Goal: Task Accomplishment & Management: Manage account settings

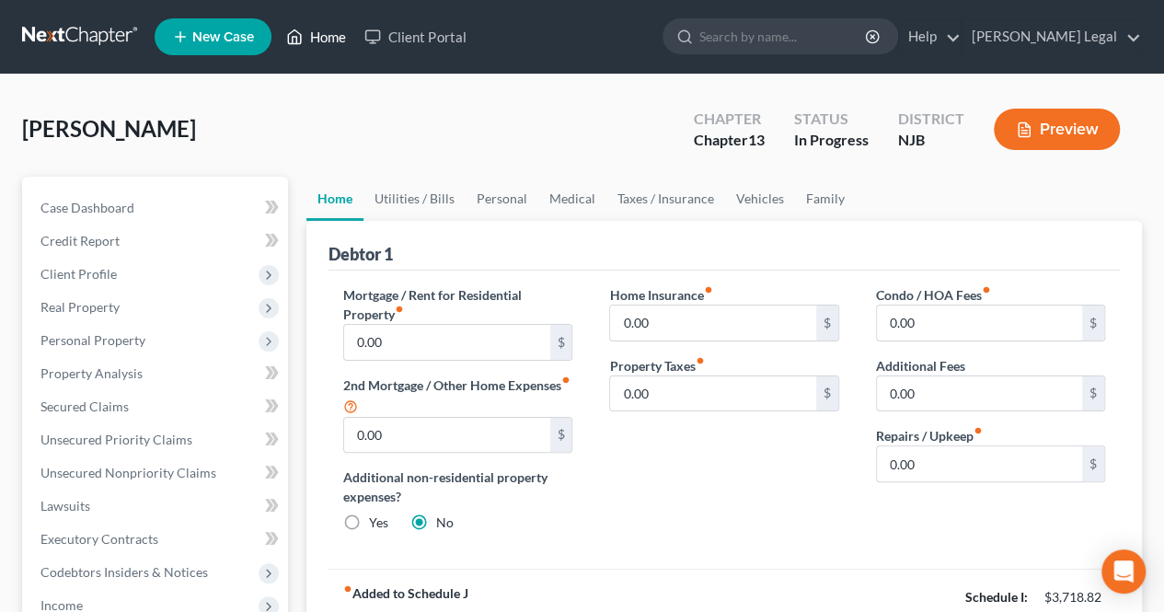
click at [326, 39] on link "Home" at bounding box center [316, 36] width 78 height 33
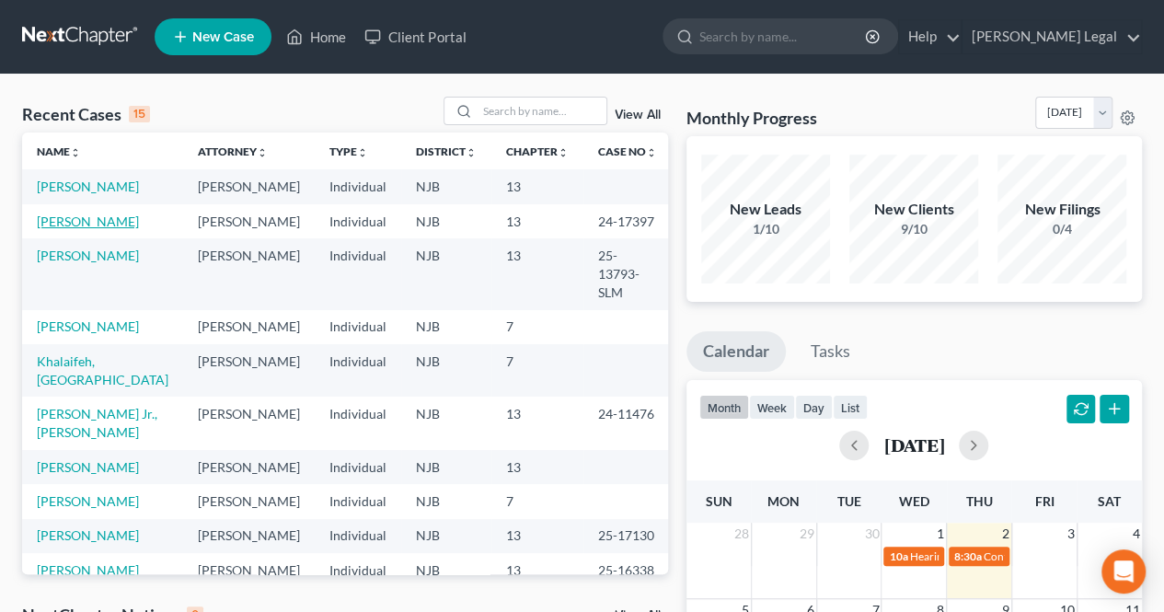
click at [100, 229] on link "[PERSON_NAME]" at bounding box center [88, 222] width 102 height 16
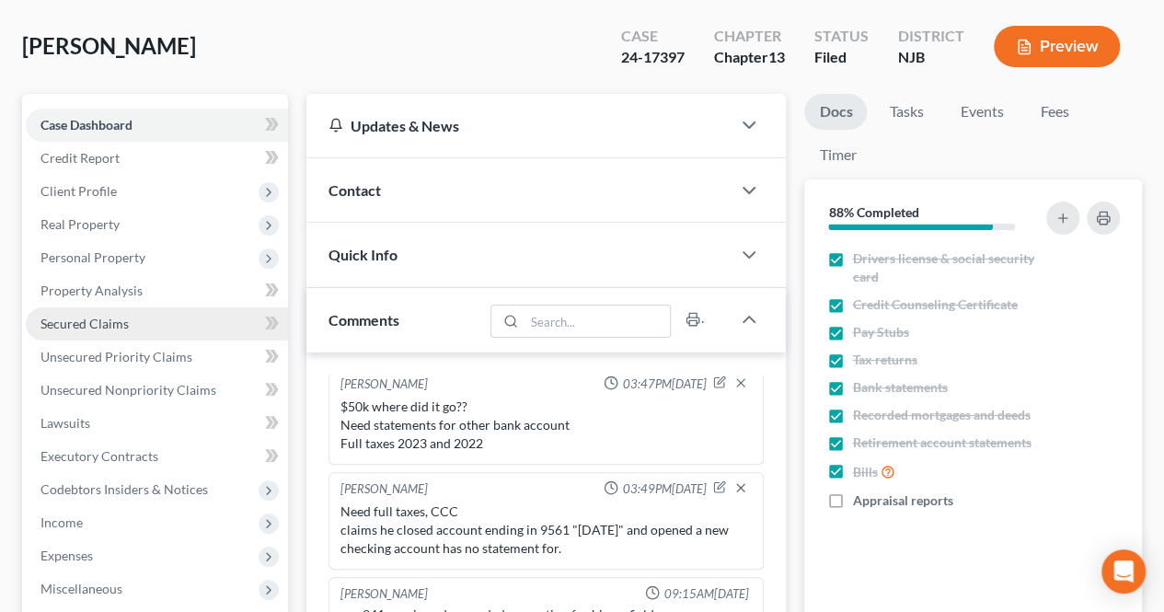
scroll to position [92, 0]
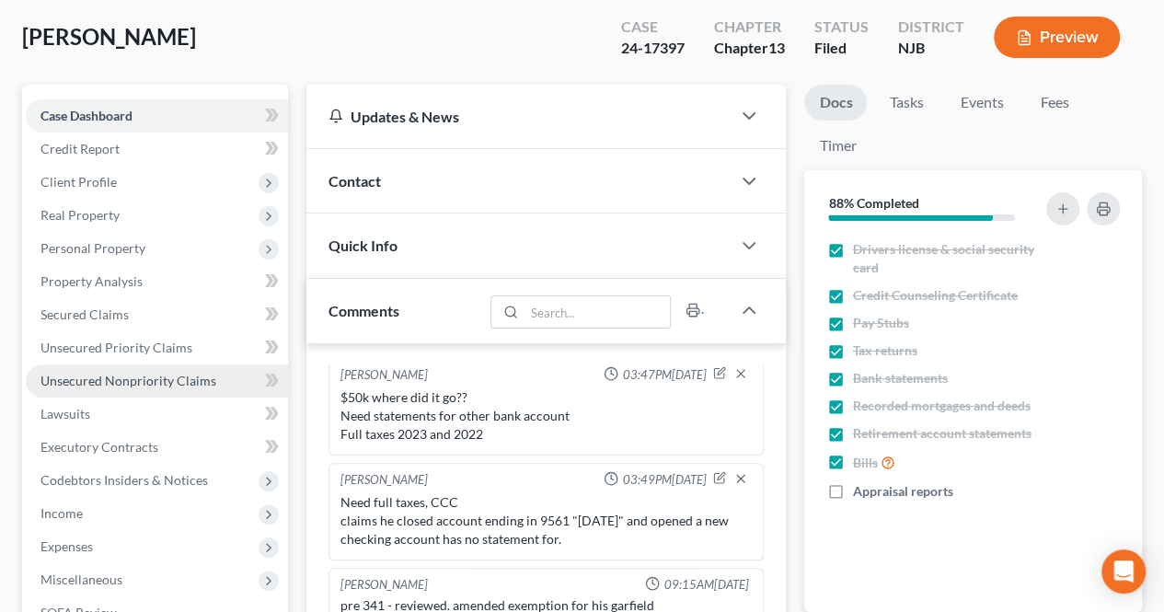
click at [159, 378] on span "Unsecured Nonpriority Claims" at bounding box center [128, 381] width 176 height 16
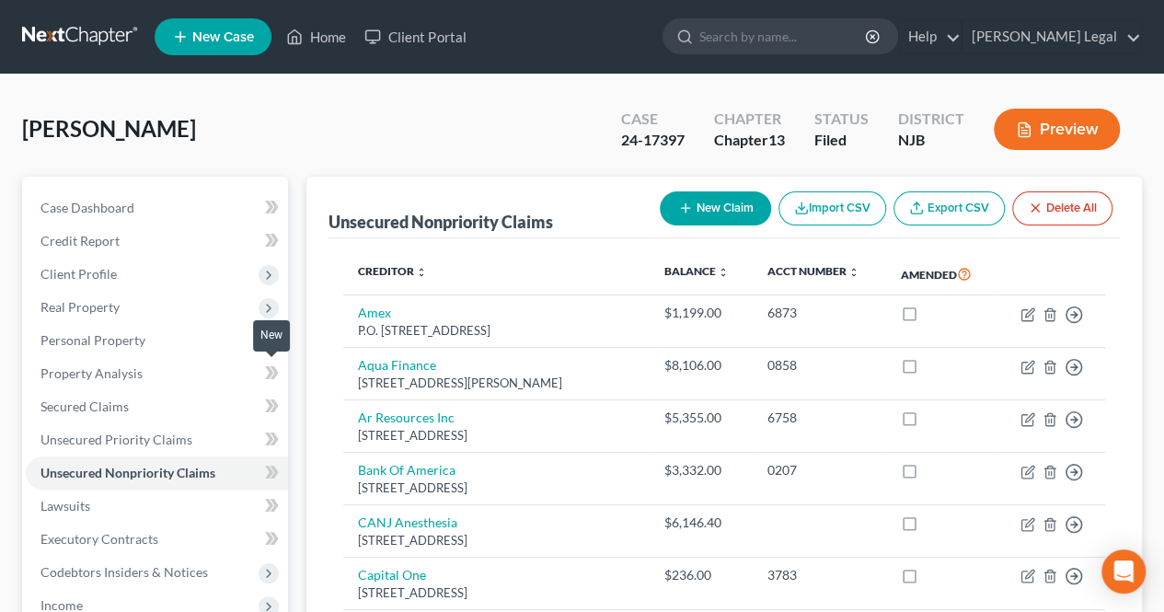
scroll to position [92, 0]
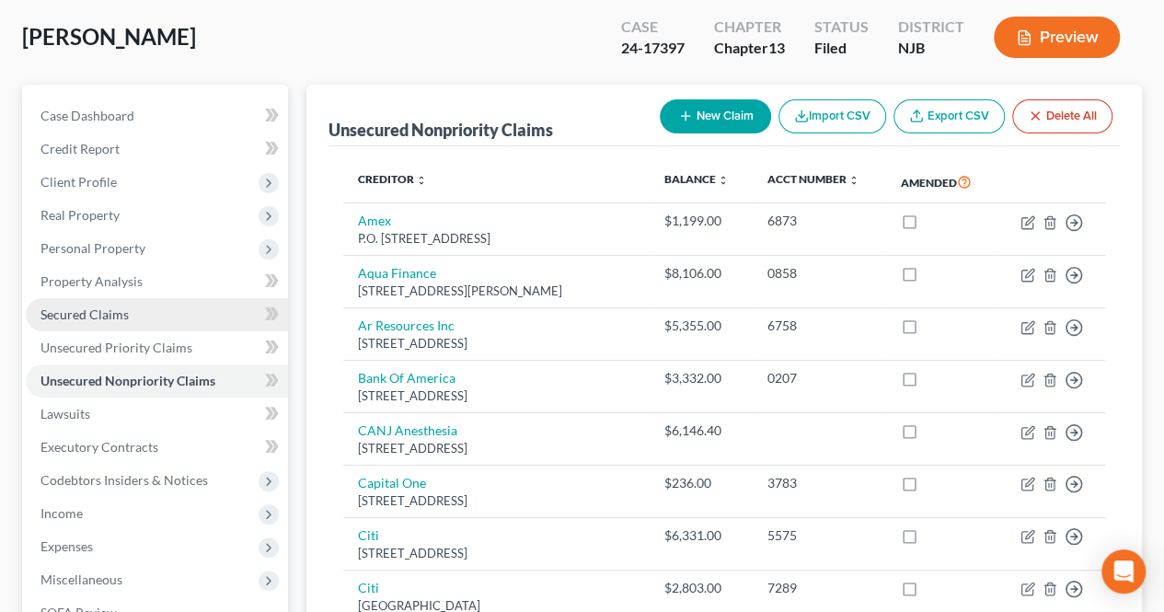
click at [144, 307] on link "Secured Claims" at bounding box center [157, 314] width 262 height 33
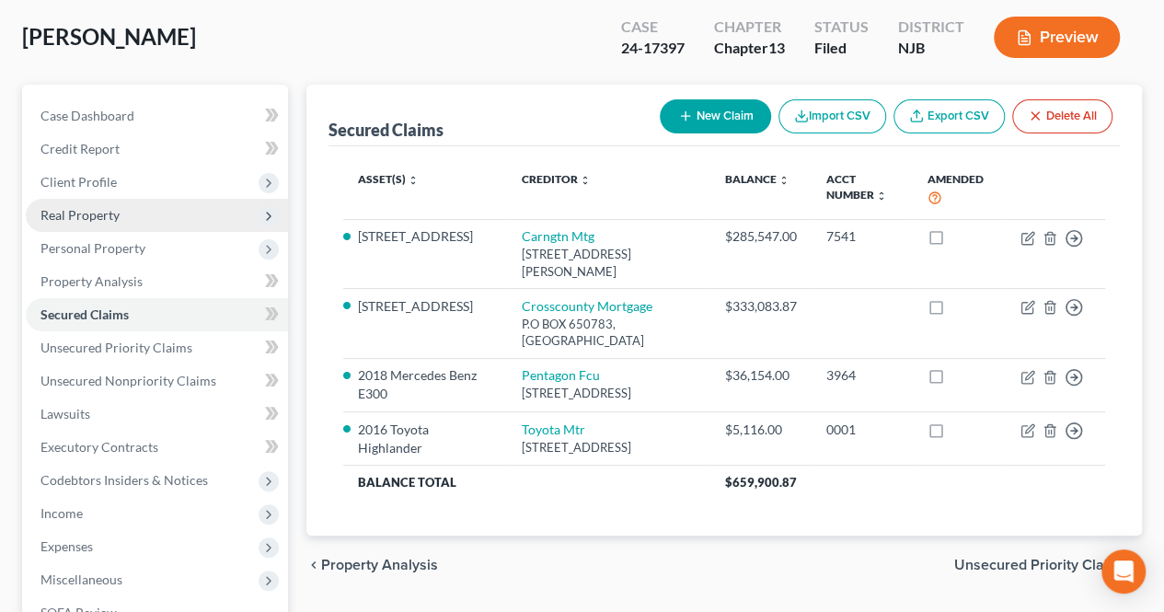
scroll to position [184, 0]
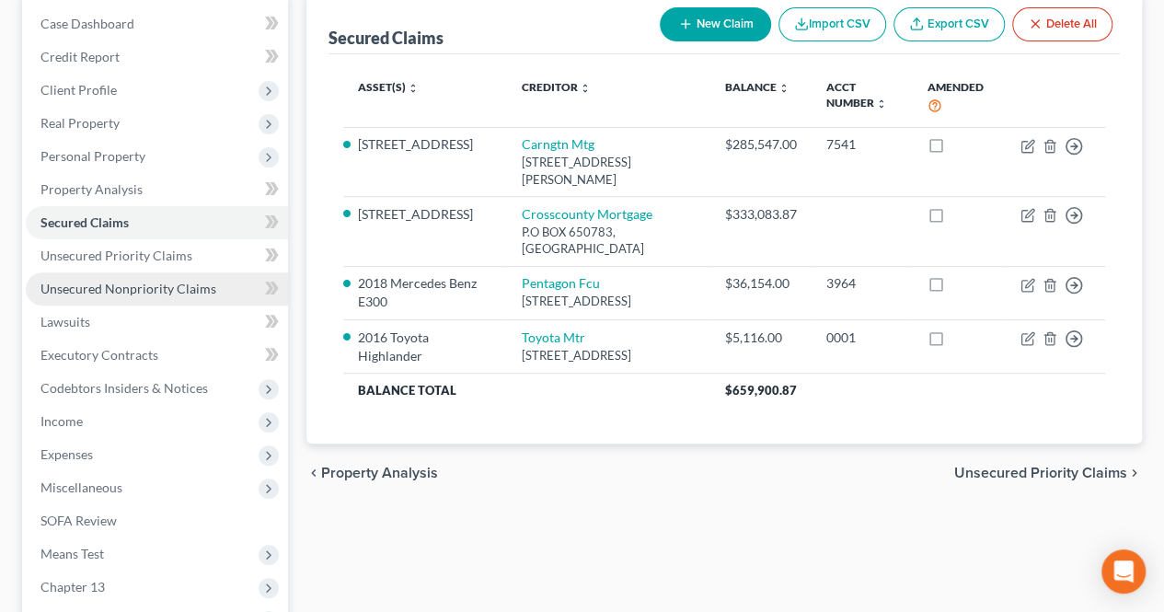
click at [163, 293] on span "Unsecured Nonpriority Claims" at bounding box center [128, 289] width 176 height 16
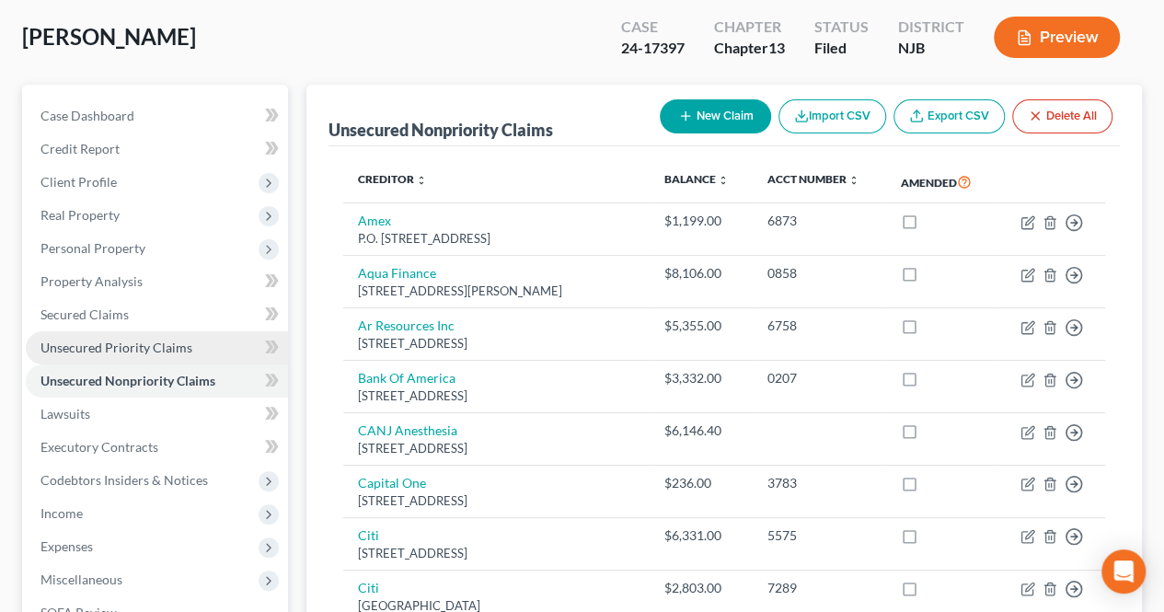
click at [190, 352] on link "Unsecured Priority Claims" at bounding box center [157, 347] width 262 height 33
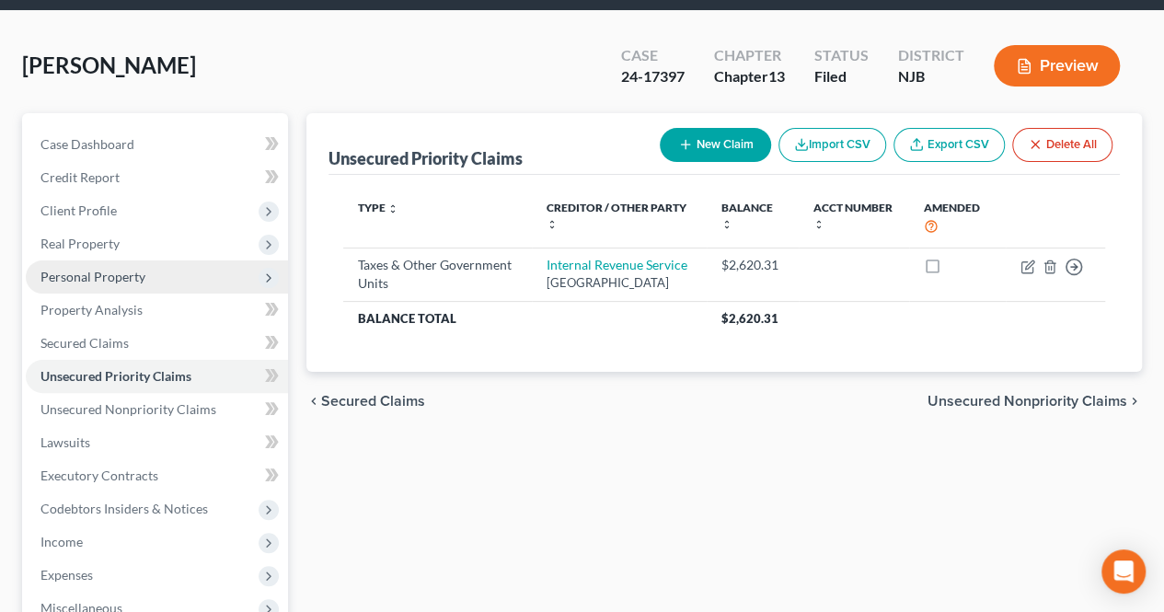
scroll to position [92, 0]
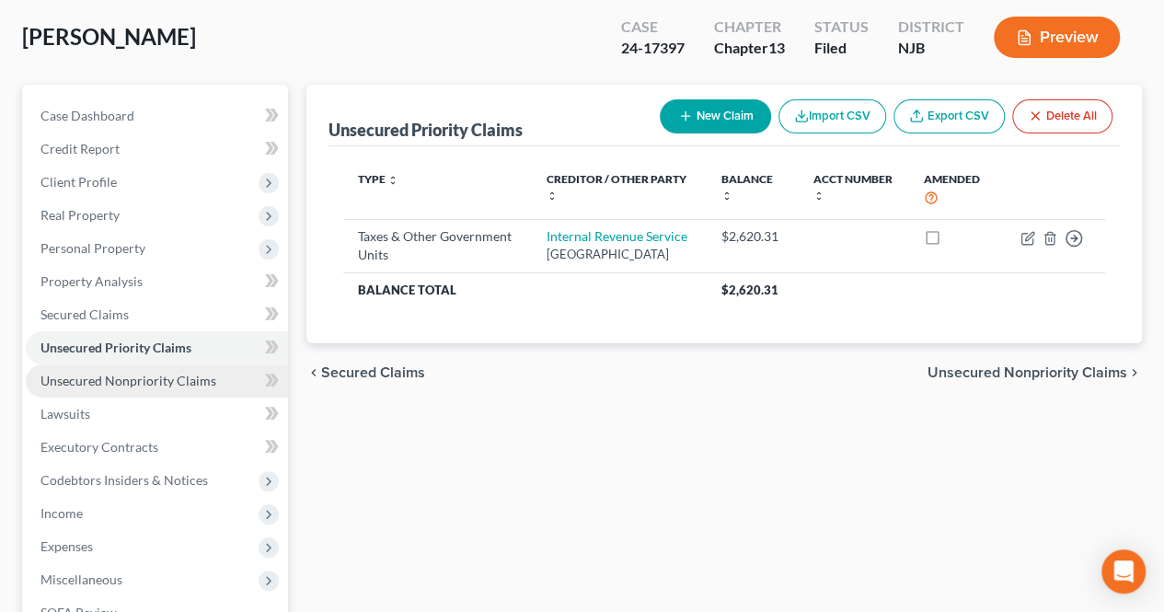
click at [195, 380] on span "Unsecured Nonpriority Claims" at bounding box center [128, 381] width 176 height 16
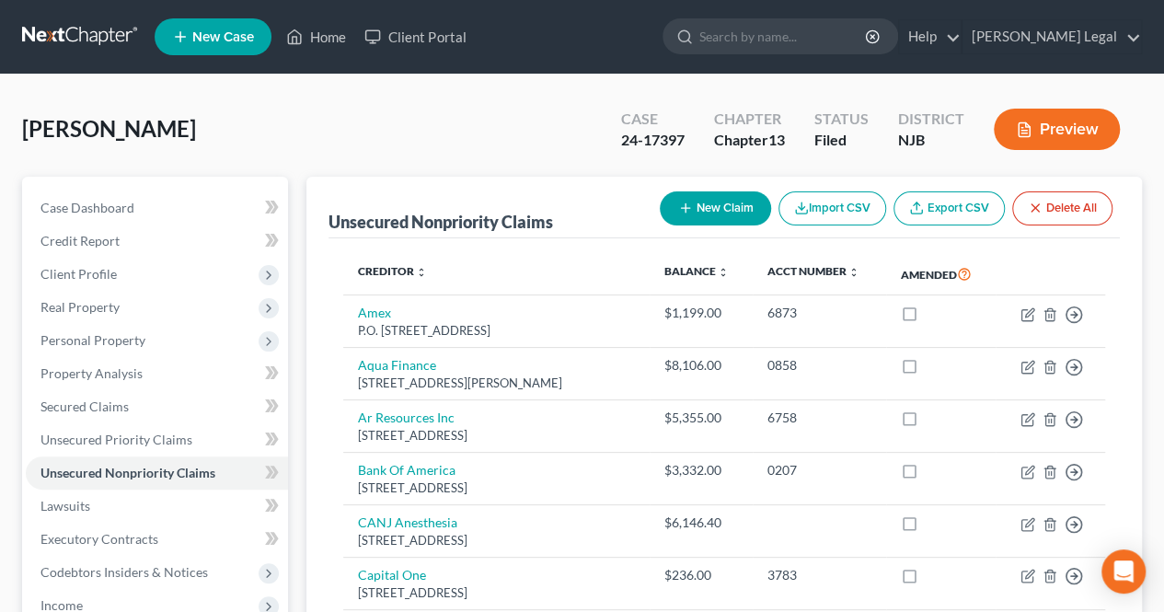
click at [1051, 111] on button "Preview" at bounding box center [1057, 129] width 126 height 41
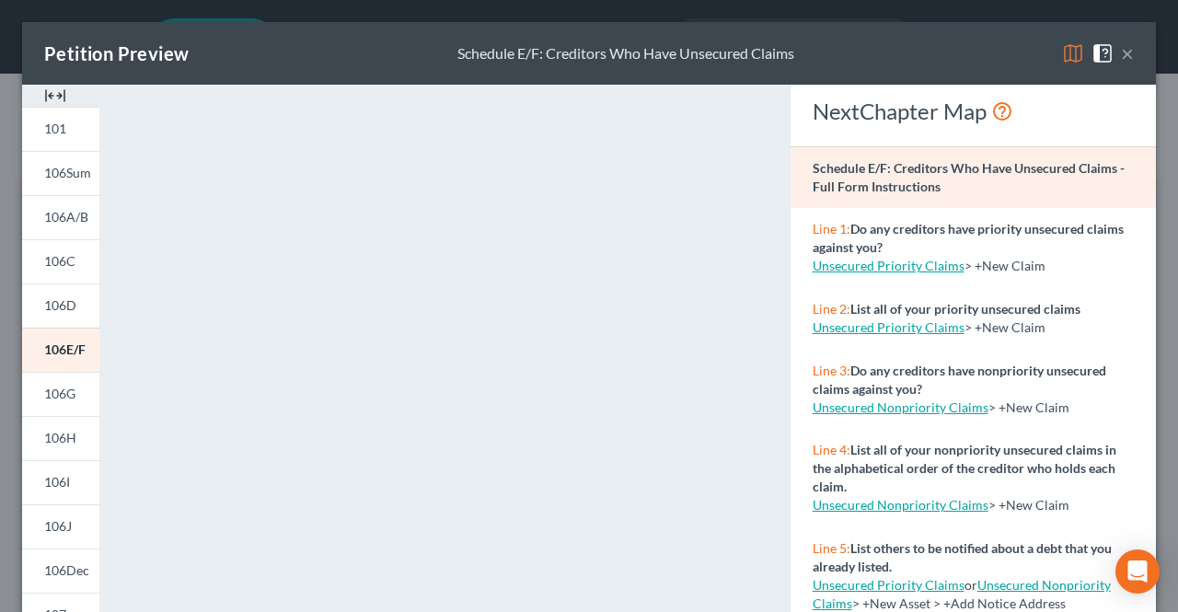
click at [1121, 51] on button "×" at bounding box center [1127, 53] width 13 height 22
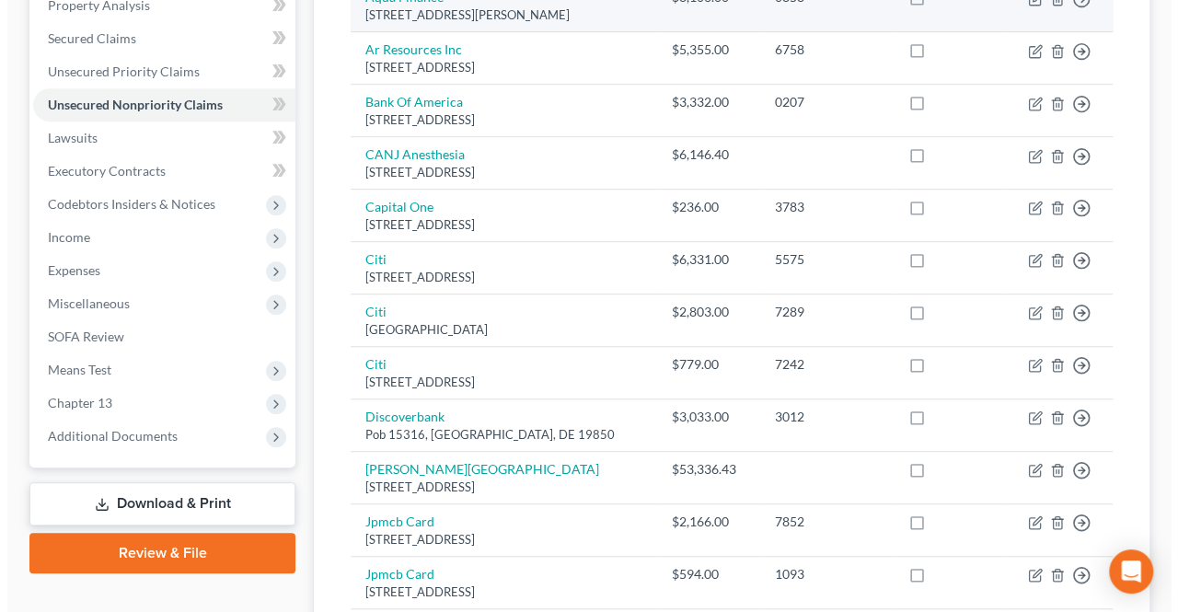
scroll to position [460, 0]
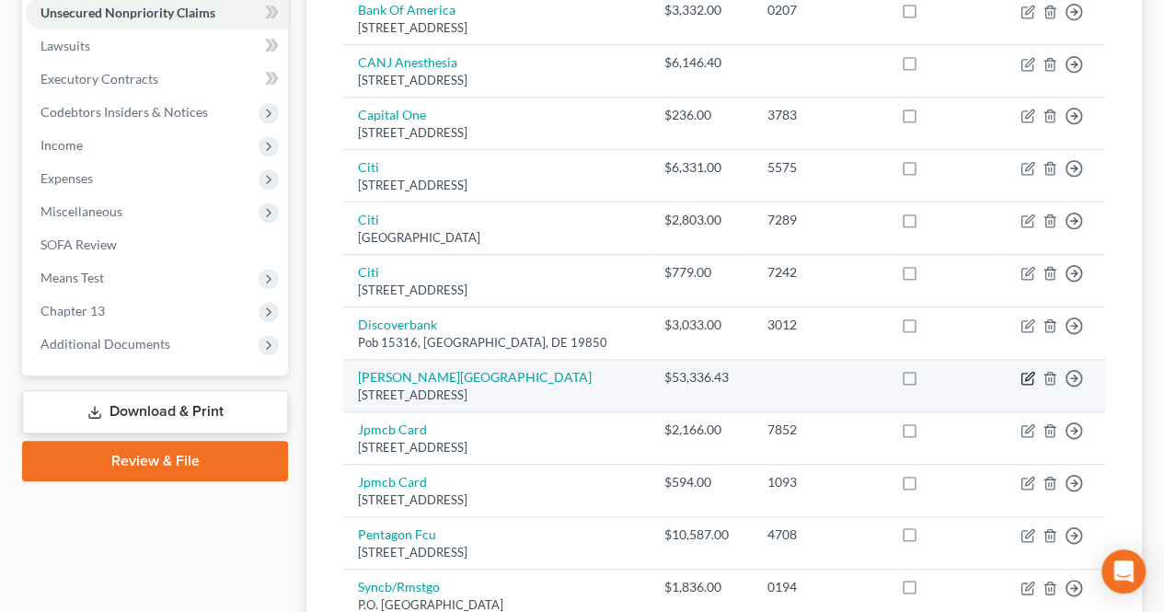
click at [1027, 386] on icon "button" at bounding box center [1028, 378] width 15 height 15
select select "33"
select select "9"
select select "0"
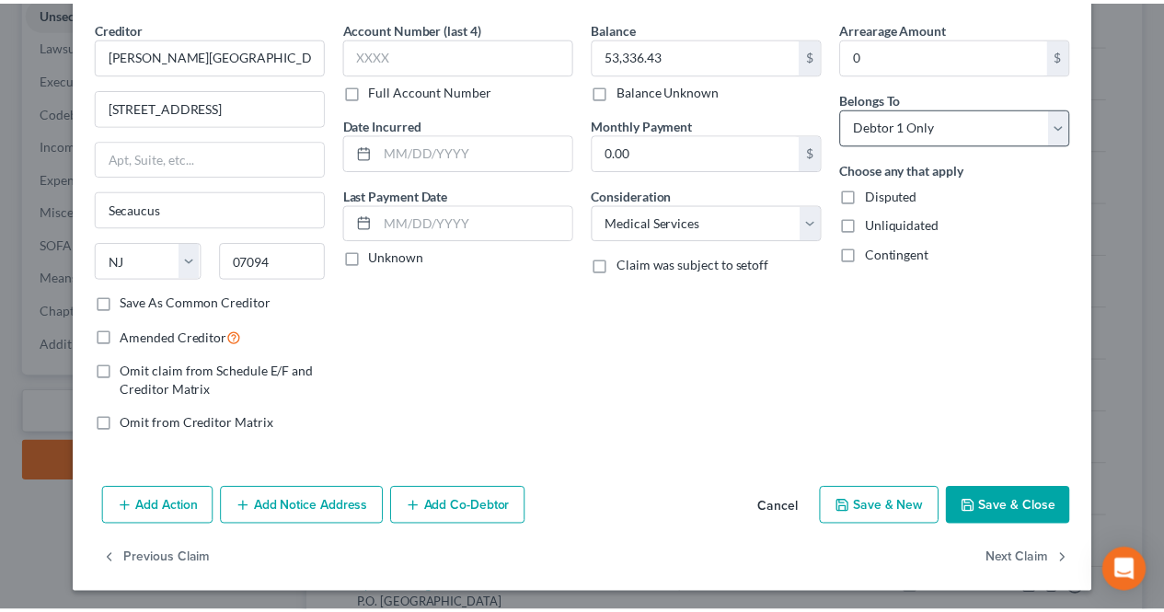
scroll to position [0, 0]
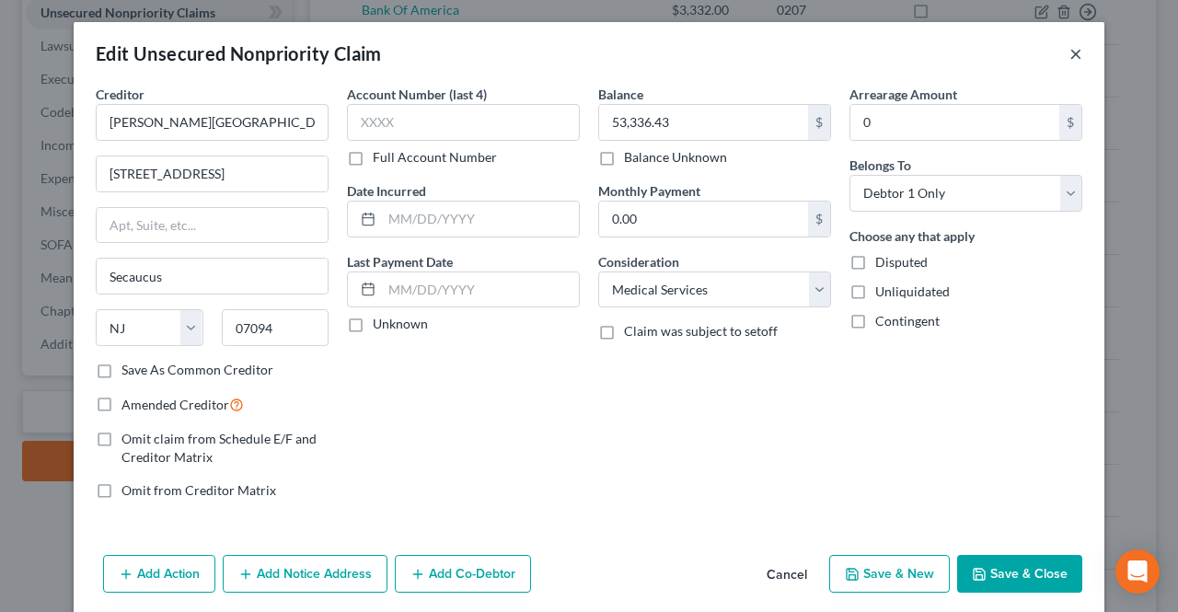
click at [1069, 53] on button "×" at bounding box center [1075, 53] width 13 height 22
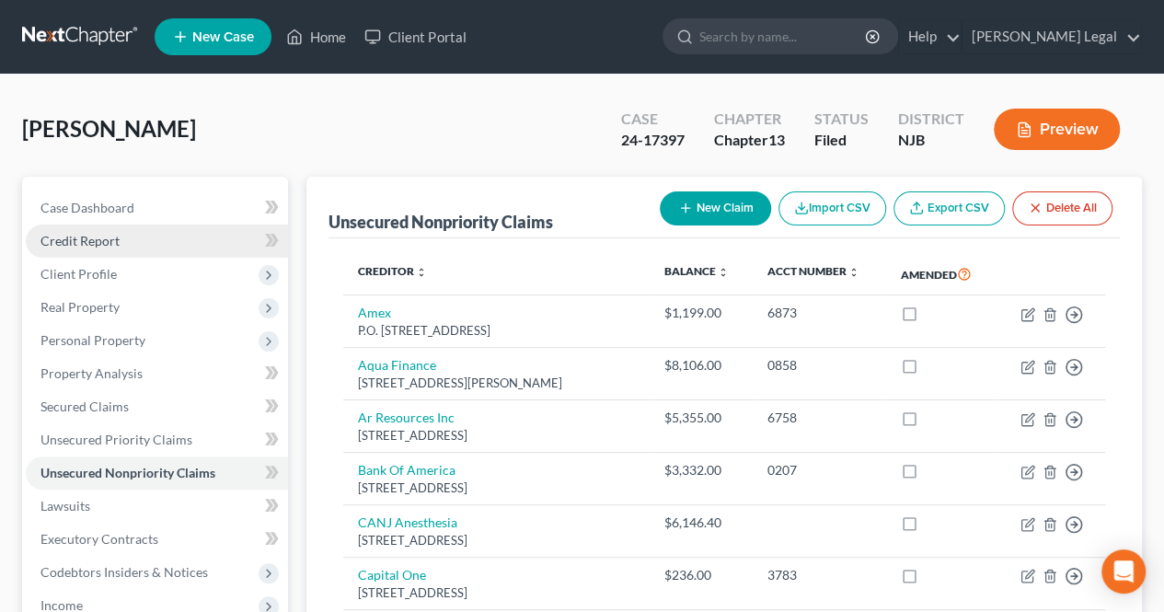
click at [144, 248] on link "Credit Report" at bounding box center [157, 241] width 262 height 33
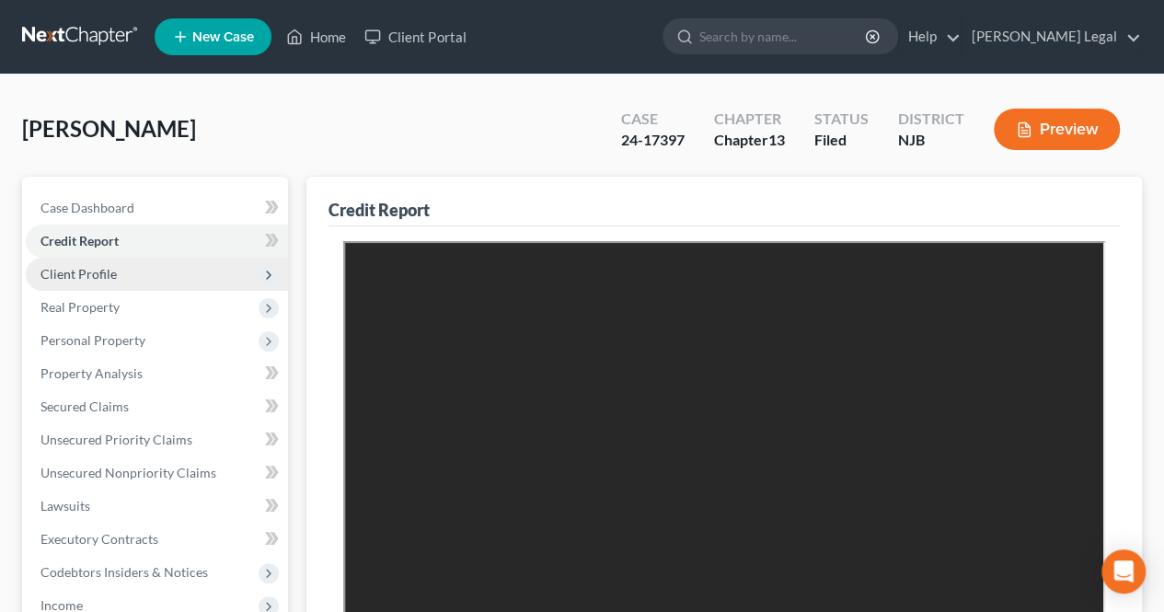
drag, startPoint x: 91, startPoint y: 273, endPoint x: 98, endPoint y: 262, distance: 13.3
click at [91, 273] on span "Client Profile" at bounding box center [78, 274] width 76 height 16
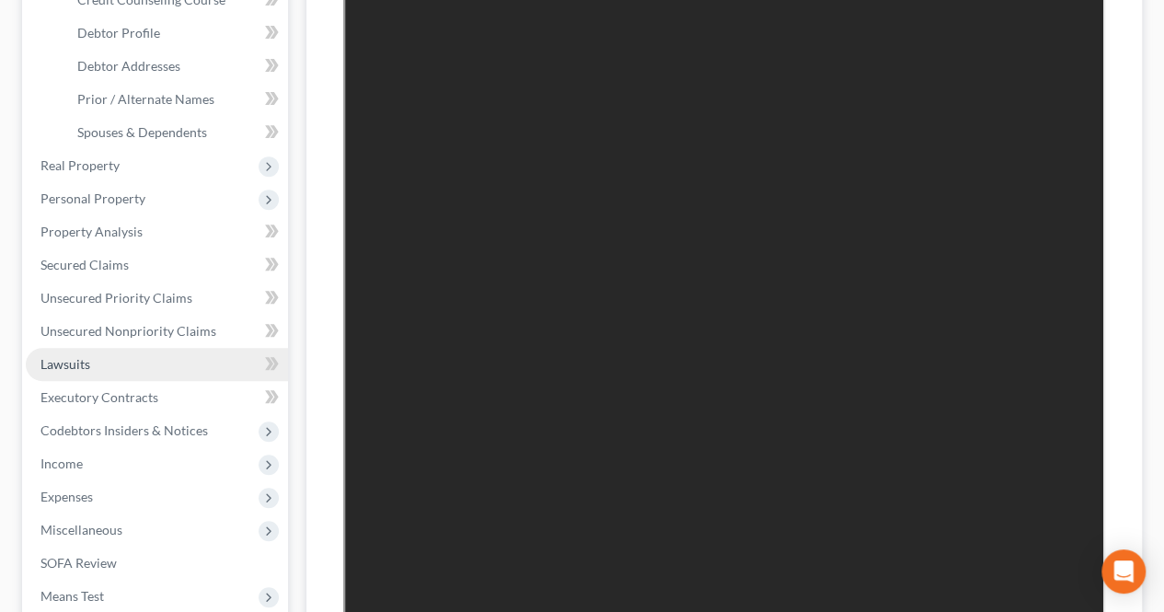
scroll to position [368, 0]
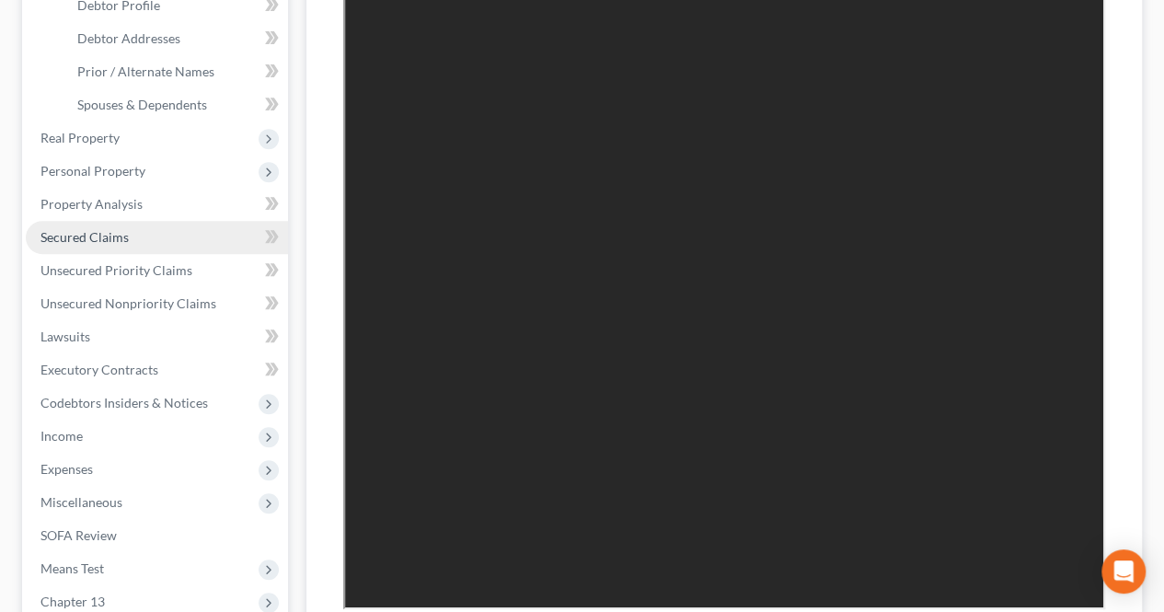
click at [174, 238] on link "Secured Claims" at bounding box center [157, 237] width 262 height 33
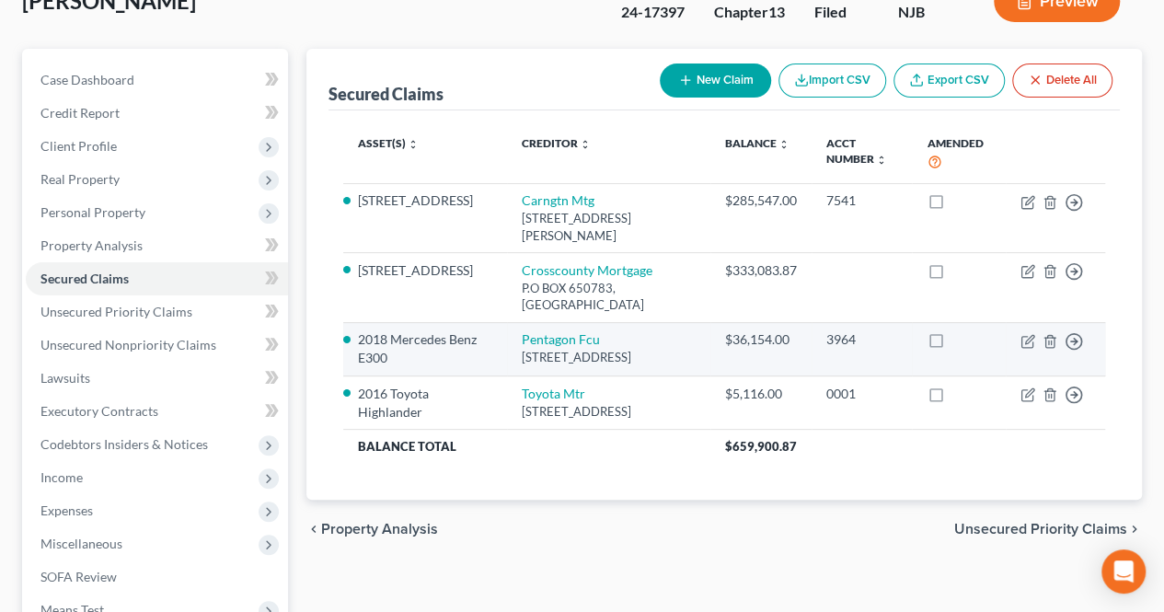
scroll to position [184, 0]
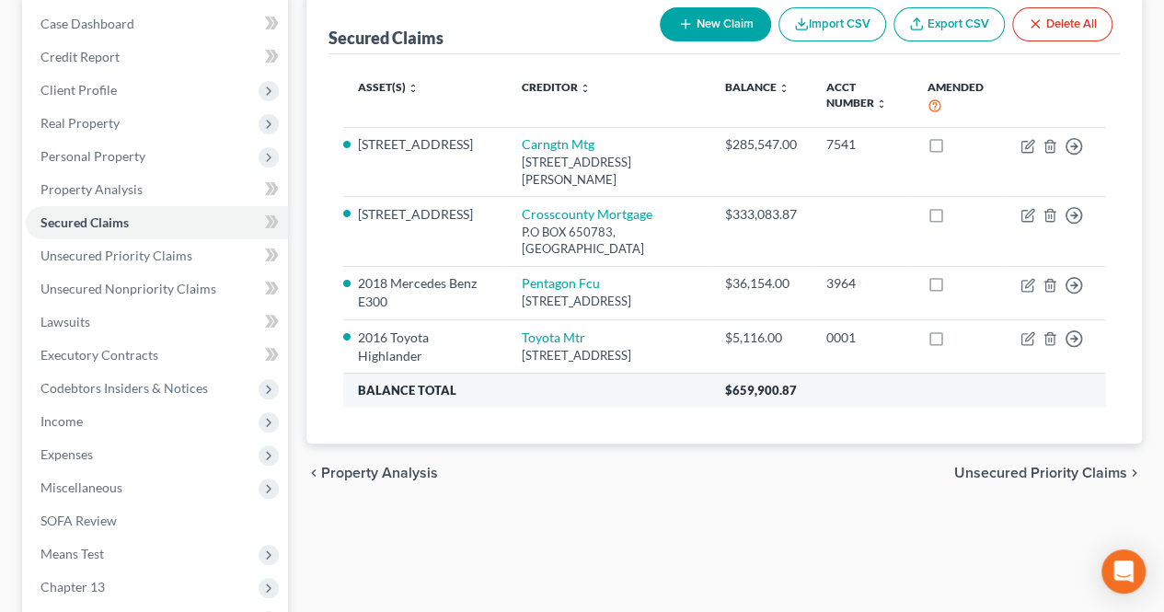
click at [795, 407] on th "$659,900.87" at bounding box center [907, 390] width 395 height 33
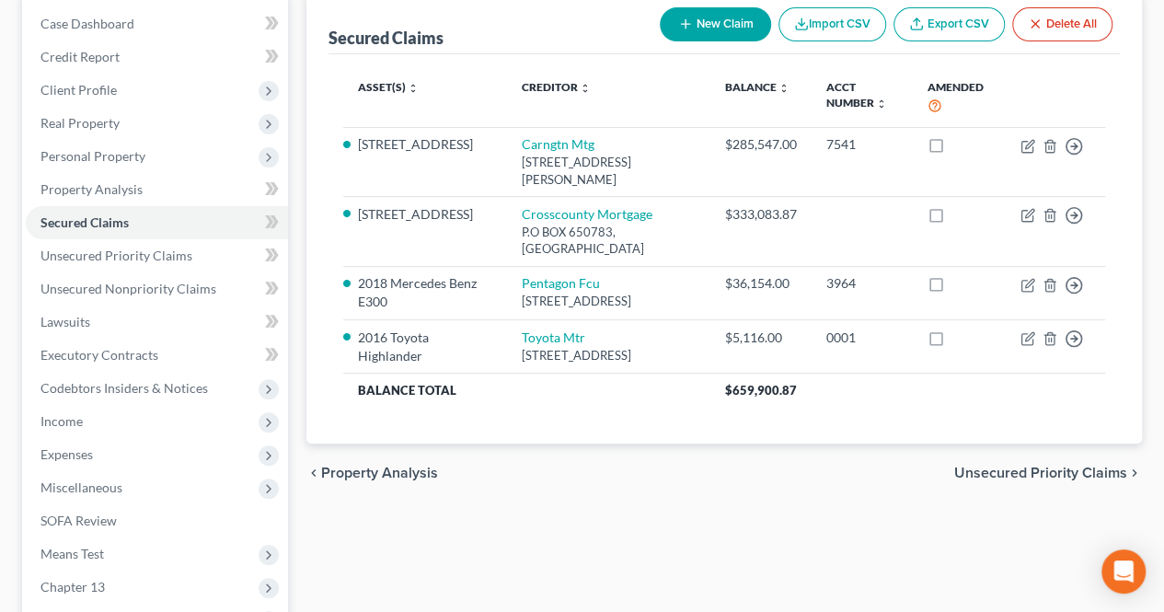
click at [974, 480] on span "Unsecured Priority Claims" at bounding box center [1040, 473] width 173 height 15
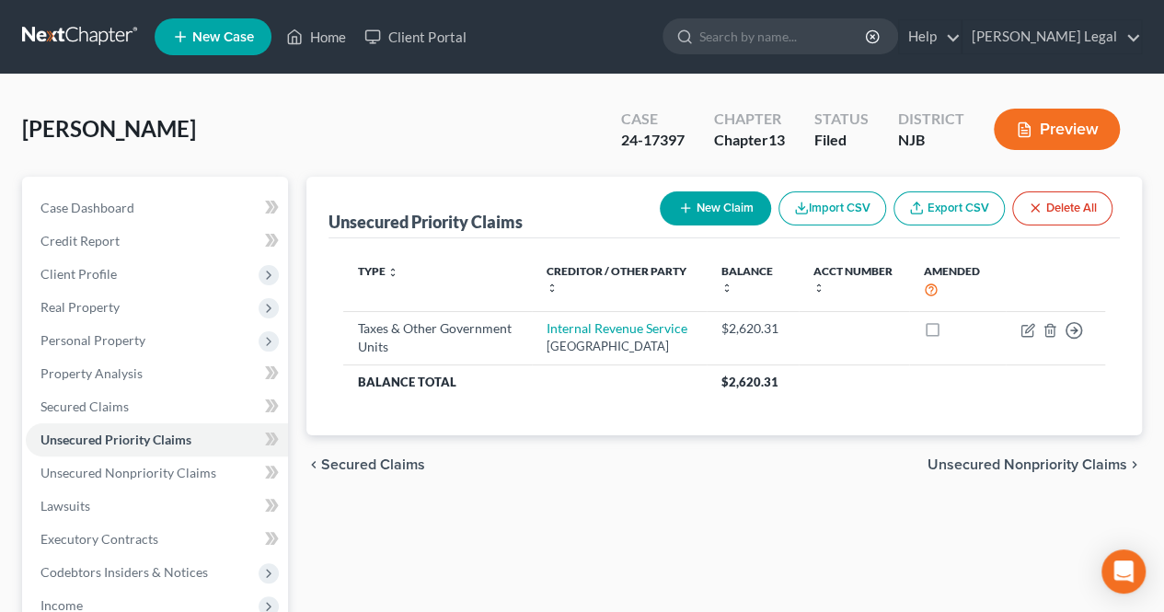
click at [992, 472] on span "Unsecured Nonpriority Claims" at bounding box center [1028, 464] width 200 height 15
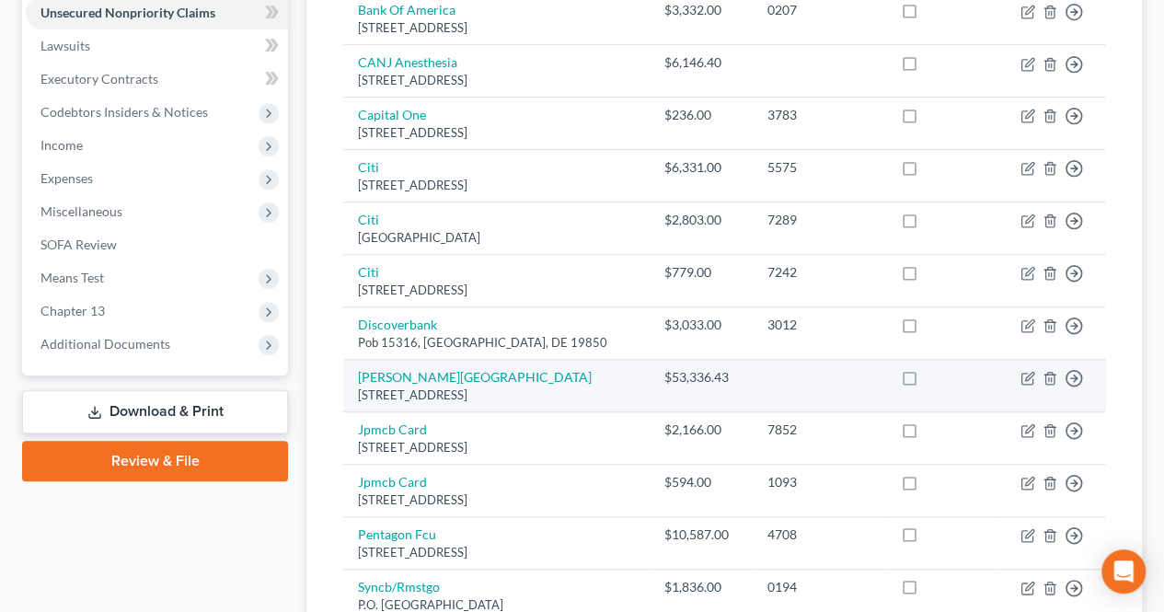
scroll to position [552, 0]
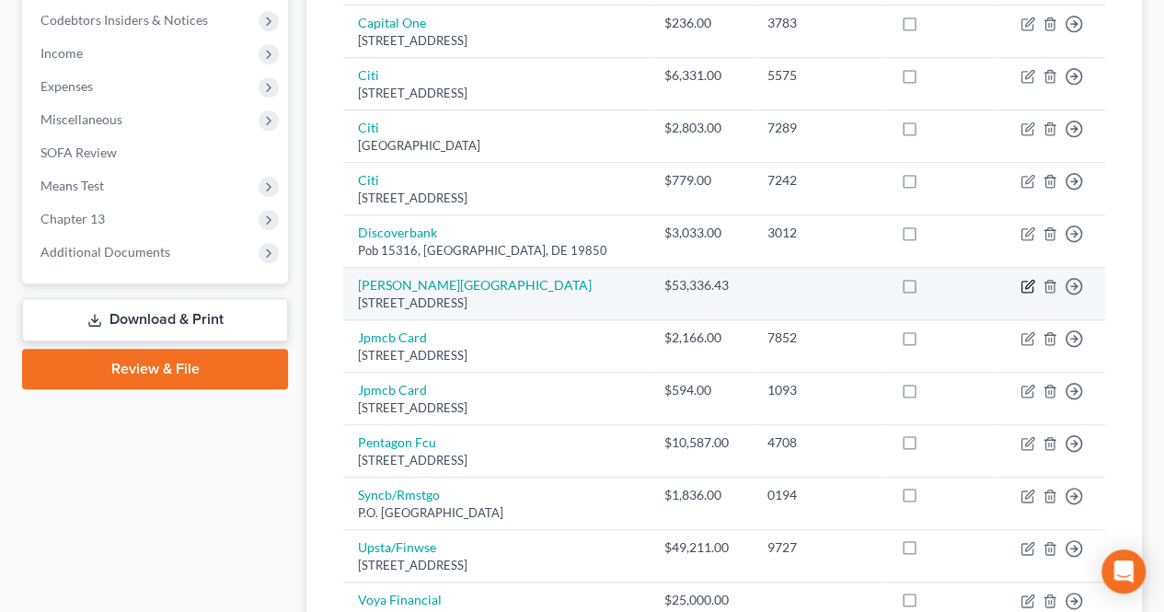
click at [1022, 293] on icon "button" at bounding box center [1027, 287] width 11 height 11
select select "33"
select select "9"
select select "0"
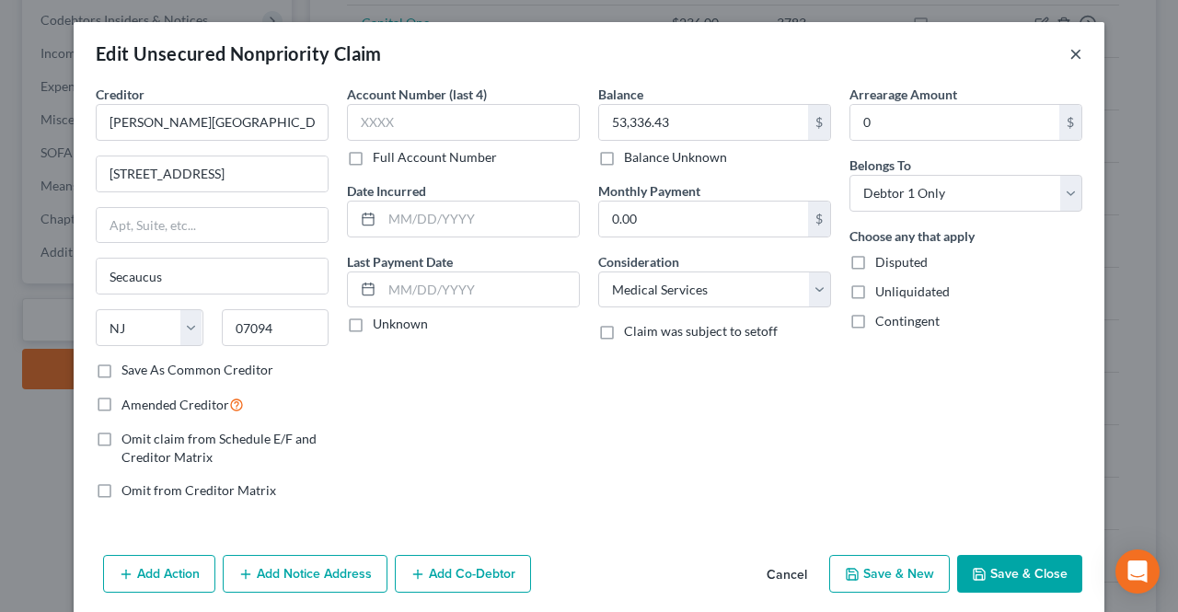
click at [1069, 51] on button "×" at bounding box center [1075, 53] width 13 height 22
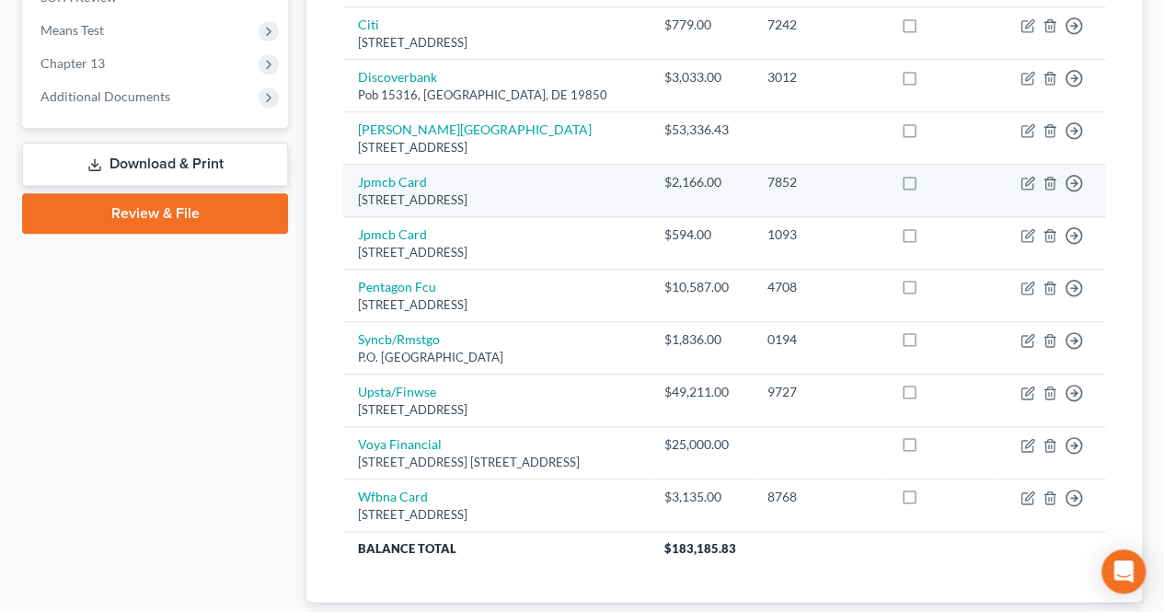
scroll to position [736, 0]
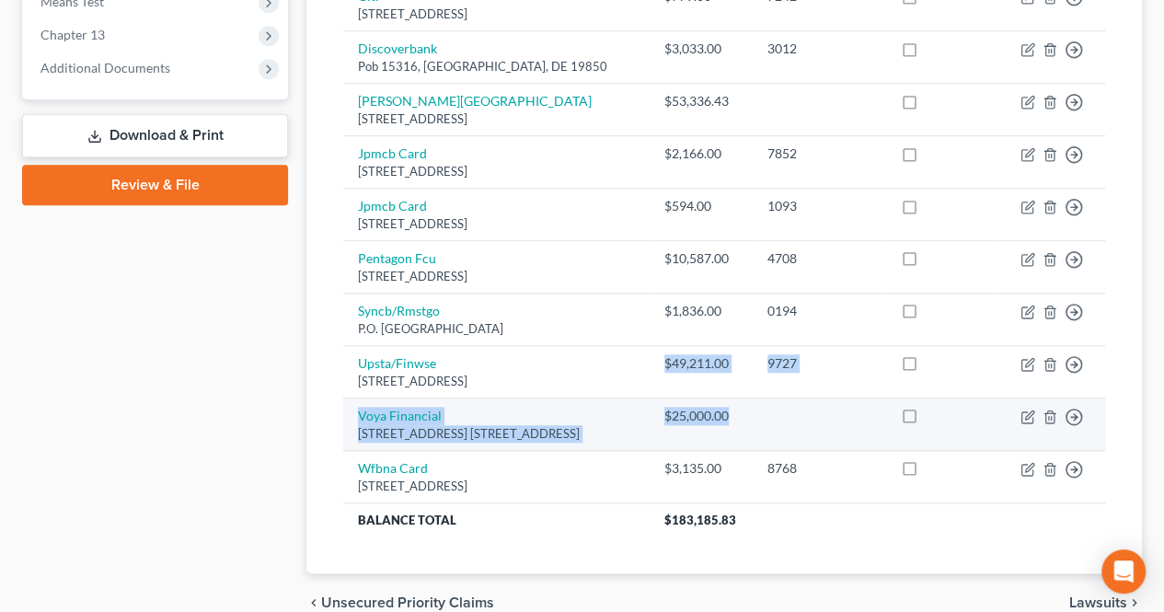
drag, startPoint x: 698, startPoint y: 382, endPoint x: 773, endPoint y: 421, distance: 84.8
click at [773, 421] on tbody "Amex P.O. [GEOGRAPHIC_DATA] $1,199.00 6873 Move to D Move to E Move to G Move t…" at bounding box center [724, 47] width 762 height 977
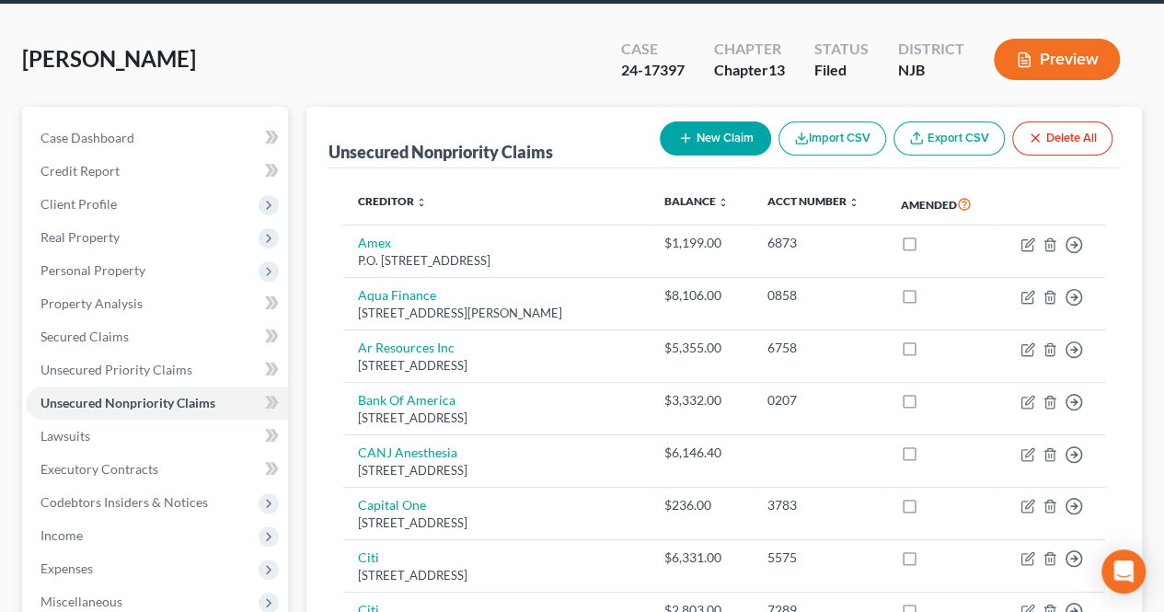
scroll to position [0, 0]
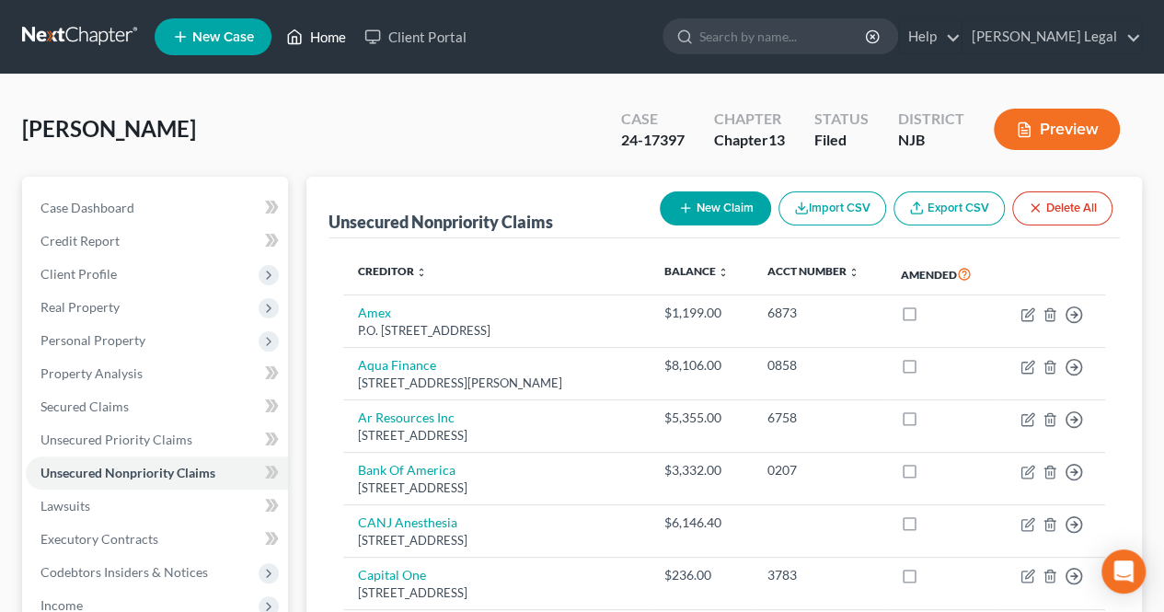
click at [337, 34] on link "Home" at bounding box center [316, 36] width 78 height 33
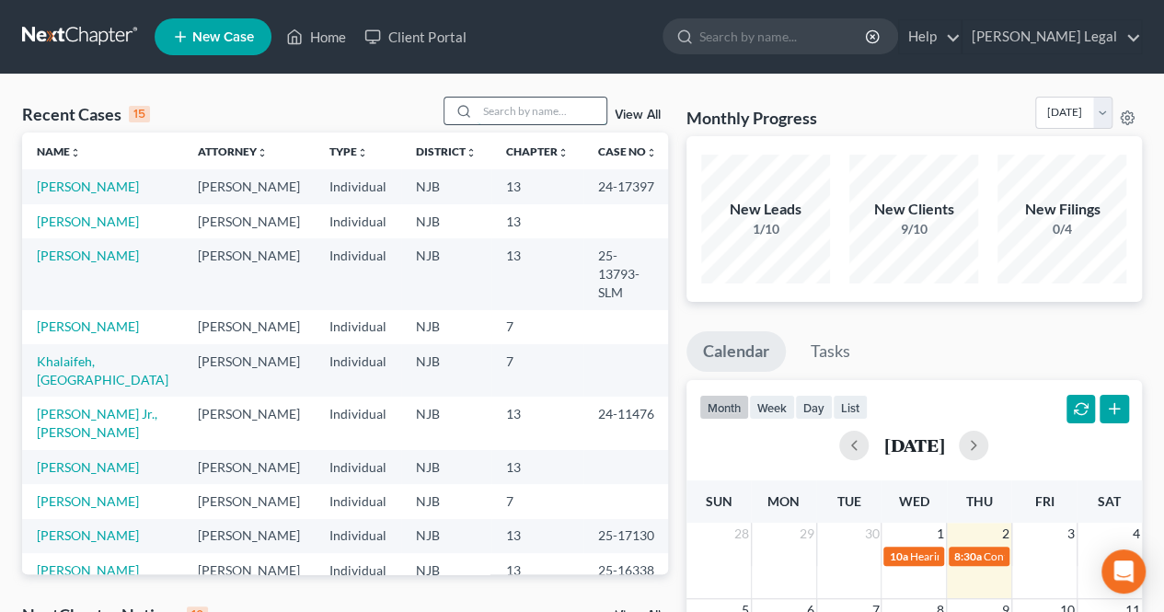
click at [495, 111] on input "search" at bounding box center [542, 111] width 129 height 27
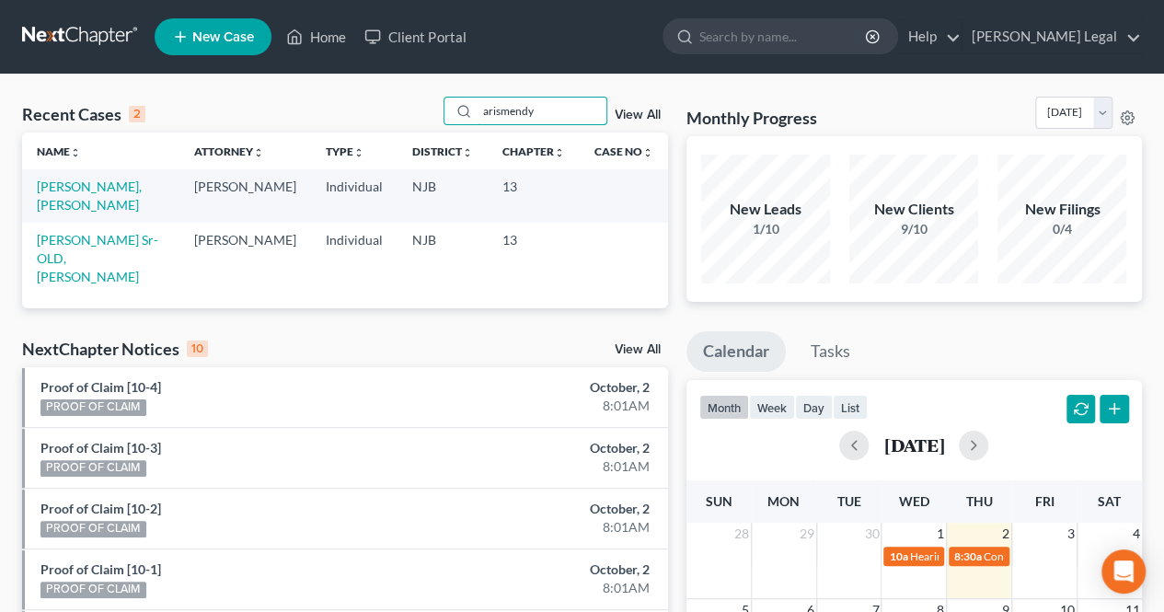
drag, startPoint x: 539, startPoint y: 106, endPoint x: 419, endPoint y: 109, distance: 120.6
click at [418, 112] on div "Recent Cases 2 arismendy View All" at bounding box center [345, 115] width 646 height 36
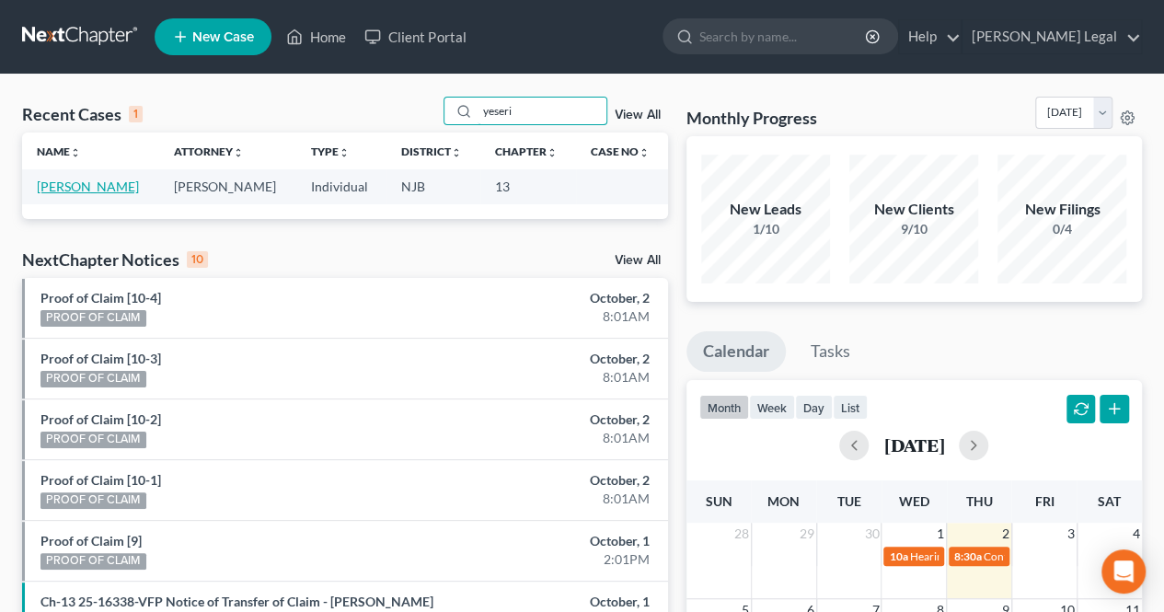
type input "yeseri"
click at [123, 185] on link "[PERSON_NAME]" at bounding box center [88, 187] width 102 height 16
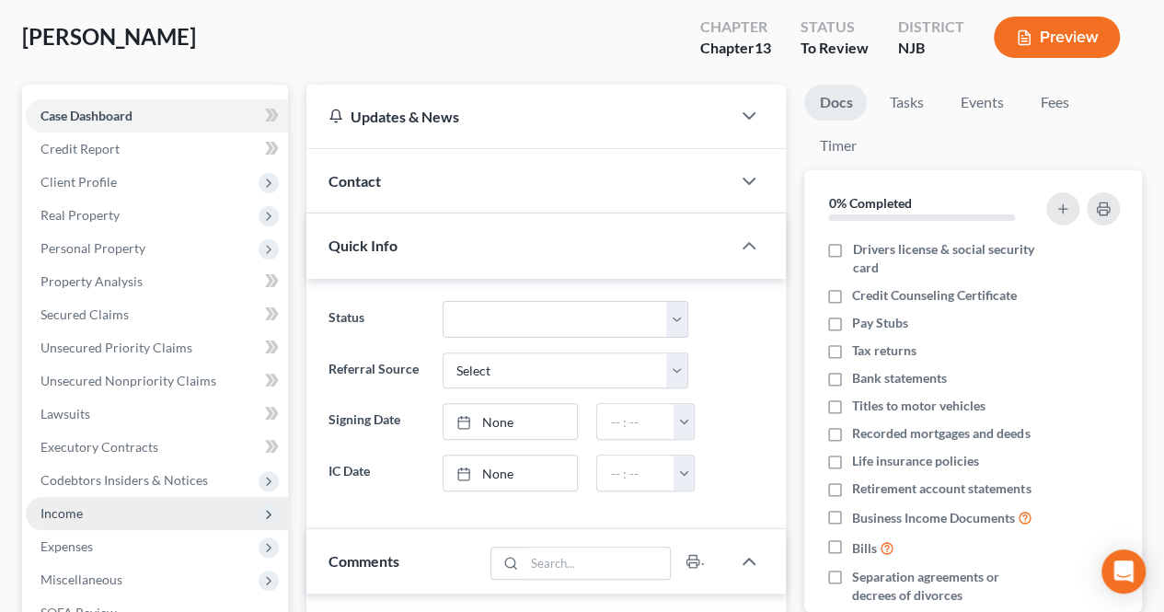
scroll to position [184, 0]
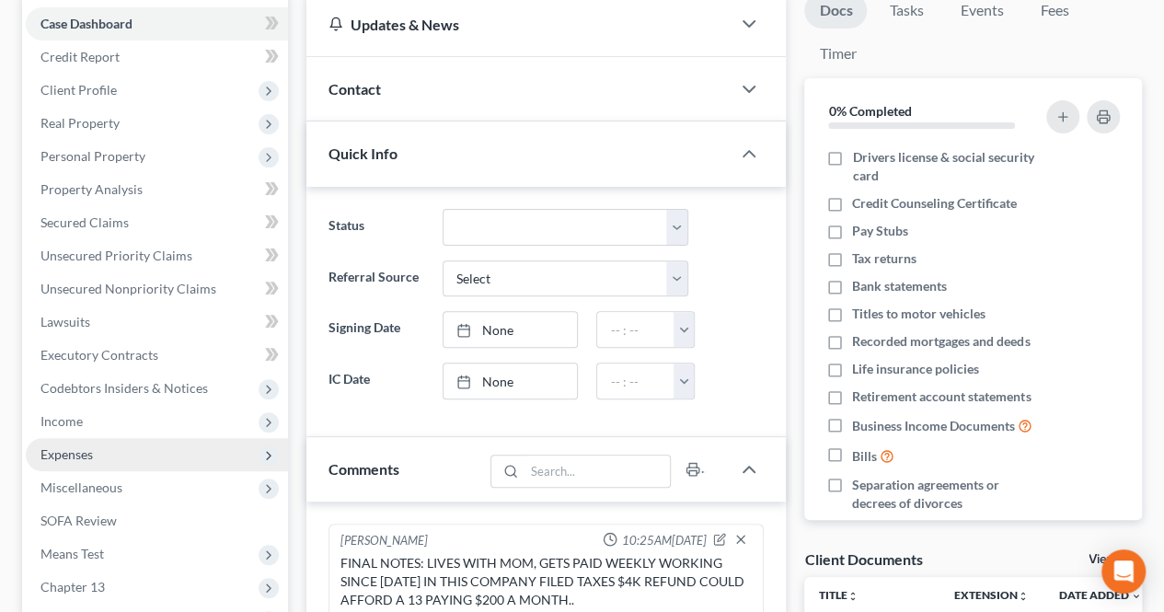
click at [169, 413] on span "Income" at bounding box center [157, 421] width 262 height 33
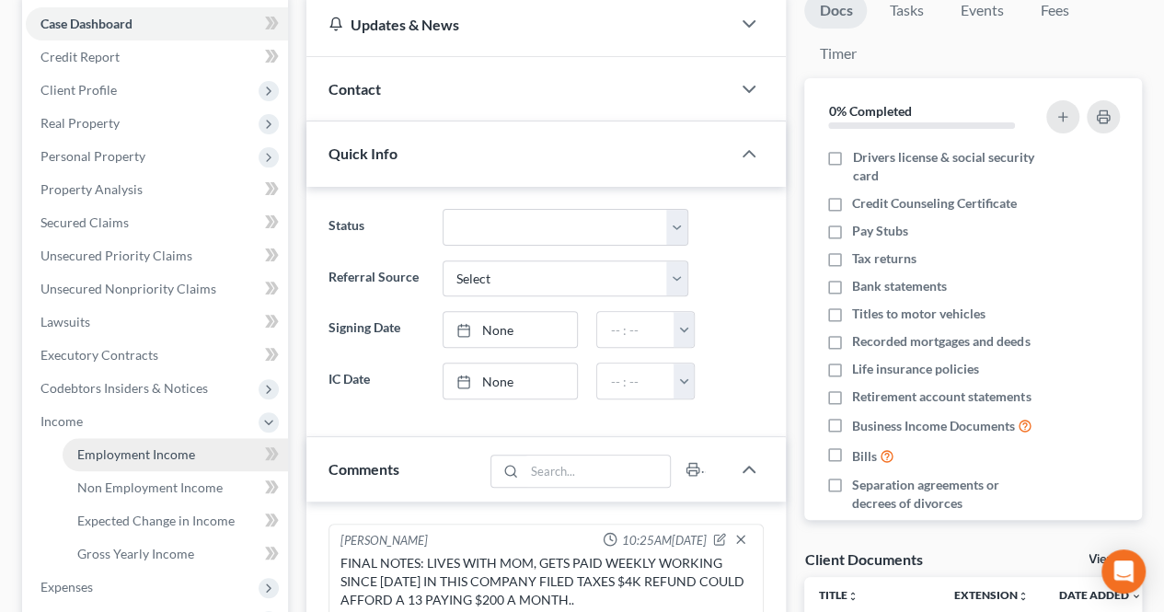
click at [143, 442] on link "Employment Income" at bounding box center [175, 454] width 225 height 33
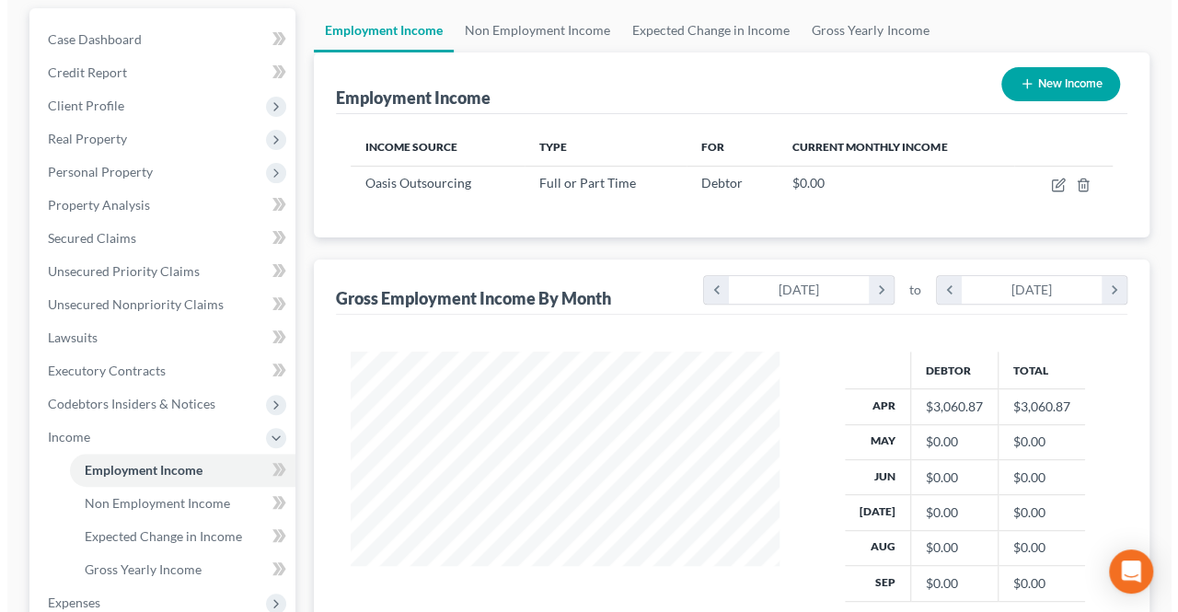
scroll to position [184, 0]
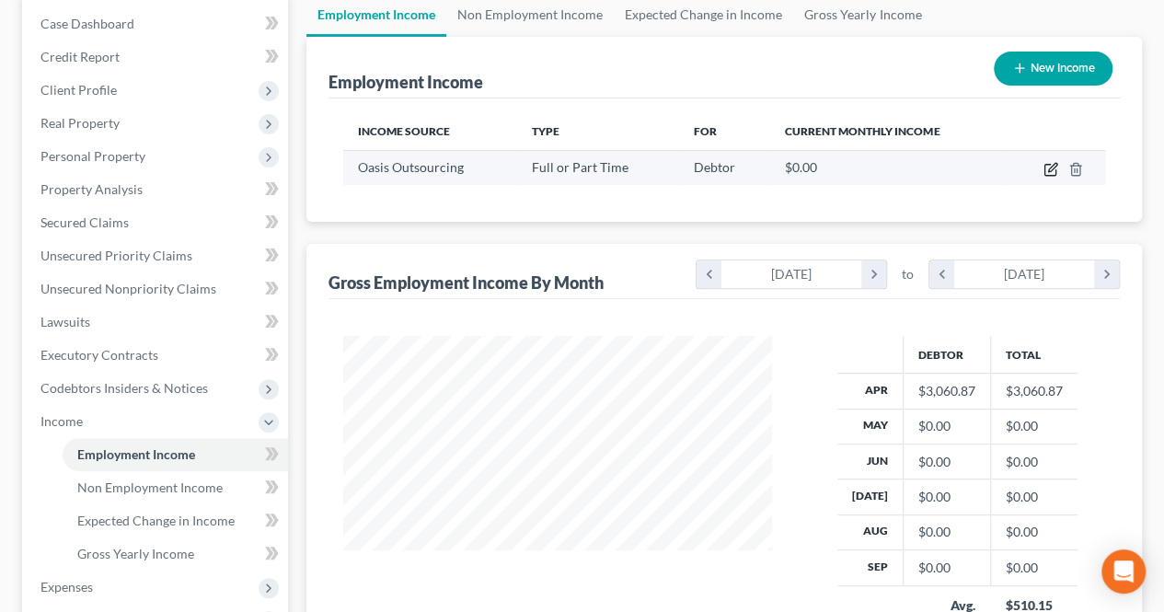
click at [1047, 166] on icon "button" at bounding box center [1051, 169] width 15 height 15
select select "0"
select select "9"
select select "3"
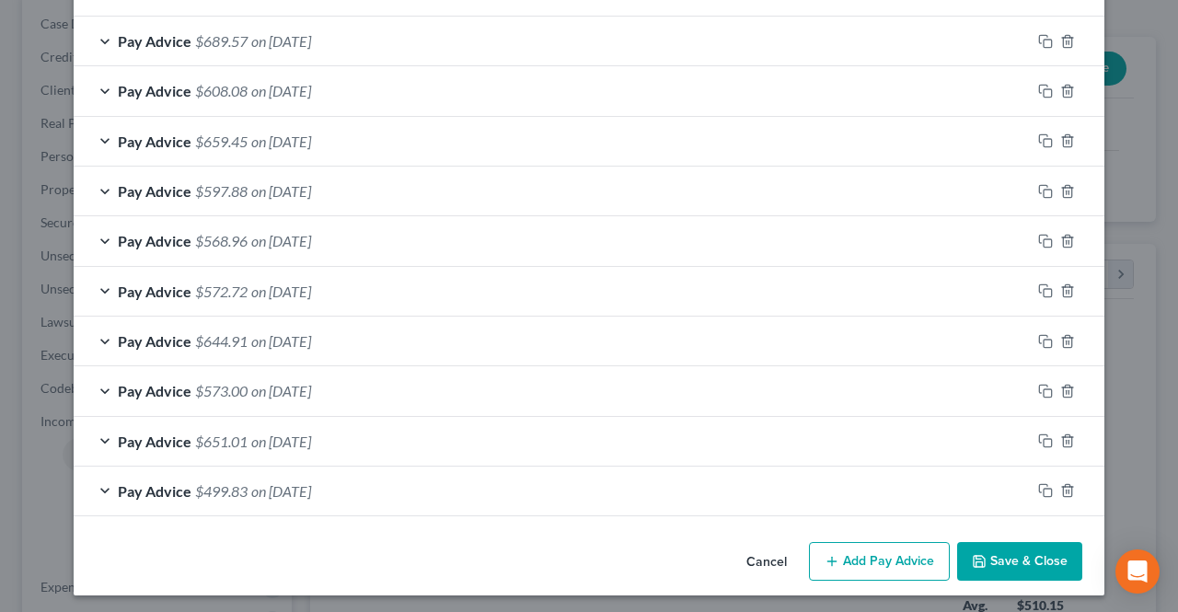
scroll to position [739, 0]
click at [883, 560] on button "Add Pay Advice" at bounding box center [879, 561] width 141 height 39
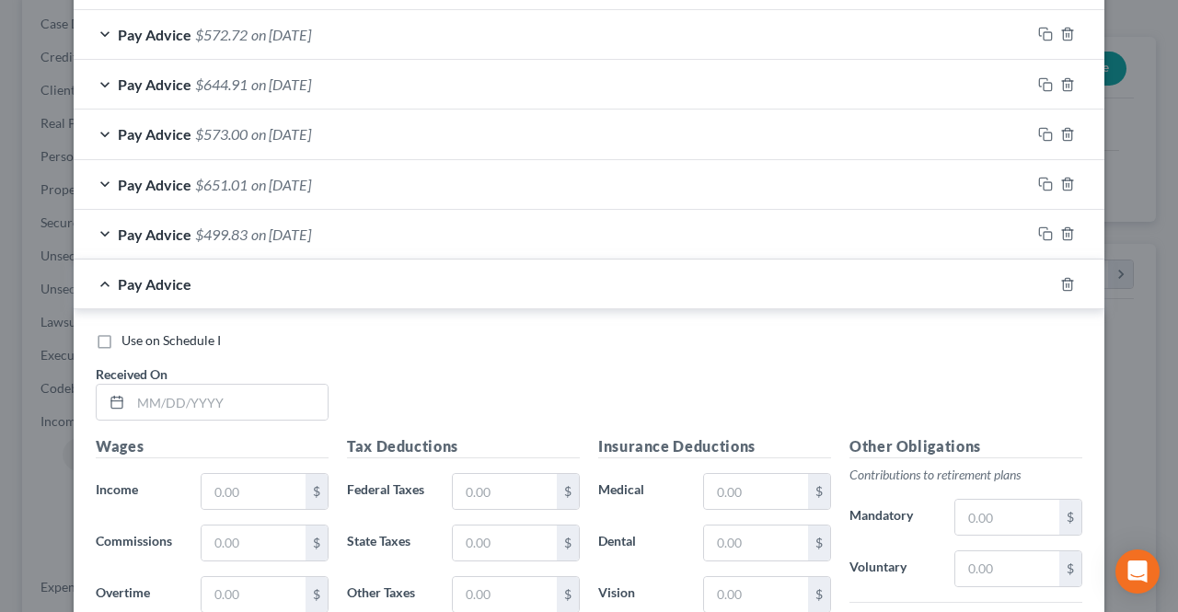
scroll to position [1015, 0]
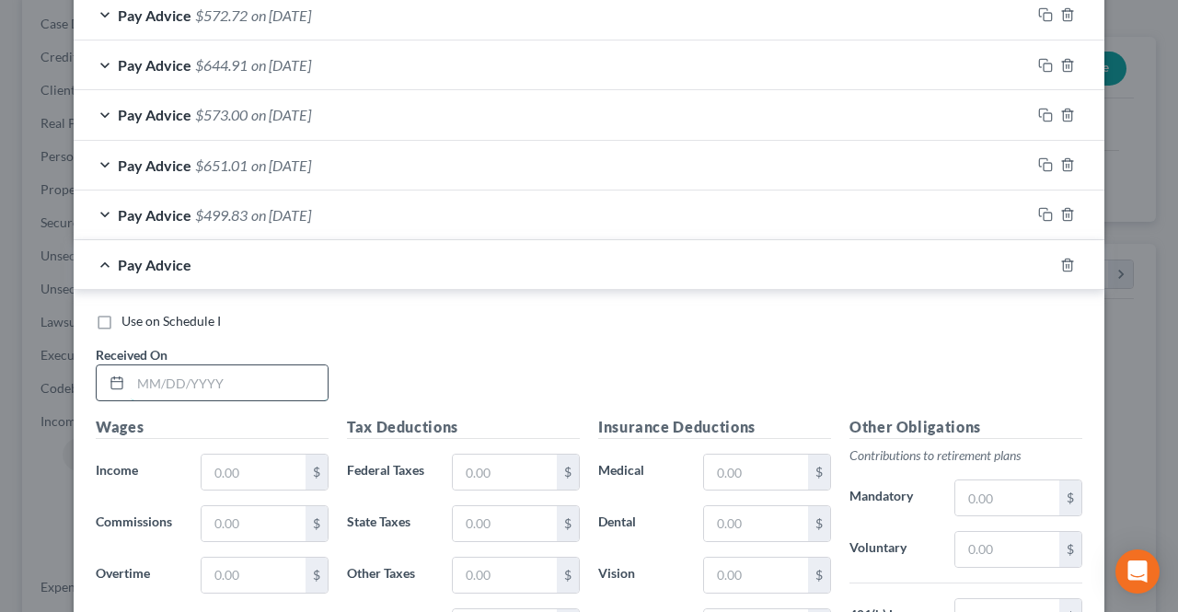
click at [279, 376] on input "text" at bounding box center [229, 382] width 197 height 35
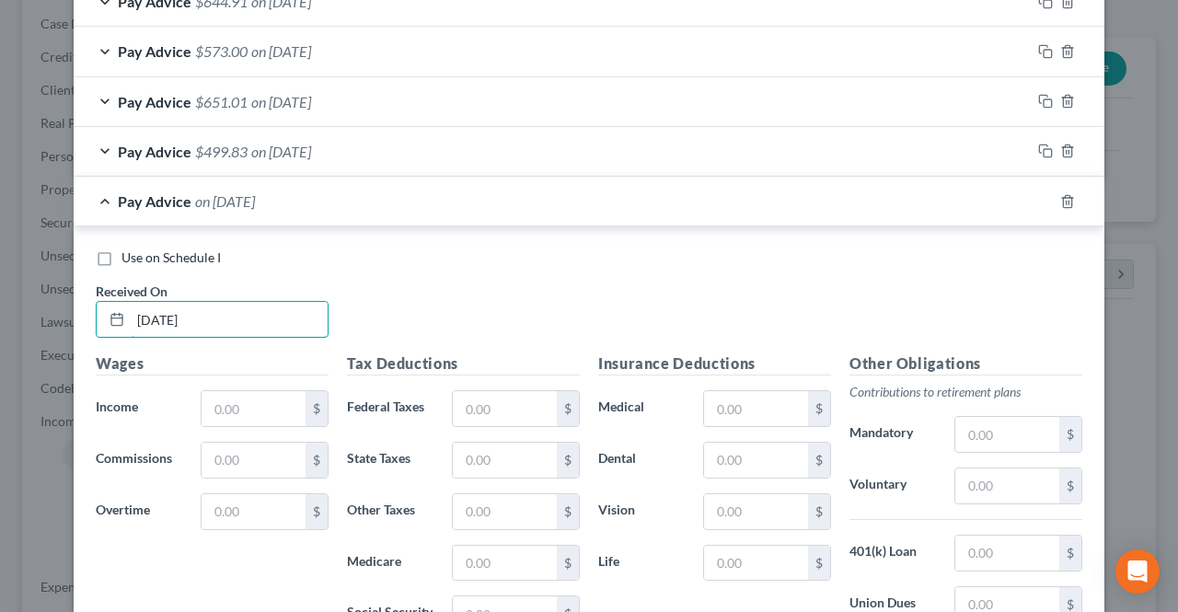
scroll to position [1107, 0]
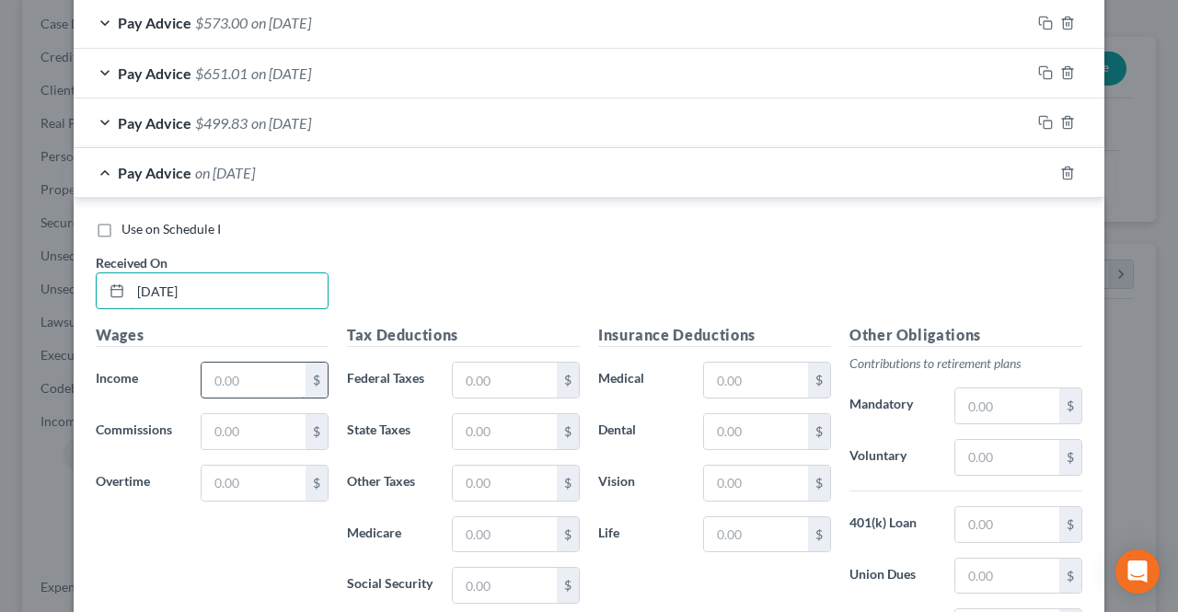
type input "[DATE]"
click at [237, 380] on input "text" at bounding box center [254, 380] width 104 height 35
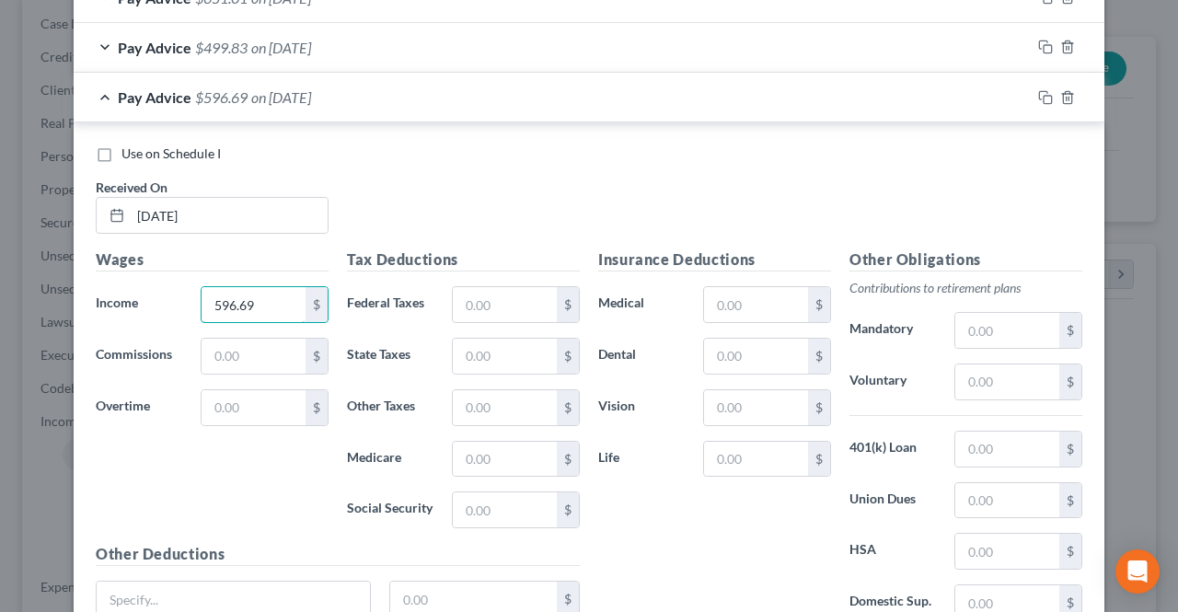
scroll to position [1199, 0]
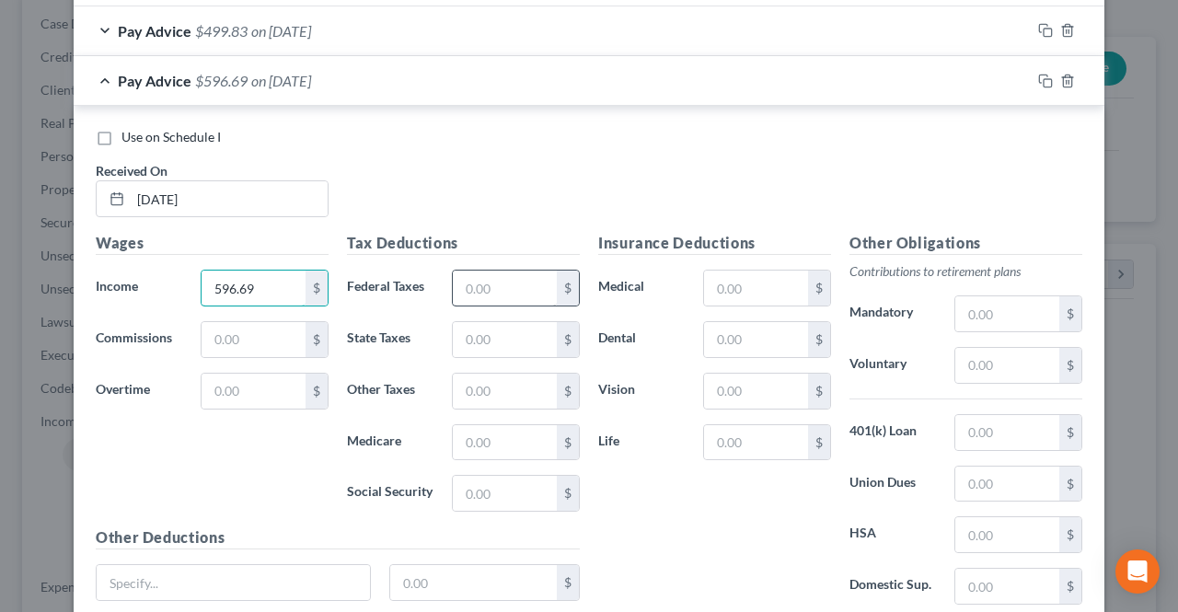
type input "596.69"
click at [485, 272] on input "text" at bounding box center [505, 288] width 104 height 35
type input "32"
click at [489, 435] on input "text" at bounding box center [505, 442] width 104 height 35
type input "8"
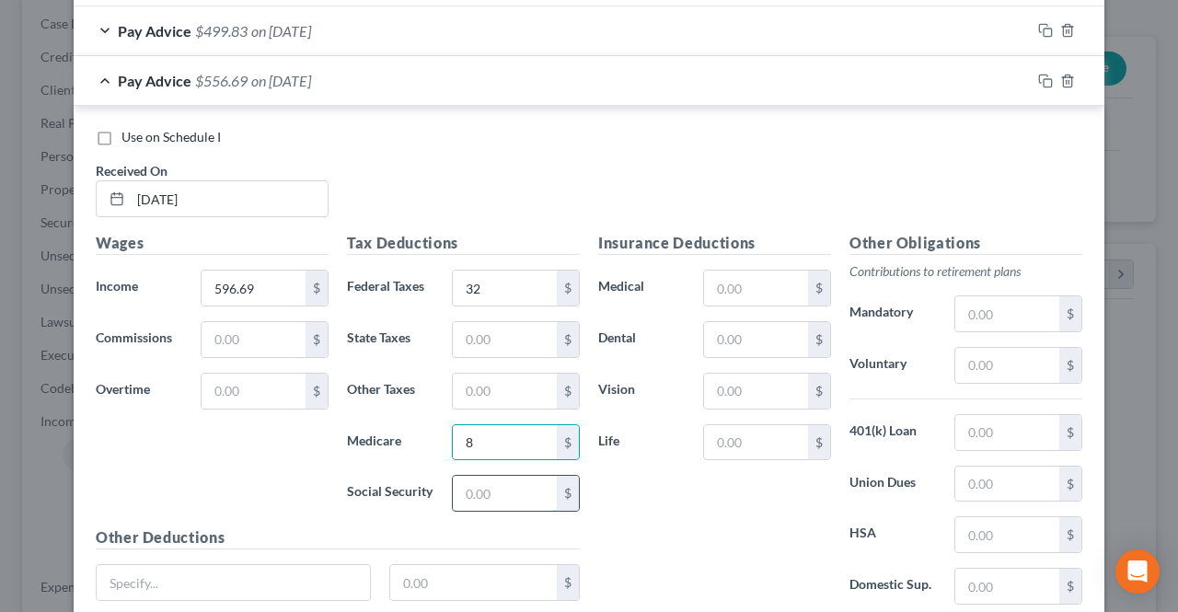
click at [485, 485] on input "text" at bounding box center [505, 493] width 104 height 35
type input "37"
click at [493, 336] on input "text" at bounding box center [505, 339] width 104 height 35
type input "10"
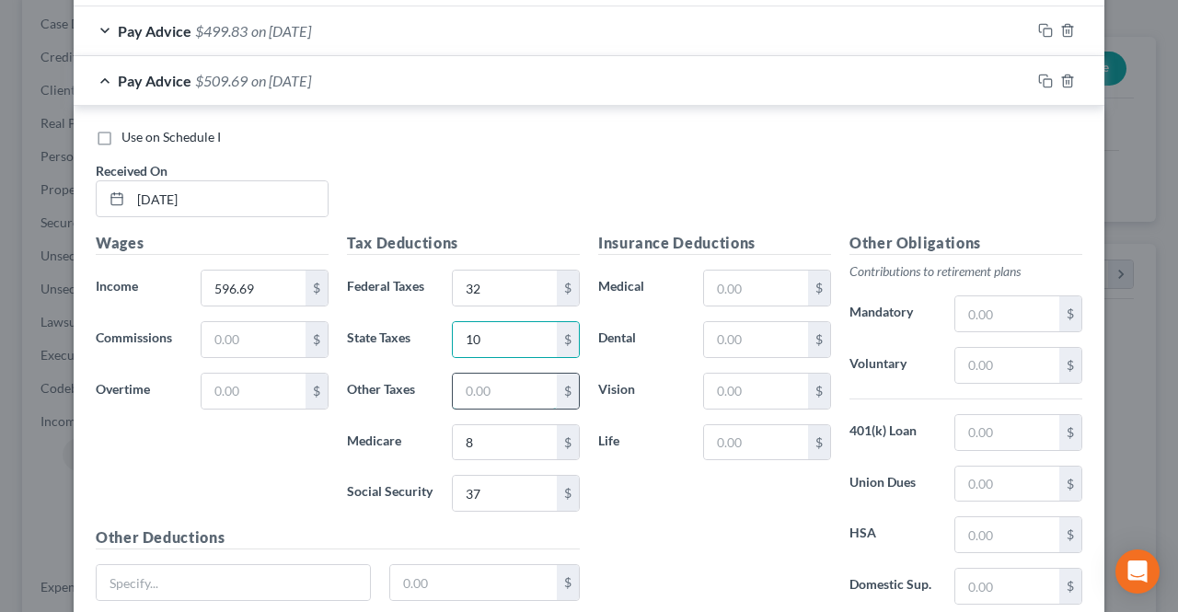
click at [453, 387] on input "text" at bounding box center [505, 391] width 104 height 35
type input "4.00"
drag, startPoint x: 482, startPoint y: 329, endPoint x: 516, endPoint y: 328, distance: 34.1
click at [482, 329] on input "10" at bounding box center [505, 339] width 104 height 35
click at [516, 327] on input "10" at bounding box center [505, 339] width 104 height 35
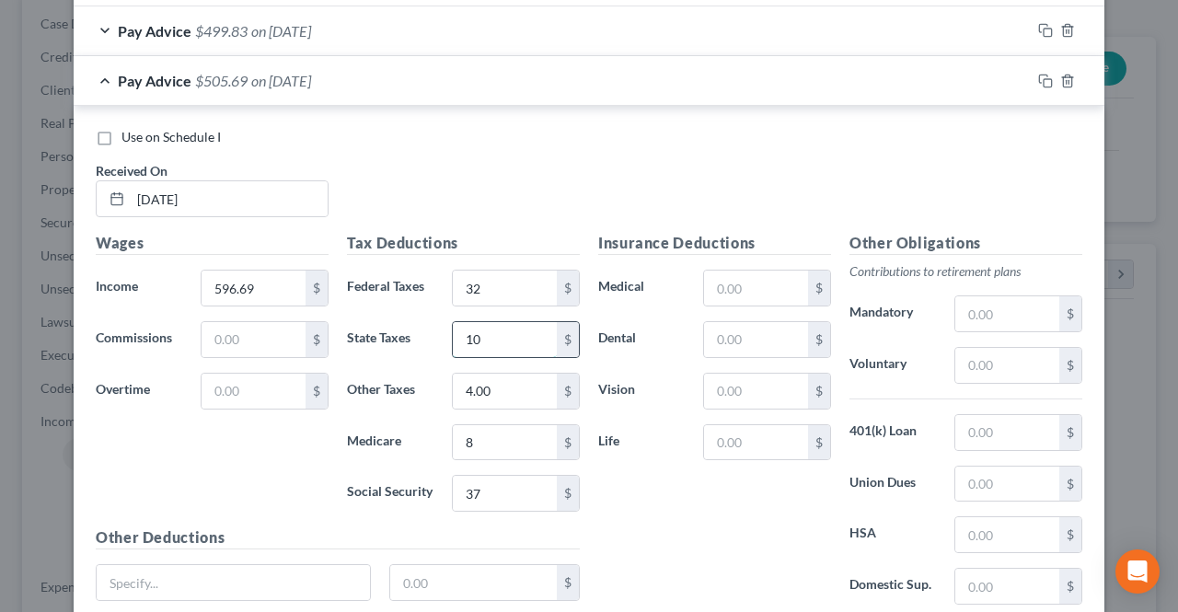
click at [514, 336] on input "10" at bounding box center [505, 339] width 104 height 35
type input "10.00"
click at [520, 288] on input "32" at bounding box center [505, 288] width 104 height 35
type input "32.00"
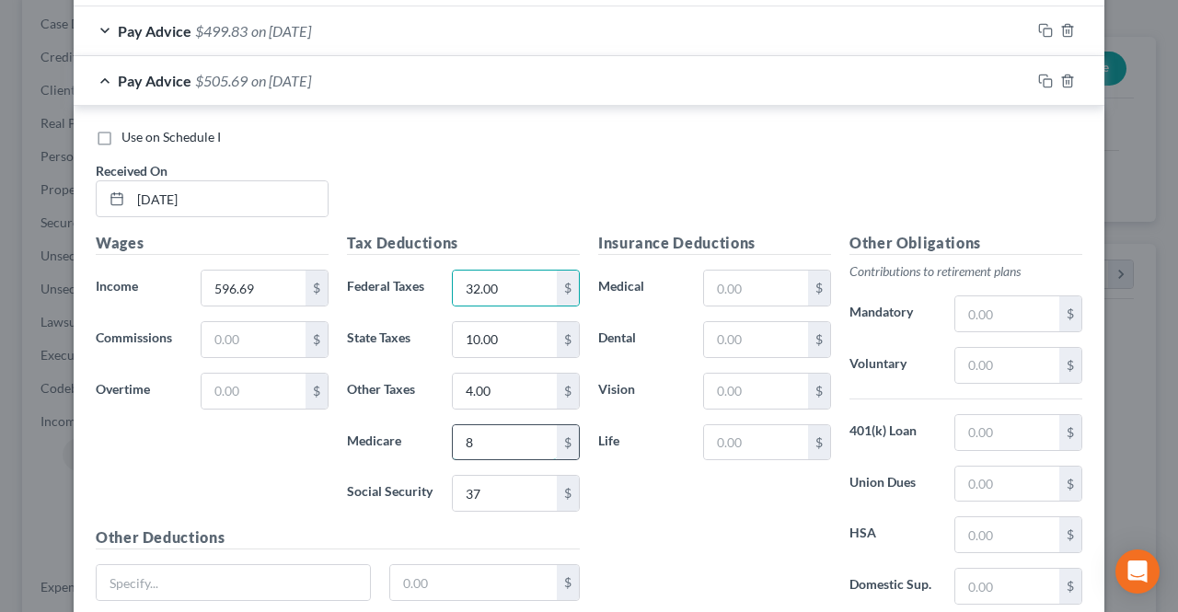
click at [523, 433] on input "8" at bounding box center [505, 442] width 104 height 35
type input "8.00"
click at [497, 475] on div "37 $" at bounding box center [516, 493] width 128 height 37
click at [492, 479] on input "37" at bounding box center [505, 493] width 104 height 35
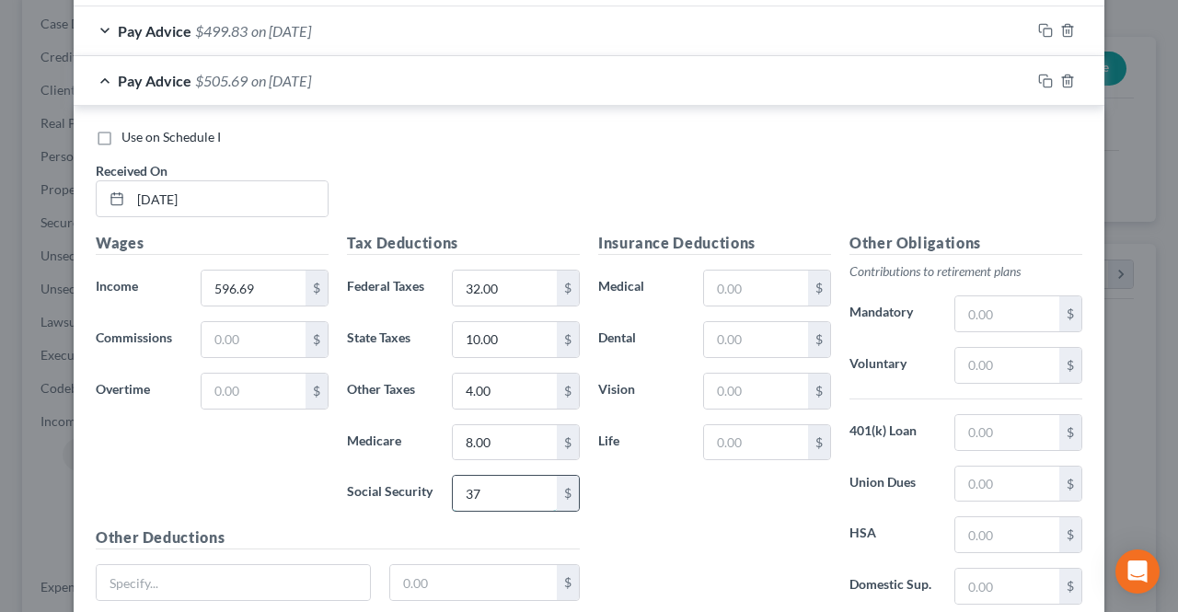
click at [492, 479] on input "37" at bounding box center [505, 493] width 104 height 35
click at [488, 485] on input "37" at bounding box center [505, 493] width 104 height 35
click at [497, 483] on input "37" at bounding box center [505, 493] width 104 height 35
click at [515, 491] on input "37" at bounding box center [505, 493] width 104 height 35
type input "37.98"
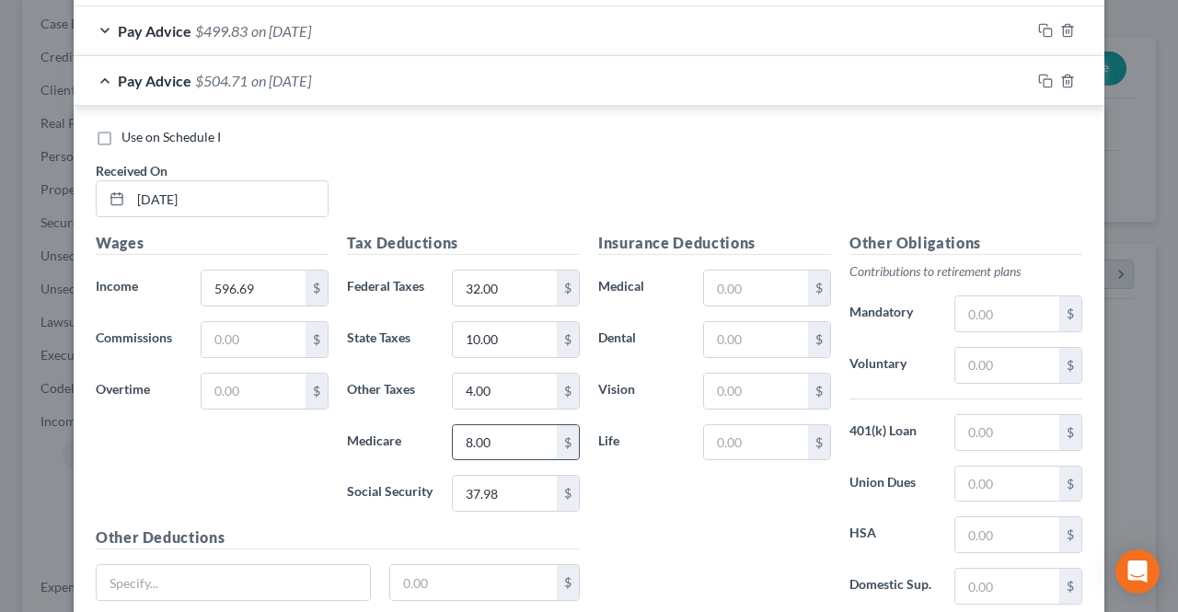
click at [503, 436] on input "8.00" at bounding box center [505, 442] width 104 height 35
click at [505, 432] on input "8.00" at bounding box center [505, 442] width 104 height 35
type input "8.80"
click at [514, 325] on input "10.00" at bounding box center [505, 339] width 104 height 35
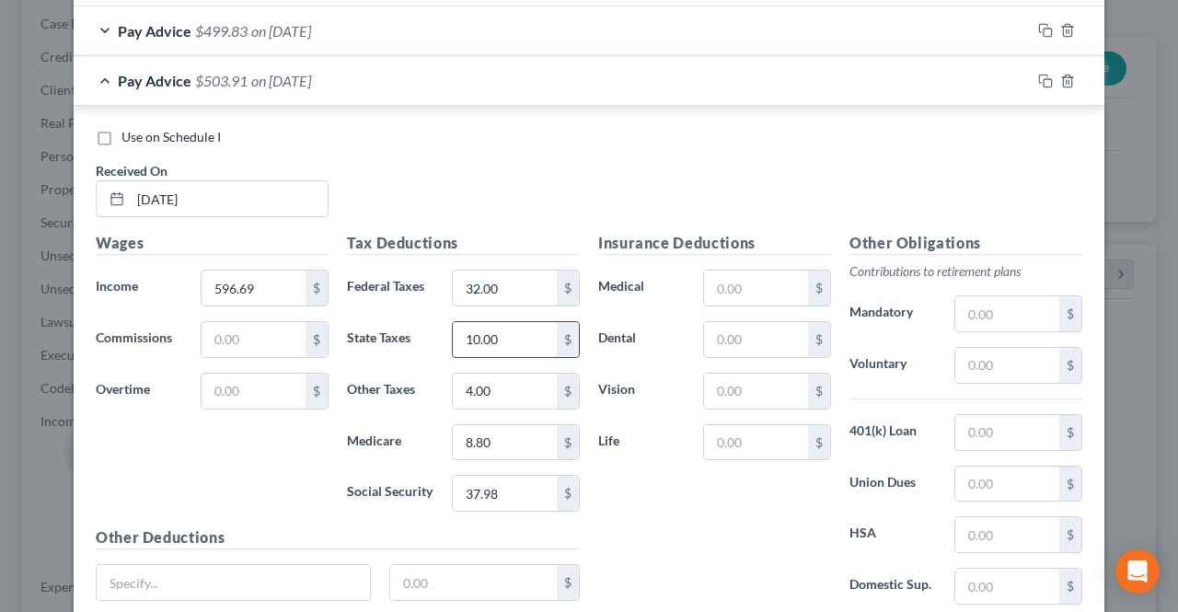
click at [509, 335] on input "10.00" at bounding box center [505, 339] width 104 height 35
type input "10.99"
click at [489, 275] on input "32.00" at bounding box center [505, 288] width 104 height 35
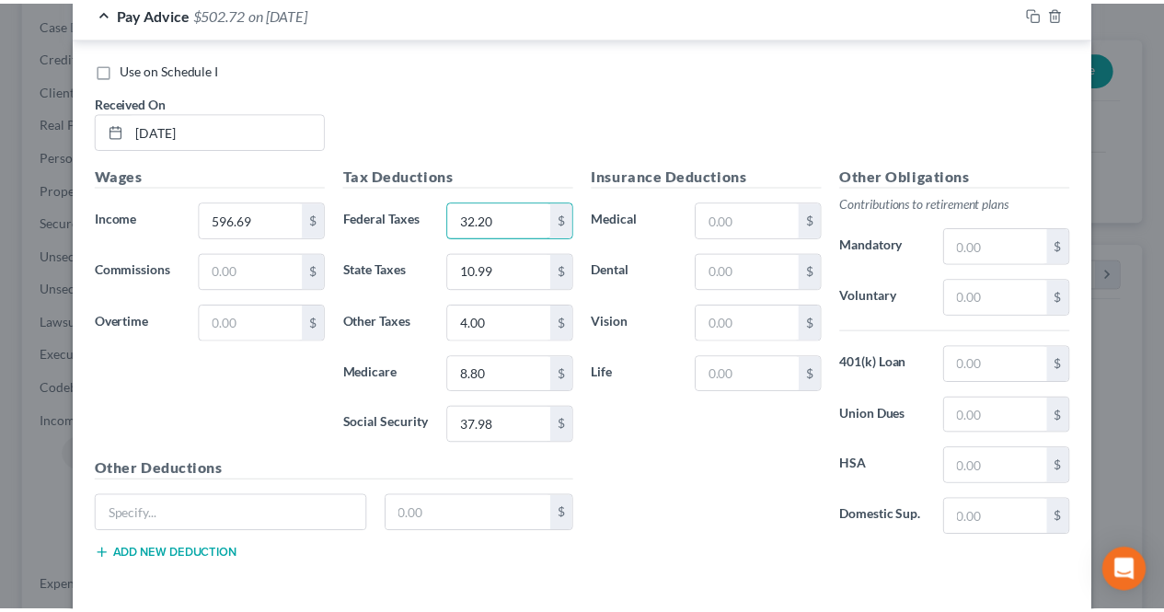
scroll to position [1337, 0]
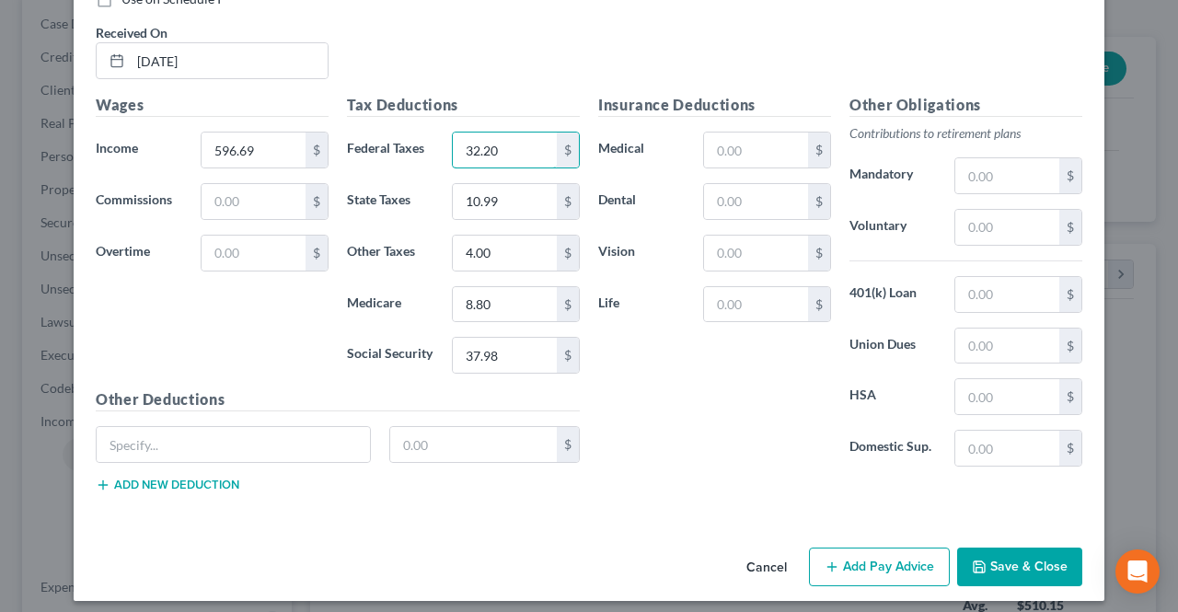
type input "32.20"
click at [977, 560] on icon "button" at bounding box center [979, 567] width 15 height 15
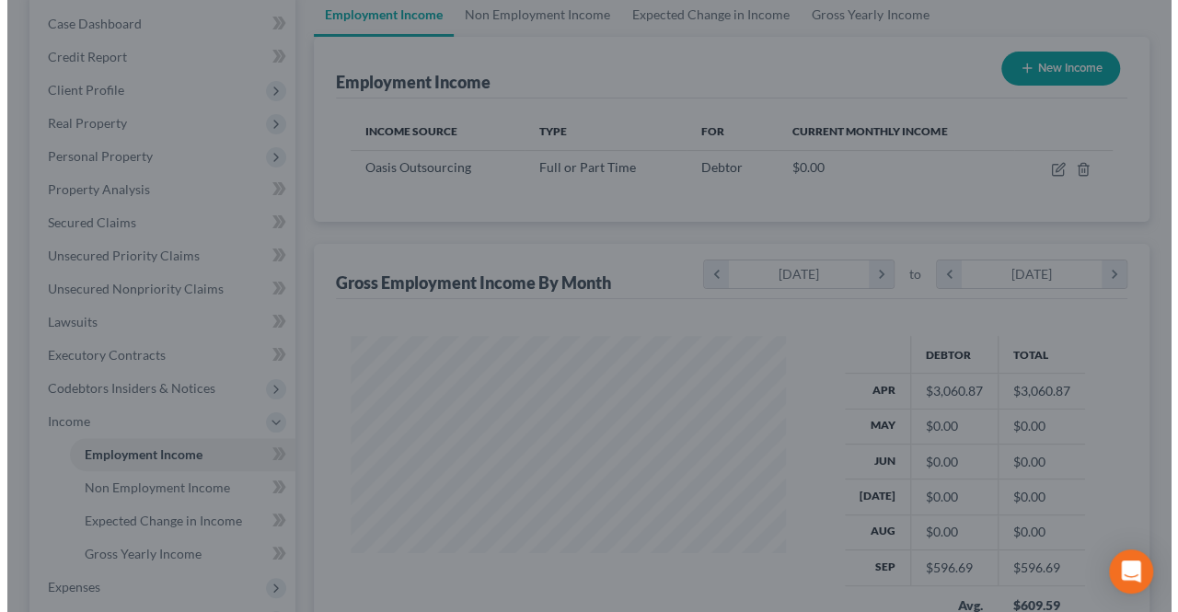
scroll to position [919960, 919822]
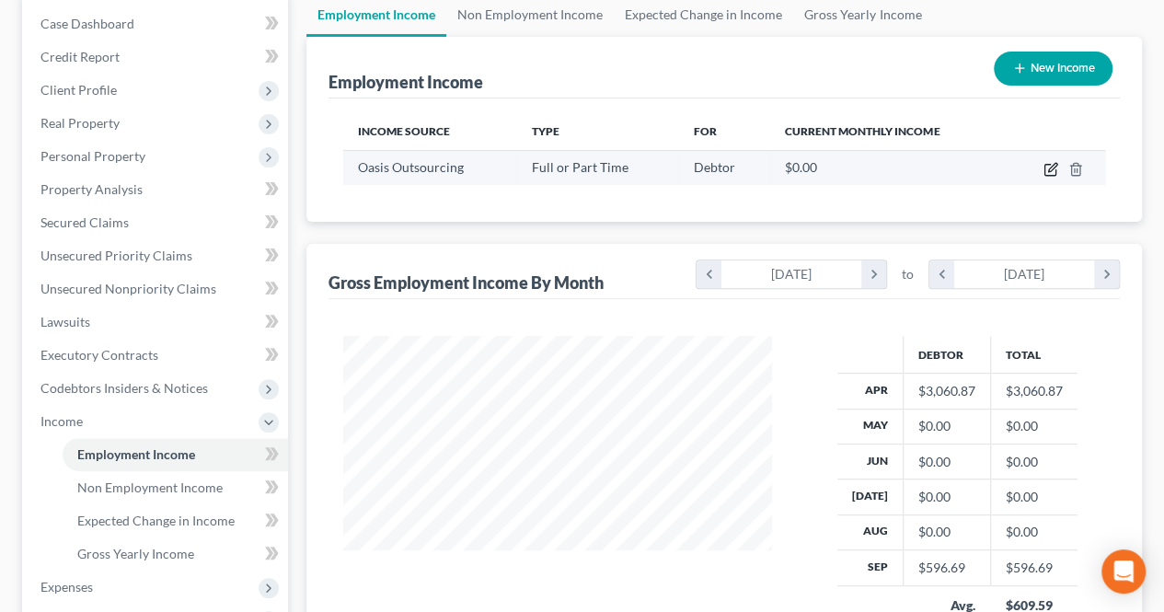
click at [1056, 169] on icon "button" at bounding box center [1050, 170] width 11 height 11
select select "0"
select select "9"
select select "3"
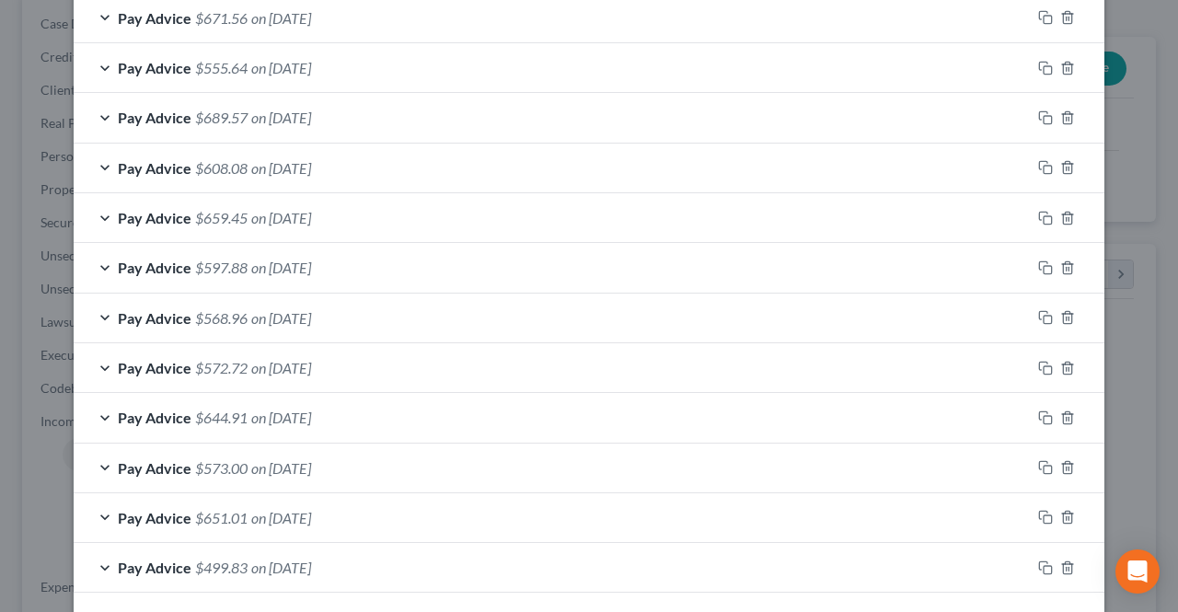
scroll to position [789, 0]
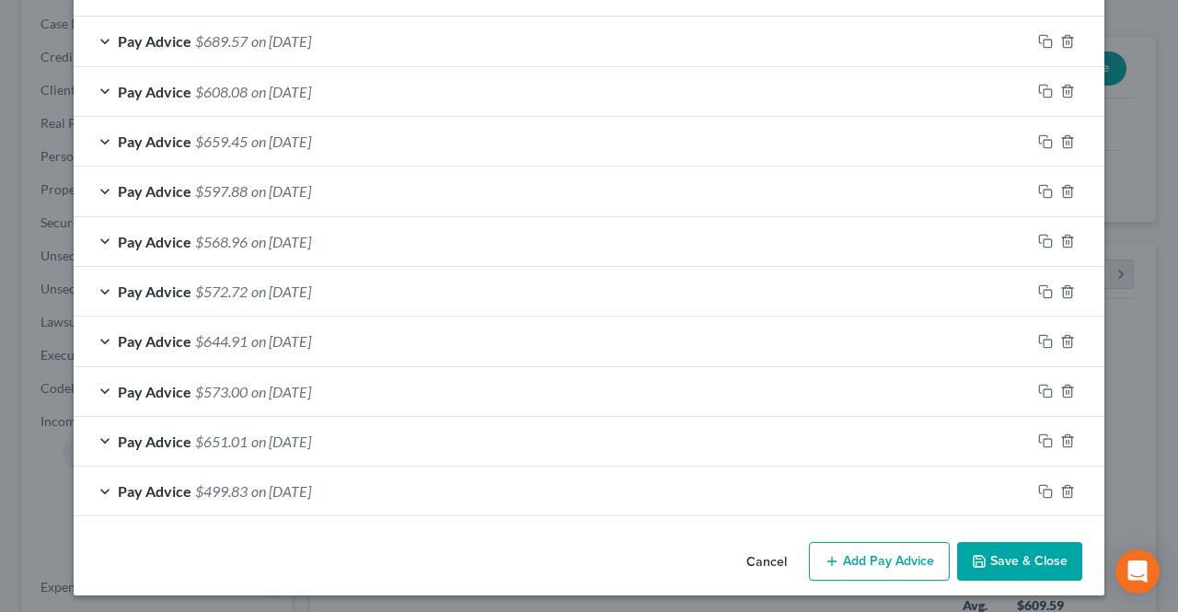
click at [870, 548] on button "Add Pay Advice" at bounding box center [879, 561] width 141 height 39
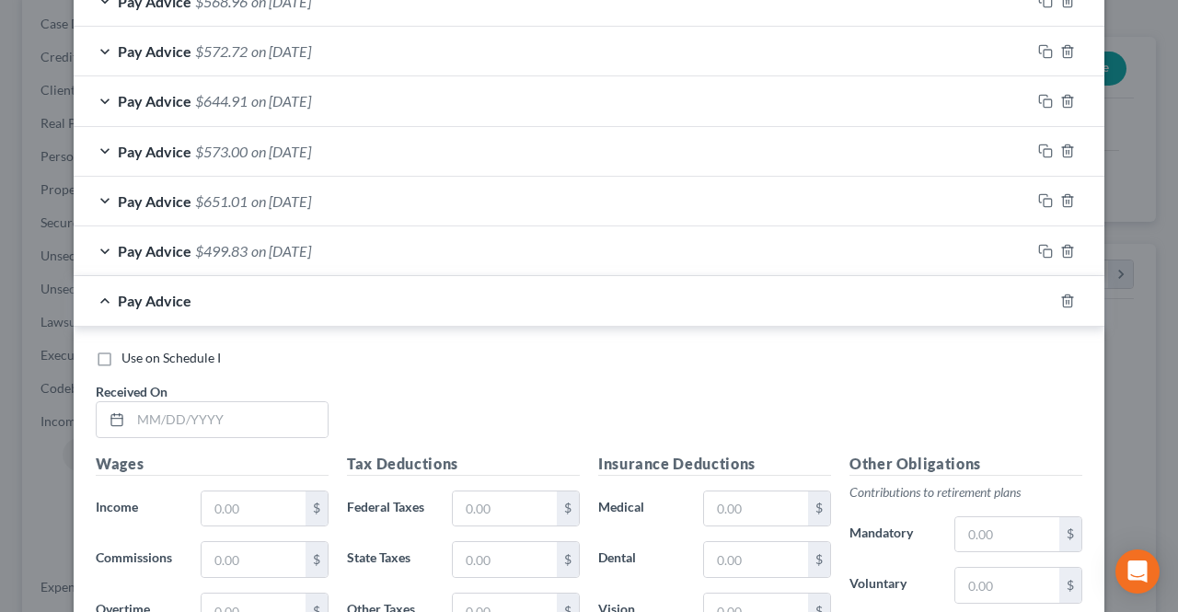
scroll to position [1157, 0]
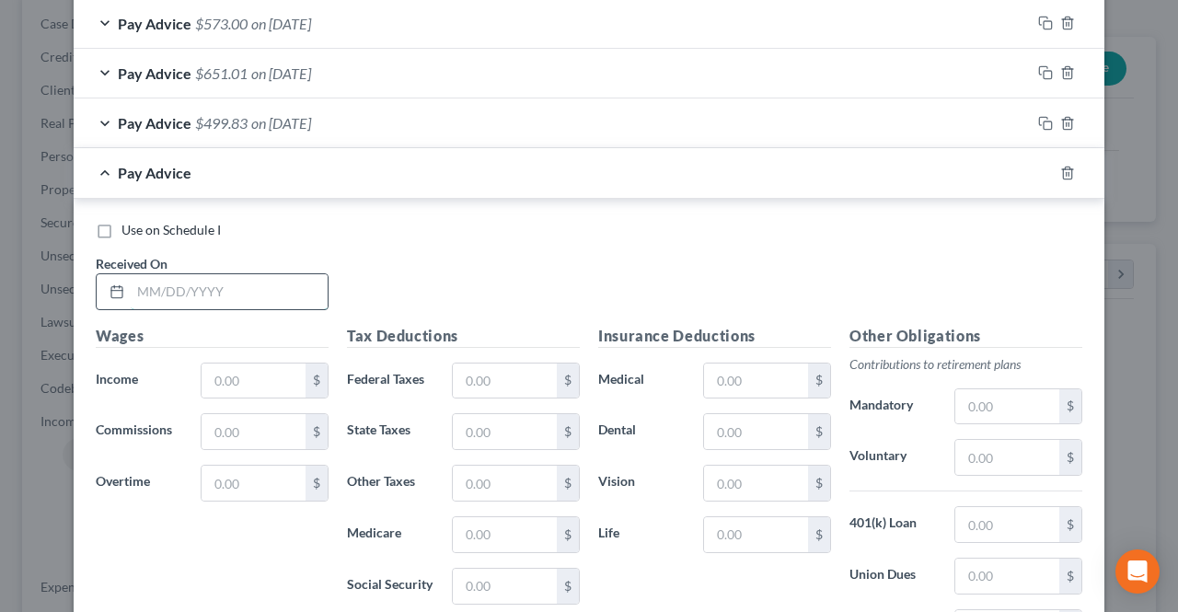
click at [258, 301] on input "text" at bounding box center [229, 291] width 197 height 35
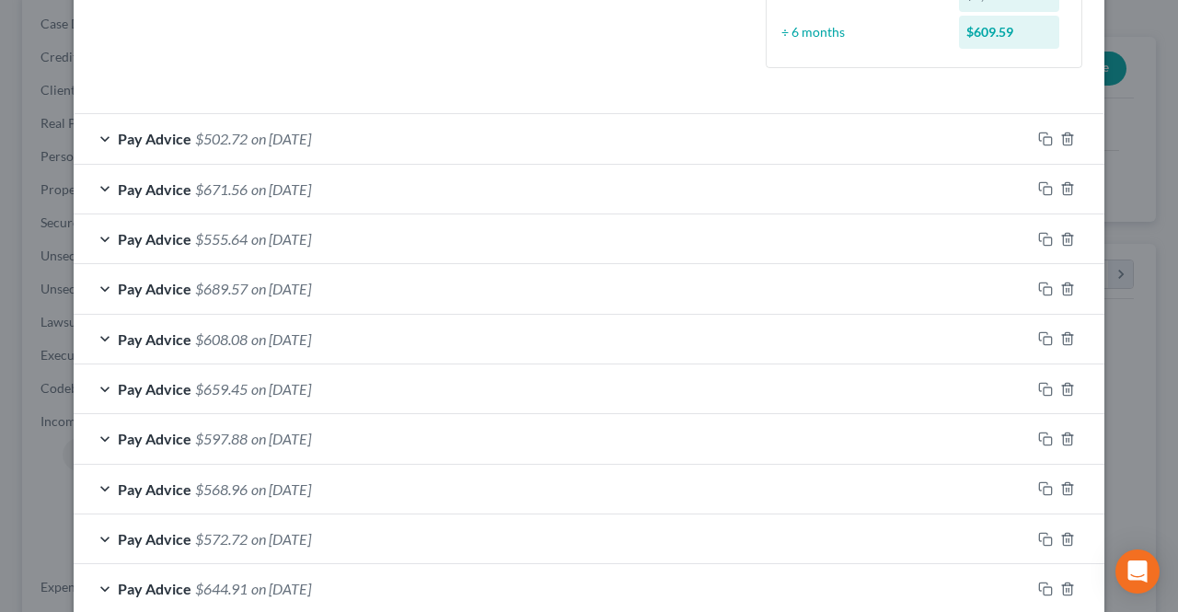
scroll to position [513, 0]
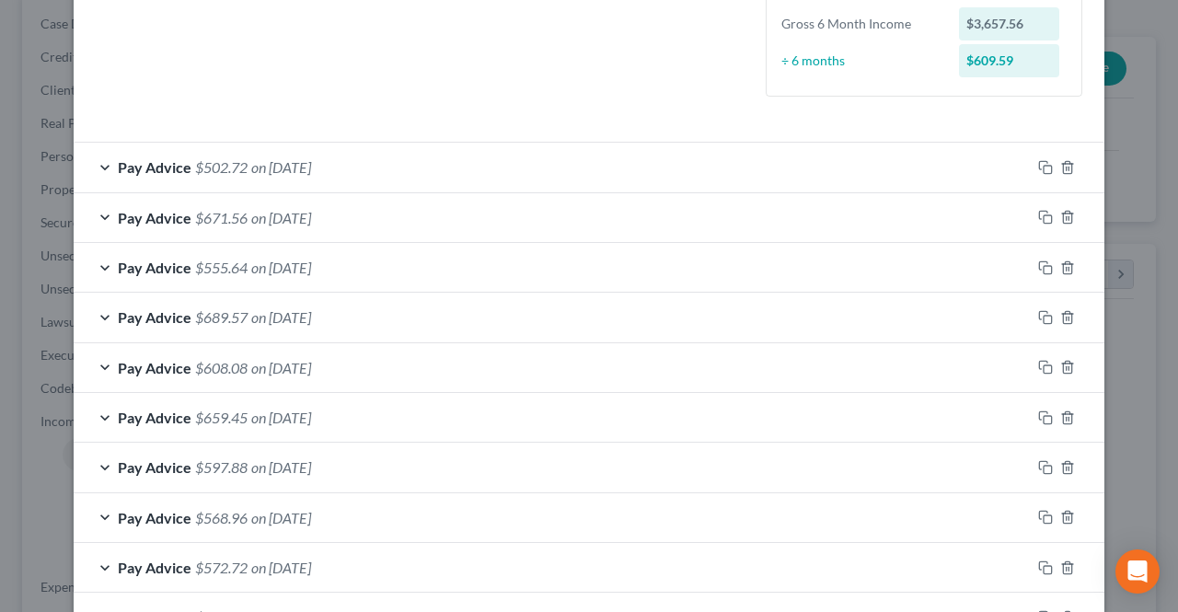
click at [326, 181] on div "Pay Advice $502.72 on [DATE]" at bounding box center [552, 167] width 957 height 49
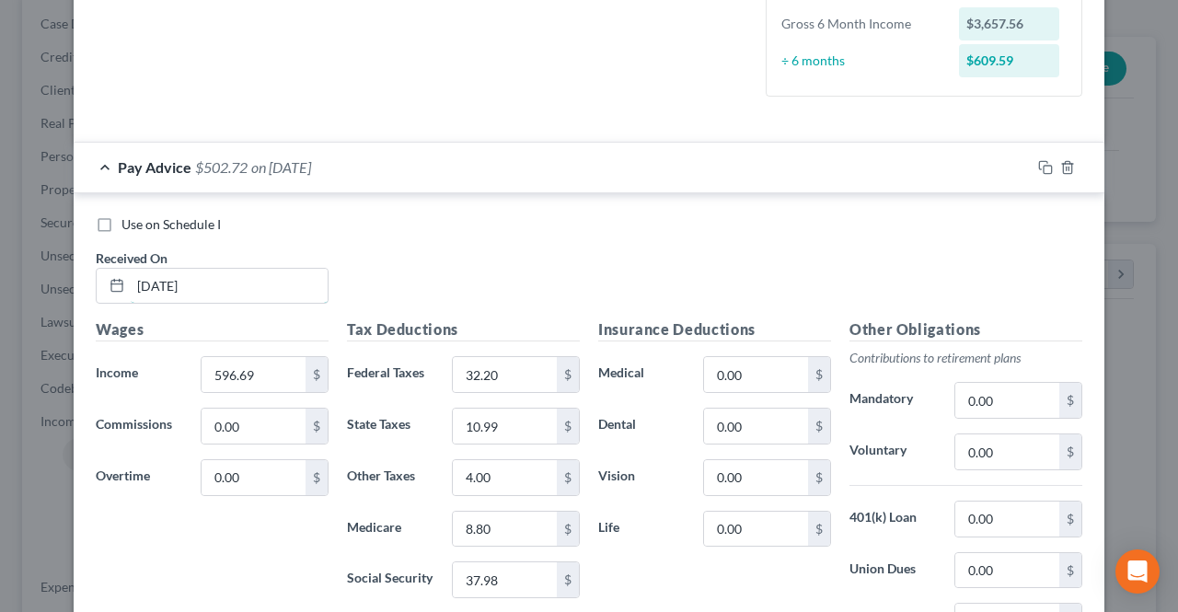
click at [161, 283] on input "[DATE]" at bounding box center [229, 286] width 197 height 35
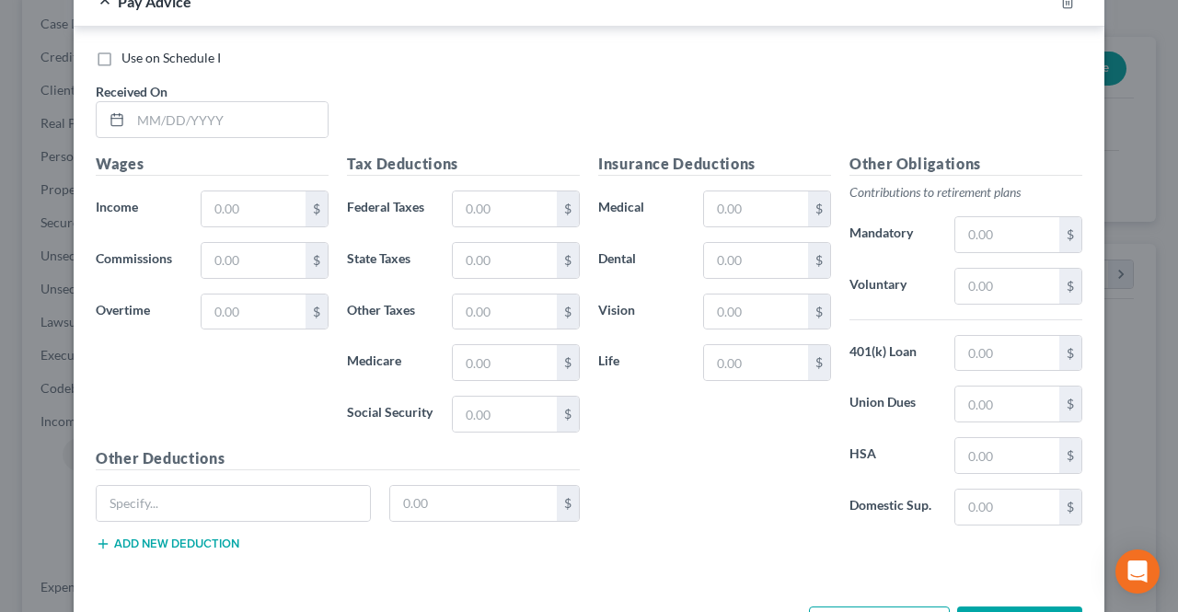
scroll to position [1844, 0]
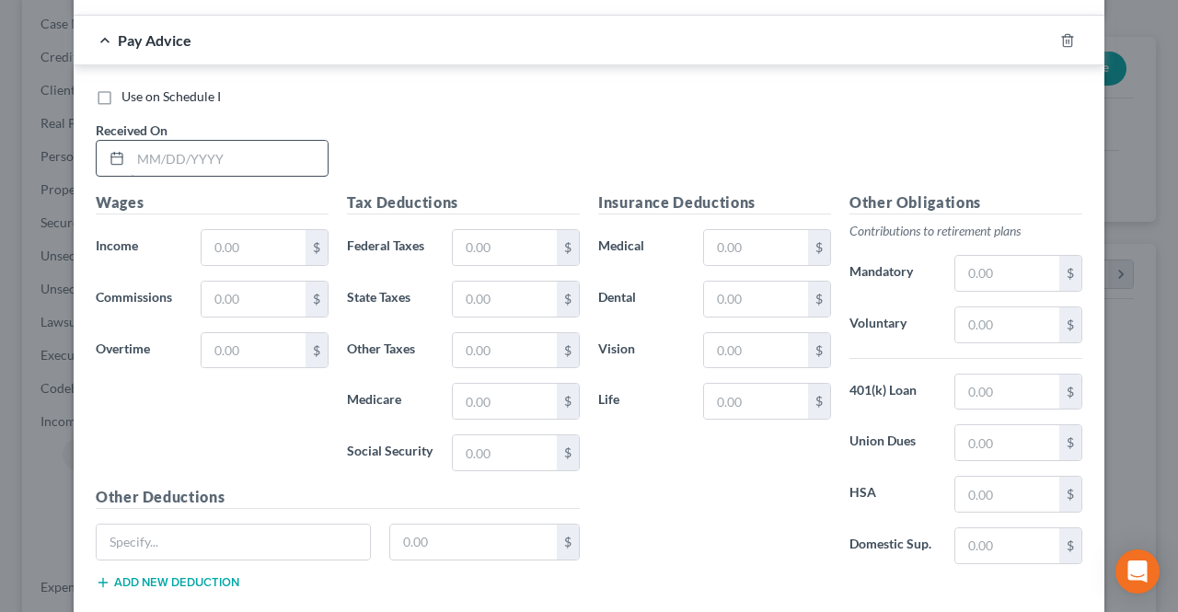
type input "[DATE]"
click at [226, 141] on input "text" at bounding box center [229, 158] width 197 height 35
type input "[DATE]"
click at [216, 246] on input "text" at bounding box center [254, 247] width 104 height 35
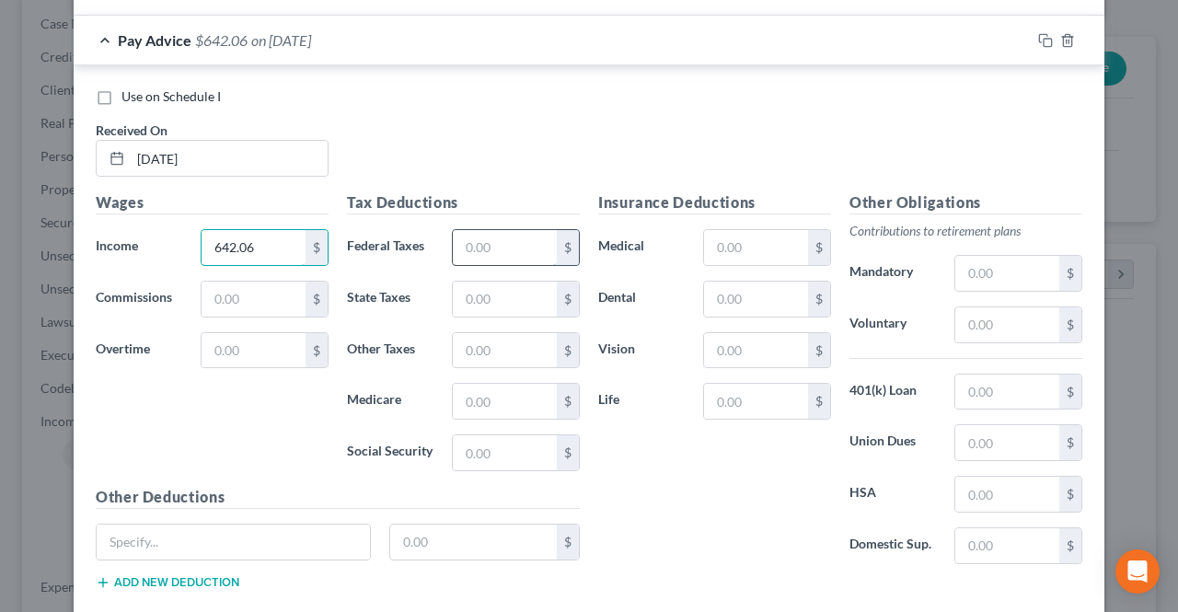
type input "642.06"
click at [487, 248] on input "text" at bounding box center [505, 247] width 104 height 35
type input "37.00"
click at [492, 396] on input "text" at bounding box center [505, 401] width 104 height 35
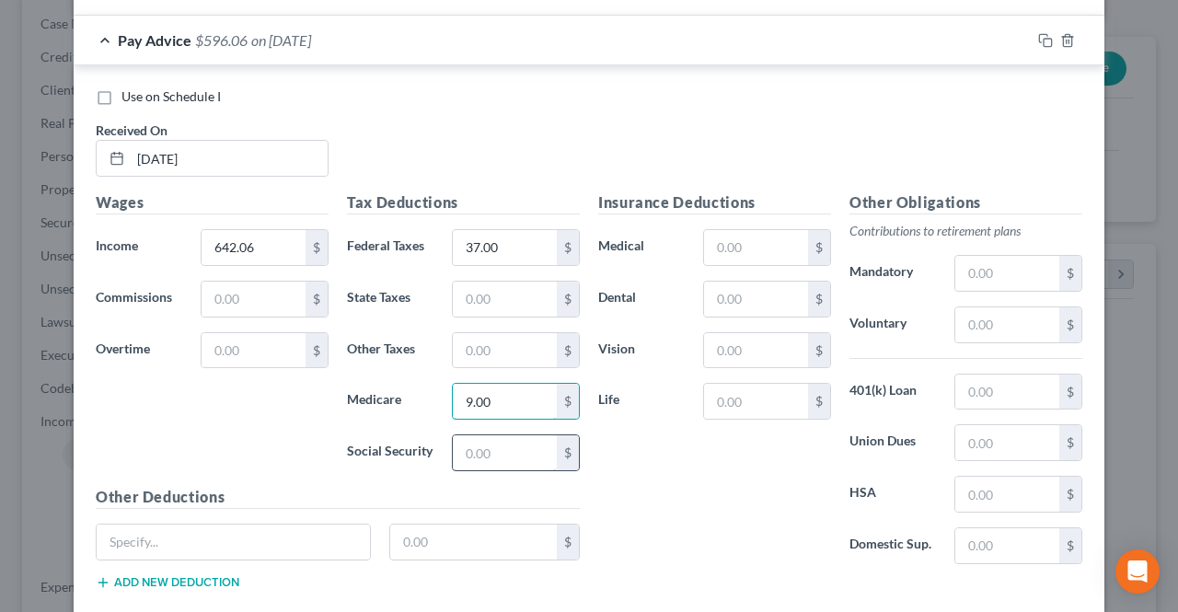
type input "9.00"
click at [487, 438] on input "text" at bounding box center [505, 452] width 104 height 35
type input "39.00"
click at [508, 296] on input "text" at bounding box center [505, 299] width 104 height 35
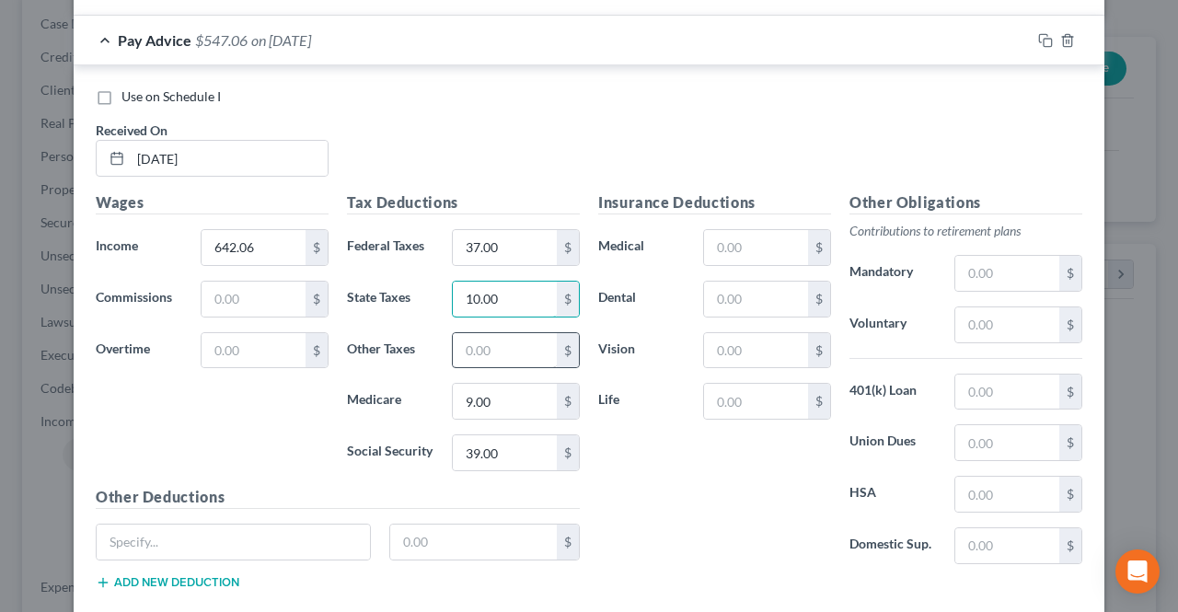
type input "10.00"
click at [466, 333] on input "text" at bounding box center [505, 350] width 104 height 35
type input "5.00"
click at [514, 235] on input "37.00" at bounding box center [505, 247] width 104 height 35
type input "37.80"
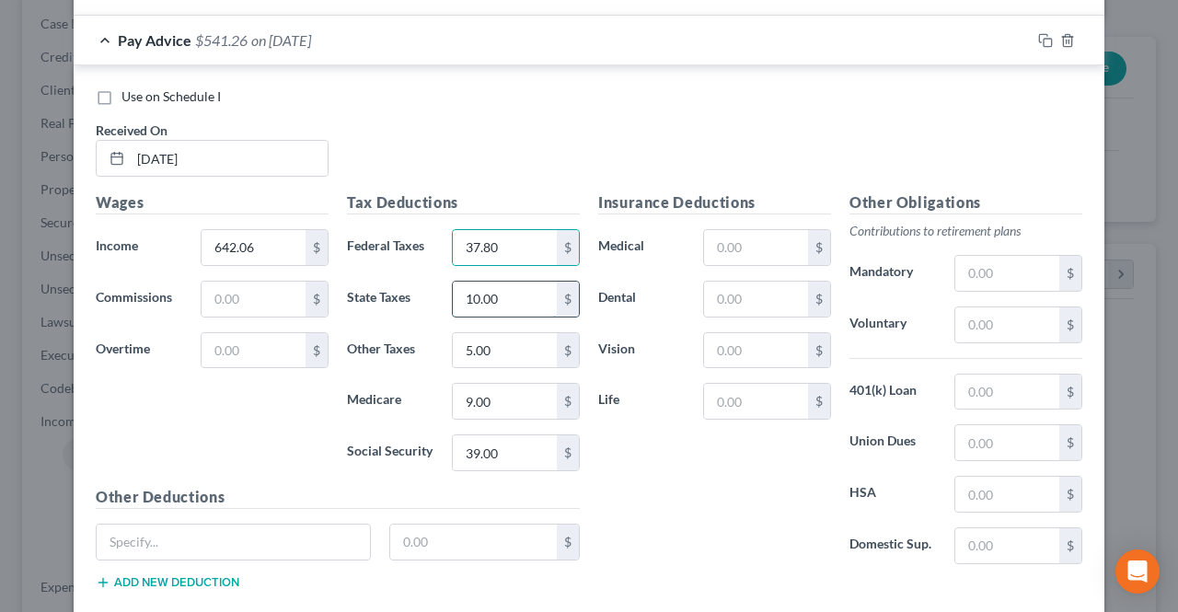
click at [530, 282] on input "10.00" at bounding box center [505, 299] width 104 height 35
type input "10.95"
click at [510, 384] on input "9.00" at bounding box center [505, 401] width 104 height 35
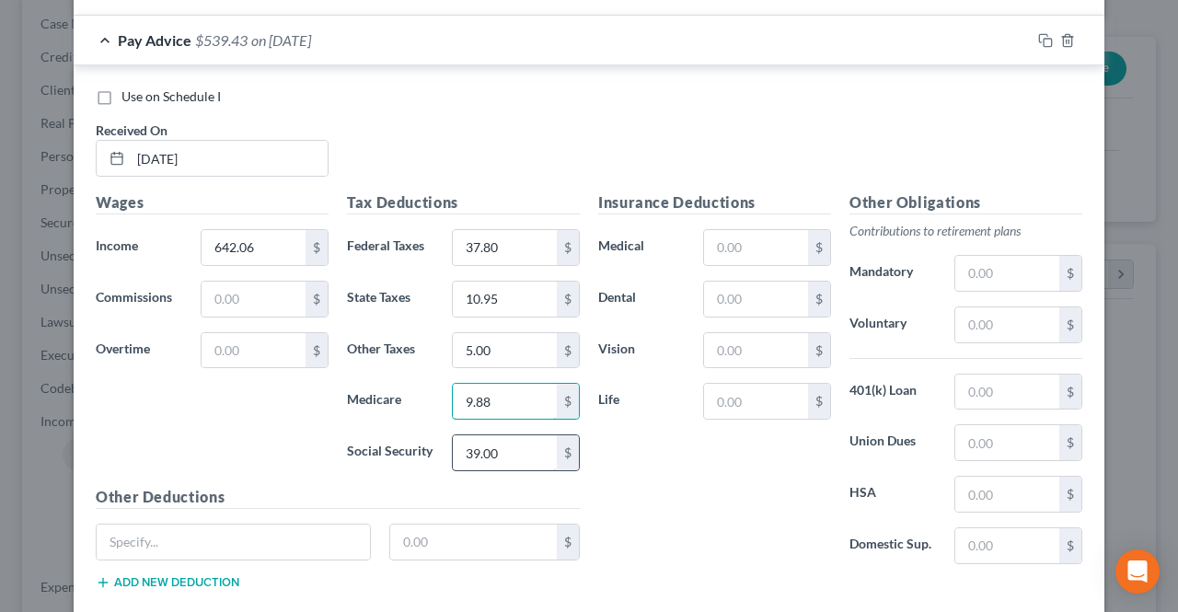
type input "9.88"
click at [508, 435] on input "39.00" at bounding box center [505, 452] width 104 height 35
type input "39.89"
click at [519, 333] on input "5.00" at bounding box center [505, 350] width 104 height 35
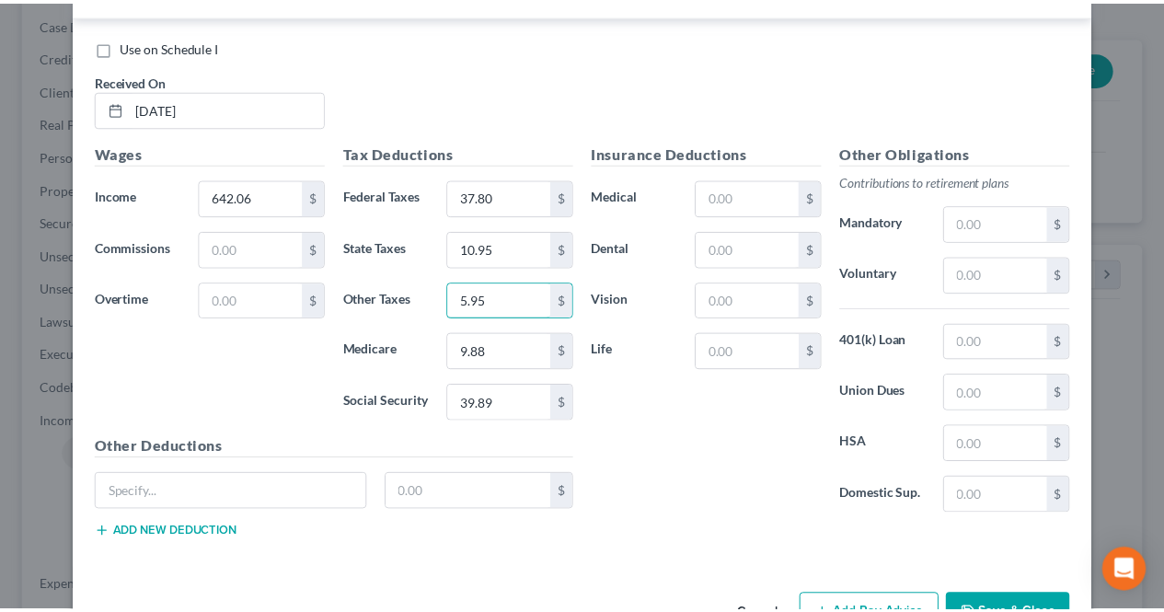
scroll to position [1936, 0]
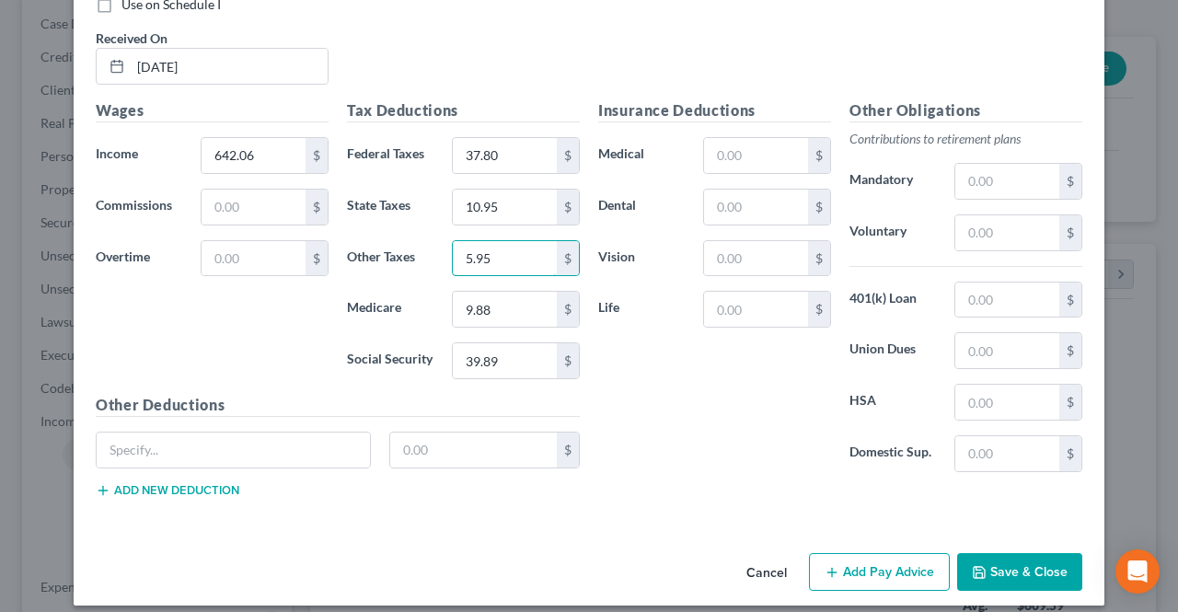
type input "5.95"
click at [972, 553] on button "Save & Close" at bounding box center [1019, 572] width 125 height 39
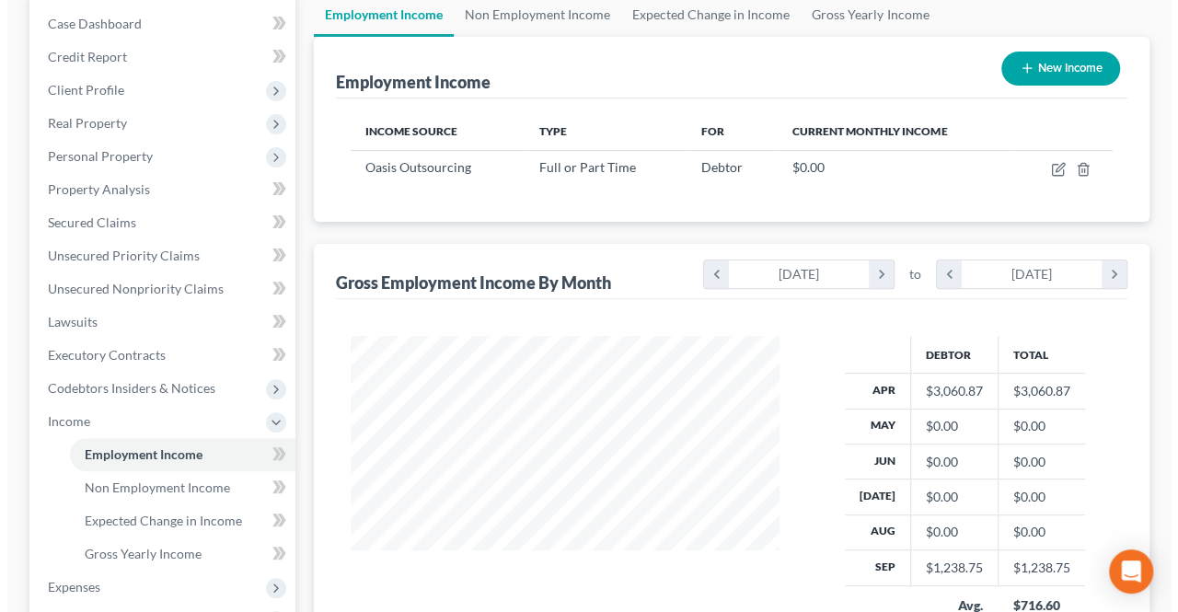
scroll to position [276, 0]
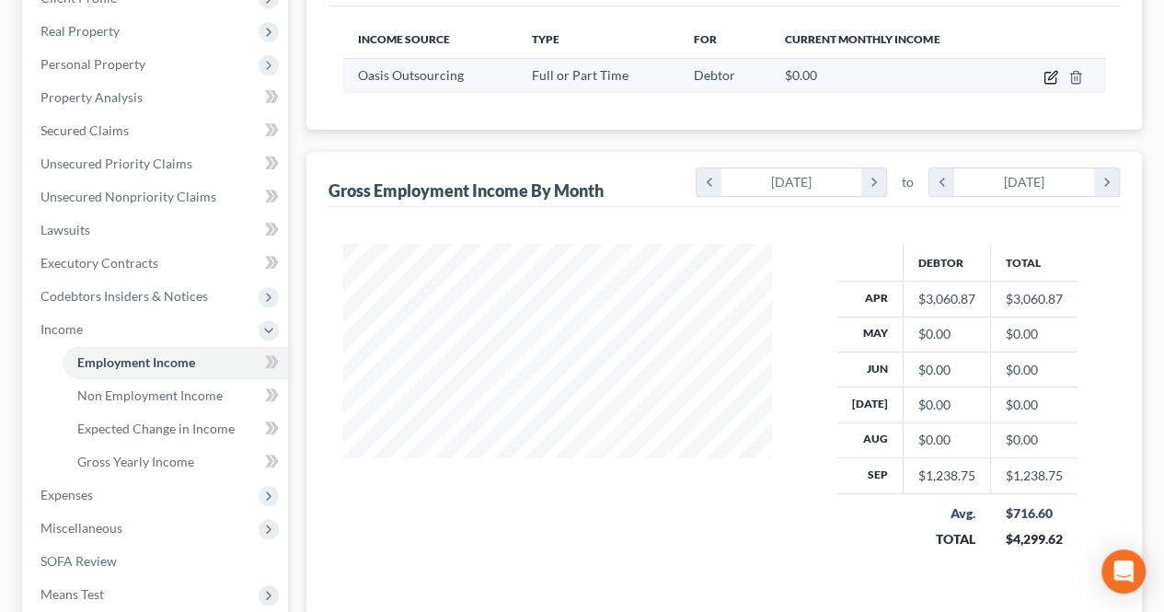
click at [1053, 75] on icon "button" at bounding box center [1052, 75] width 8 height 8
select select "0"
select select "9"
select select "3"
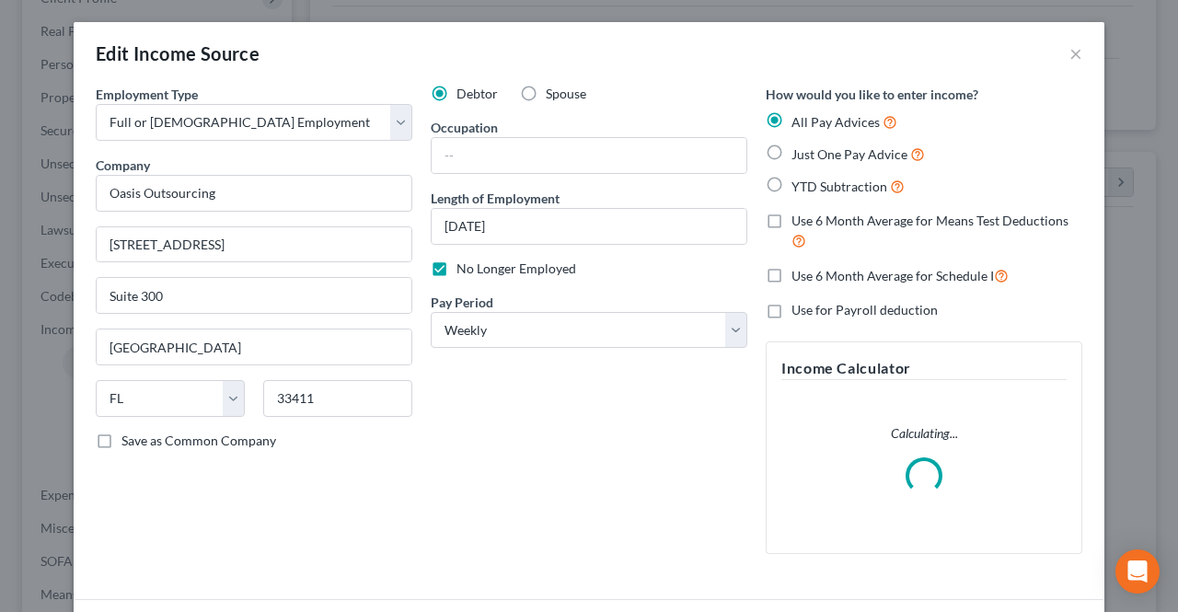
scroll to position [328, 471]
drag, startPoint x: 525, startPoint y: 273, endPoint x: 514, endPoint y: 302, distance: 30.6
click at [525, 272] on span "No Longer Employed" at bounding box center [516, 268] width 120 height 16
click at [476, 271] on input "No Longer Employed" at bounding box center [470, 266] width 12 height 12
checkbox input "false"
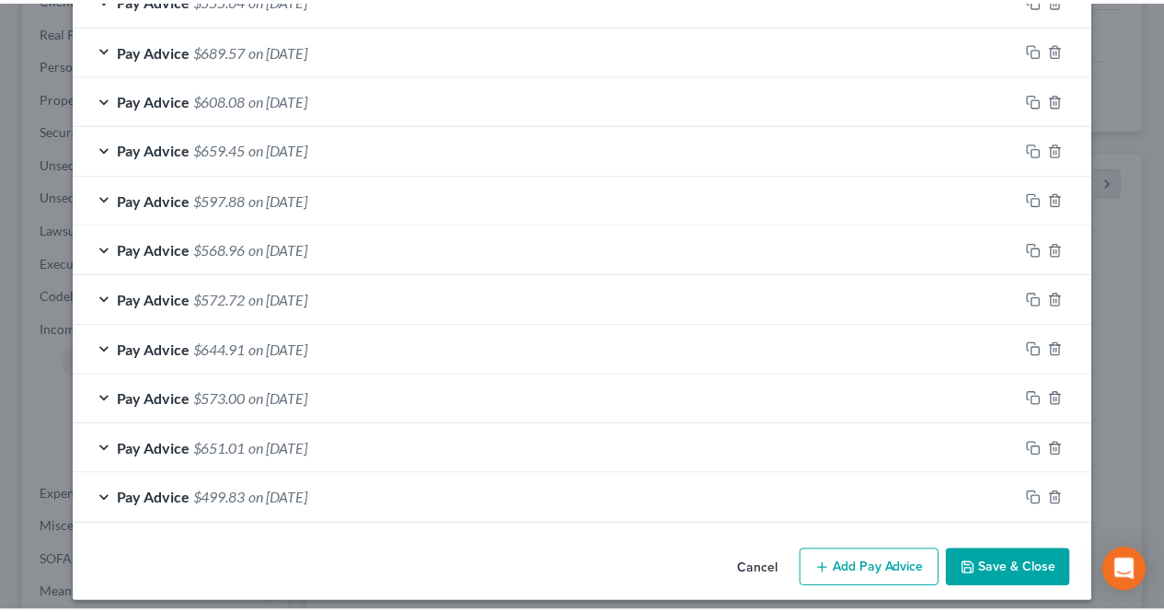
scroll to position [838, 0]
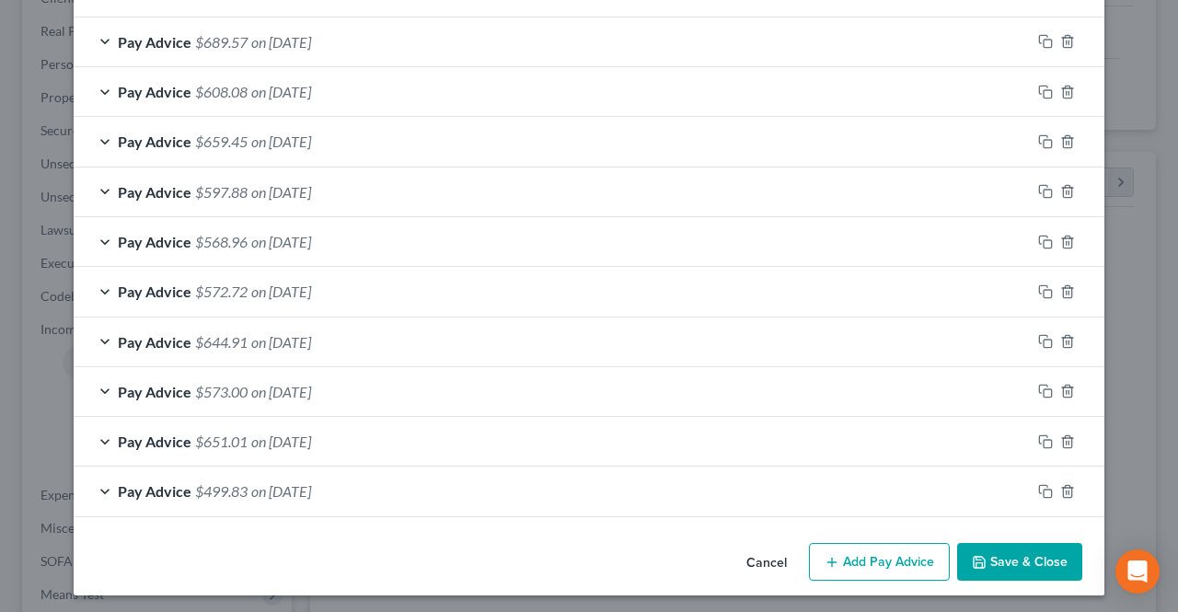
click at [990, 544] on button "Save & Close" at bounding box center [1019, 562] width 125 height 39
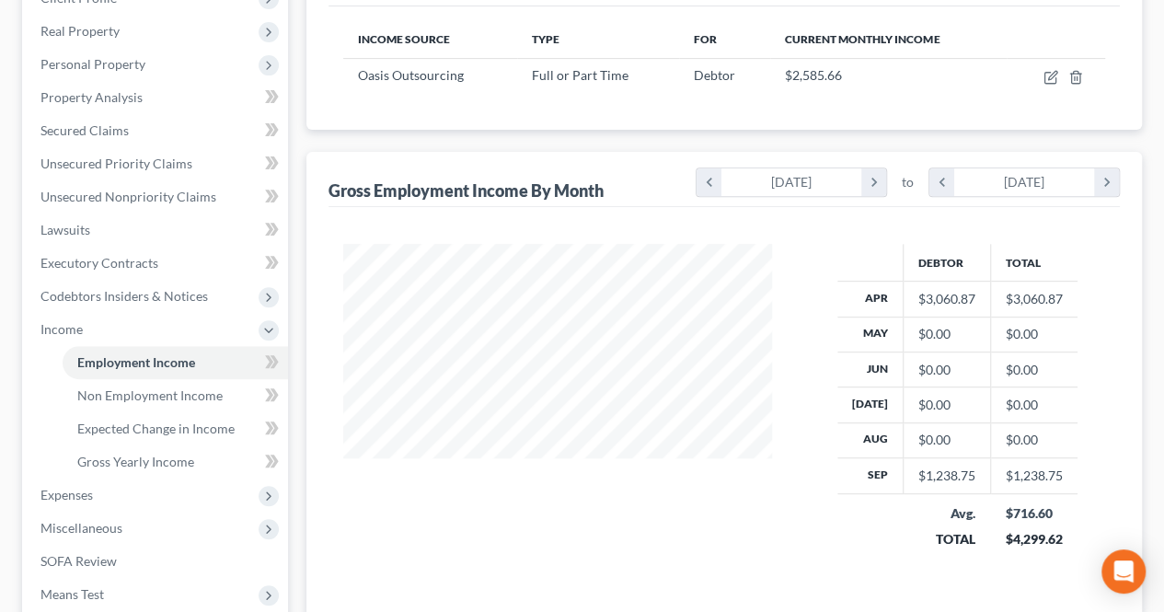
scroll to position [368, 0]
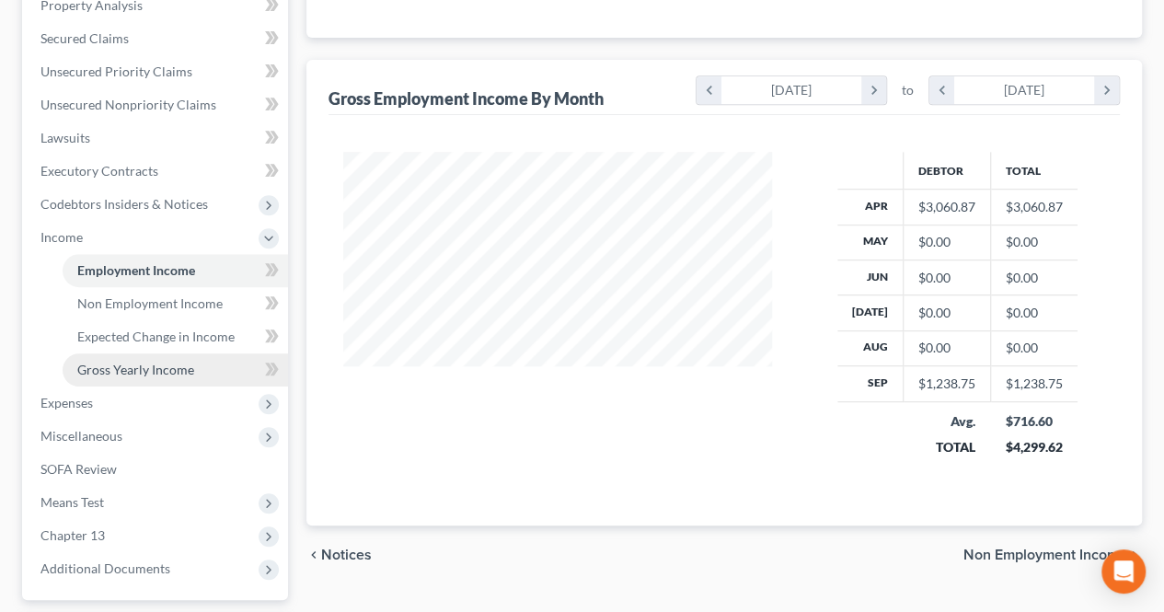
click at [171, 365] on span "Gross Yearly Income" at bounding box center [135, 370] width 117 height 16
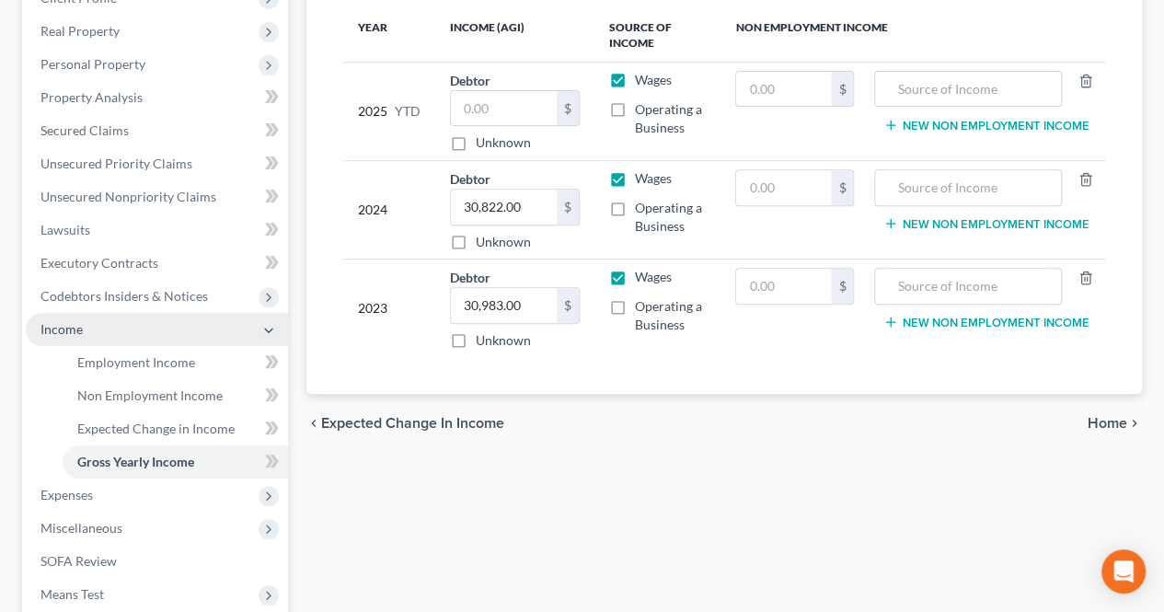
scroll to position [460, 0]
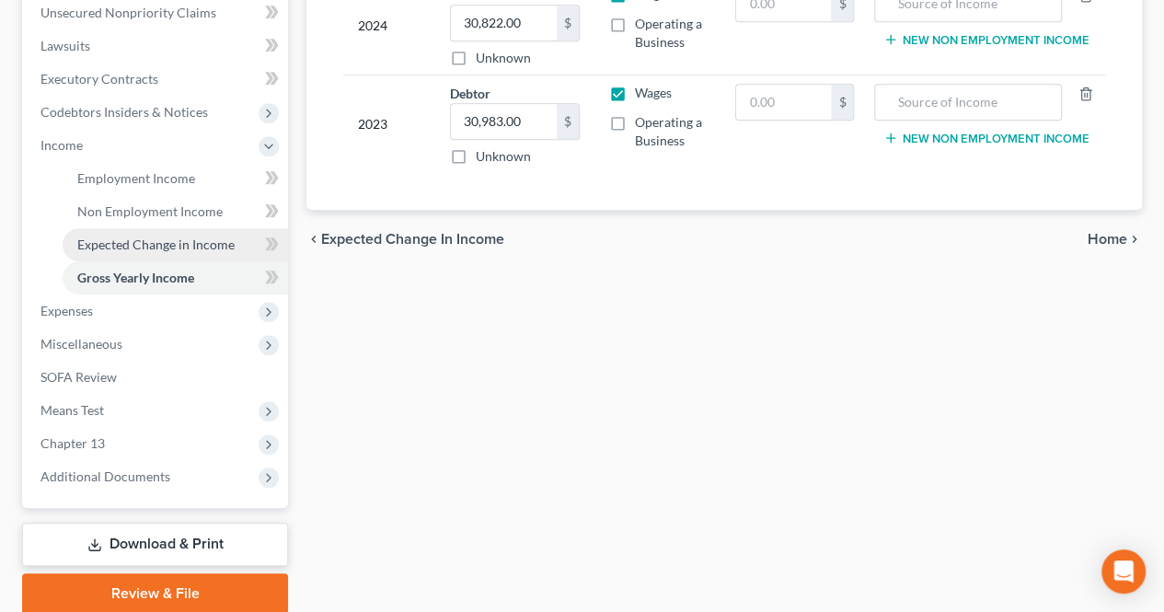
click at [212, 231] on link "Expected Change in Income" at bounding box center [175, 244] width 225 height 33
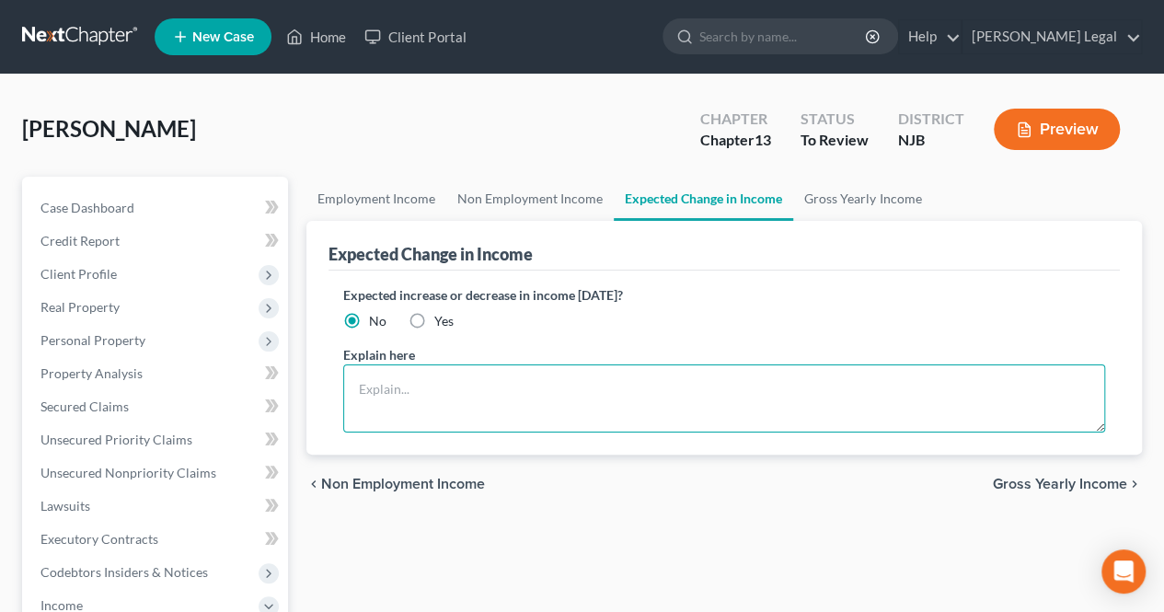
click at [429, 398] on textarea at bounding box center [724, 398] width 762 height 68
drag, startPoint x: 418, startPoint y: 320, endPoint x: 421, endPoint y: 393, distance: 72.8
click at [434, 321] on label "Yes" at bounding box center [443, 321] width 19 height 18
click at [442, 321] on input "Yes" at bounding box center [448, 318] width 12 height 12
radio input "true"
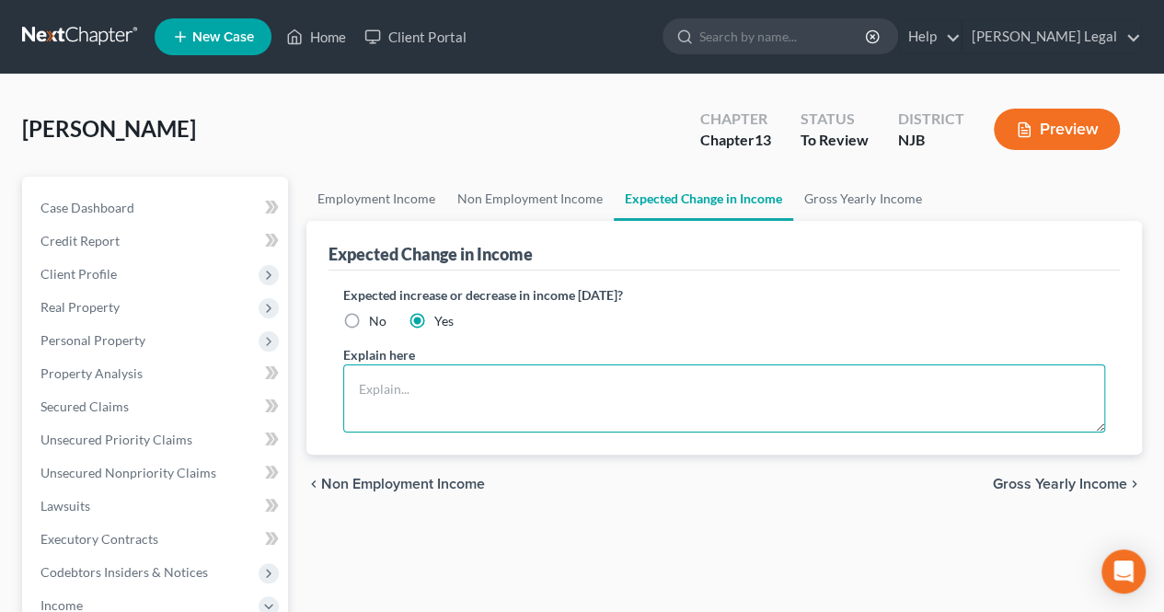
click at [421, 393] on textarea at bounding box center [724, 398] width 762 height 68
type textarea "Debtor was unemployed during the summer"
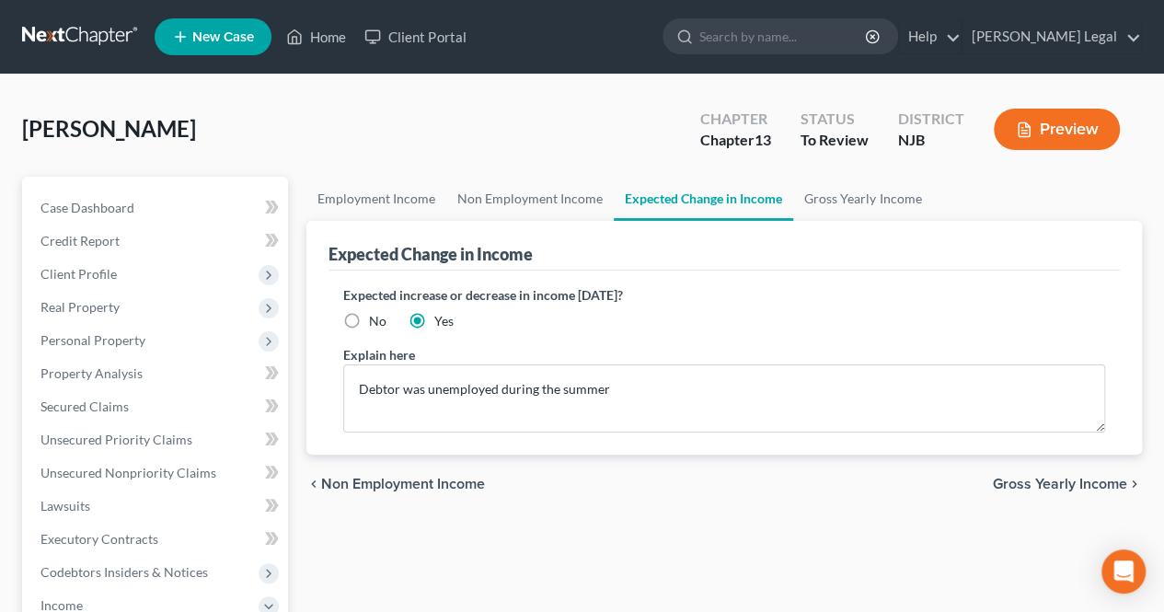
click at [1010, 483] on span "Gross Yearly Income" at bounding box center [1060, 484] width 134 height 15
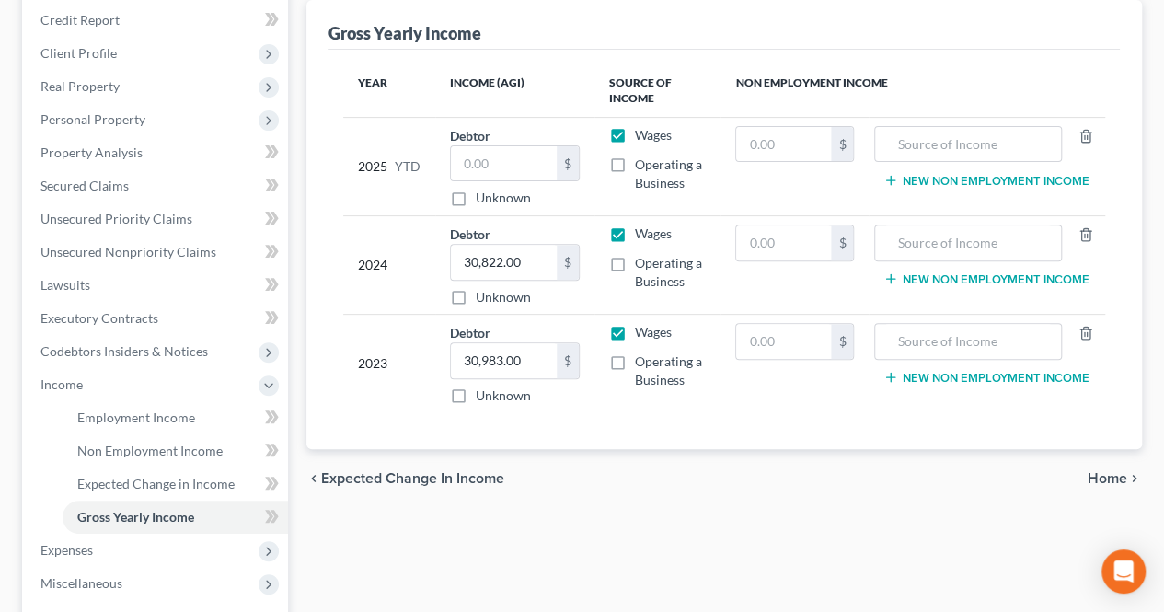
scroll to position [184, 0]
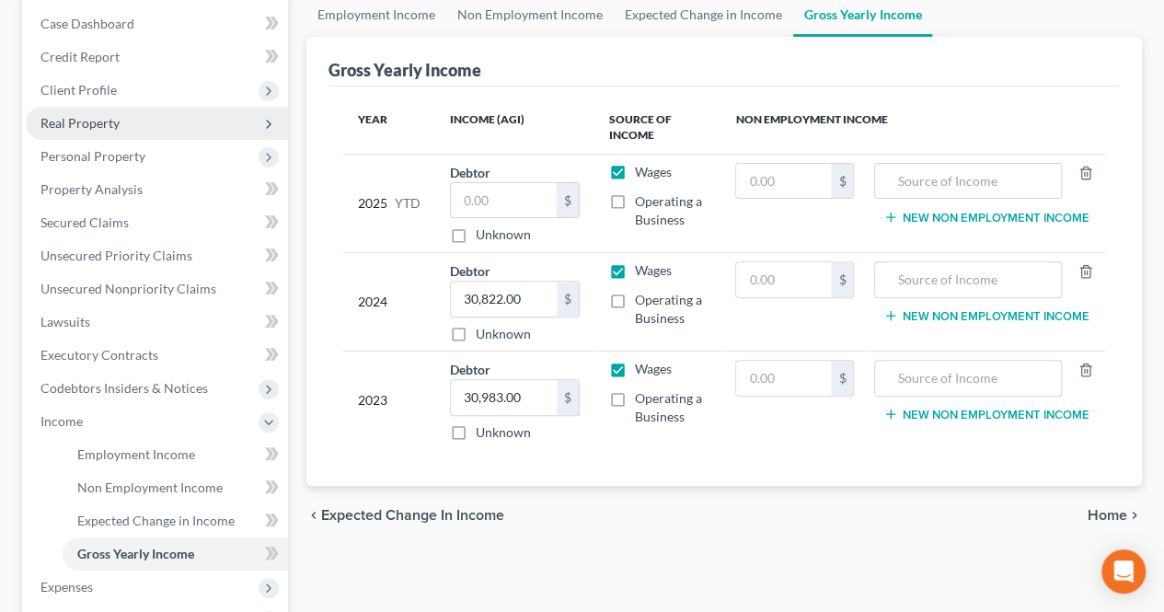
click at [96, 128] on span "Real Property" at bounding box center [79, 123] width 79 height 16
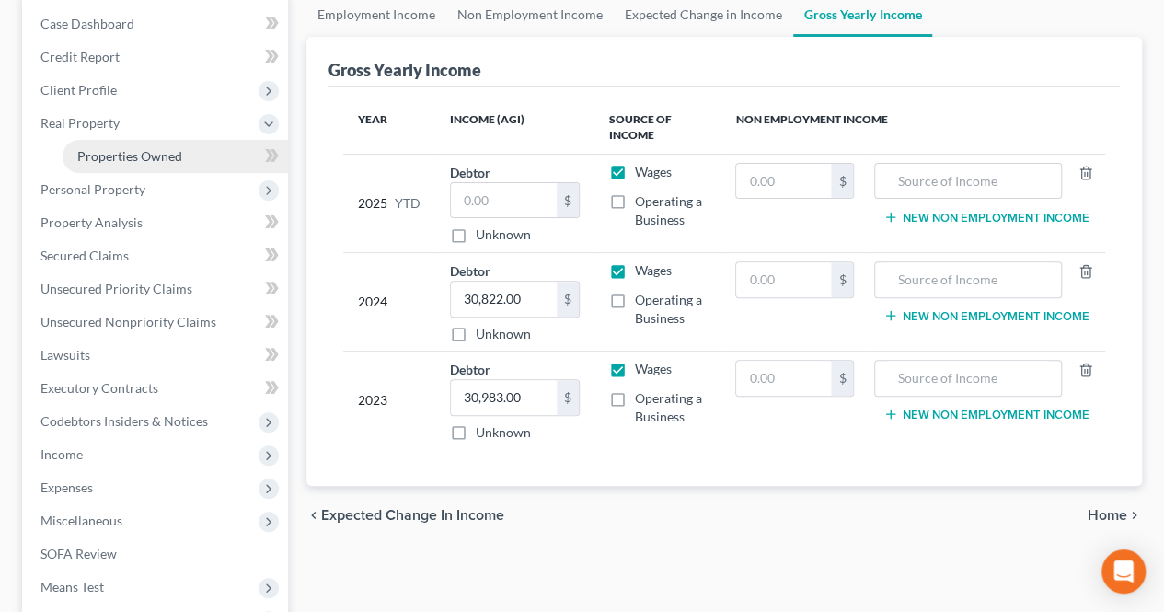
click at [119, 146] on link "Properties Owned" at bounding box center [175, 156] width 225 height 33
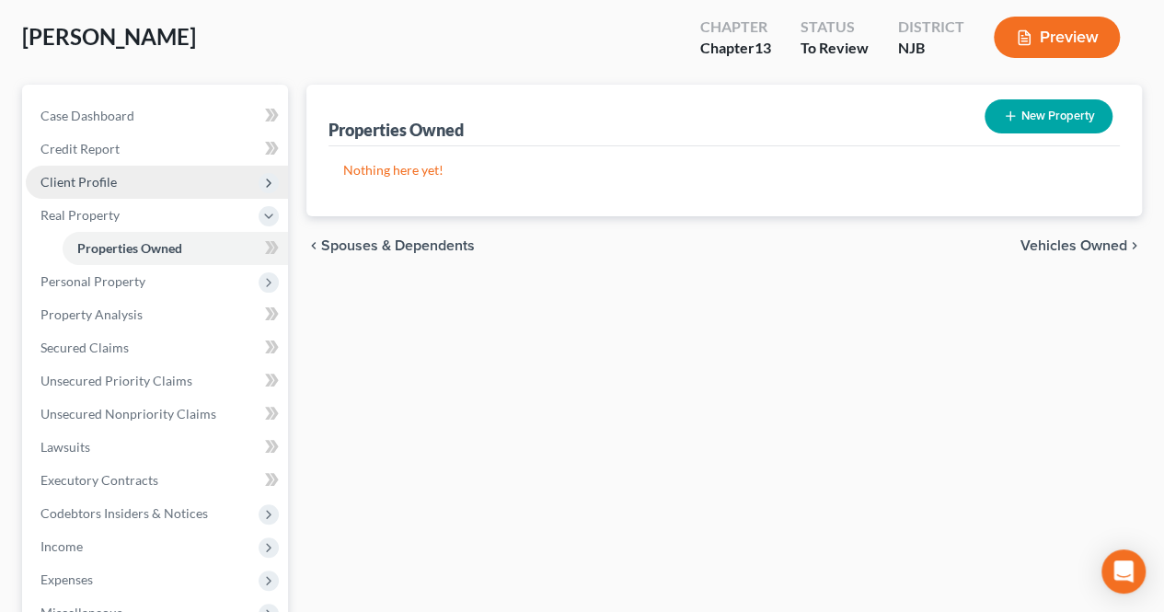
scroll to position [184, 0]
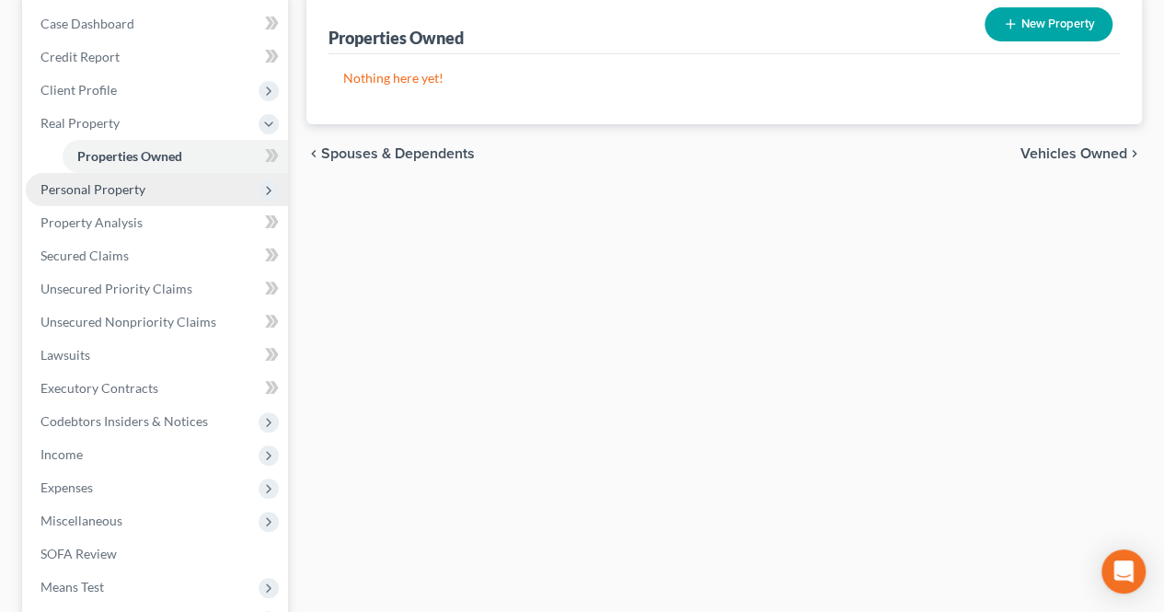
click at [181, 190] on span "Personal Property" at bounding box center [157, 189] width 262 height 33
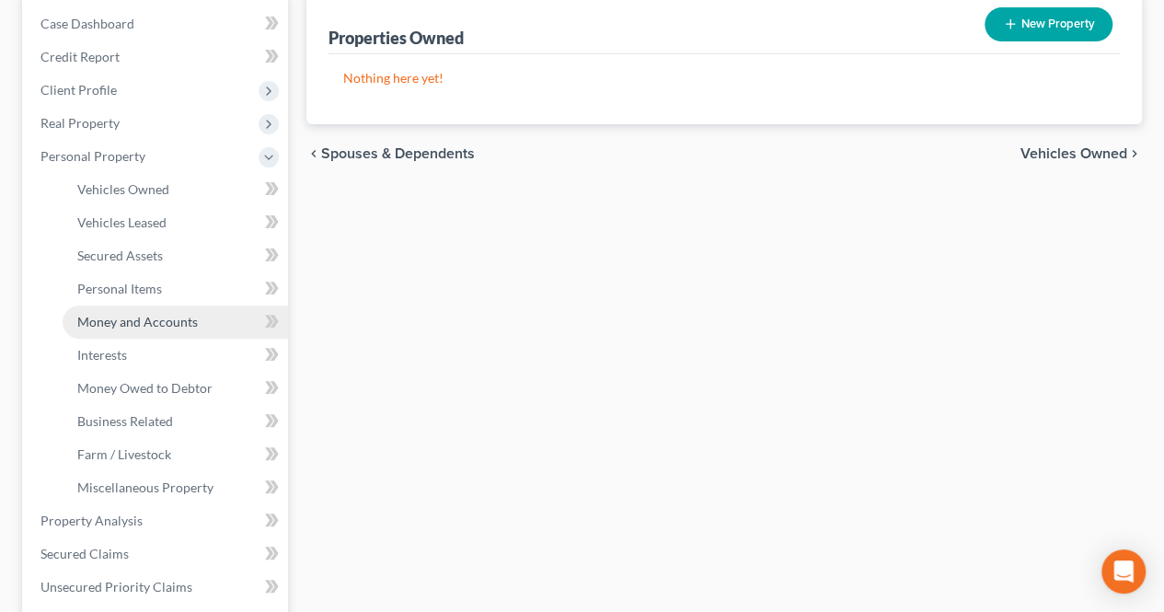
click at [166, 317] on span "Money and Accounts" at bounding box center [137, 322] width 121 height 16
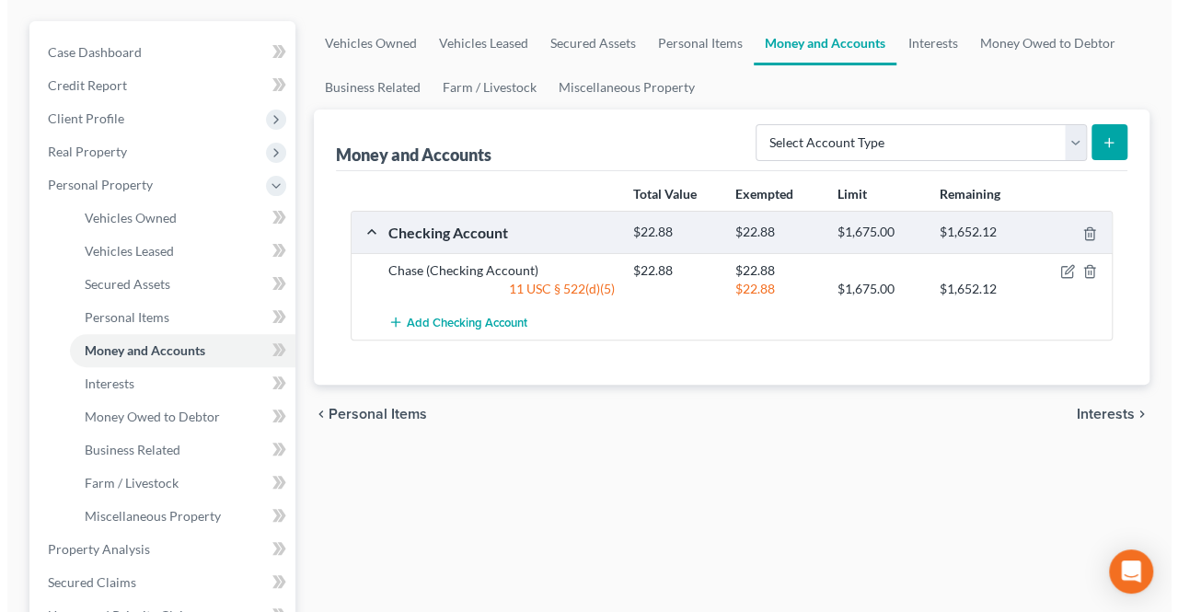
scroll to position [184, 0]
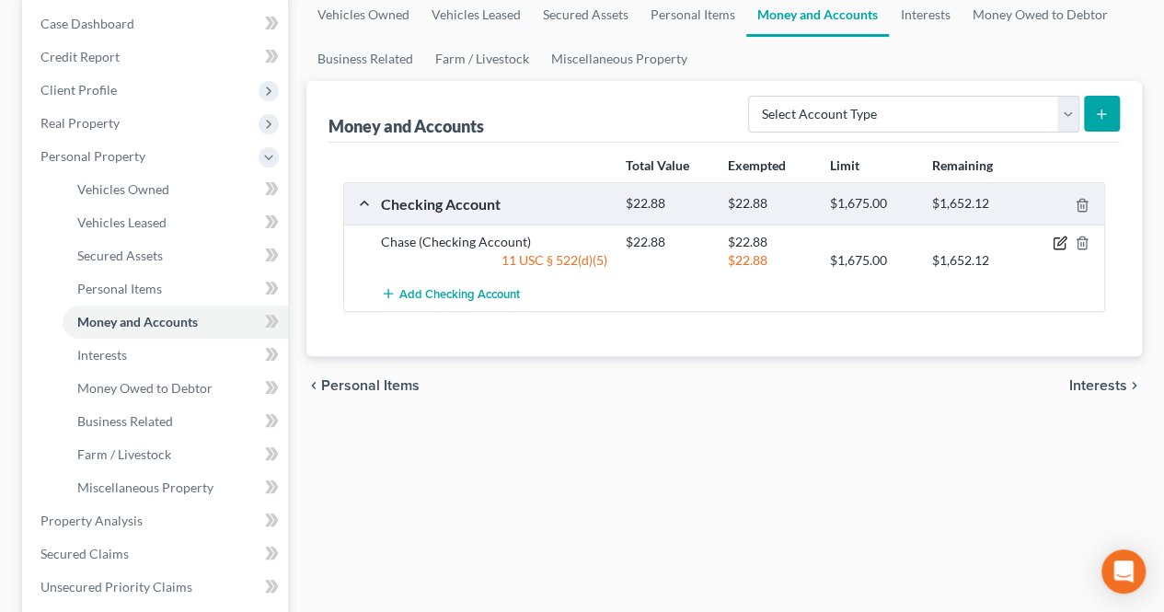
drag, startPoint x: 1064, startPoint y: 240, endPoint x: 1042, endPoint y: 244, distance: 22.4
click at [1063, 240] on icon "button" at bounding box center [1061, 241] width 8 height 8
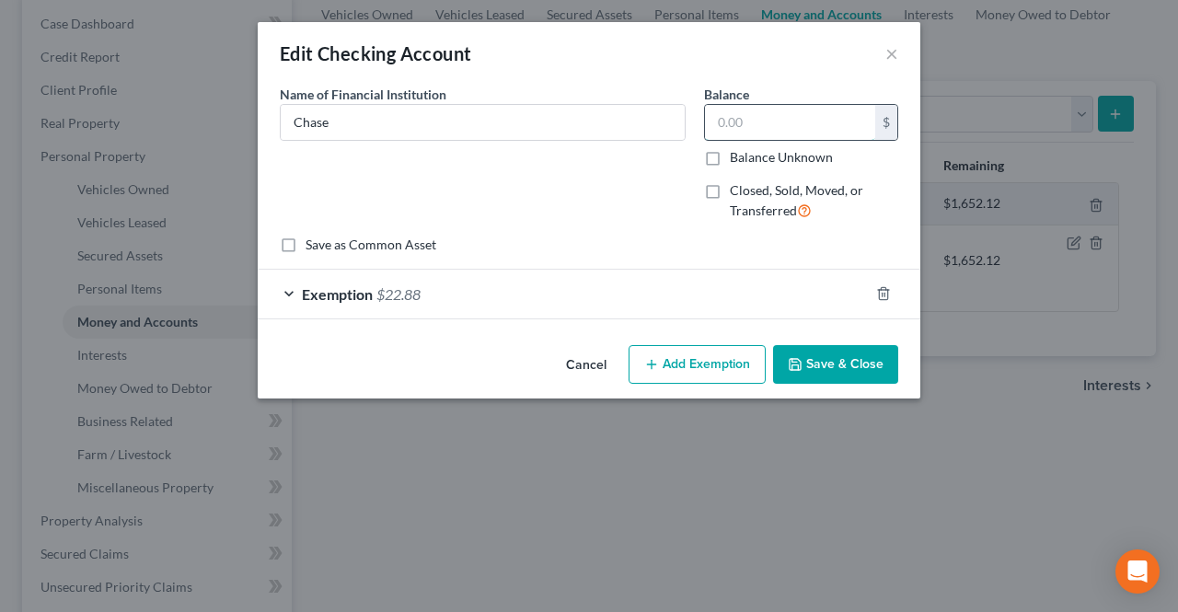
paste input "$491.29"
type input "$491.29"
click at [746, 305] on div "Exemption $22.88" at bounding box center [563, 294] width 611 height 49
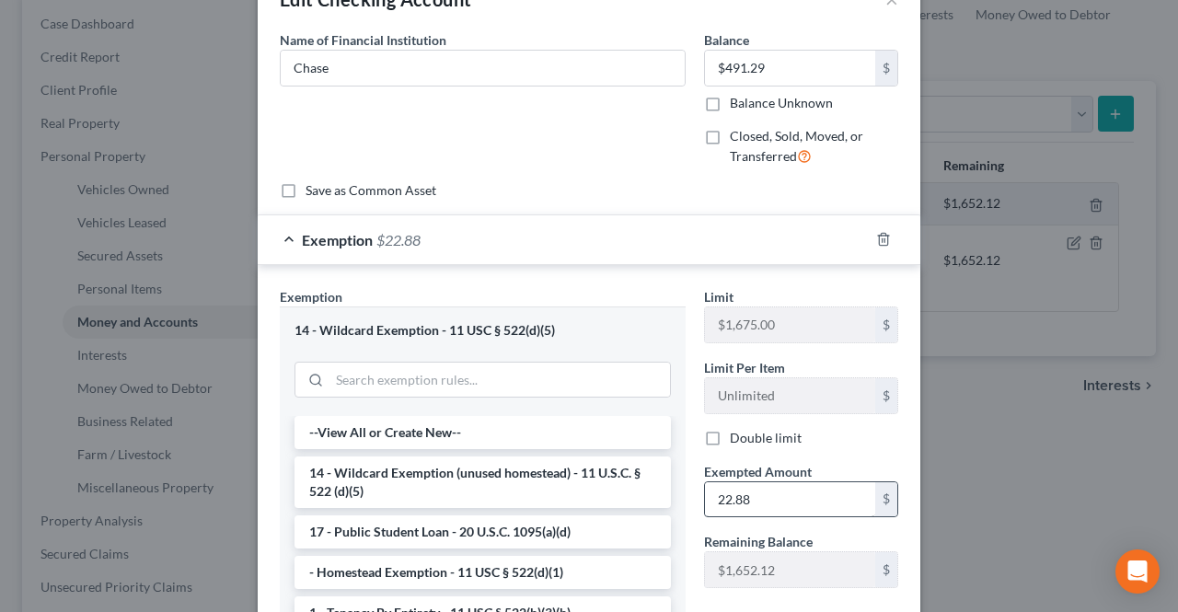
scroll to position [92, 0]
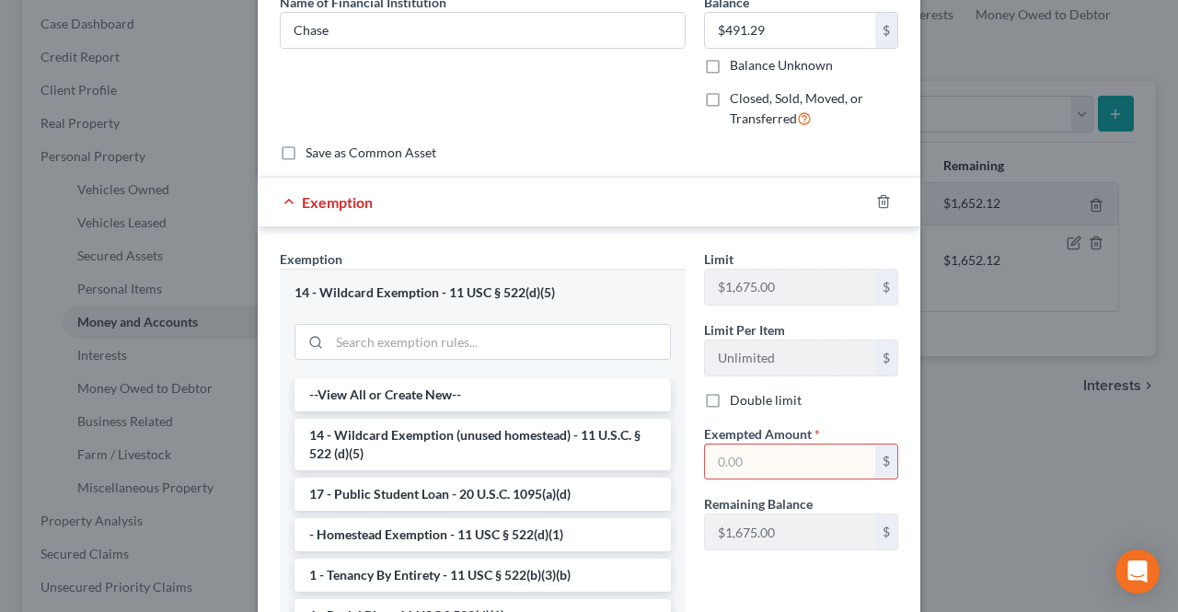
paste input "$491.29"
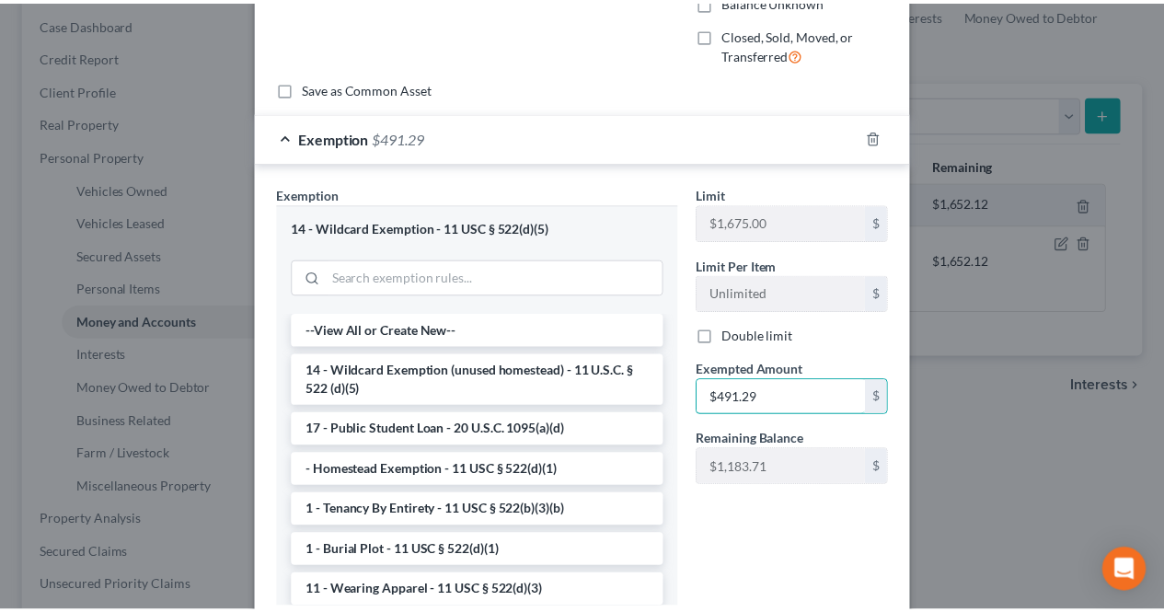
scroll to position [282, 0]
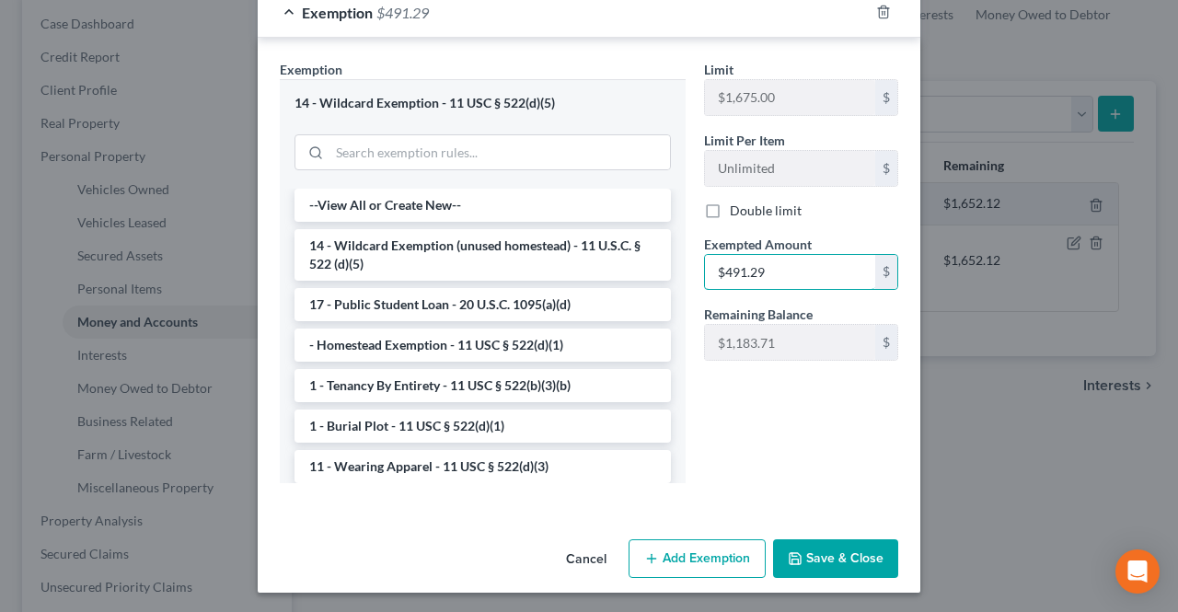
type input "$491.29"
click at [852, 543] on button "Save & Close" at bounding box center [835, 558] width 125 height 39
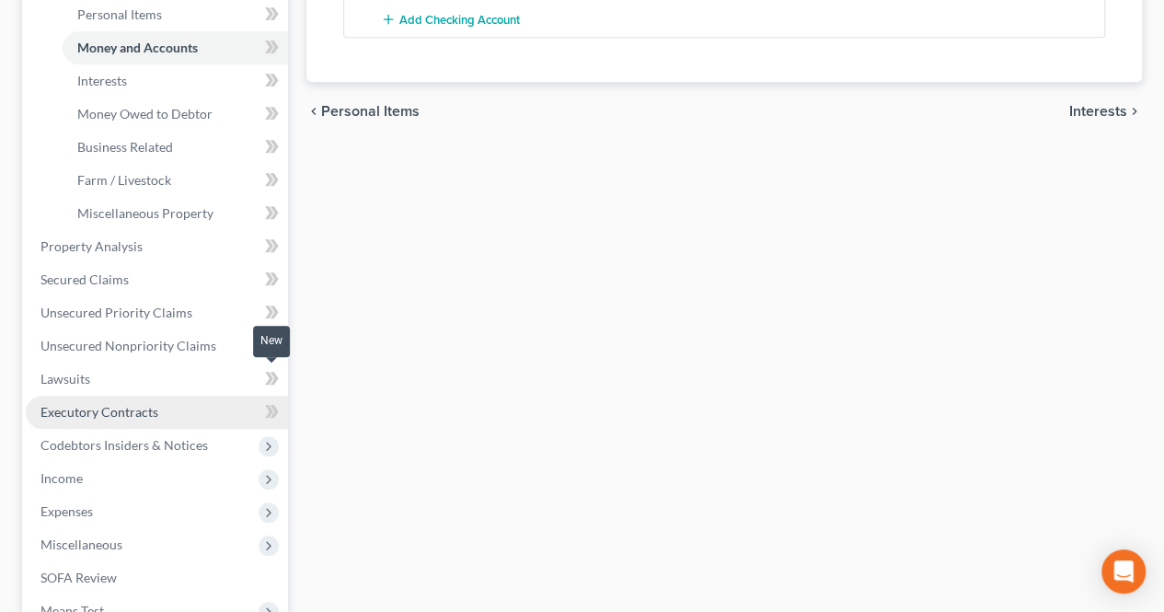
scroll to position [460, 0]
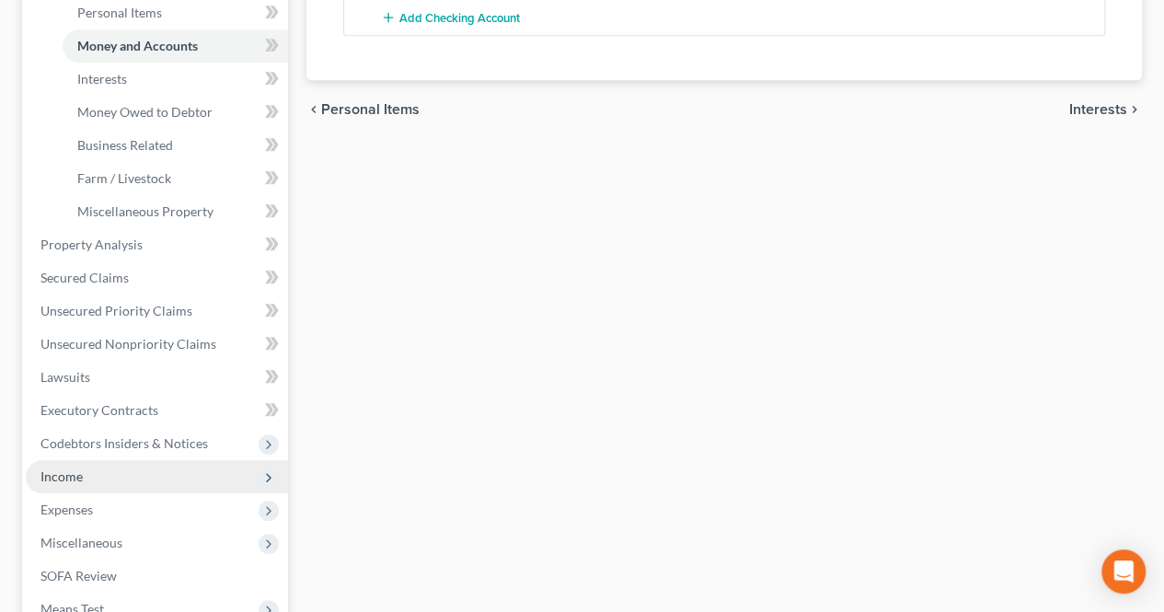
click at [121, 474] on span "Income" at bounding box center [157, 476] width 262 height 33
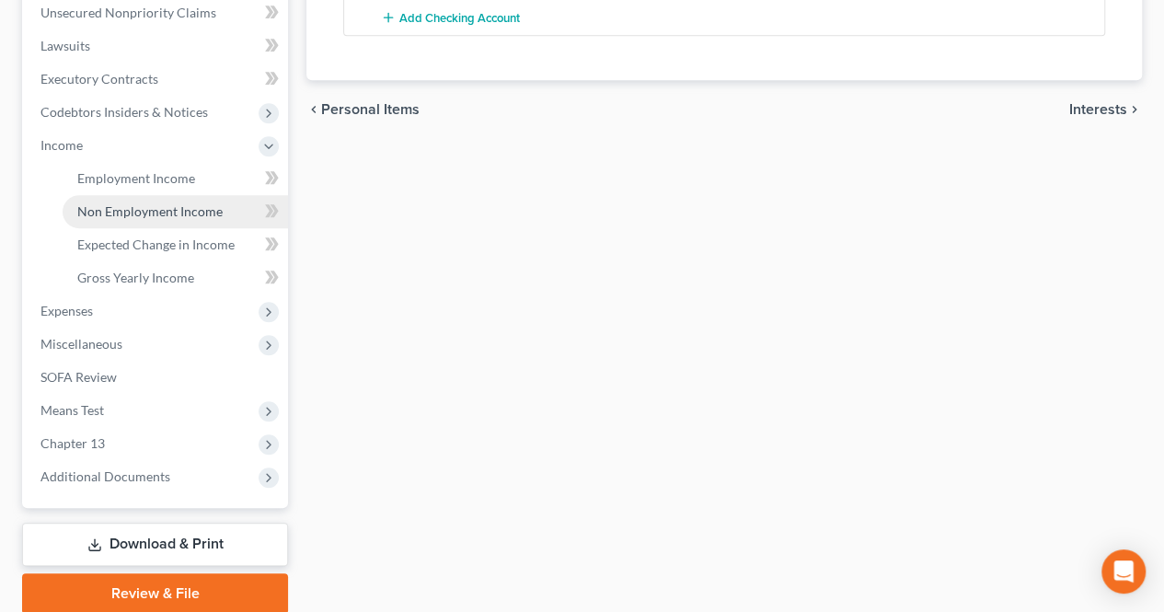
click at [125, 218] on span "Non Employment Income" at bounding box center [149, 211] width 145 height 16
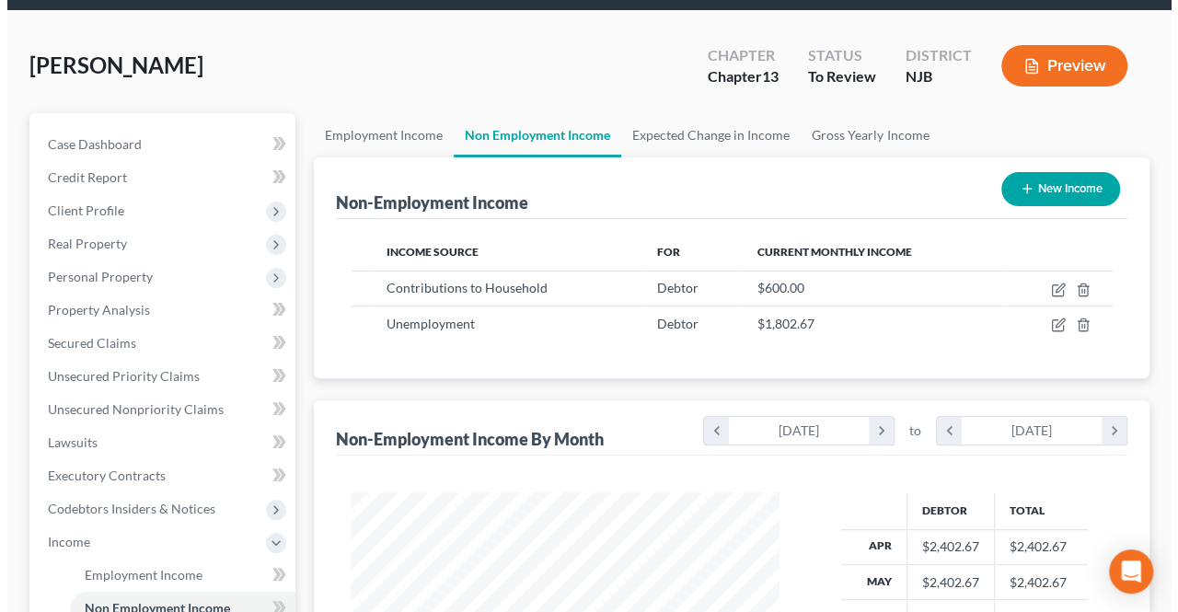
scroll to position [92, 0]
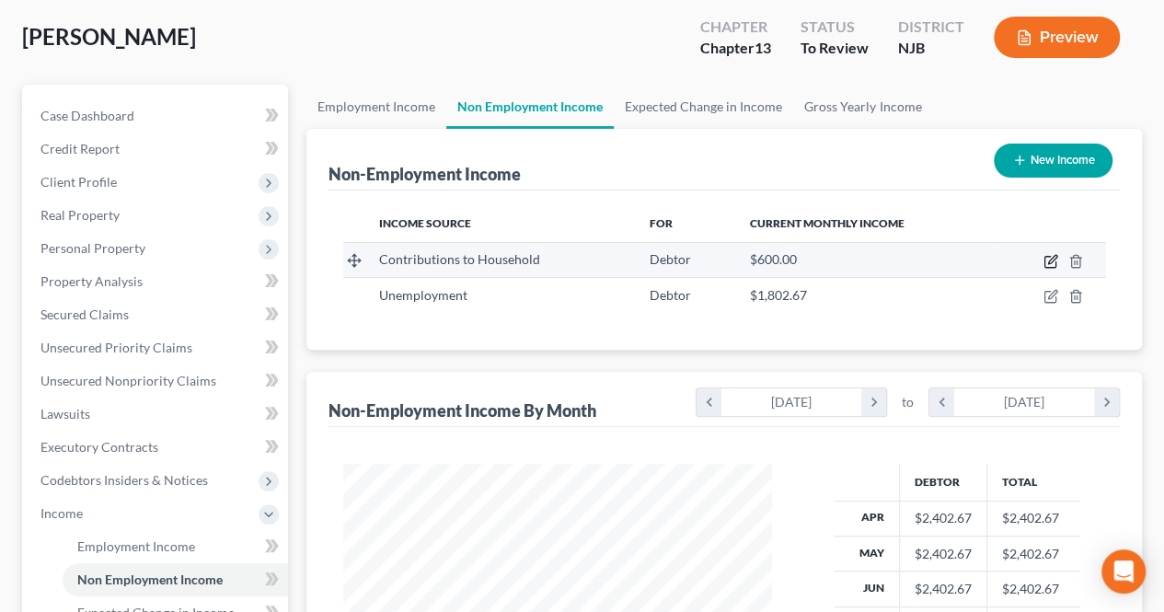
click at [1047, 264] on icon "button" at bounding box center [1051, 261] width 15 height 15
select select "8"
select select "0"
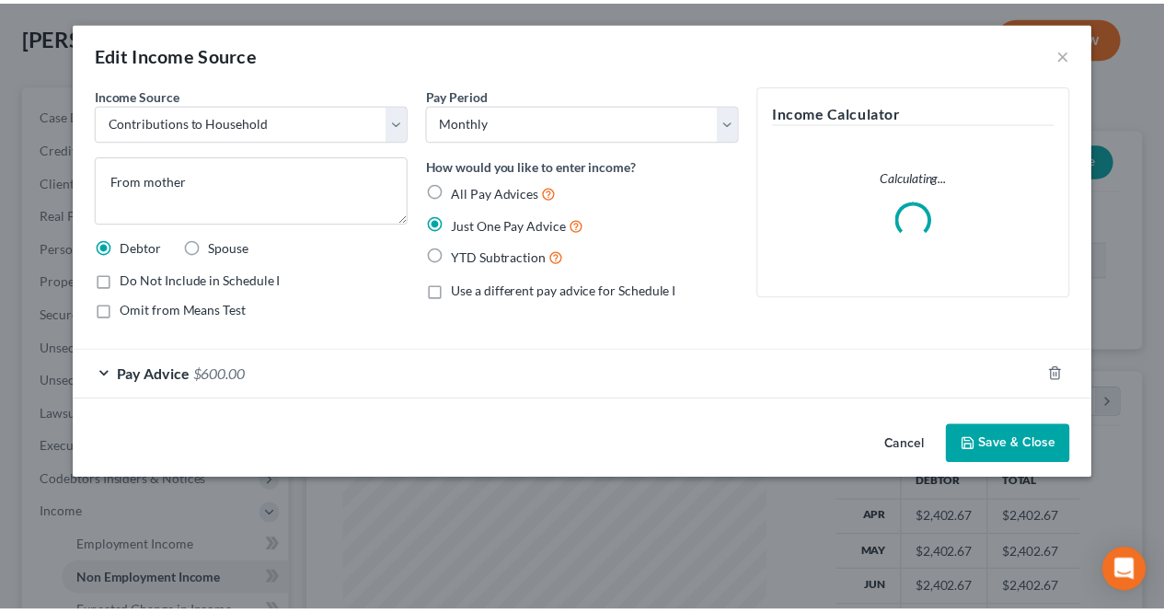
scroll to position [328, 471]
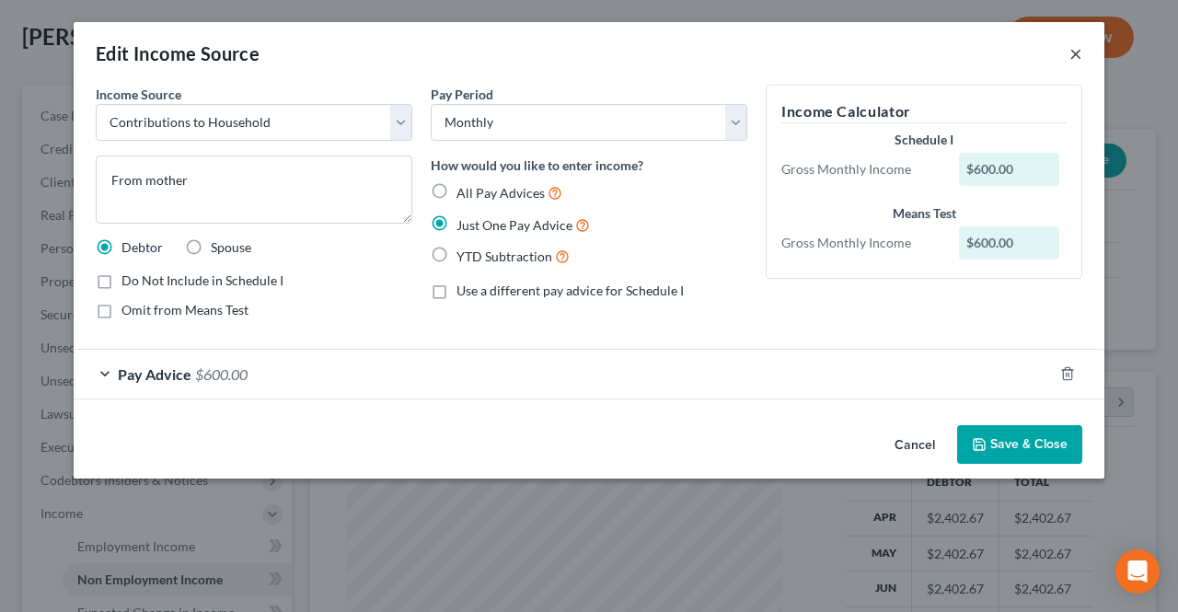
click at [1077, 46] on button "×" at bounding box center [1075, 53] width 13 height 22
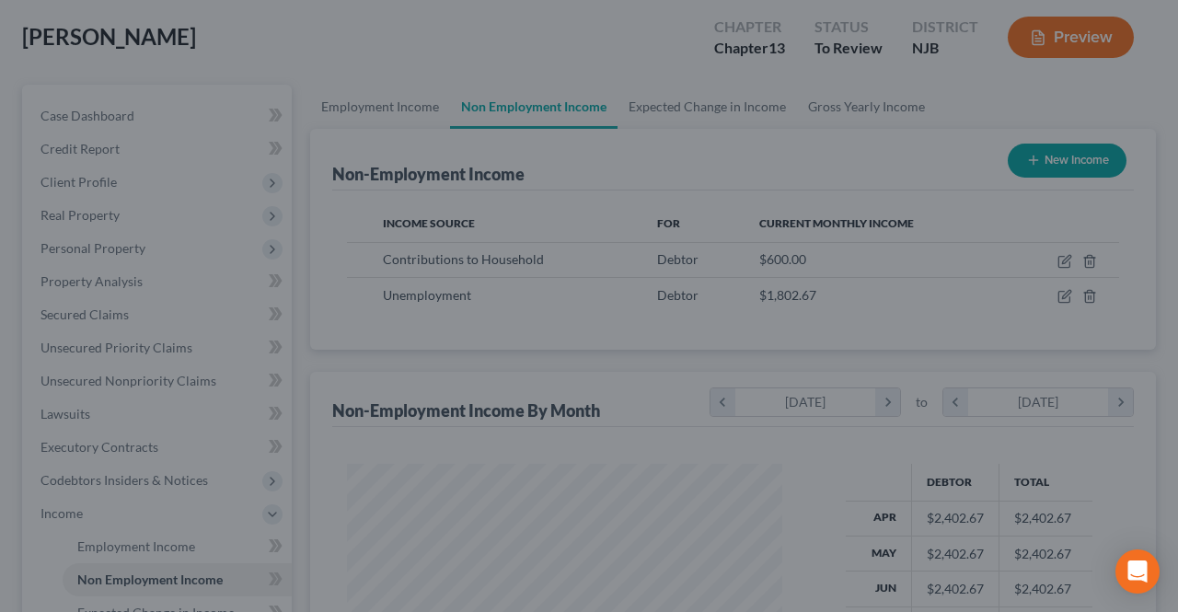
scroll to position [919960, 919822]
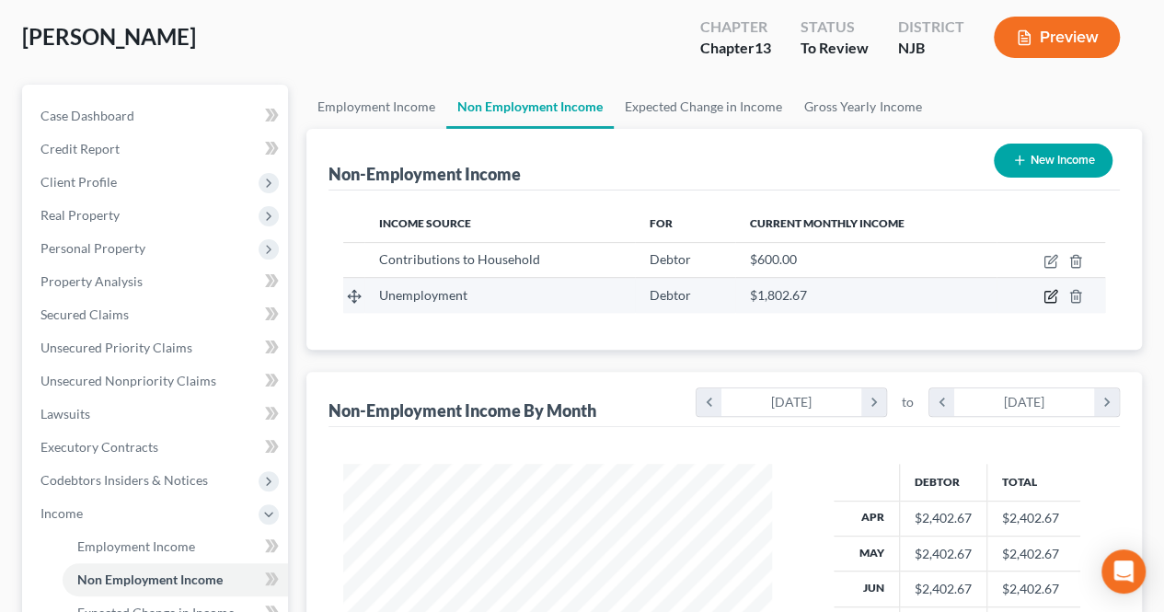
click at [1053, 297] on icon "button" at bounding box center [1051, 296] width 15 height 15
select select "0"
select select "3"
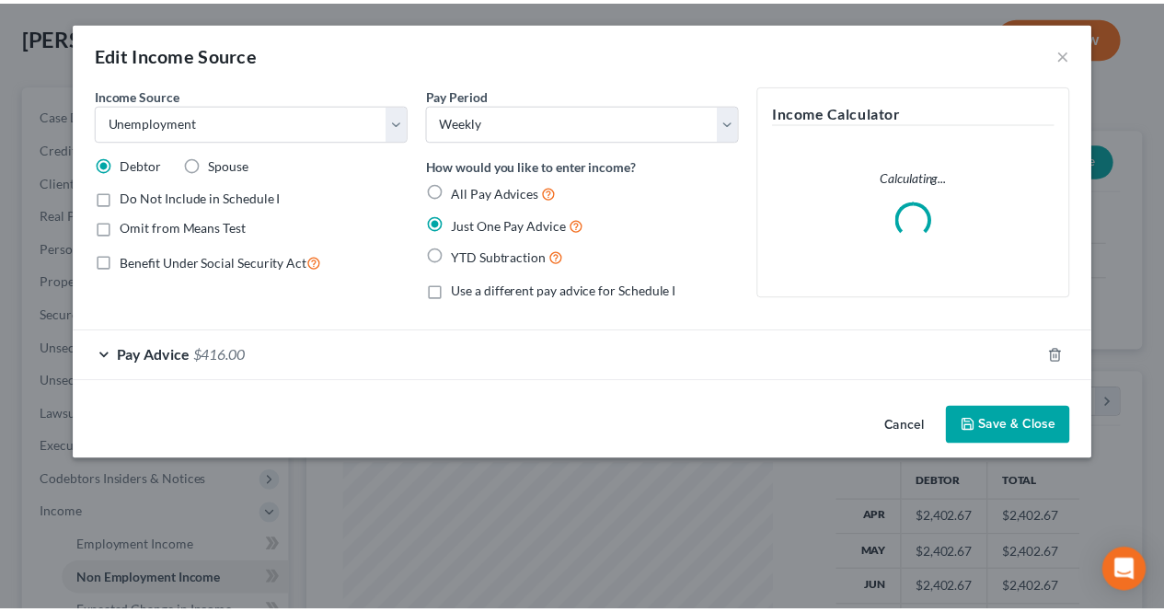
scroll to position [328, 471]
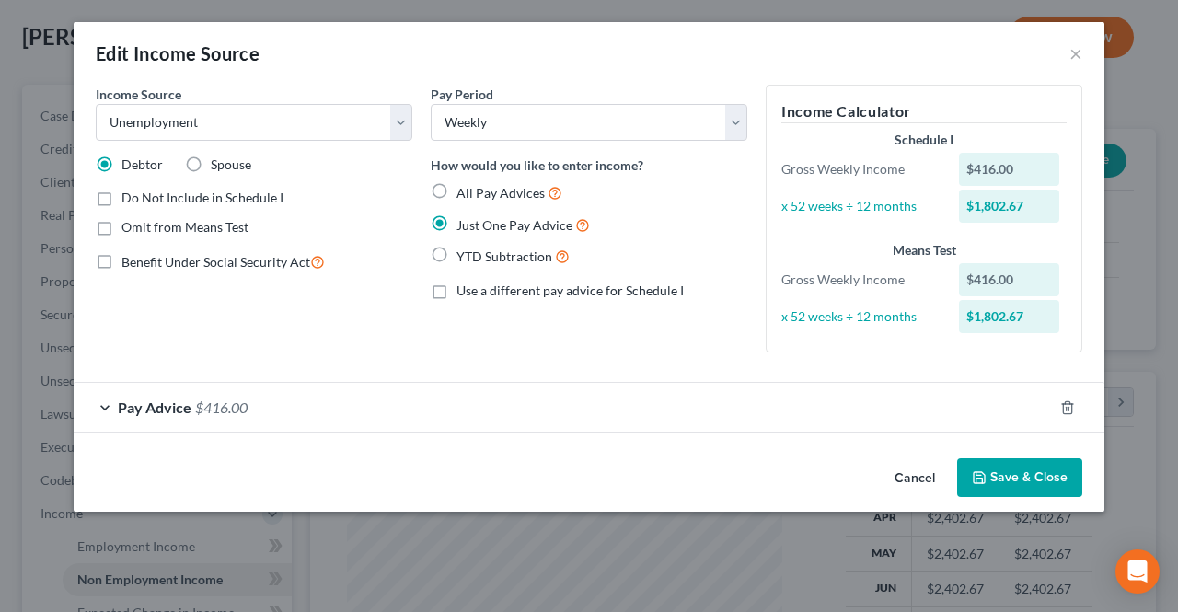
drag, startPoint x: 103, startPoint y: 202, endPoint x: 223, endPoint y: 258, distance: 131.8
click at [121, 203] on label "Do Not Include in Schedule I" at bounding box center [202, 198] width 162 height 18
click at [129, 201] on input "Do Not Include in Schedule I" at bounding box center [135, 195] width 12 height 12
checkbox input "true"
click at [999, 483] on button "Save & Close" at bounding box center [1019, 477] width 125 height 39
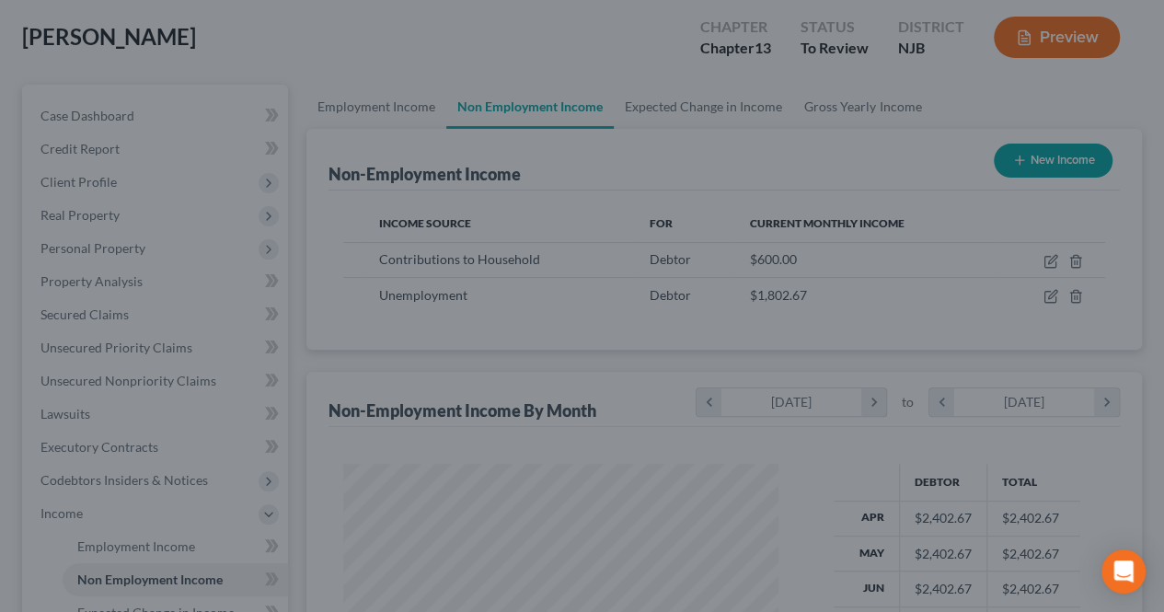
scroll to position [919960, 919822]
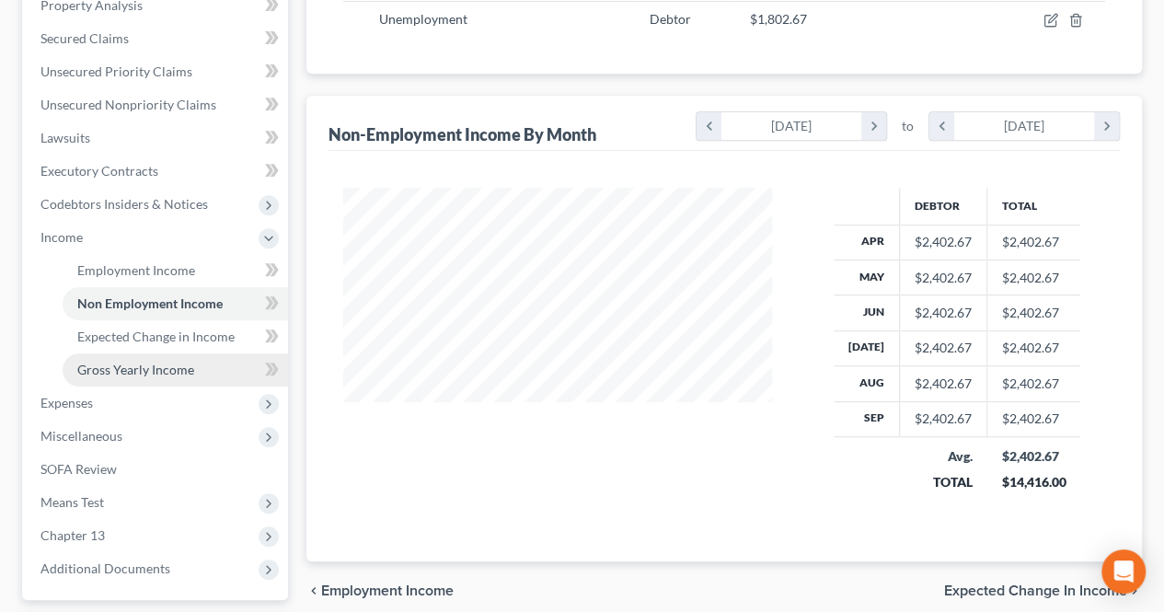
click at [184, 376] on link "Gross Yearly Income" at bounding box center [175, 369] width 225 height 33
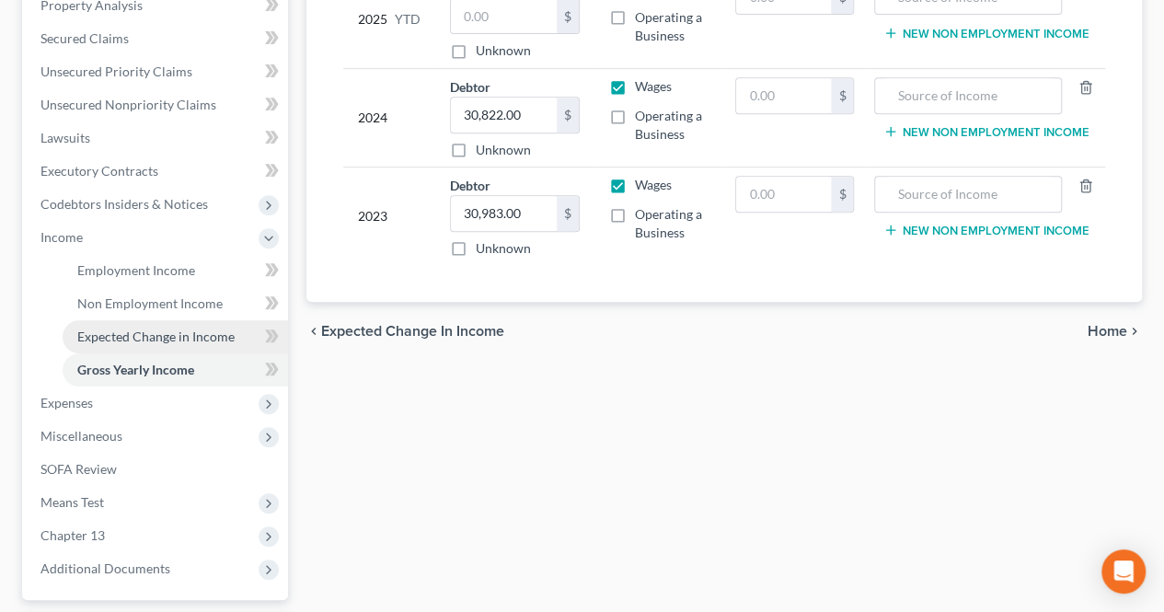
click at [188, 338] on span "Expected Change in Income" at bounding box center [155, 337] width 157 height 16
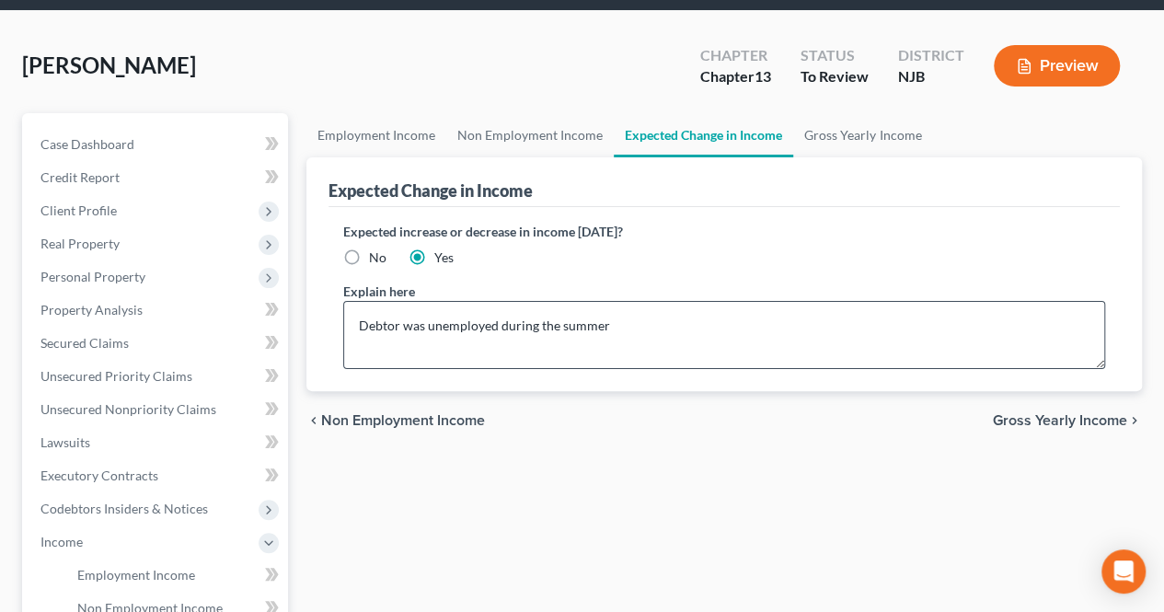
scroll to position [92, 0]
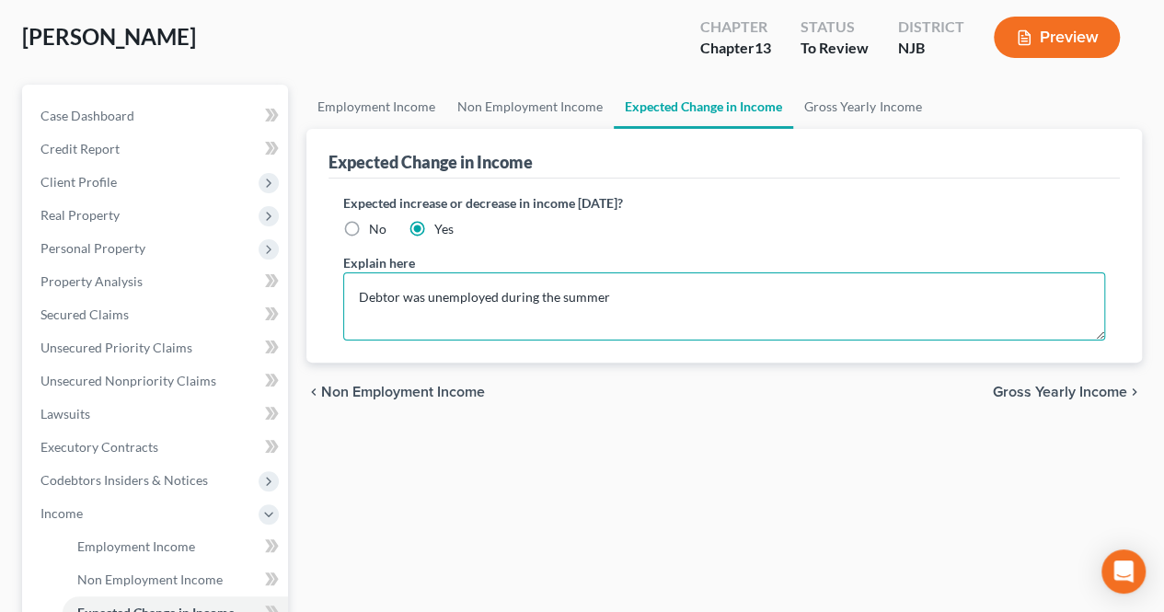
click at [625, 294] on textarea "Debtor was unemployed during the summer" at bounding box center [724, 306] width 762 height 68
drag, startPoint x: 424, startPoint y: 299, endPoint x: 407, endPoint y: 300, distance: 17.5
click at [407, 300] on textarea "Debtor was unemployed during the summer" at bounding box center [724, 306] width 762 height 68
drag, startPoint x: 641, startPoint y: 302, endPoint x: 491, endPoint y: 335, distance: 154.5
click at [414, 306] on textarea "Debtor was unemployed during the summer" at bounding box center [724, 306] width 762 height 68
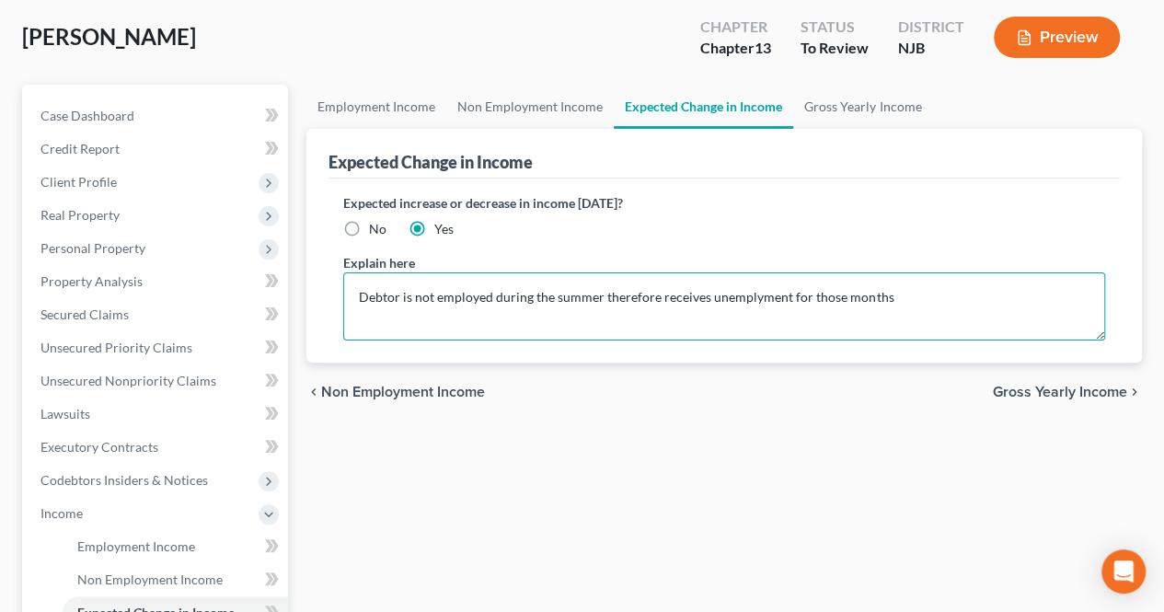
click at [730, 288] on textarea "Debtor is not employed during the summer therefore receives unemplyment for tho…" at bounding box center [724, 306] width 762 height 68
type textarea "Debtor is not employed during the summer therefore receives unemployment for th…"
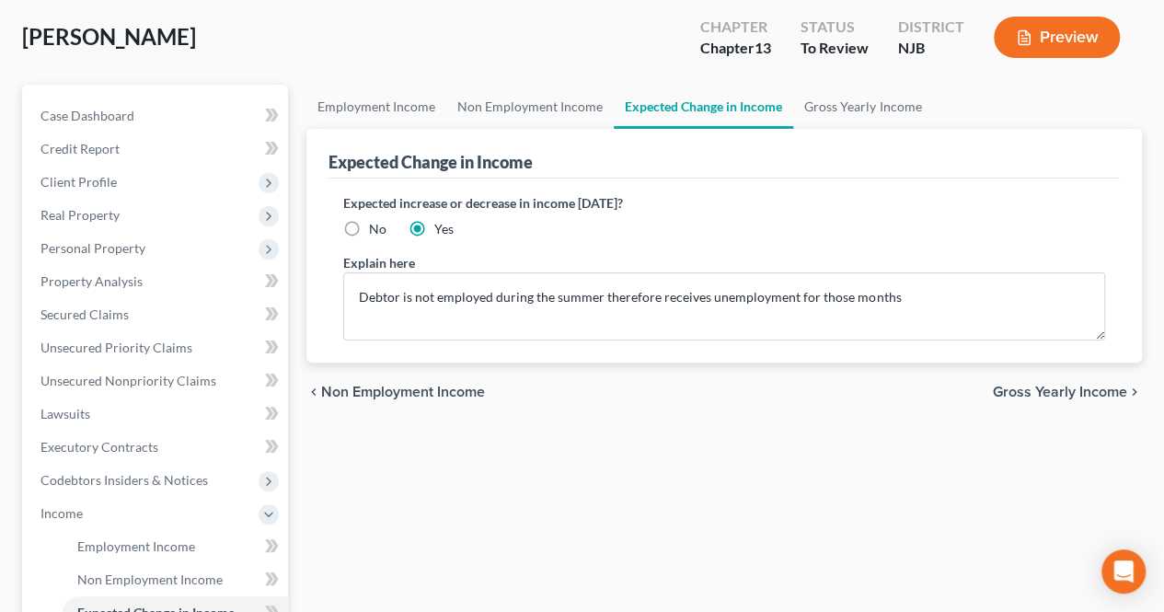
click at [1027, 389] on span "Gross Yearly Income" at bounding box center [1060, 392] width 134 height 15
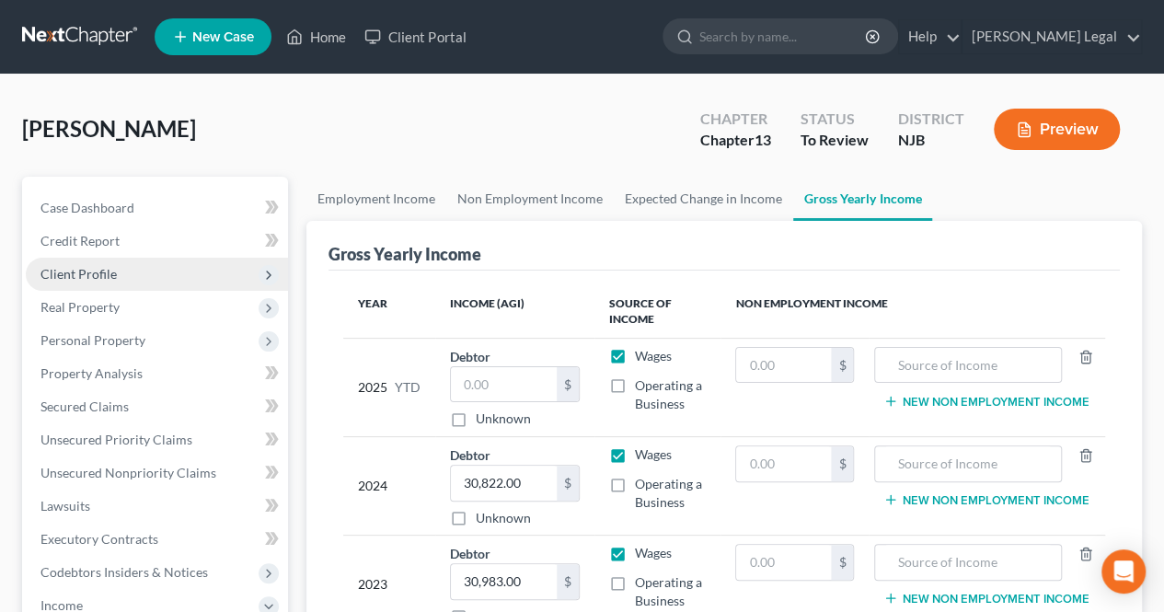
click at [121, 270] on span "Client Profile" at bounding box center [157, 274] width 262 height 33
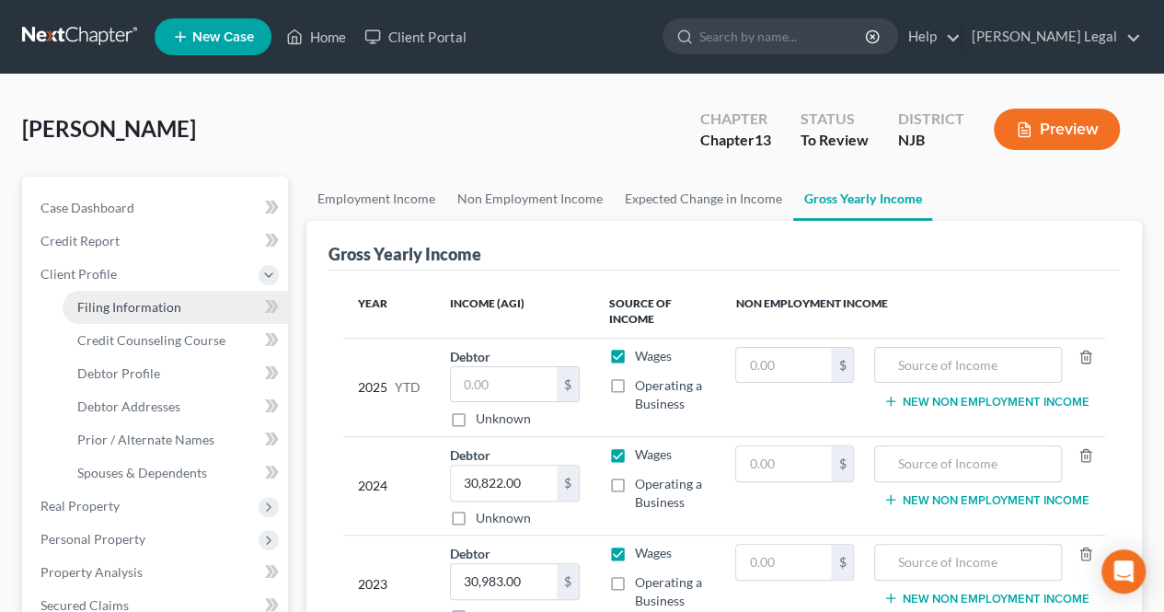
click at [129, 300] on span "Filing Information" at bounding box center [129, 307] width 104 height 16
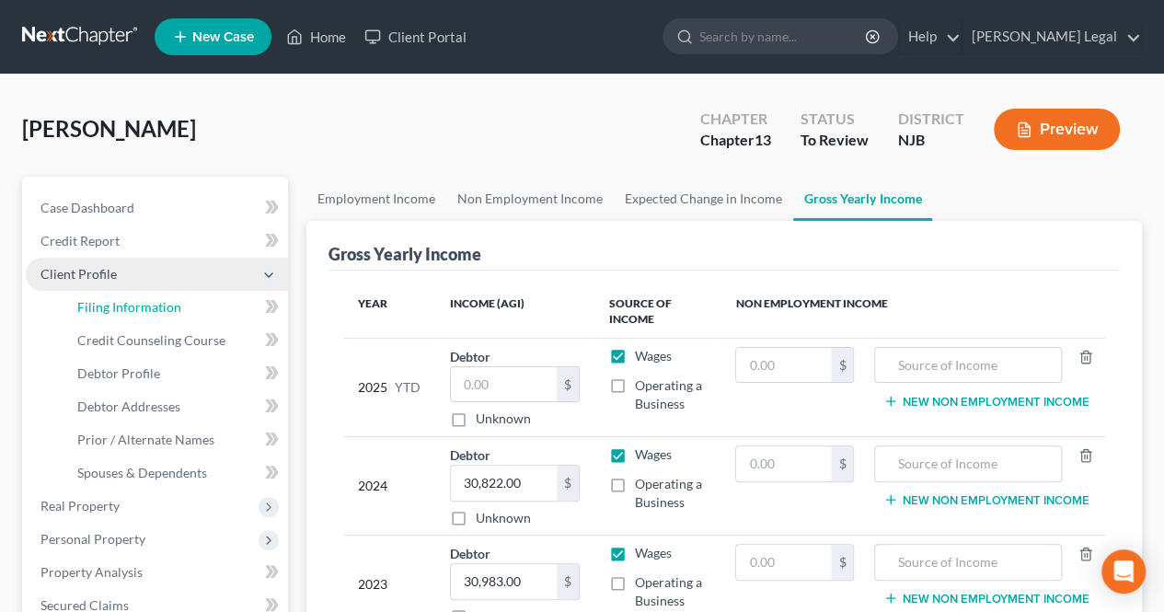
select select "1"
select select "0"
select select "3"
select select "51"
select select "0"
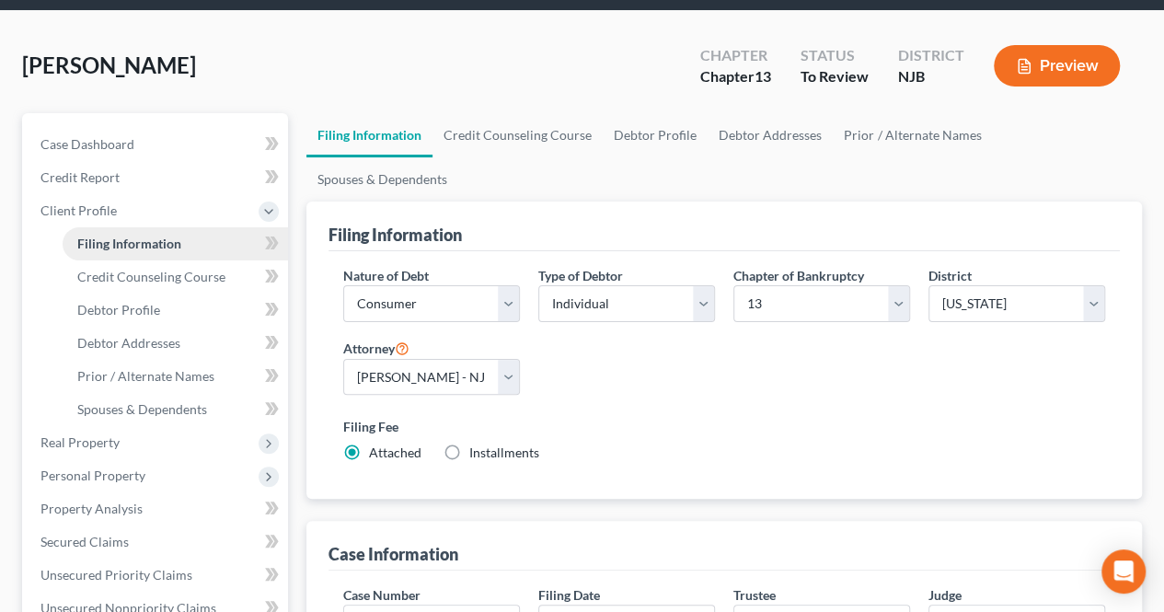
scroll to position [92, 0]
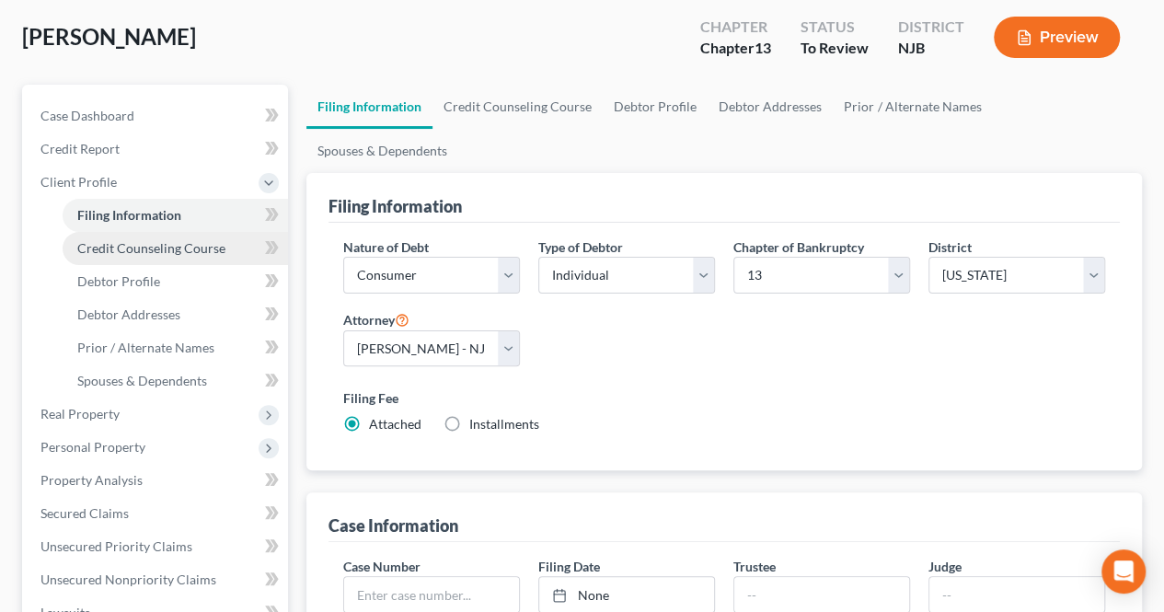
click at [156, 248] on span "Credit Counseling Course" at bounding box center [151, 248] width 148 height 16
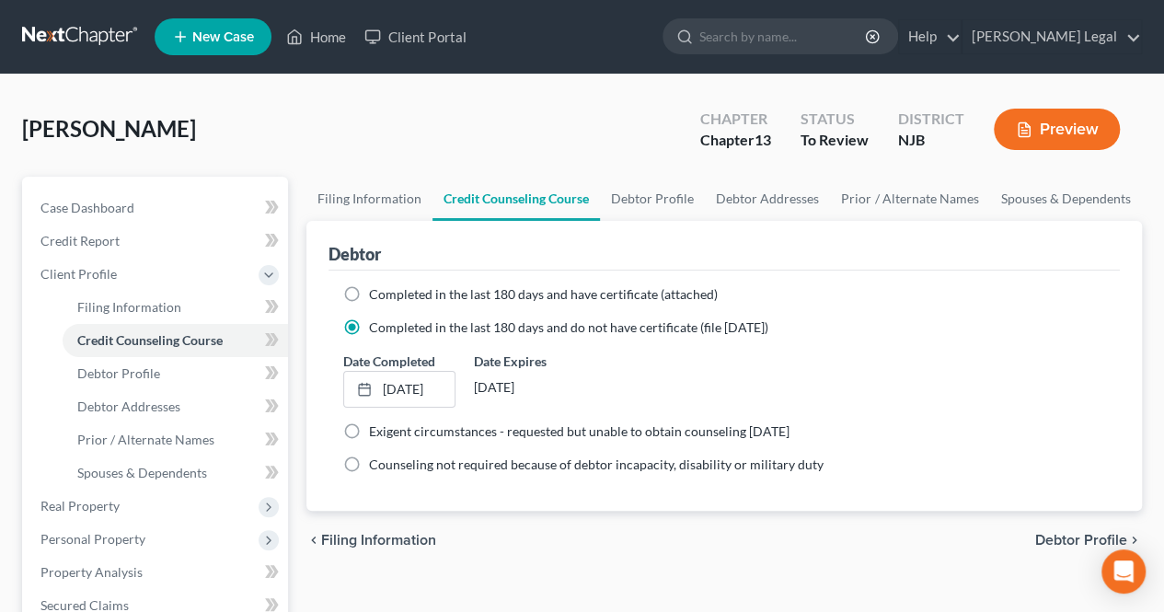
scroll to position [92, 0]
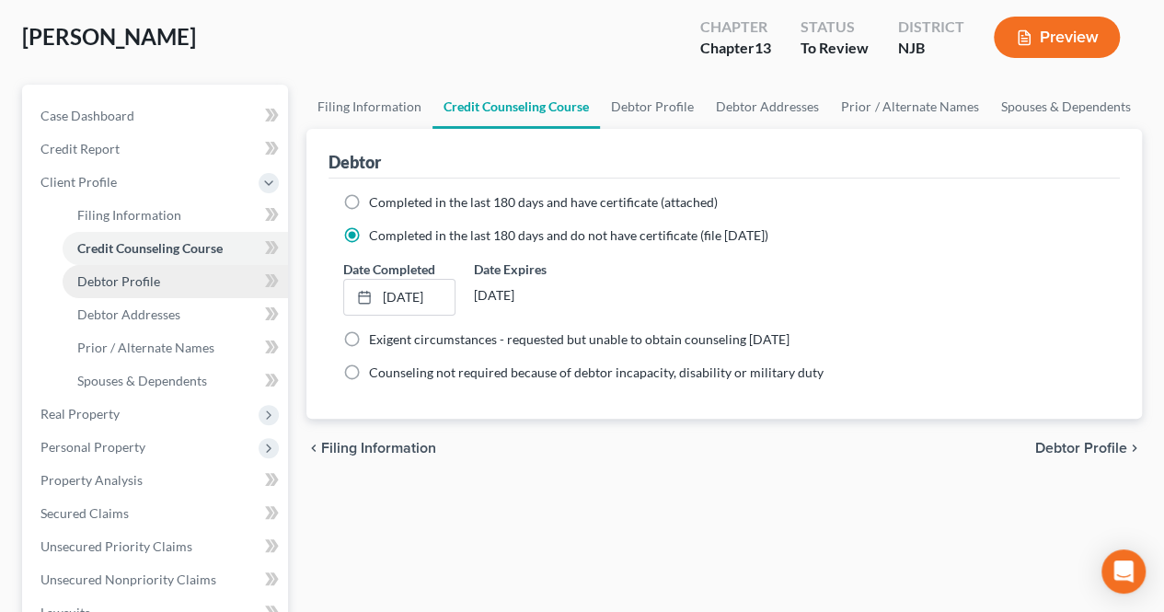
click at [197, 274] on link "Debtor Profile" at bounding box center [175, 281] width 225 height 33
select select "0"
select select "1"
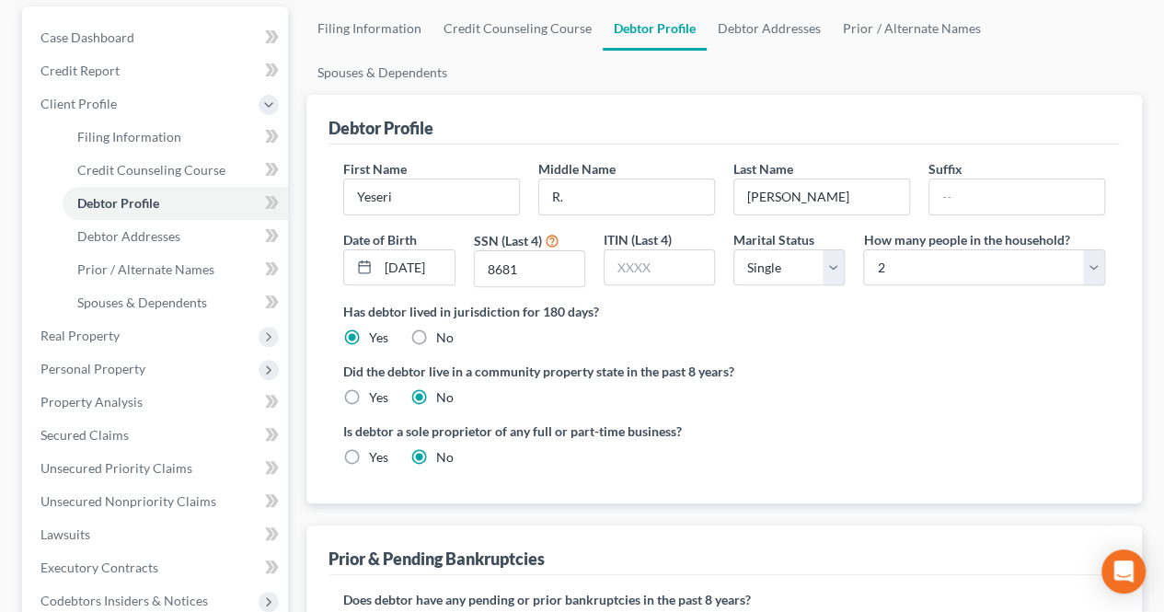
scroll to position [276, 0]
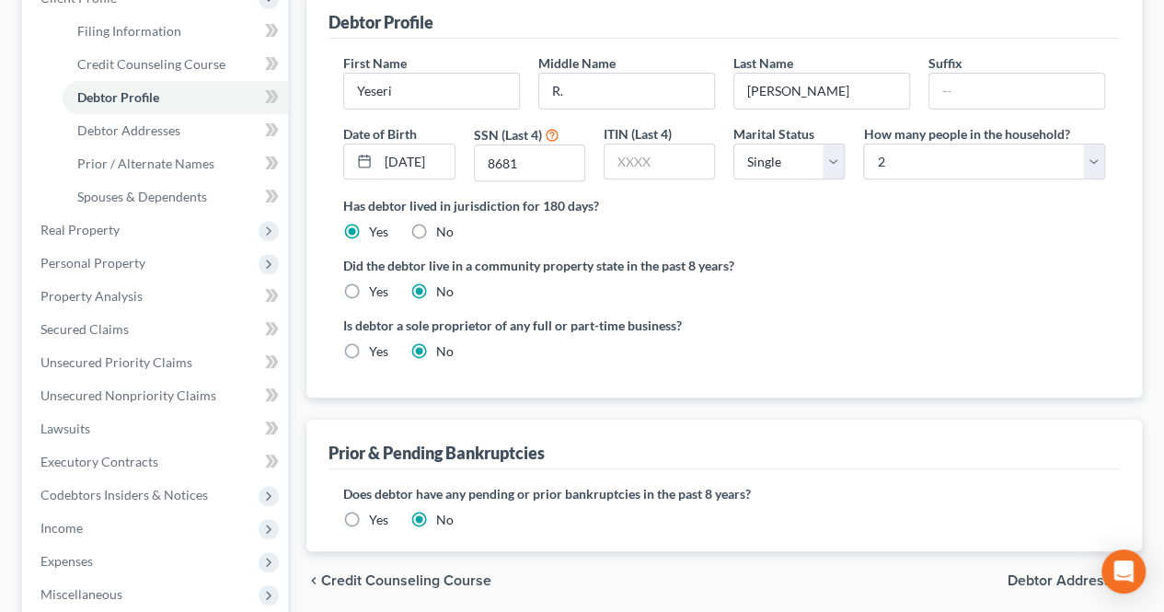
drag, startPoint x: 1038, startPoint y: 532, endPoint x: 999, endPoint y: 491, distance: 56.6
click at [1038, 573] on span "Debtor Addresses" at bounding box center [1068, 580] width 120 height 15
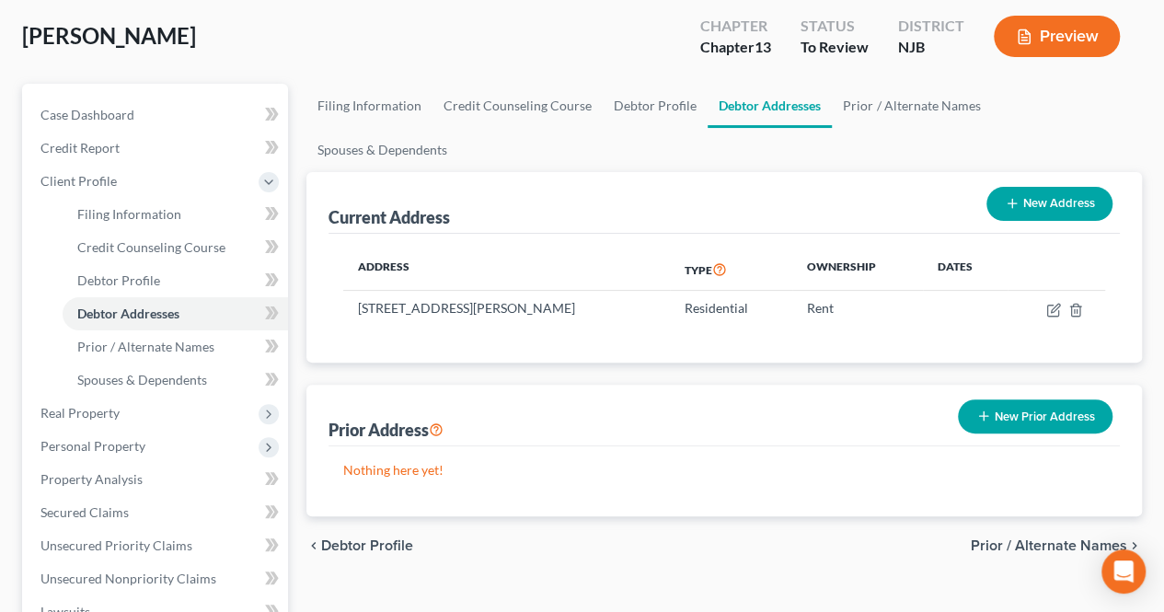
scroll to position [184, 0]
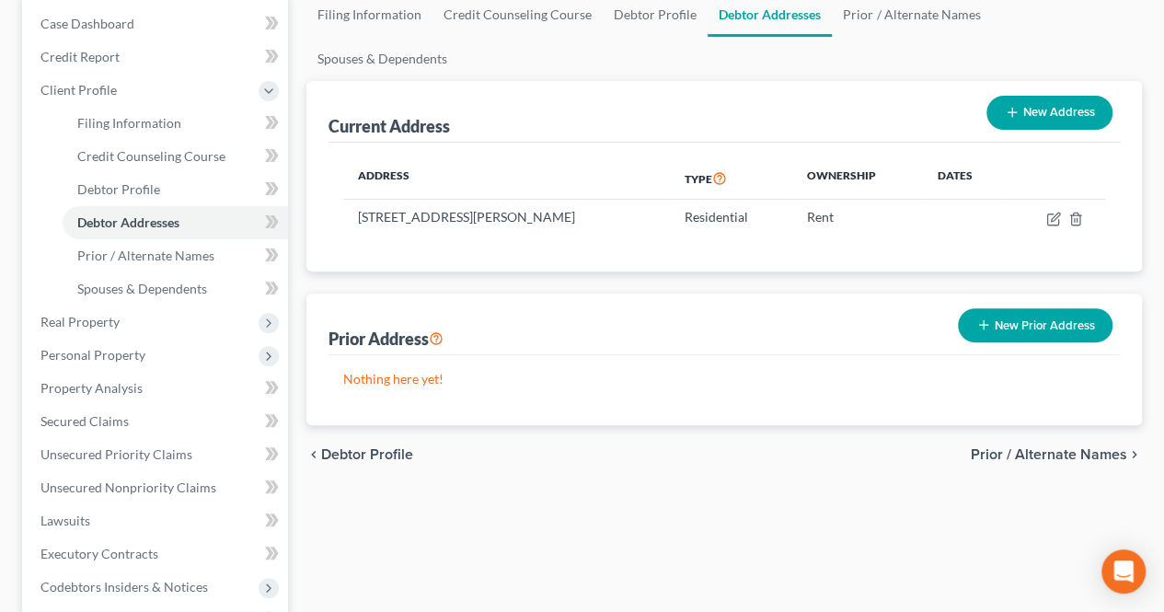
click at [988, 447] on span "Prior / Alternate Names" at bounding box center [1049, 454] width 156 height 15
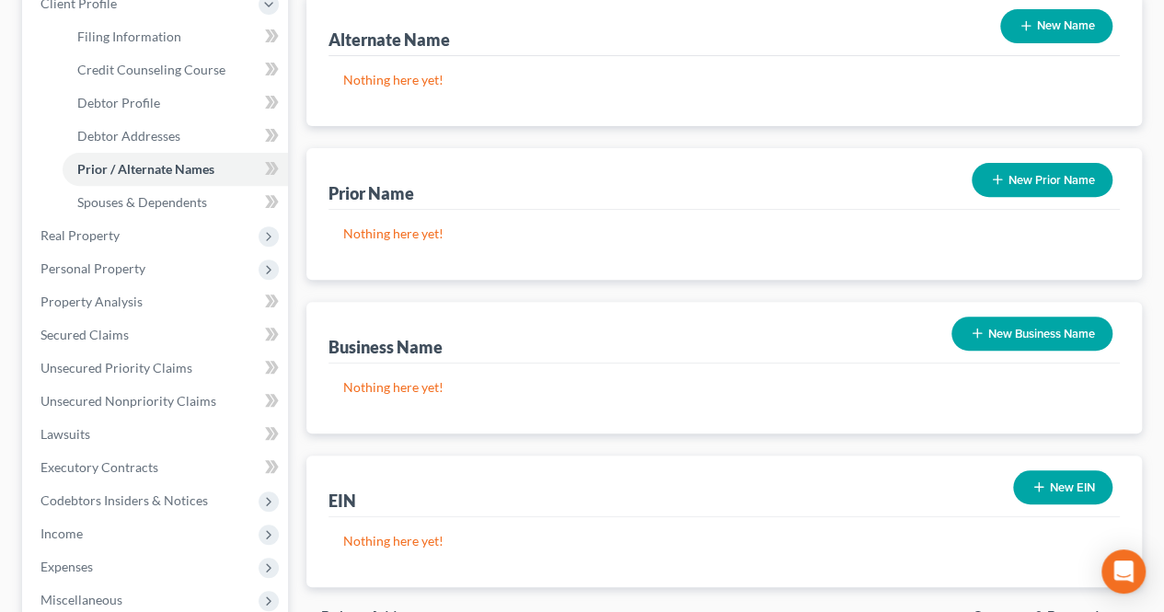
scroll to position [368, 0]
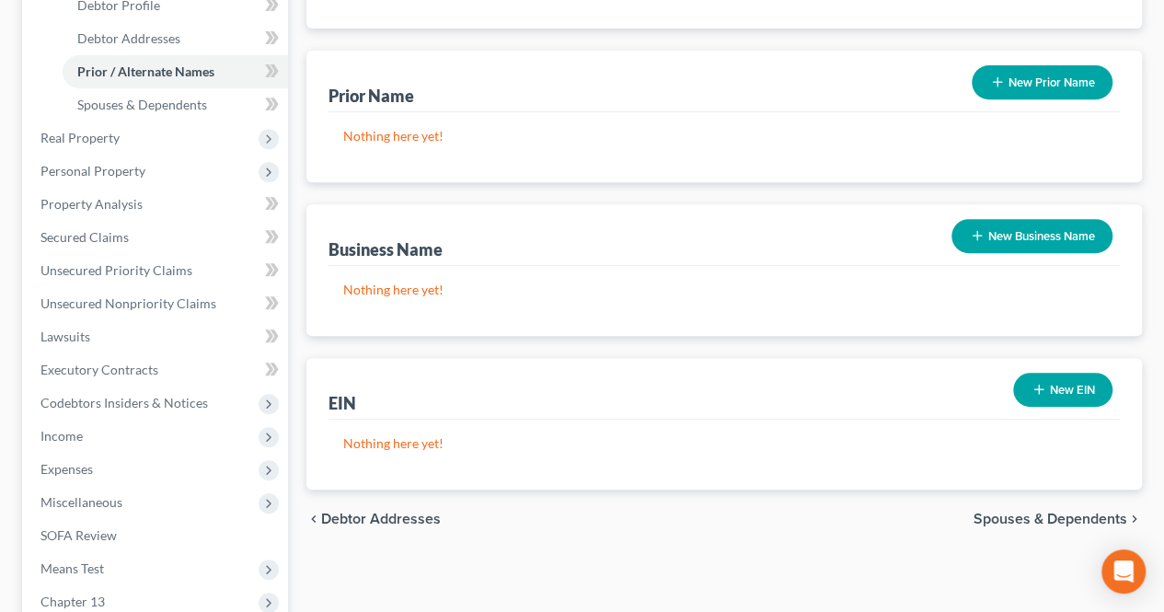
click at [1012, 512] on span "Spouses & Dependents" at bounding box center [1051, 519] width 154 height 15
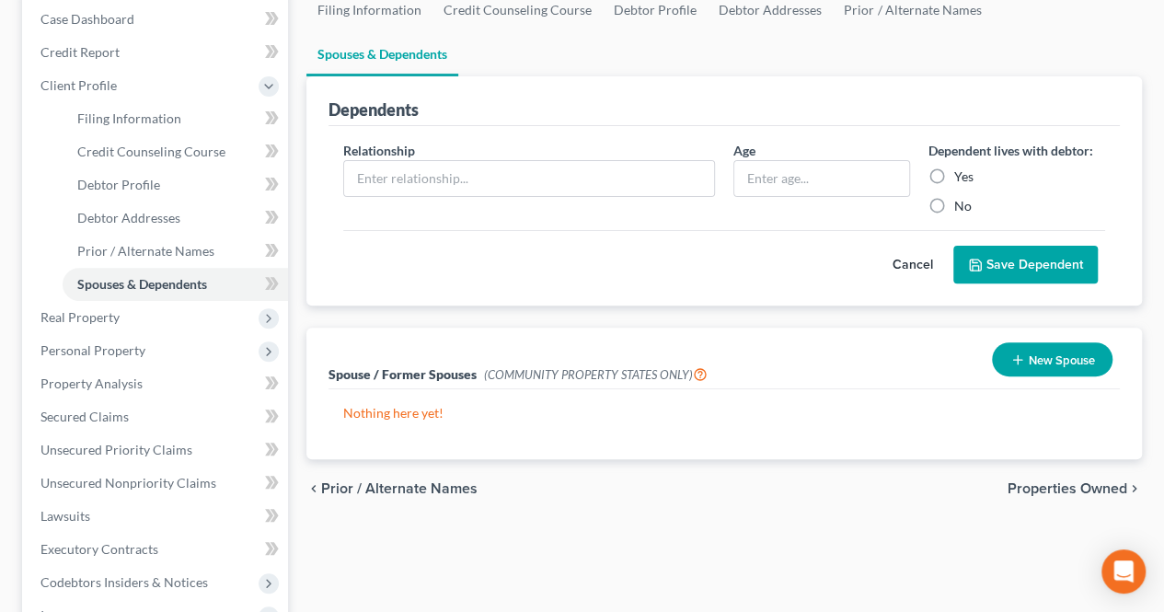
click at [1050, 481] on span "Properties Owned" at bounding box center [1068, 488] width 120 height 15
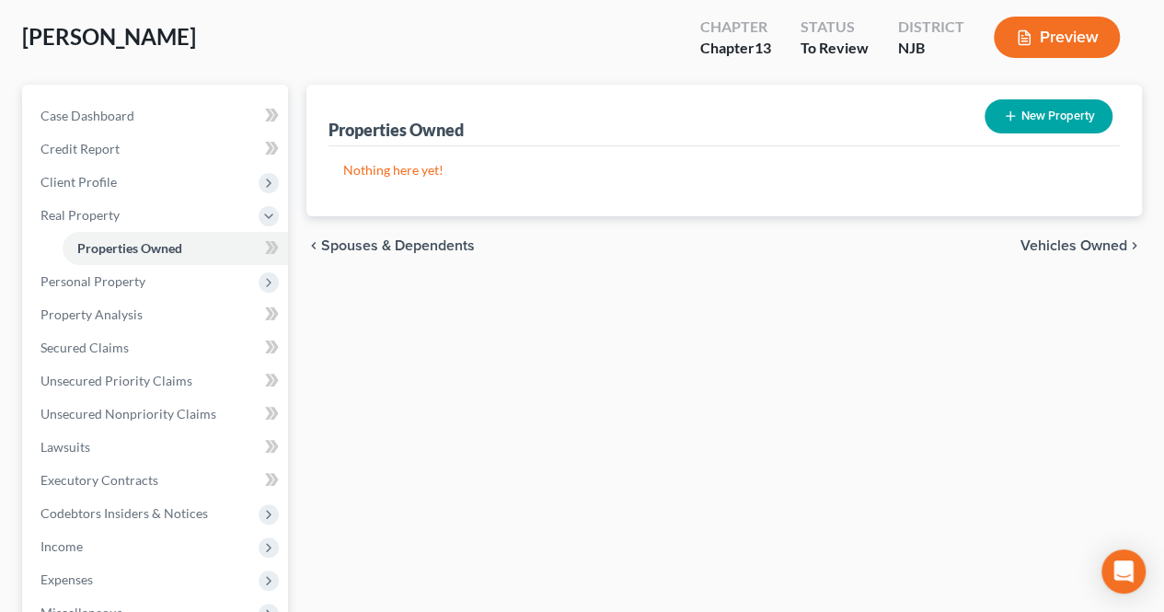
click at [1051, 245] on span "Vehicles Owned" at bounding box center [1074, 245] width 107 height 15
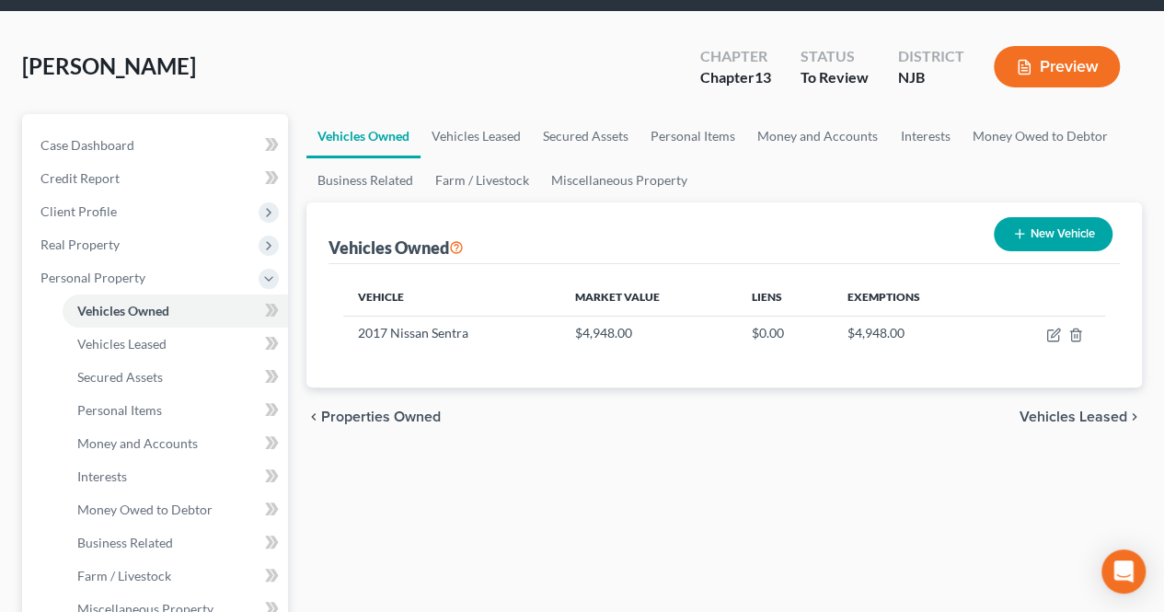
scroll to position [92, 0]
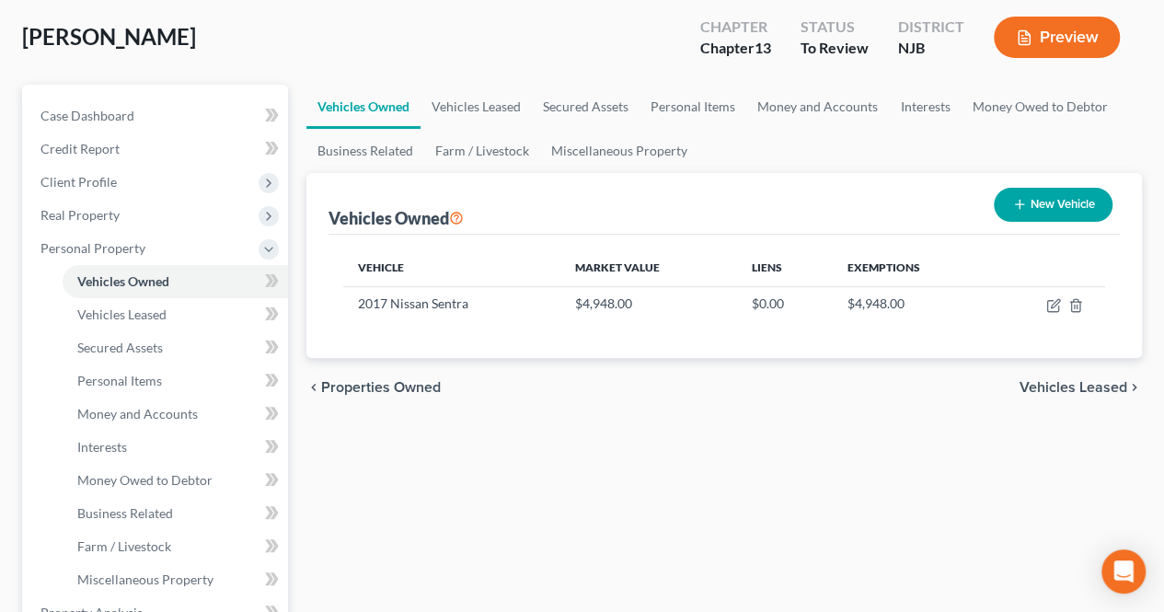
click at [1038, 387] on span "Vehicles Leased" at bounding box center [1074, 387] width 108 height 15
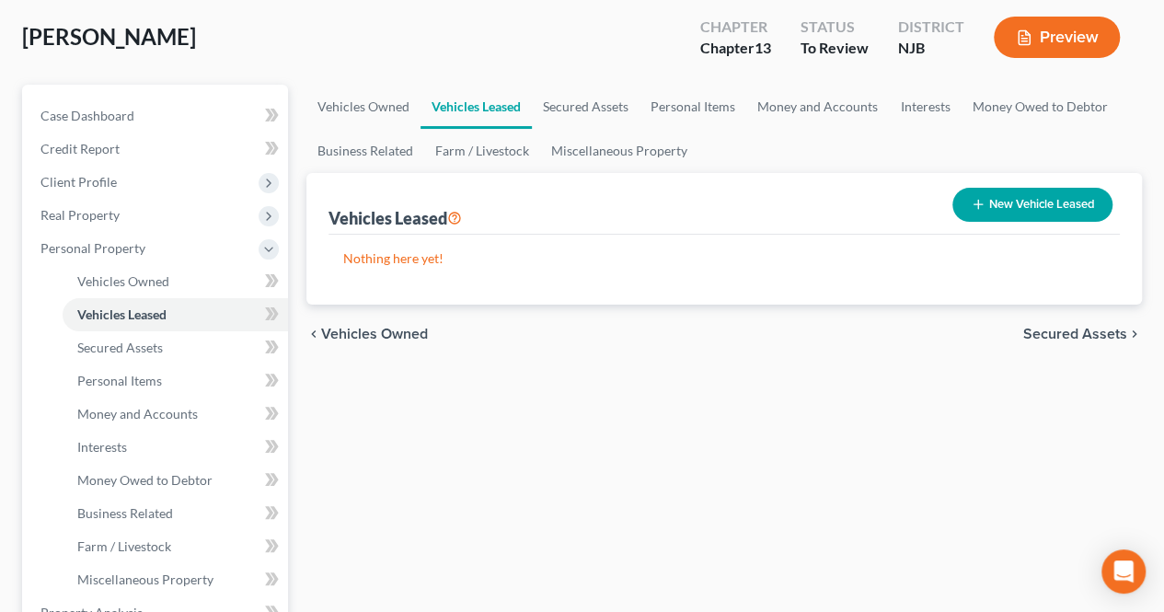
drag, startPoint x: 1049, startPoint y: 330, endPoint x: 1035, endPoint y: 333, distance: 14.1
click at [1049, 331] on span "Secured Assets" at bounding box center [1075, 334] width 104 height 15
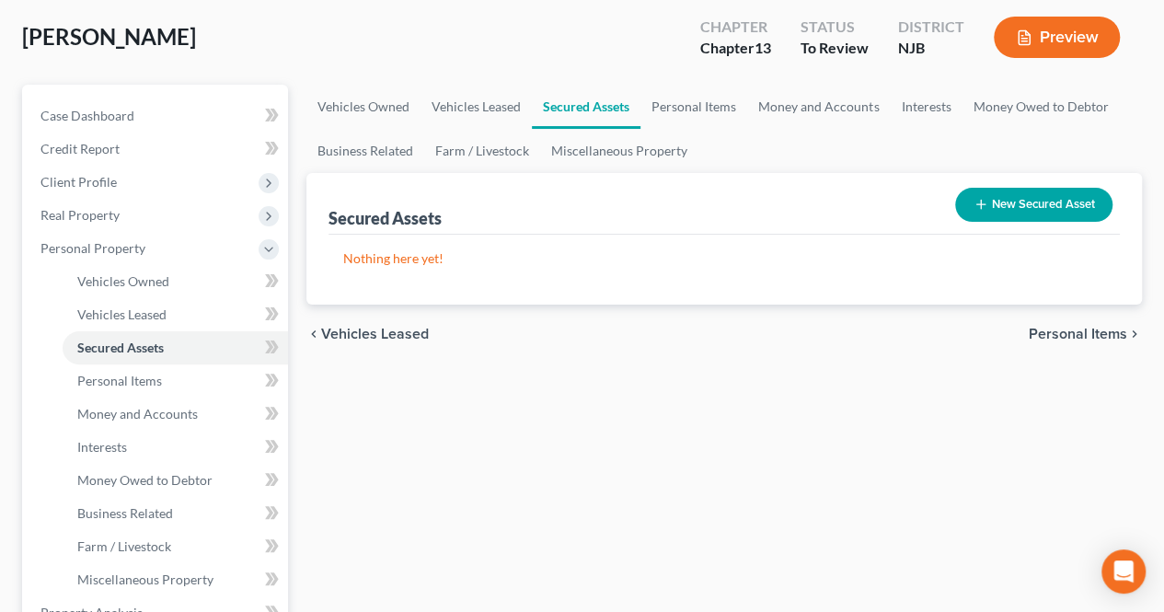
click at [1038, 336] on span "Personal Items" at bounding box center [1078, 334] width 98 height 15
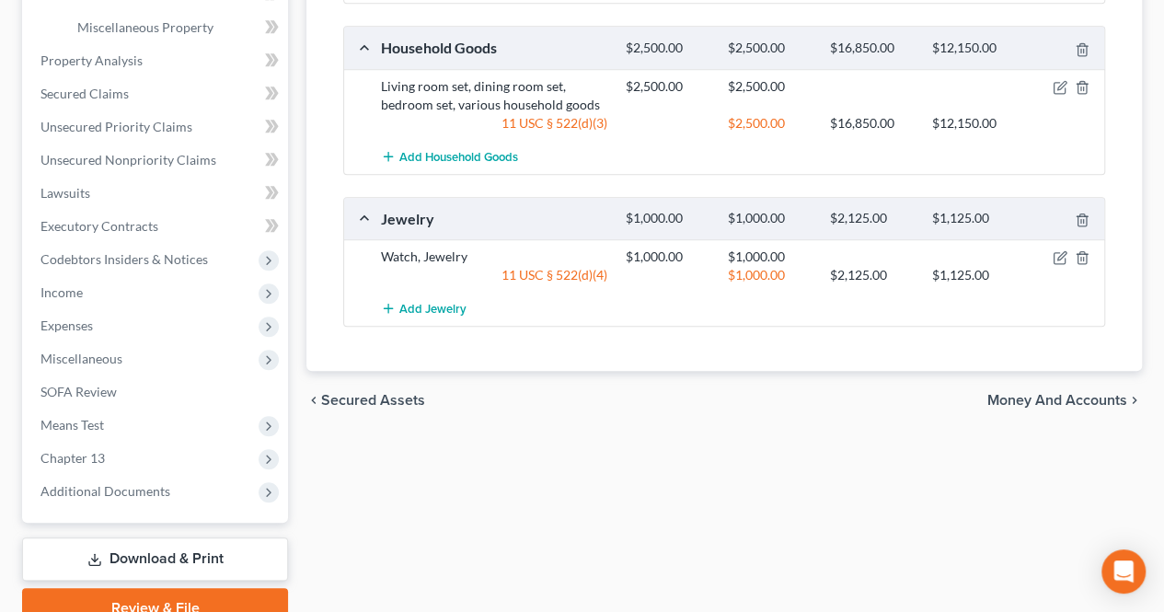
click at [1011, 400] on span "Money and Accounts" at bounding box center [1057, 400] width 140 height 15
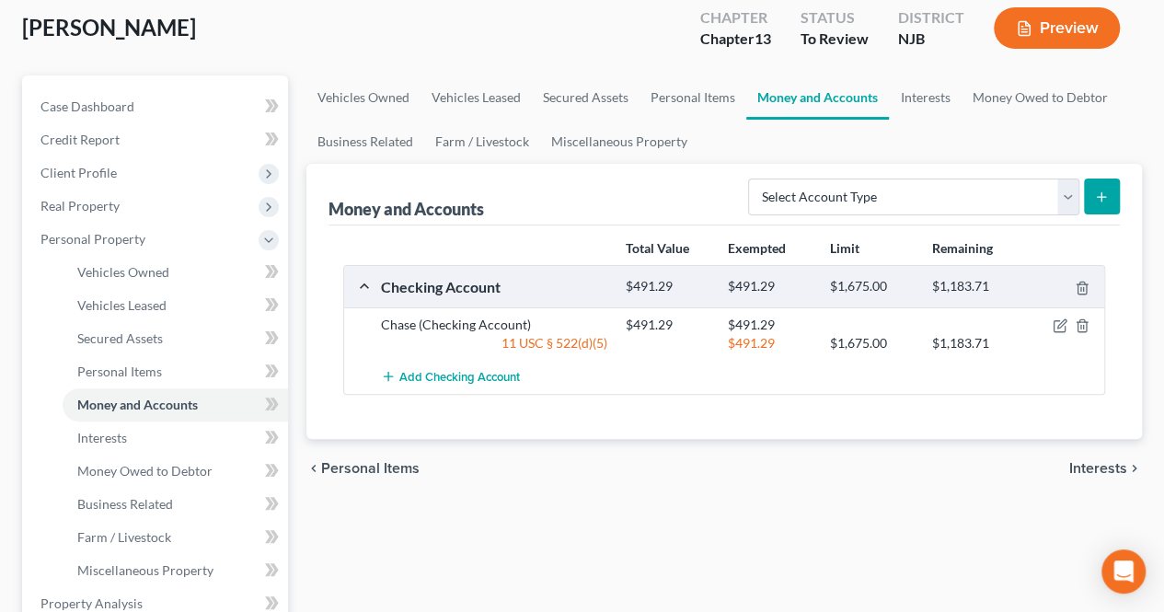
click at [1077, 461] on span "Interests" at bounding box center [1098, 468] width 58 height 15
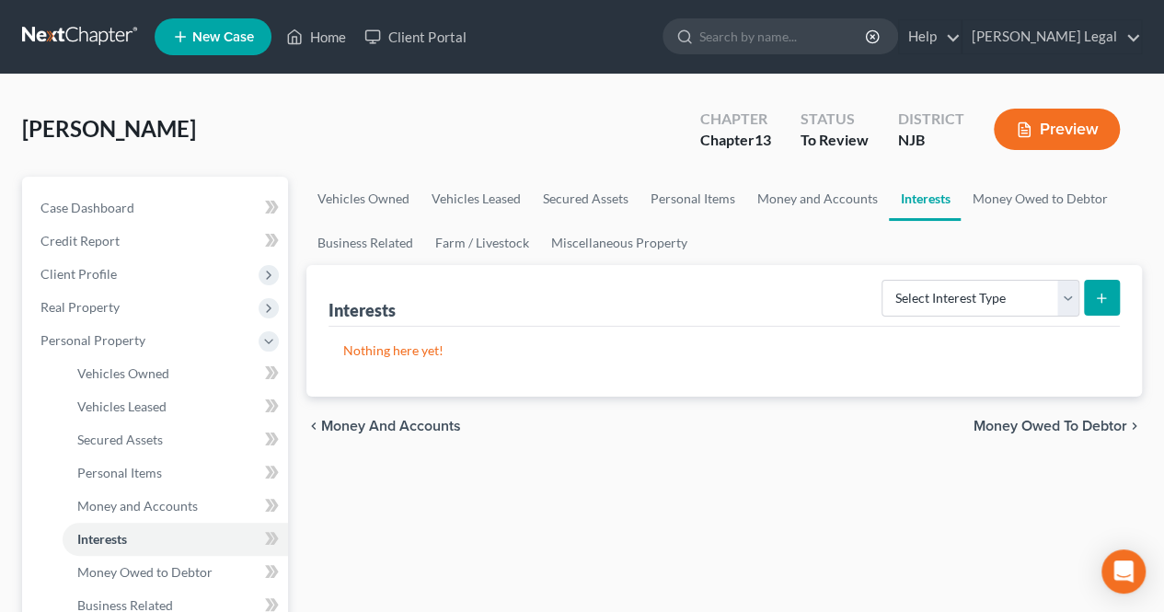
click at [1027, 424] on span "Money Owed to Debtor" at bounding box center [1051, 426] width 154 height 15
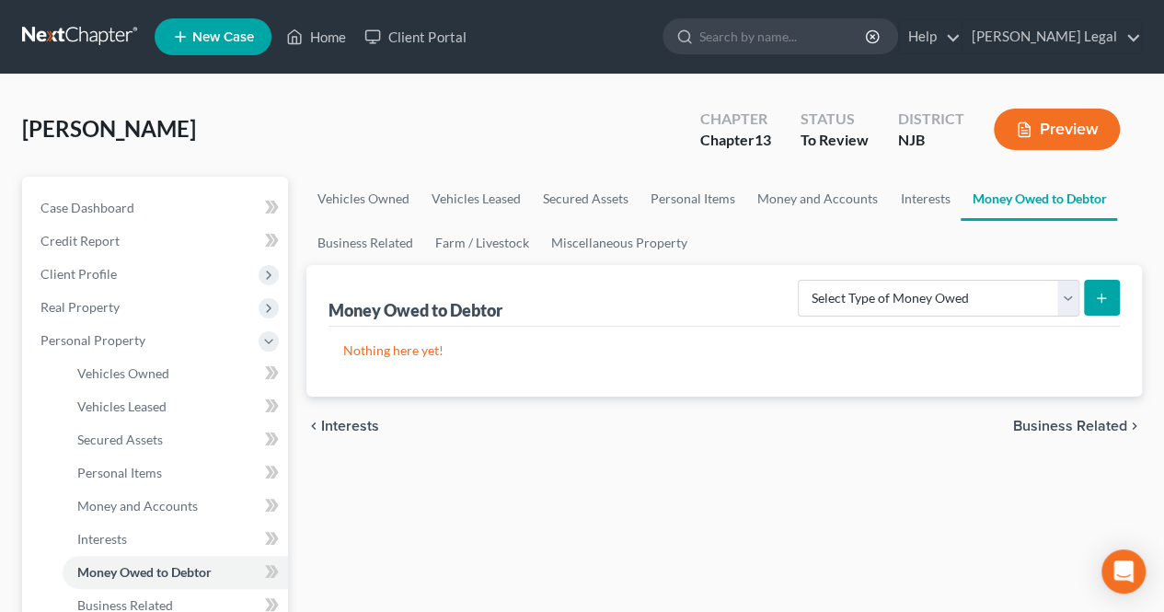
click at [1029, 428] on span "Business Related" at bounding box center [1070, 426] width 114 height 15
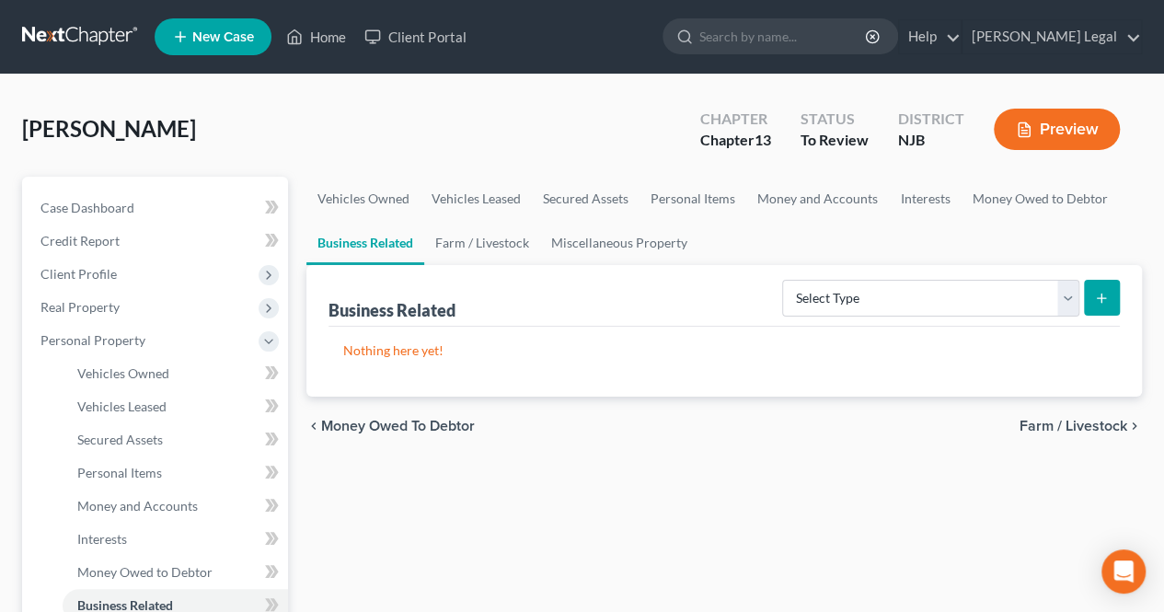
click at [1020, 419] on span "Farm / Livestock" at bounding box center [1074, 426] width 108 height 15
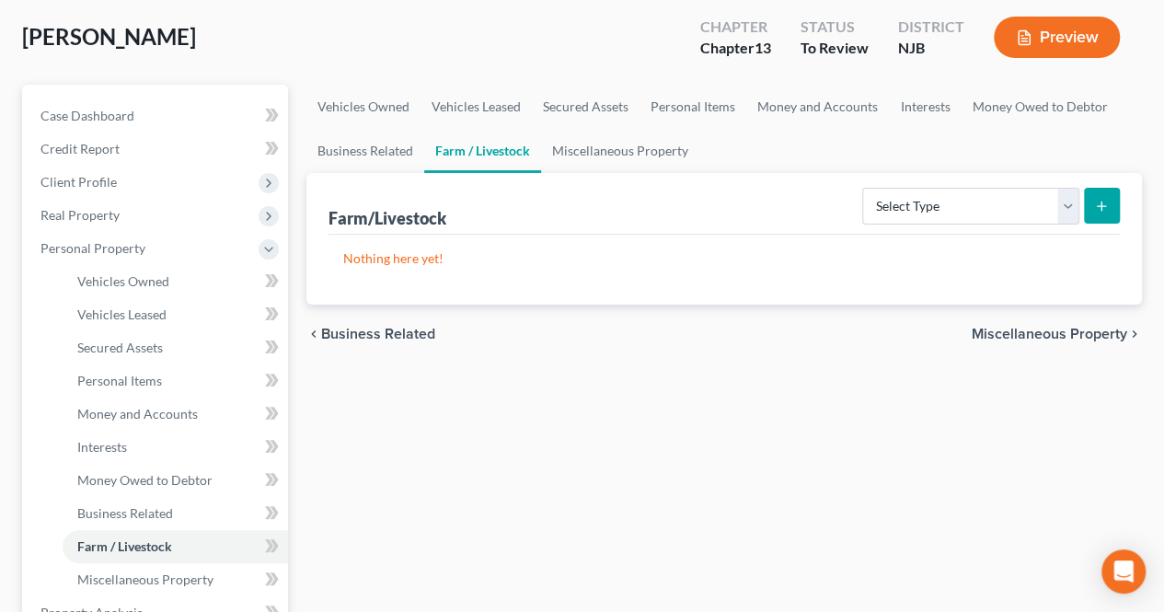
click at [1021, 334] on span "Miscellaneous Property" at bounding box center [1050, 334] width 156 height 15
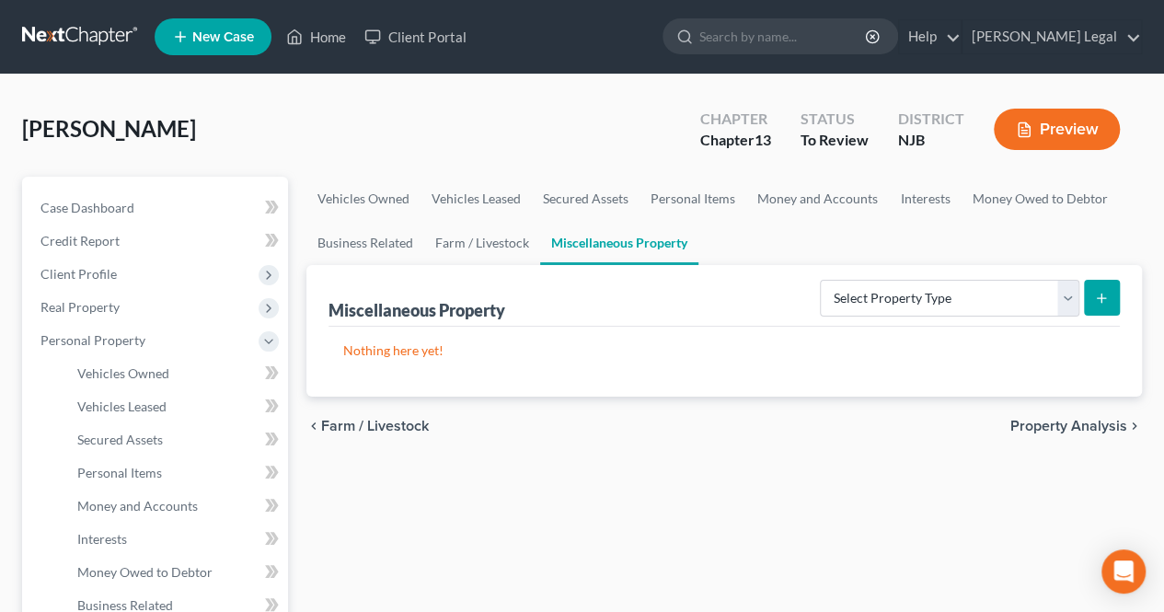
click at [1047, 419] on span "Property Analysis" at bounding box center [1068, 426] width 117 height 15
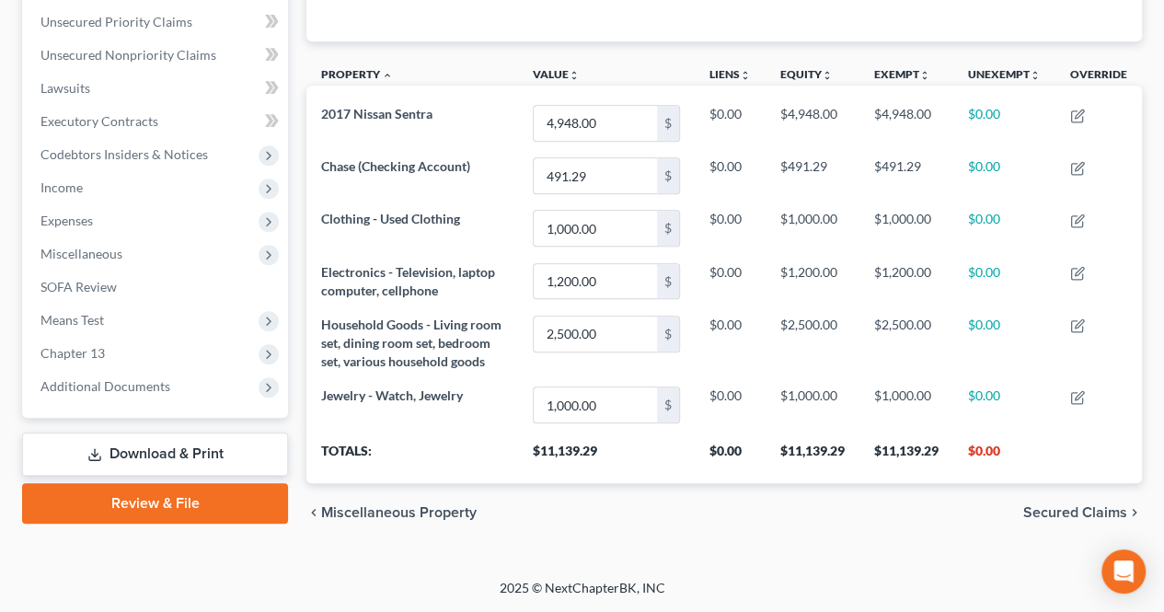
click at [1056, 516] on span "Secured Claims" at bounding box center [1075, 512] width 104 height 15
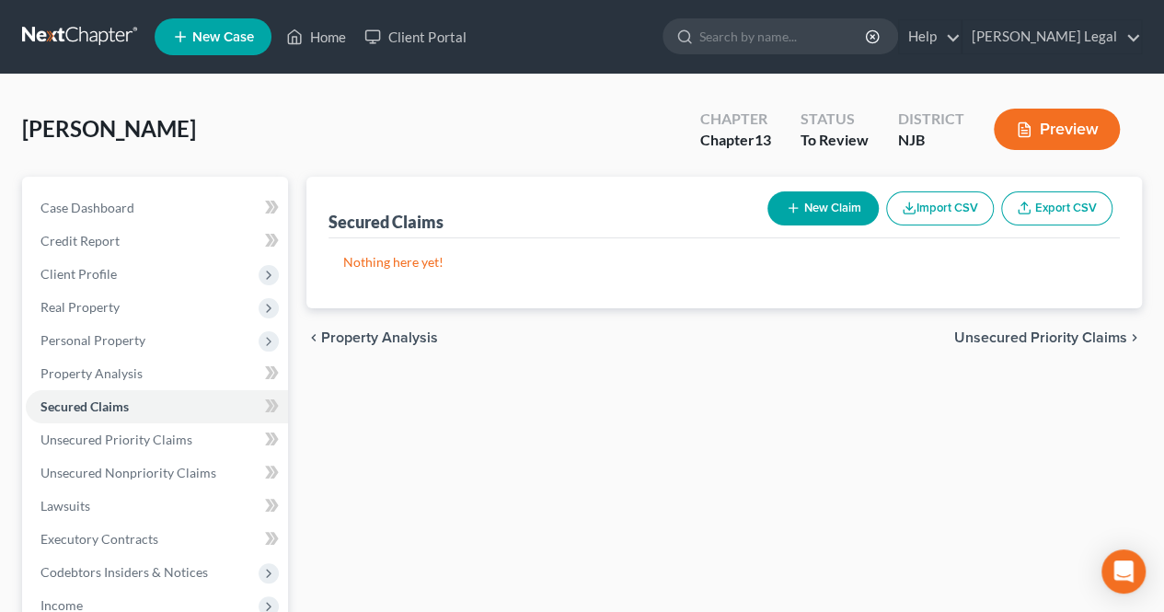
click at [983, 343] on span "Unsecured Priority Claims" at bounding box center [1040, 337] width 173 height 15
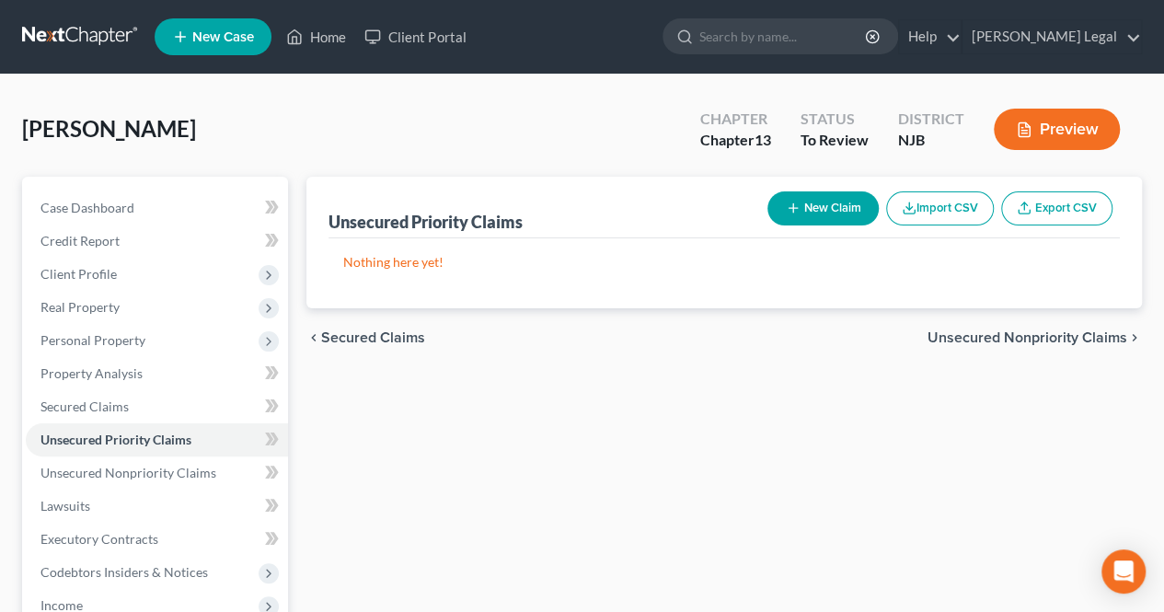
click at [981, 343] on span "Unsecured Nonpriority Claims" at bounding box center [1028, 337] width 200 height 15
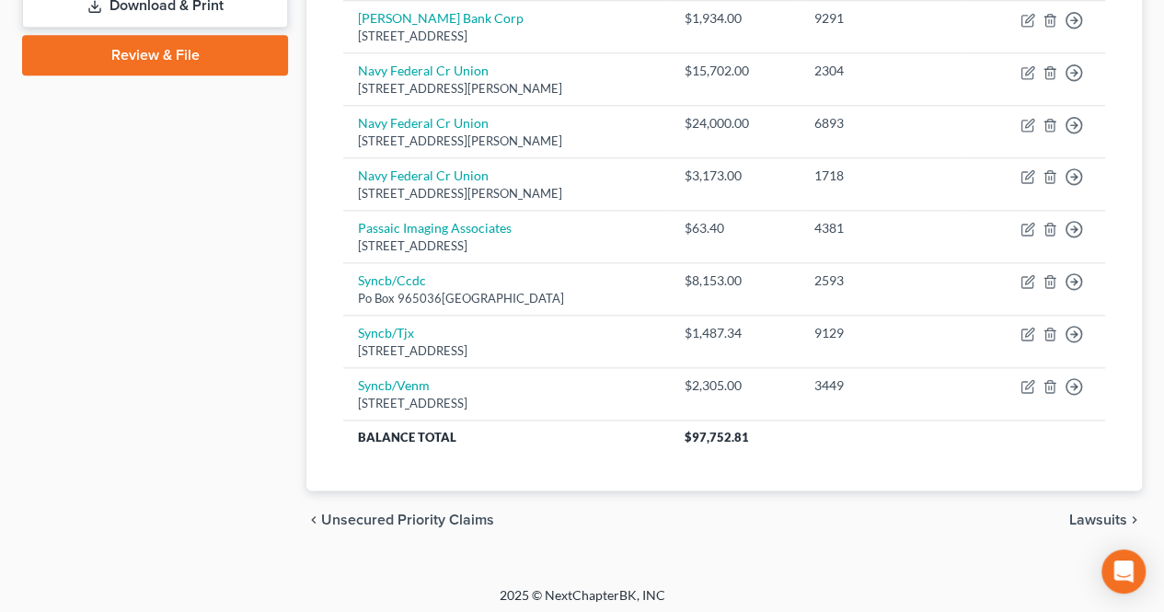
click at [1092, 513] on span "Lawsuits" at bounding box center [1098, 520] width 58 height 15
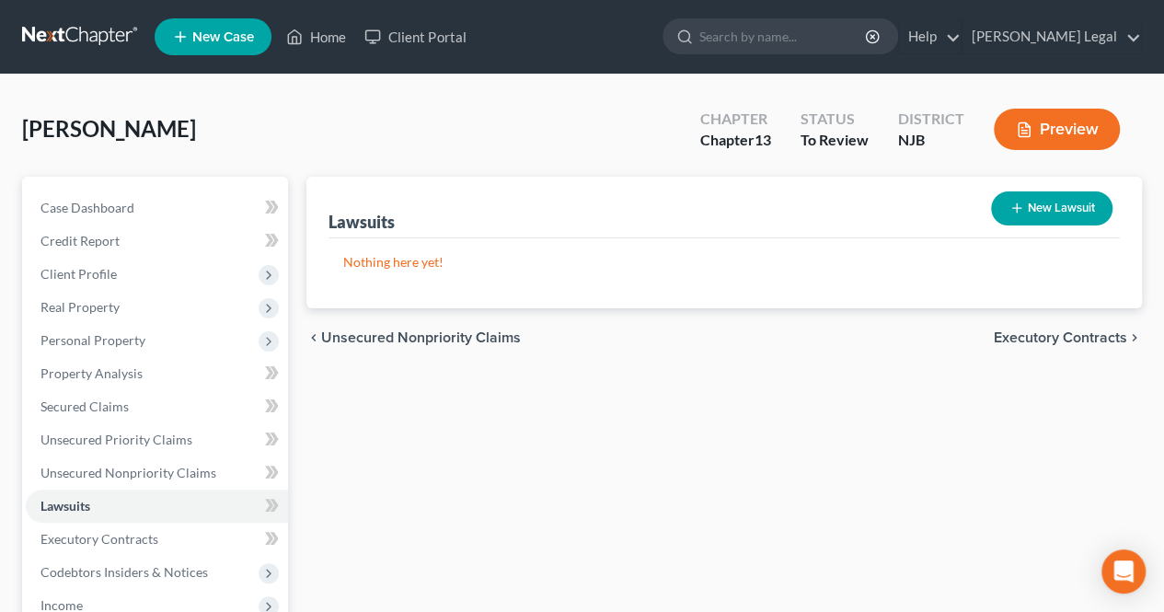
click at [1026, 332] on span "Executory Contracts" at bounding box center [1060, 337] width 133 height 15
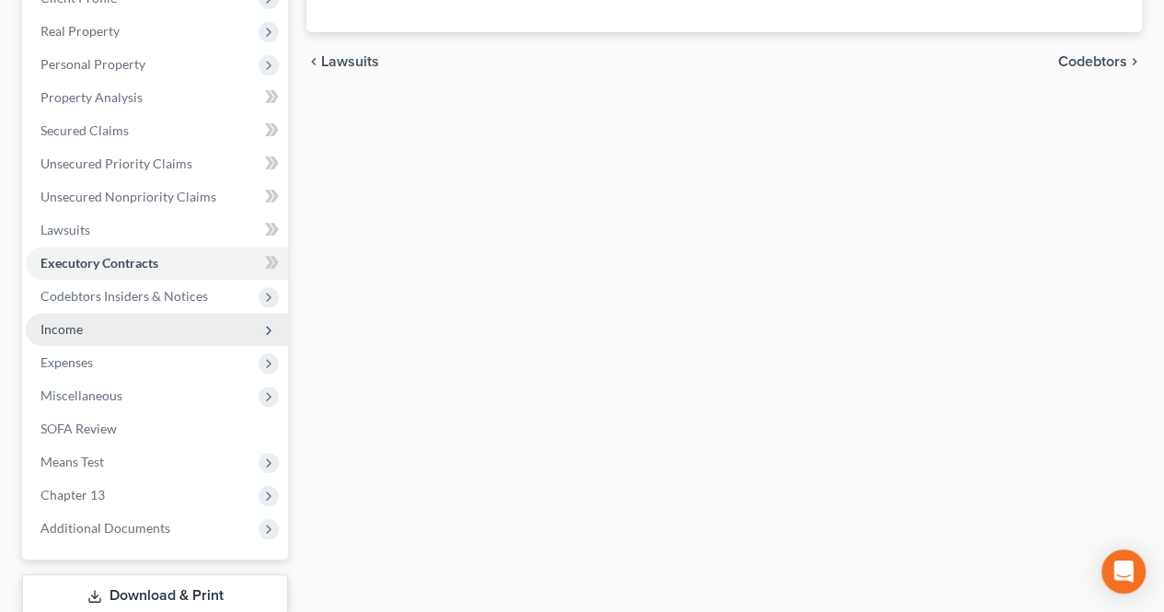
click at [176, 327] on span "Income" at bounding box center [157, 329] width 262 height 33
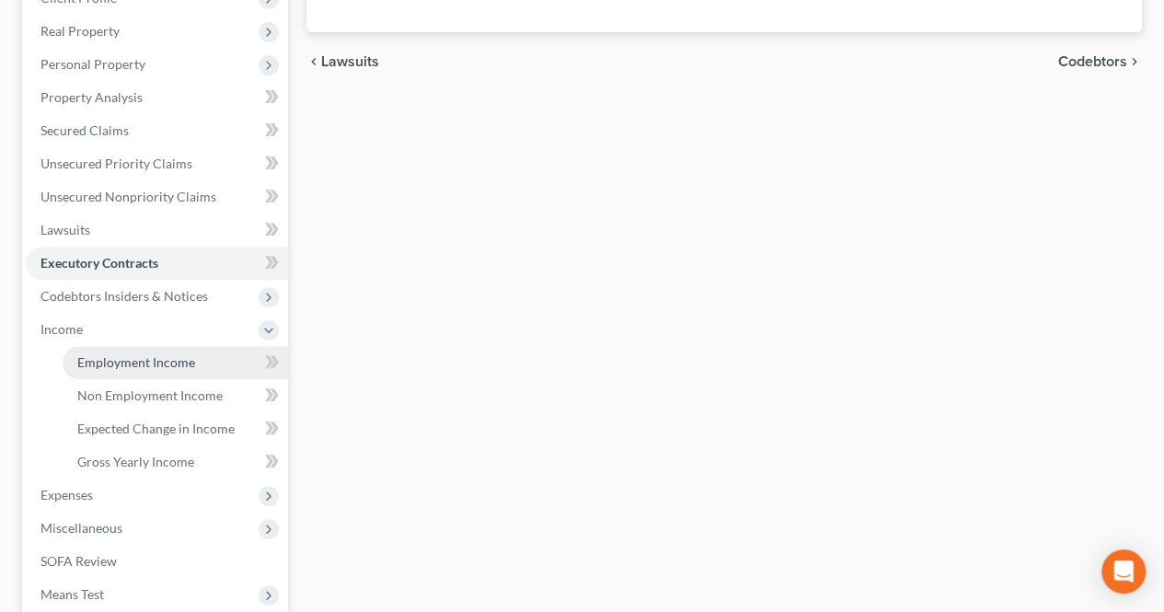
click at [168, 354] on span "Employment Income" at bounding box center [136, 362] width 118 height 16
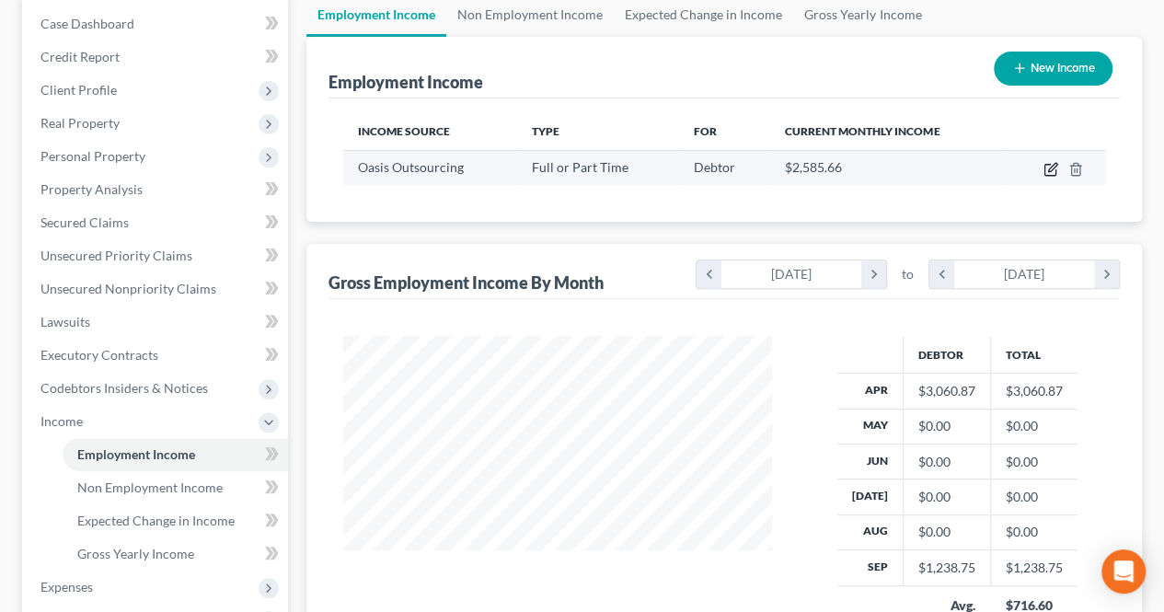
click at [1044, 165] on icon "button" at bounding box center [1051, 169] width 15 height 15
select select "0"
select select "9"
select select "3"
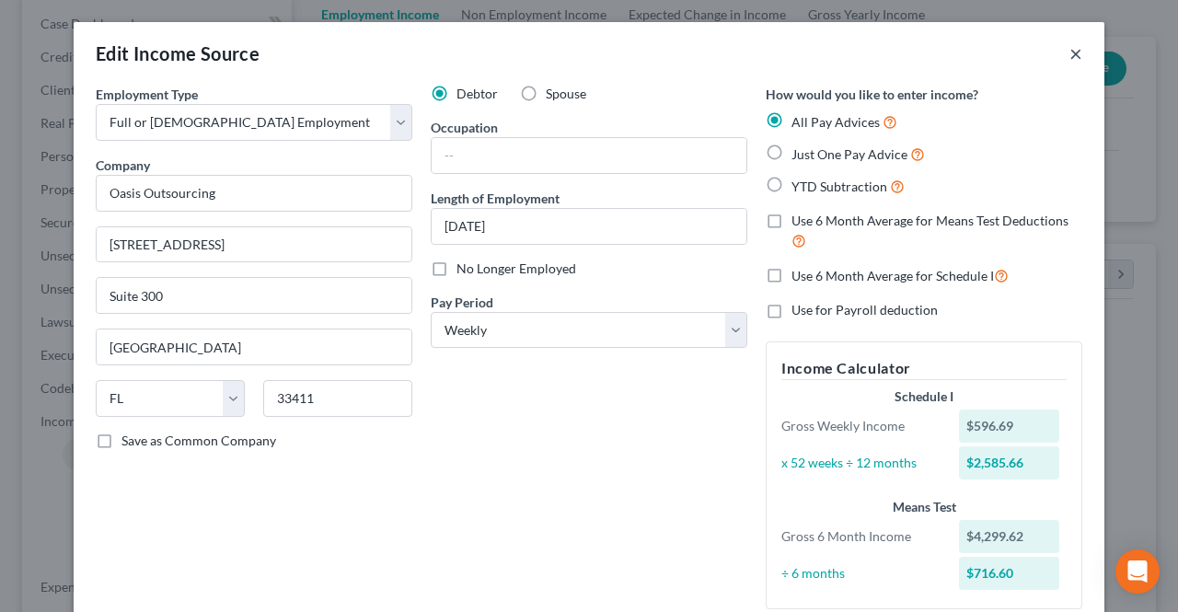
drag, startPoint x: 1071, startPoint y: 52, endPoint x: 1055, endPoint y: 232, distance: 181.1
click at [1071, 51] on button "×" at bounding box center [1075, 53] width 13 height 22
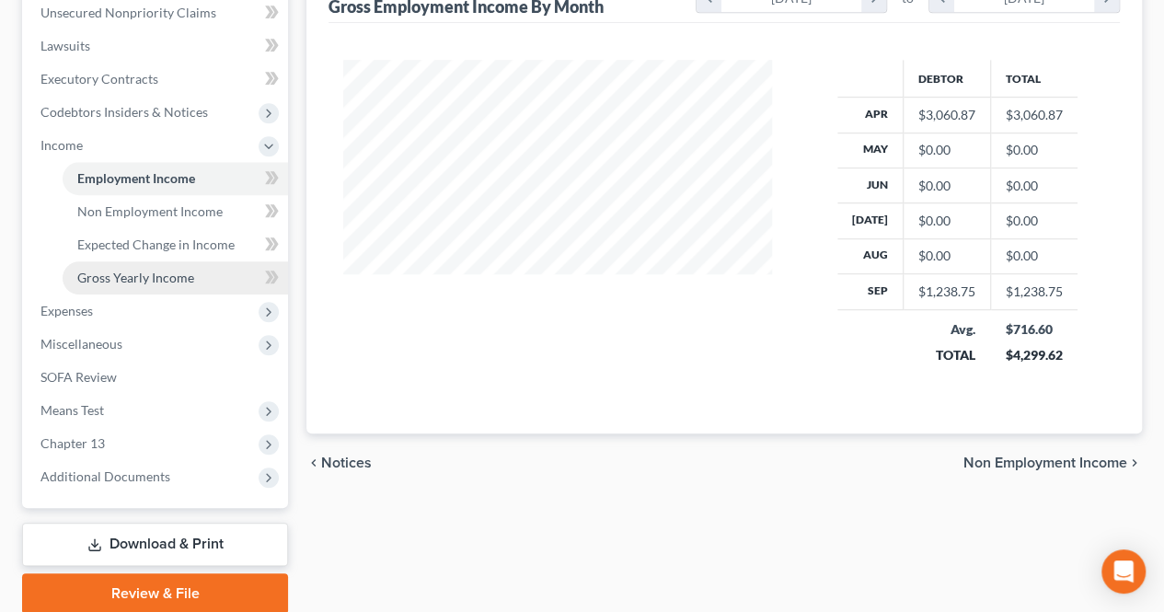
click at [196, 286] on link "Gross Yearly Income" at bounding box center [175, 277] width 225 height 33
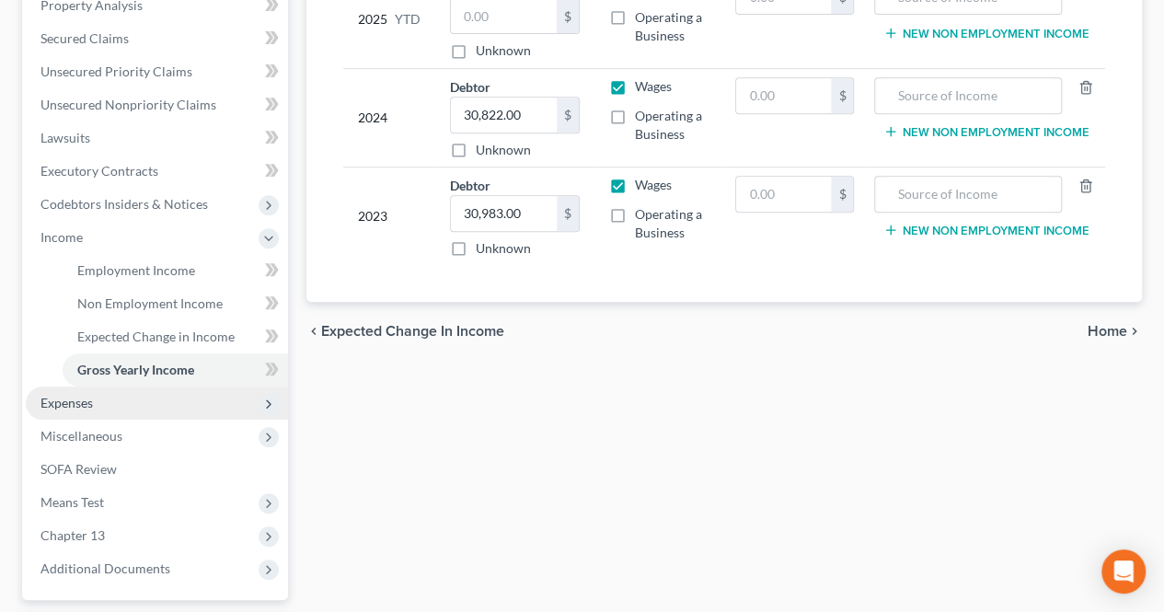
click at [186, 398] on span "Expenses" at bounding box center [157, 403] width 262 height 33
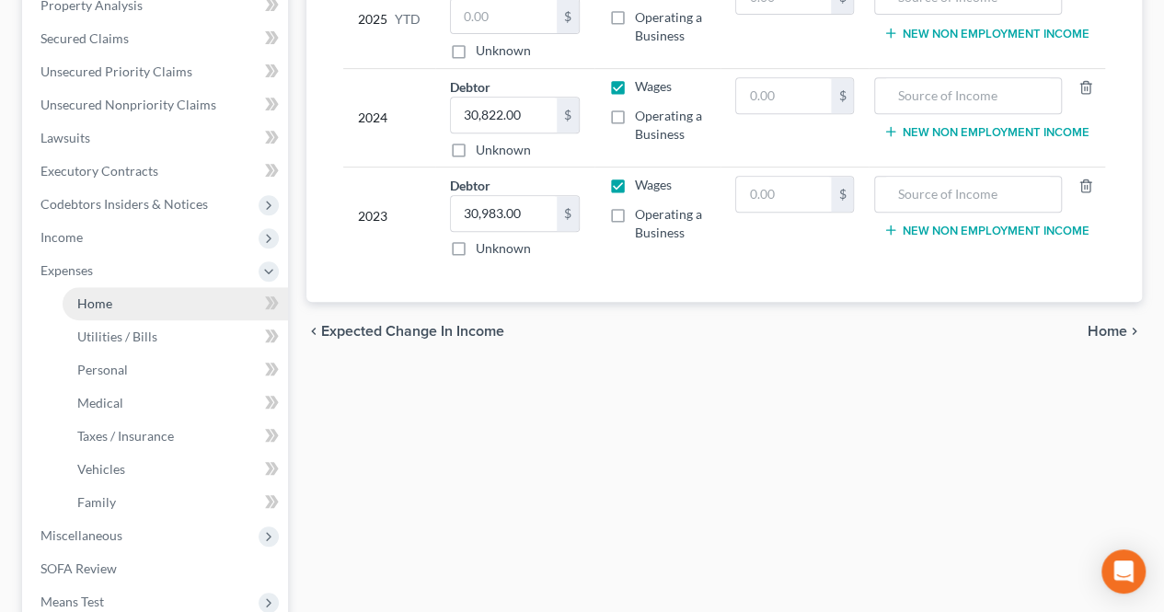
click at [144, 308] on link "Home" at bounding box center [175, 303] width 225 height 33
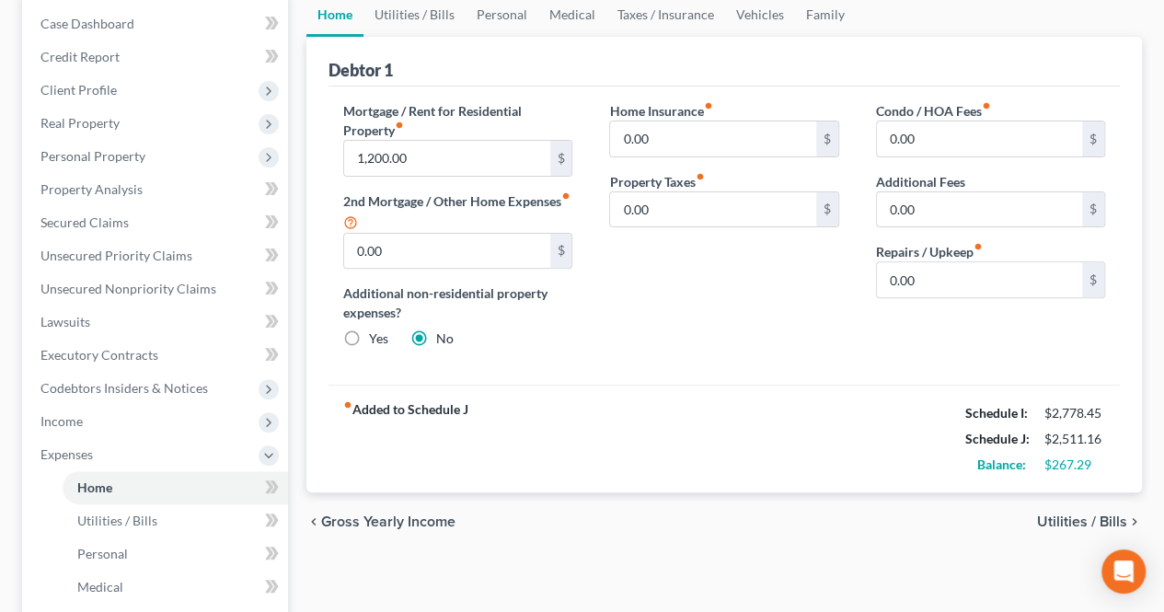
click at [1054, 515] on span "Utilities / Bills" at bounding box center [1082, 521] width 90 height 15
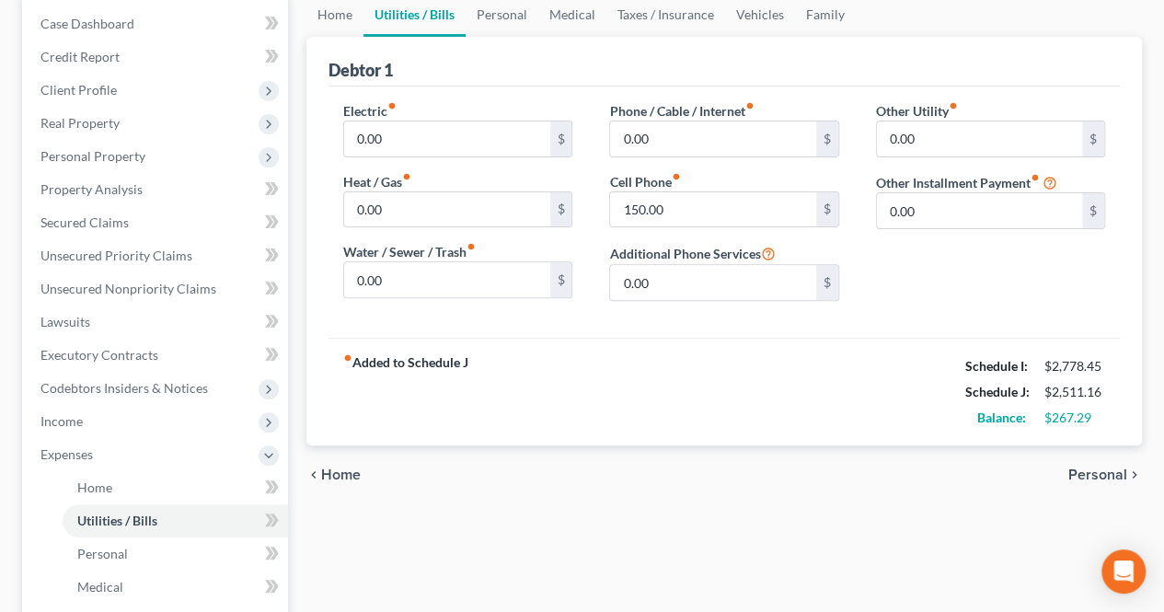
click at [1073, 468] on span "Personal" at bounding box center [1097, 475] width 59 height 15
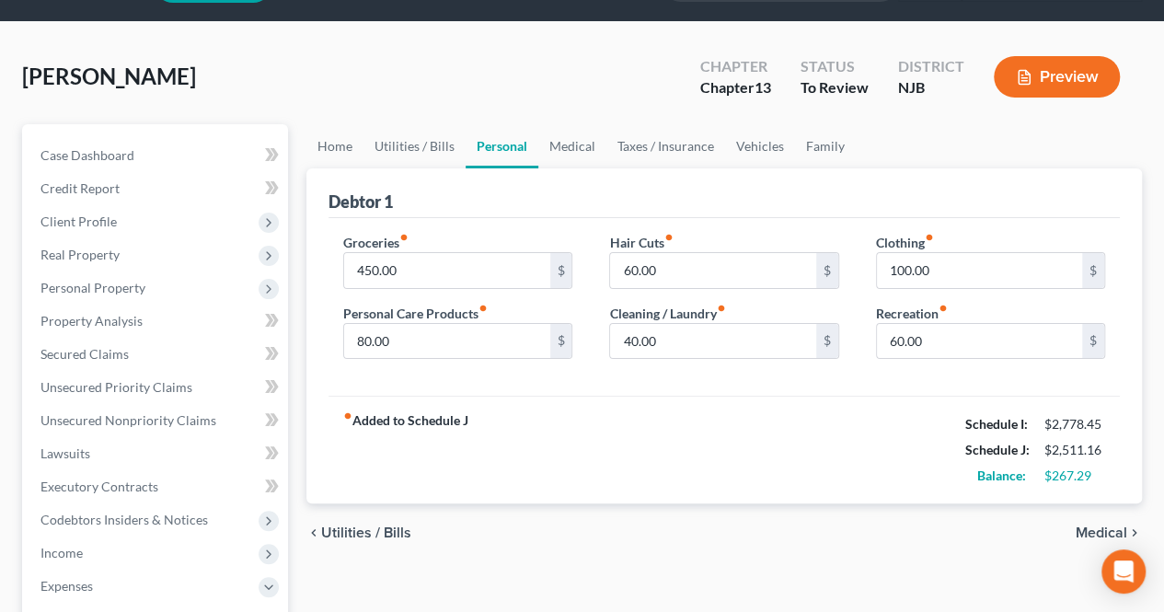
scroll to position [92, 0]
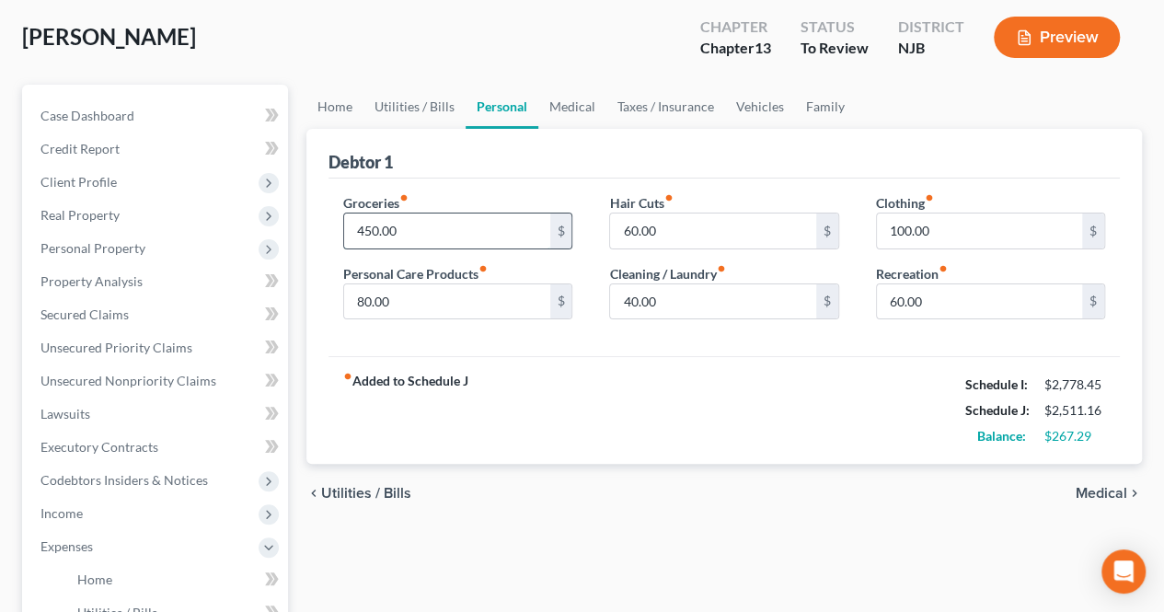
click at [441, 225] on input "450.00" at bounding box center [446, 231] width 205 height 35
type input "500.00"
click at [964, 303] on input "60.00" at bounding box center [979, 301] width 205 height 35
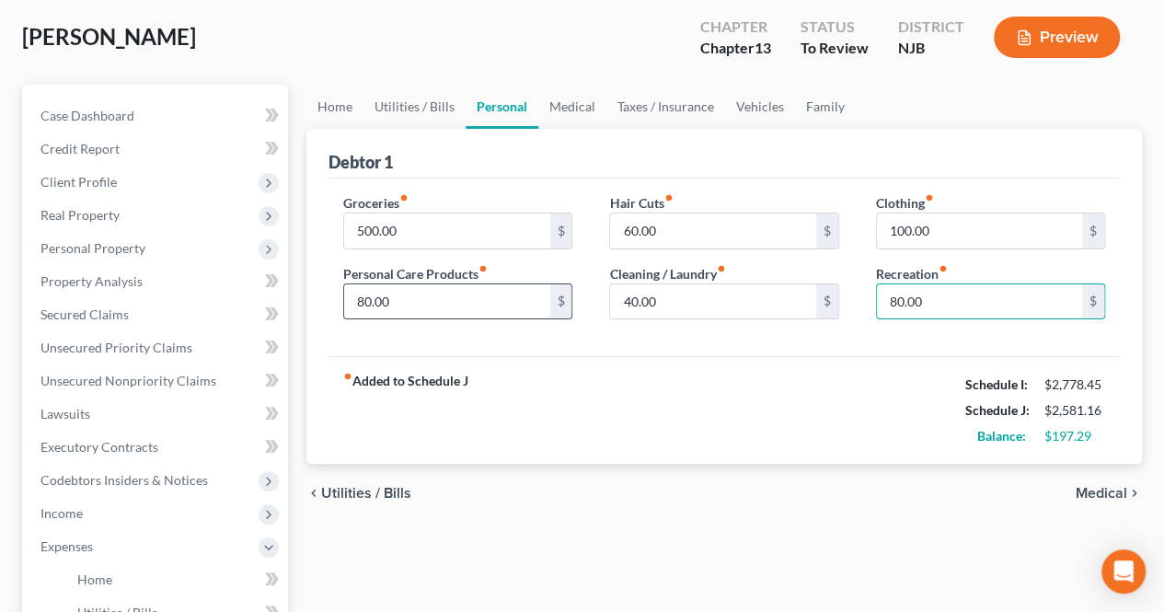
type input "80.00"
click at [449, 303] on input "80.00" at bounding box center [446, 301] width 205 height 35
type input "50.00"
click at [1104, 490] on span "Medical" at bounding box center [1102, 493] width 52 height 15
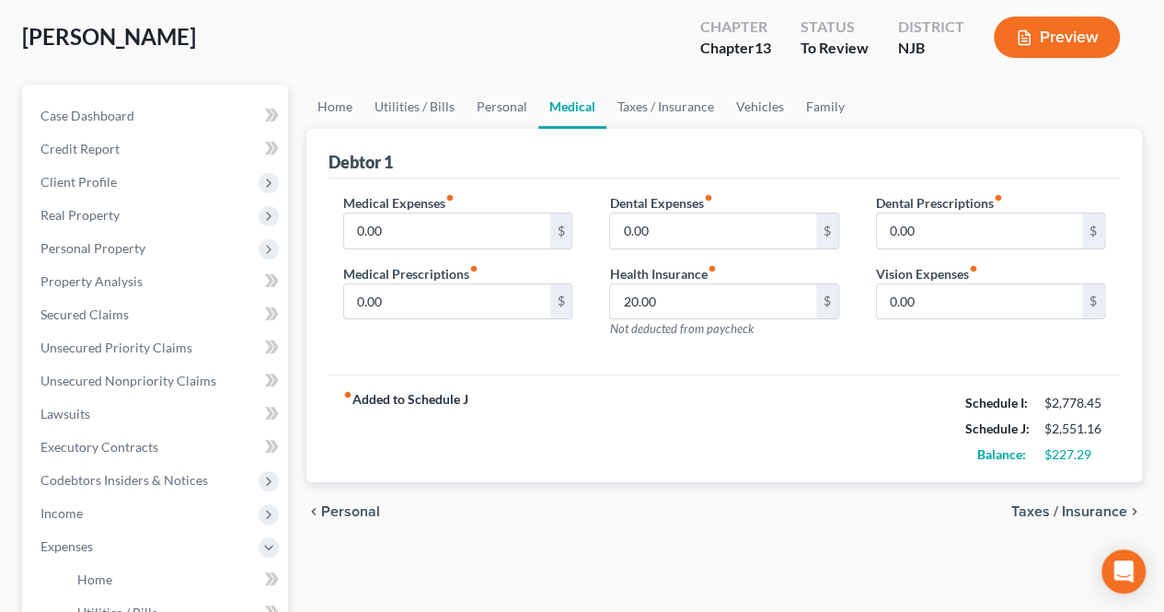
scroll to position [184, 0]
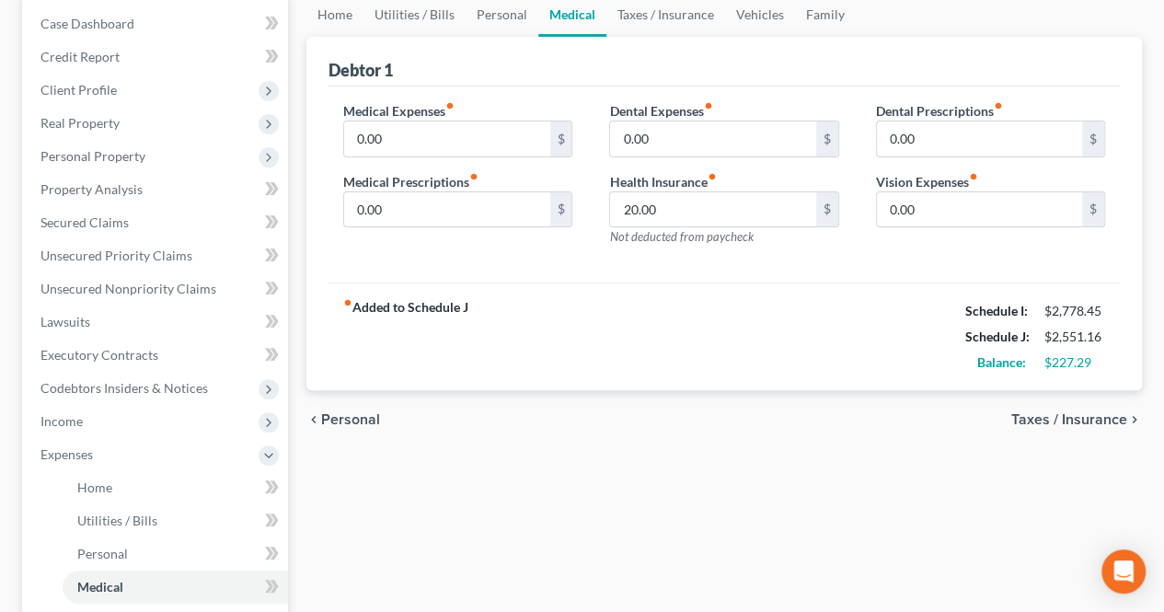
click at [1027, 412] on span "Taxes / Insurance" at bounding box center [1069, 419] width 116 height 15
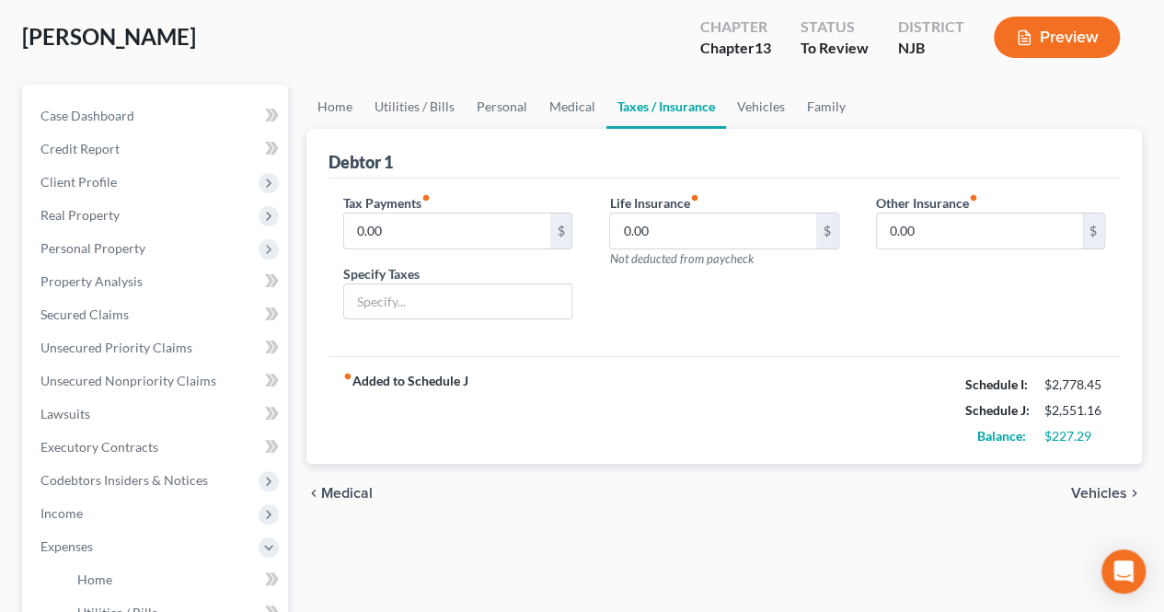
click at [1083, 489] on span "Vehicles" at bounding box center [1099, 493] width 56 height 15
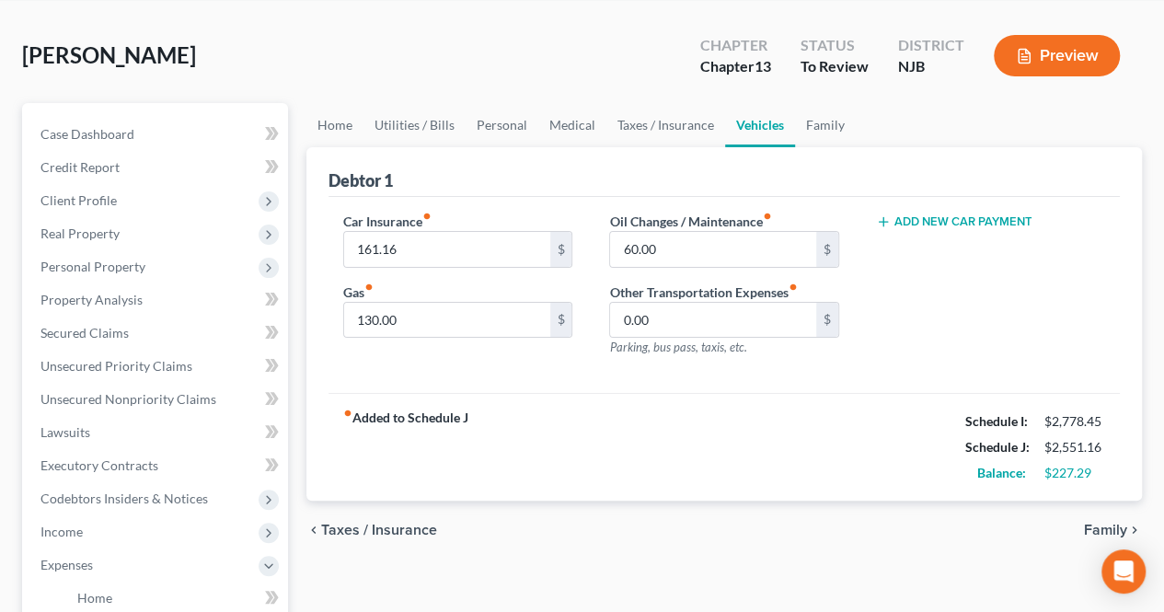
scroll to position [92, 0]
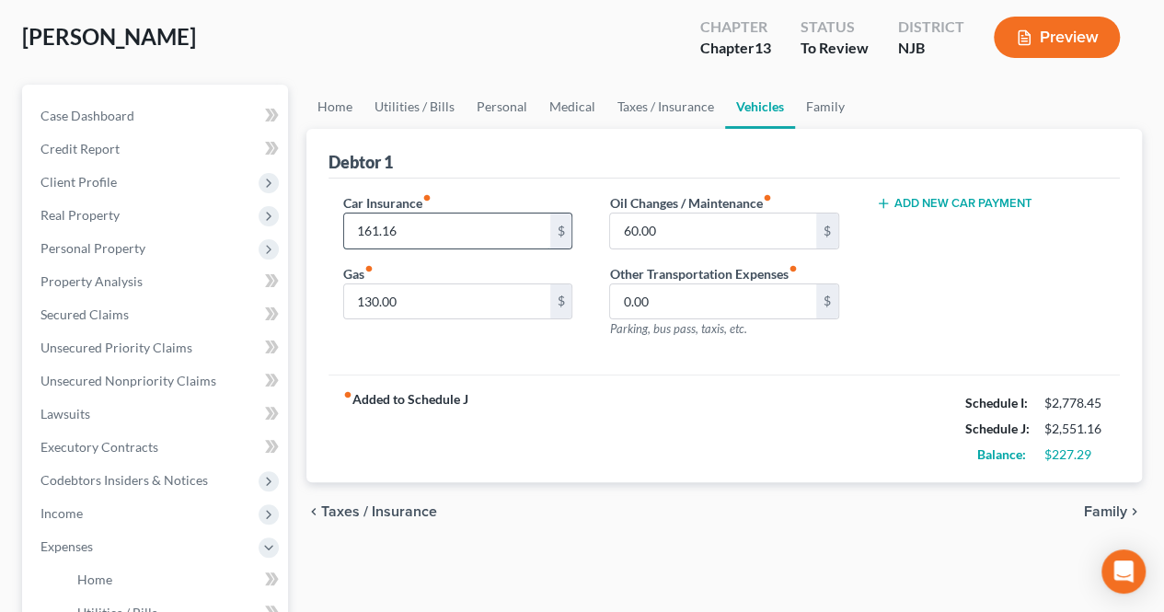
click at [460, 218] on input "161.16" at bounding box center [446, 231] width 205 height 35
type input "177.00"
click at [685, 234] on input "60.00" at bounding box center [712, 231] width 205 height 35
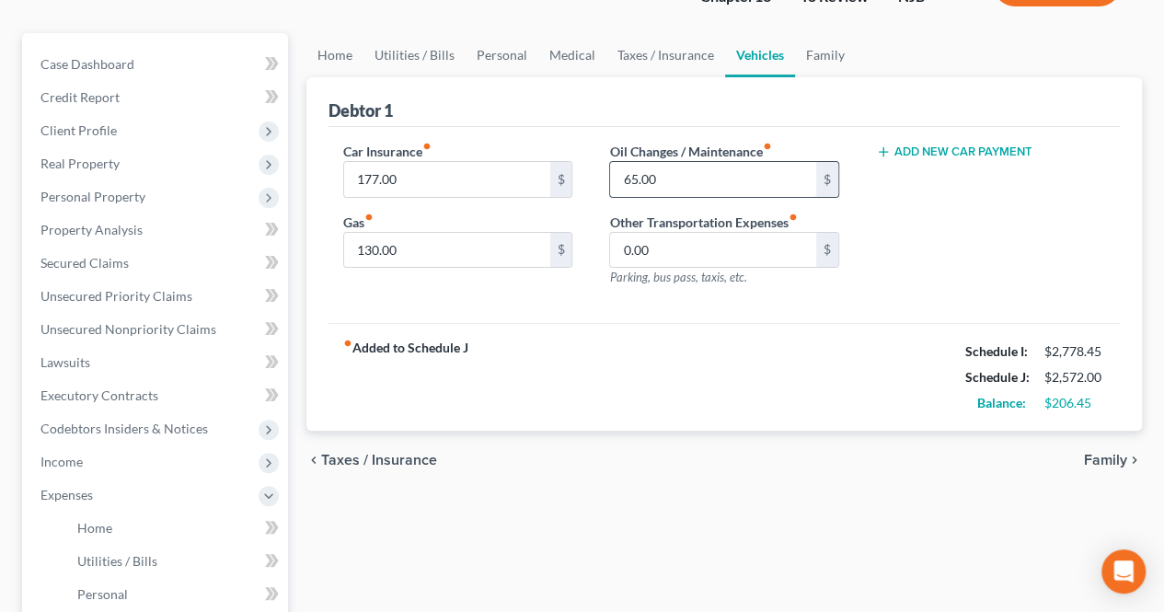
scroll to position [184, 0]
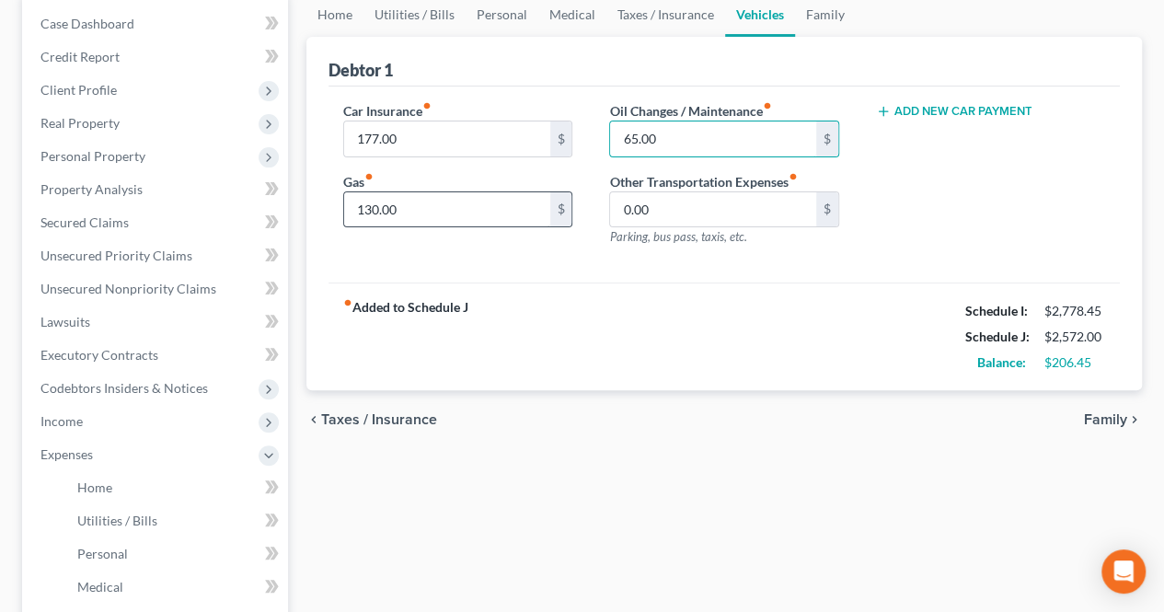
type input "65.00"
click at [421, 209] on input "130.00" at bounding box center [446, 209] width 205 height 35
type input "150.00"
click at [1106, 424] on span "Family" at bounding box center [1105, 419] width 43 height 15
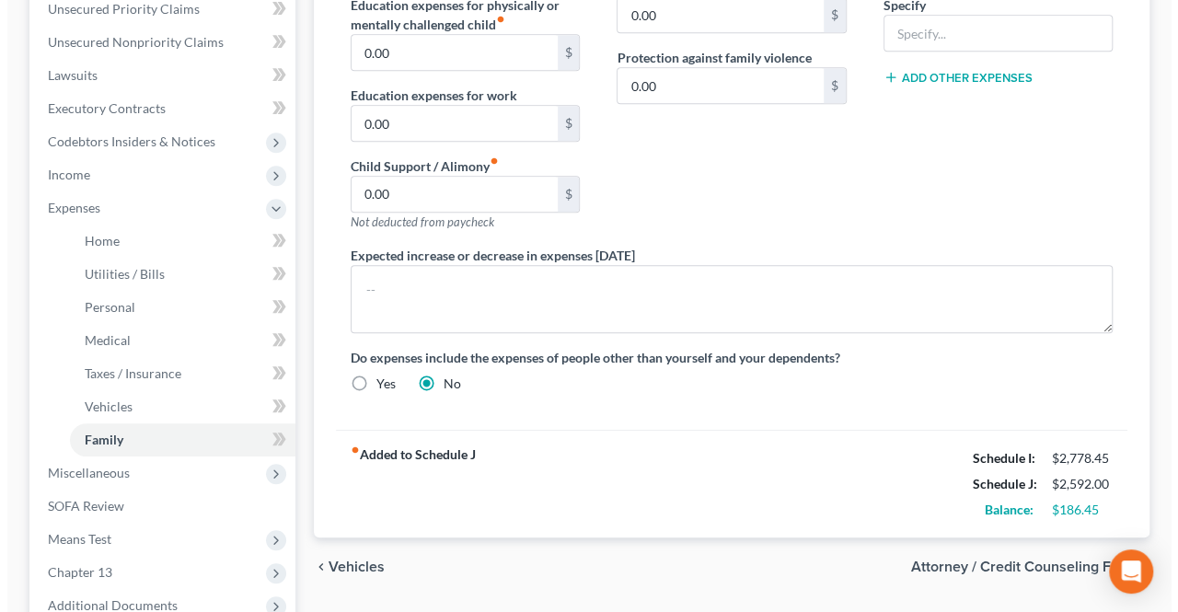
scroll to position [460, 0]
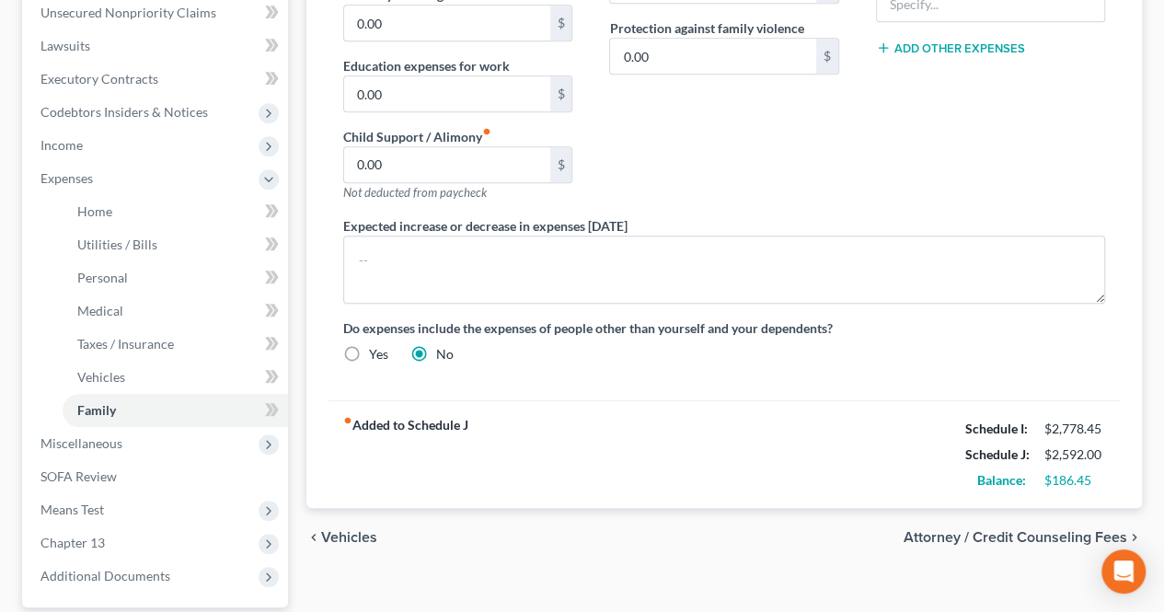
click at [981, 530] on span "Attorney / Credit Counseling Fees" at bounding box center [1016, 537] width 224 height 15
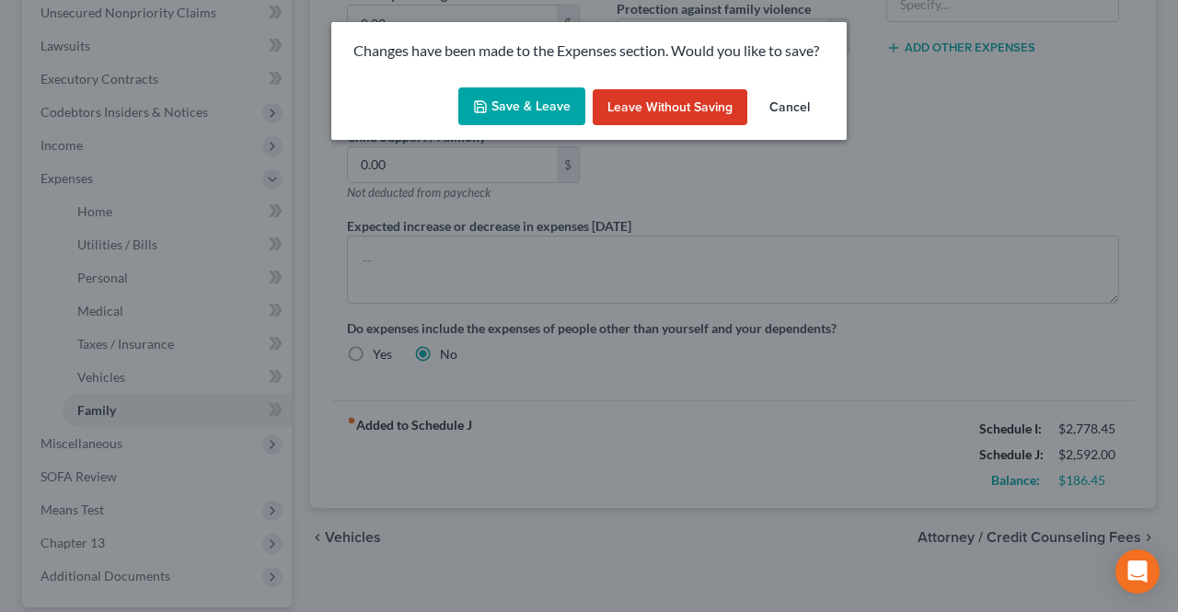
click at [506, 93] on button "Save & Leave" at bounding box center [521, 106] width 127 height 39
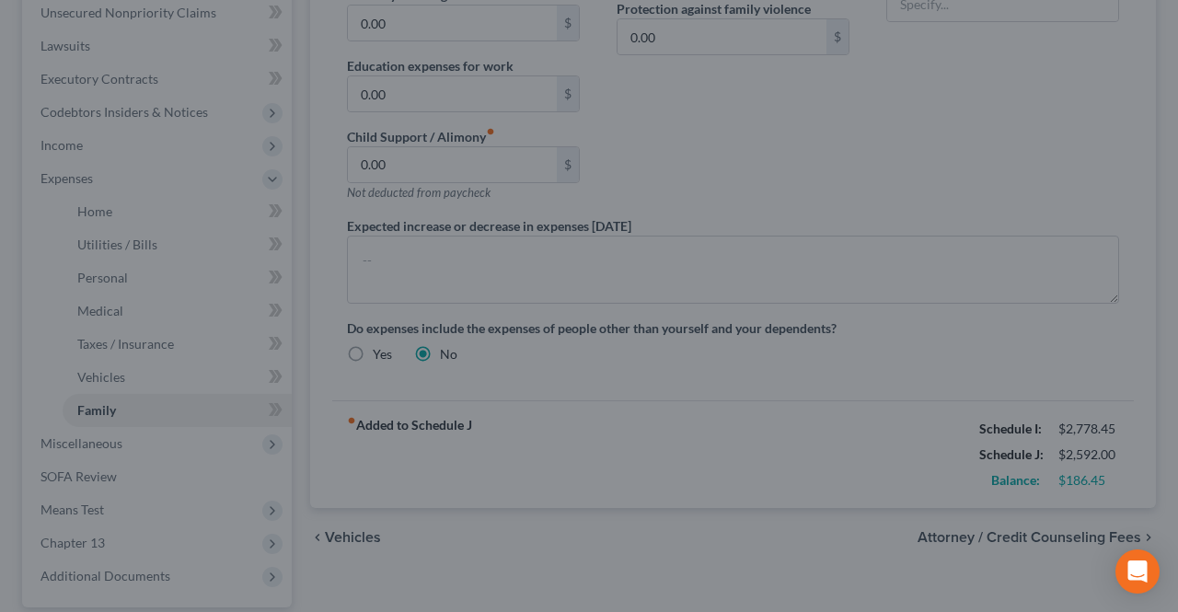
select select "0"
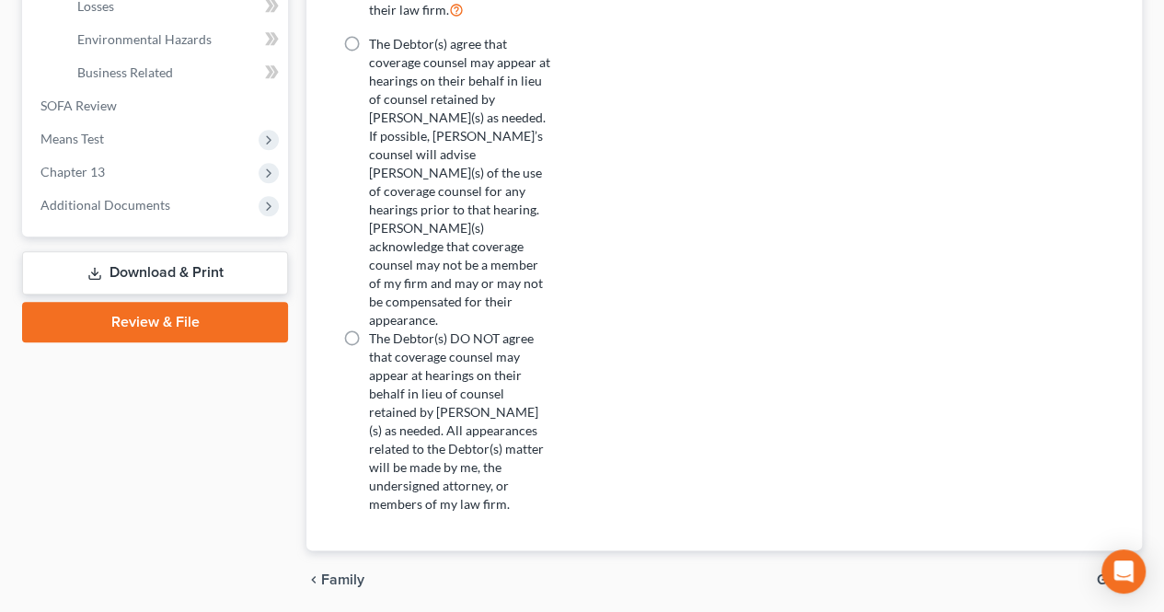
scroll to position [792, 0]
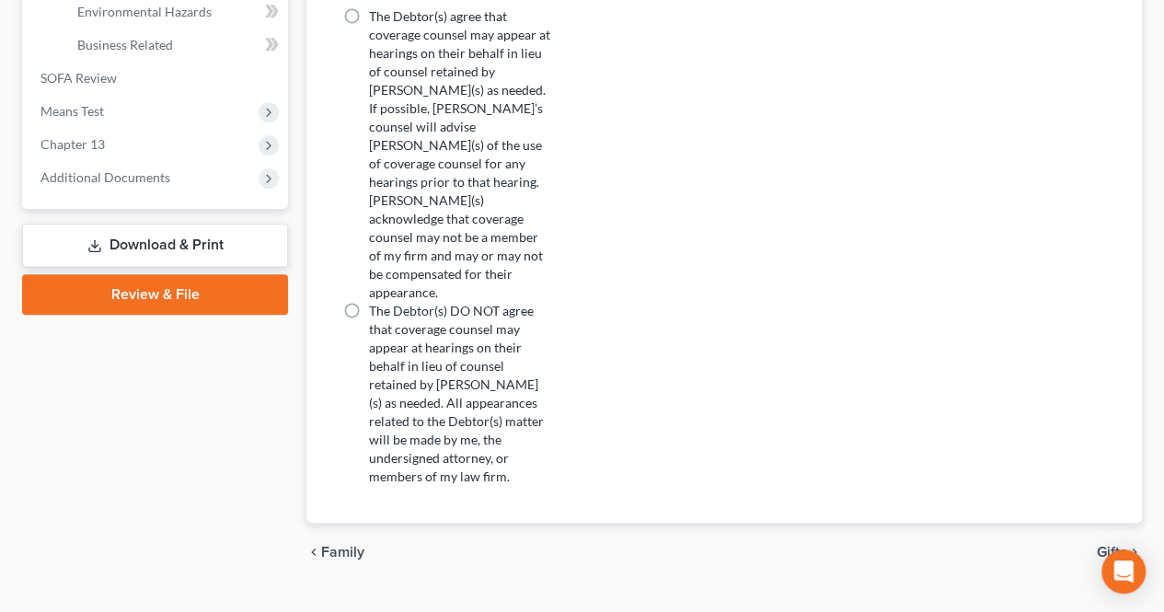
click at [369, 302] on label "The Debtor(s) DO NOT agree that coverage counsel may appear at hearings on thei…" at bounding box center [459, 394] width 181 height 184
click at [376, 302] on input "The Debtor(s) DO NOT agree that coverage counsel may appear at hearings on thei…" at bounding box center [382, 308] width 12 height 12
radio input "true"
click at [1113, 523] on div "chevron_left Family Gifts chevron_right" at bounding box center [724, 552] width 836 height 59
drag, startPoint x: 1110, startPoint y: 510, endPoint x: 808, endPoint y: 347, distance: 343.0
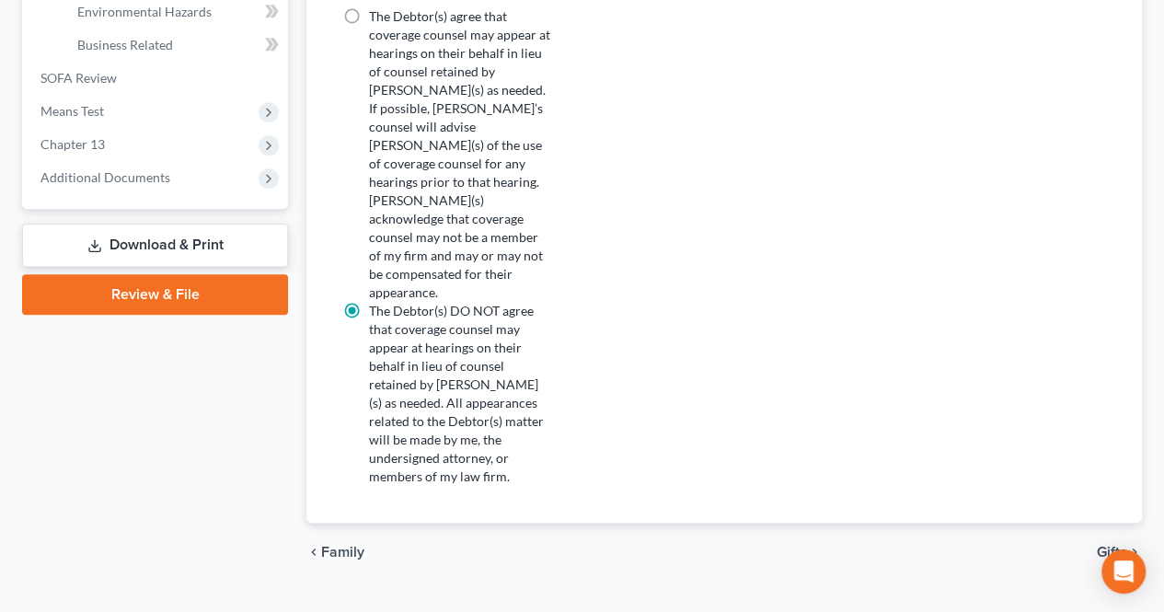
click at [1111, 545] on span "Gifts" at bounding box center [1112, 552] width 30 height 15
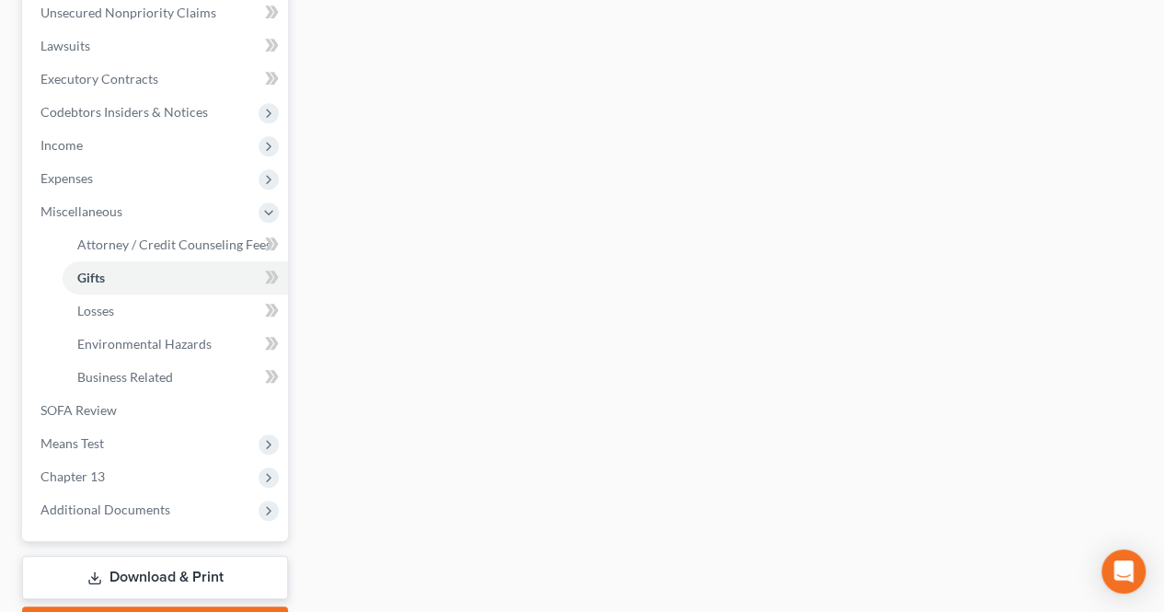
scroll to position [552, 0]
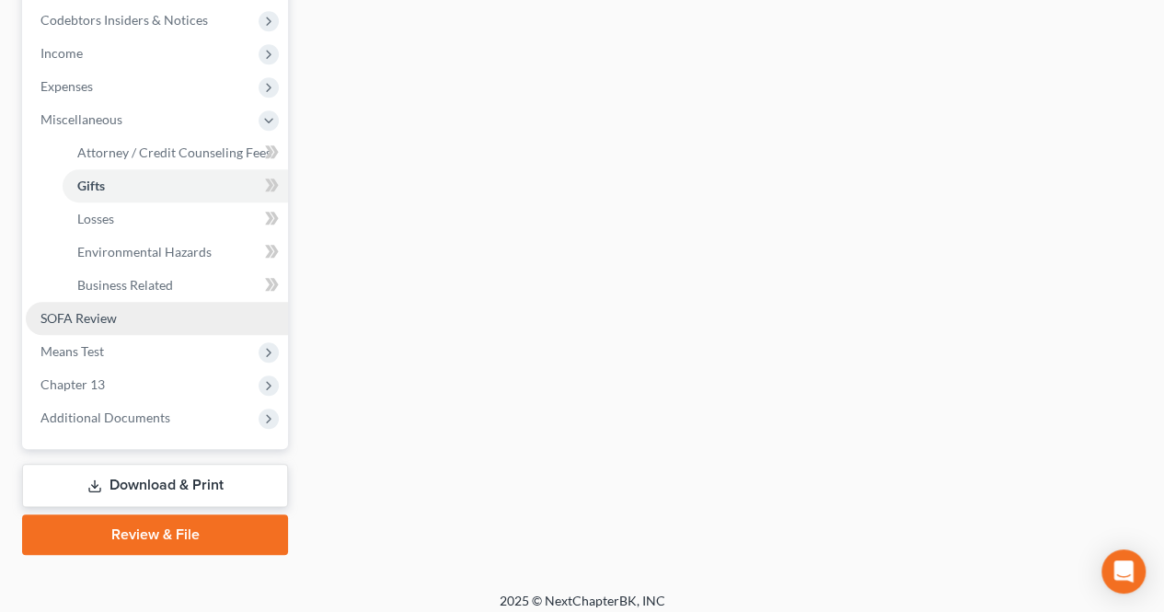
click at [134, 314] on link "SOFA Review" at bounding box center [157, 318] width 262 height 33
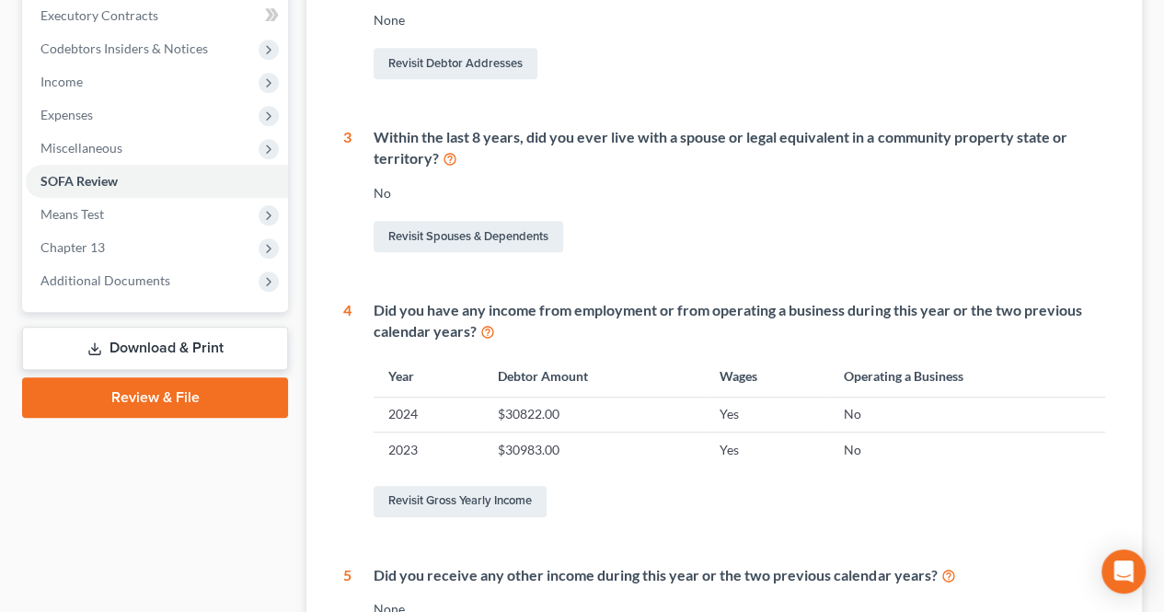
scroll to position [552, 0]
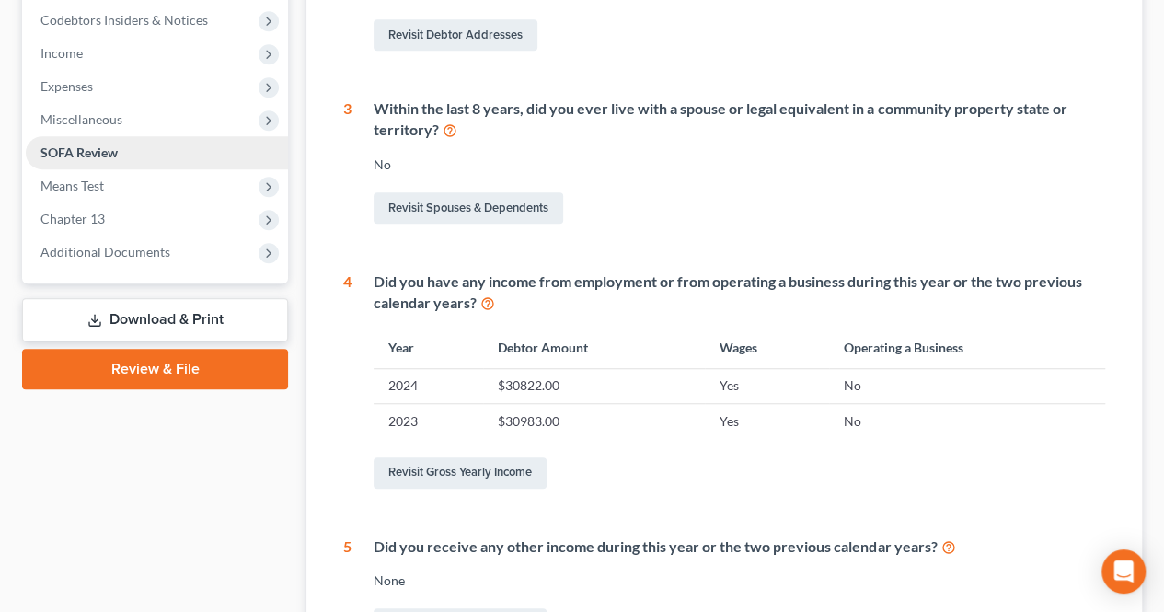
click at [142, 162] on link "SOFA Review" at bounding box center [157, 152] width 262 height 33
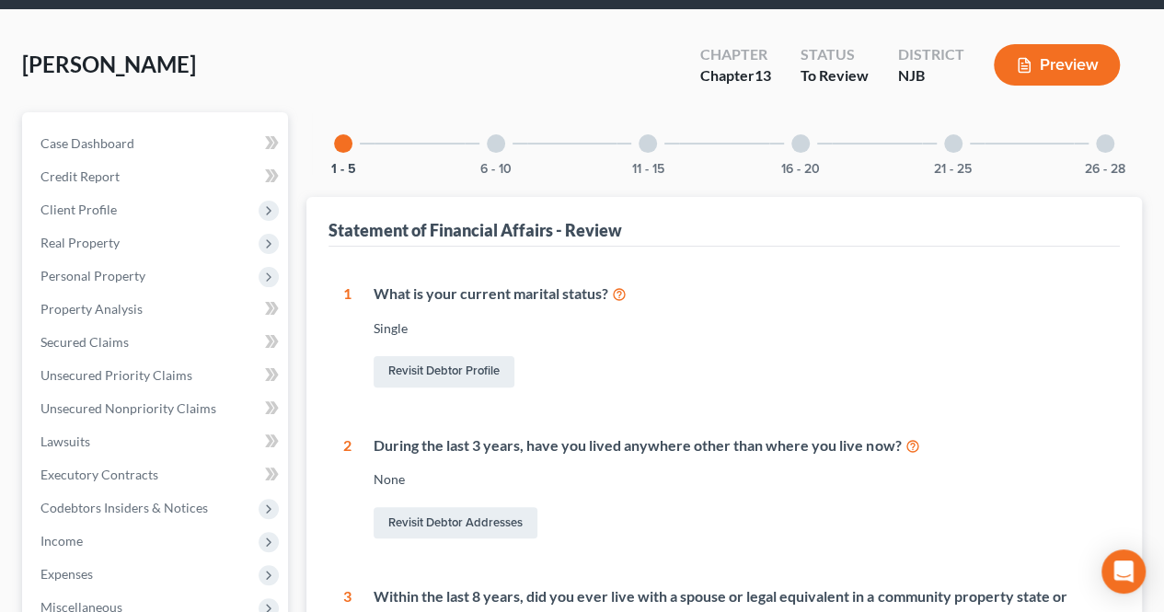
scroll to position [0, 0]
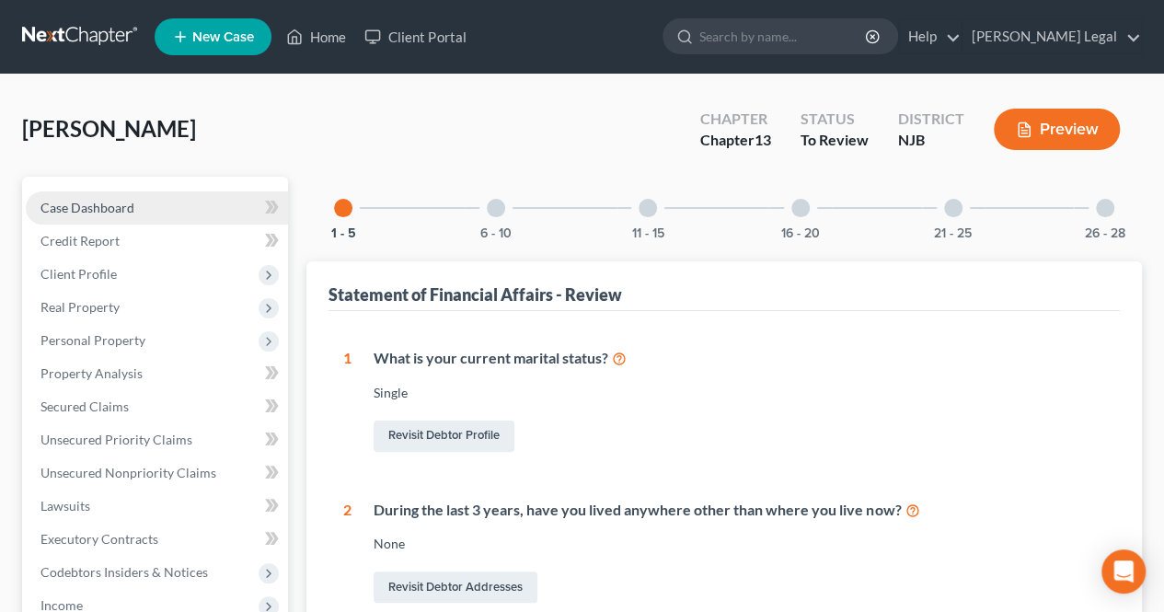
click at [190, 196] on link "Case Dashboard" at bounding box center [157, 207] width 262 height 33
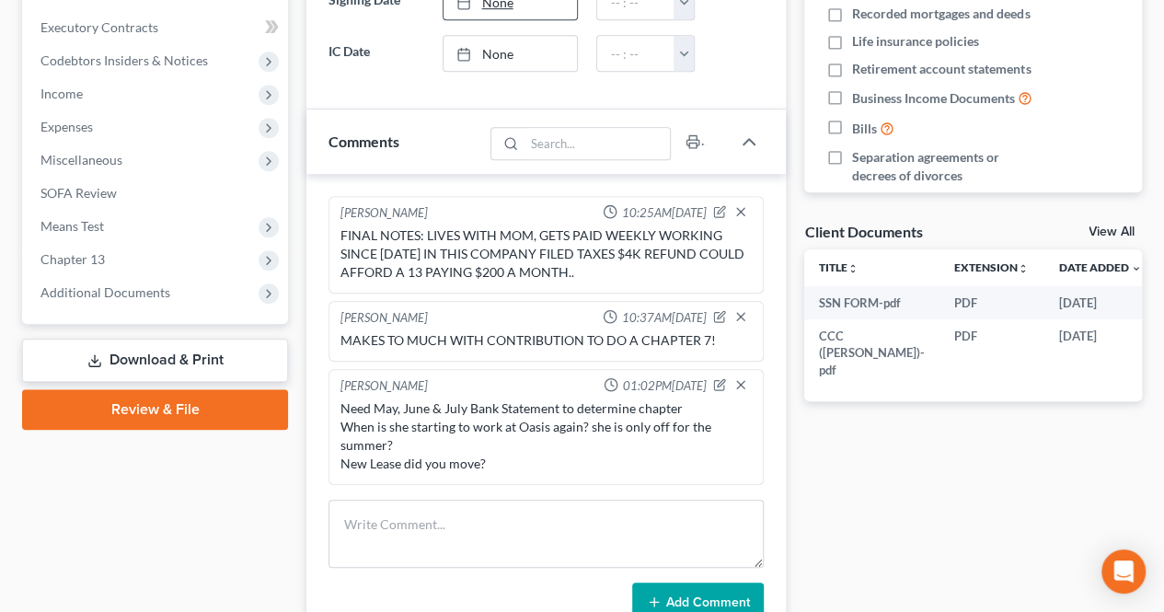
scroll to position [552, 0]
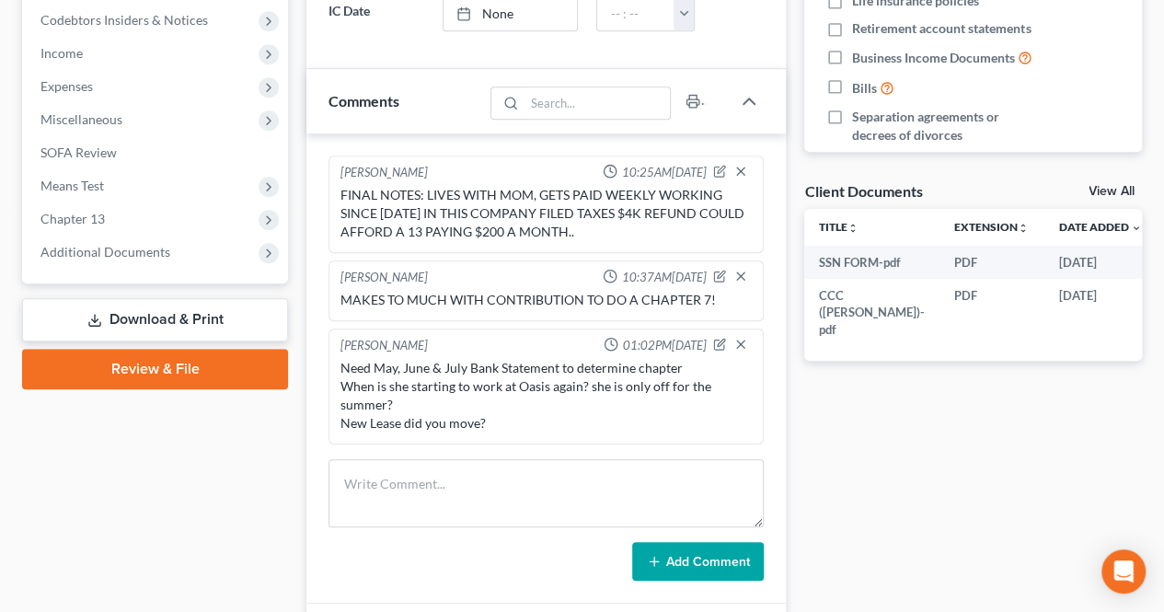
click at [525, 408] on div "Need May, June & July Bank Statement to determine chapter When is she starting …" at bounding box center [546, 396] width 411 height 74
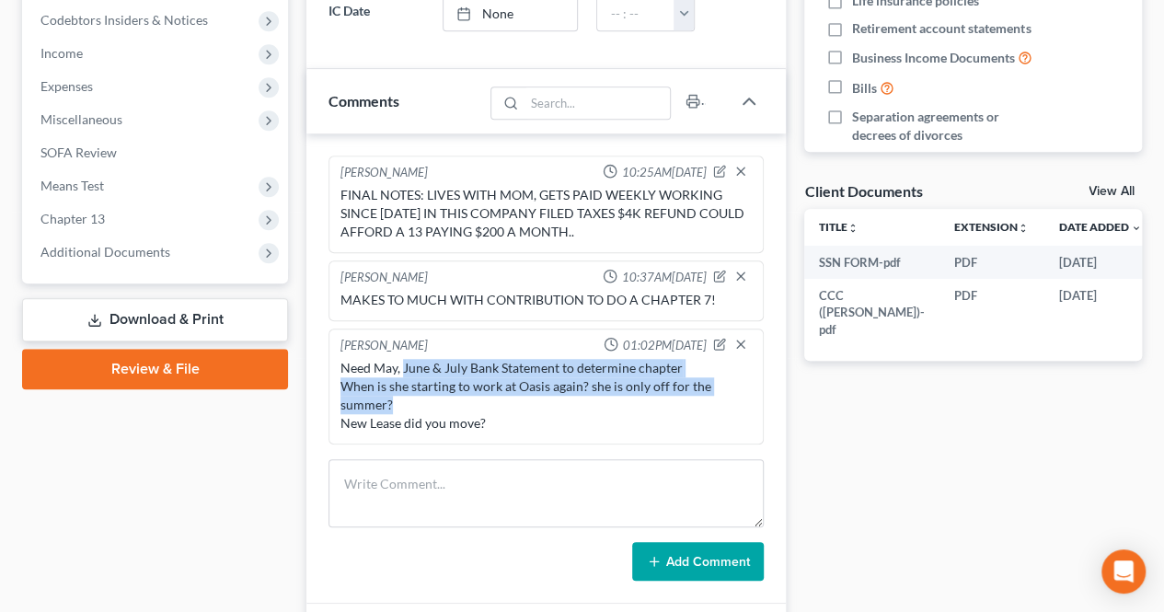
drag, startPoint x: 401, startPoint y: 367, endPoint x: 502, endPoint y: 405, distance: 107.2
click at [502, 405] on div "Need May, June & July Bank Statement to determine chapter When is she starting …" at bounding box center [546, 396] width 411 height 74
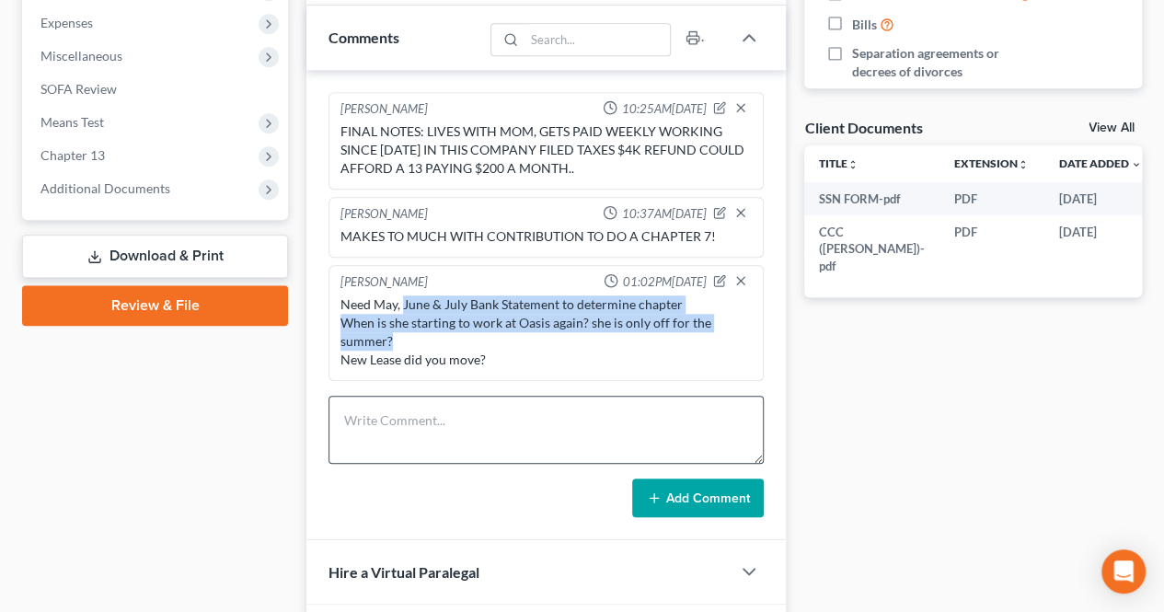
scroll to position [644, 0]
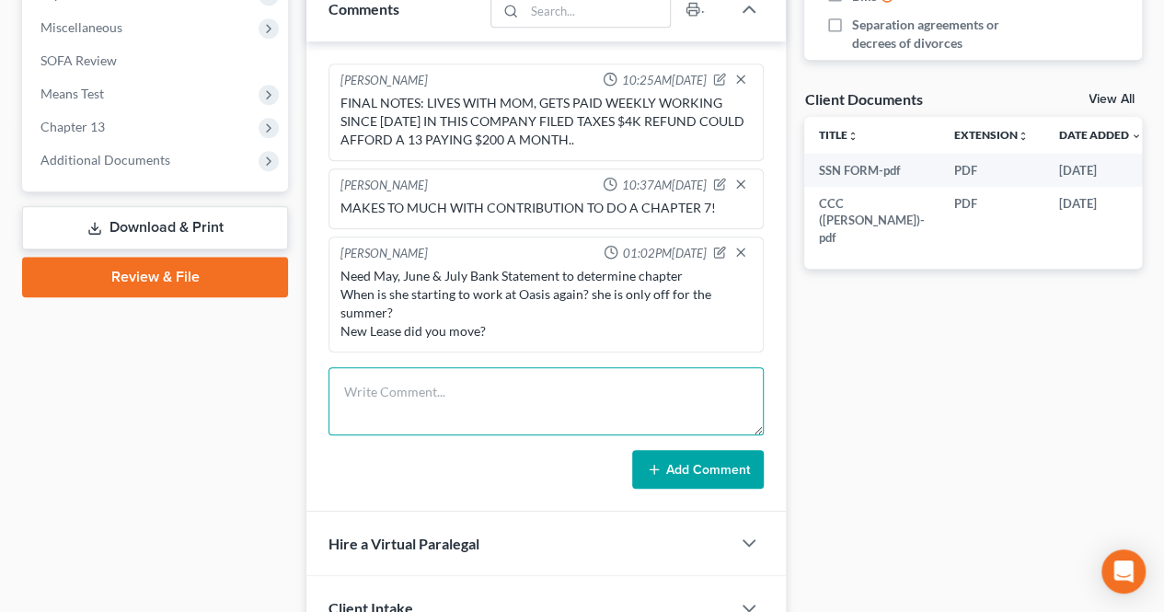
click at [535, 371] on textarea at bounding box center [546, 401] width 435 height 68
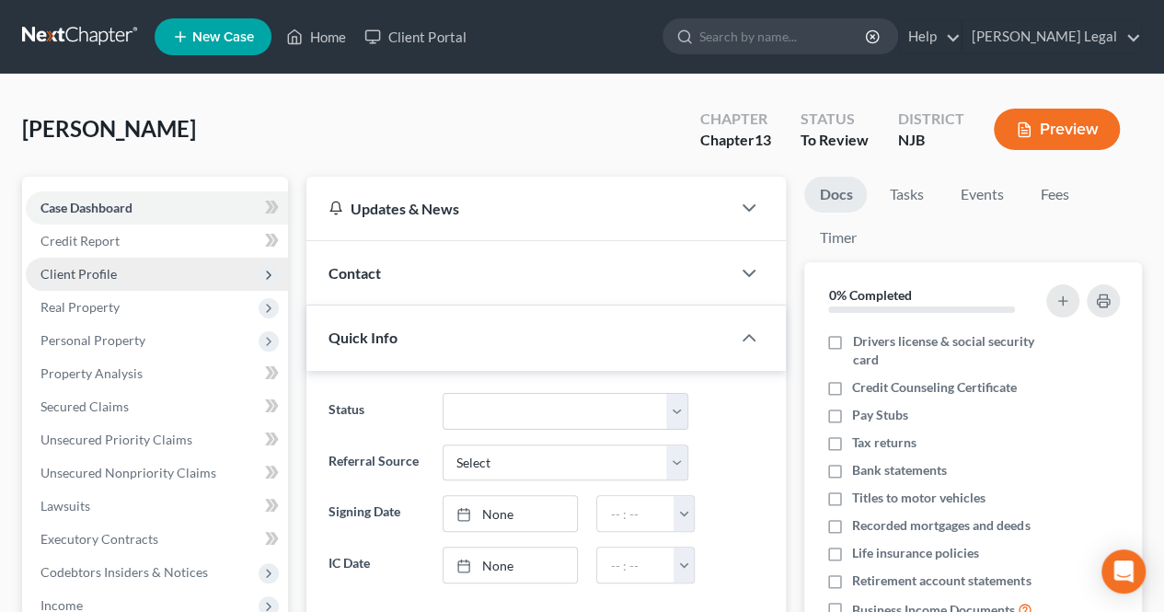
drag, startPoint x: 63, startPoint y: 262, endPoint x: 75, endPoint y: 260, distance: 12.1
click at [63, 262] on span "Client Profile" at bounding box center [157, 274] width 262 height 33
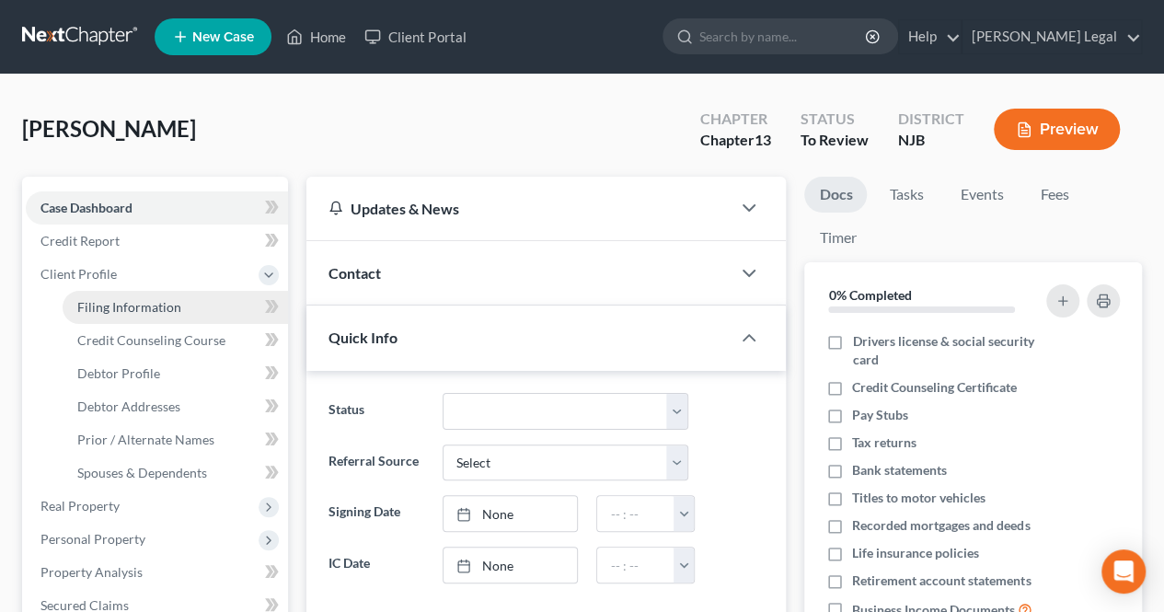
click at [146, 307] on span "Filing Information" at bounding box center [129, 307] width 104 height 16
select select "1"
select select "0"
select select "3"
select select "51"
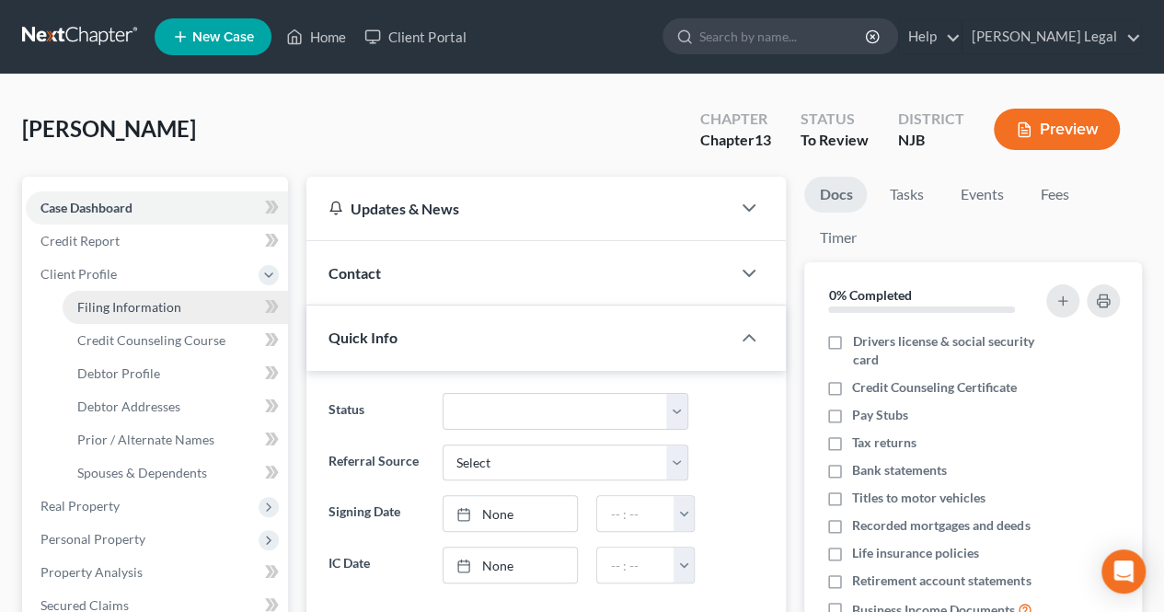
select select "0"
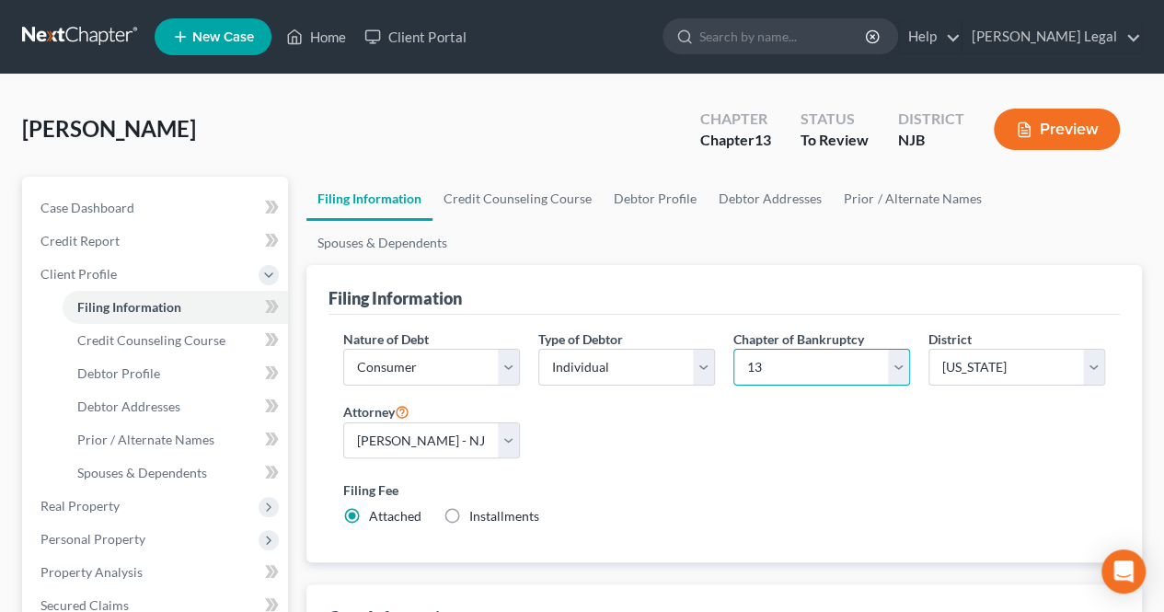
click at [777, 349] on select "Select 7 11 12 13" at bounding box center [821, 367] width 177 height 37
click at [692, 266] on div "Filing Information" at bounding box center [724, 290] width 791 height 50
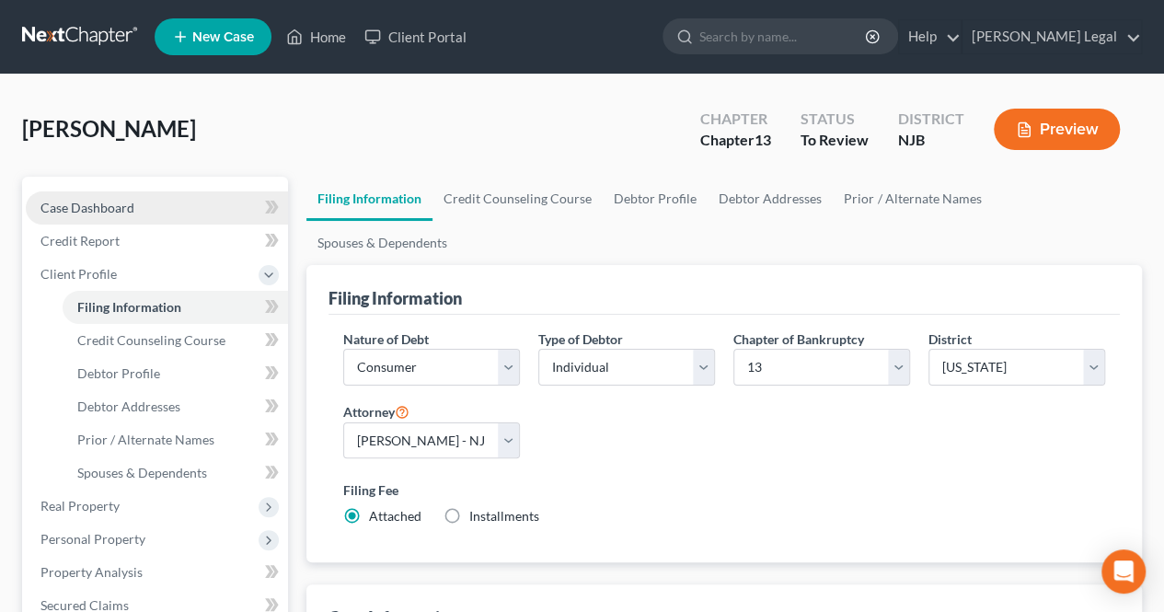
click at [198, 210] on link "Case Dashboard" at bounding box center [157, 207] width 262 height 33
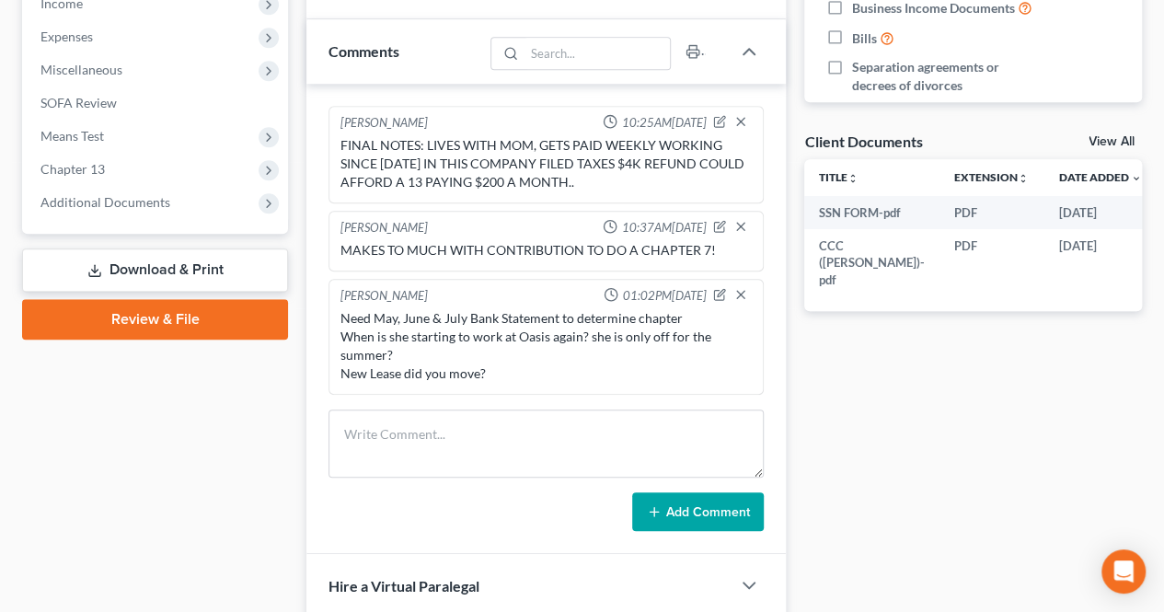
scroll to position [644, 0]
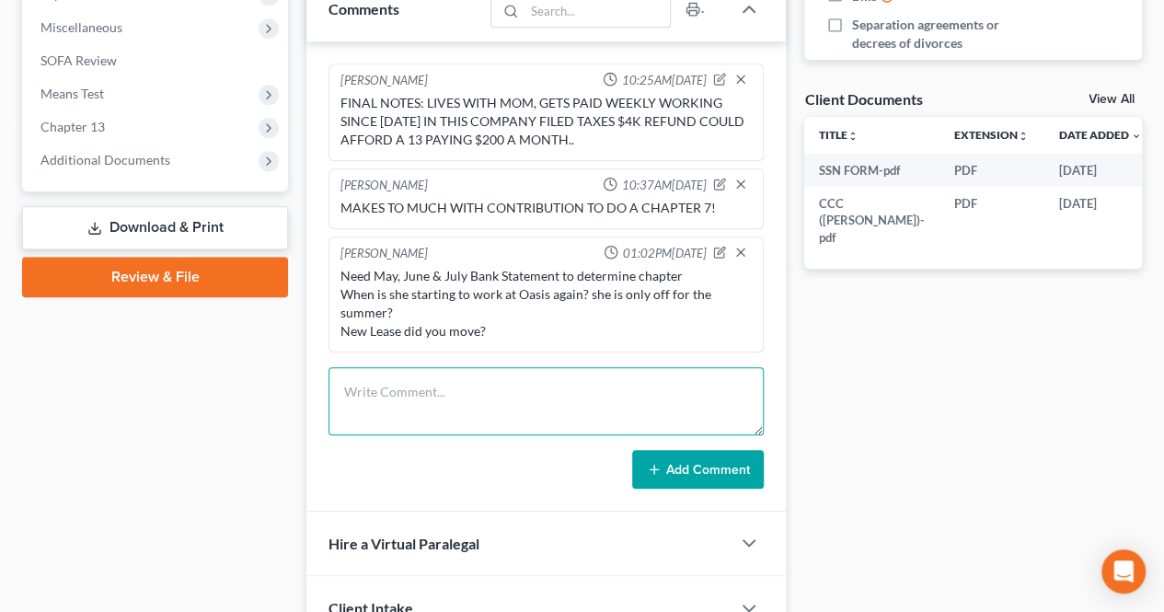
drag, startPoint x: 431, startPoint y: 384, endPoint x: 447, endPoint y: 389, distance: 17.5
click at [431, 384] on textarea at bounding box center [546, 401] width 435 height 68
click at [468, 386] on textarea "Can we do a 7? debt %90 income 30?" at bounding box center [546, 401] width 435 height 68
click at [528, 386] on textarea "Can we do a 7? debt $90 income 30?" at bounding box center [546, 401] width 435 height 68
type textarea "Can we do a 7? debt $90 income $30?"
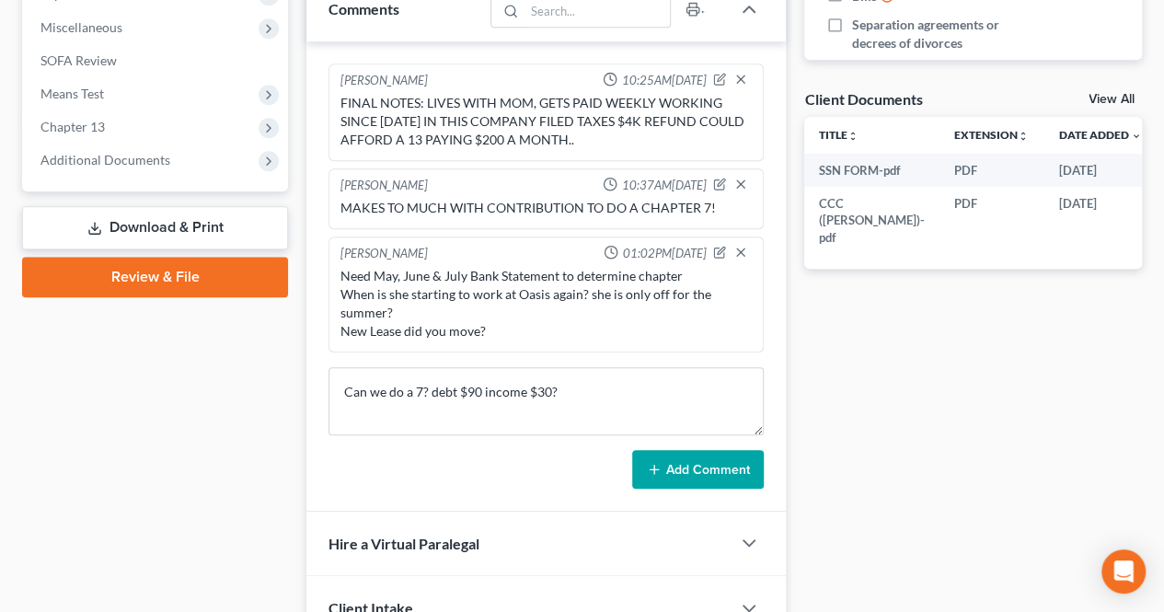
click at [727, 474] on button "Add Comment" at bounding box center [698, 469] width 132 height 39
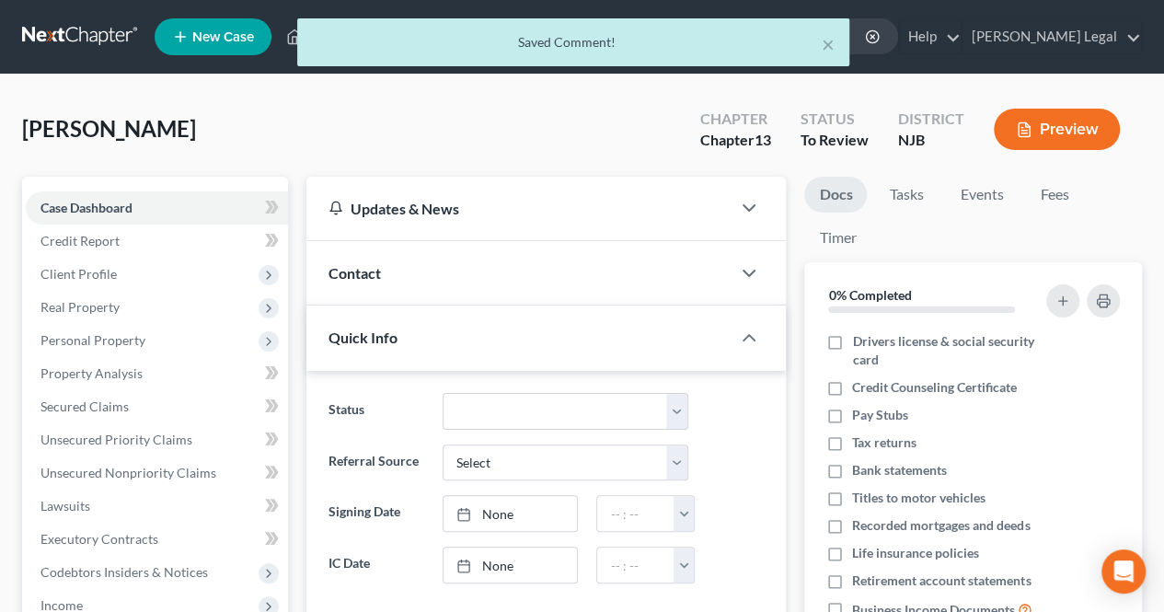
scroll to position [60, 0]
click at [825, 45] on button "×" at bounding box center [828, 44] width 13 height 22
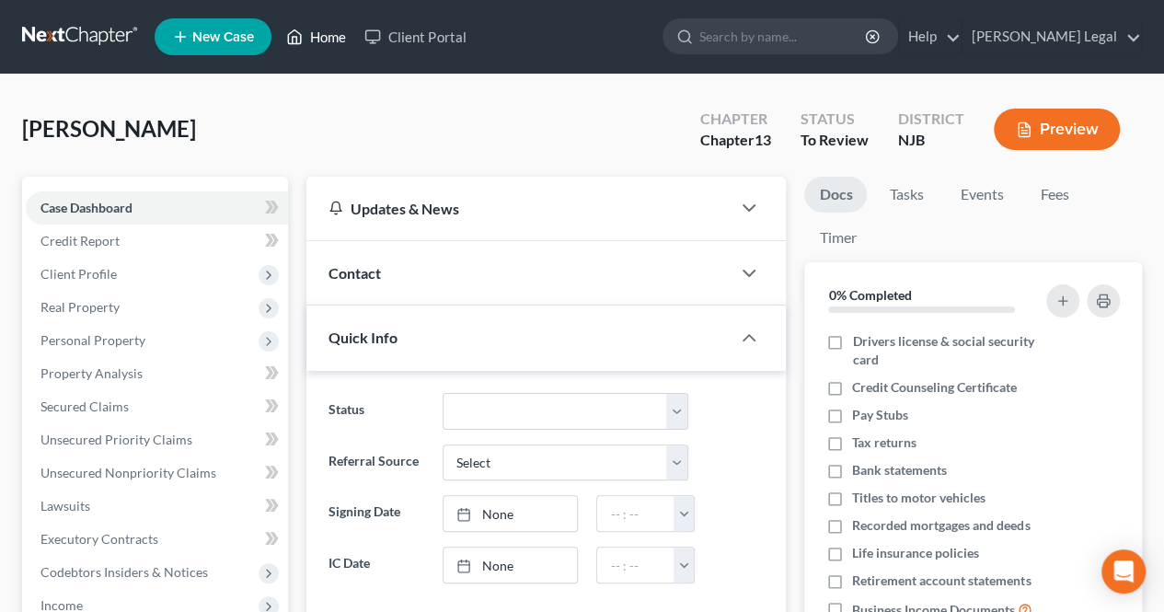
click at [291, 41] on icon at bounding box center [294, 37] width 17 height 22
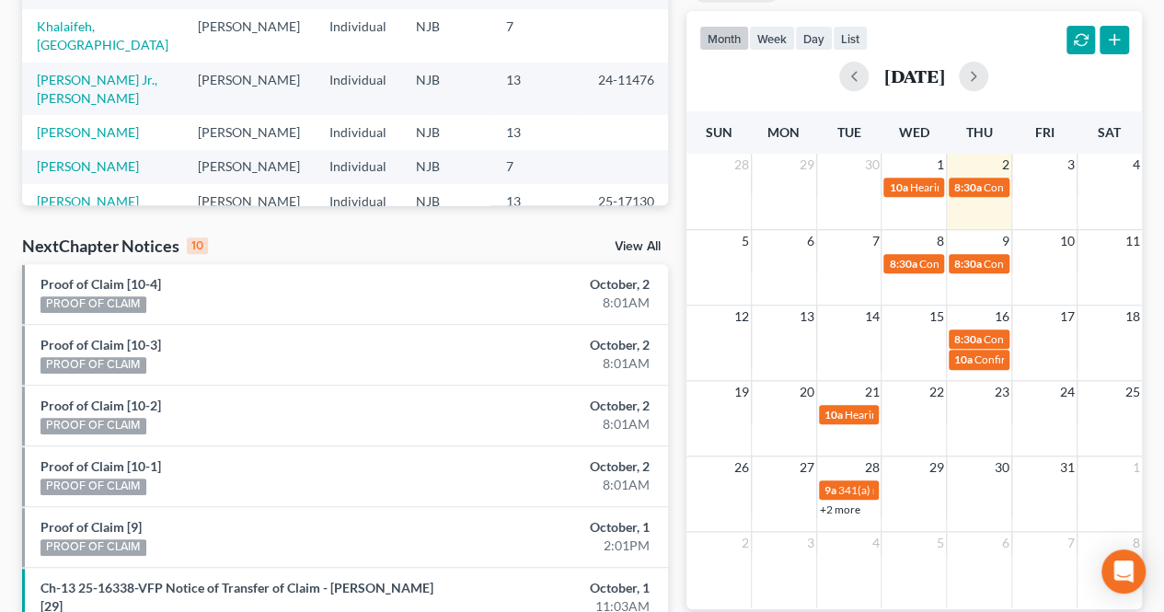
scroll to position [368, 0]
click at [925, 258] on span "Confirmation hearing for [PERSON_NAME]" at bounding box center [1022, 265] width 209 height 14
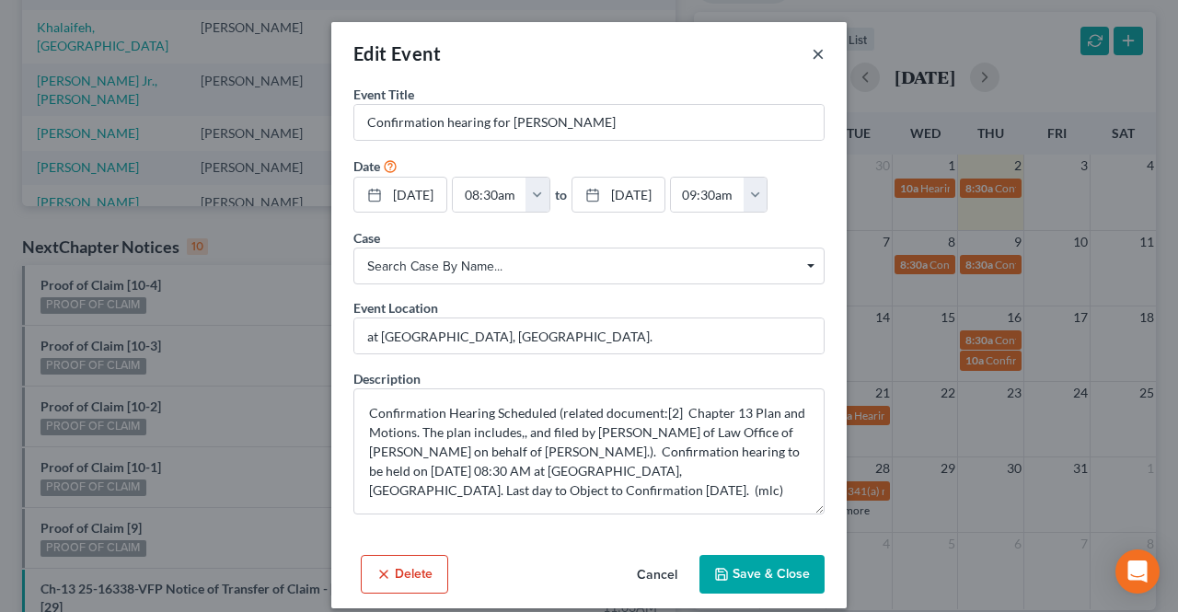
click at [815, 56] on button "×" at bounding box center [818, 53] width 13 height 22
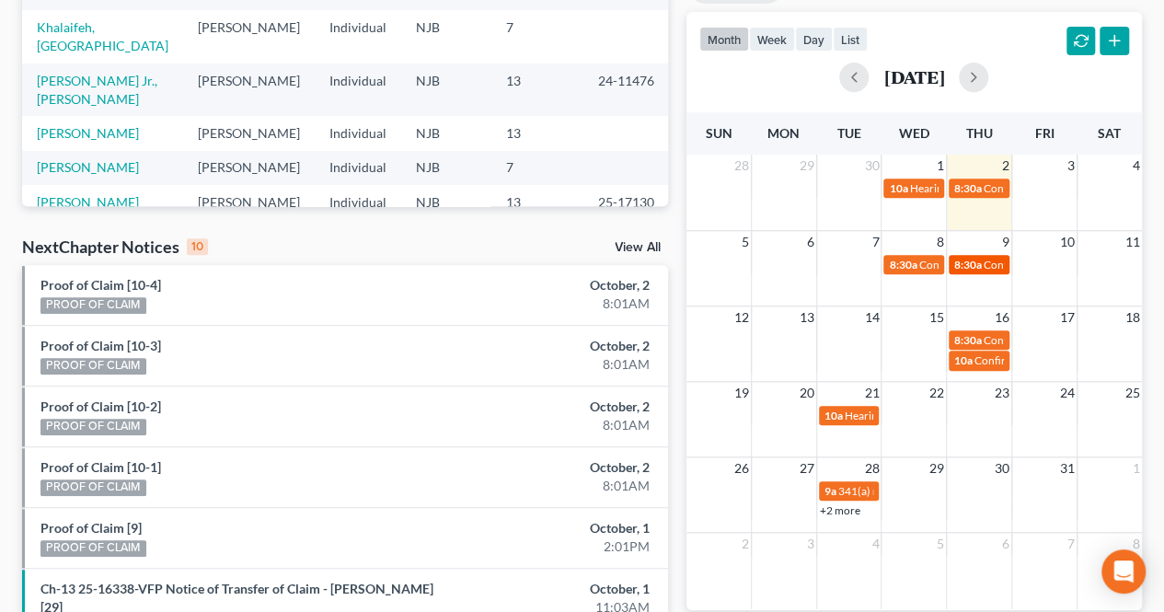
click at [970, 263] on span "8:30a" at bounding box center [968, 265] width 28 height 14
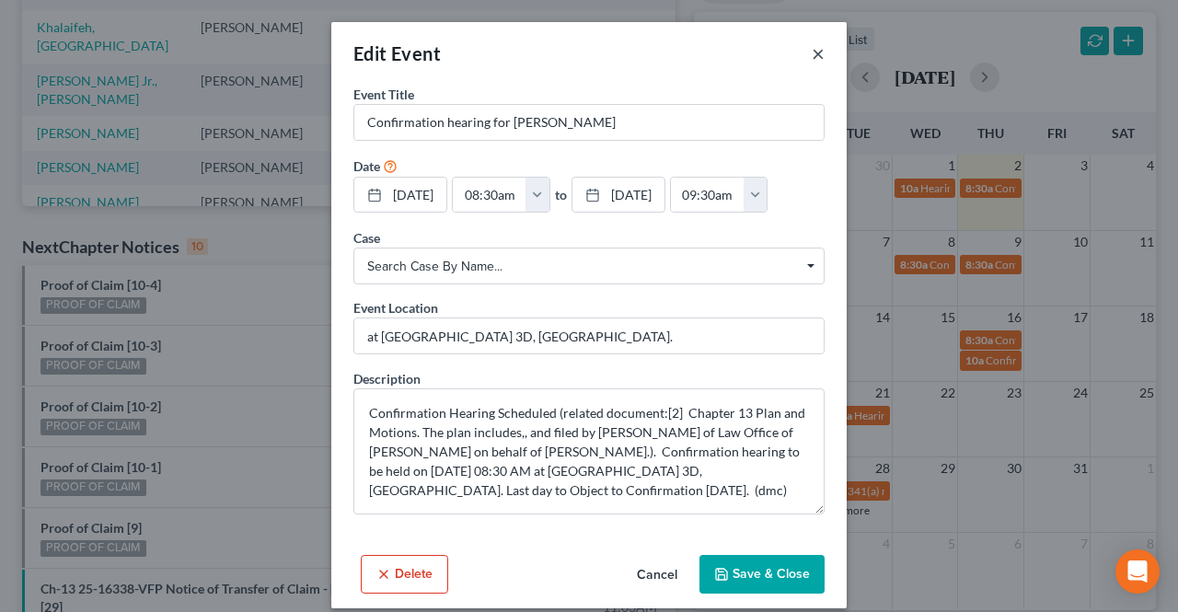
click at [812, 49] on button "×" at bounding box center [818, 53] width 13 height 22
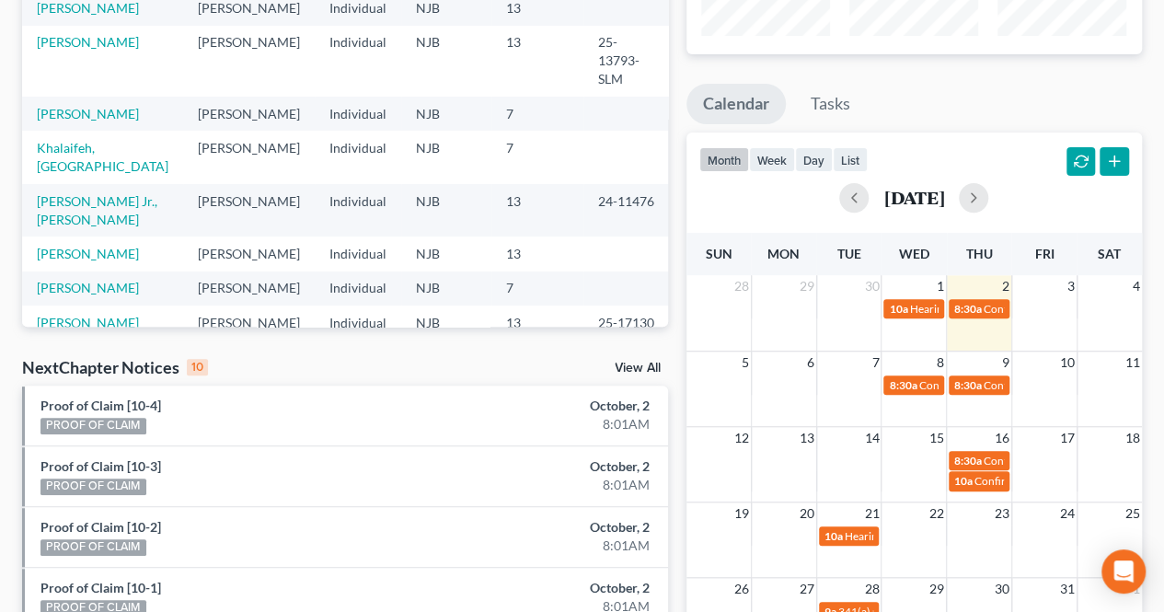
scroll to position [0, 0]
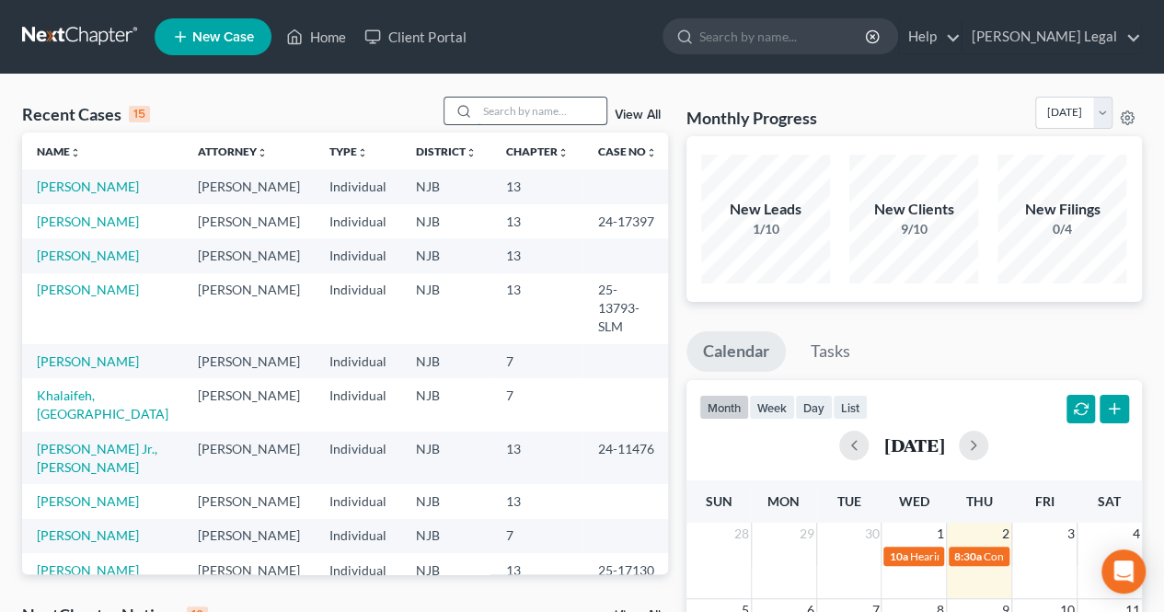
click at [521, 122] on input "search" at bounding box center [542, 111] width 129 height 27
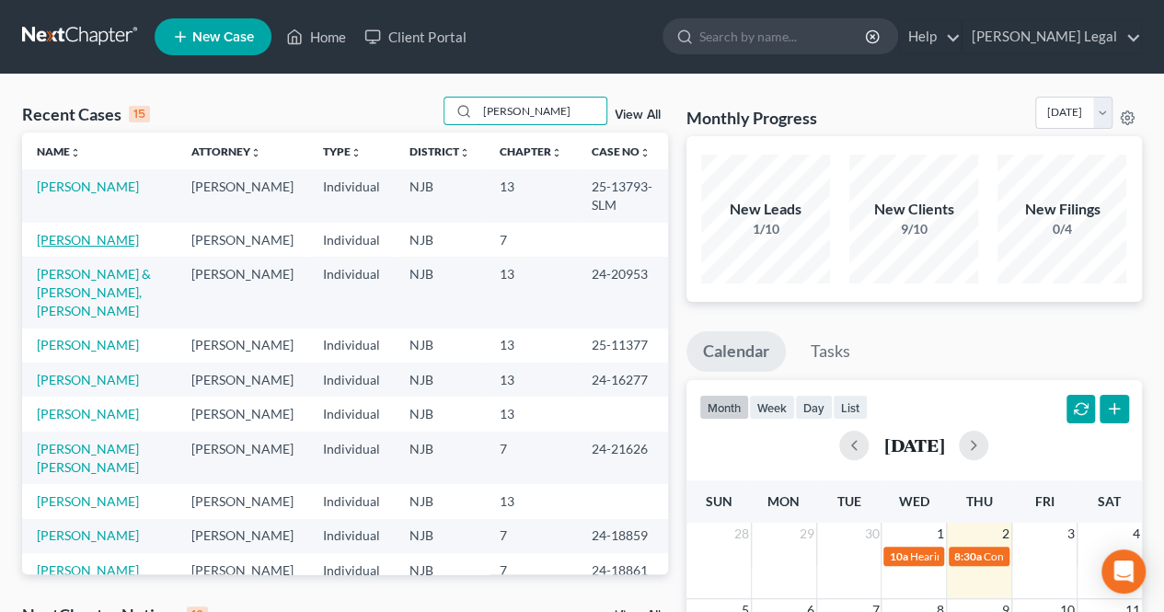
type input "[PERSON_NAME]"
click at [86, 241] on link "[PERSON_NAME]" at bounding box center [88, 240] width 102 height 16
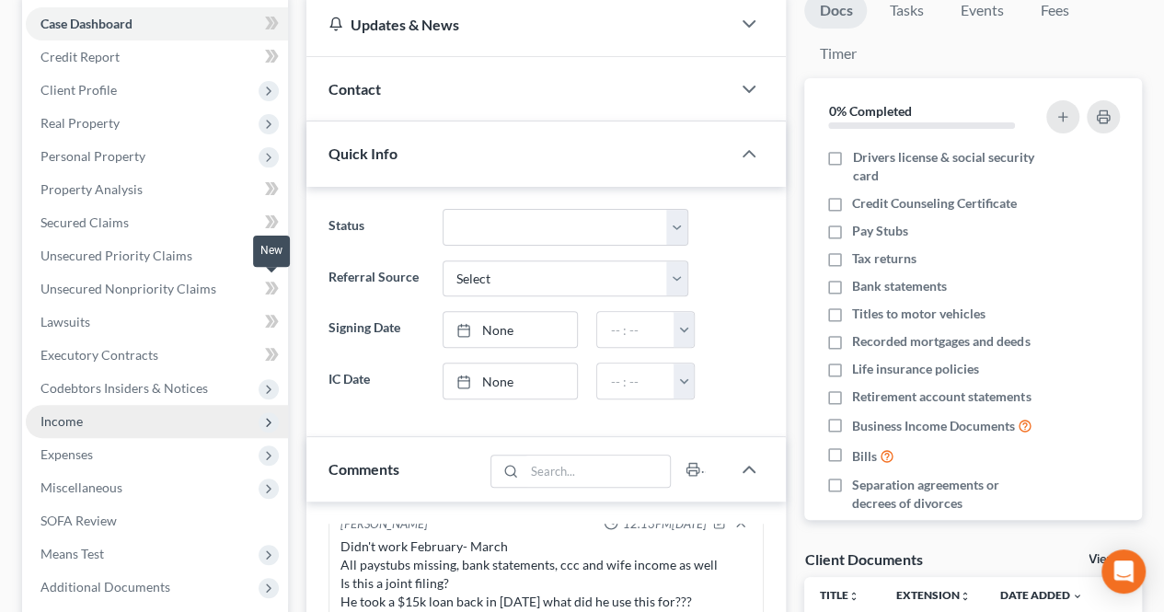
scroll to position [276, 0]
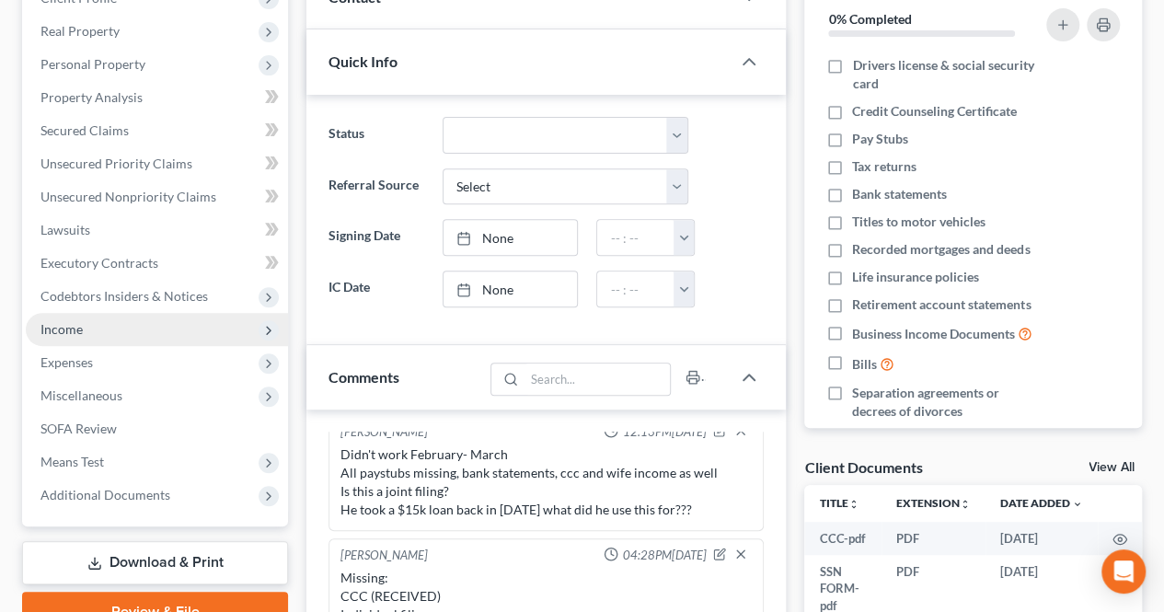
click at [178, 325] on span "Income" at bounding box center [157, 329] width 262 height 33
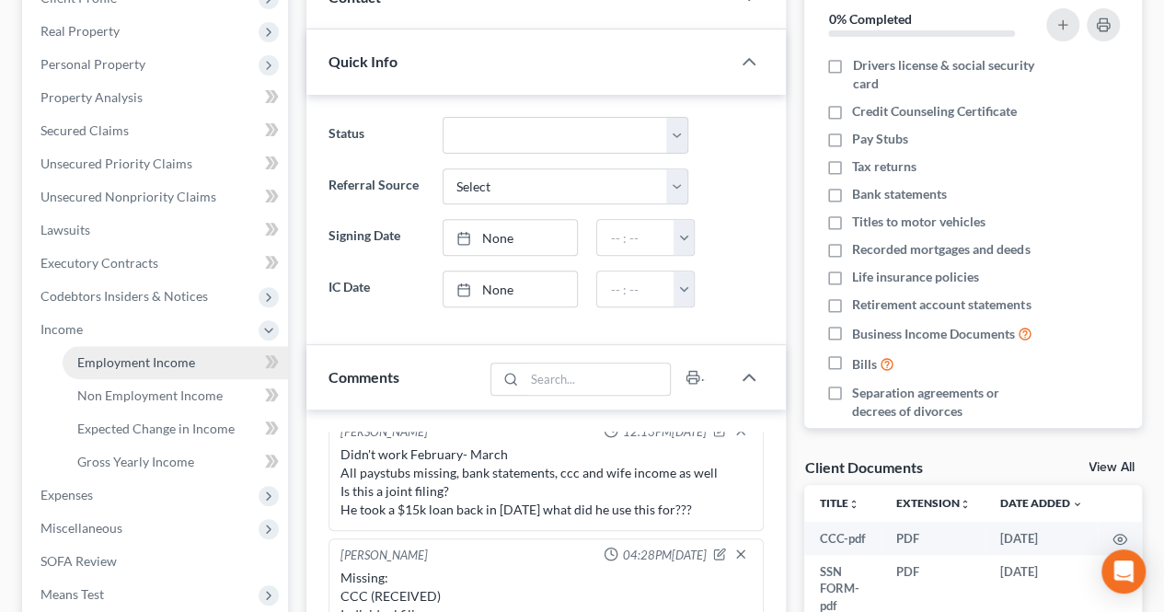
click at [176, 362] on span "Employment Income" at bounding box center [136, 362] width 118 height 16
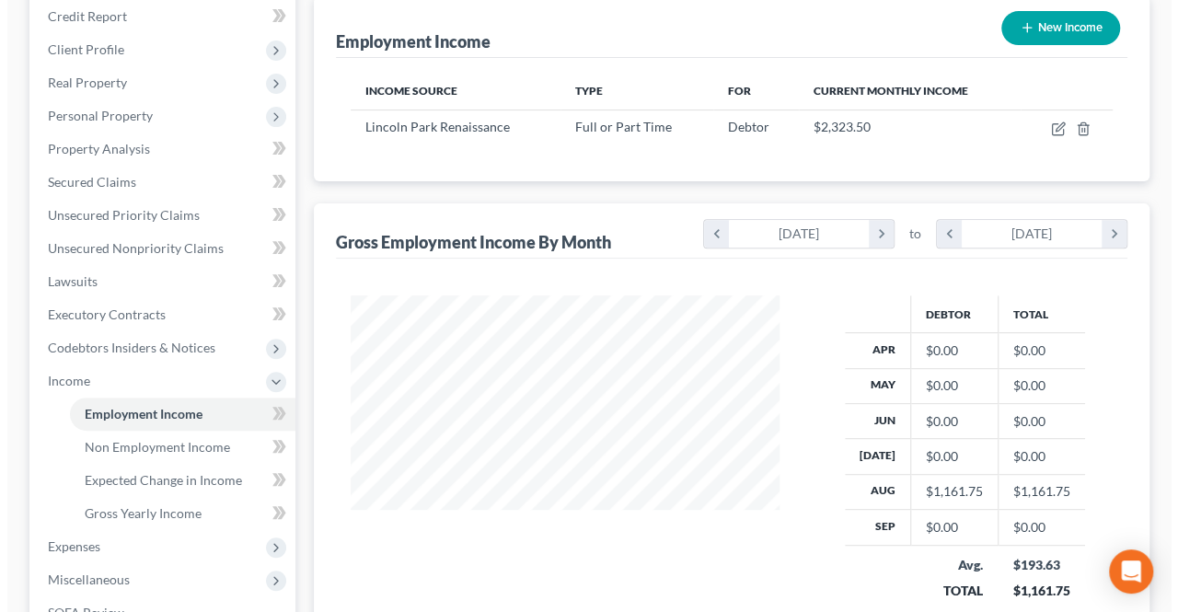
scroll to position [184, 0]
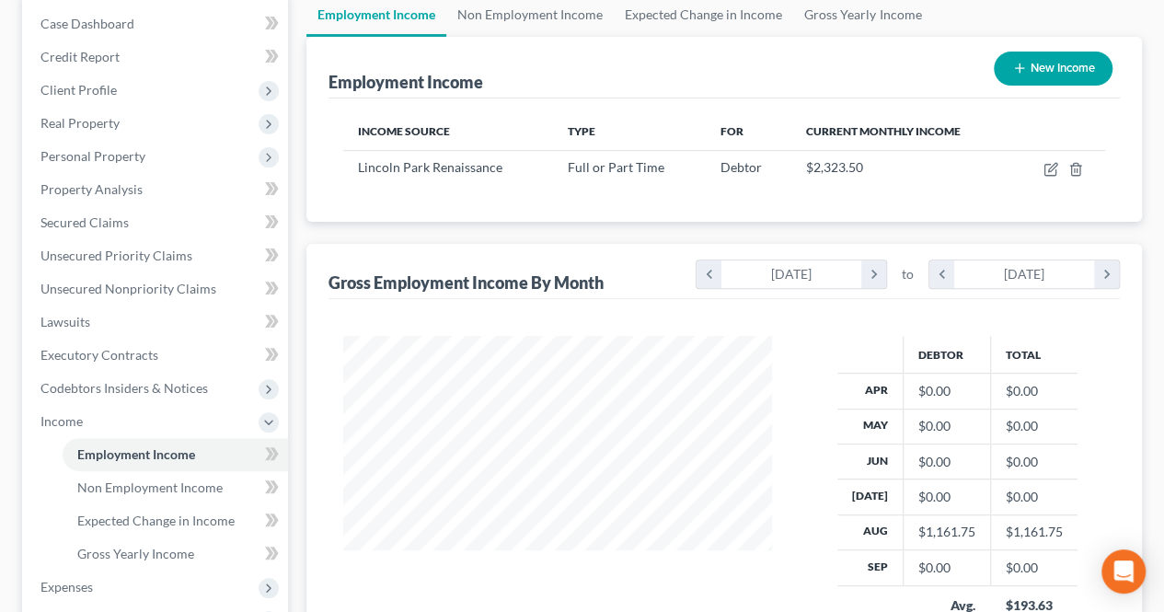
click at [1038, 65] on button "New Income" at bounding box center [1053, 69] width 119 height 34
select select "0"
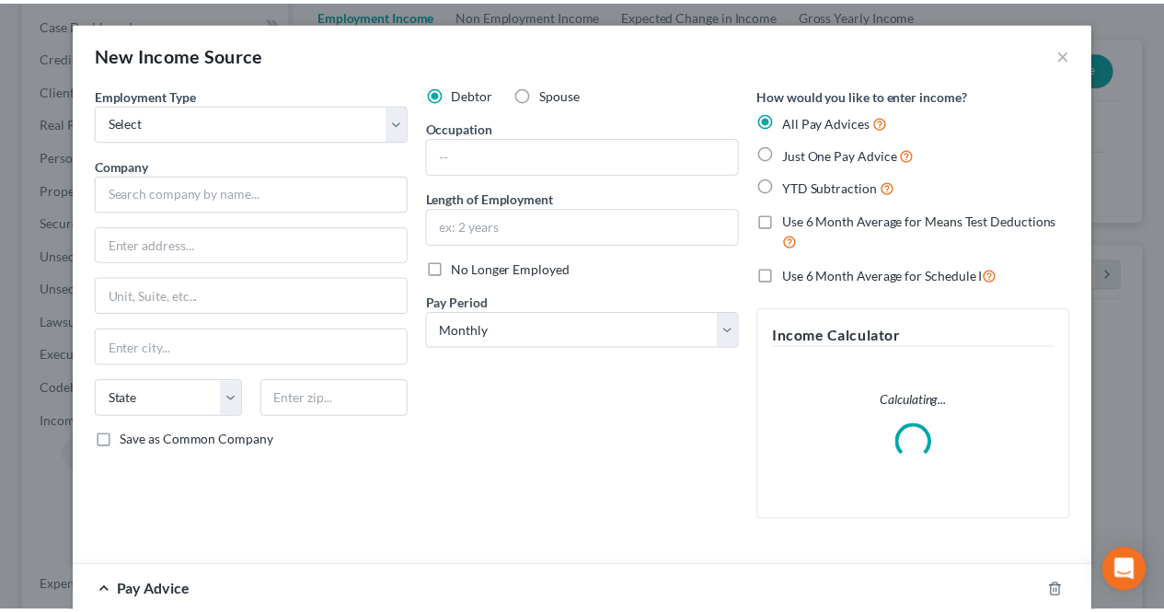
scroll to position [328, 471]
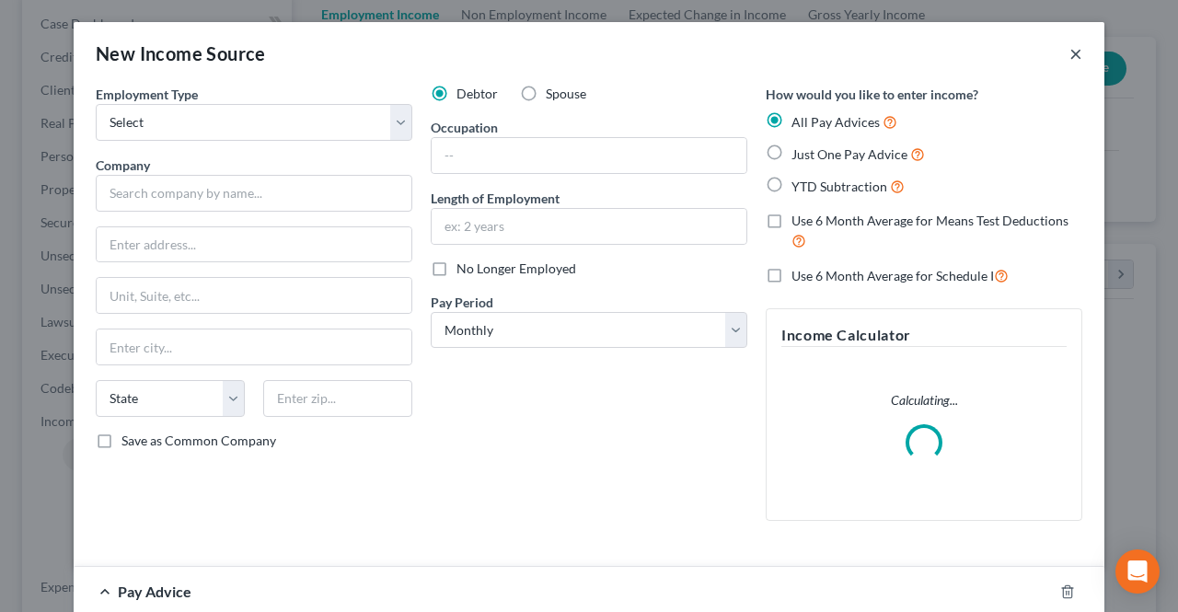
click at [1074, 62] on button "×" at bounding box center [1075, 53] width 13 height 22
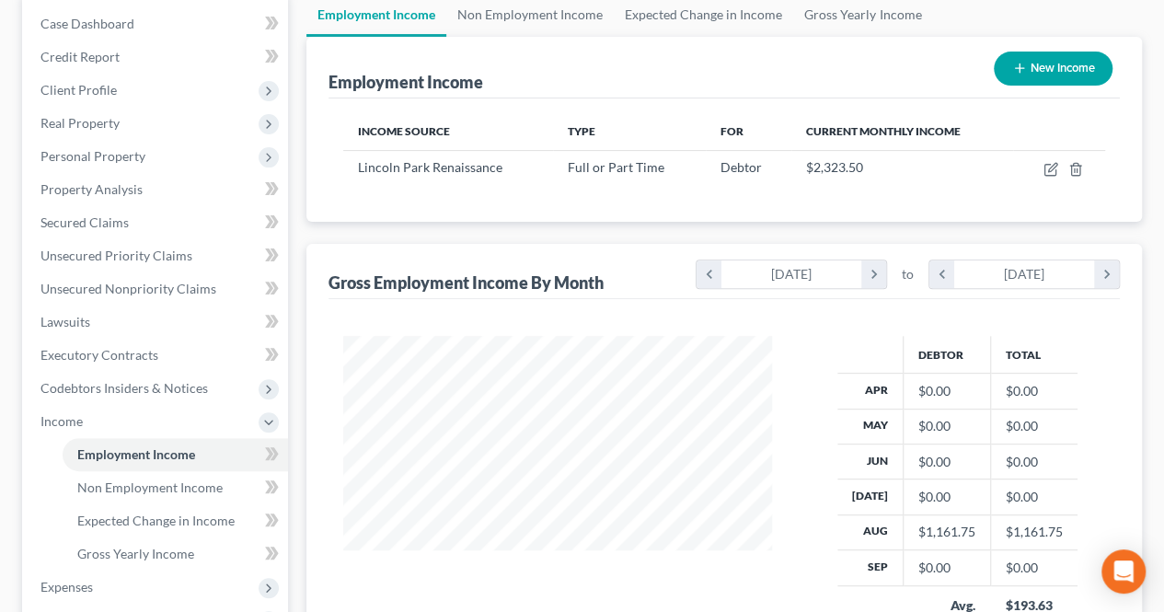
scroll to position [919960, 919822]
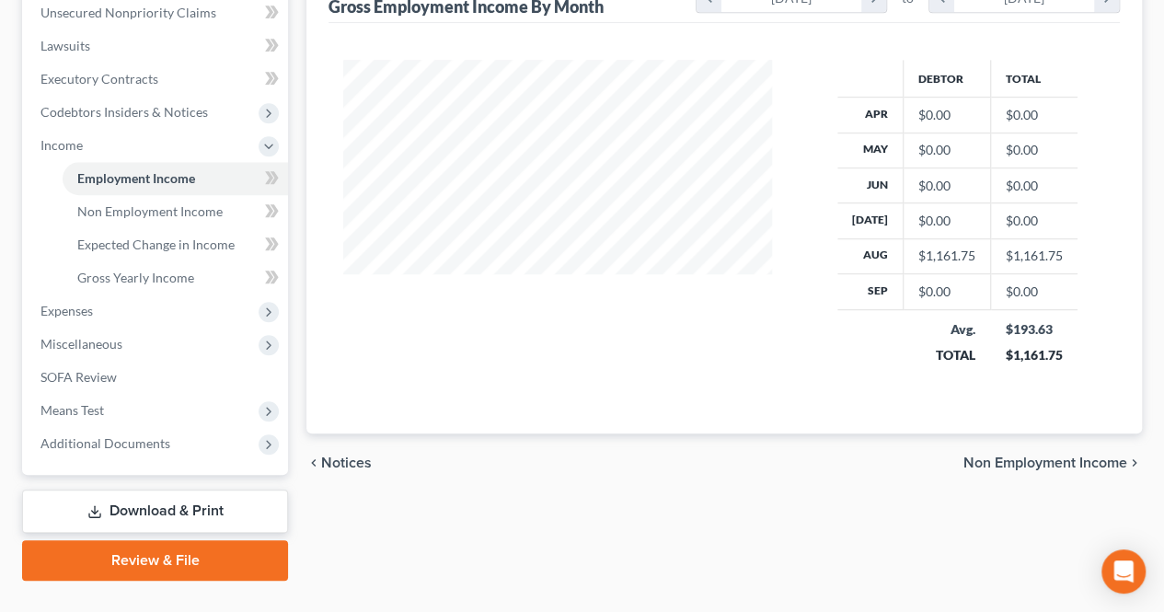
click at [1073, 457] on span "Non Employment Income" at bounding box center [1046, 463] width 164 height 15
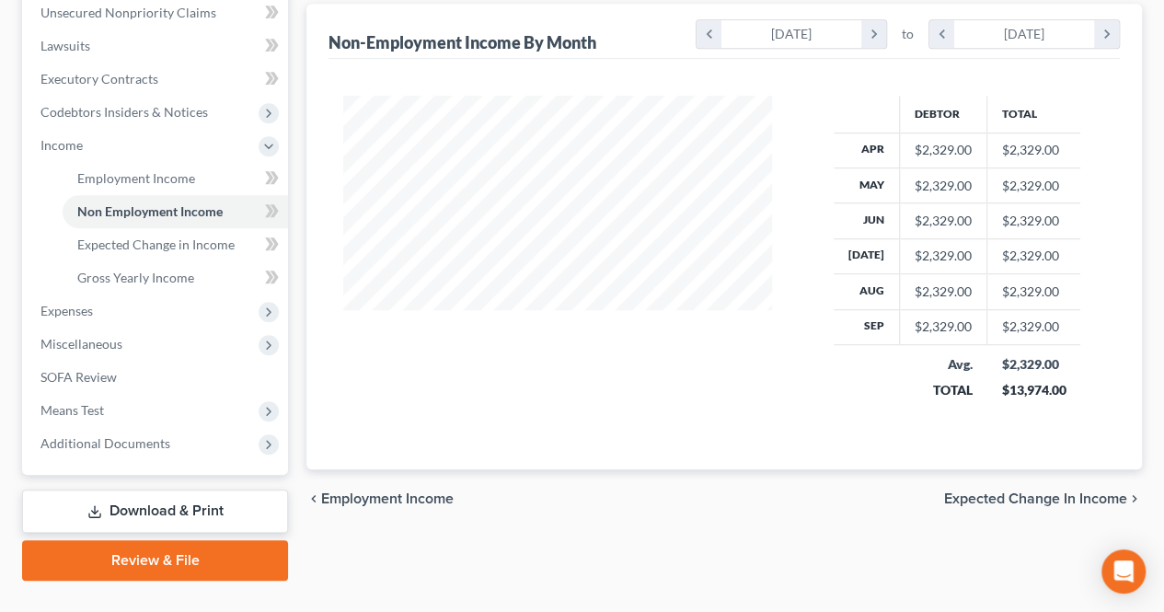
click at [388, 491] on span "Employment Income" at bounding box center [387, 498] width 133 height 15
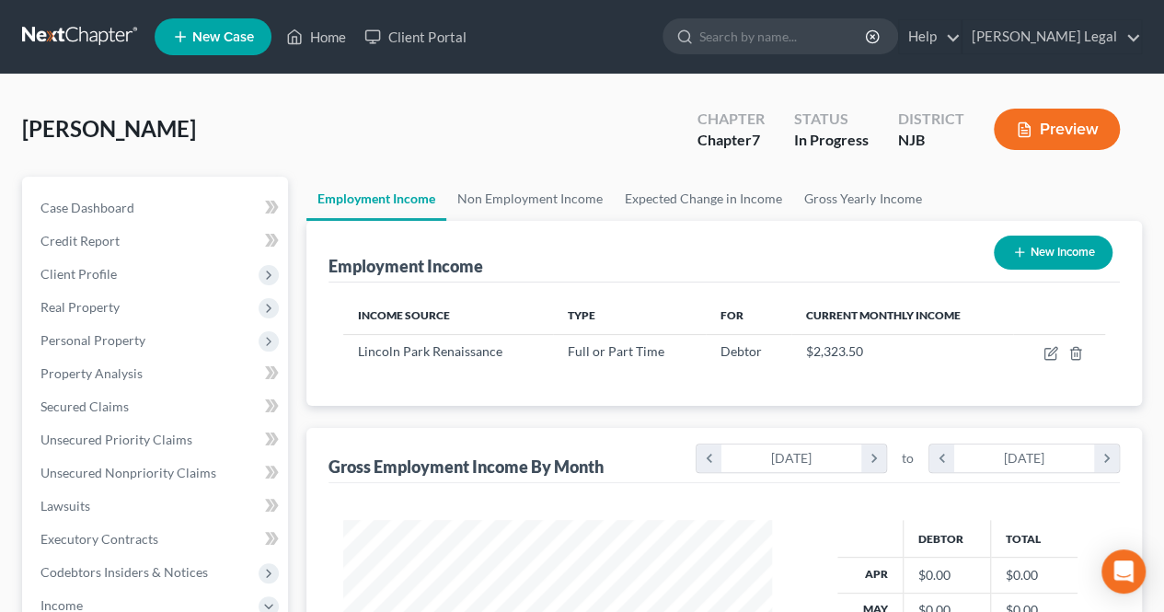
click at [1005, 251] on button "New Income" at bounding box center [1053, 253] width 119 height 34
select select "0"
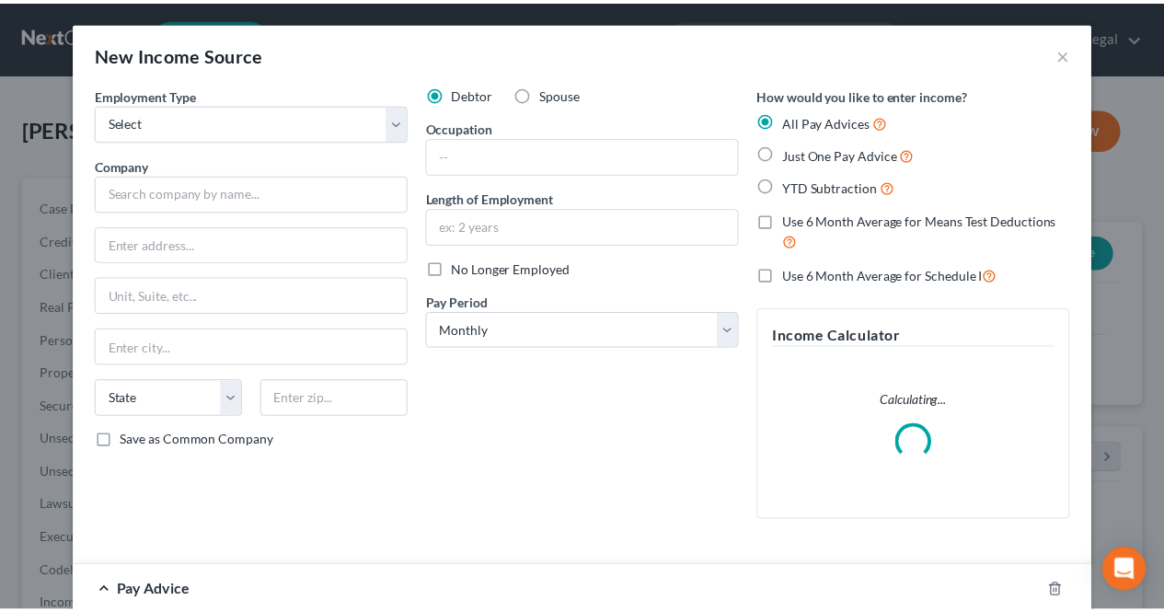
scroll to position [328, 471]
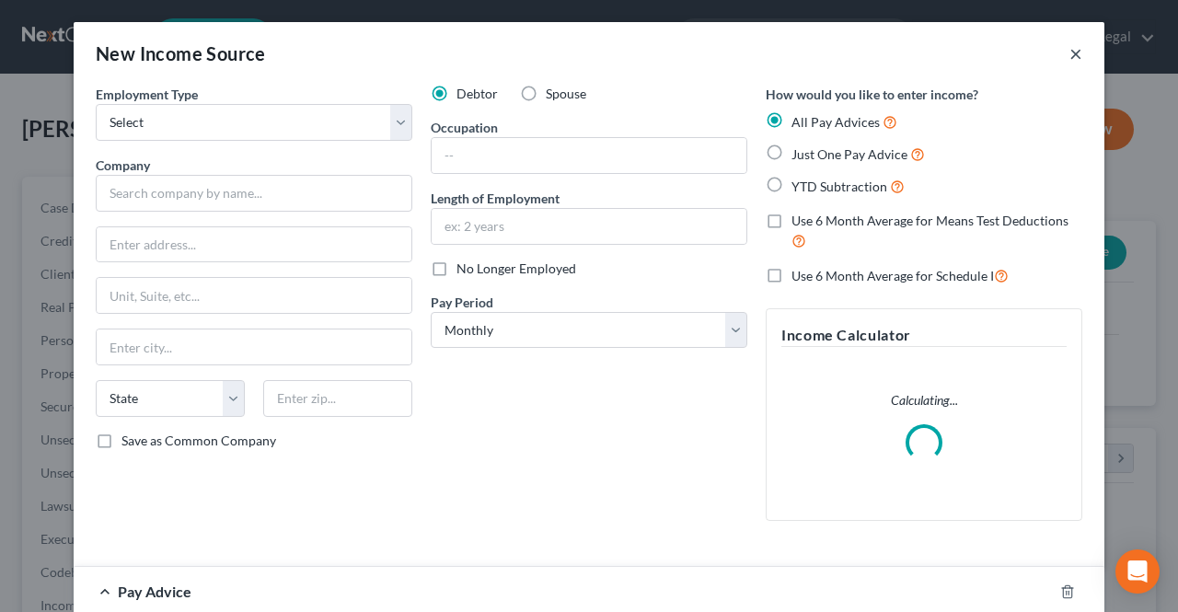
click at [1071, 54] on button "×" at bounding box center [1075, 53] width 13 height 22
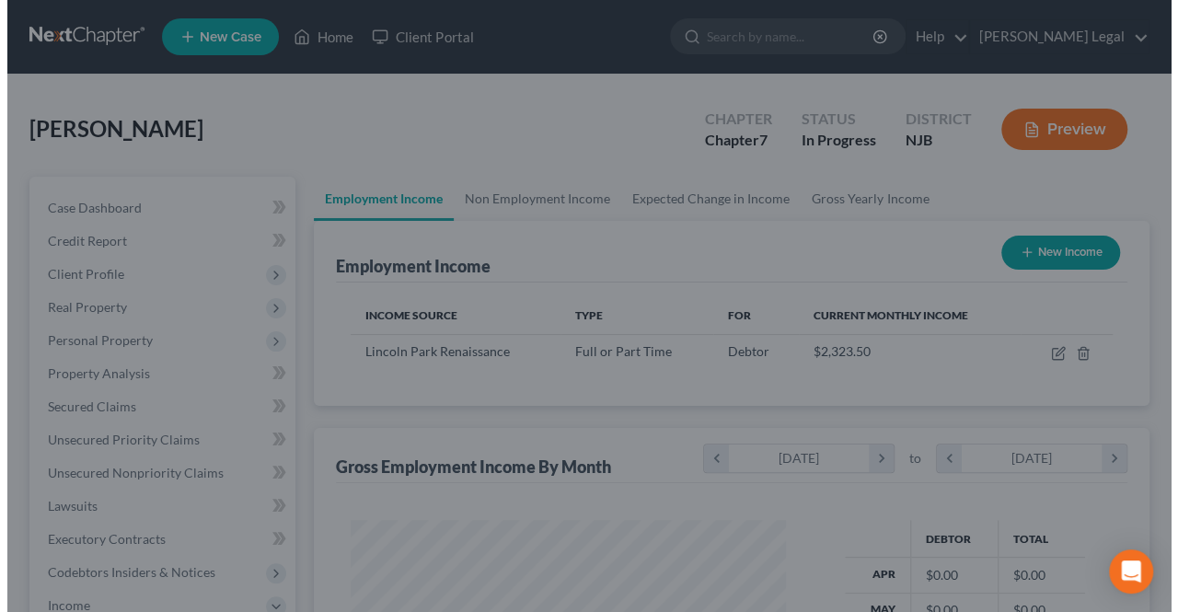
scroll to position [919960, 919822]
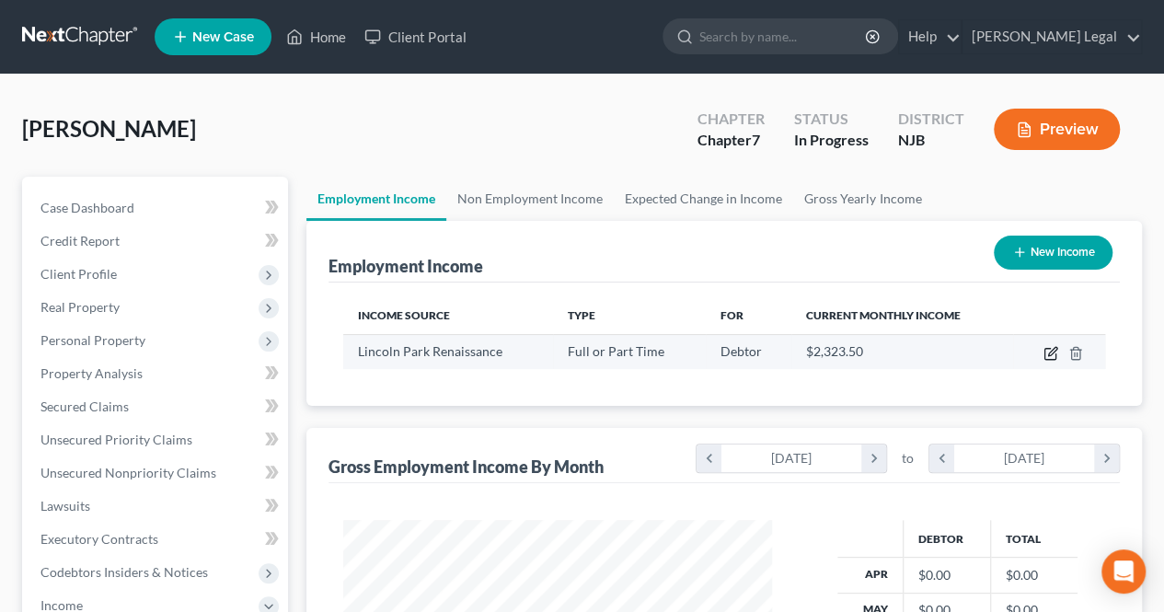
click at [1050, 354] on icon "button" at bounding box center [1052, 351] width 8 height 8
select select "0"
select select "33"
select select "1"
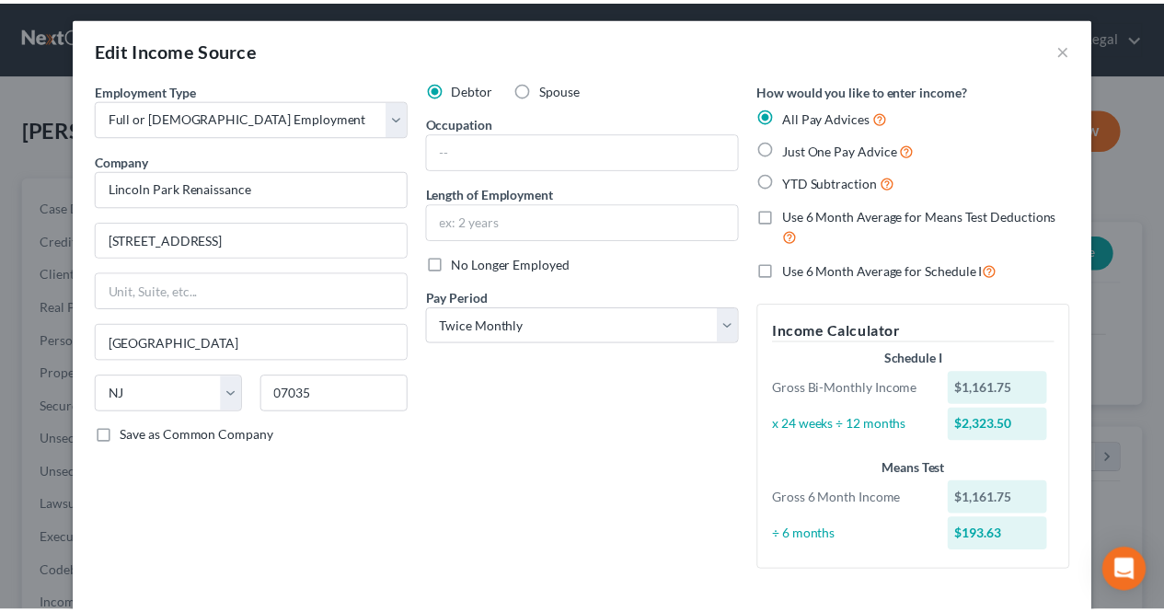
scroll to position [0, 0]
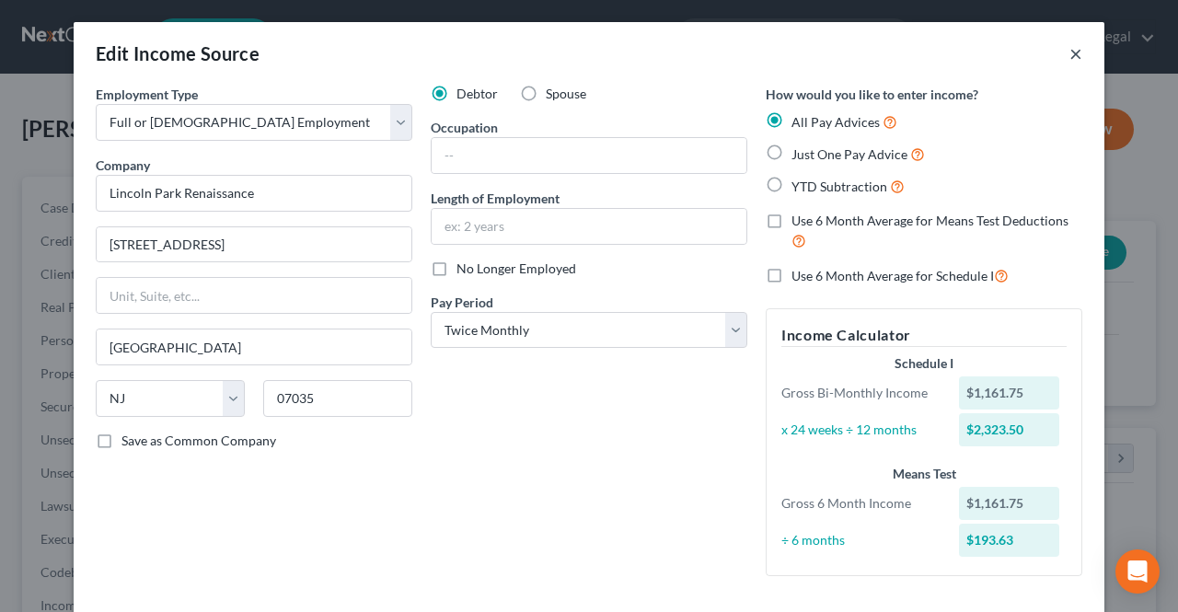
click at [1069, 58] on button "×" at bounding box center [1075, 53] width 13 height 22
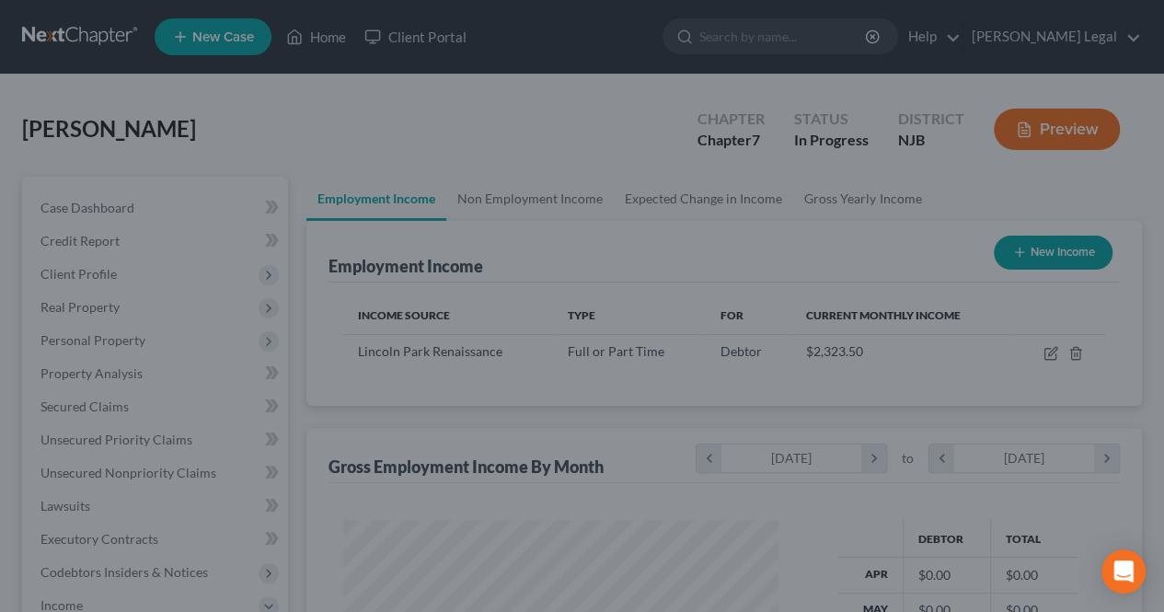
scroll to position [328, 466]
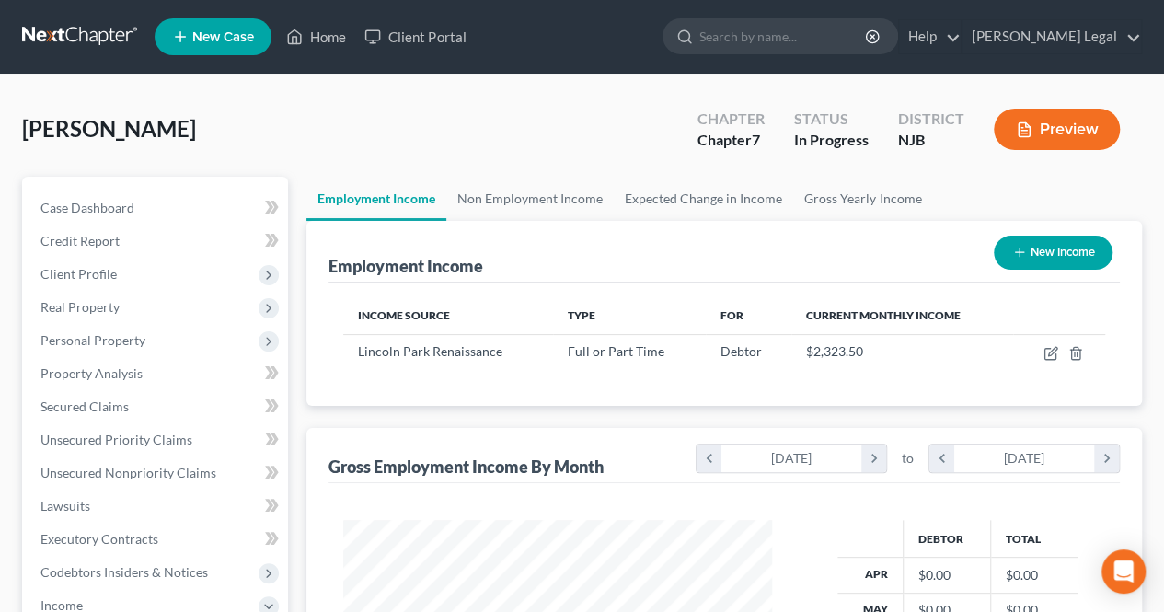
click at [1038, 250] on button "New Income" at bounding box center [1053, 253] width 119 height 34
select select "0"
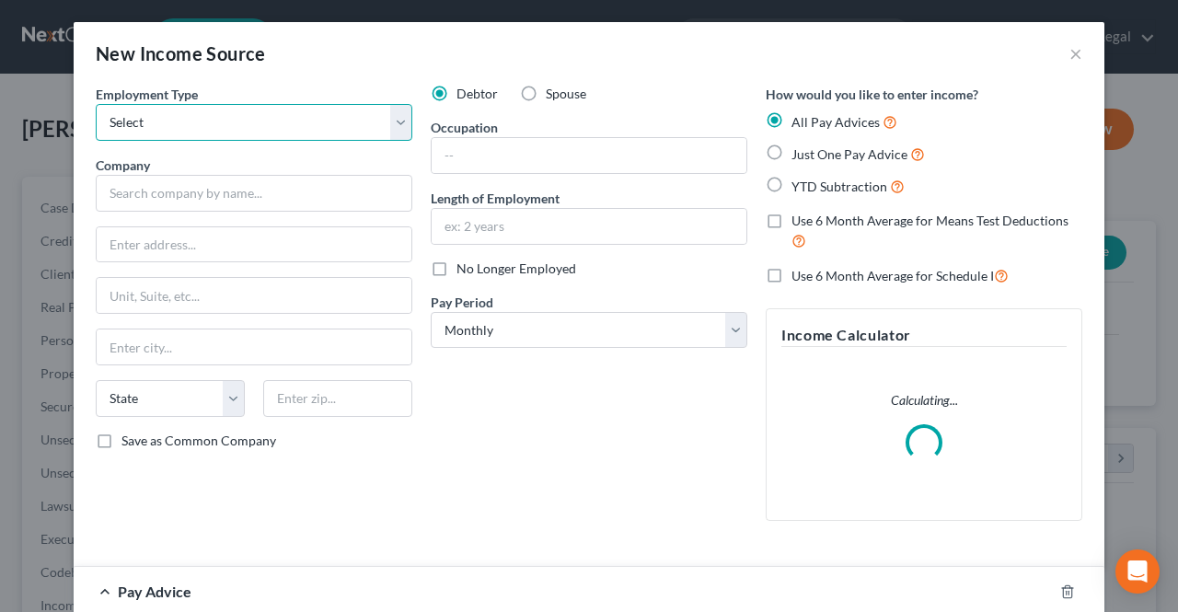
click at [248, 137] on select "Select Full or [DEMOGRAPHIC_DATA] Employment Self Employment" at bounding box center [254, 122] width 317 height 37
select select "0"
click at [96, 104] on select "Select Full or [DEMOGRAPHIC_DATA] Employment Self Employment" at bounding box center [254, 122] width 317 height 37
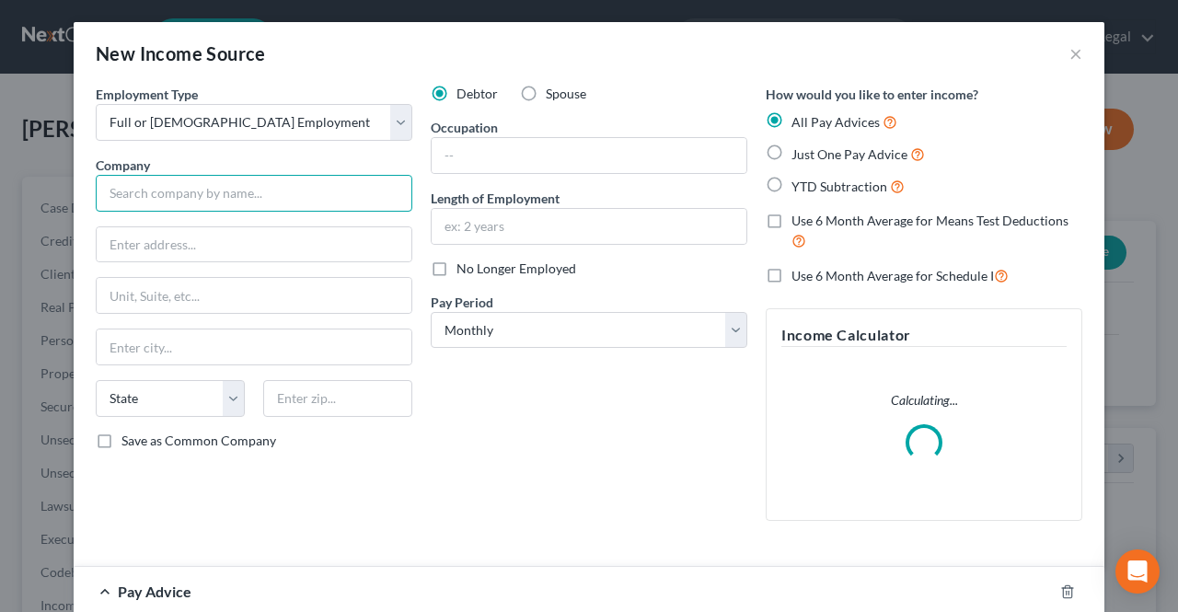
click at [235, 198] on input "text" at bounding box center [254, 193] width 317 height 37
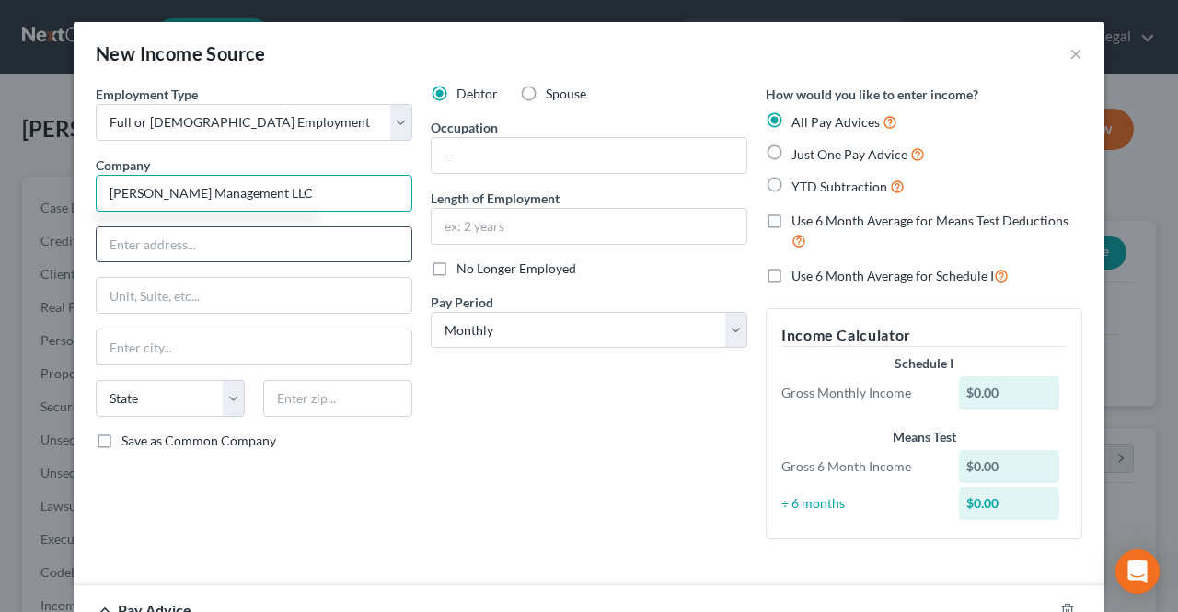
type input "[PERSON_NAME] Management LLC"
click at [231, 234] on input "text" at bounding box center [254, 244] width 315 height 35
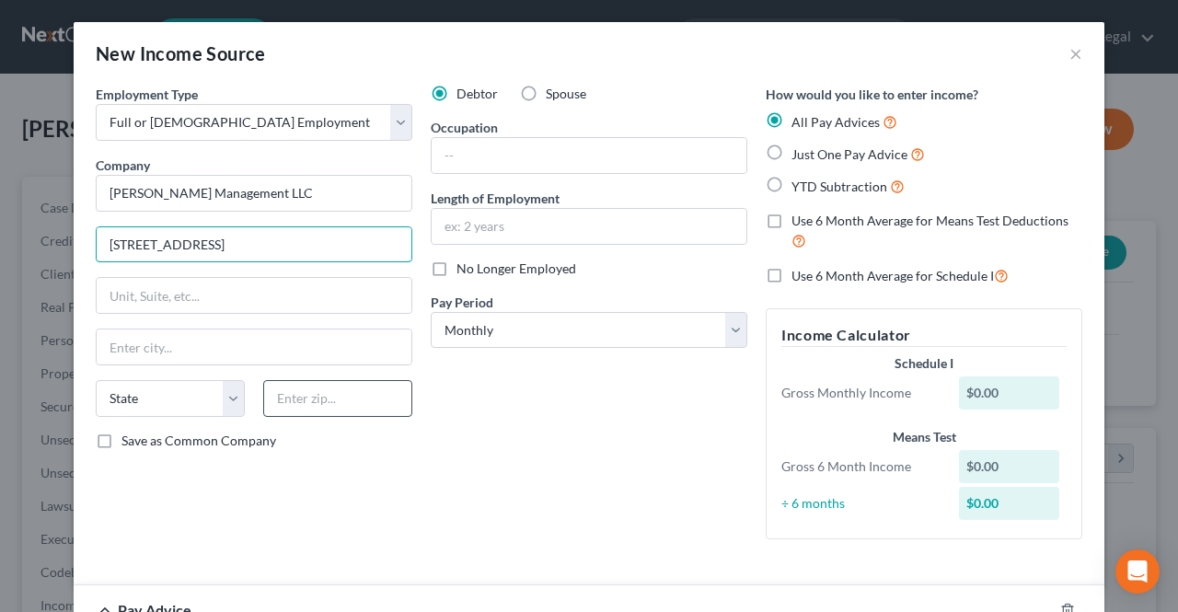
type input "[STREET_ADDRESS]"
click at [336, 380] on input "text" at bounding box center [337, 398] width 149 height 37
drag, startPoint x: 333, startPoint y: 382, endPoint x: 330, endPoint y: 396, distance: 14.1
click at [333, 384] on input "07604`" at bounding box center [337, 398] width 149 height 37
type input "07604"
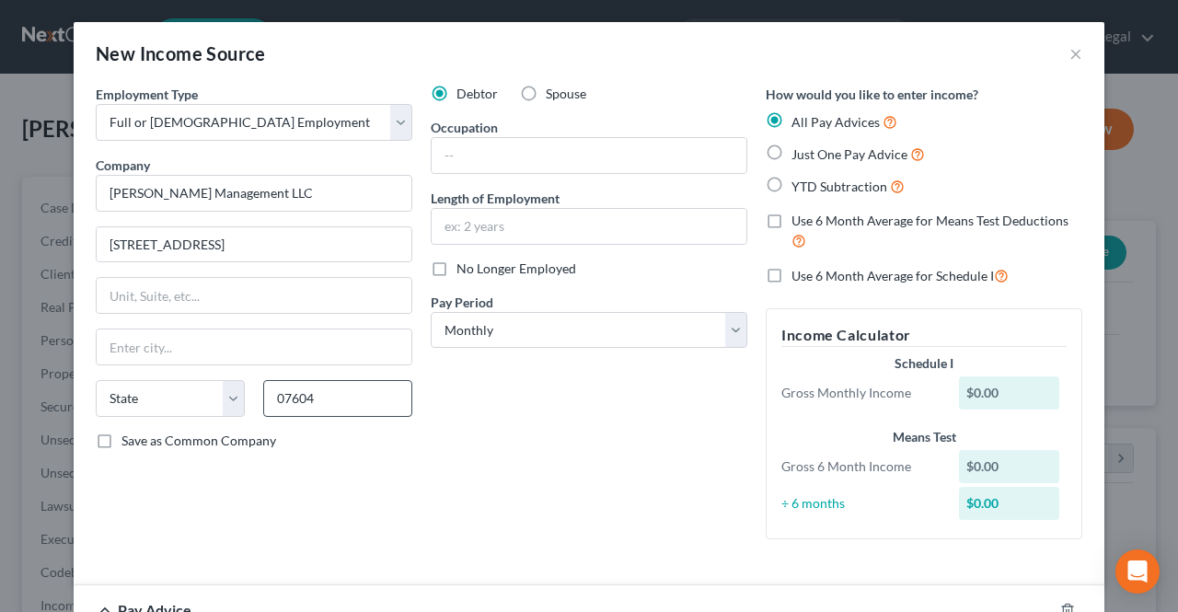
type input "[PERSON_NAME][GEOGRAPHIC_DATA]"
select select "33"
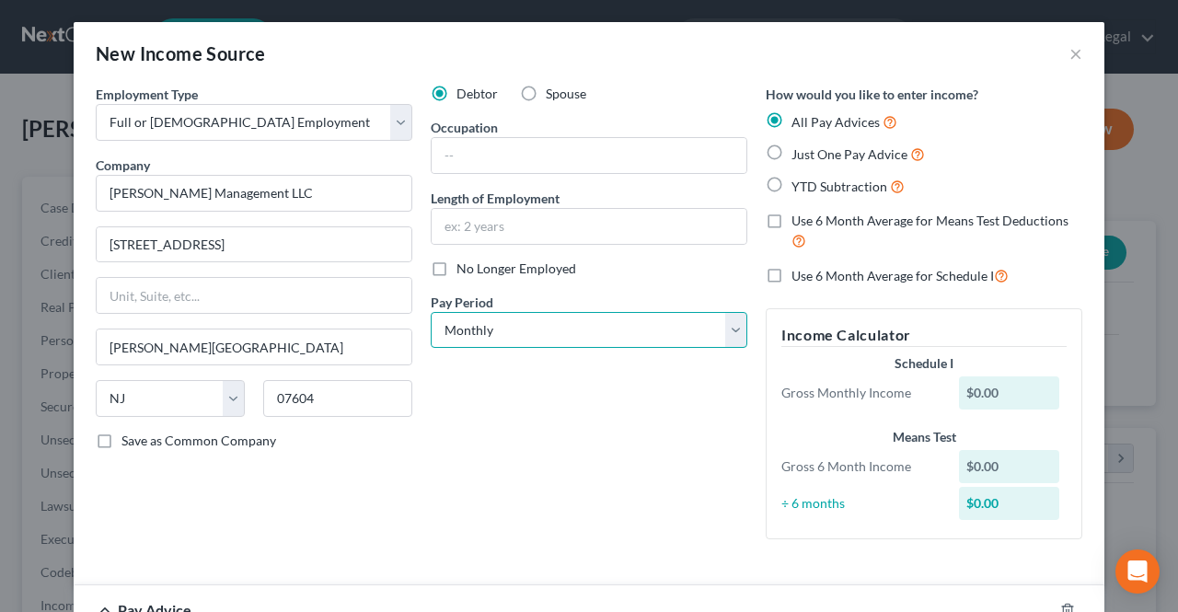
click at [451, 336] on select "Select Monthly Twice Monthly Every Other Week Weekly" at bounding box center [589, 330] width 317 height 37
select select "1"
click at [431, 312] on select "Select Monthly Twice Monthly Every Other Week Weekly" at bounding box center [589, 330] width 317 height 37
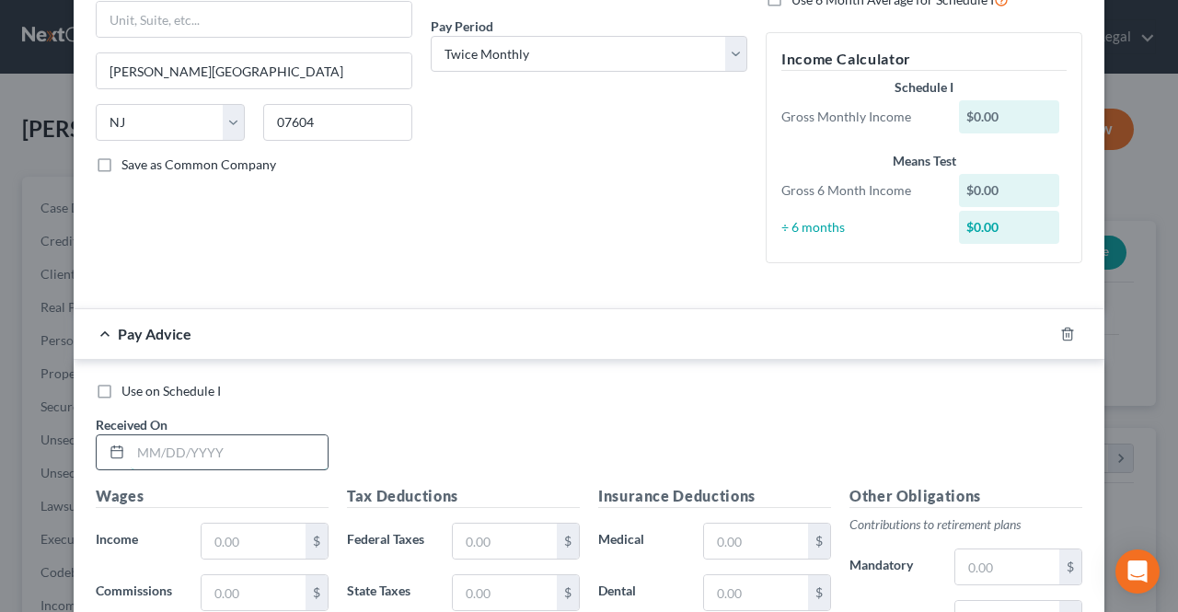
click at [302, 440] on input "text" at bounding box center [229, 452] width 197 height 35
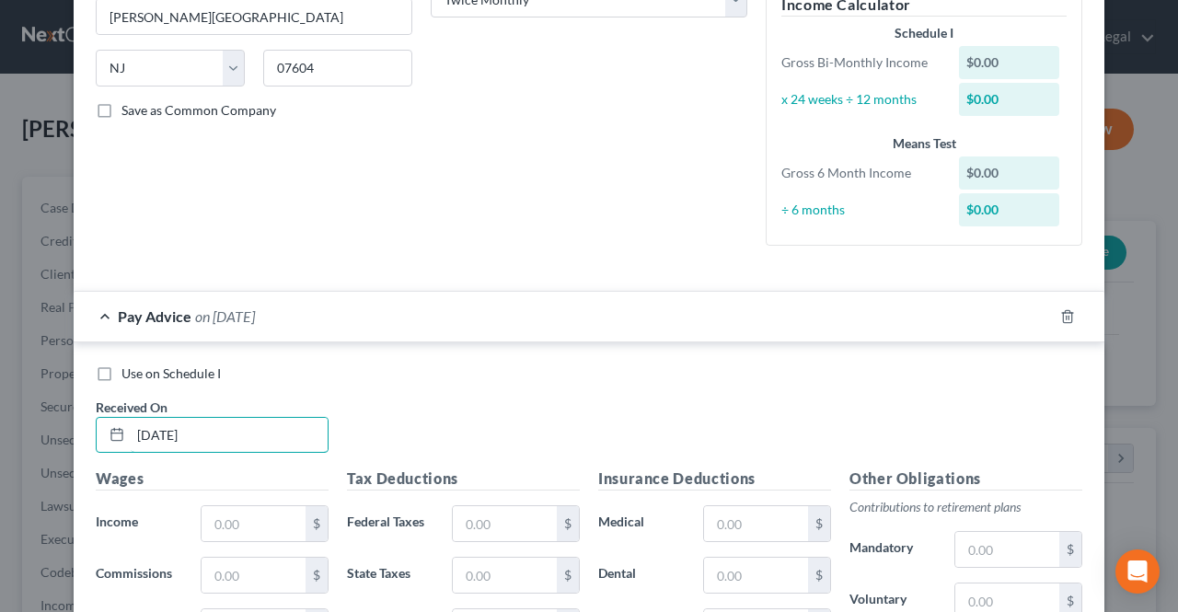
scroll to position [368, 0]
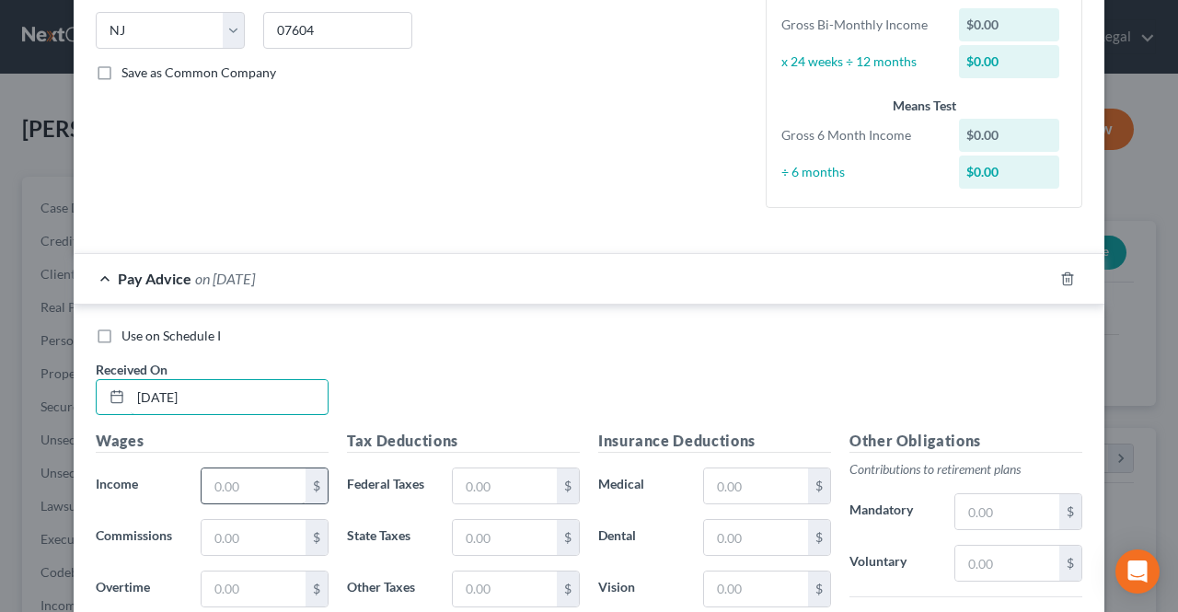
type input "[DATE]"
click at [241, 478] on input "text" at bounding box center [254, 485] width 104 height 35
type input "1"
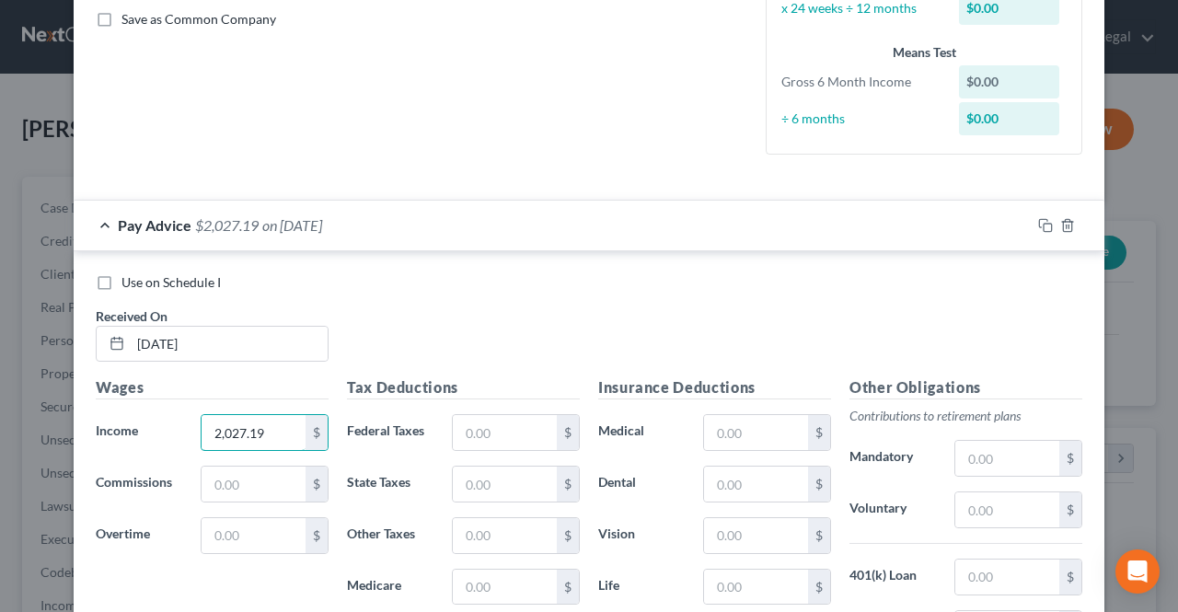
scroll to position [460, 0]
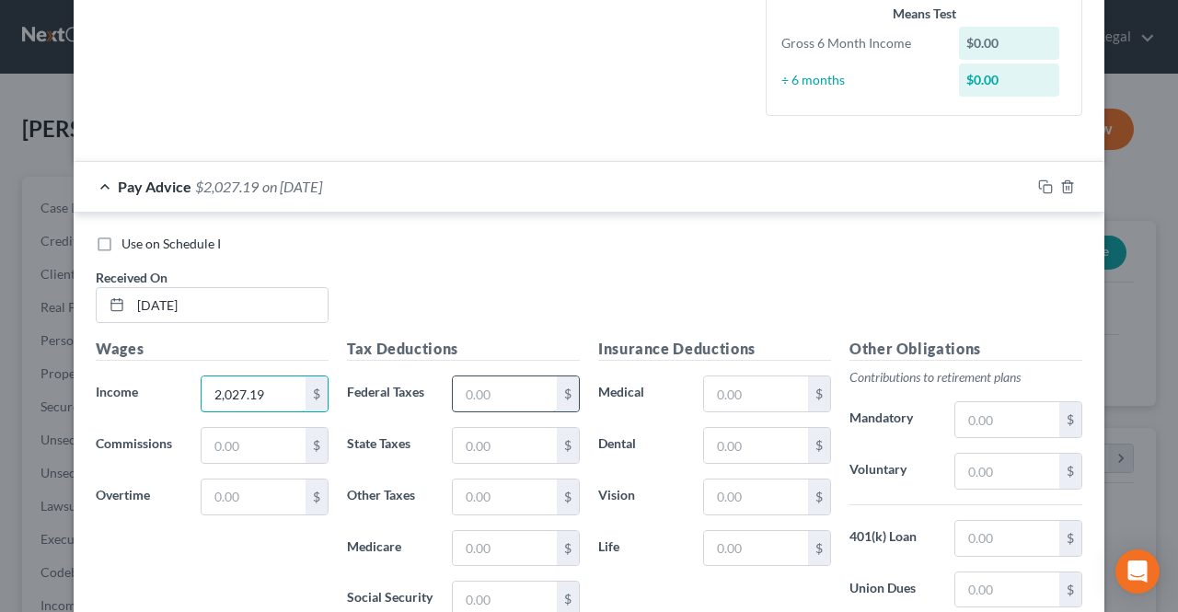
type input "2,027.19"
click at [460, 390] on input "text" at bounding box center [505, 393] width 104 height 35
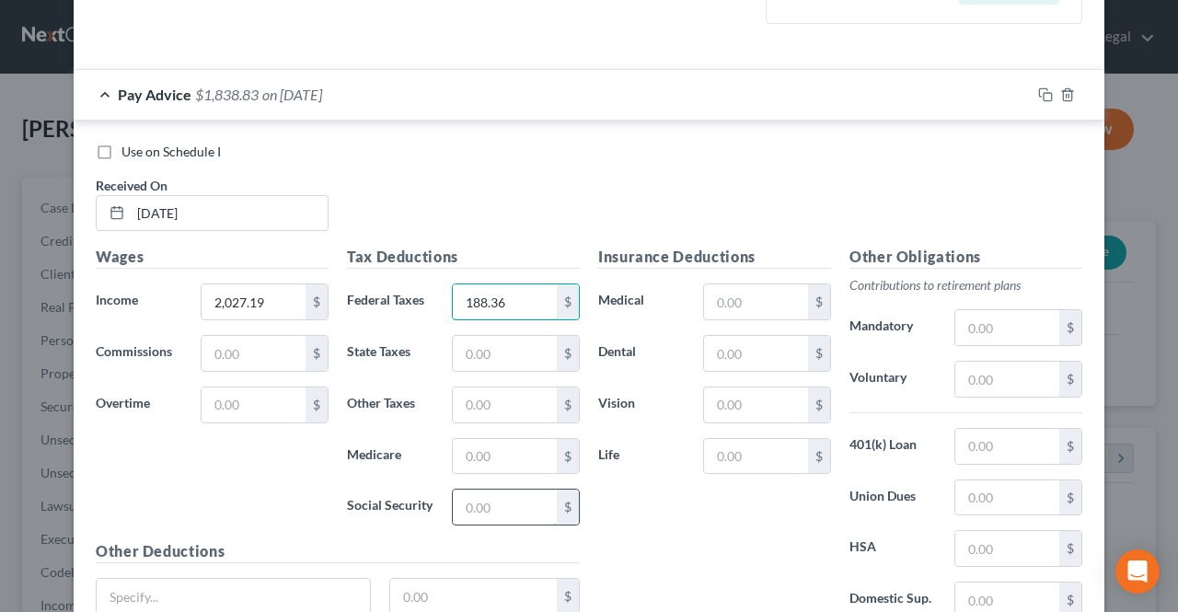
type input "188.36"
click at [473, 498] on input "text" at bounding box center [505, 507] width 104 height 35
type input "124.91"
click at [499, 462] on input "text" at bounding box center [505, 456] width 104 height 35
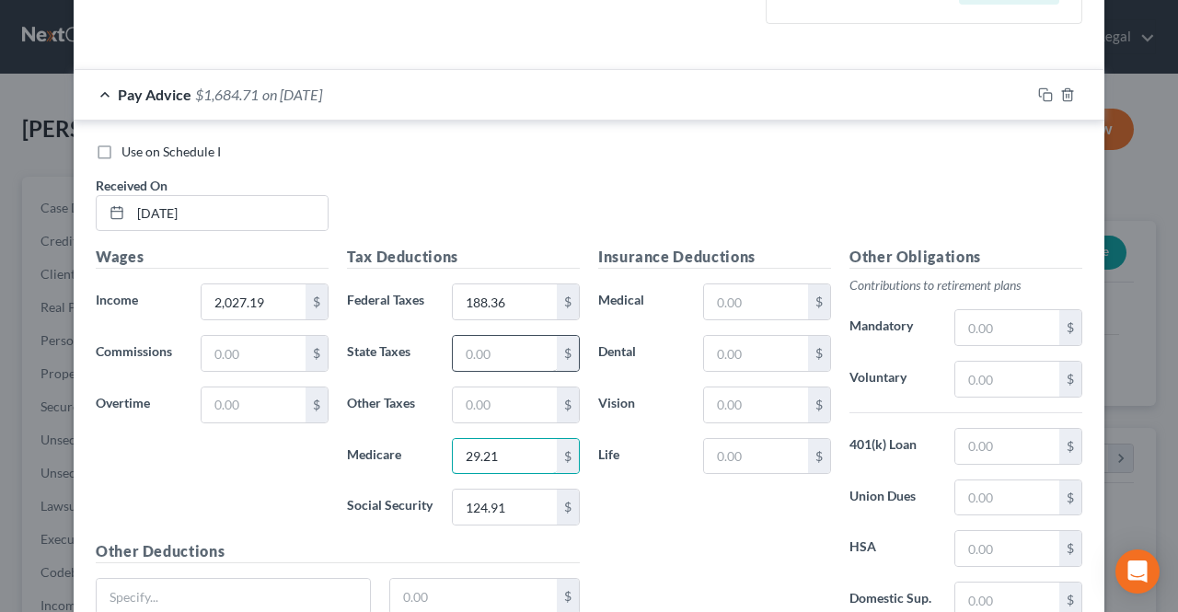
type input "29.21"
click at [497, 354] on input "text" at bounding box center [505, 353] width 104 height 35
type input "60.39"
click at [491, 387] on input "text" at bounding box center [505, 404] width 104 height 35
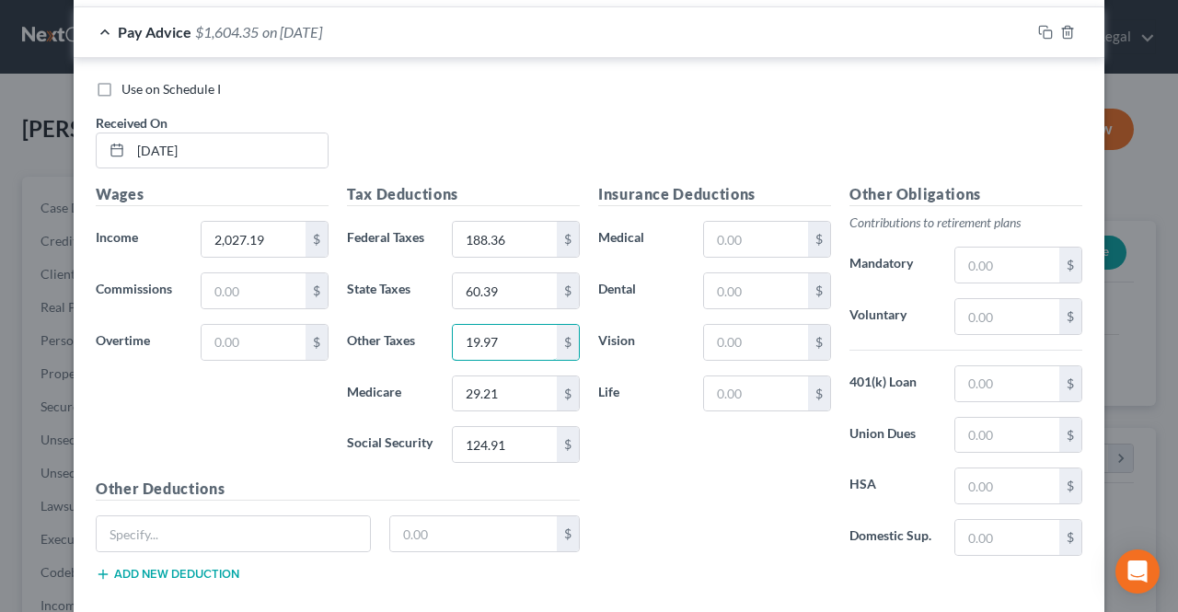
scroll to position [644, 0]
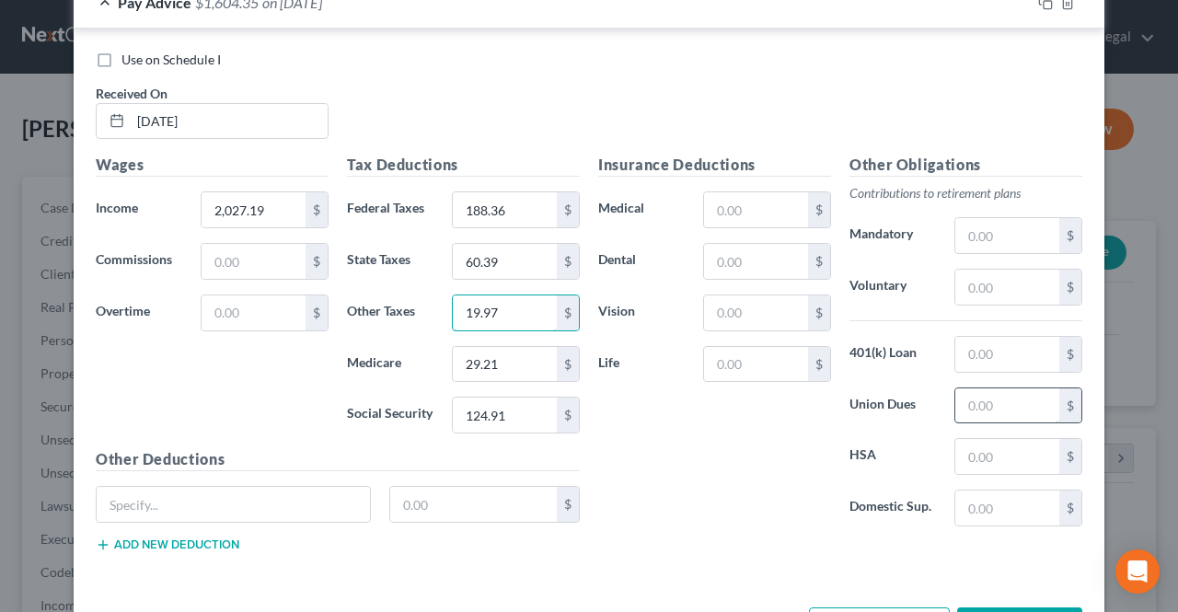
type input "19.97"
click at [973, 403] on input "text" at bounding box center [1007, 405] width 104 height 35
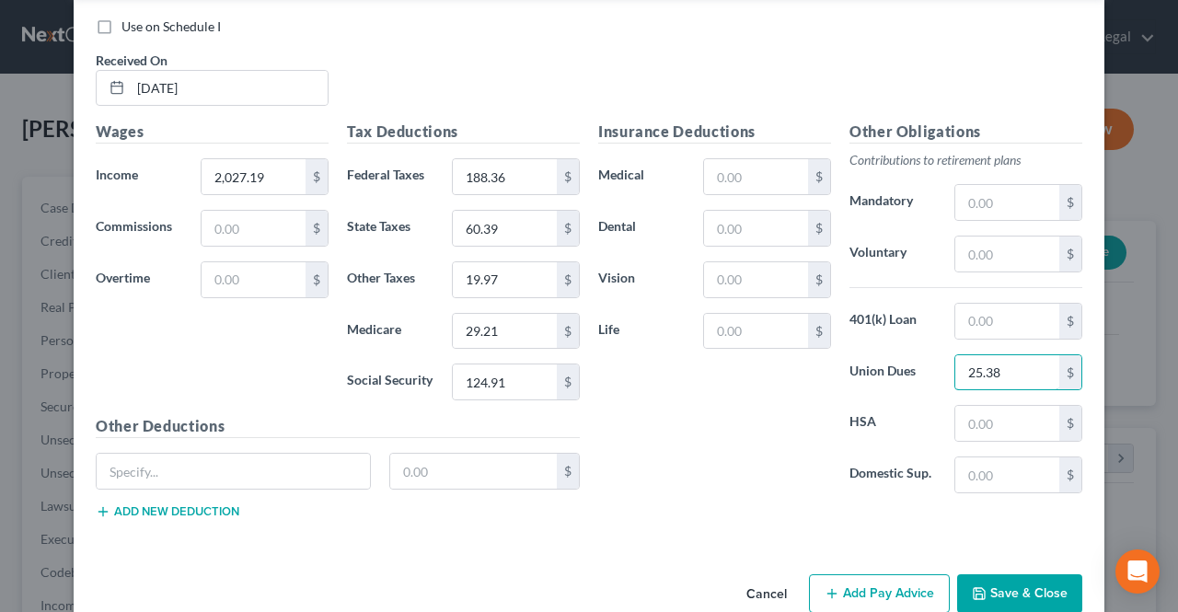
scroll to position [708, 0]
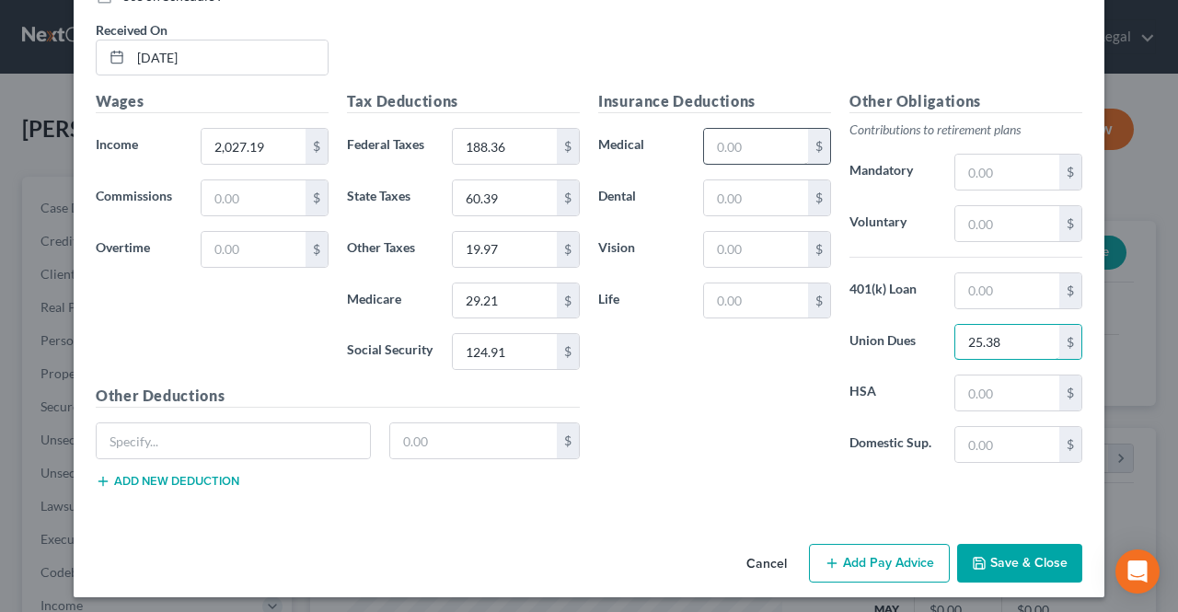
type input "25.38"
click at [730, 144] on input "text" at bounding box center [756, 146] width 104 height 35
type input "12.50"
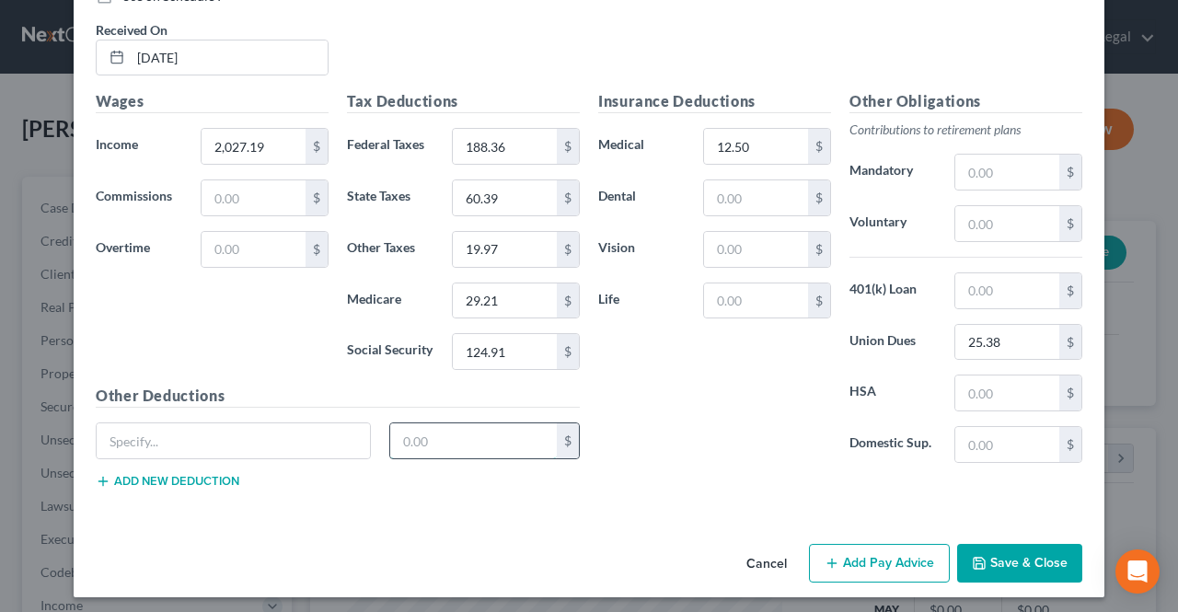
click at [441, 435] on input "text" at bounding box center [473, 440] width 167 height 35
type input "2.00"
click at [307, 437] on input "text" at bounding box center [233, 440] width 273 height 35
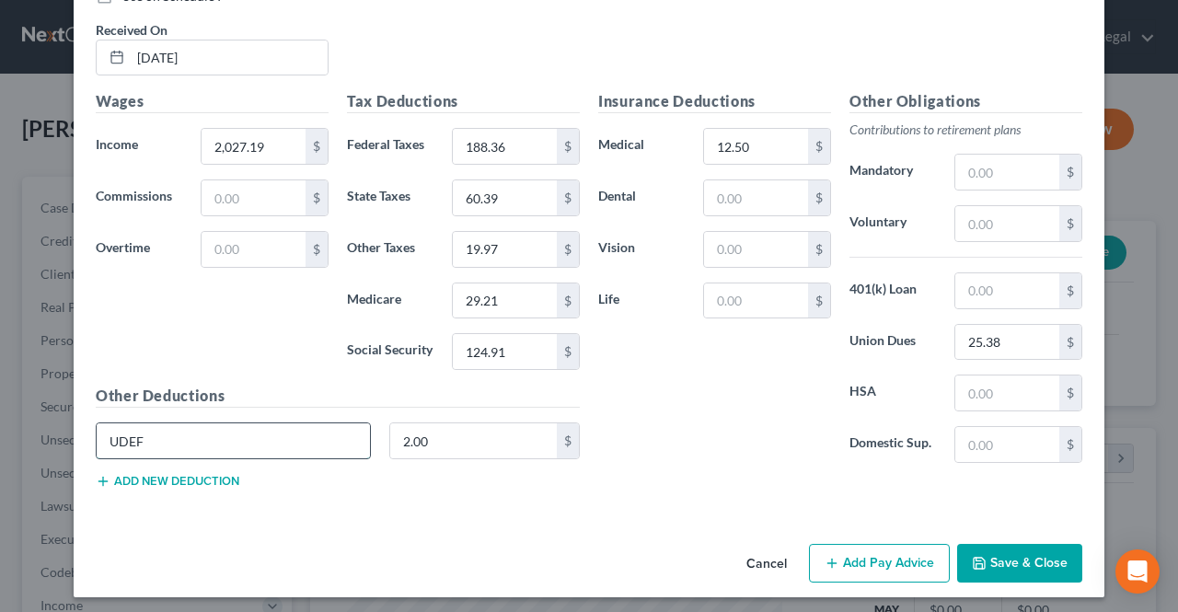
drag, startPoint x: 239, startPoint y: 434, endPoint x: 97, endPoint y: 429, distance: 142.8
click at [97, 429] on input "UDEF" at bounding box center [233, 440] width 273 height 35
type input "UDEF"
click at [882, 571] on button "Add Pay Advice" at bounding box center [879, 563] width 141 height 39
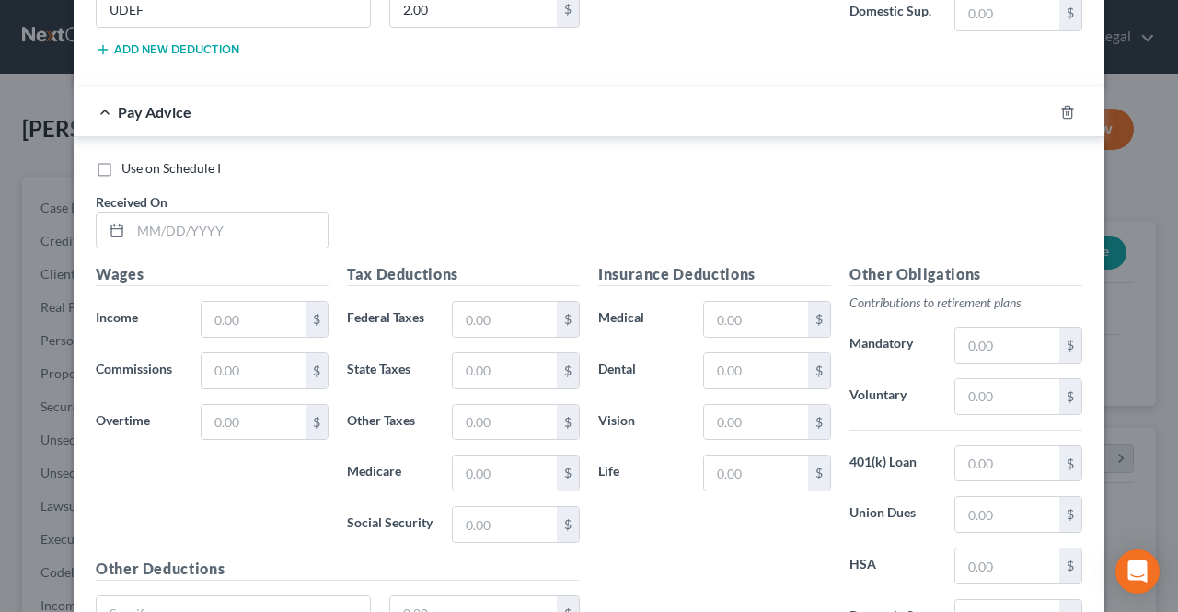
scroll to position [1168, 0]
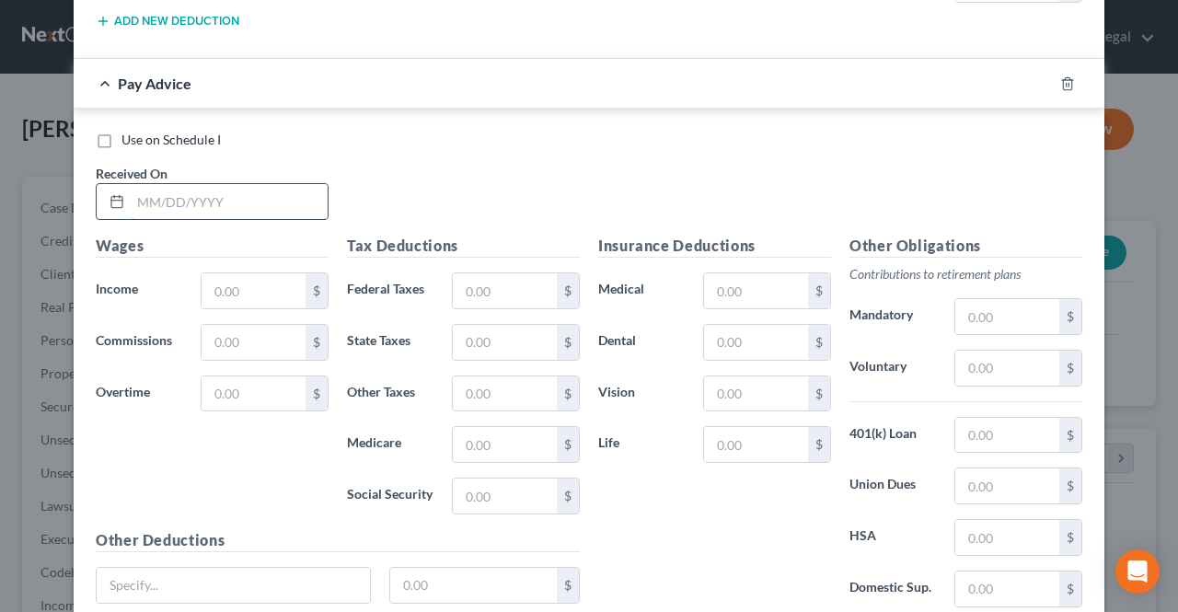
drag, startPoint x: 298, startPoint y: 195, endPoint x: 271, endPoint y: 210, distance: 30.5
click at [298, 195] on input "text" at bounding box center [229, 201] width 197 height 35
type input "[DATE]"
click at [251, 281] on input "text" at bounding box center [254, 290] width 104 height 35
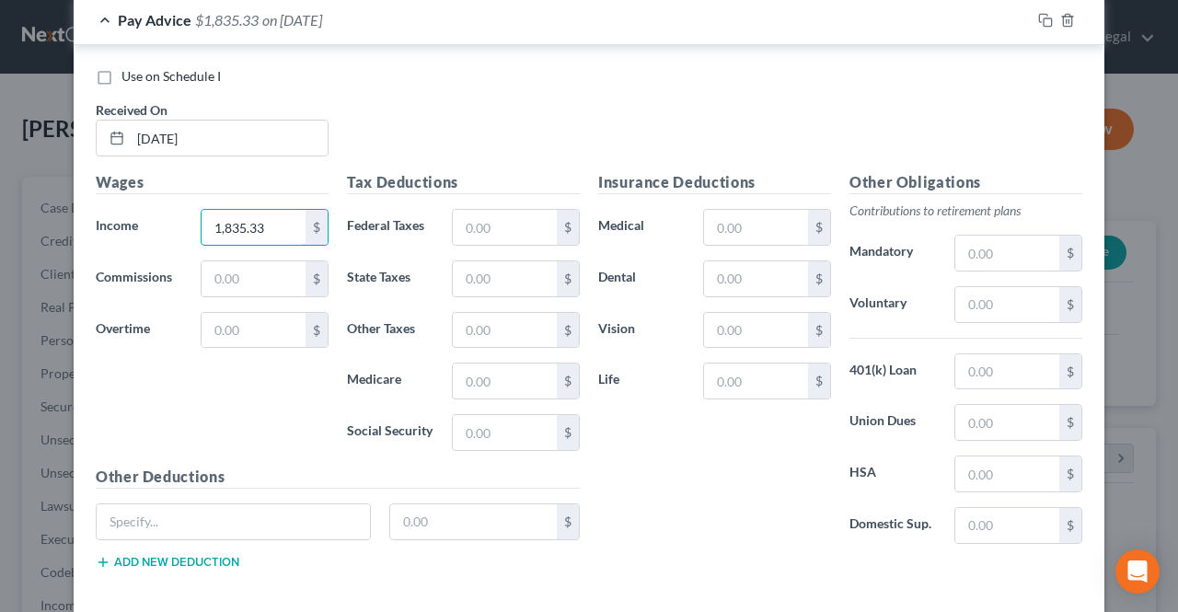
scroll to position [1260, 0]
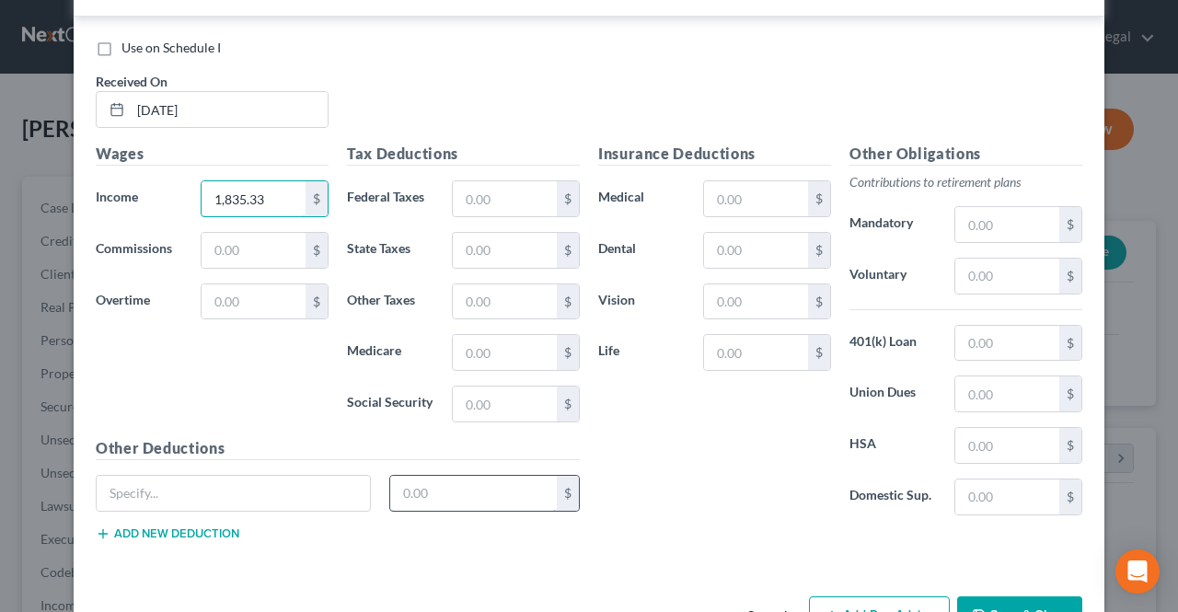
type input "1,835.33"
drag, startPoint x: 424, startPoint y: 487, endPoint x: 964, endPoint y: 396, distance: 547.8
click at [964, 396] on input "text" at bounding box center [1007, 393] width 104 height 35
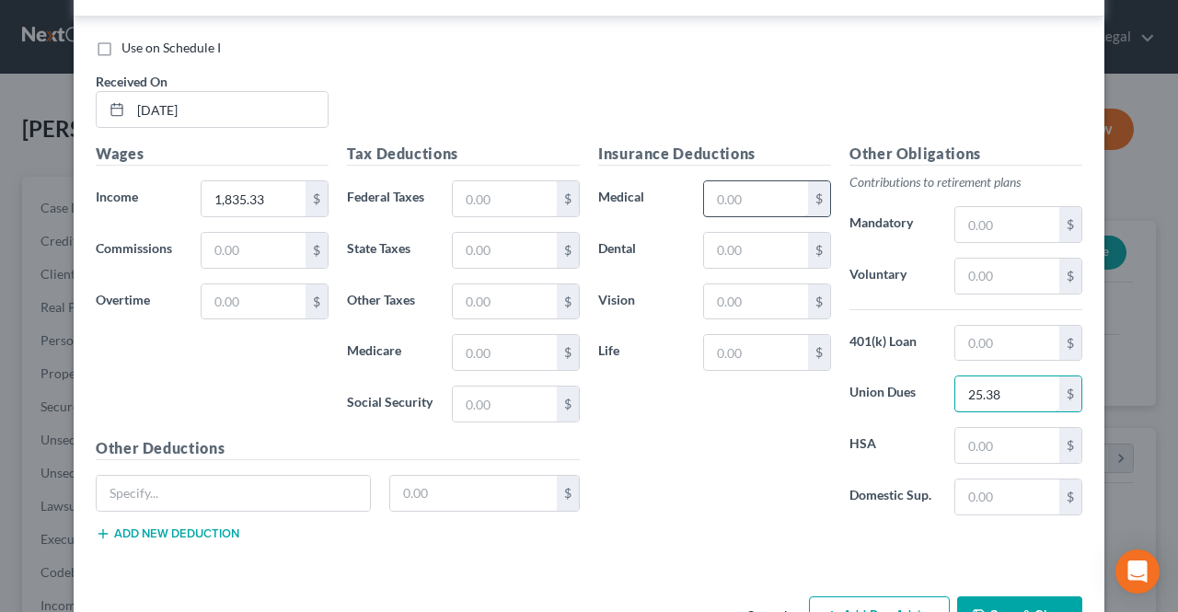
type input "25.38"
click at [745, 200] on input "text" at bounding box center [756, 198] width 104 height 35
type input "12.50"
click at [479, 195] on input "text" at bounding box center [505, 198] width 104 height 35
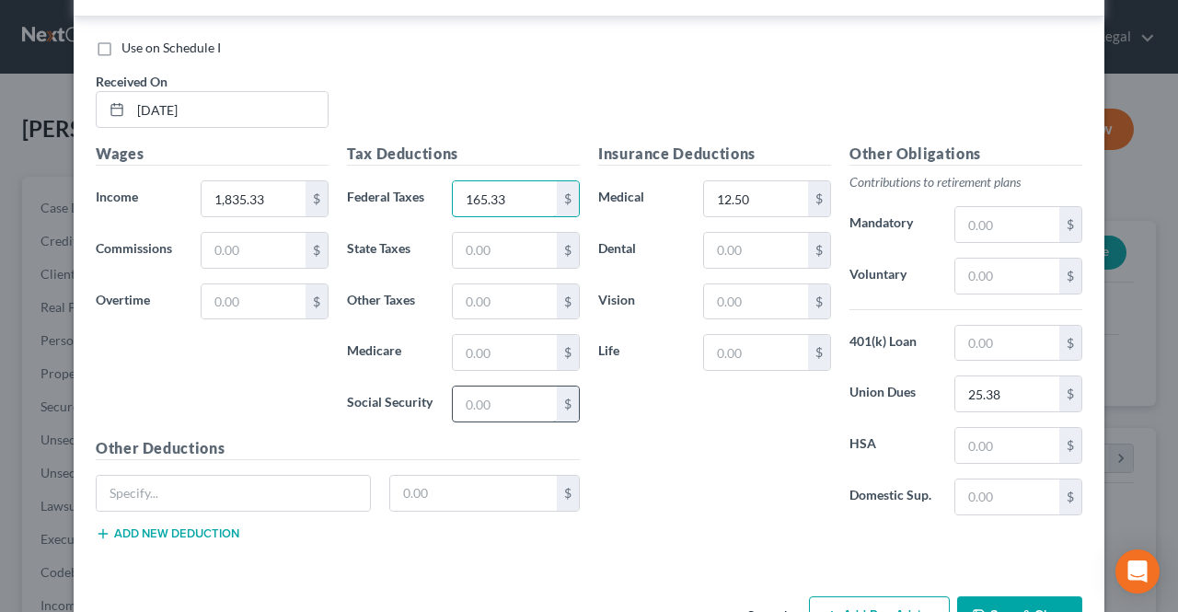
type input "165.33"
click at [494, 403] on input "text" at bounding box center [505, 404] width 104 height 35
type input "113.02"
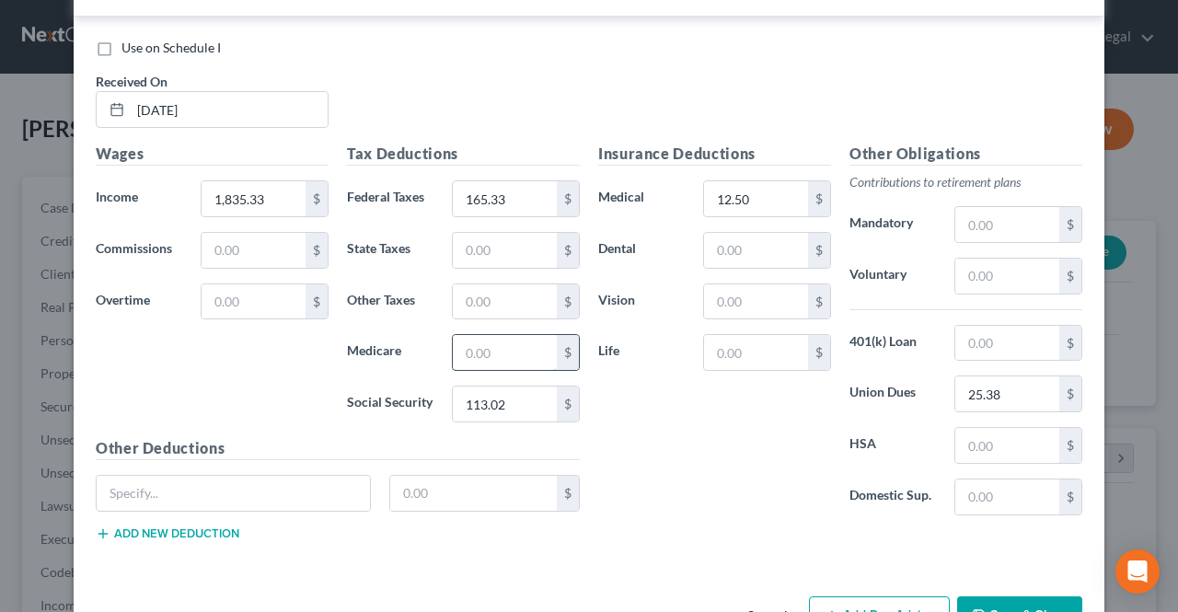
click at [490, 349] on input "text" at bounding box center [505, 352] width 104 height 35
type input "26.44"
click at [514, 254] on input "text" at bounding box center [505, 250] width 104 height 35
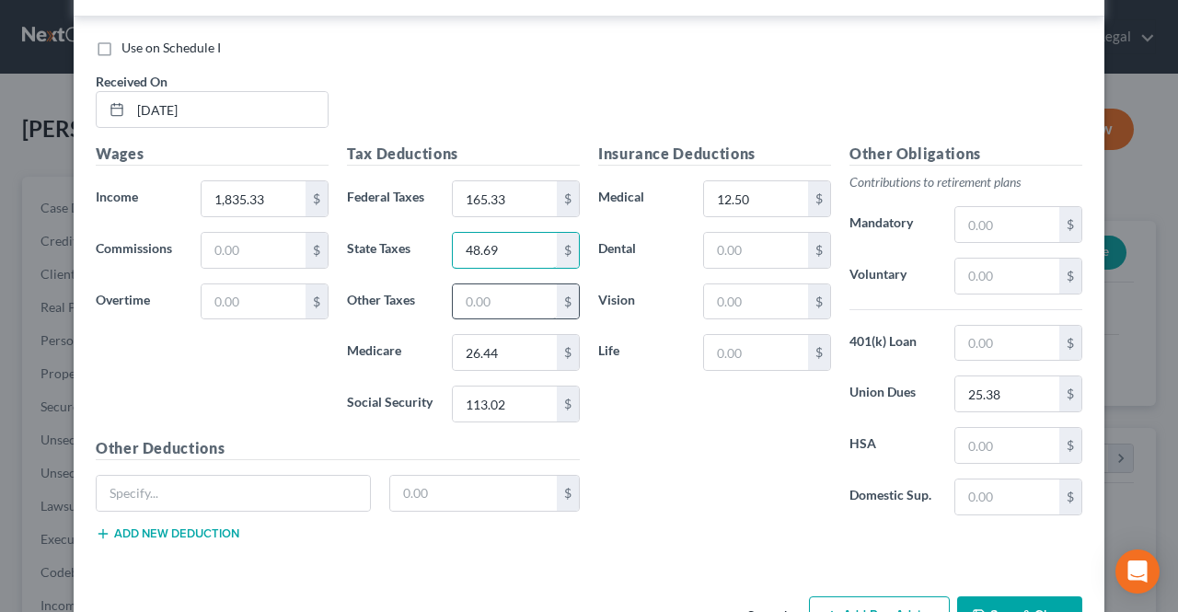
type input "48.69"
click at [495, 293] on input "text" at bounding box center [505, 301] width 104 height 35
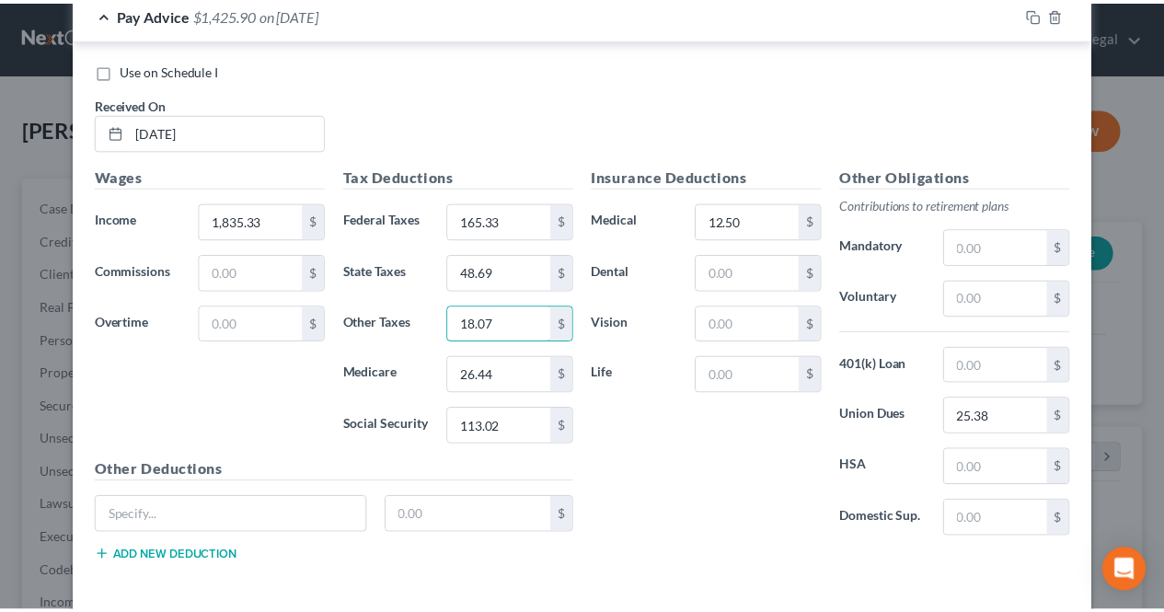
scroll to position [1307, 0]
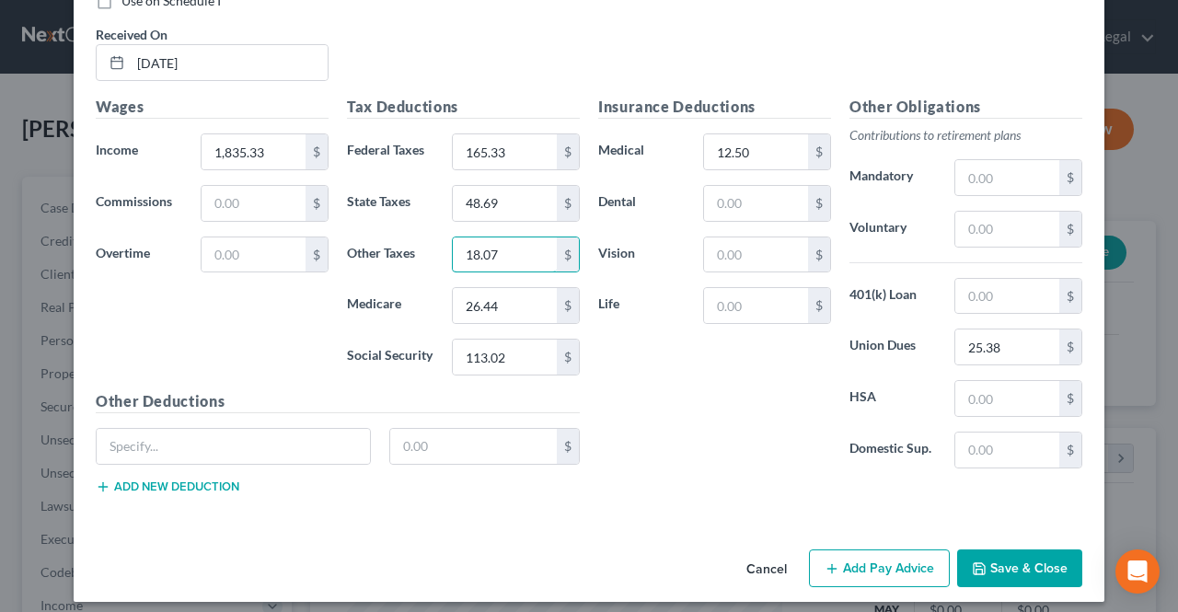
type input "18.07"
click at [977, 569] on polyline "button" at bounding box center [979, 571] width 6 height 5
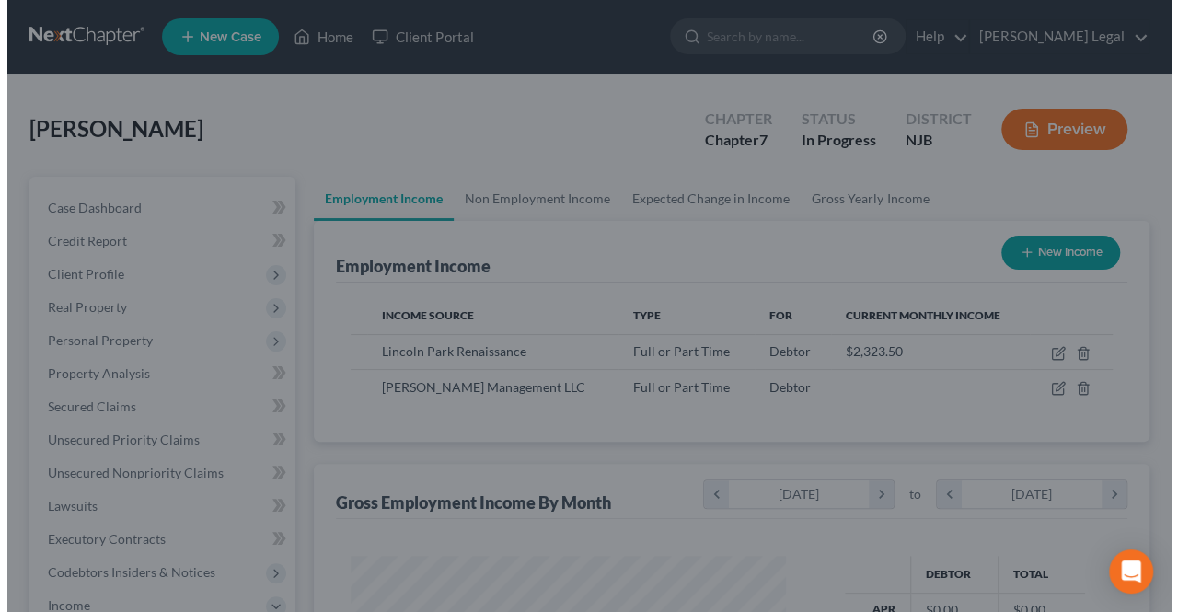
scroll to position [919960, 919822]
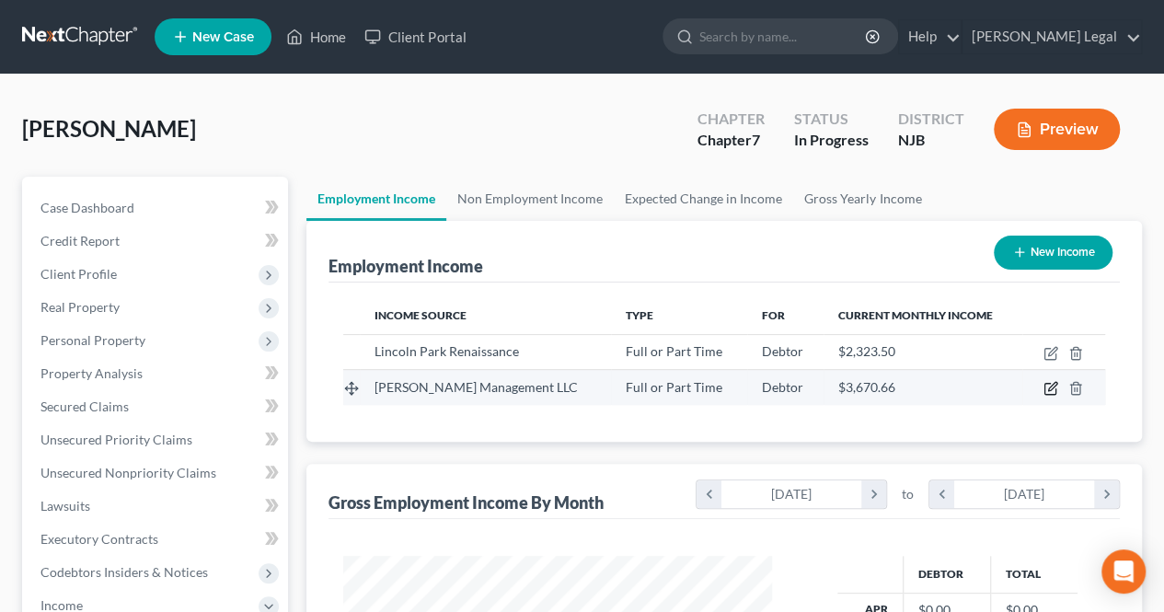
click at [1045, 385] on icon "button" at bounding box center [1051, 388] width 15 height 15
select select "0"
select select "33"
select select "1"
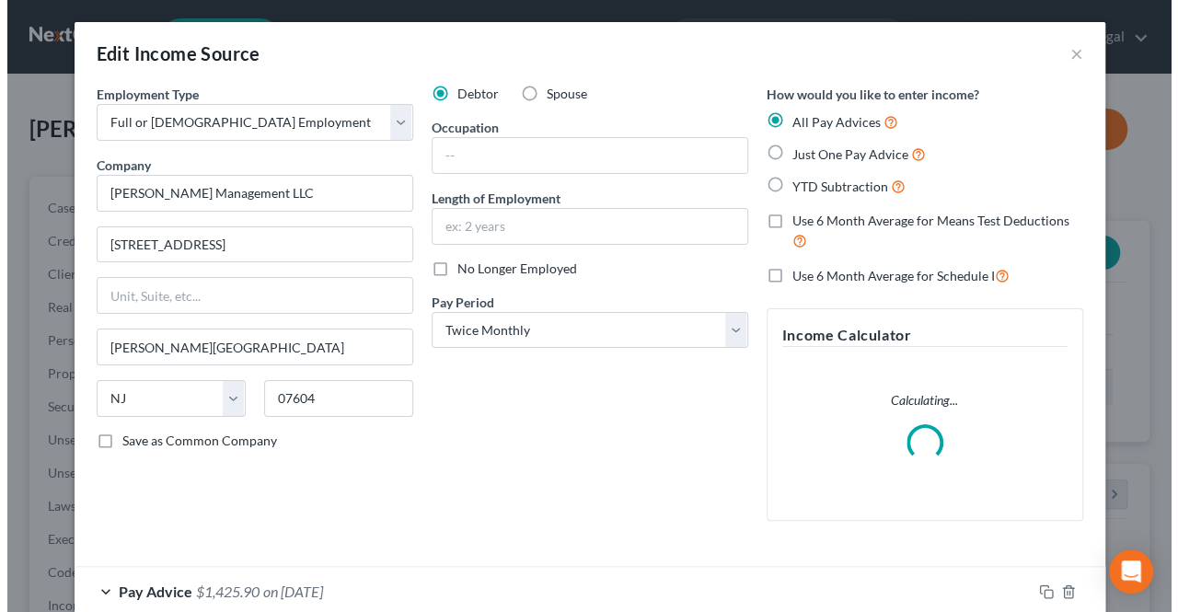
scroll to position [328, 471]
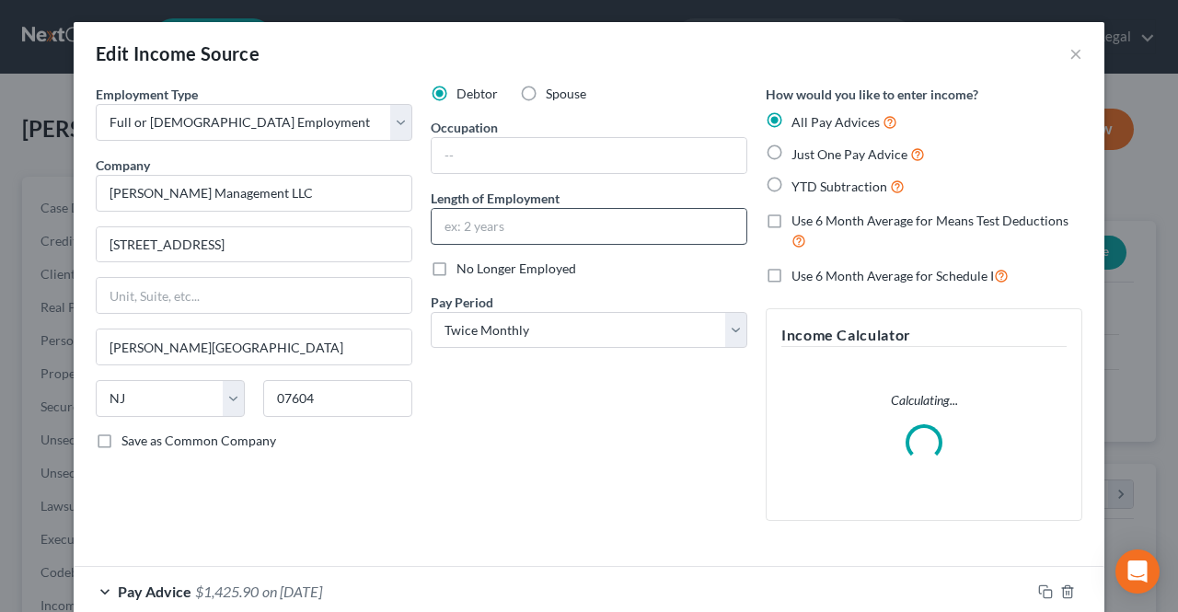
drag, startPoint x: 551, startPoint y: 95, endPoint x: 558, endPoint y: 237, distance: 141.9
click at [551, 95] on span "Spouse" at bounding box center [566, 94] width 40 height 16
click at [553, 95] on input "Spouse" at bounding box center [559, 91] width 12 height 12
radio input "true"
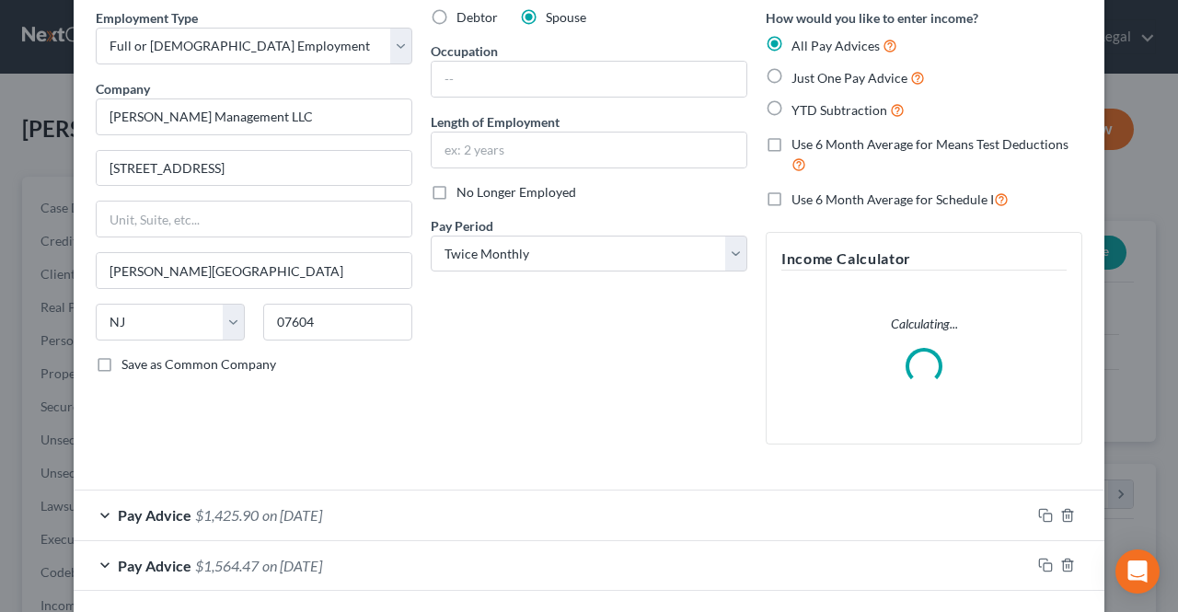
scroll to position [154, 0]
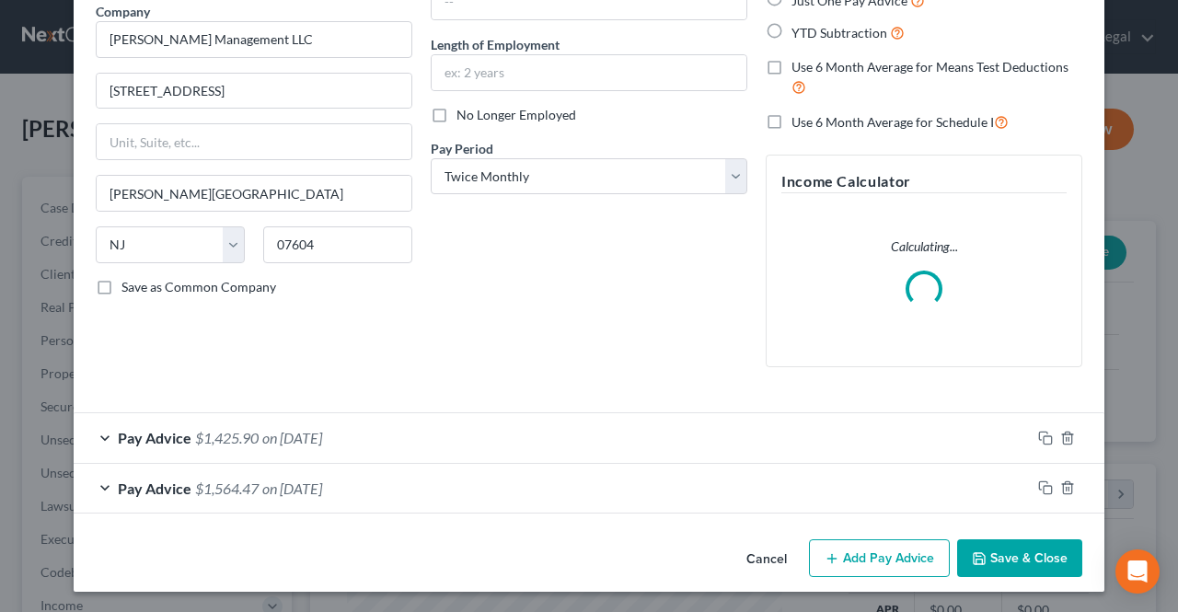
click at [865, 571] on button "Add Pay Advice" at bounding box center [879, 558] width 141 height 39
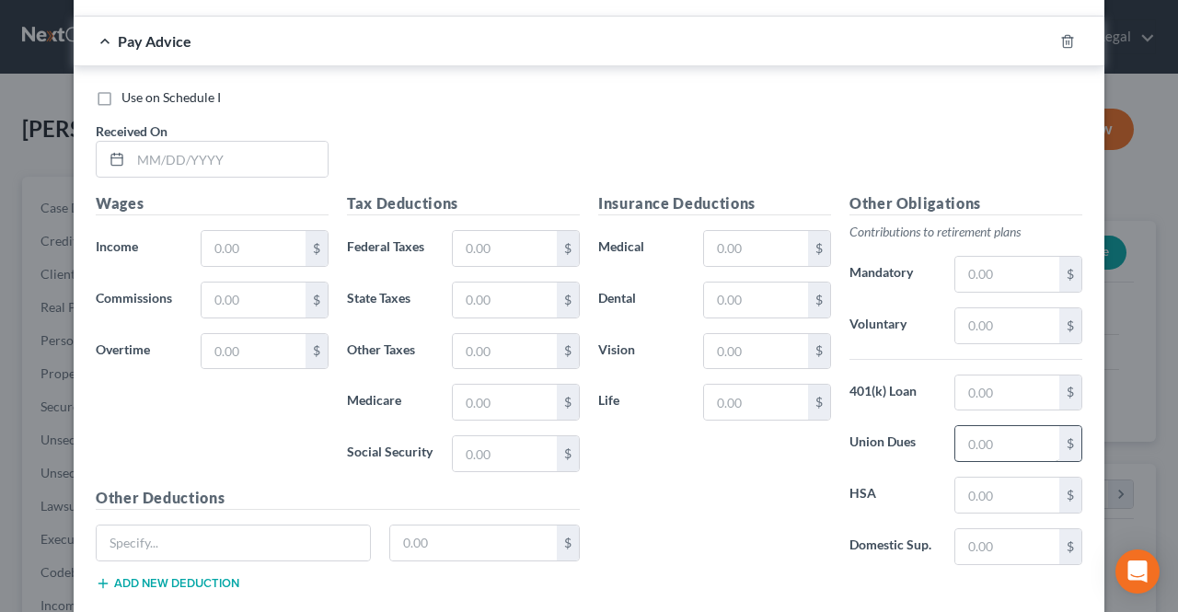
scroll to position [761, 0]
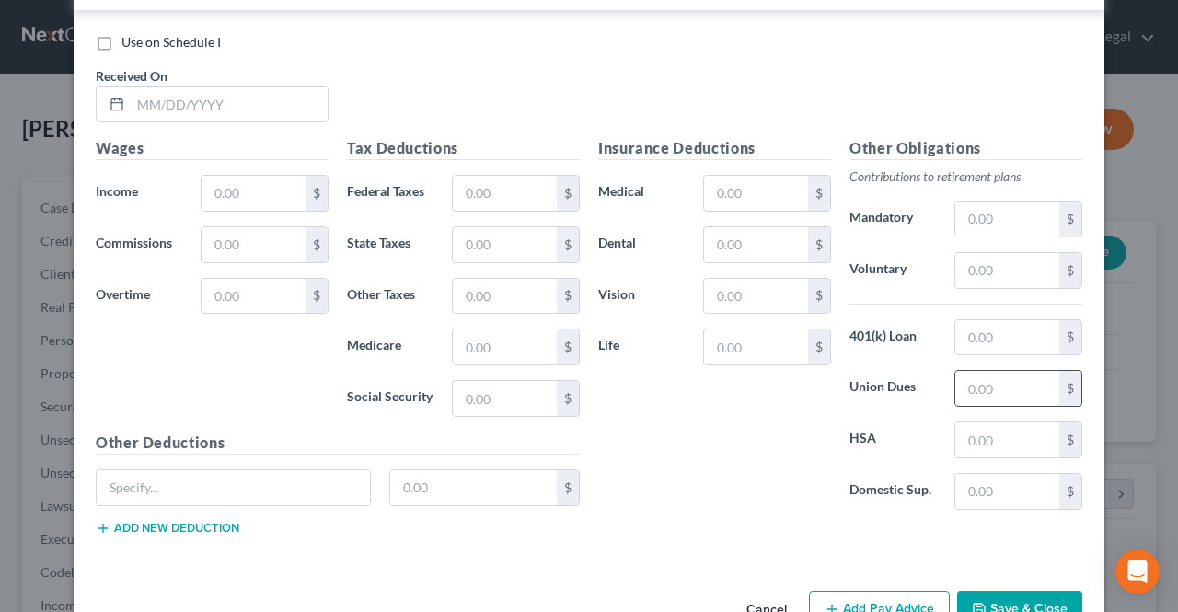
click at [977, 379] on input "text" at bounding box center [1007, 388] width 104 height 35
type input "25.38"
click at [751, 191] on input "text" at bounding box center [756, 193] width 104 height 35
type input "12.50"
click at [218, 107] on input "text" at bounding box center [229, 104] width 197 height 35
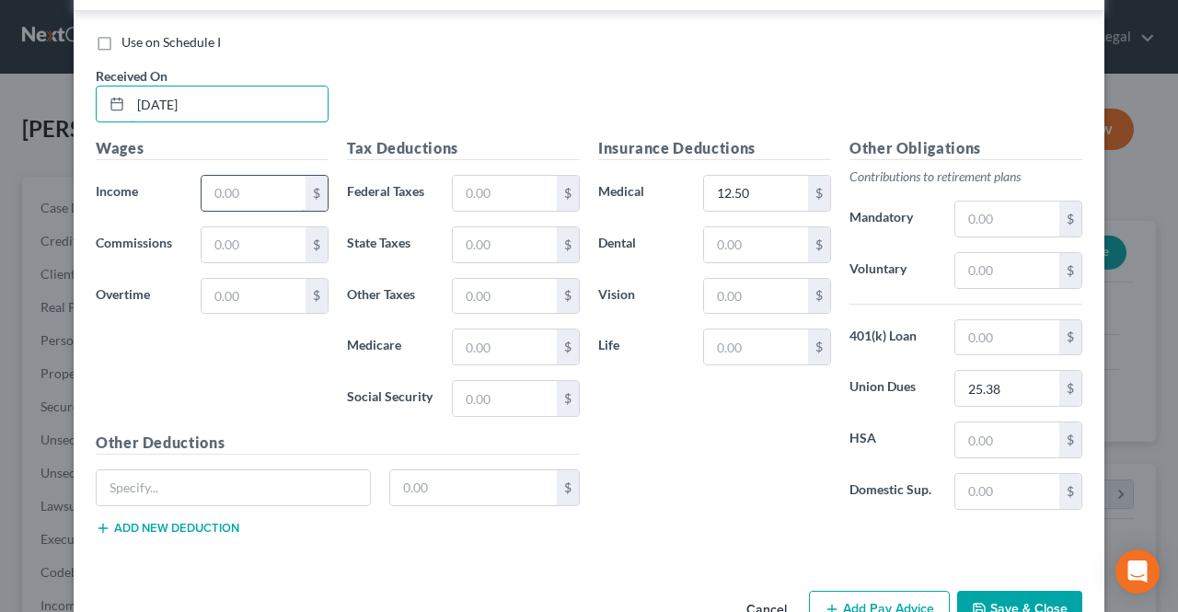
type input "[DATE]"
click at [239, 179] on input "text" at bounding box center [254, 193] width 104 height 35
type input "1,810.37"
click at [471, 180] on input "text" at bounding box center [505, 193] width 104 height 35
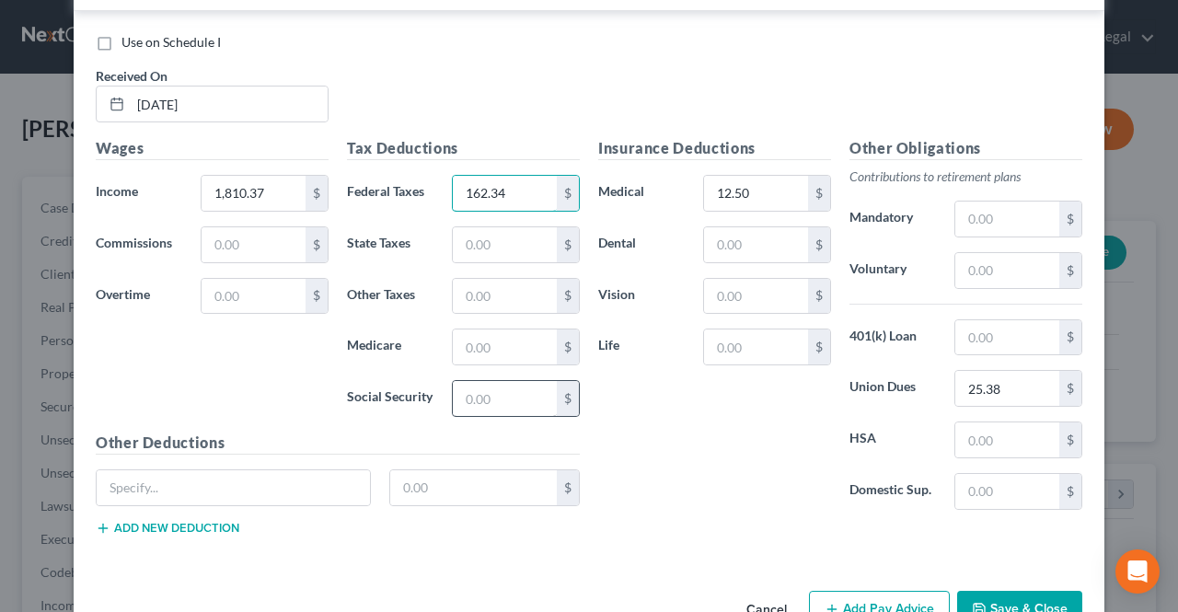
type input "162.34"
click at [530, 386] on input "text" at bounding box center [505, 398] width 104 height 35
type input "111.46"
click at [513, 353] on input "text" at bounding box center [505, 346] width 104 height 35
drag, startPoint x: 513, startPoint y: 353, endPoint x: 416, endPoint y: 336, distance: 98.2
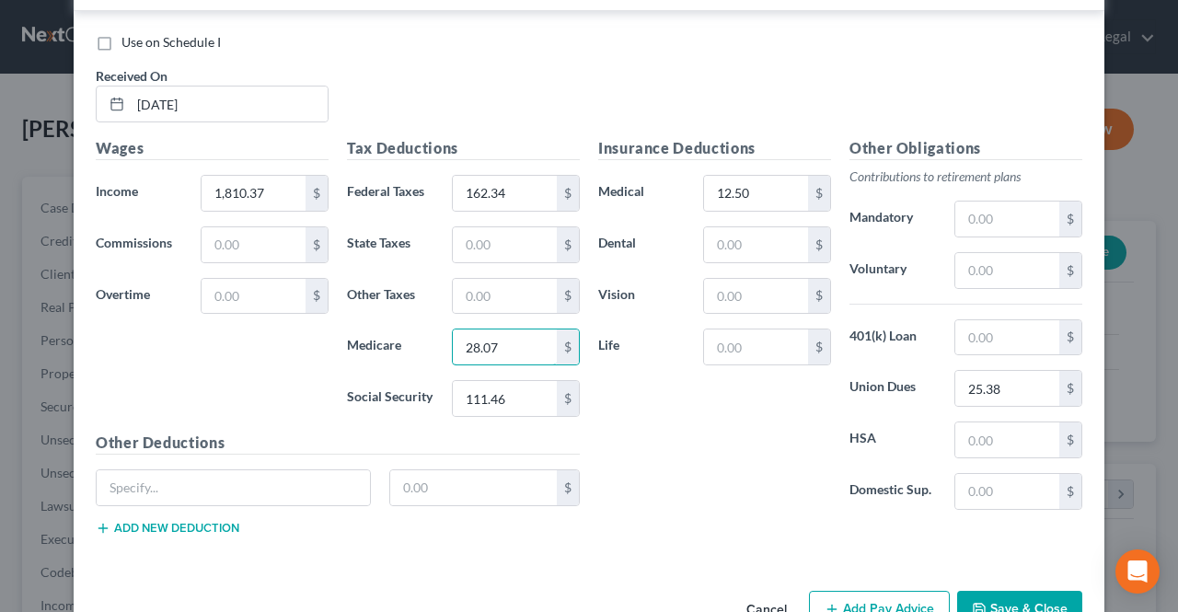
click at [417, 338] on div "Medicare 28.07 $" at bounding box center [463, 347] width 251 height 37
type input "26.07"
click at [473, 229] on input "text" at bounding box center [505, 244] width 104 height 35
type input "47.17"
drag, startPoint x: 484, startPoint y: 309, endPoint x: 501, endPoint y: 288, distance: 26.9
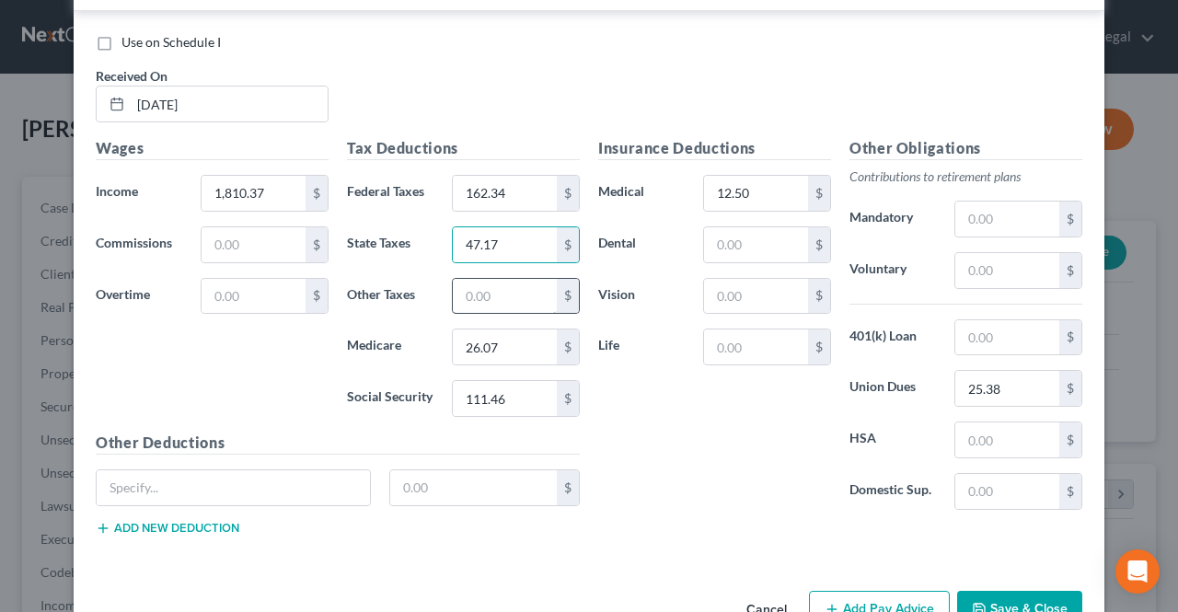
click at [484, 308] on div "Tax Deductions Federal Taxes 162.34 $ State Taxes 47.17 $ Other Taxes $ Medicar…" at bounding box center [463, 284] width 251 height 294
click at [501, 288] on input "text" at bounding box center [505, 296] width 104 height 35
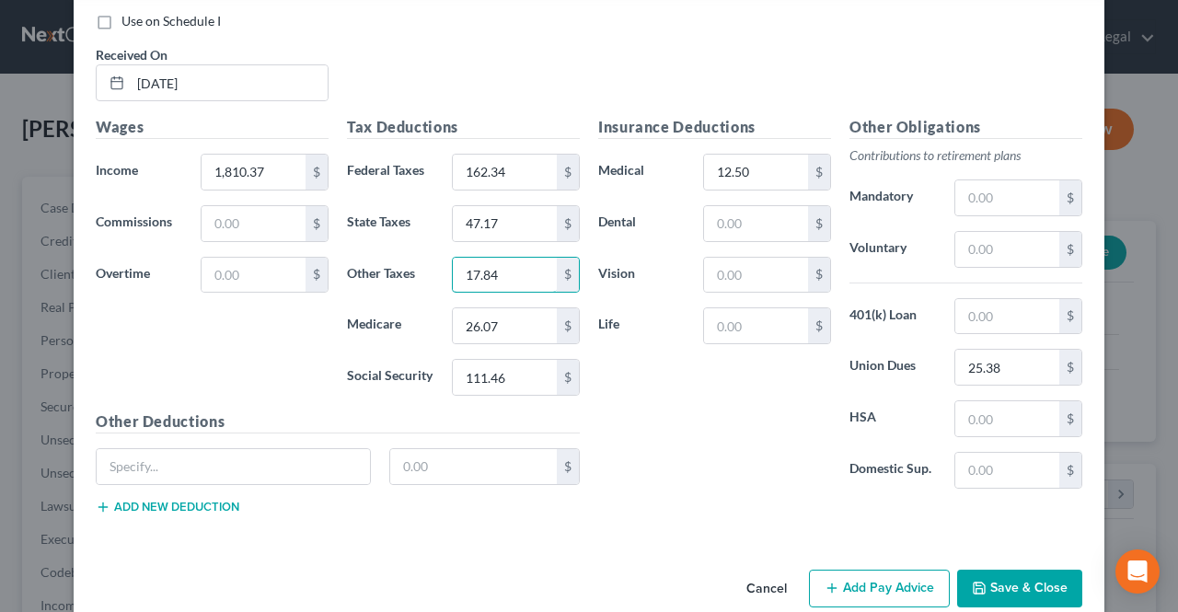
scroll to position [807, 0]
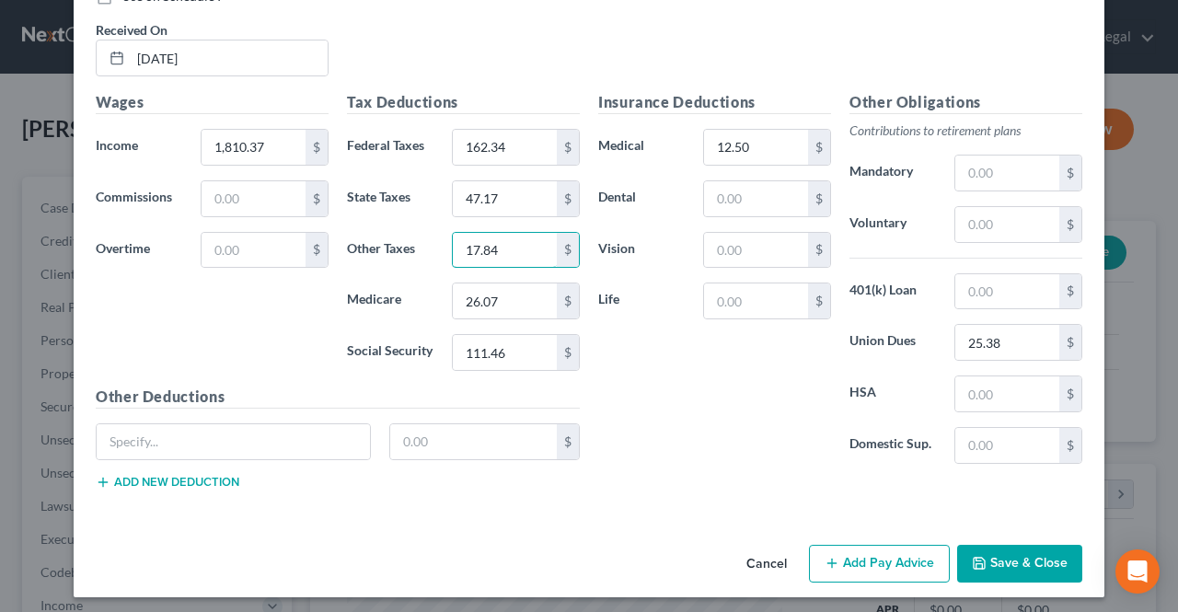
type input "17.84"
click at [866, 555] on button "Add Pay Advice" at bounding box center [879, 564] width 141 height 39
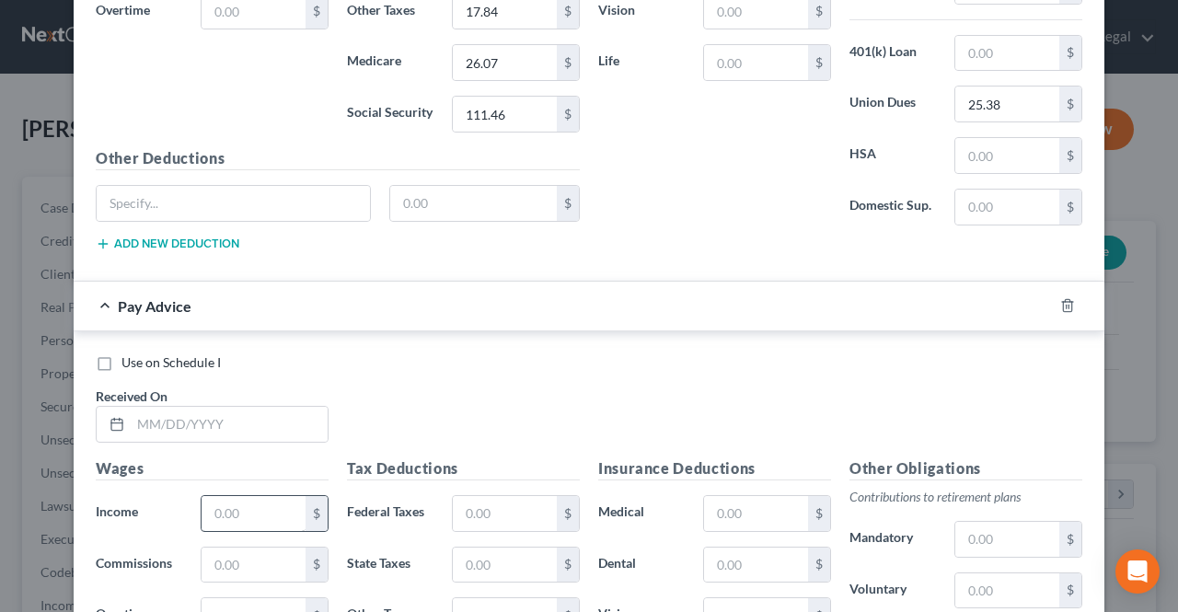
scroll to position [1175, 0]
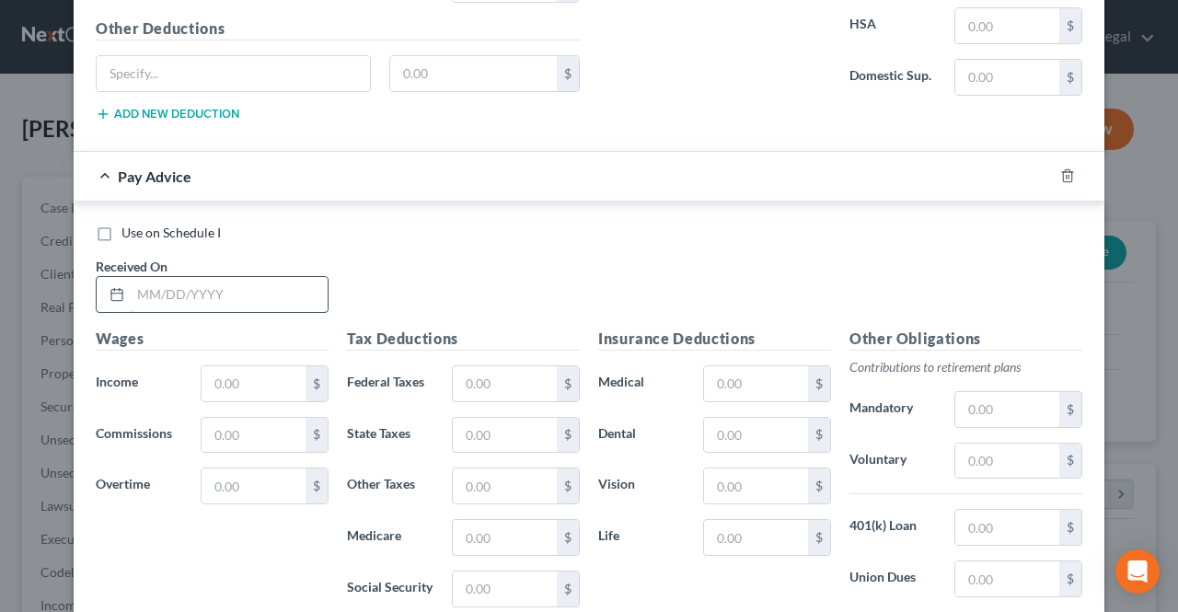
click at [234, 297] on input "text" at bounding box center [229, 294] width 197 height 35
type input "[DATE]"
click at [239, 373] on input "text" at bounding box center [254, 383] width 104 height 35
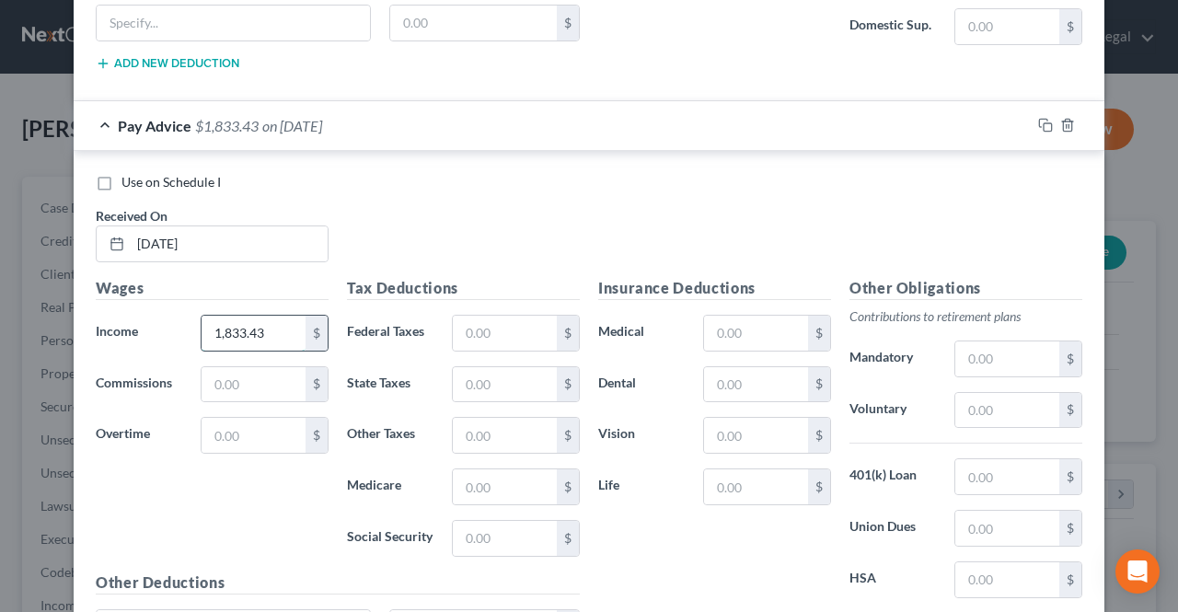
scroll to position [1267, 0]
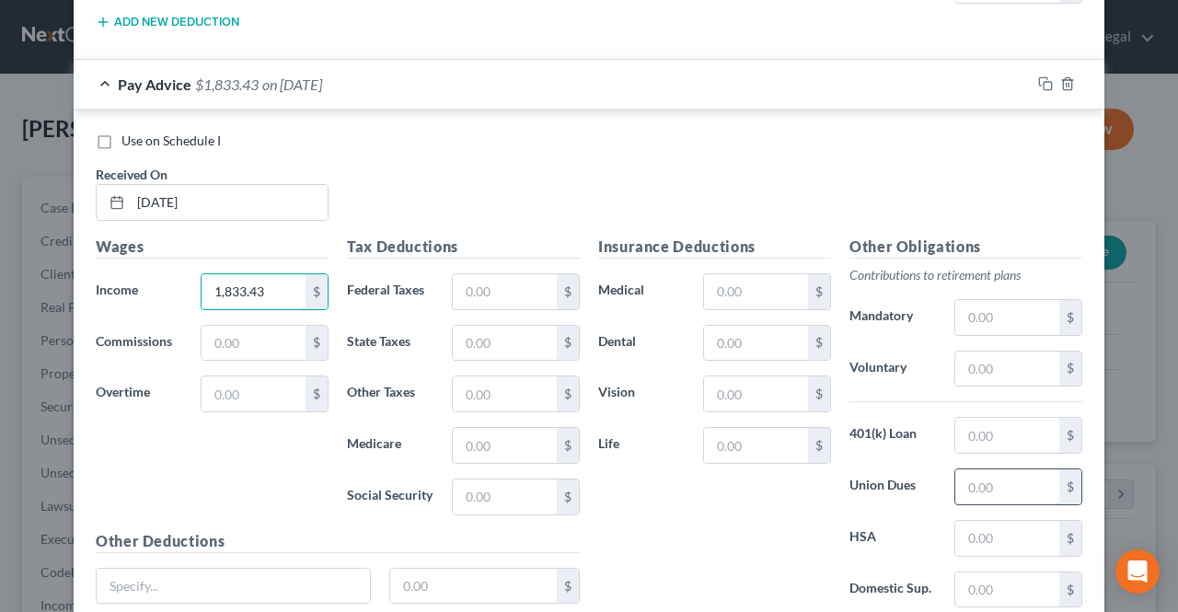
type input "1,833.43"
drag, startPoint x: 992, startPoint y: 470, endPoint x: 999, endPoint y: 492, distance: 23.3
click at [993, 470] on input "text" at bounding box center [1007, 486] width 104 height 35
type input "25.38"
click at [728, 297] on input "text" at bounding box center [756, 291] width 104 height 35
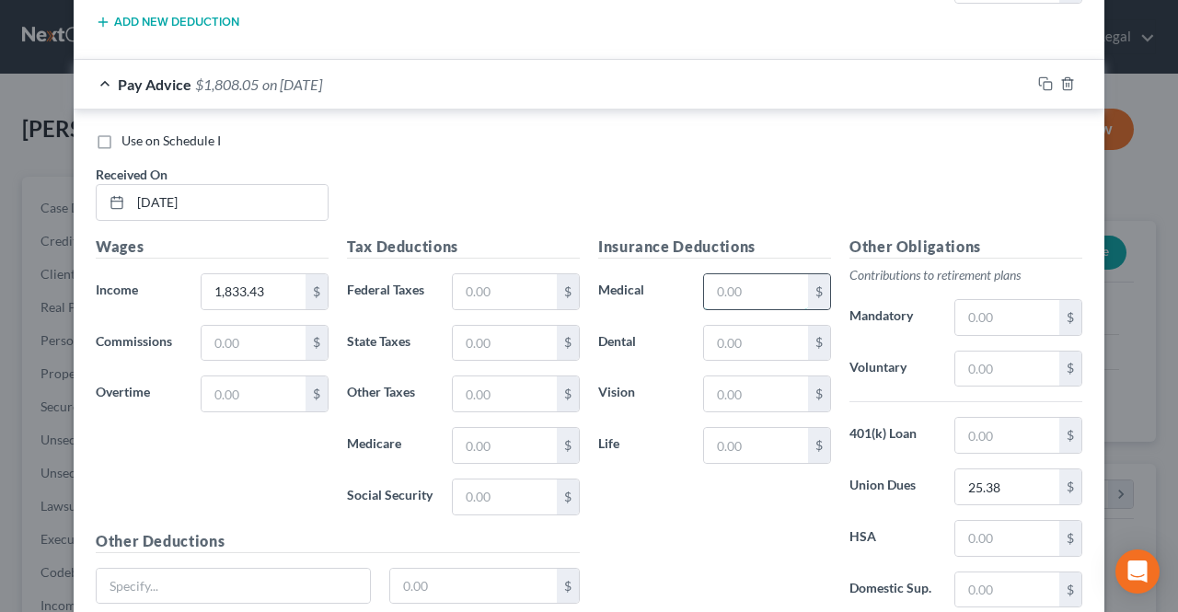
type input "12.50"
click at [479, 287] on input "text" at bounding box center [505, 291] width 104 height 35
type input "185.10"
click at [482, 479] on input "text" at bounding box center [505, 496] width 104 height 35
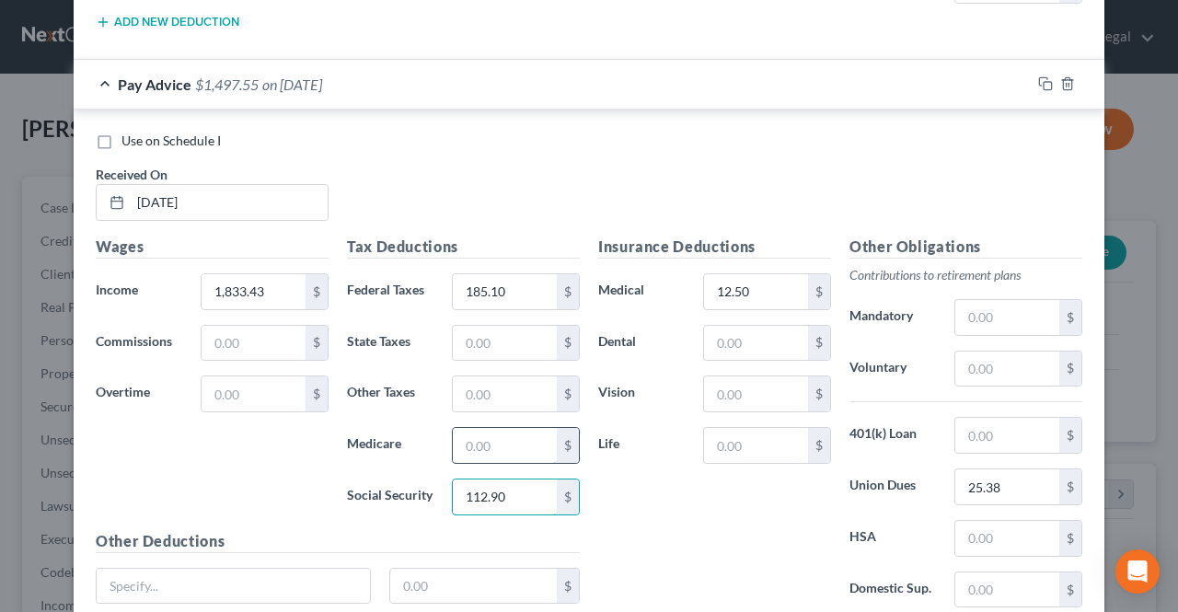
type input "112.90"
drag, startPoint x: 477, startPoint y: 448, endPoint x: 487, endPoint y: 433, distance: 17.9
click at [479, 444] on div "Tax Deductions Federal Taxes 185.10 $ State Taxes $ Other Taxes $ Medicare $ So…" at bounding box center [463, 383] width 251 height 294
click at [487, 433] on input "text" at bounding box center [505, 445] width 104 height 35
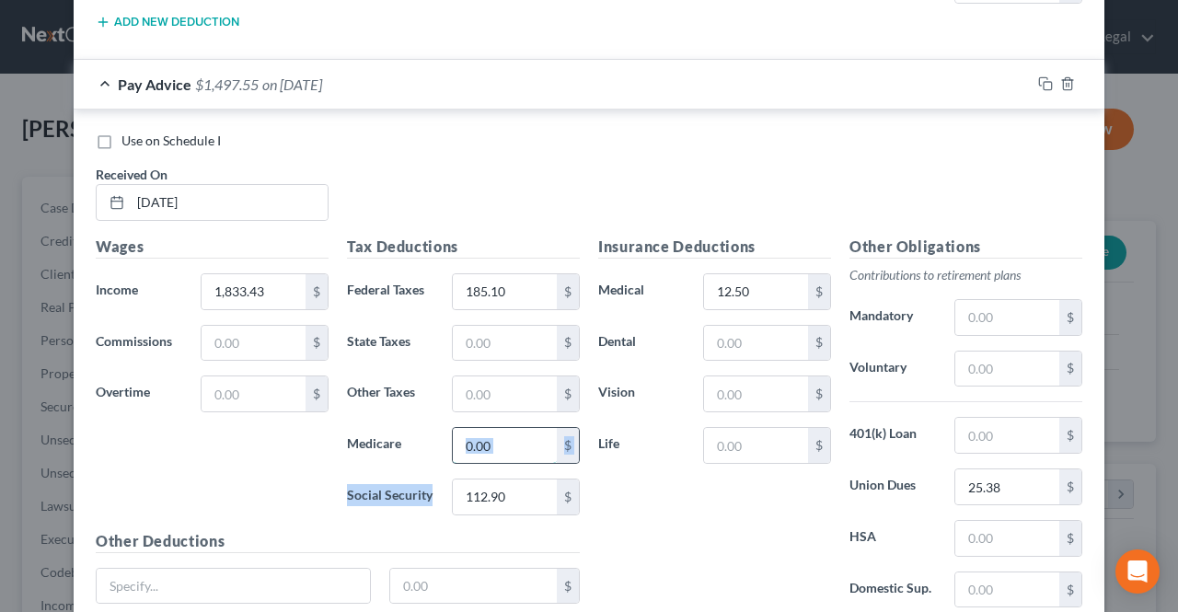
click at [507, 431] on input "text" at bounding box center [505, 445] width 104 height 35
type input "26.41"
click at [519, 333] on input "text" at bounding box center [505, 343] width 104 height 35
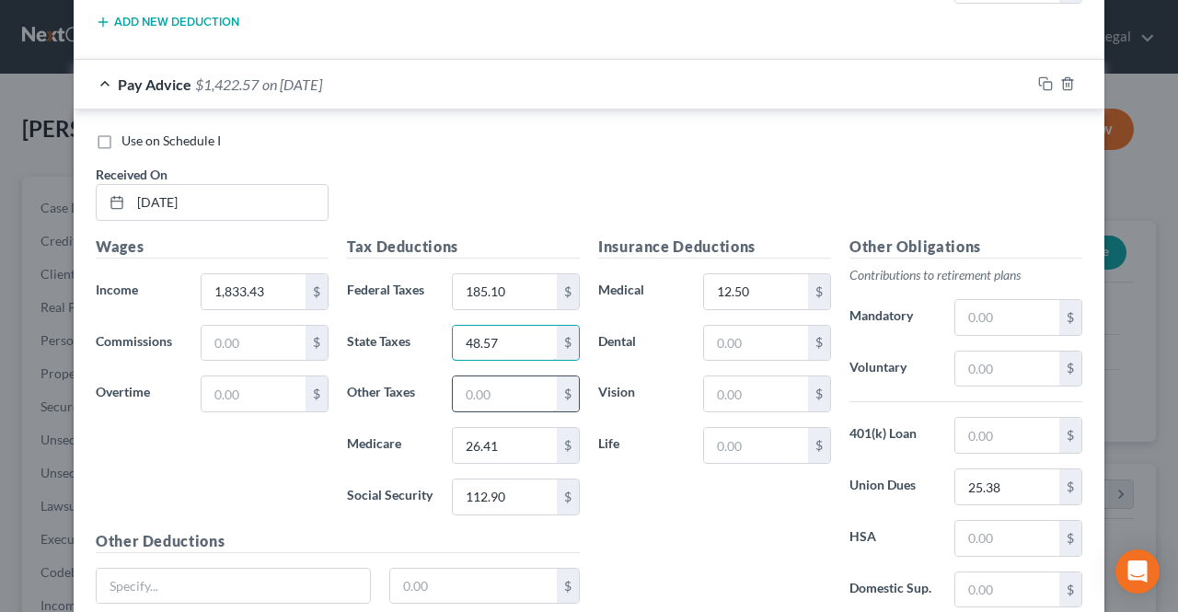
type input "48.57"
click at [519, 376] on input "text" at bounding box center [505, 393] width 104 height 35
drag, startPoint x: 502, startPoint y: 380, endPoint x: 417, endPoint y: 366, distance: 86.7
click at [420, 375] on div "Other Taxes 18.06 $" at bounding box center [463, 393] width 251 height 37
type input "18.06"
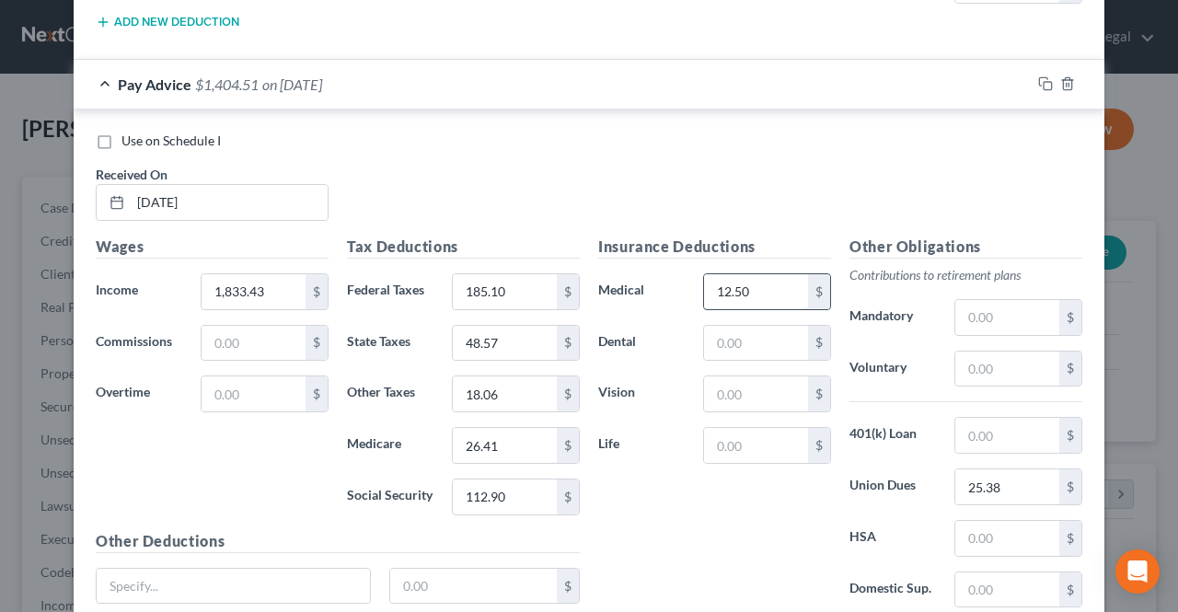
click at [782, 281] on input "12.50" at bounding box center [756, 291] width 104 height 35
click at [526, 283] on input "185.10" at bounding box center [505, 291] width 104 height 35
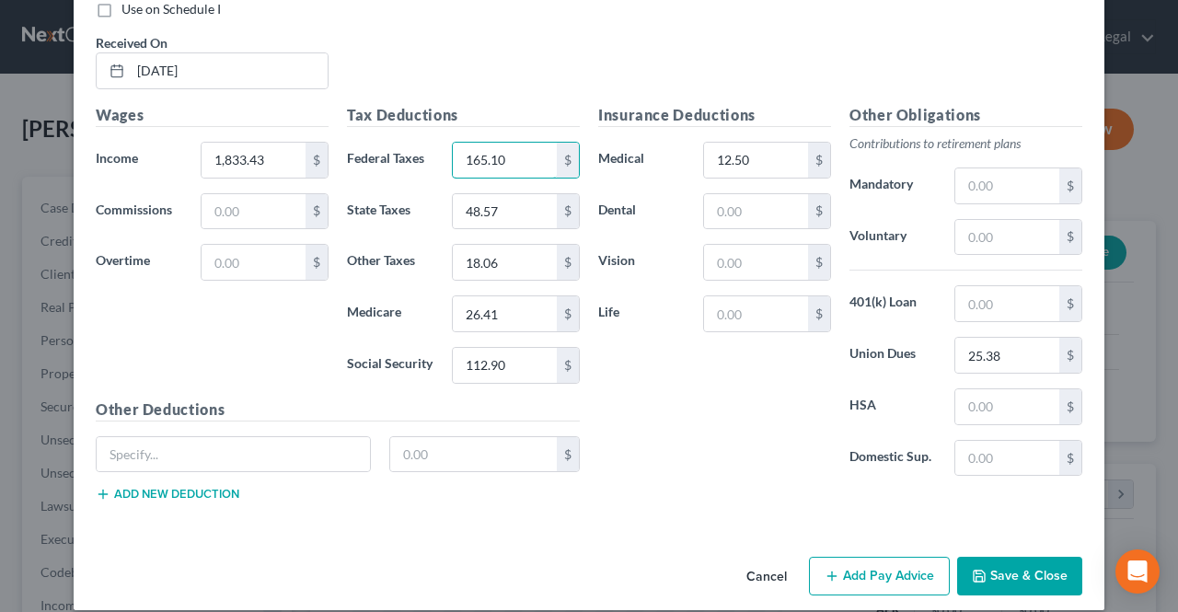
scroll to position [1406, 0]
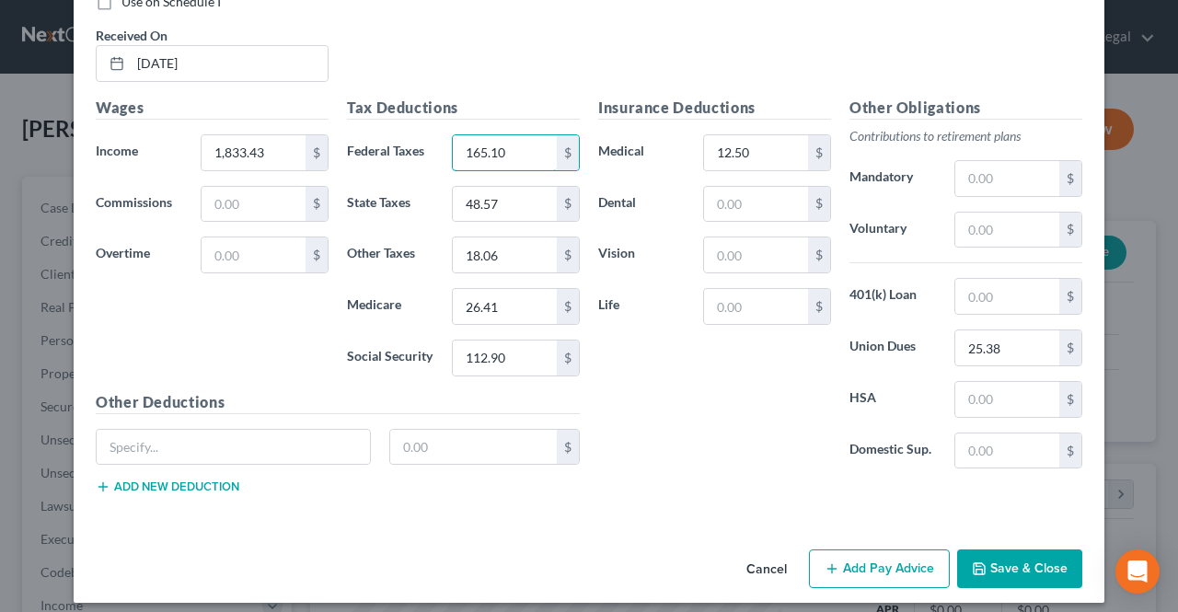
type input "165.10"
drag, startPoint x: 865, startPoint y: 551, endPoint x: 813, endPoint y: 510, distance: 66.8
click at [863, 551] on button "Add Pay Advice" at bounding box center [879, 568] width 141 height 39
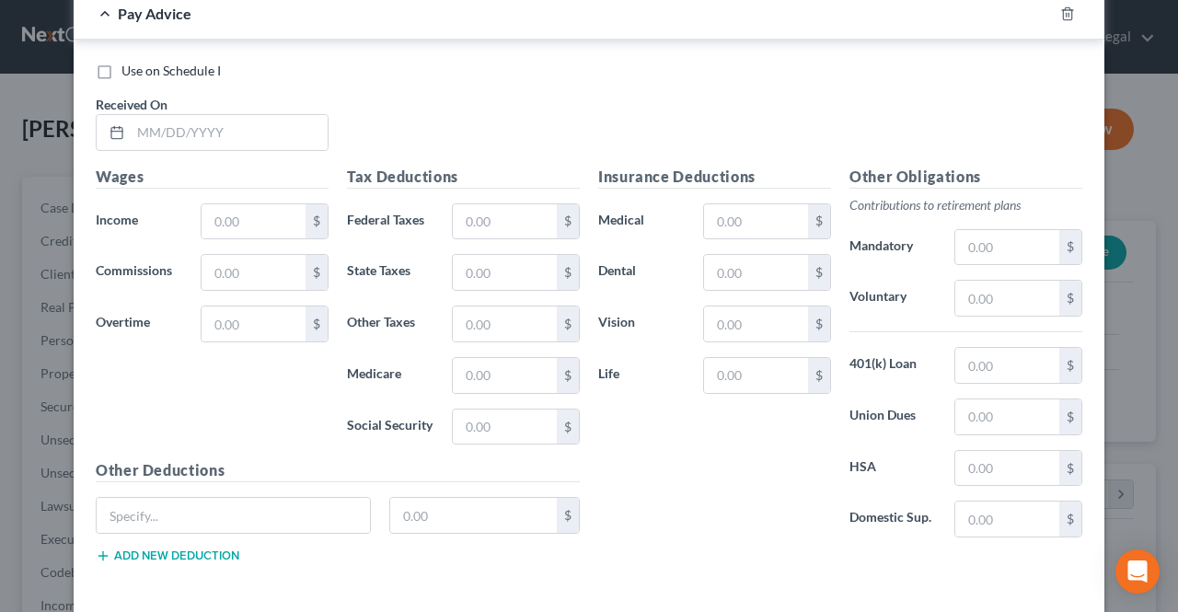
scroll to position [1913, 0]
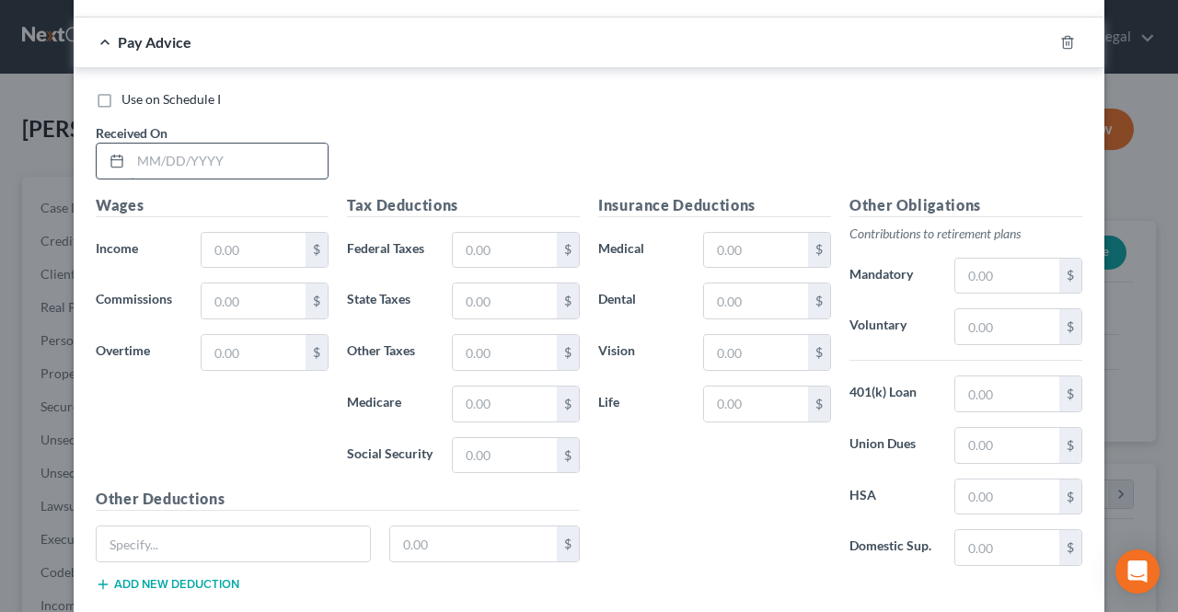
click at [239, 151] on input "text" at bounding box center [229, 161] width 197 height 35
drag, startPoint x: 225, startPoint y: 159, endPoint x: 871, endPoint y: 395, distance: 687.7
click at [103, 143] on div "[DATE]" at bounding box center [212, 161] width 233 height 37
type input "[DATE]"
click at [259, 245] on input "text" at bounding box center [254, 250] width 104 height 35
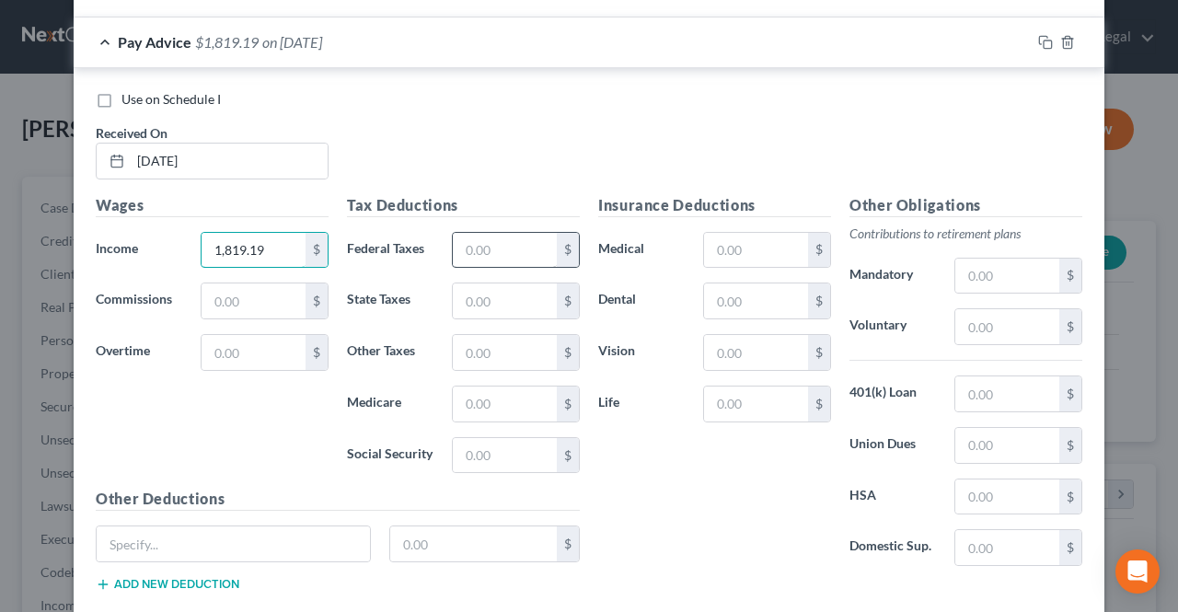
type input "1,819.19"
click at [475, 233] on input "text" at bounding box center [505, 250] width 104 height 35
type input "367.22"
click at [491, 446] on input "text" at bounding box center [505, 455] width 104 height 35
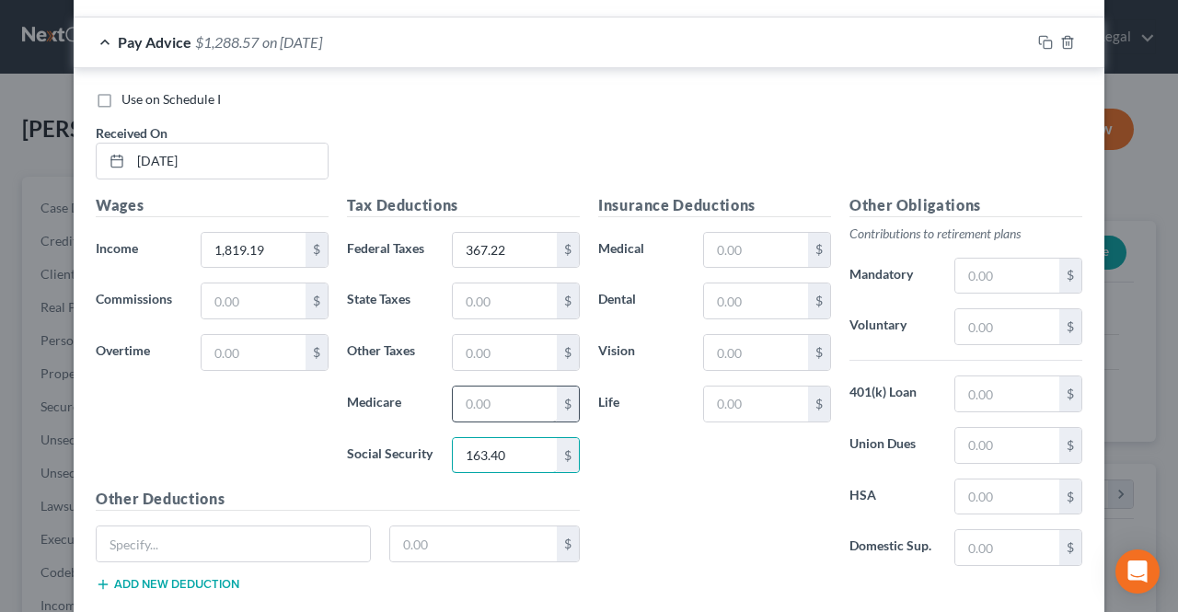
type input "163.40"
click at [488, 393] on input "text" at bounding box center [505, 404] width 104 height 35
click at [504, 387] on input "112.02" at bounding box center [505, 404] width 104 height 35
type input "112.02"
drag, startPoint x: 506, startPoint y: 378, endPoint x: 475, endPoint y: 380, distance: 31.3
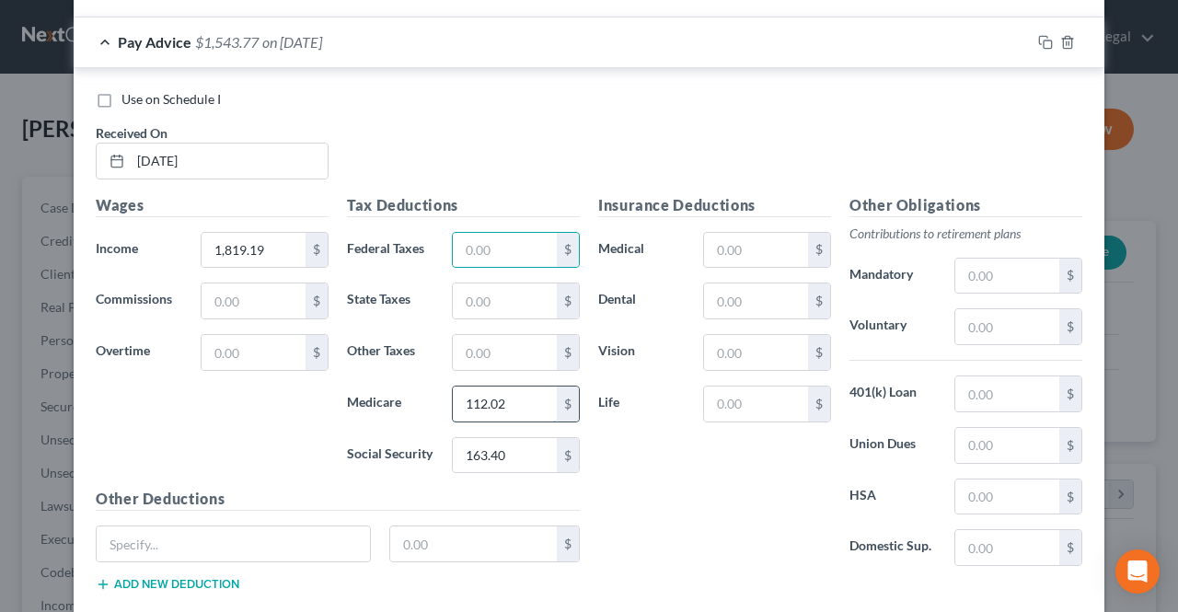
click at [505, 387] on input "112.02" at bounding box center [505, 404] width 104 height 35
drag, startPoint x: 492, startPoint y: 422, endPoint x: 490, endPoint y: 453, distance: 30.5
click at [493, 438] on input "163.40" at bounding box center [505, 455] width 104 height 35
click at [492, 233] on input "text" at bounding box center [505, 250] width 104 height 35
type input "163.40"
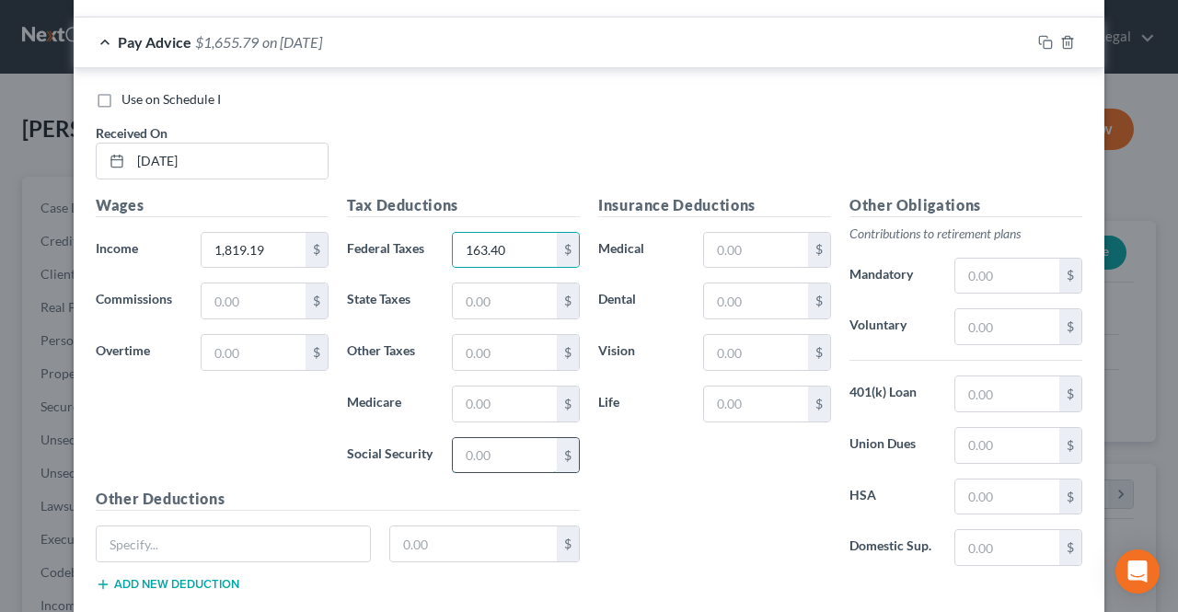
click at [480, 438] on input "text" at bounding box center [505, 455] width 104 height 35
type input "112.02"
click at [477, 398] on input "text" at bounding box center [505, 404] width 104 height 35
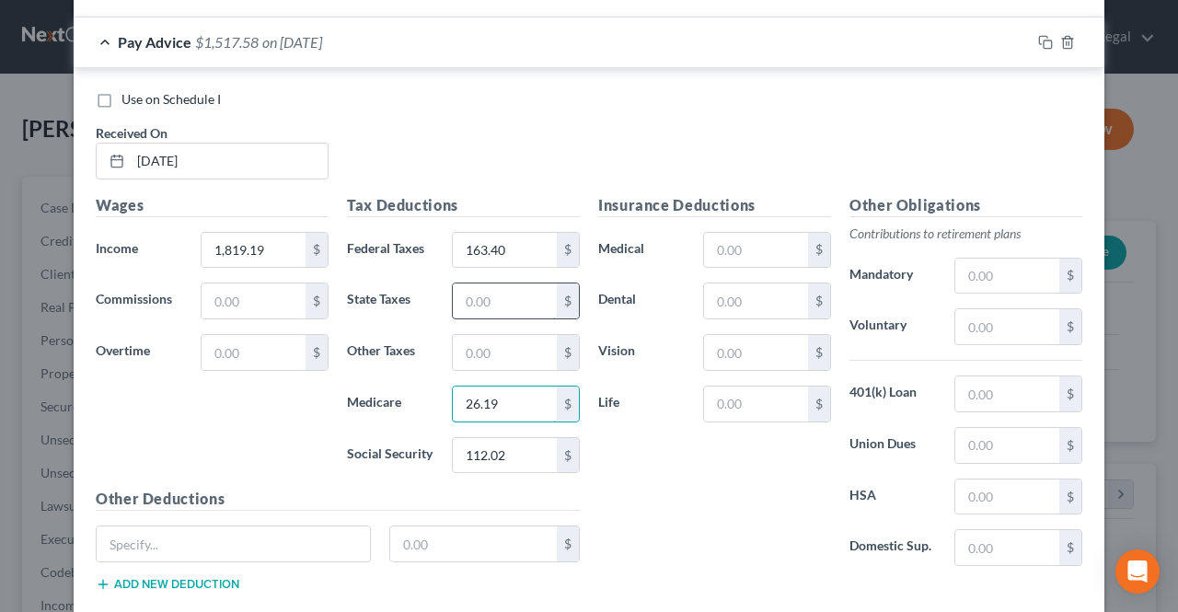
type input "26.19"
click at [523, 289] on input "text" at bounding box center [505, 300] width 104 height 35
type input "47.70"
click at [514, 335] on input "text" at bounding box center [505, 352] width 104 height 35
type input "17.91"
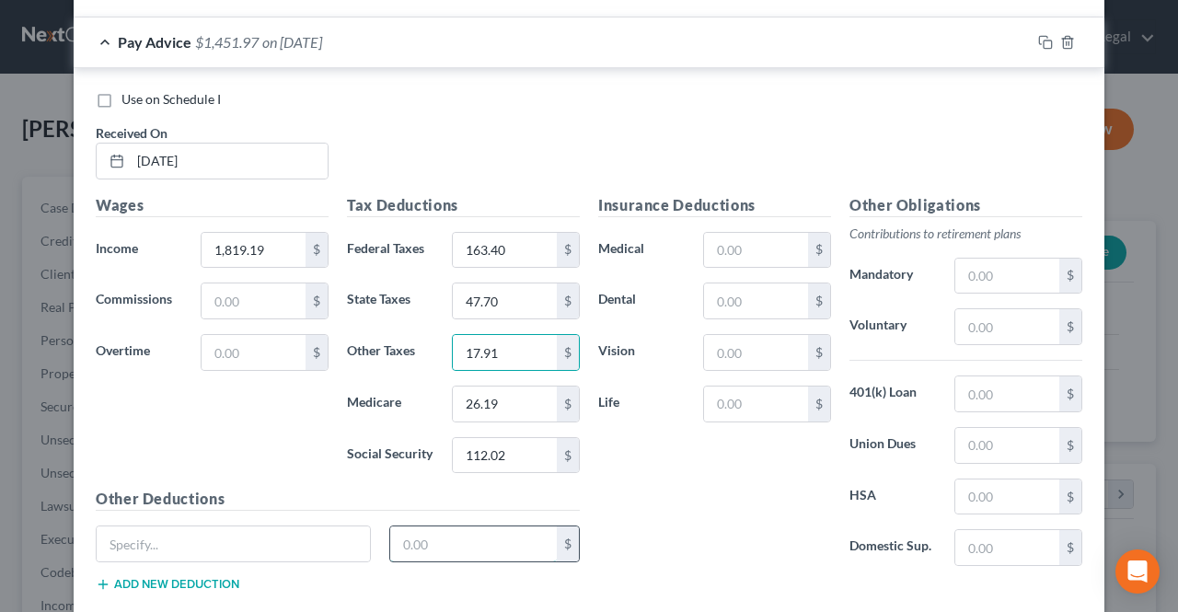
click at [433, 529] on input "text" at bounding box center [473, 543] width 167 height 35
type input "2.00"
click at [344, 531] on input "text" at bounding box center [233, 543] width 273 height 35
type input "UDEF"
click at [723, 248] on input "text" at bounding box center [756, 250] width 104 height 35
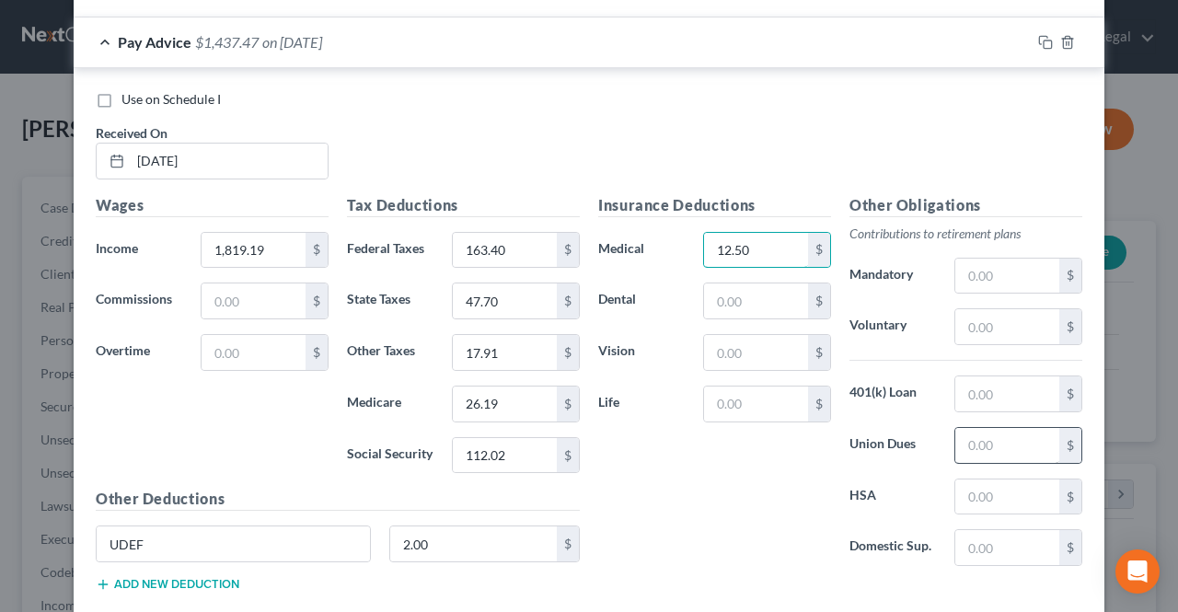
type input "12.50"
click at [976, 428] on input "text" at bounding box center [1007, 445] width 104 height 35
type input "25.38"
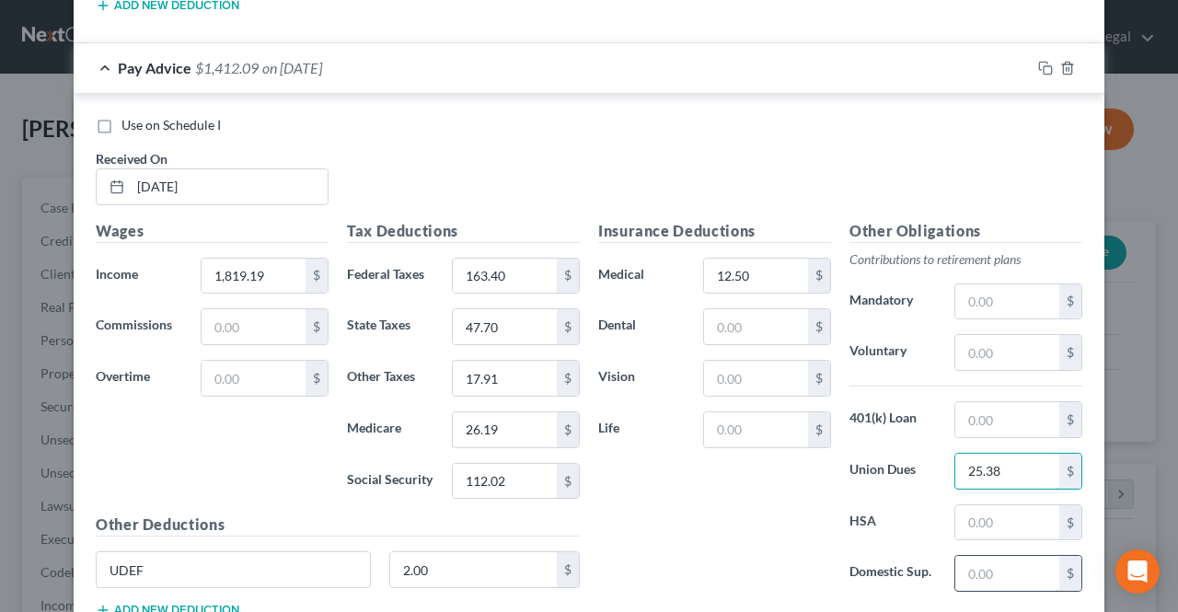
scroll to position [2005, 0]
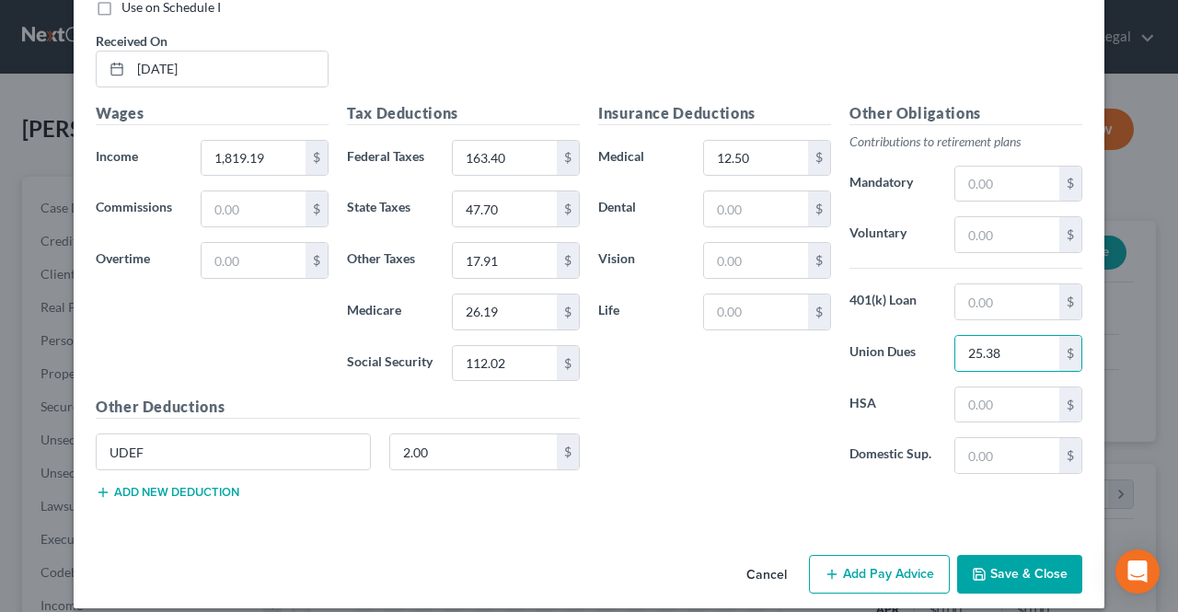
click at [907, 557] on button "Add Pay Advice" at bounding box center [879, 574] width 141 height 39
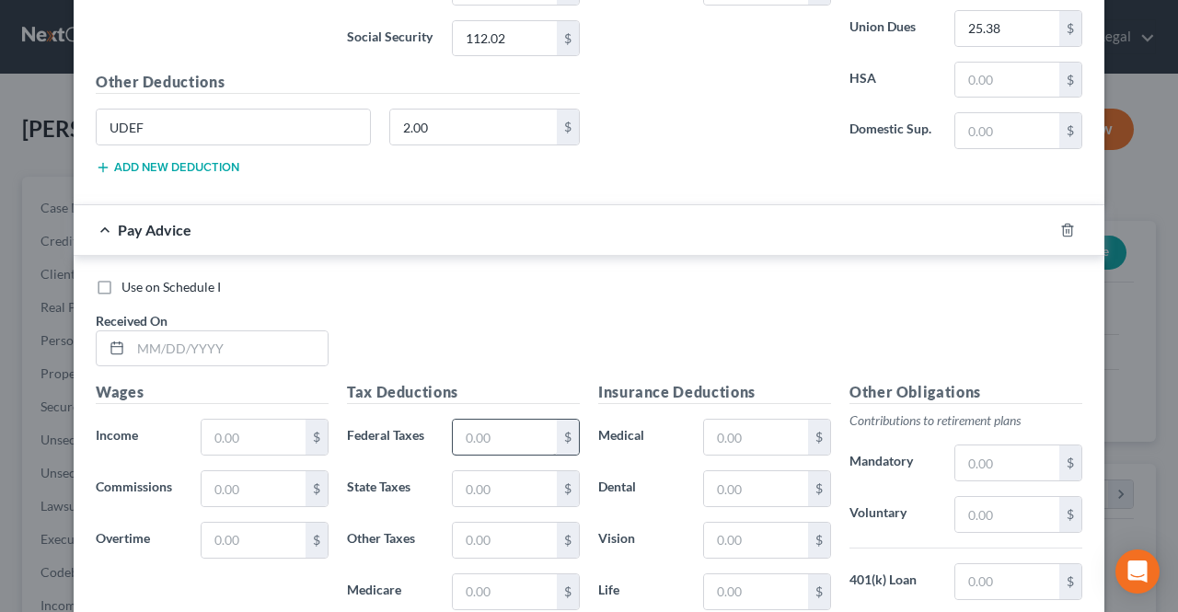
scroll to position [2373, 0]
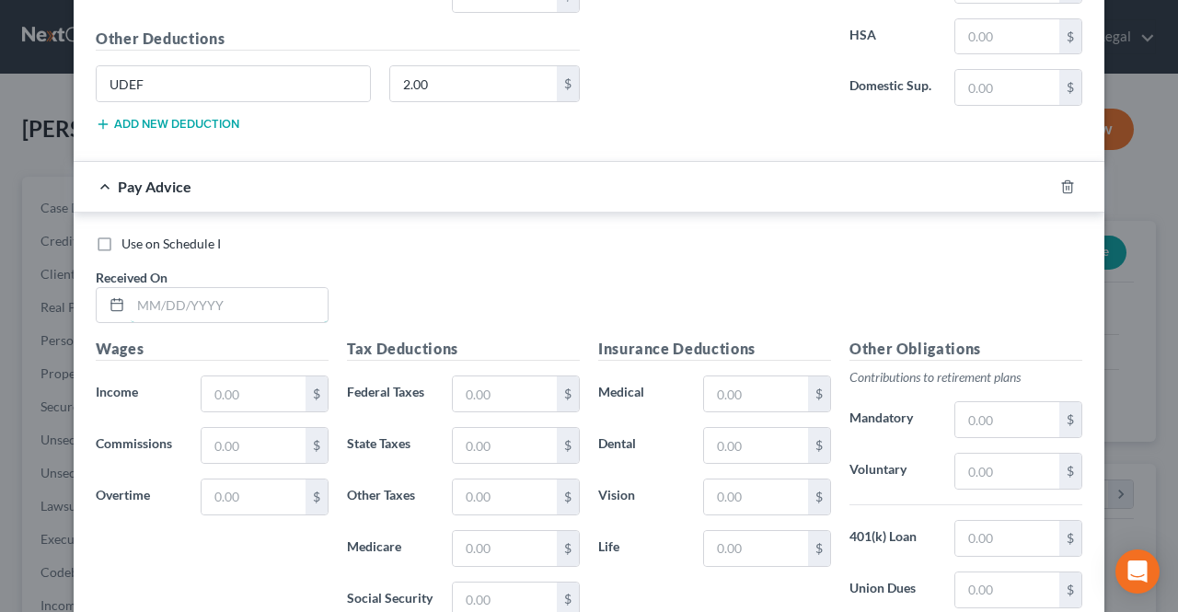
drag, startPoint x: 255, startPoint y: 288, endPoint x: 271, endPoint y: 178, distance: 111.5
click at [255, 288] on input "text" at bounding box center [229, 305] width 197 height 35
click at [291, 66] on input "UDEF" at bounding box center [233, 83] width 273 height 35
type input "UDEF"
click at [477, 69] on input "2.00" at bounding box center [473, 83] width 167 height 35
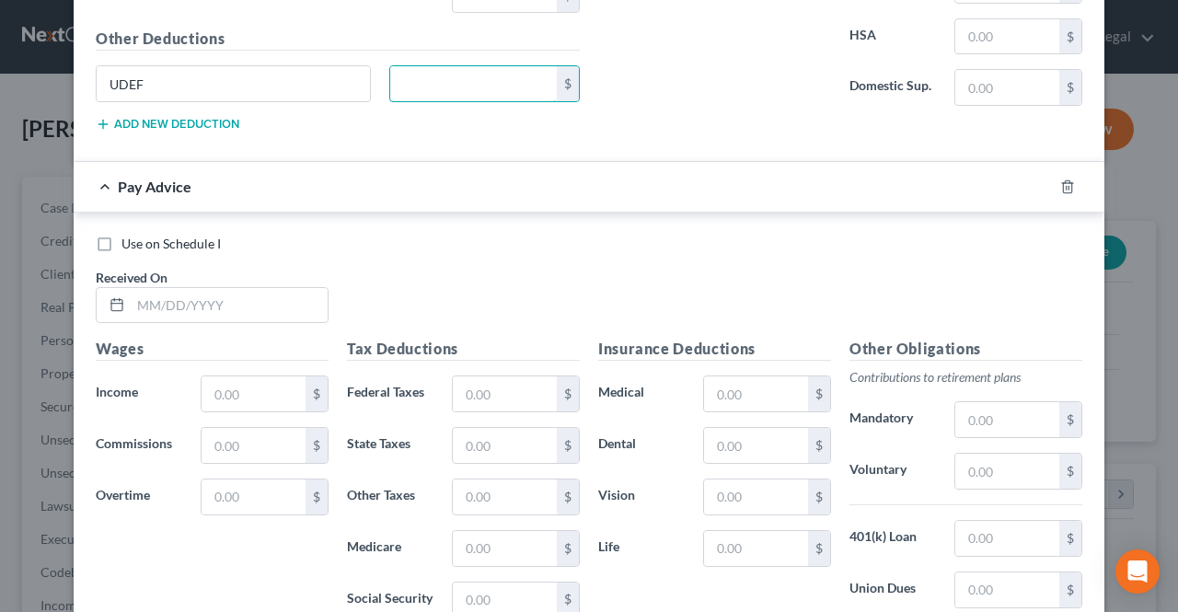
type input "0"
click at [496, 73] on input "0" at bounding box center [473, 83] width 167 height 35
click at [495, 73] on input "0" at bounding box center [473, 83] width 167 height 35
type input "2.00"
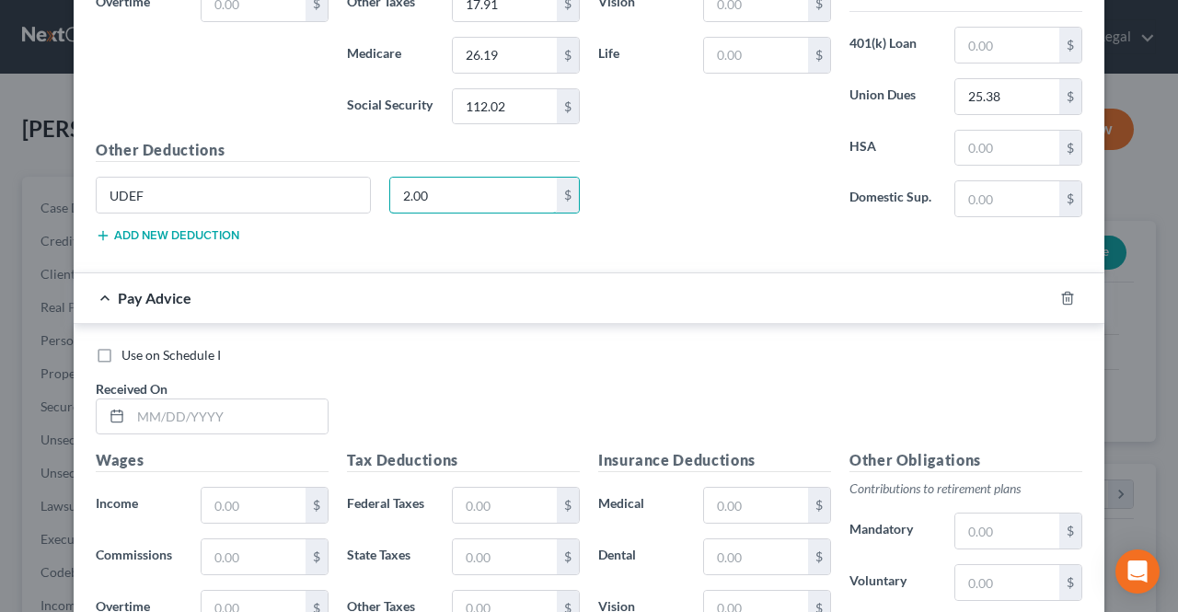
scroll to position [2005, 0]
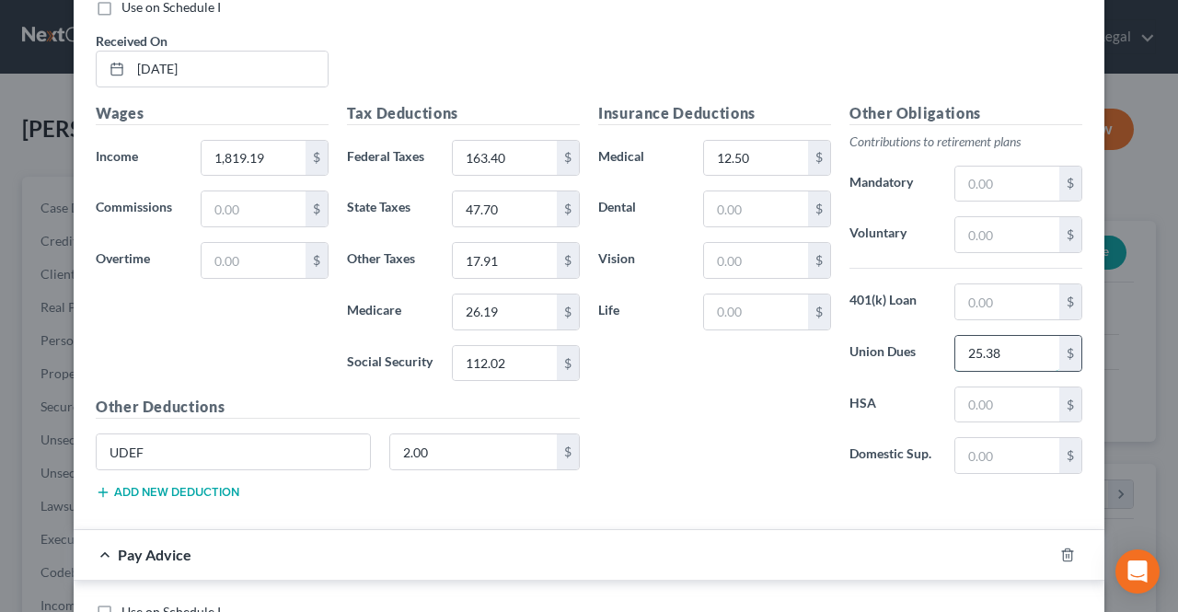
click at [1029, 336] on input "25.38" at bounding box center [1007, 353] width 104 height 35
click at [1022, 340] on input "25.38" at bounding box center [1007, 353] width 104 height 35
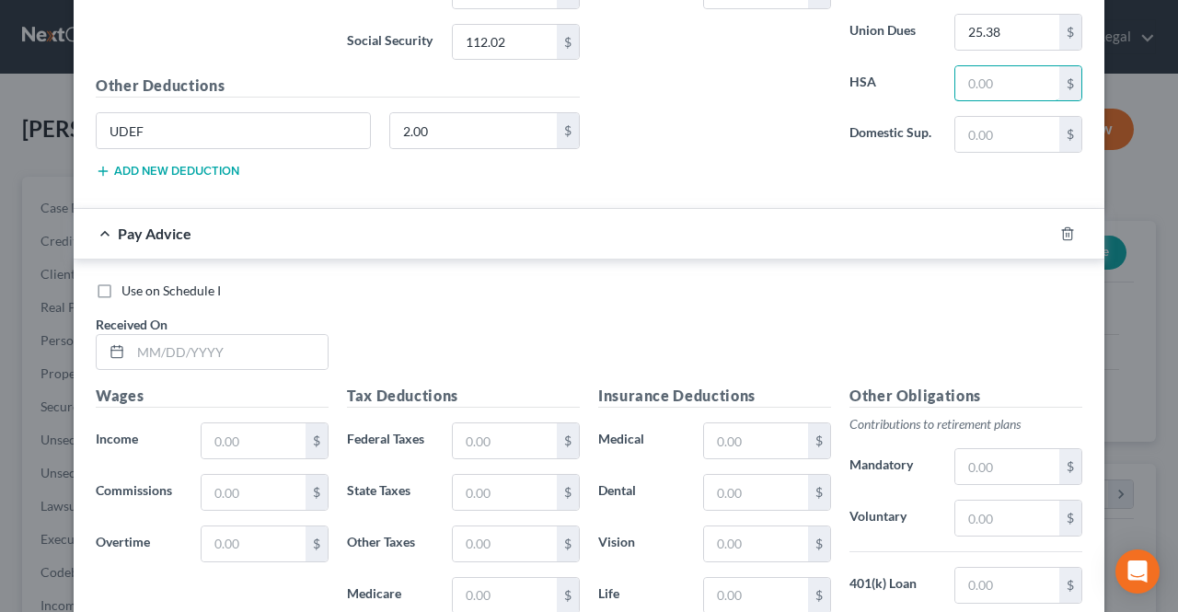
scroll to position [2465, 0]
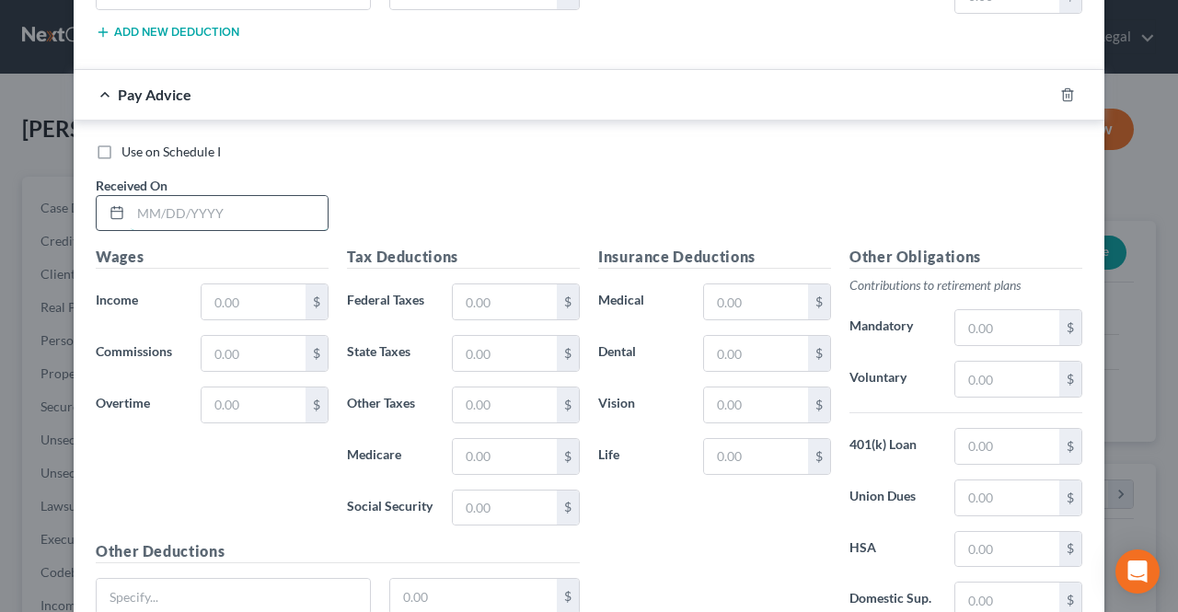
click at [232, 196] on input "text" at bounding box center [229, 213] width 197 height 35
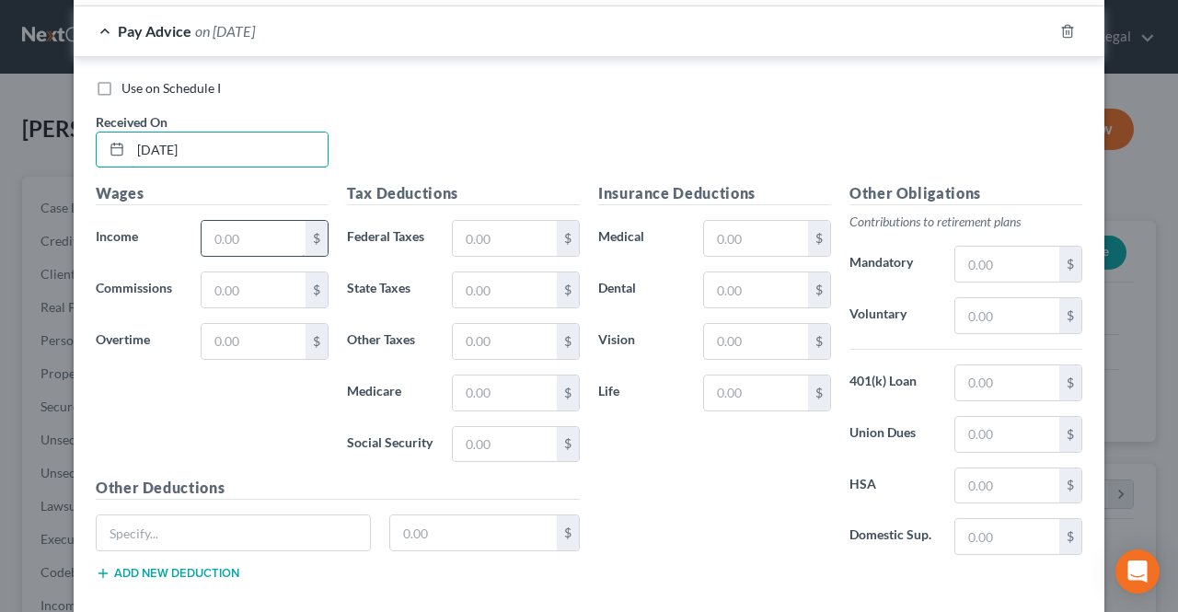
scroll to position [2557, 0]
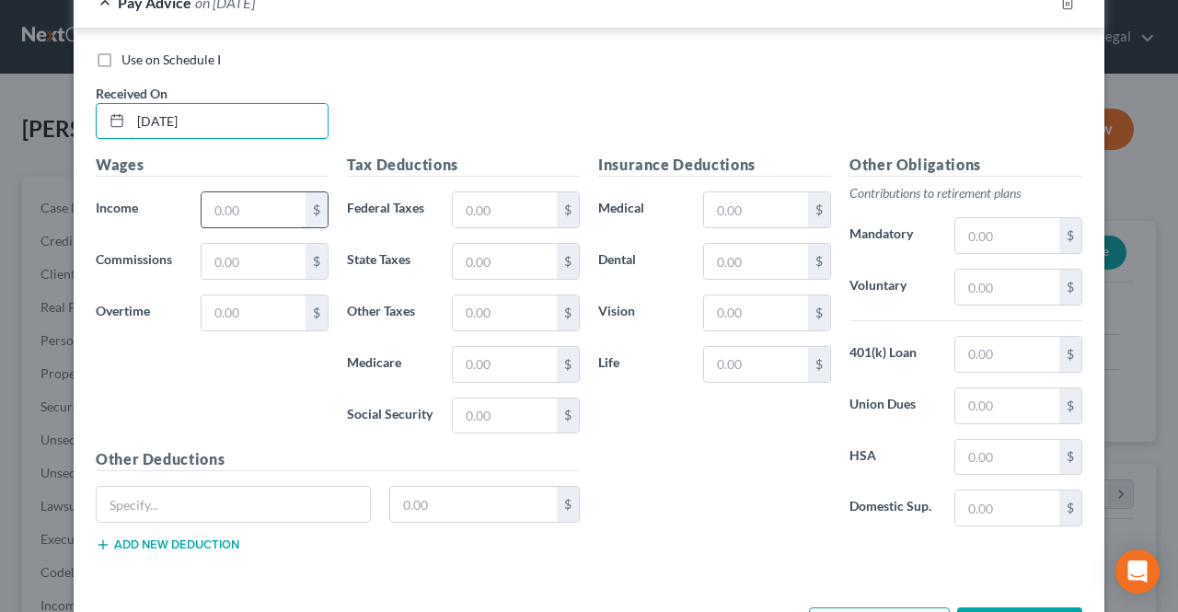
type input "[DATE]"
click at [232, 192] on input "text" at bounding box center [254, 209] width 104 height 35
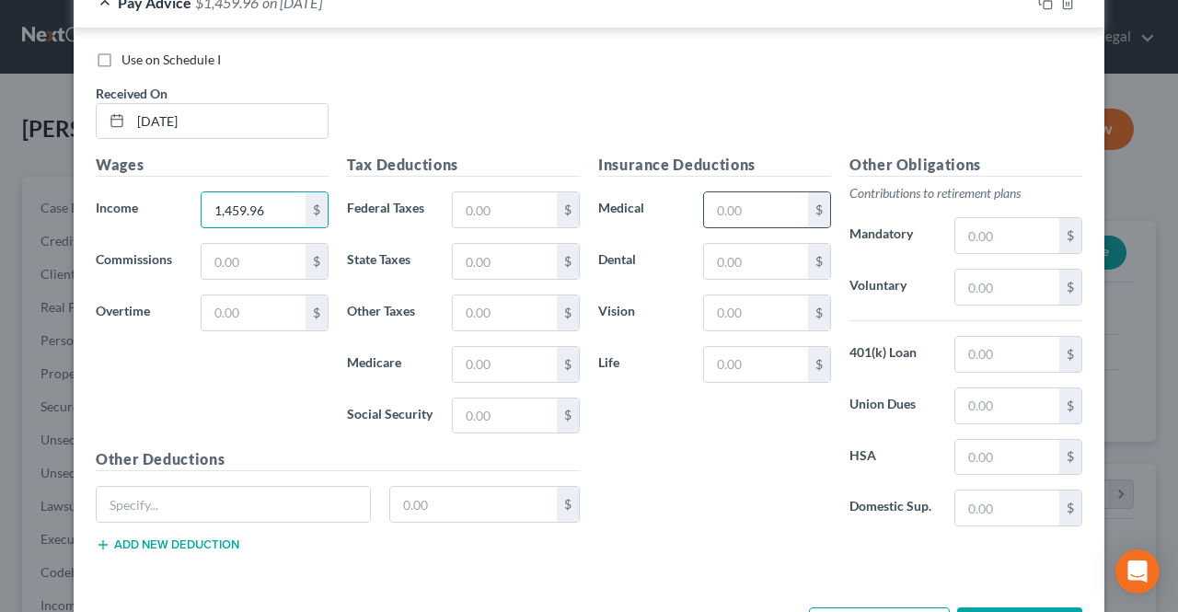
type input "1,459.96"
drag, startPoint x: 720, startPoint y: 188, endPoint x: 742, endPoint y: 203, distance: 27.1
click at [720, 192] on input "text" at bounding box center [756, 209] width 104 height 35
type input "12.50"
drag, startPoint x: 965, startPoint y: 376, endPoint x: 976, endPoint y: 421, distance: 45.5
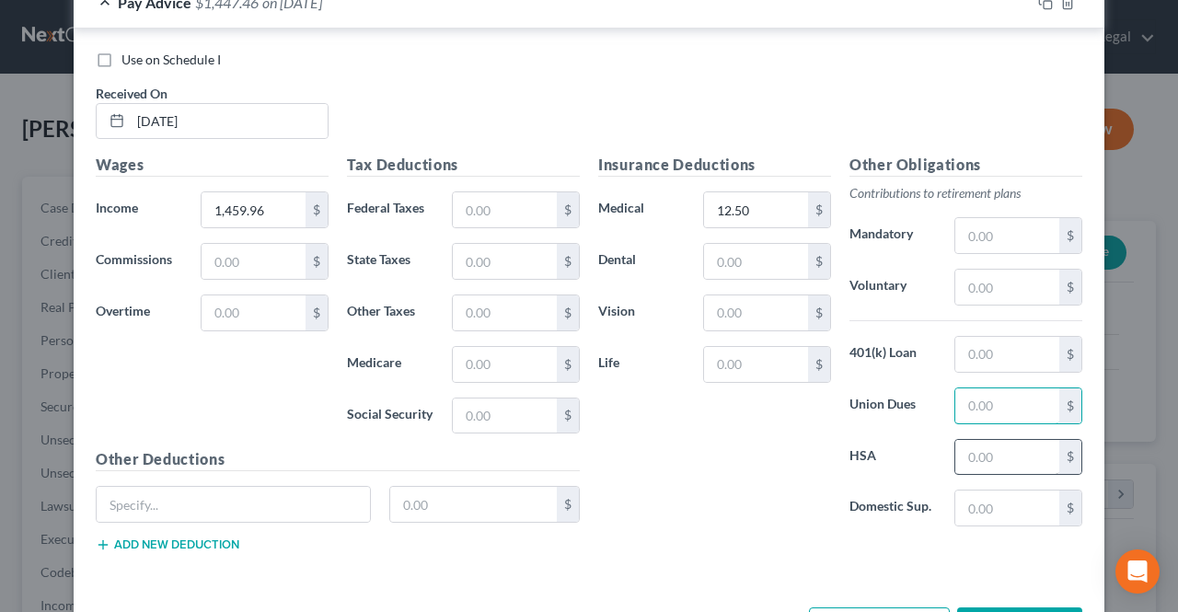
click at [965, 388] on input "text" at bounding box center [1007, 405] width 104 height 35
type input "25.38"
click at [504, 487] on input "text" at bounding box center [473, 504] width 167 height 35
type input "2.00"
drag, startPoint x: 331, startPoint y: 483, endPoint x: 272, endPoint y: 463, distance: 62.3
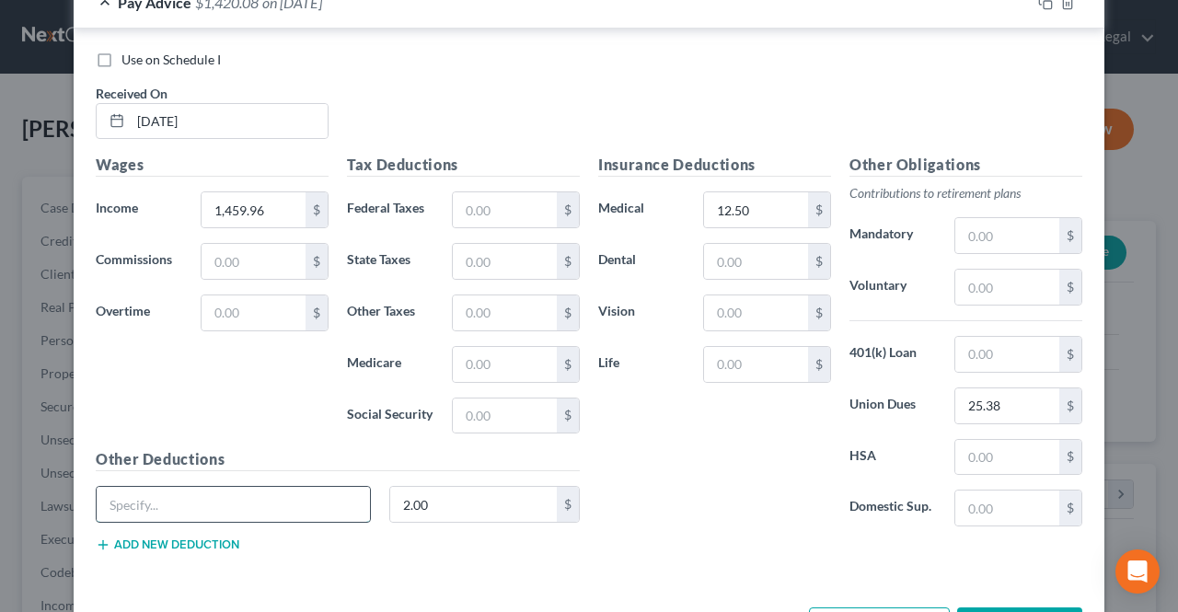
click at [331, 487] on input "text" at bounding box center [233, 504] width 273 height 35
type input "UDEF"
click at [502, 198] on input "text" at bounding box center [505, 209] width 104 height 35
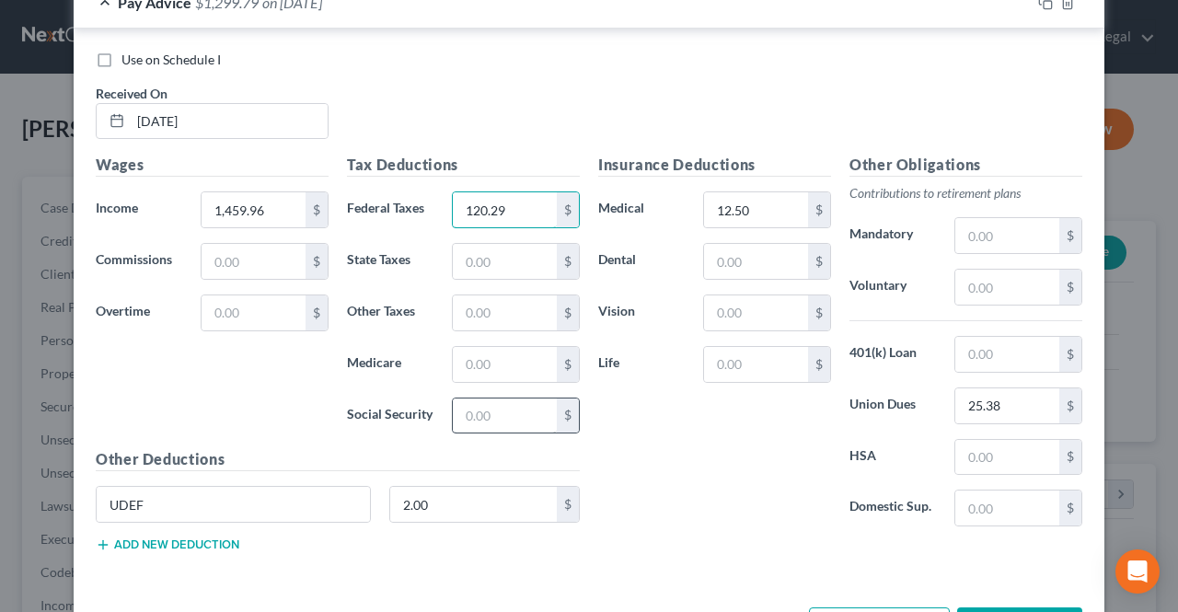
type input "120.29"
click at [484, 398] on input "text" at bounding box center [505, 415] width 104 height 35
type input "89.74"
click at [489, 347] on input "text" at bounding box center [505, 364] width 104 height 35
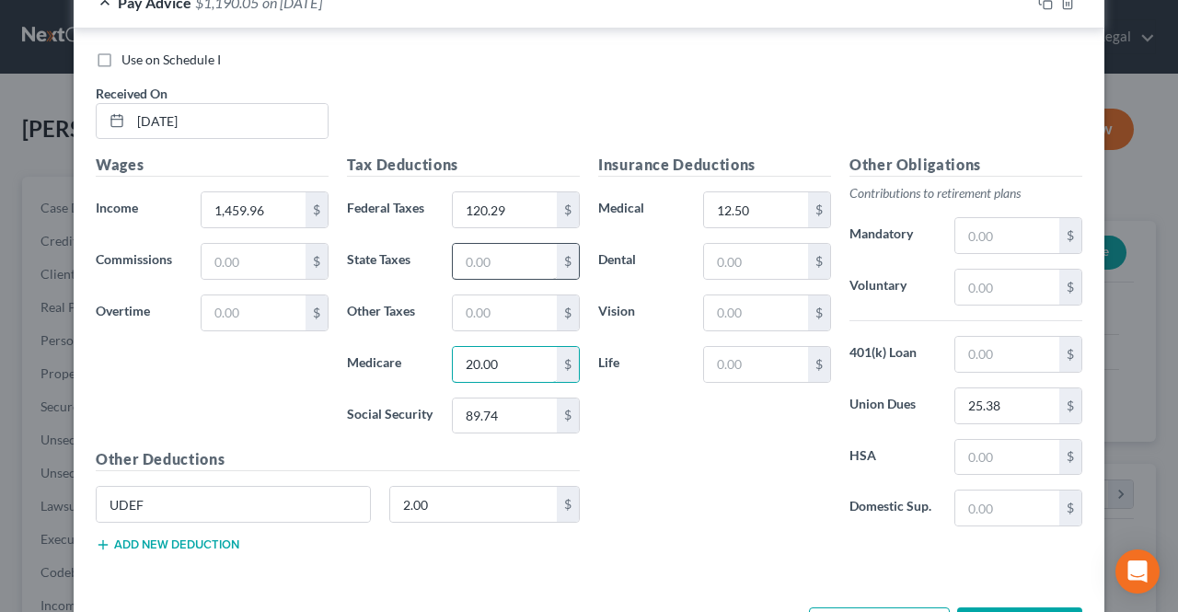
type input "20.00"
click at [478, 244] on input "text" at bounding box center [505, 261] width 104 height 35
type input "27.52"
click at [488, 295] on input "text" at bounding box center [505, 312] width 104 height 35
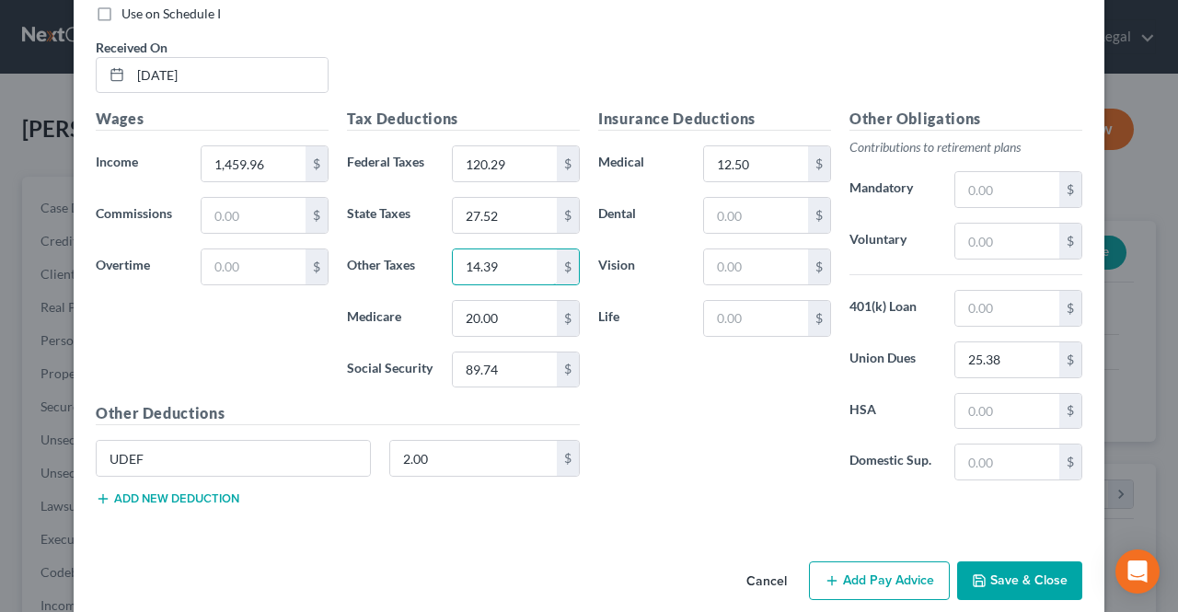
scroll to position [2604, 0]
type input "14.39"
click at [922, 560] on button "Add Pay Advice" at bounding box center [879, 579] width 141 height 39
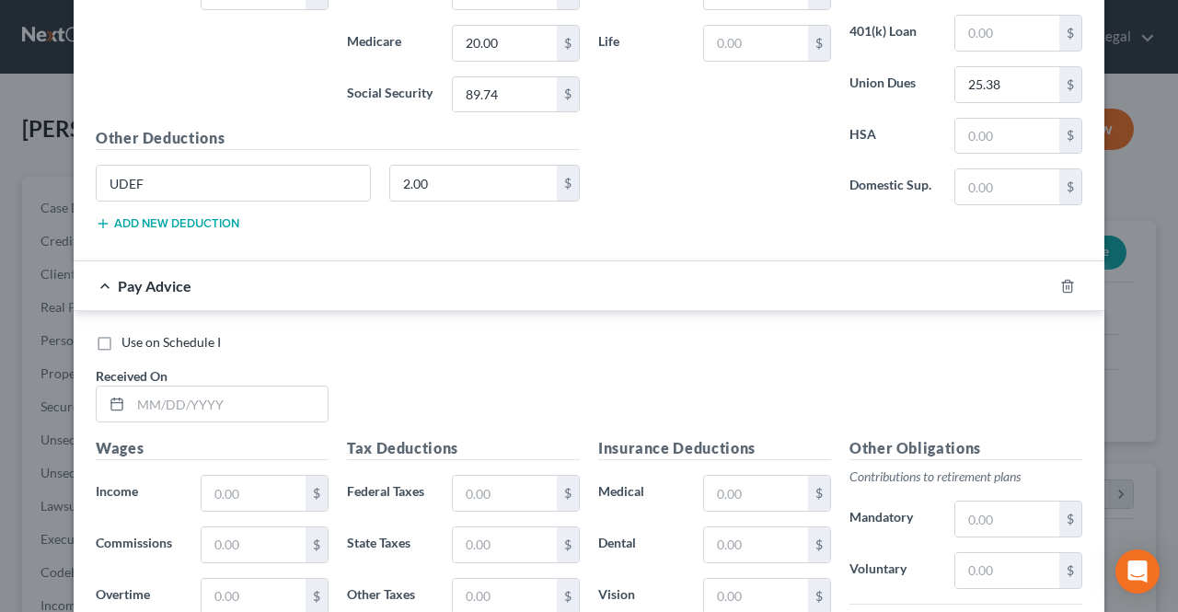
scroll to position [2880, 0]
click at [285, 389] on input "text" at bounding box center [229, 402] width 197 height 35
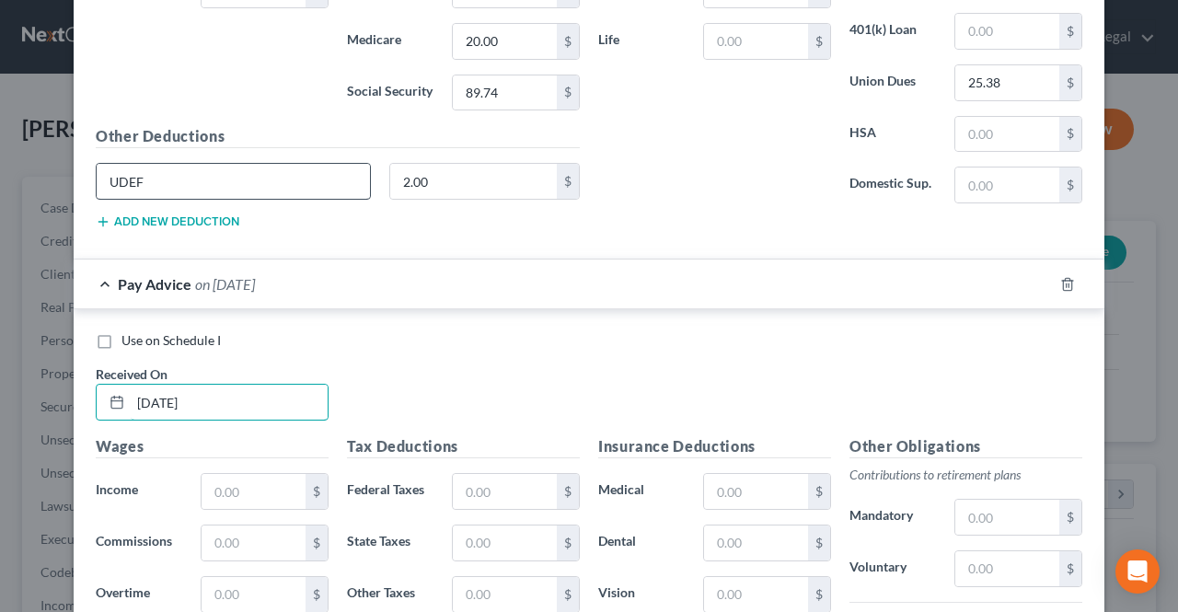
type input "[DATE]"
click at [289, 167] on input "UDEF" at bounding box center [233, 181] width 273 height 35
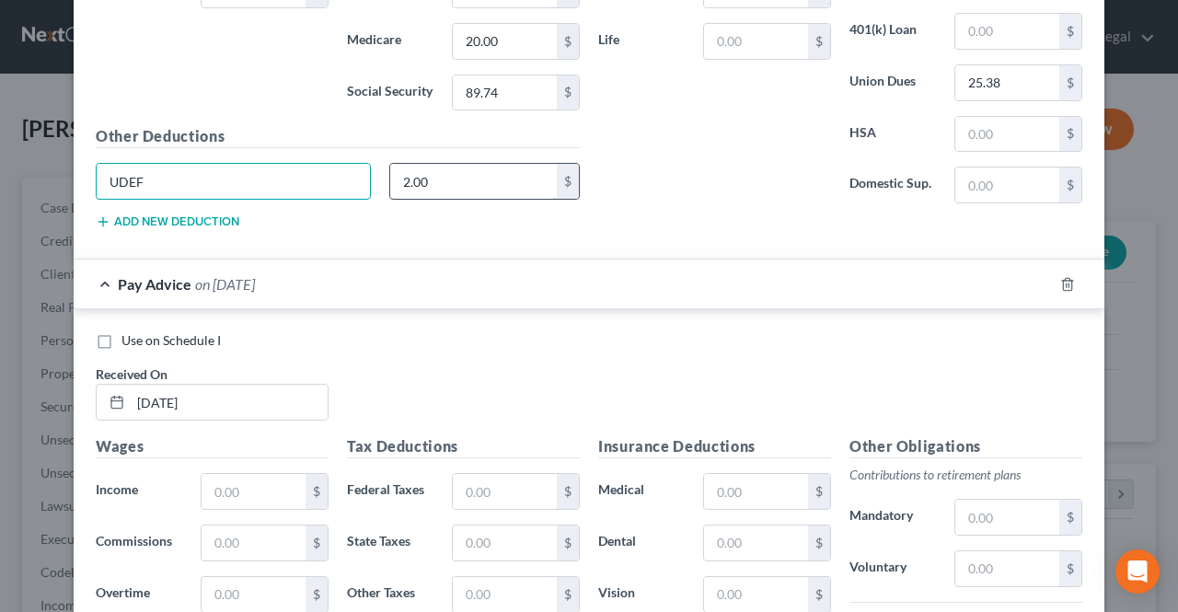
type input "UDEF"
click at [465, 167] on input "2.00" at bounding box center [473, 181] width 167 height 35
type input "0"
click at [480, 164] on input "0" at bounding box center [473, 181] width 167 height 35
type input "2.00"
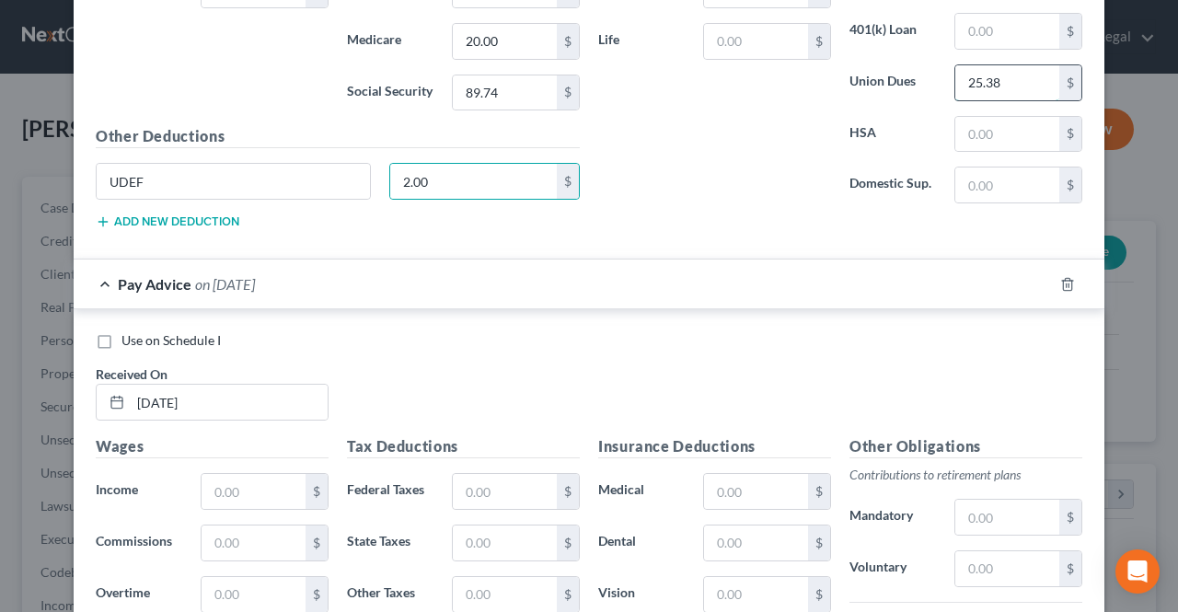
click at [998, 68] on input "25.38" at bounding box center [1007, 82] width 104 height 35
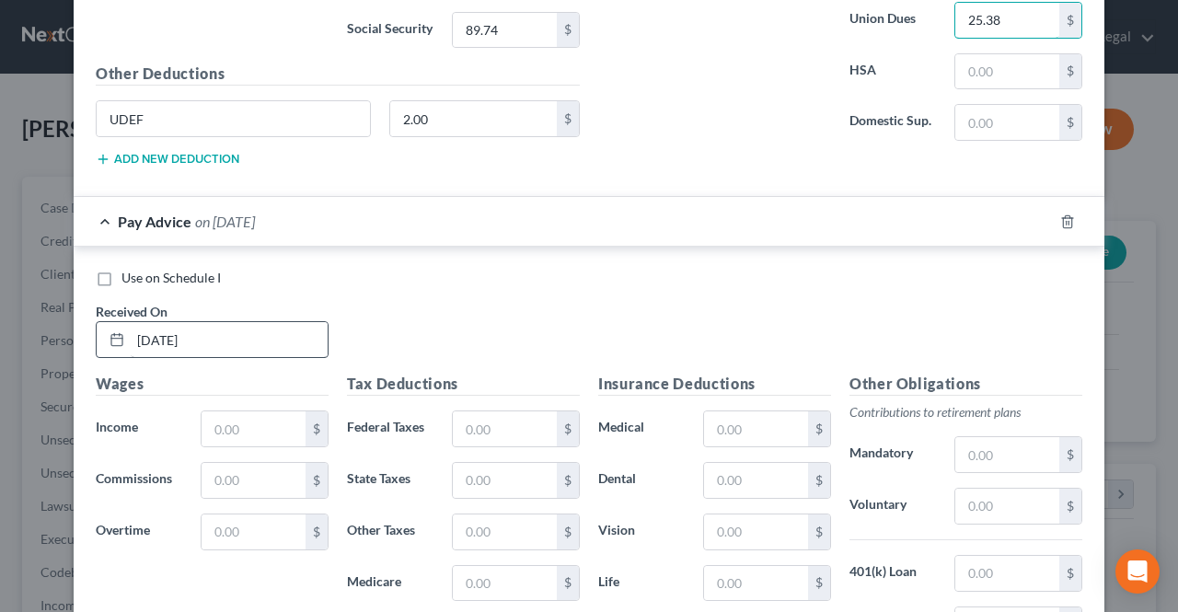
scroll to position [2973, 0]
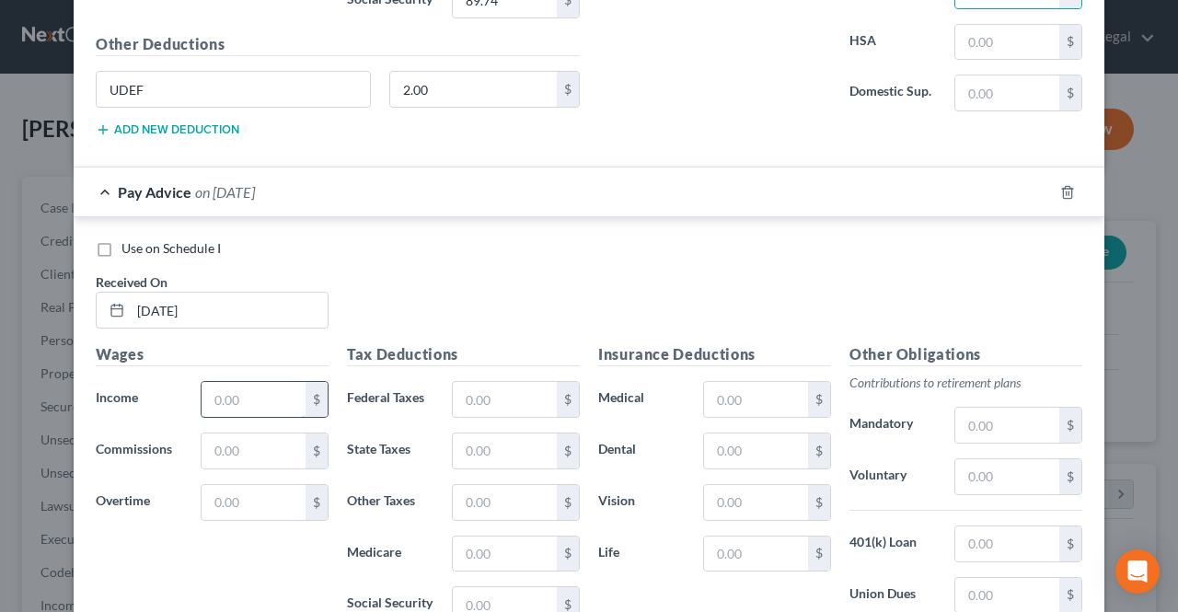
click at [232, 386] on input "text" at bounding box center [254, 399] width 104 height 35
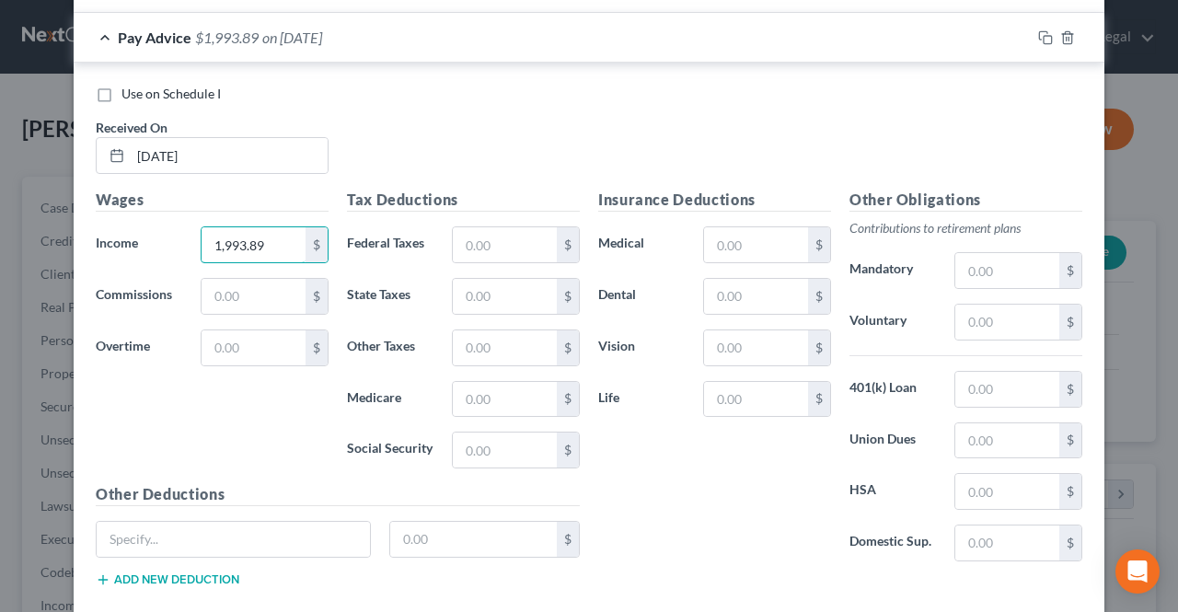
scroll to position [3157, 0]
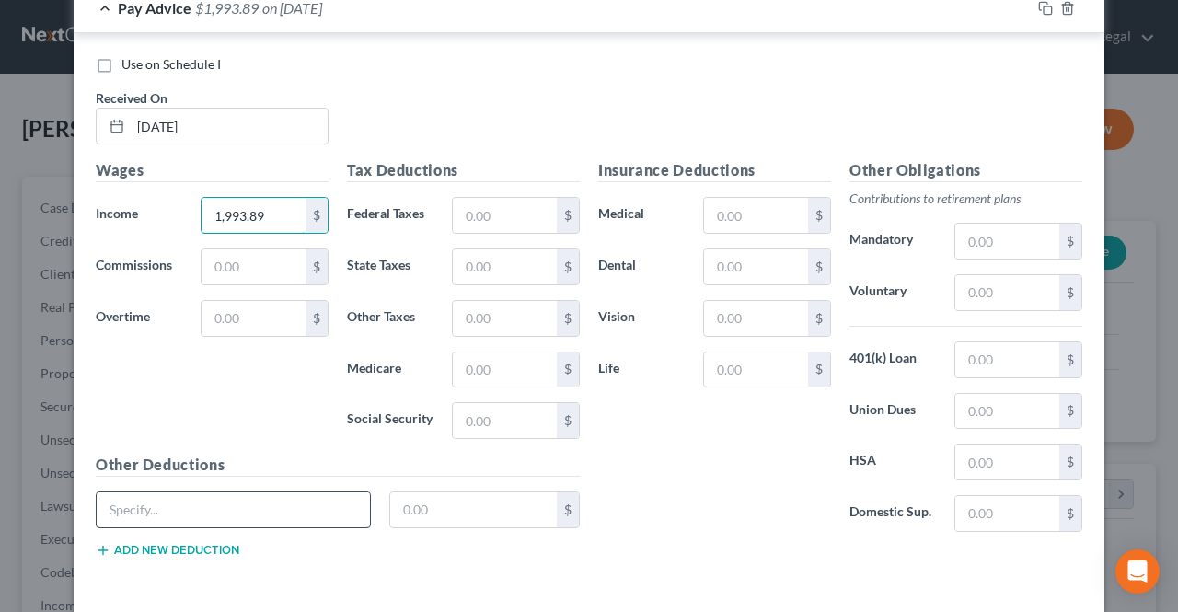
type input "1,993.89"
drag, startPoint x: 311, startPoint y: 470, endPoint x: 280, endPoint y: 463, distance: 32.1
click at [311, 492] on input "text" at bounding box center [233, 509] width 273 height 35
type input "UDEF"
click at [410, 492] on input "text" at bounding box center [473, 509] width 167 height 35
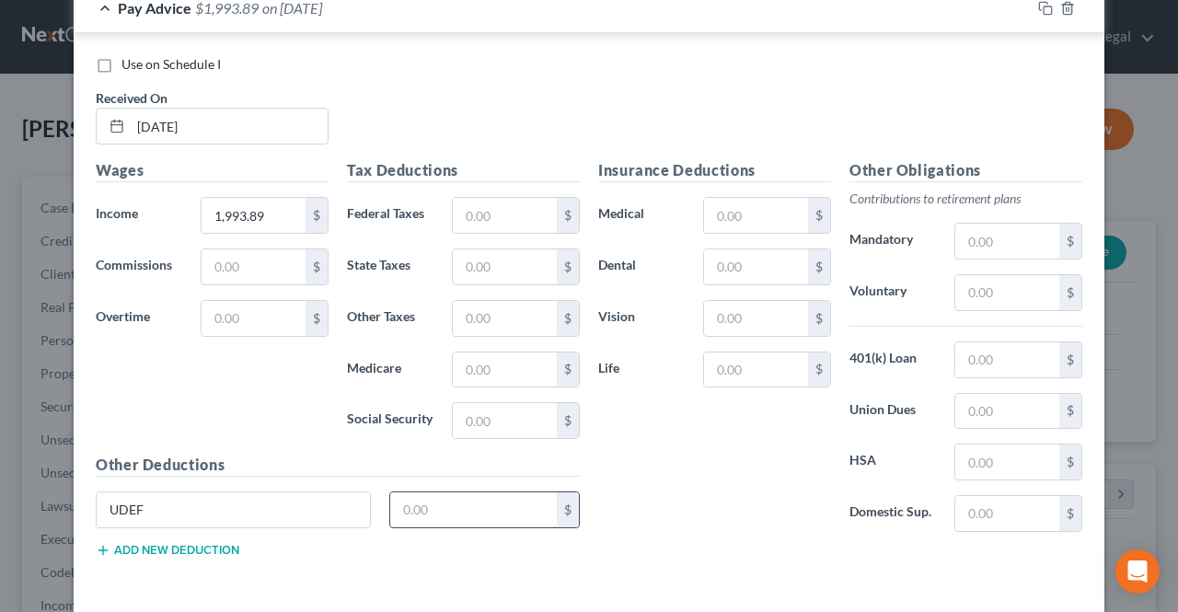
type input "2.00"
click at [707, 201] on input "text" at bounding box center [756, 215] width 104 height 35
type input "12.50"
click at [936, 393] on label "Union Dues" at bounding box center [892, 411] width 105 height 37
click at [955, 394] on input "text" at bounding box center [1007, 411] width 104 height 35
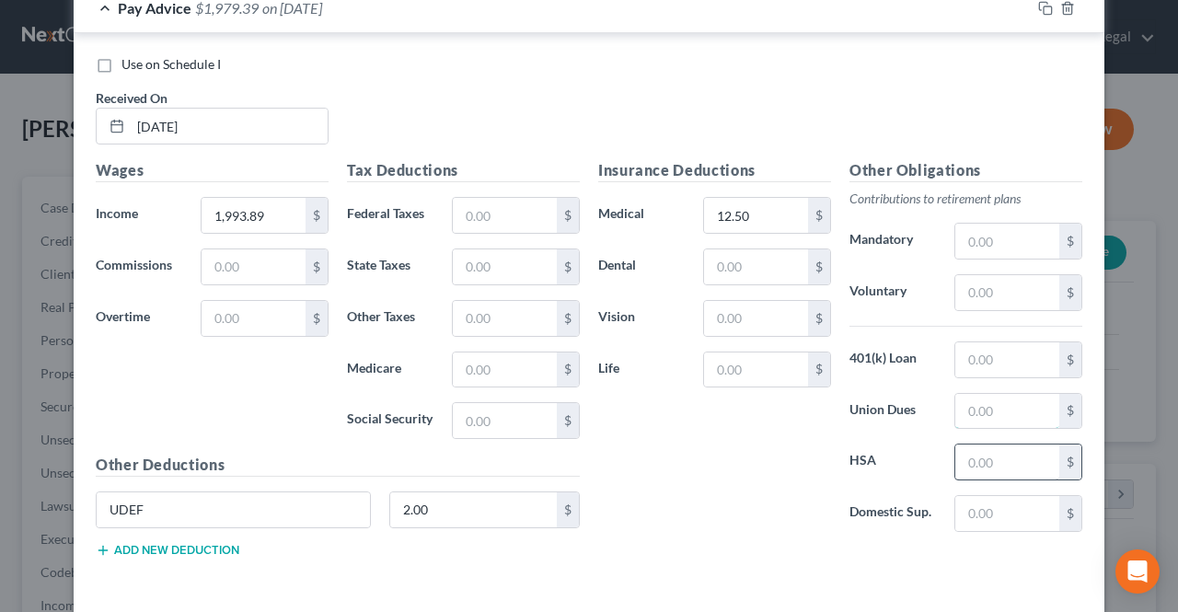
click at [966, 394] on input "text" at bounding box center [1007, 411] width 104 height 35
click at [468, 198] on input "text" at bounding box center [505, 215] width 104 height 35
type input "184.36"
click at [478, 403] on input "text" at bounding box center [505, 420] width 104 height 35
type input "122.85"
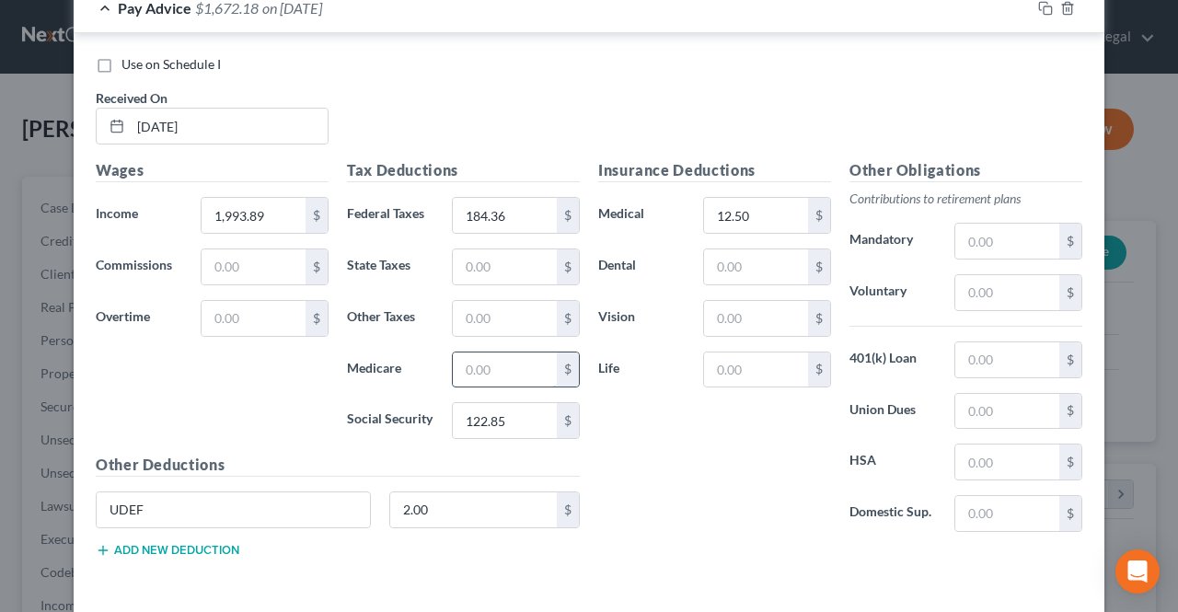
click at [475, 352] on input "text" at bounding box center [505, 369] width 104 height 35
type input "28.73"
click at [501, 249] on input "text" at bounding box center [505, 266] width 104 height 35
type input "58.36"
click at [506, 301] on input "text" at bounding box center [505, 318] width 104 height 35
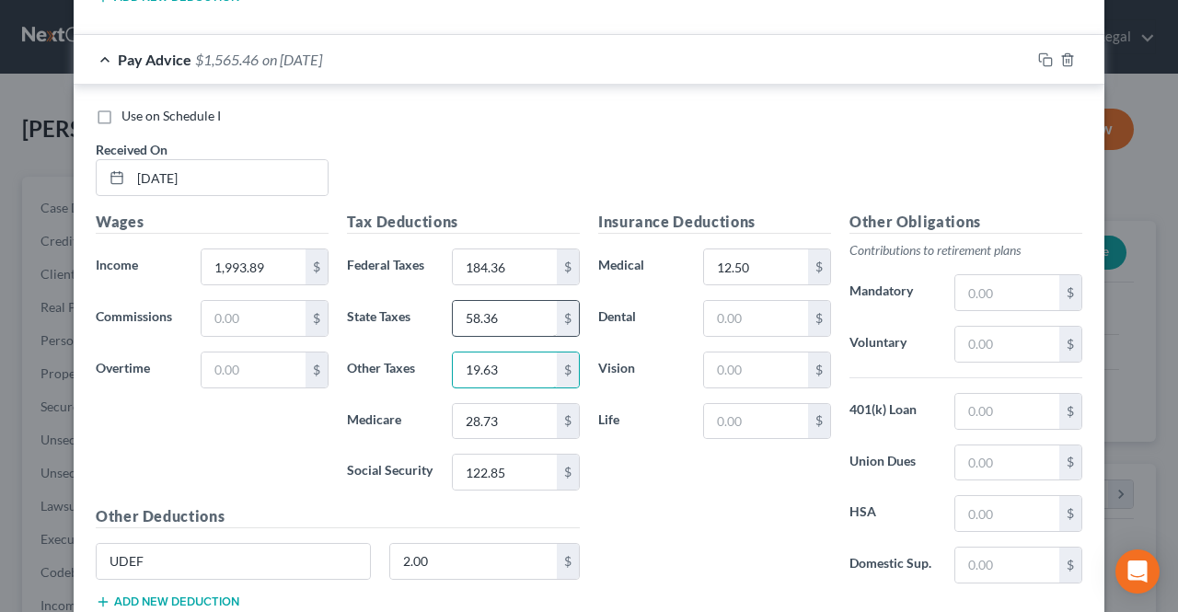
scroll to position [3065, 0]
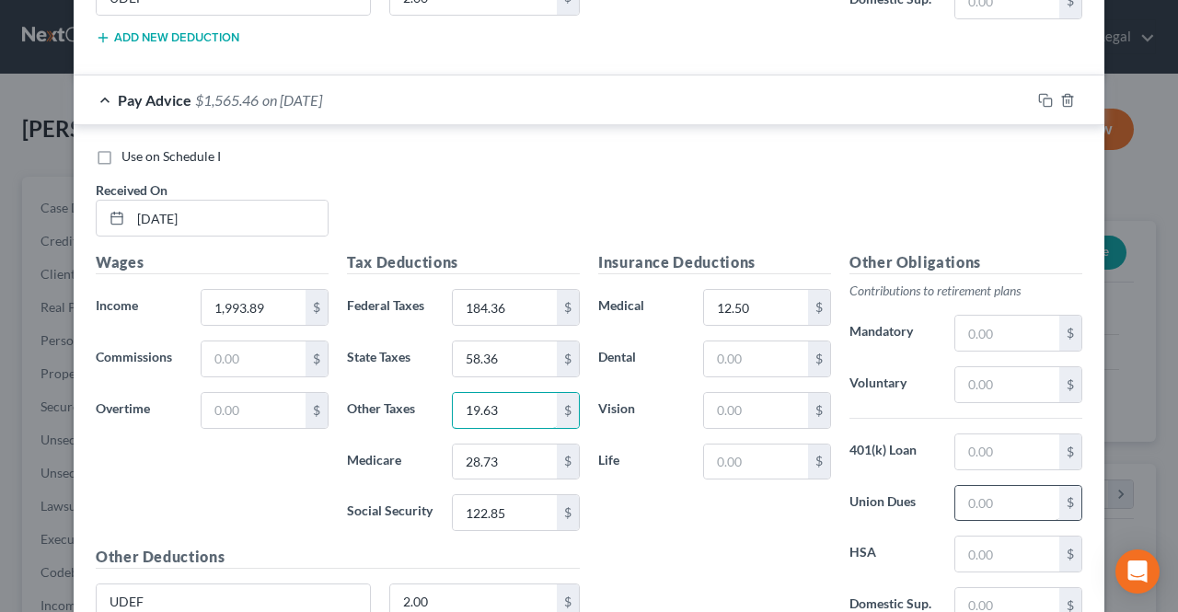
type input "19.63"
drag, startPoint x: 964, startPoint y: 467, endPoint x: 972, endPoint y: 504, distance: 38.6
click at [964, 486] on input "text" at bounding box center [1007, 503] width 104 height 35
type input "25.38"
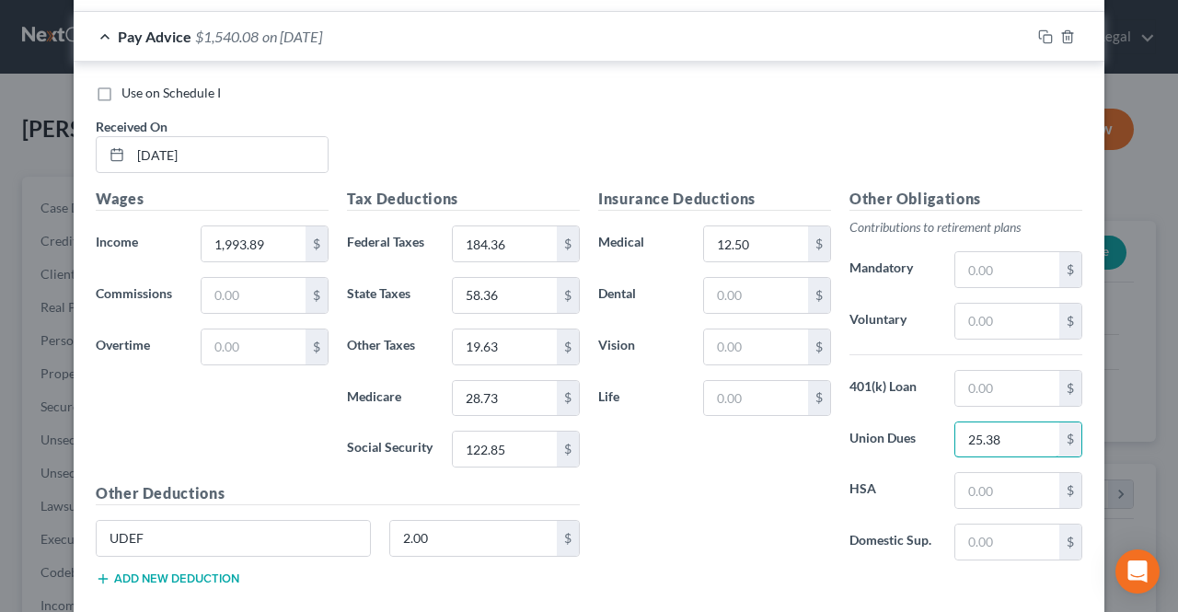
scroll to position [3203, 0]
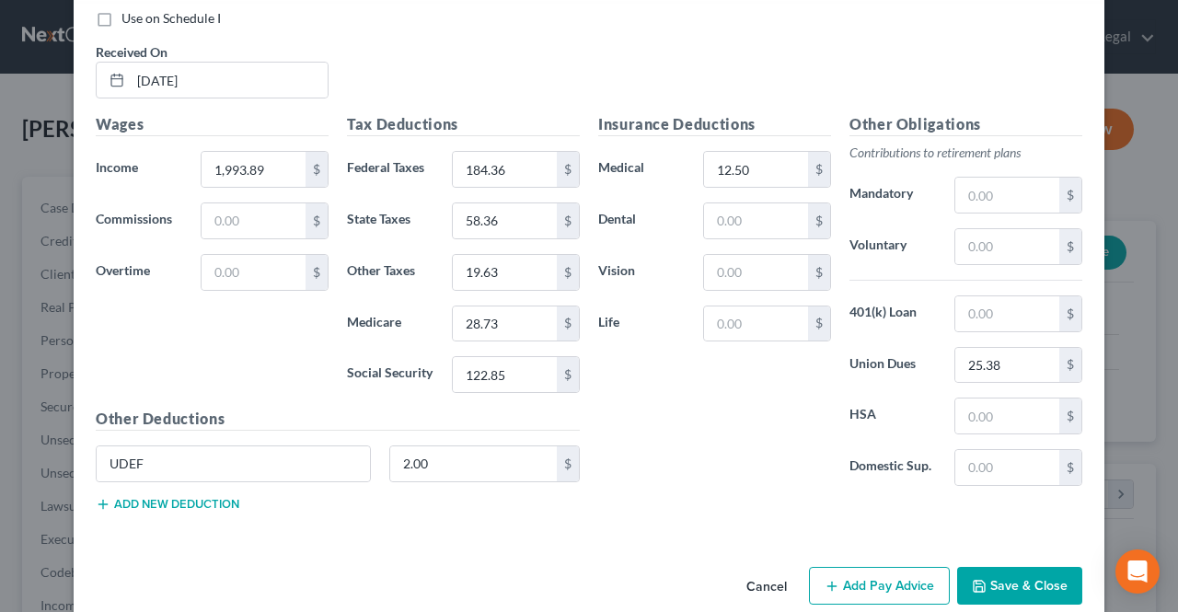
click at [883, 567] on button "Add Pay Advice" at bounding box center [879, 586] width 141 height 39
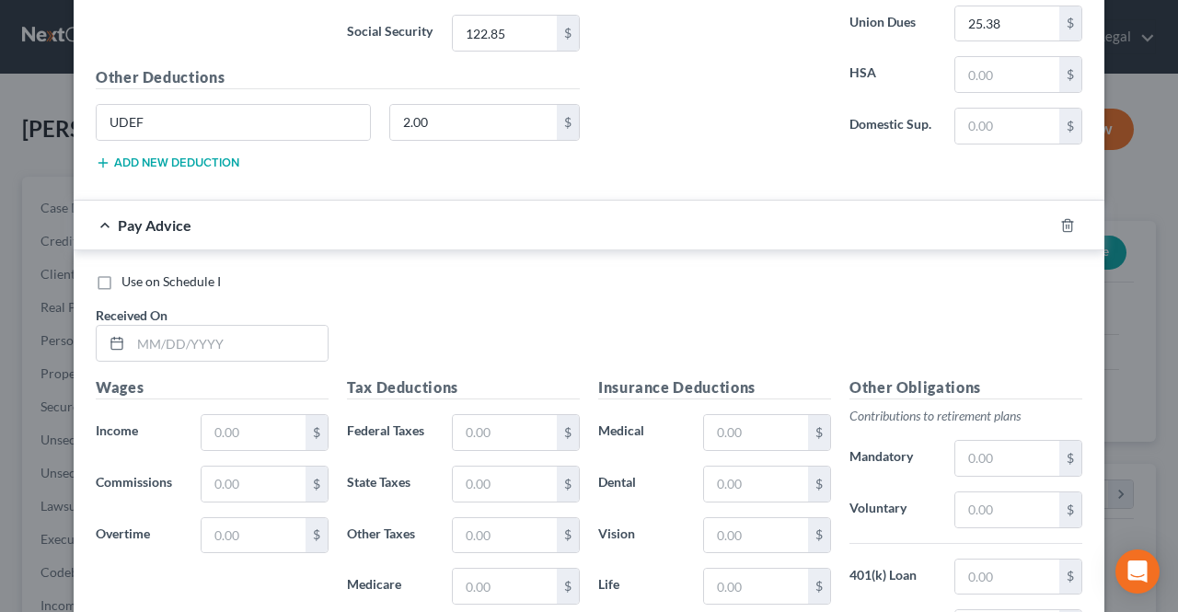
scroll to position [3571, 0]
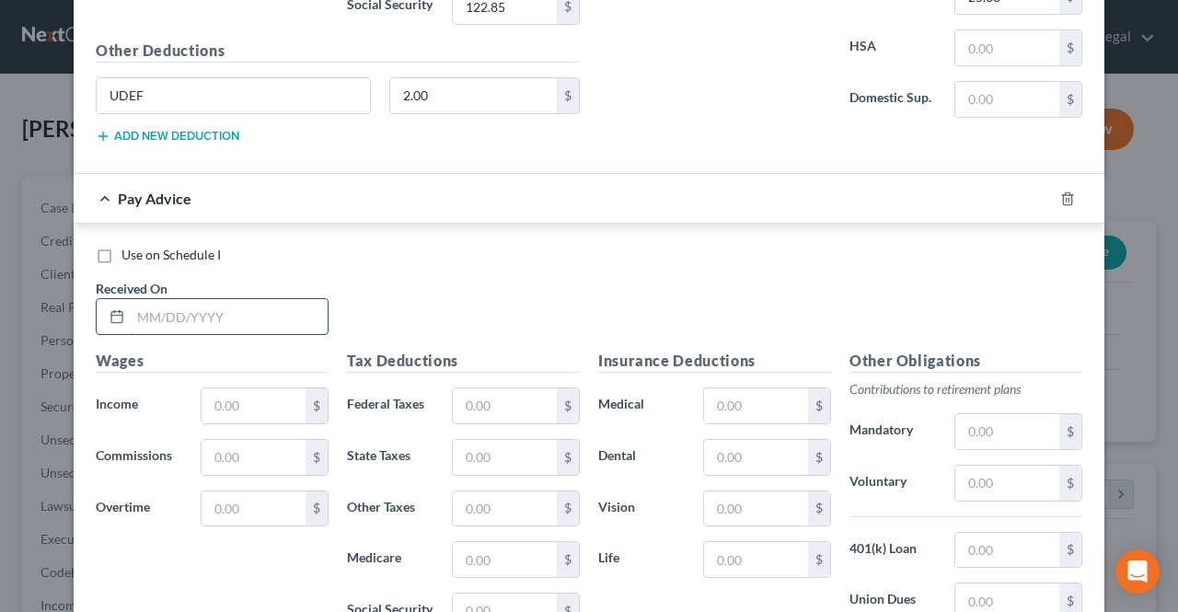
drag, startPoint x: 306, startPoint y: 282, endPoint x: 315, endPoint y: 303, distance: 23.1
click at [306, 299] on input "text" at bounding box center [229, 316] width 197 height 35
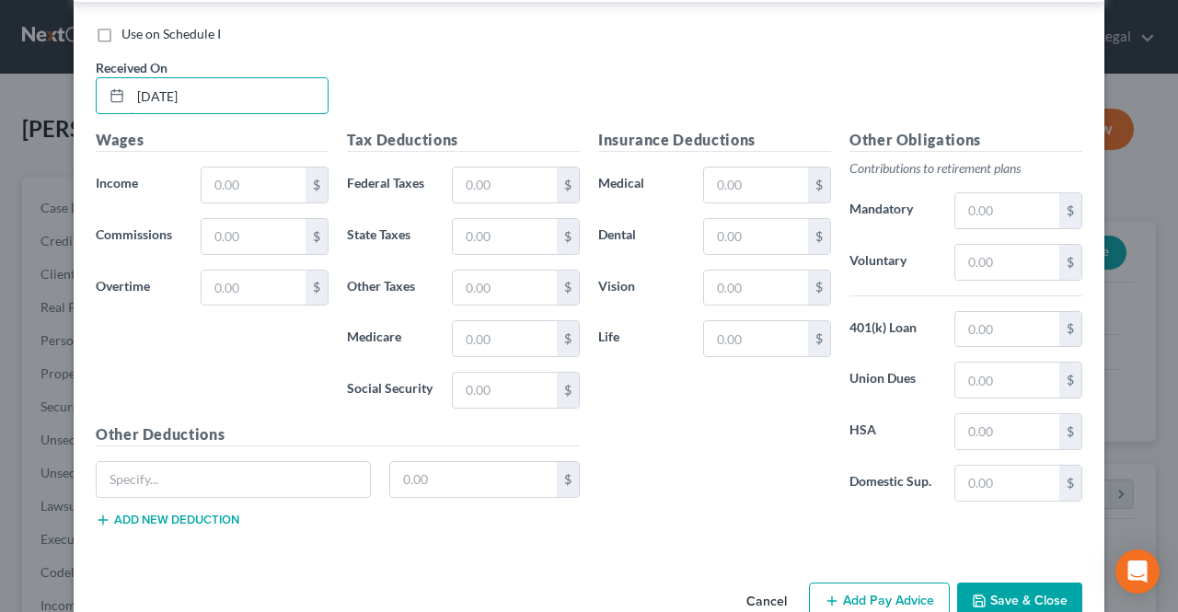
scroll to position [3803, 0]
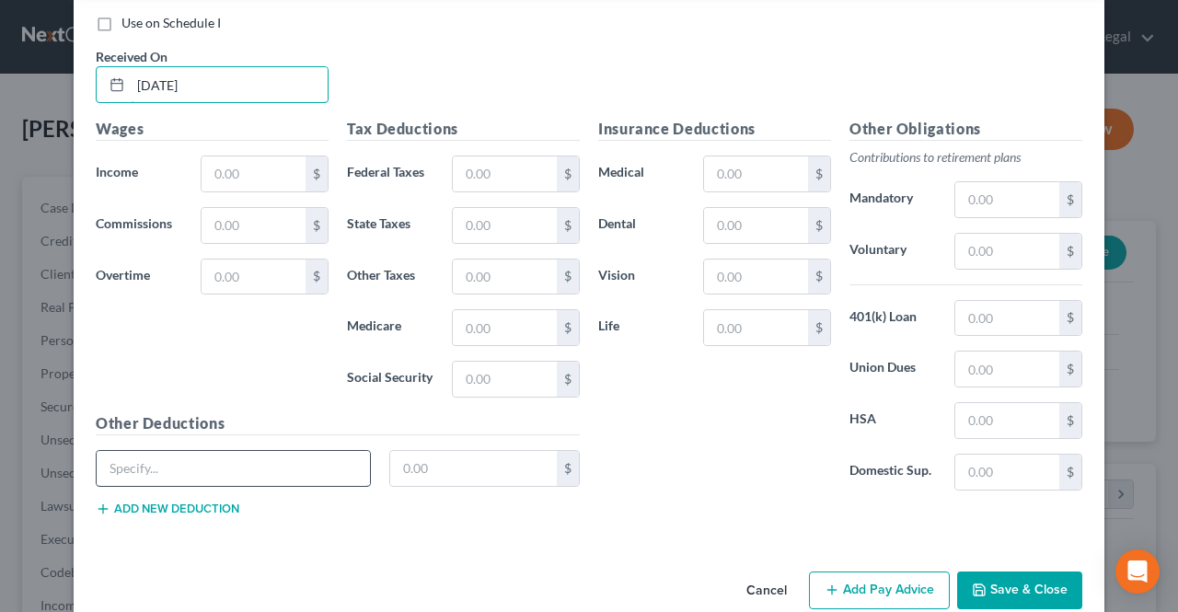
type input "[DATE]"
drag, startPoint x: 311, startPoint y: 438, endPoint x: 308, endPoint y: 451, distance: 13.2
click at [311, 451] on input "text" at bounding box center [233, 468] width 273 height 35
type input "UDEF"
click at [381, 450] on div "$" at bounding box center [485, 468] width 210 height 37
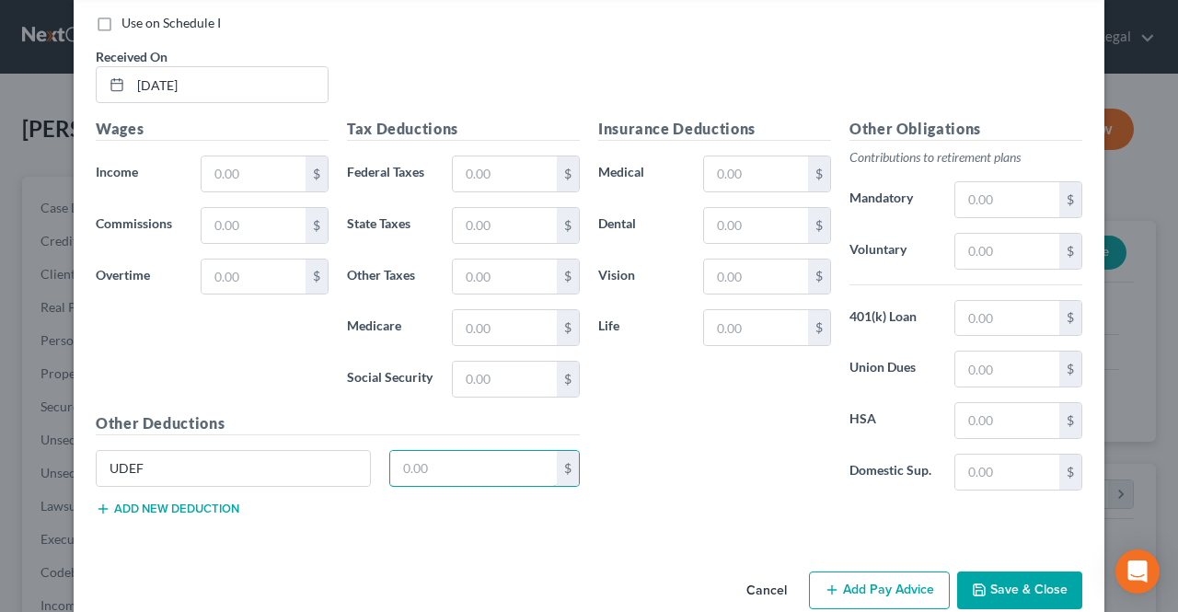
drag, startPoint x: 421, startPoint y: 443, endPoint x: 442, endPoint y: 459, distance: 26.2
click at [421, 451] on input "text" at bounding box center [473, 468] width 167 height 35
type input "2.00"
click at [754, 156] on input "text" at bounding box center [756, 173] width 104 height 35
type input "12.50"
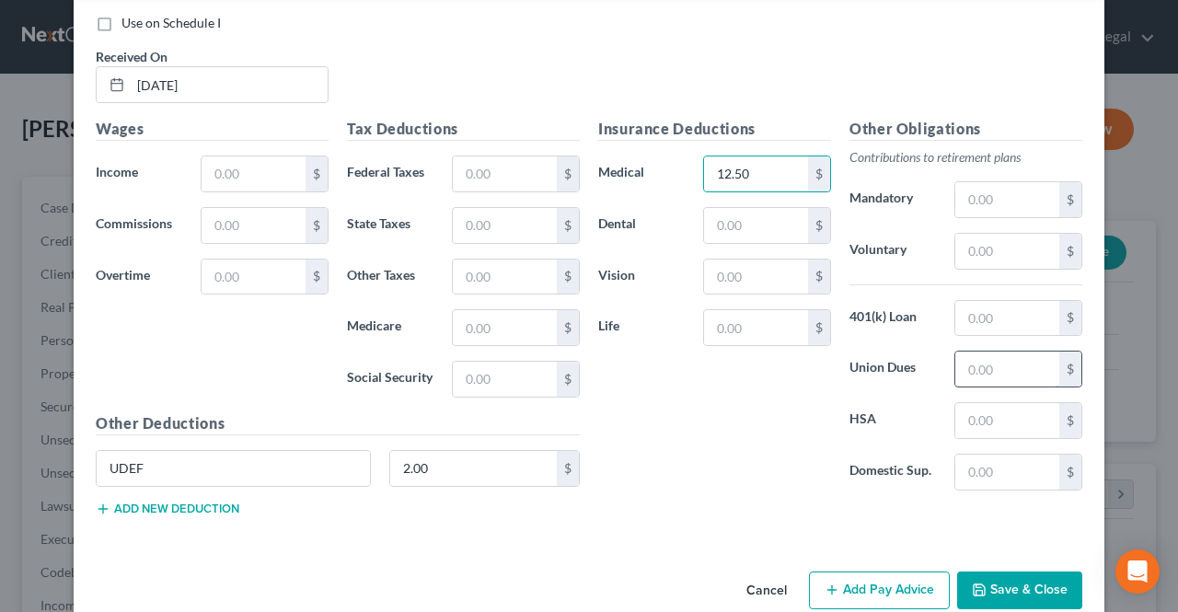
drag, startPoint x: 974, startPoint y: 334, endPoint x: 976, endPoint y: 354, distance: 20.3
click at [974, 352] on input "text" at bounding box center [1007, 369] width 104 height 35
type input "25.38"
click at [260, 156] on input "text" at bounding box center [254, 173] width 104 height 35
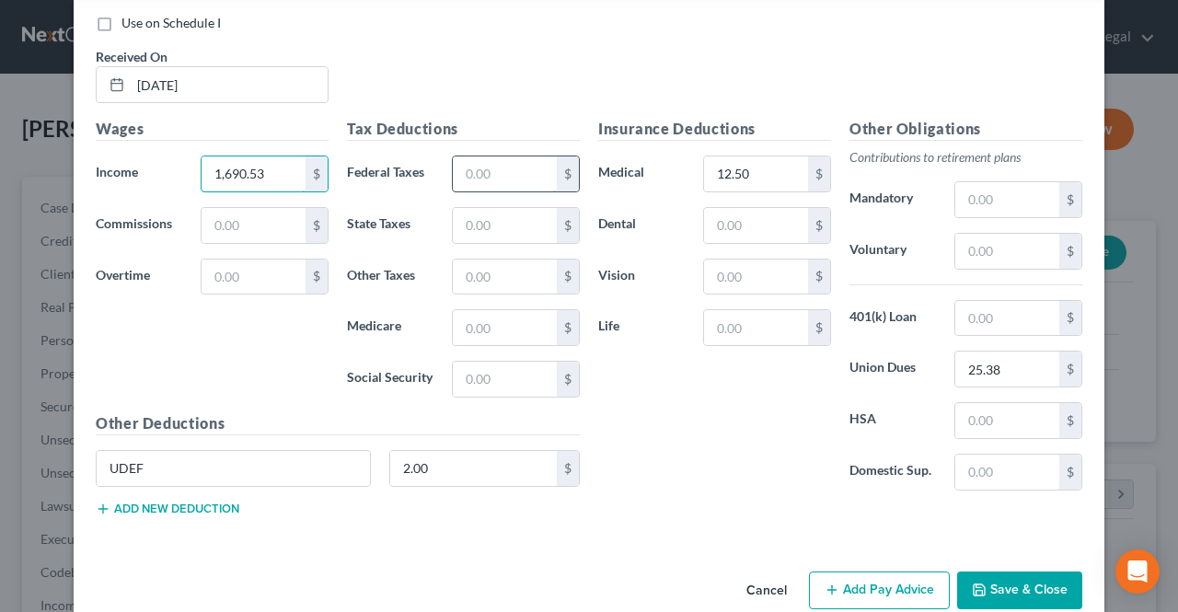
type input "1,690.53"
click at [509, 156] on input "text" at bounding box center [505, 173] width 104 height 35
type input "147.96"
click at [471, 362] on input "text" at bounding box center [505, 379] width 104 height 35
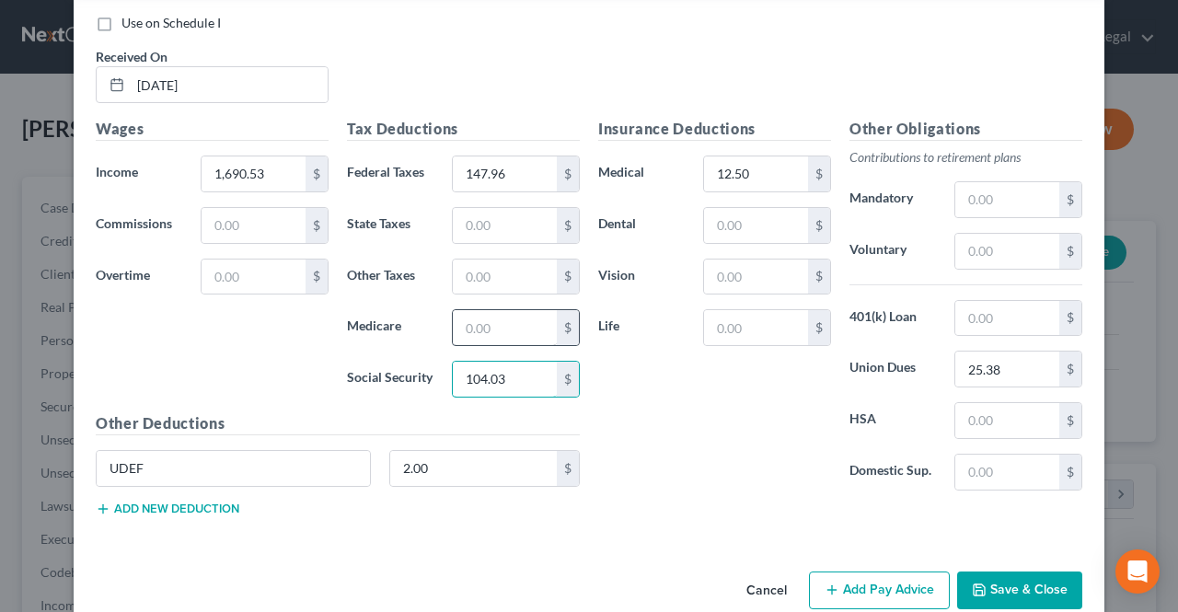
type input "104.03"
click at [475, 310] on input "text" at bounding box center [505, 327] width 104 height 35
type input "24.33"
click at [484, 208] on input "text" at bounding box center [505, 225] width 104 height 35
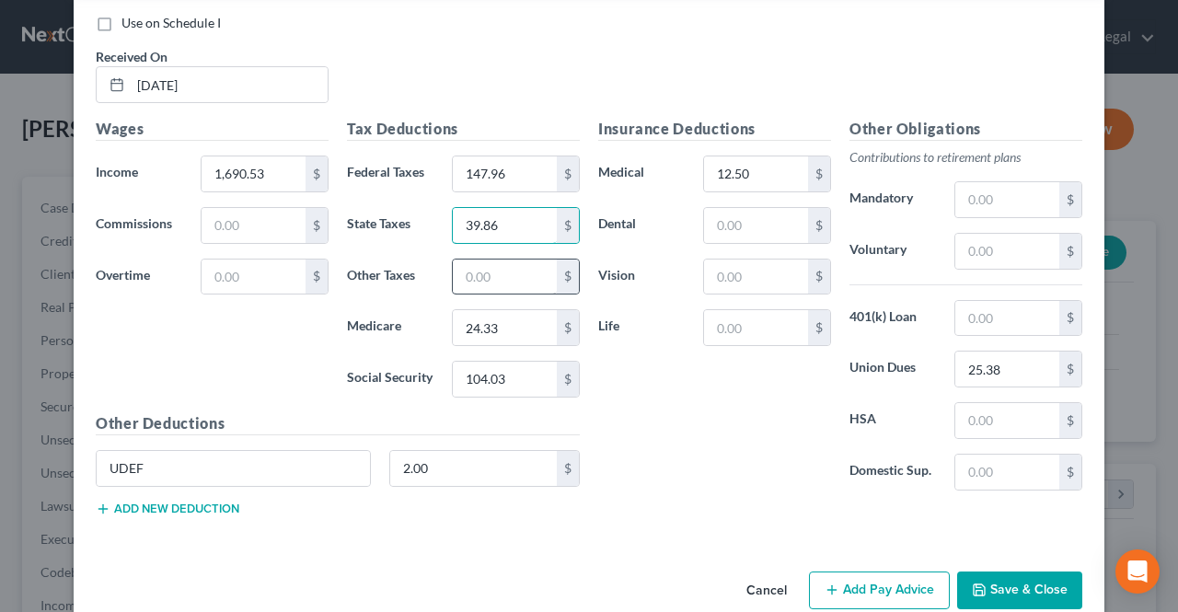
type input "39.86"
click at [495, 260] on input "text" at bounding box center [505, 277] width 104 height 35
type input "16.65"
click at [833, 583] on icon "button" at bounding box center [832, 590] width 15 height 15
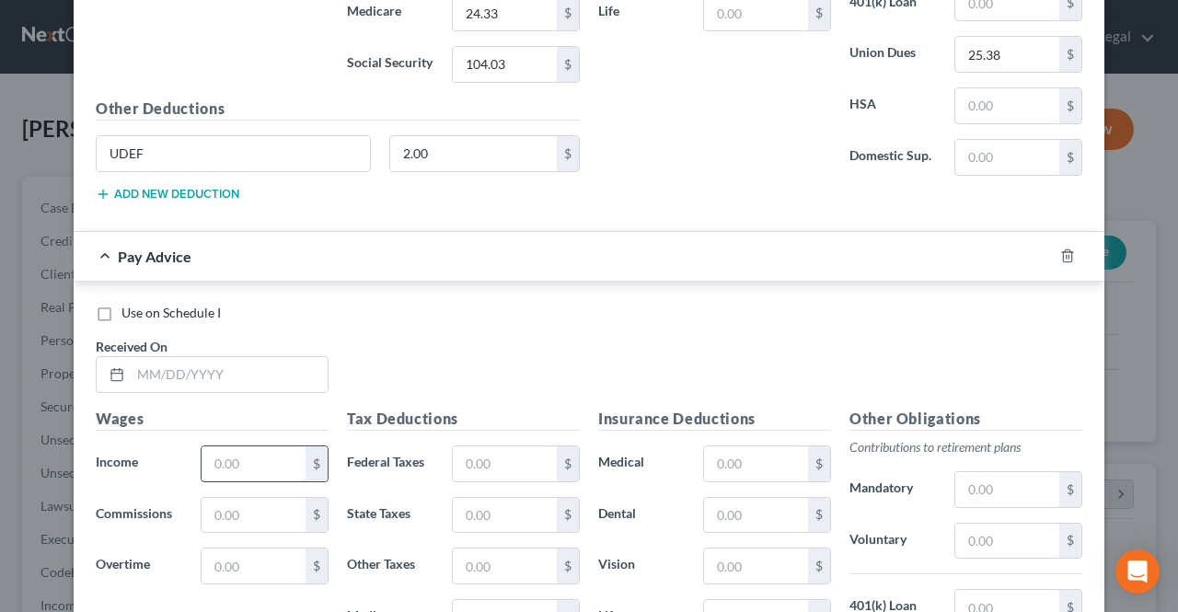
scroll to position [4171, 0]
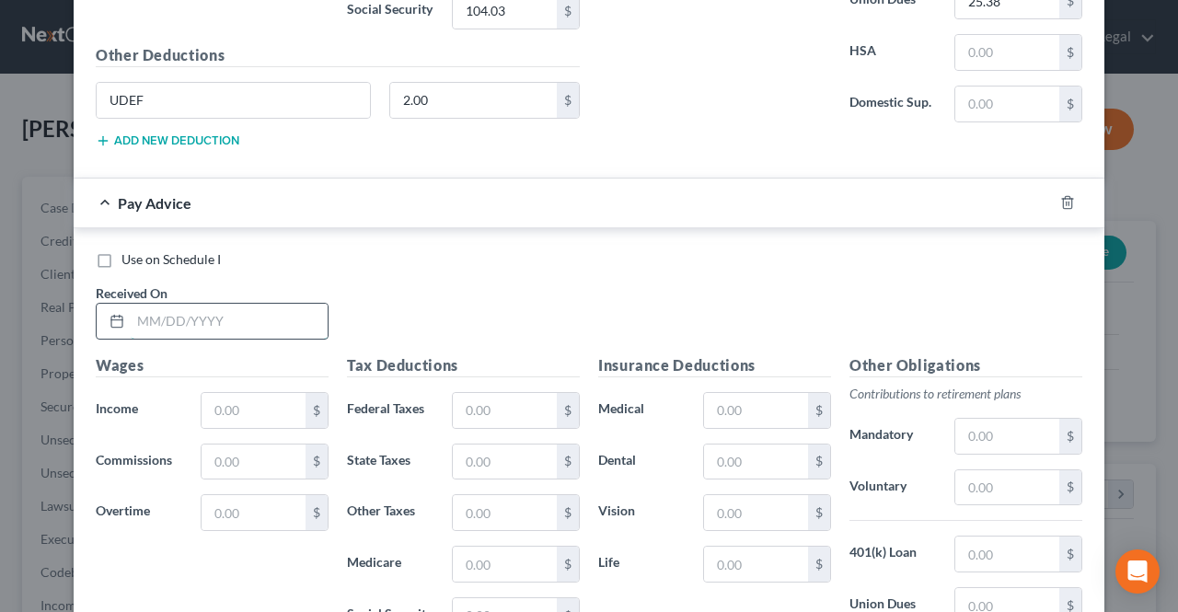
click at [271, 304] on input "text" at bounding box center [229, 321] width 197 height 35
click at [295, 283] on div "Received On *" at bounding box center [212, 311] width 251 height 56
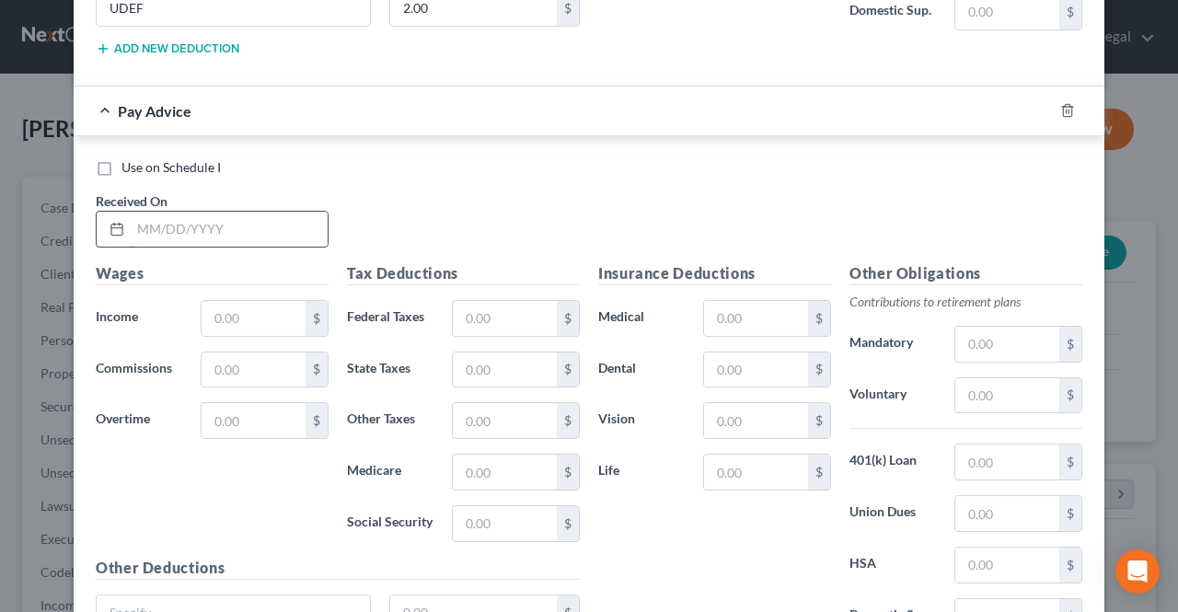
click at [270, 212] on input "text" at bounding box center [229, 229] width 197 height 35
type input "9"
type input "[DATE]"
click at [267, 300] on div "$" at bounding box center [265, 318] width 128 height 37
click at [260, 301] on input "text" at bounding box center [254, 318] width 104 height 35
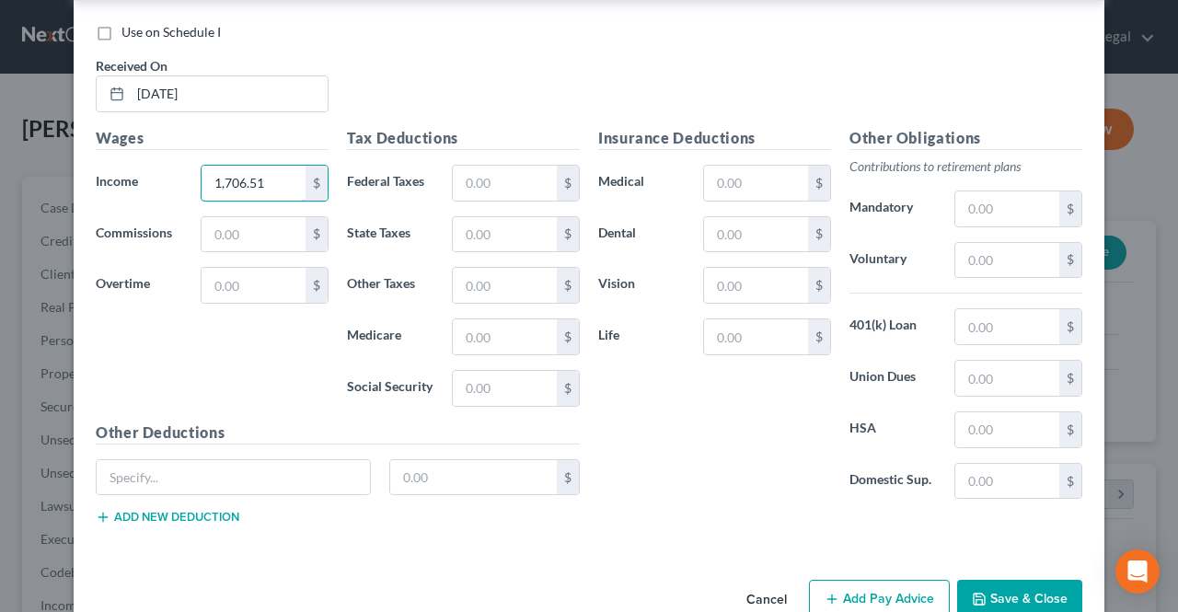
scroll to position [4401, 0]
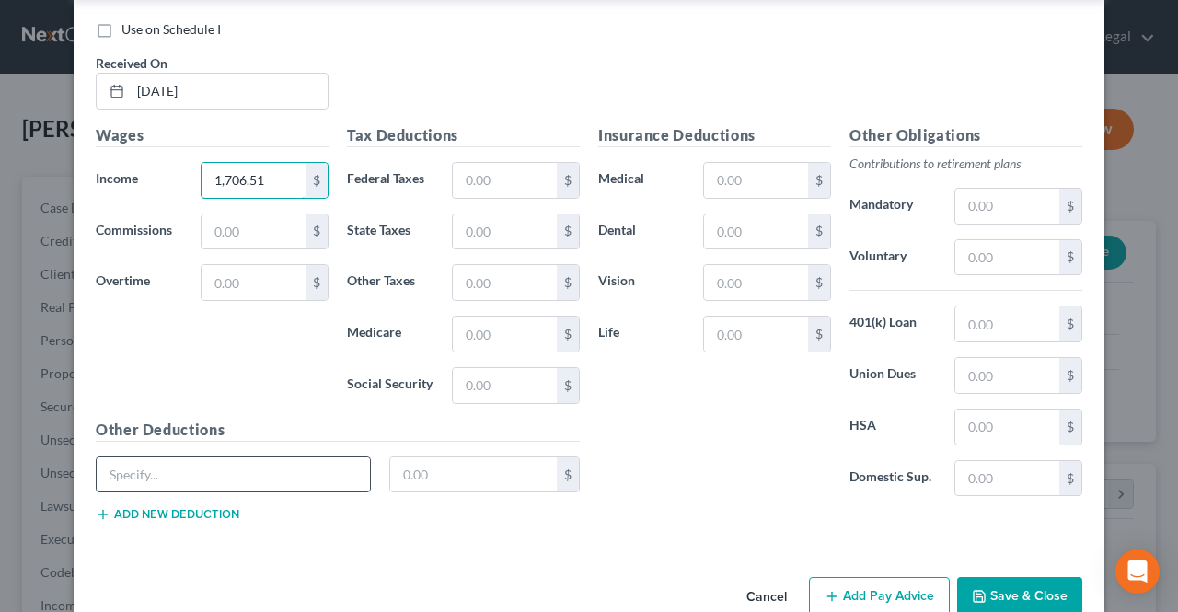
type input "1,706.51"
click at [247, 457] on input "text" at bounding box center [233, 474] width 273 height 35
type input "UDEF"
drag, startPoint x: 430, startPoint y: 433, endPoint x: 454, endPoint y: 451, distance: 29.6
click at [430, 457] on input "text" at bounding box center [473, 474] width 167 height 35
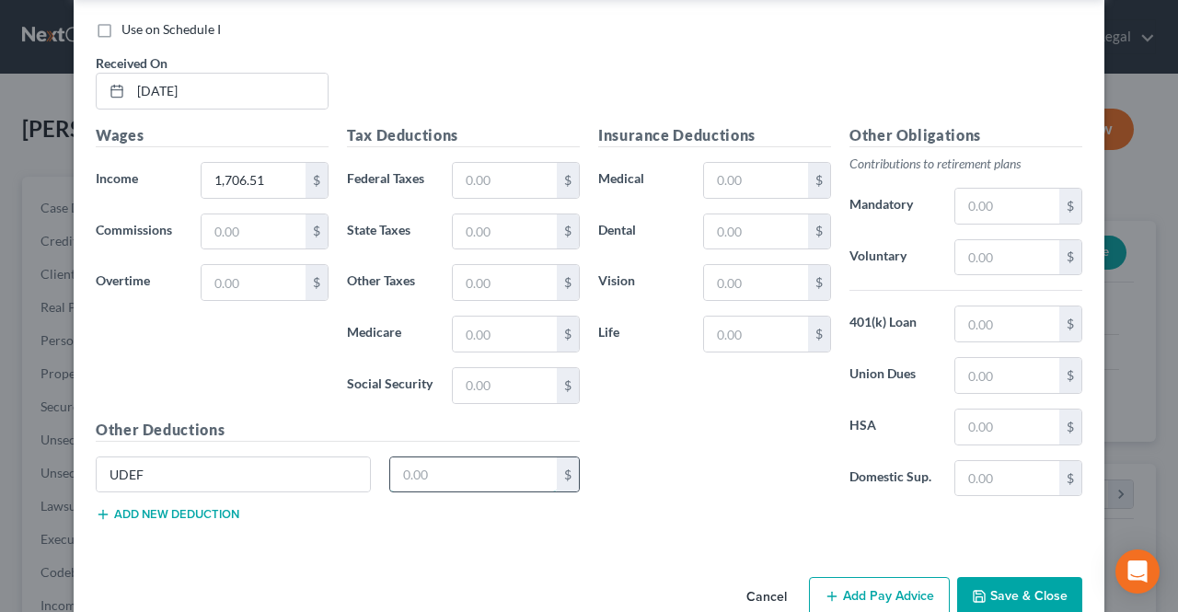
type input "2.00"
click at [746, 163] on input "text" at bounding box center [756, 180] width 104 height 35
type input "12.50"
drag, startPoint x: 965, startPoint y: 336, endPoint x: 973, endPoint y: 356, distance: 21.5
click at [965, 358] on input "text" at bounding box center [1007, 375] width 104 height 35
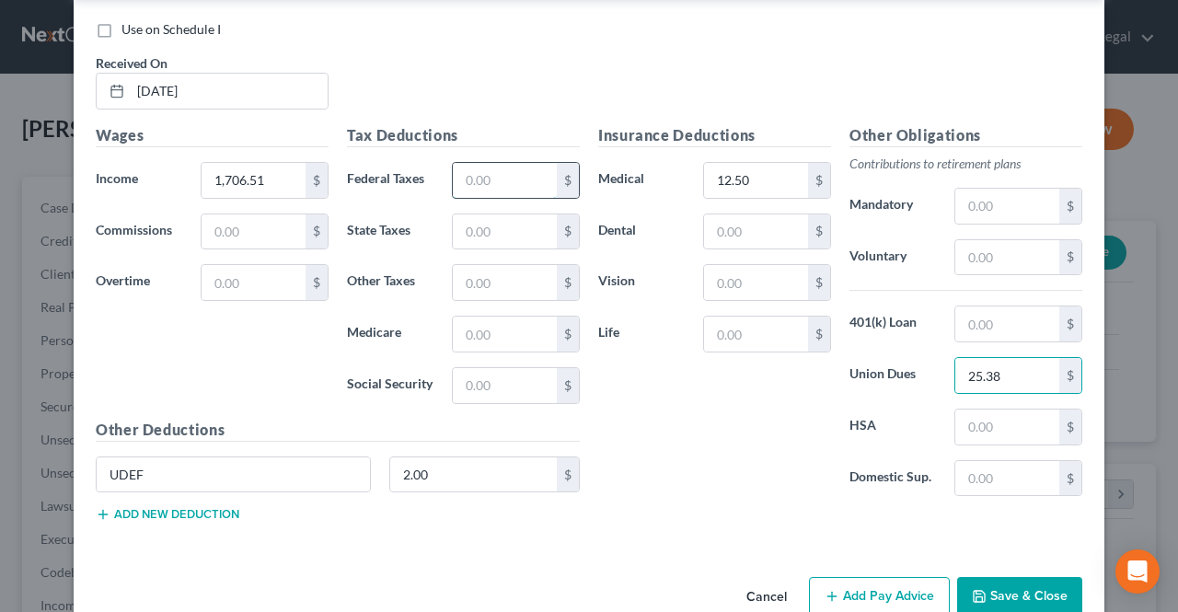
click at [517, 163] on input "text" at bounding box center [505, 180] width 104 height 35
drag, startPoint x: 491, startPoint y: 338, endPoint x: 491, endPoint y: 323, distance: 14.7
click at [491, 368] on input "text" at bounding box center [505, 385] width 104 height 35
click at [480, 317] on input "text" at bounding box center [505, 334] width 104 height 35
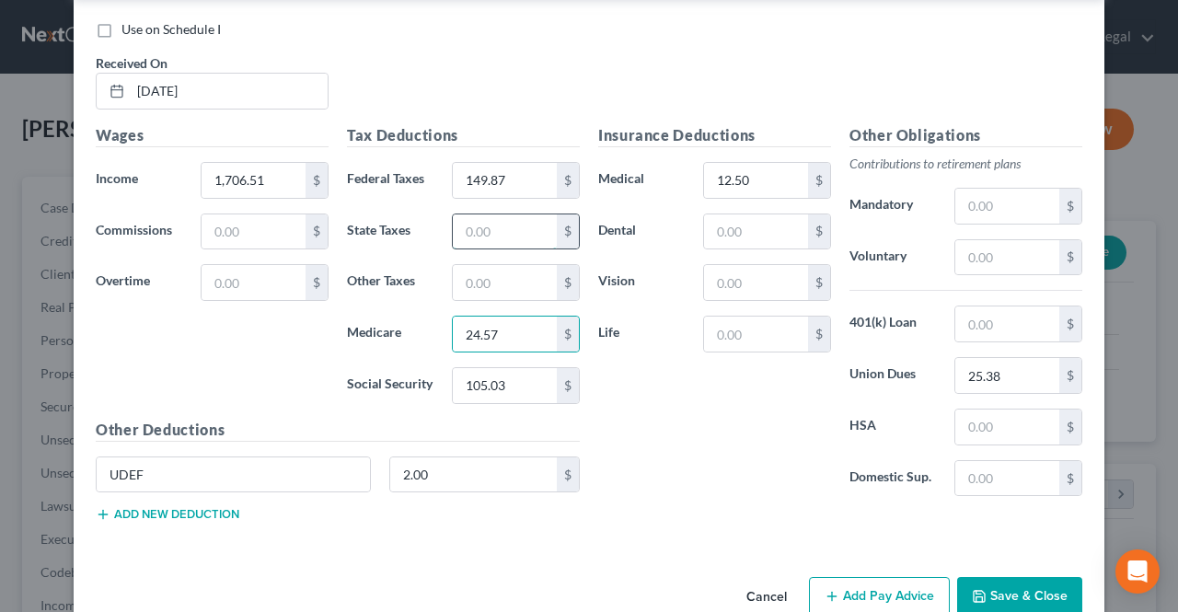
click at [479, 214] on input "text" at bounding box center [505, 231] width 104 height 35
click at [495, 264] on div "Tax Deductions Federal Taxes 149.87 $ State Taxes 40.83 $ Other Taxes $ Medicar…" at bounding box center [463, 271] width 251 height 294
click at [496, 265] on input "text" at bounding box center [505, 282] width 104 height 35
click at [497, 265] on input "text" at bounding box center [505, 282] width 104 height 35
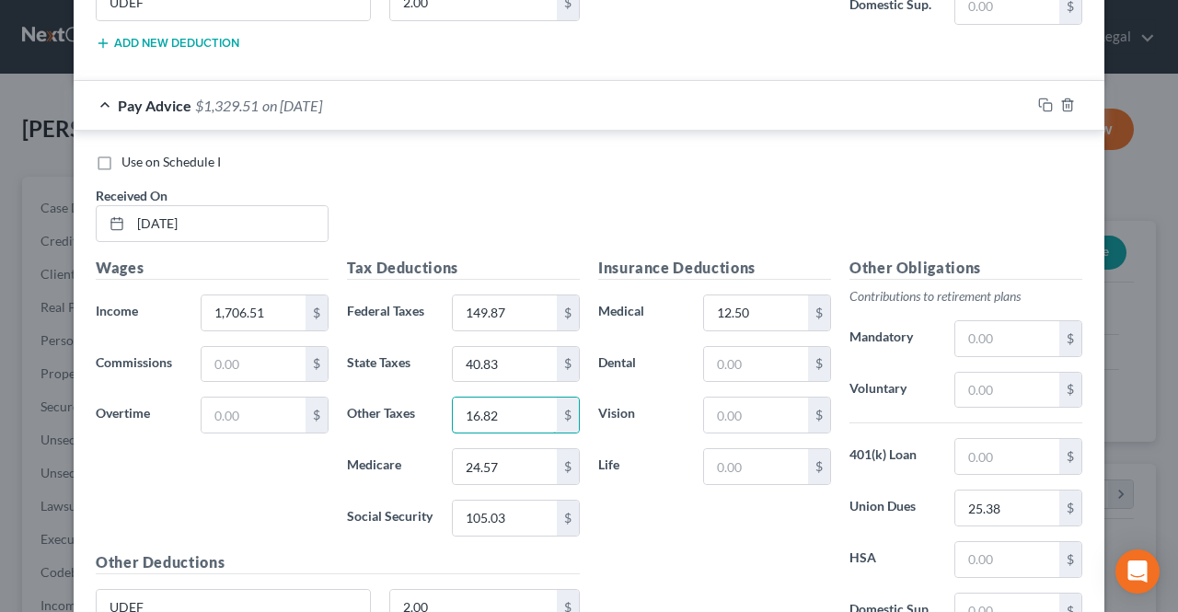
scroll to position [4309, 0]
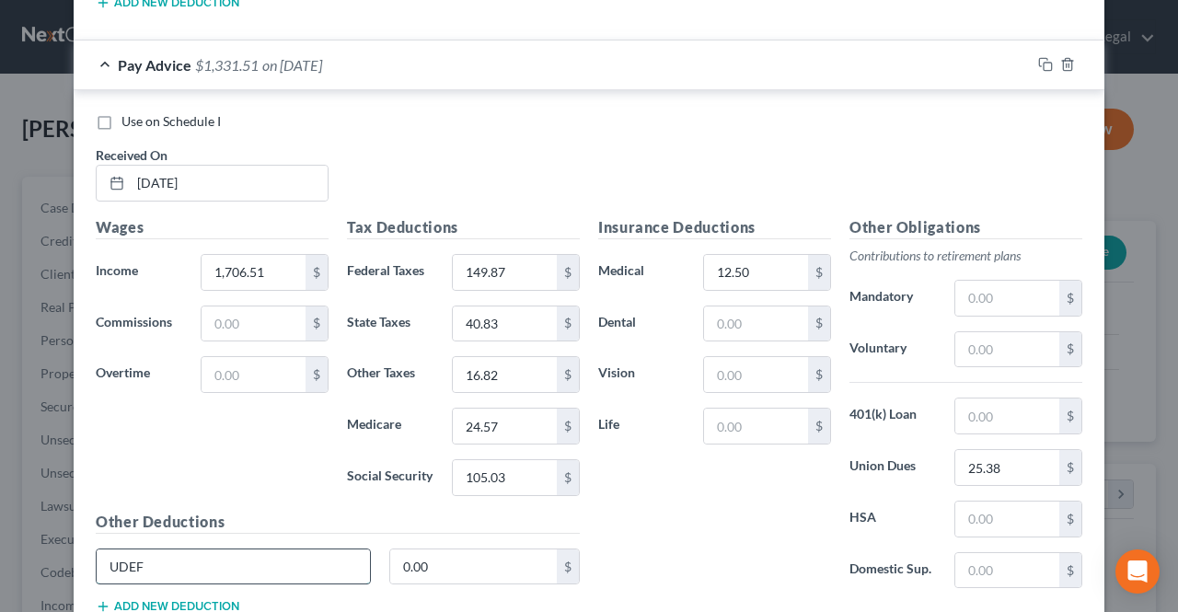
drag, startPoint x: 248, startPoint y: 534, endPoint x: 109, endPoint y: 519, distance: 140.7
click at [109, 549] on input "UDEF" at bounding box center [233, 566] width 273 height 35
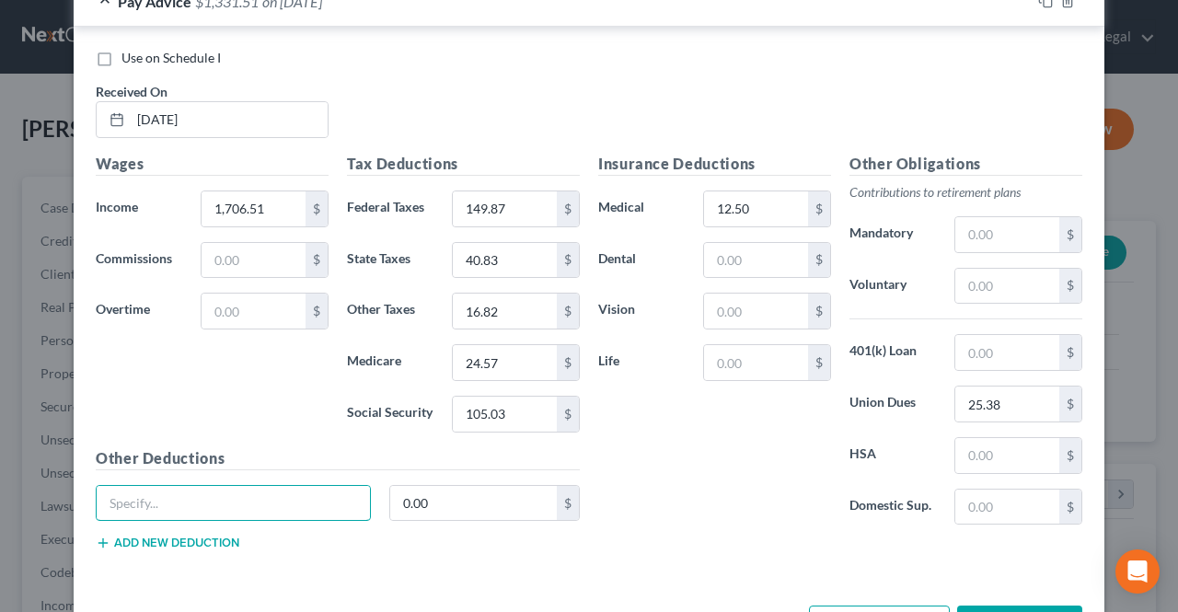
scroll to position [4401, 0]
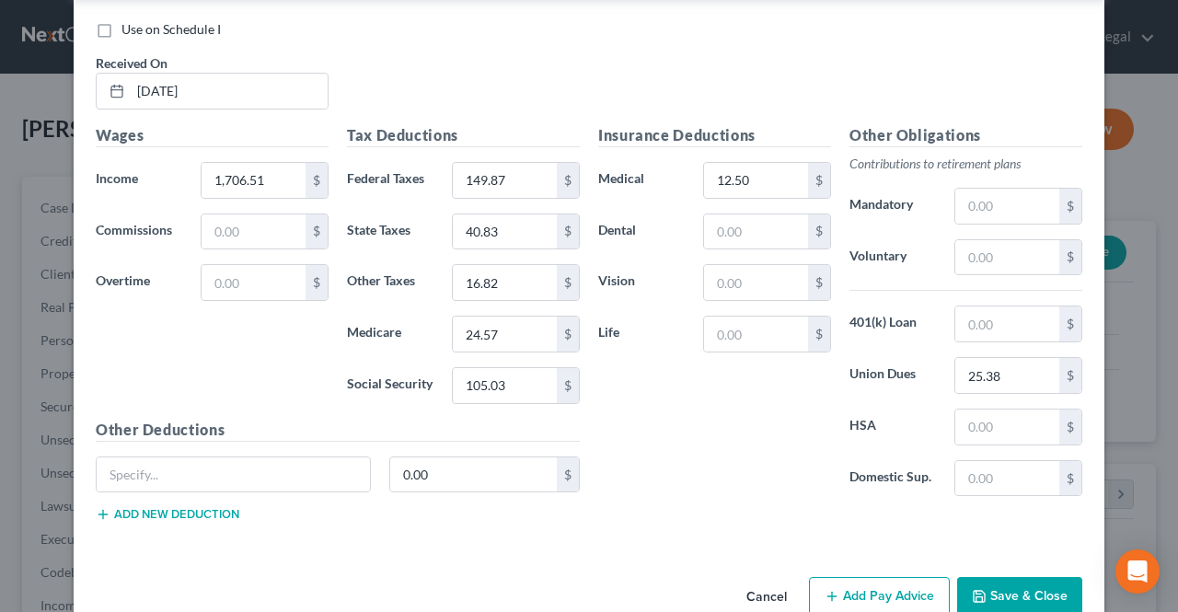
click at [845, 577] on button "Add Pay Advice" at bounding box center [879, 596] width 141 height 39
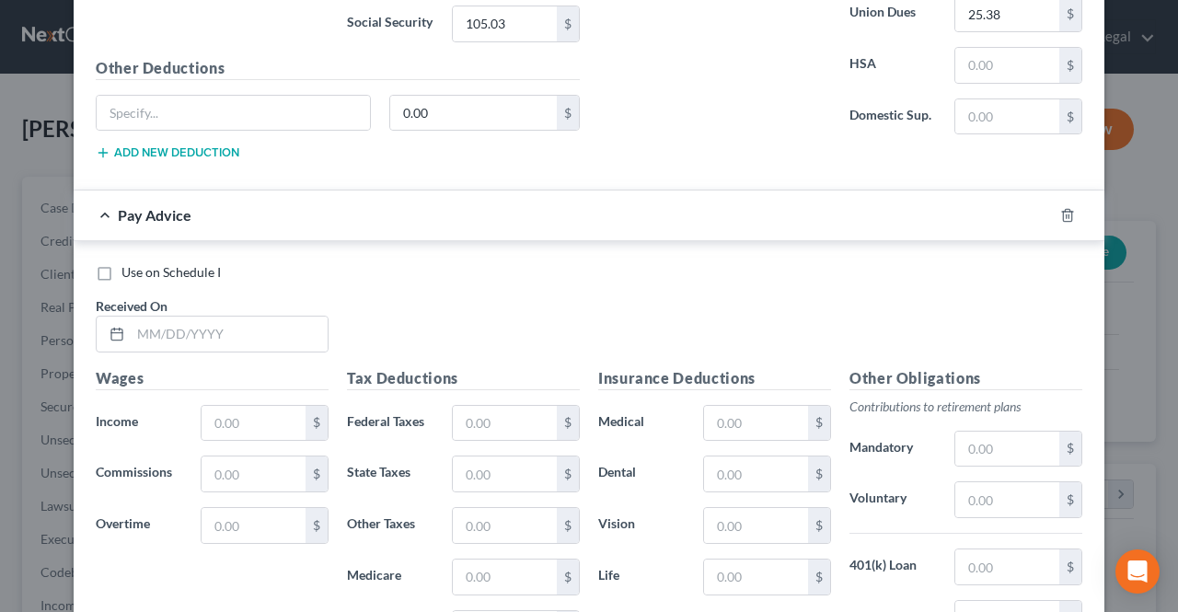
scroll to position [4769, 0]
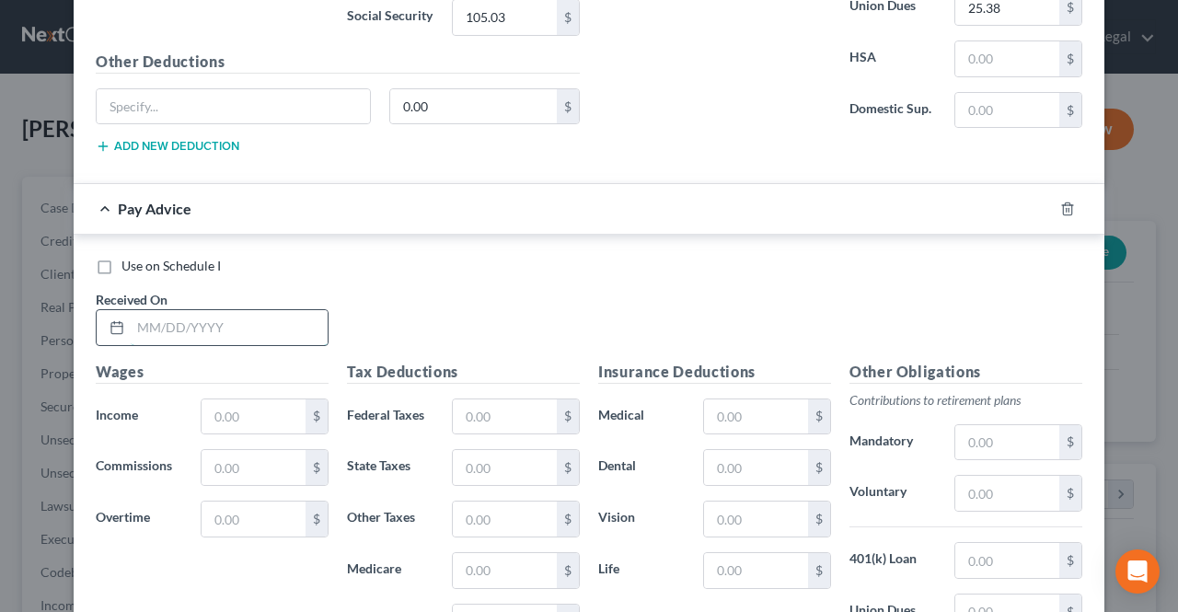
click at [305, 310] on input "text" at bounding box center [229, 327] width 197 height 35
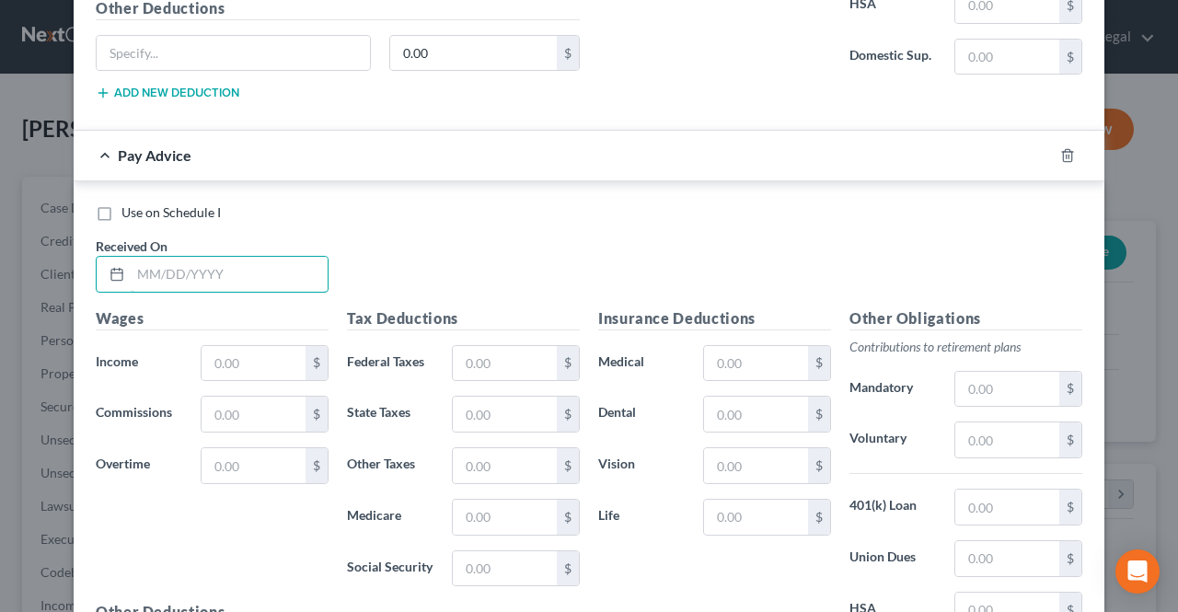
scroll to position [4861, 0]
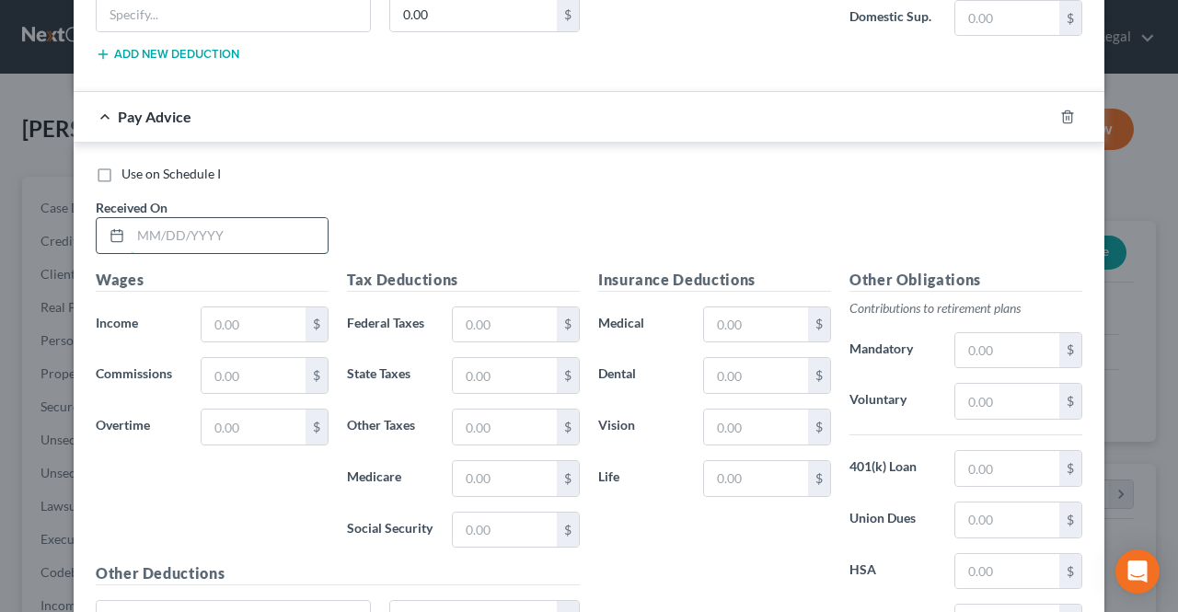
click at [271, 218] on input "text" at bounding box center [229, 235] width 197 height 35
click at [260, 307] on input "text" at bounding box center [254, 324] width 104 height 35
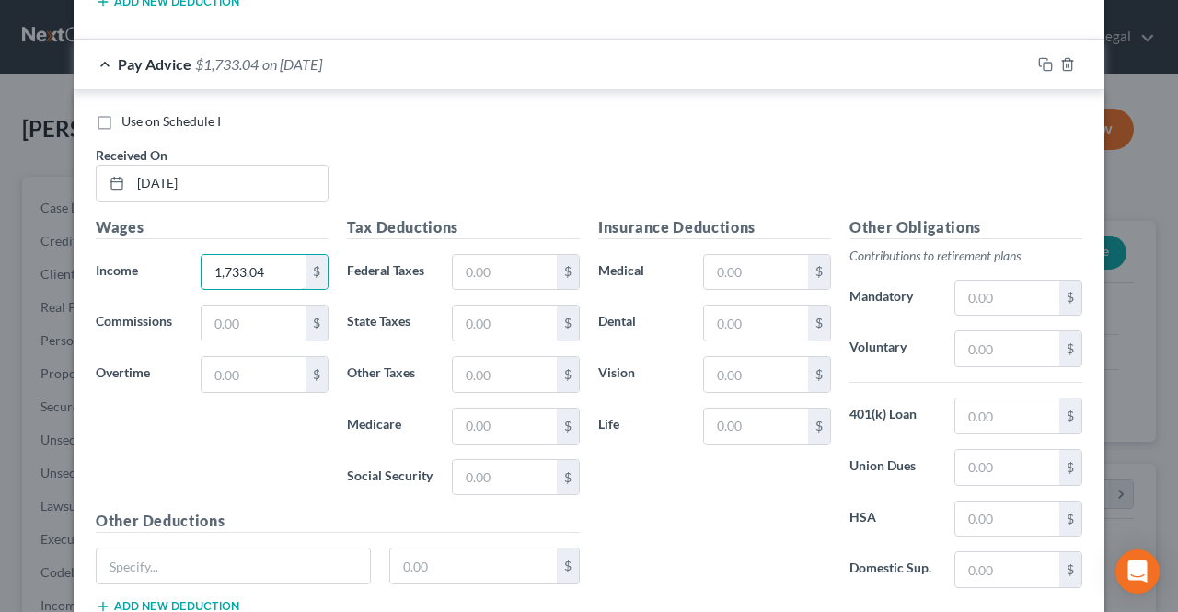
scroll to position [4953, 0]
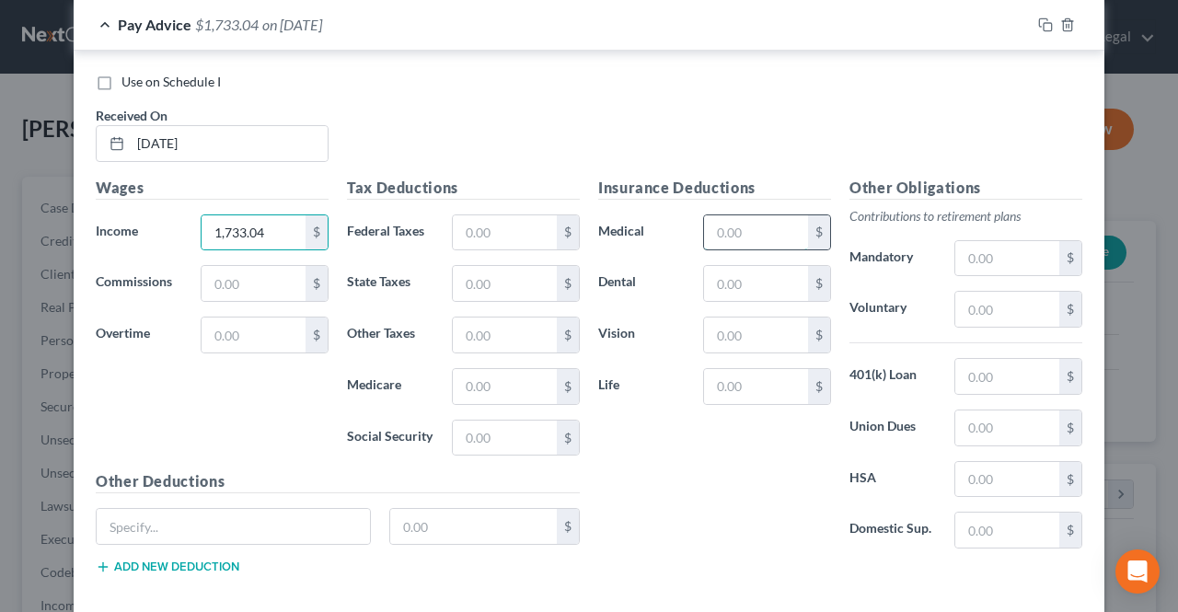
click at [738, 215] on input "text" at bounding box center [756, 232] width 104 height 35
drag, startPoint x: 970, startPoint y: 371, endPoint x: 974, endPoint y: 397, distance: 26.0
click at [970, 410] on input "text" at bounding box center [1007, 427] width 104 height 35
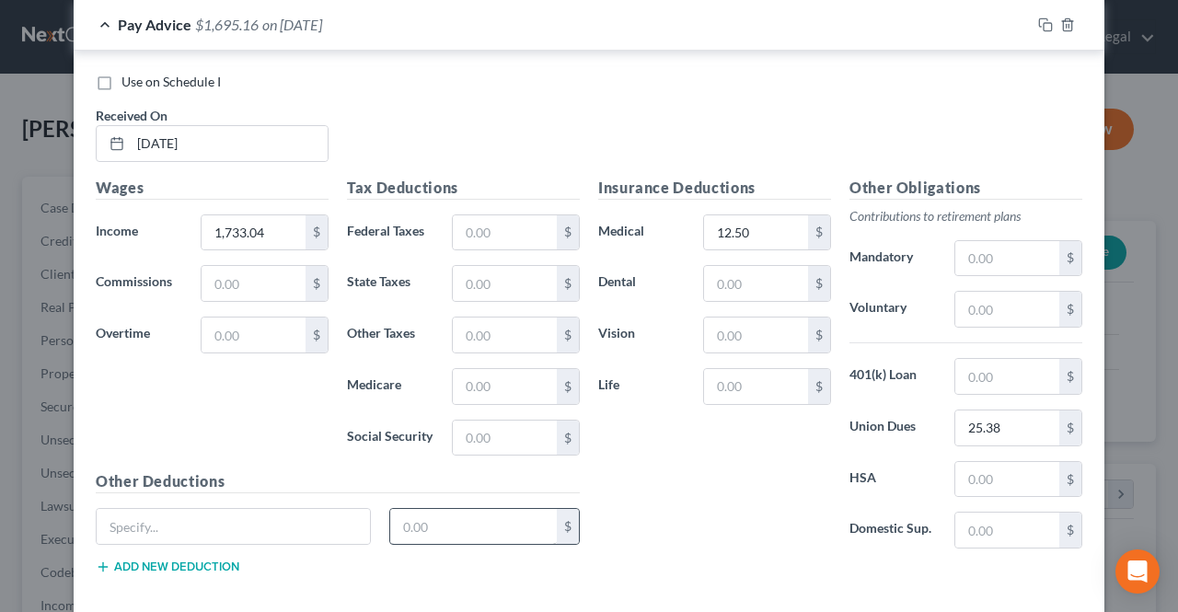
drag, startPoint x: 414, startPoint y: 504, endPoint x: 462, endPoint y: 464, distance: 62.7
click at [416, 508] on div "$" at bounding box center [338, 534] width 502 height 52
click at [422, 509] on input "text" at bounding box center [473, 526] width 167 height 35
drag, startPoint x: 333, startPoint y: 464, endPoint x: 315, endPoint y: 463, distance: 18.4
click at [333, 509] on input "text" at bounding box center [233, 526] width 273 height 35
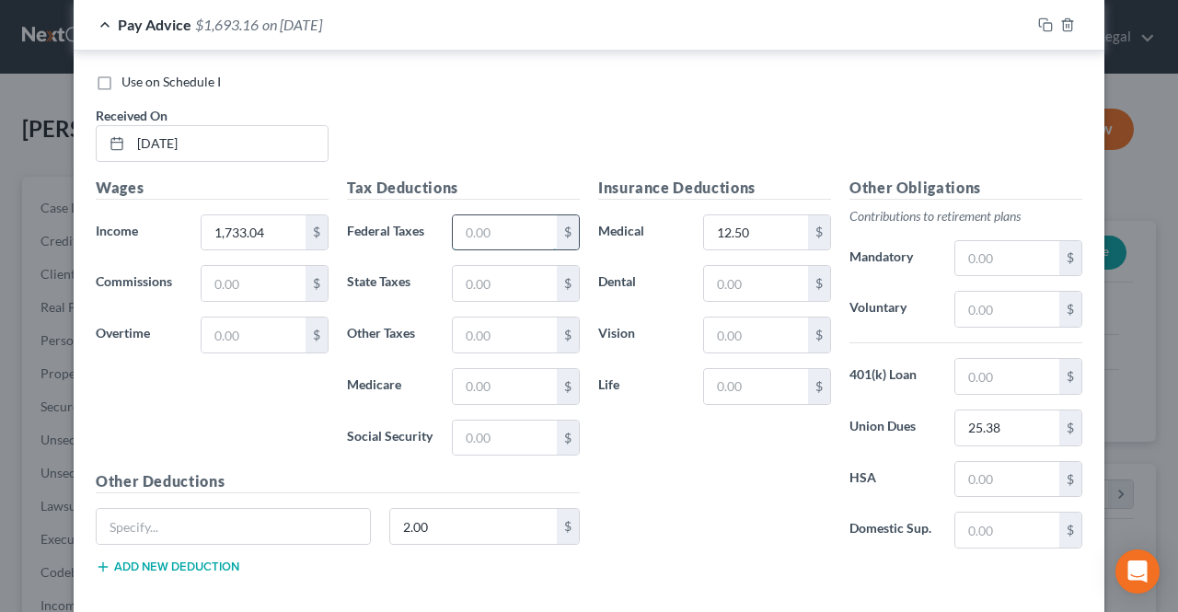
click at [496, 215] on input "text" at bounding box center [505, 232] width 104 height 35
click at [479, 421] on input "text" at bounding box center [505, 438] width 104 height 35
click at [486, 369] on input "text" at bounding box center [505, 386] width 104 height 35
click at [491, 266] on input "text" at bounding box center [505, 283] width 104 height 35
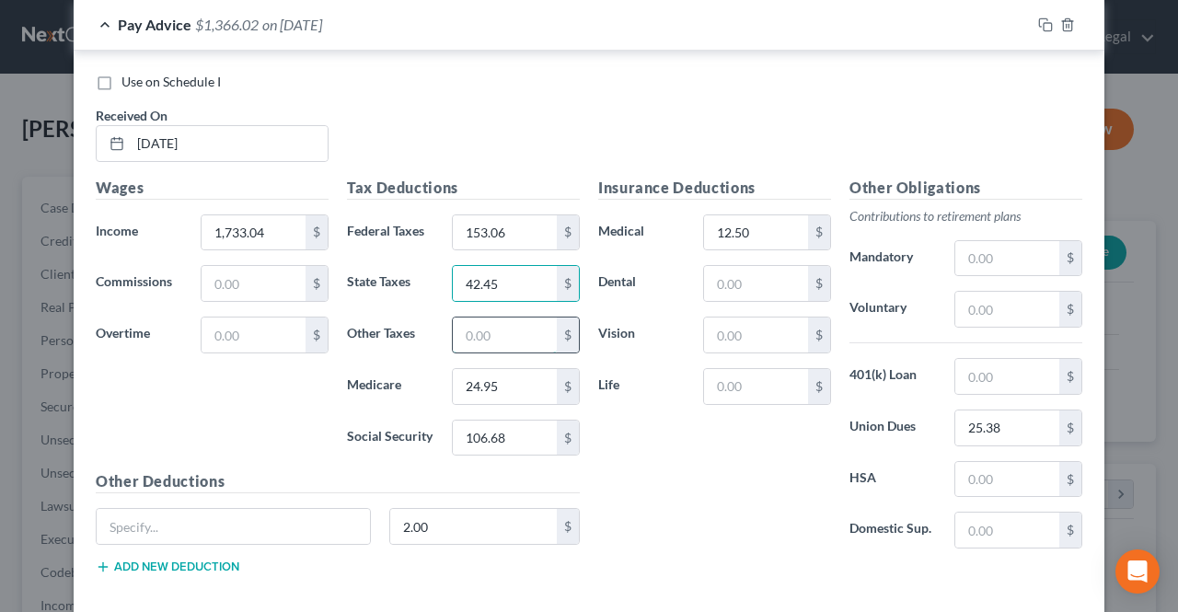
click at [480, 317] on input "text" at bounding box center [505, 334] width 104 height 35
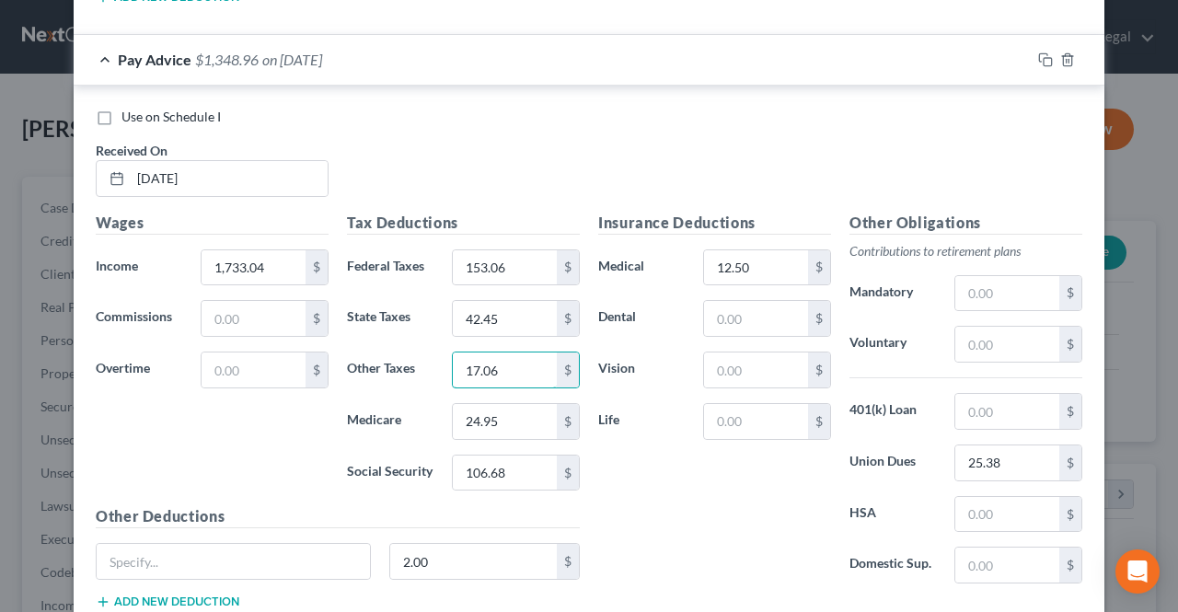
scroll to position [5000, 0]
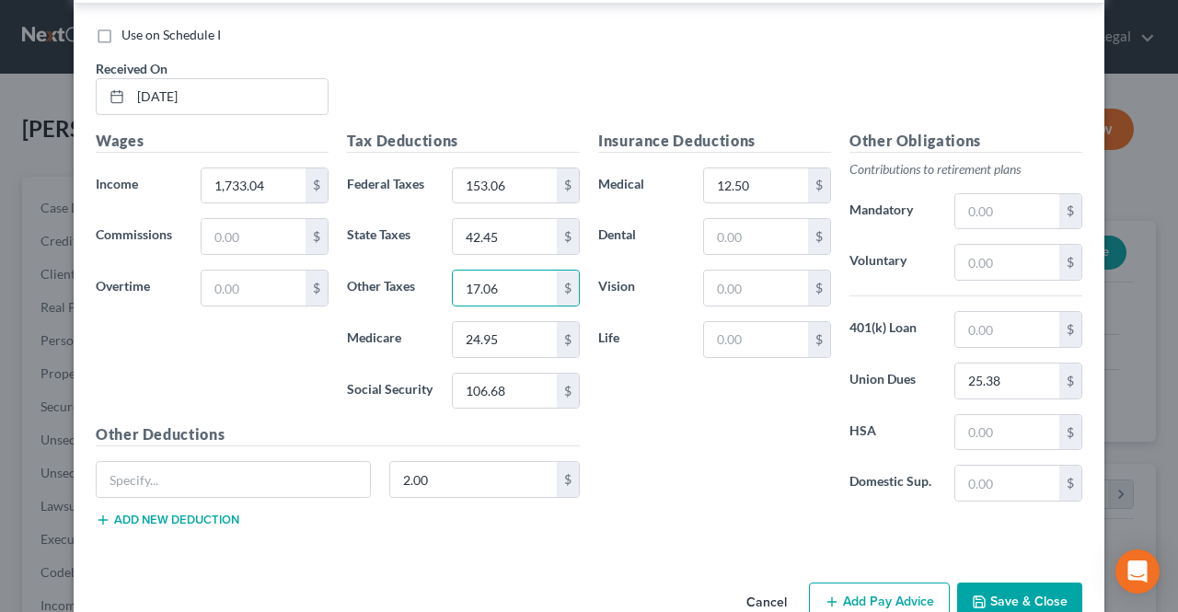
click at [854, 575] on div "Cancel Add Pay Advice Save & Close" at bounding box center [589, 605] width 1031 height 61
click at [852, 583] on button "Add Pay Advice" at bounding box center [879, 602] width 141 height 39
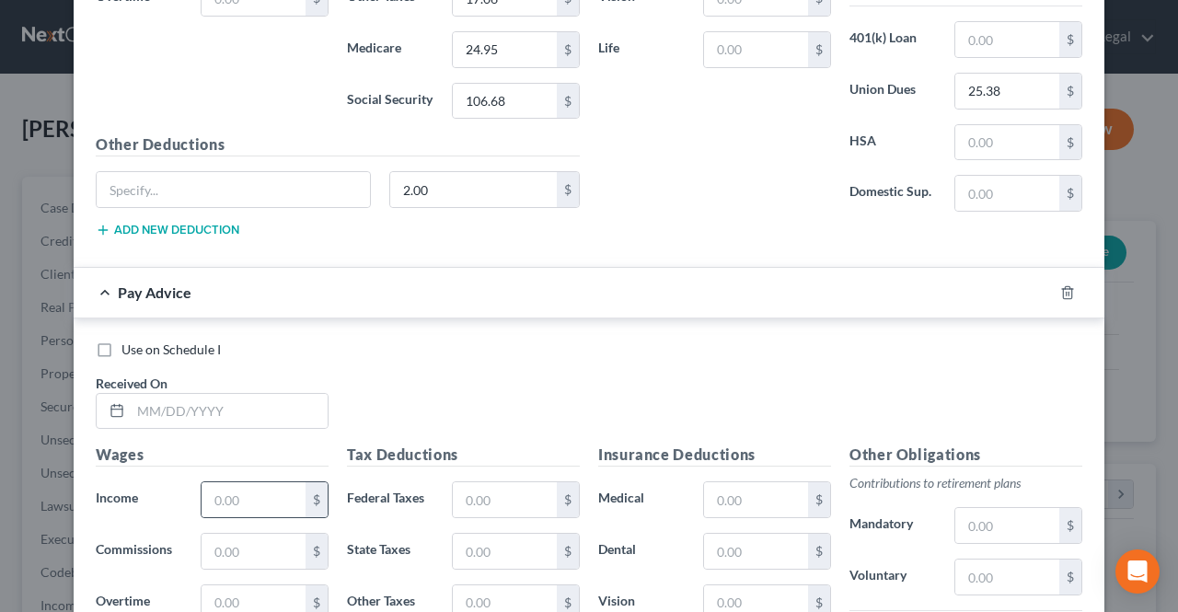
scroll to position [5368, 0]
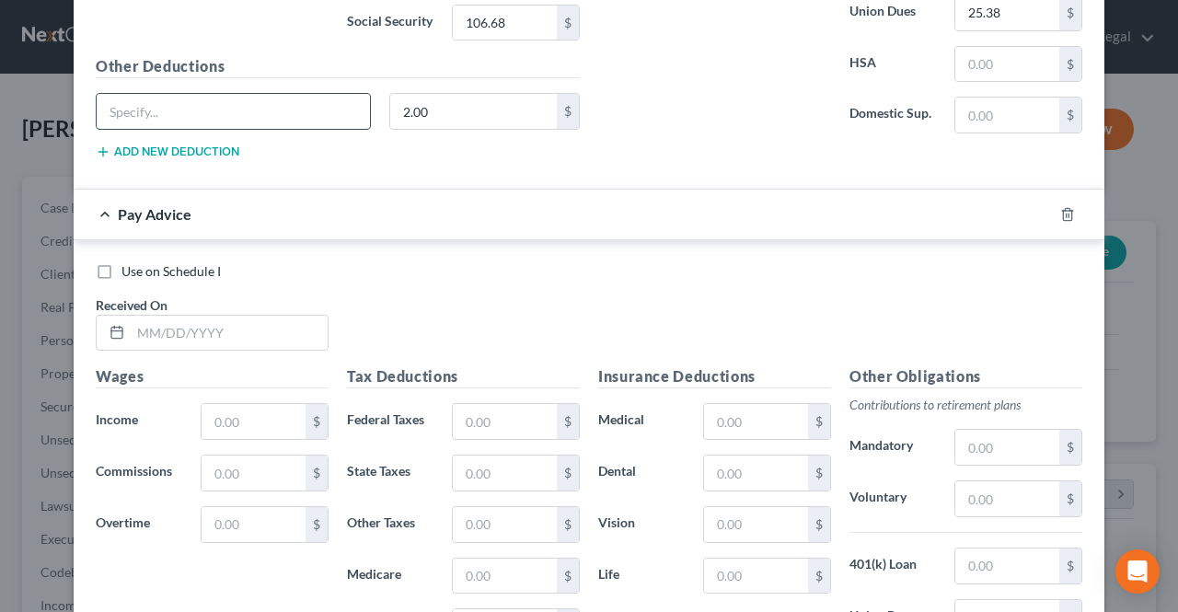
click at [285, 94] on input "text" at bounding box center [233, 111] width 273 height 35
click at [267, 94] on input "text" at bounding box center [233, 111] width 273 height 35
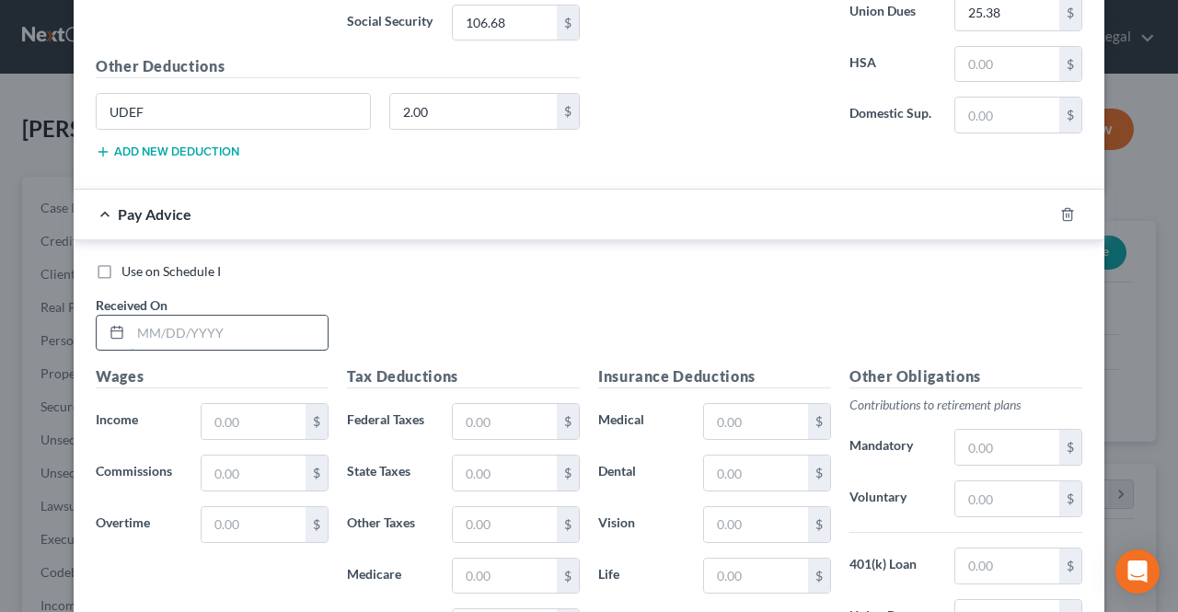
click at [204, 316] on input "text" at bounding box center [229, 333] width 197 height 35
click at [215, 404] on input "text" at bounding box center [254, 421] width 104 height 35
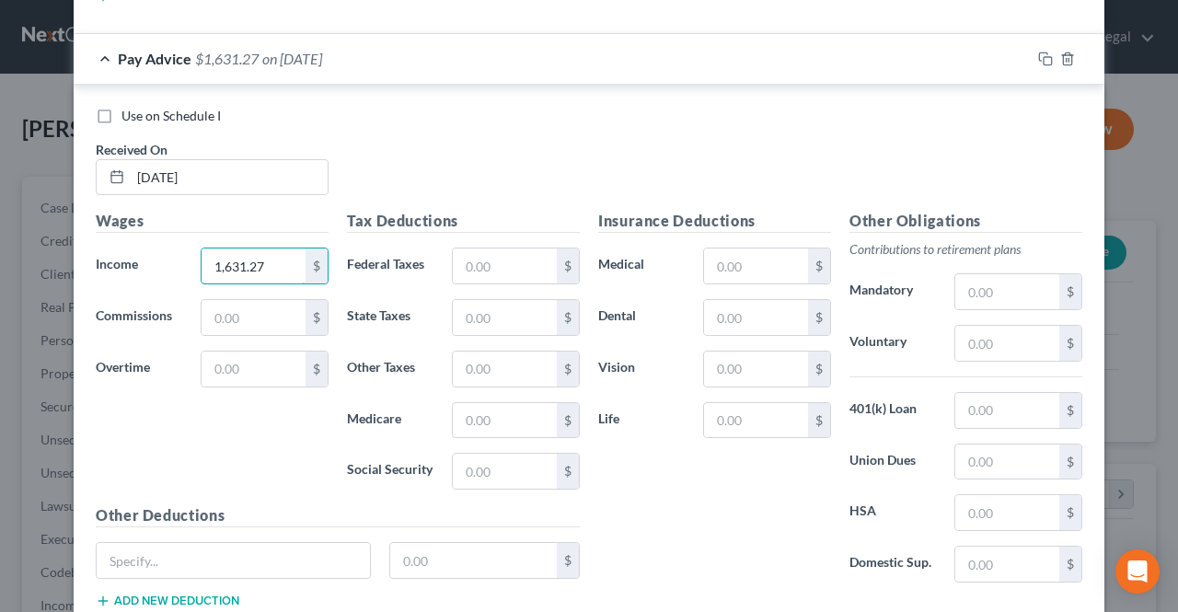
scroll to position [5552, 0]
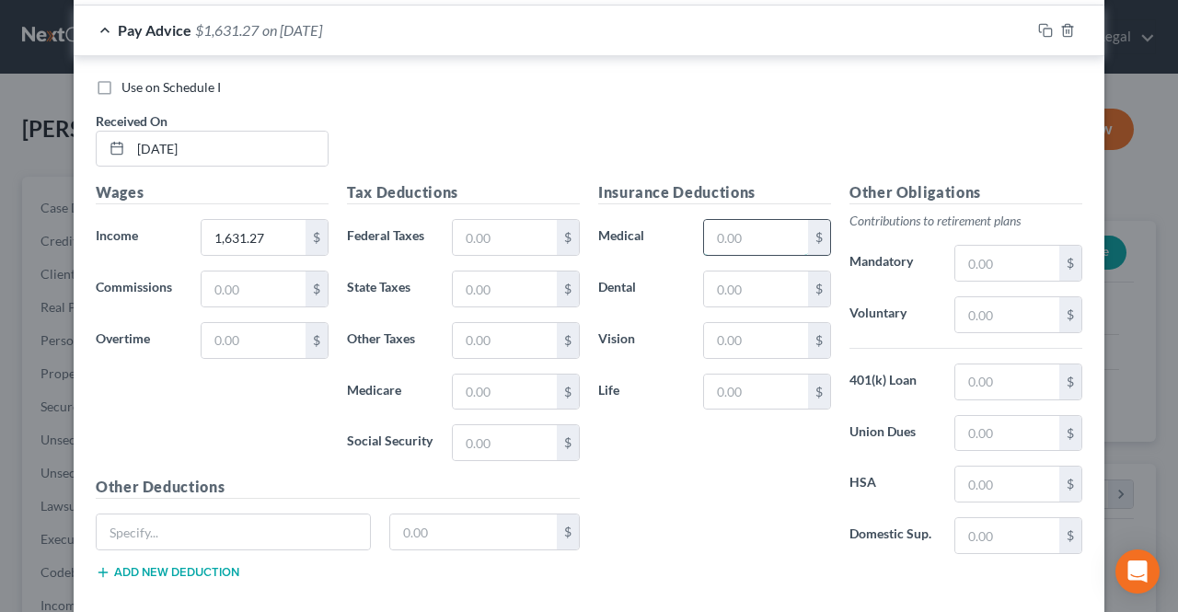
drag, startPoint x: 771, startPoint y: 183, endPoint x: 771, endPoint y: 200, distance: 16.6
click at [771, 220] on input "text" at bounding box center [756, 237] width 104 height 35
drag, startPoint x: 1011, startPoint y: 389, endPoint x: 1009, endPoint y: 400, distance: 11.4
click at [1011, 416] on input "text" at bounding box center [1007, 433] width 104 height 35
drag, startPoint x: 469, startPoint y: 189, endPoint x: 456, endPoint y: 194, distance: 14.0
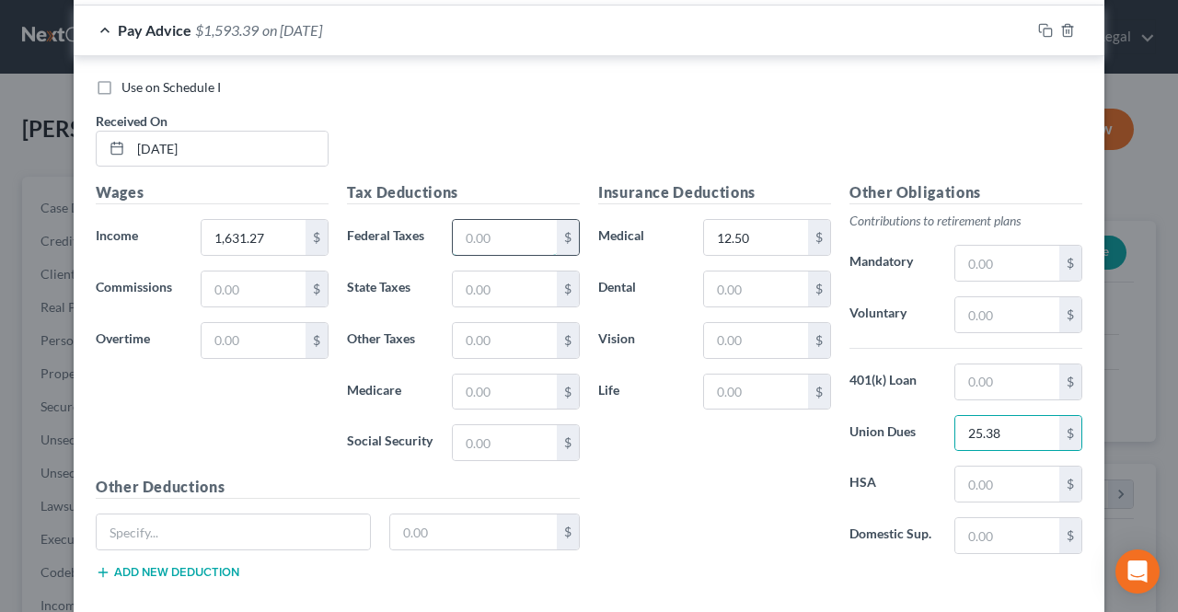
click at [469, 220] on input "text" at bounding box center [505, 237] width 104 height 35
click at [469, 425] on input "text" at bounding box center [505, 442] width 104 height 35
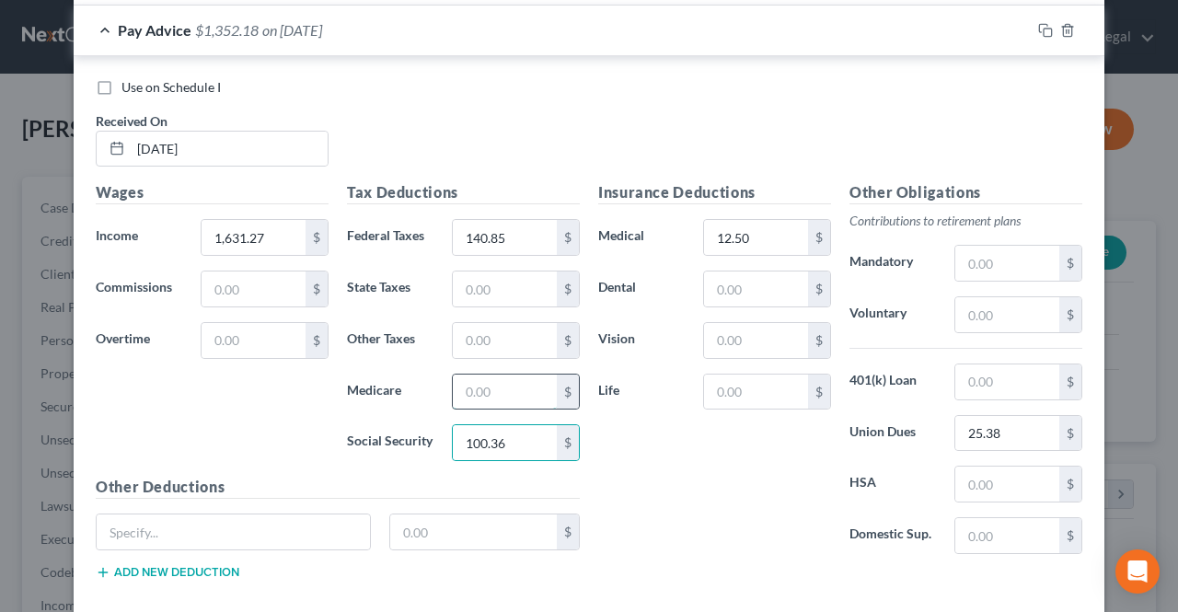
click at [480, 375] on input "text" at bounding box center [505, 392] width 104 height 35
click at [490, 271] on input "text" at bounding box center [505, 288] width 104 height 35
click at [495, 323] on input "text" at bounding box center [505, 340] width 104 height 35
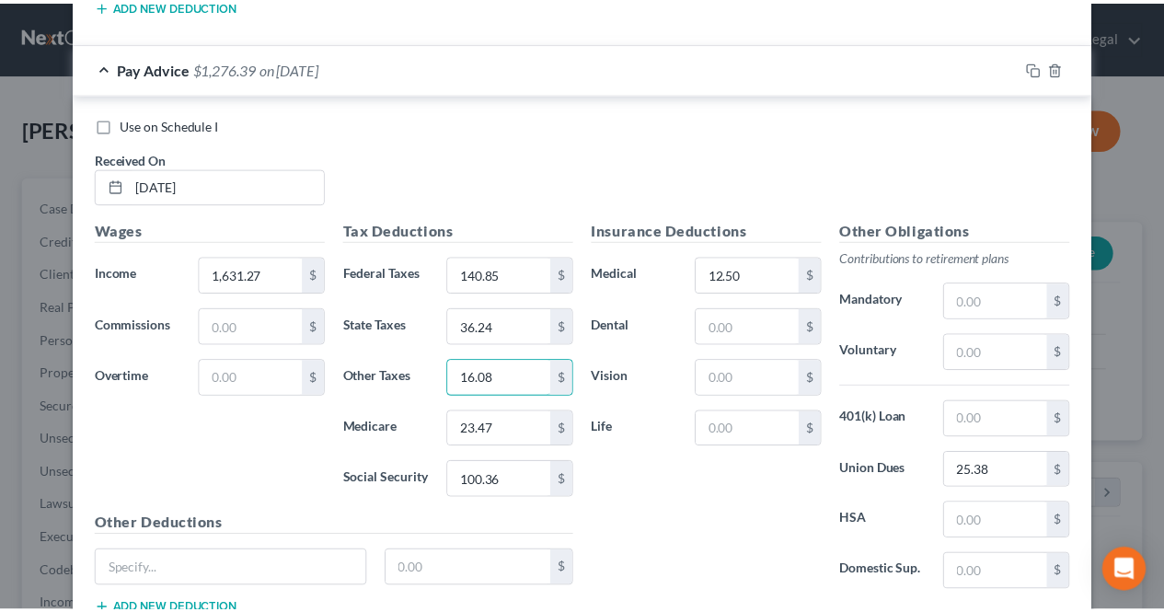
scroll to position [5599, 0]
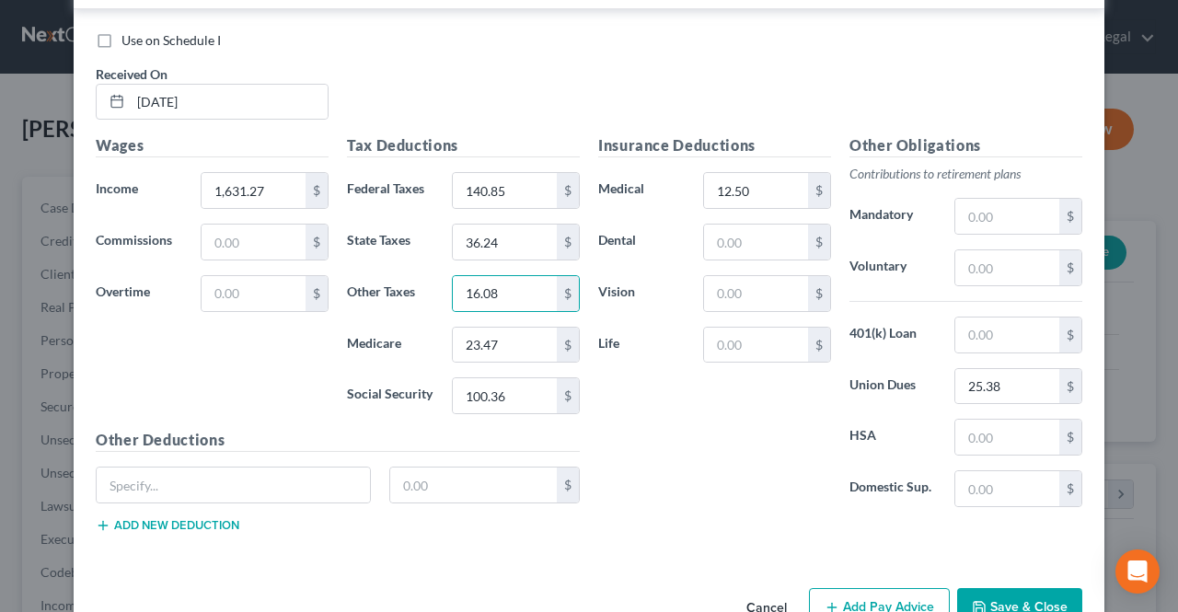
click at [1045, 588] on button "Save & Close" at bounding box center [1019, 607] width 125 height 39
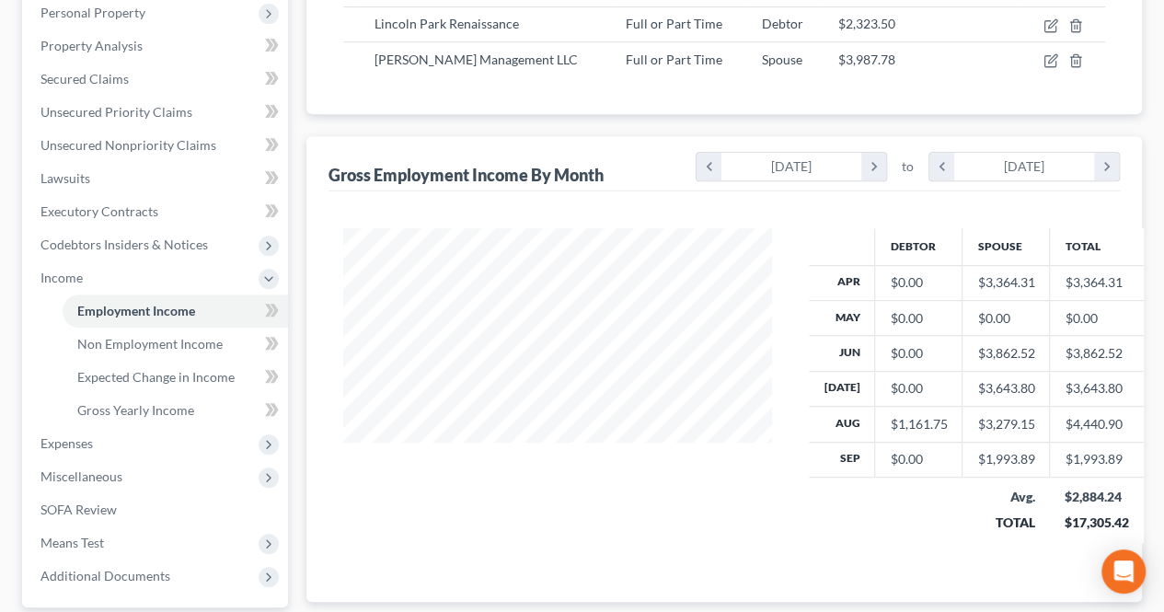
scroll to position [368, 0]
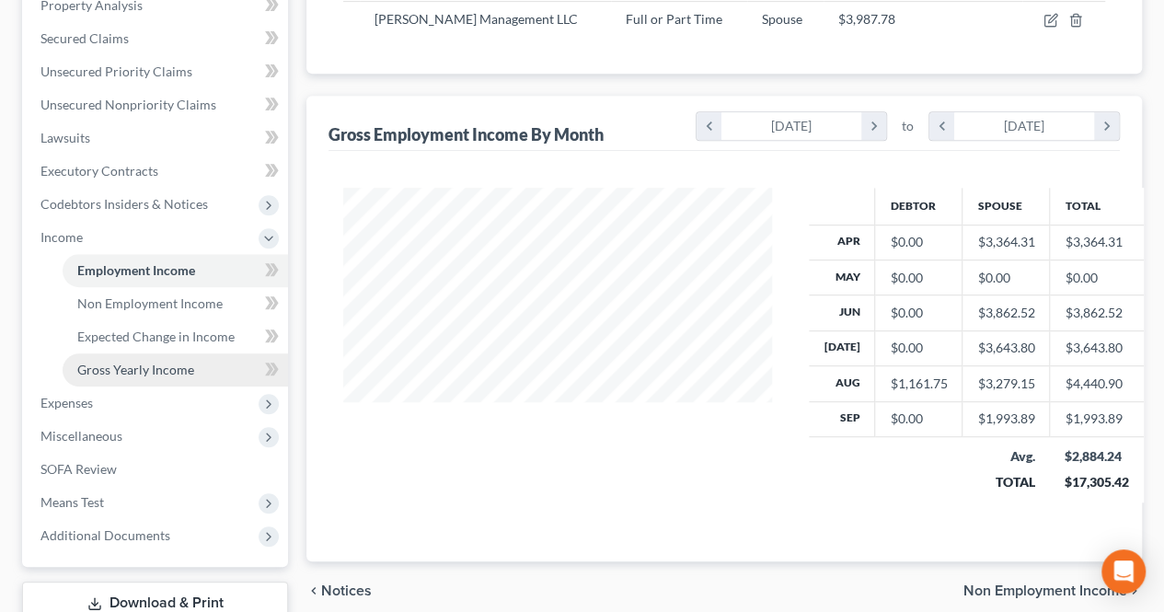
click at [156, 375] on span "Gross Yearly Income" at bounding box center [135, 370] width 117 height 16
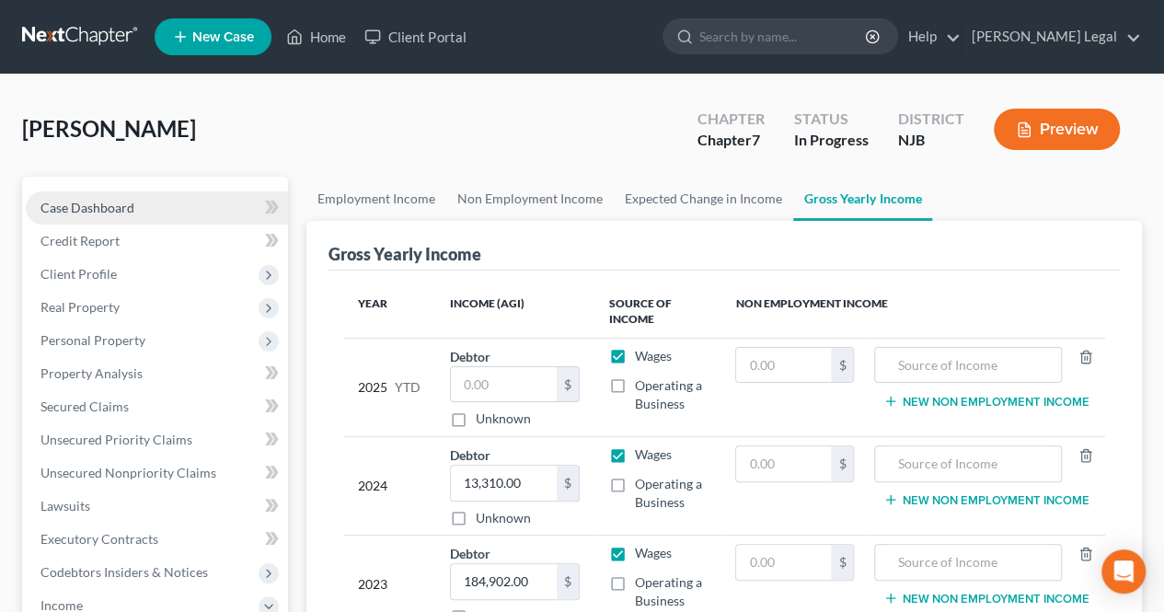
click at [119, 214] on span "Case Dashboard" at bounding box center [87, 208] width 94 height 16
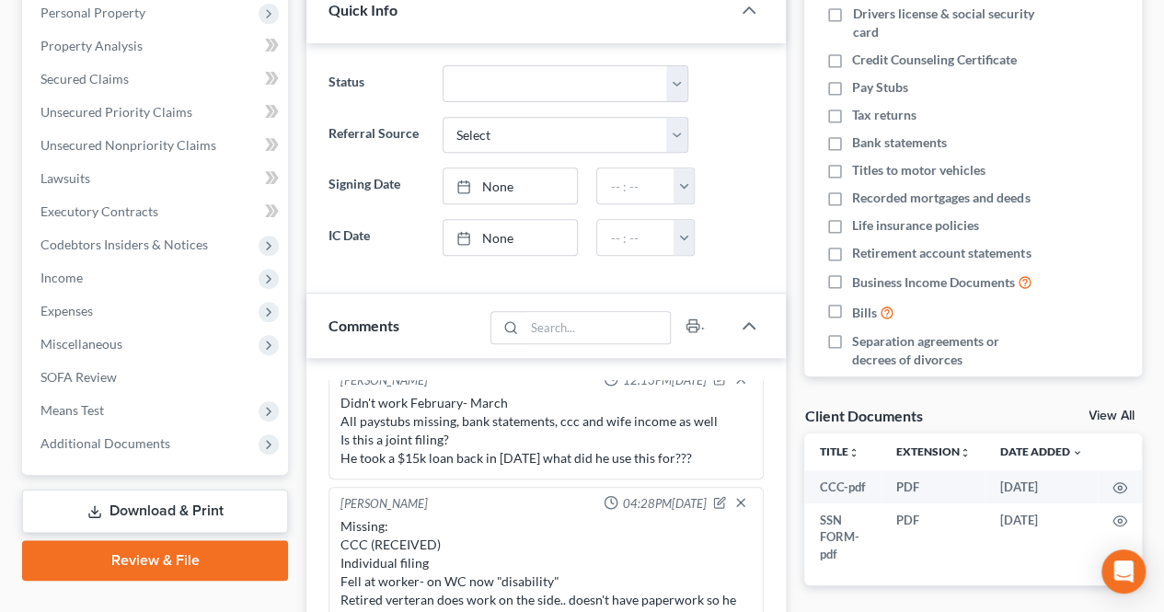
scroll to position [460, 0]
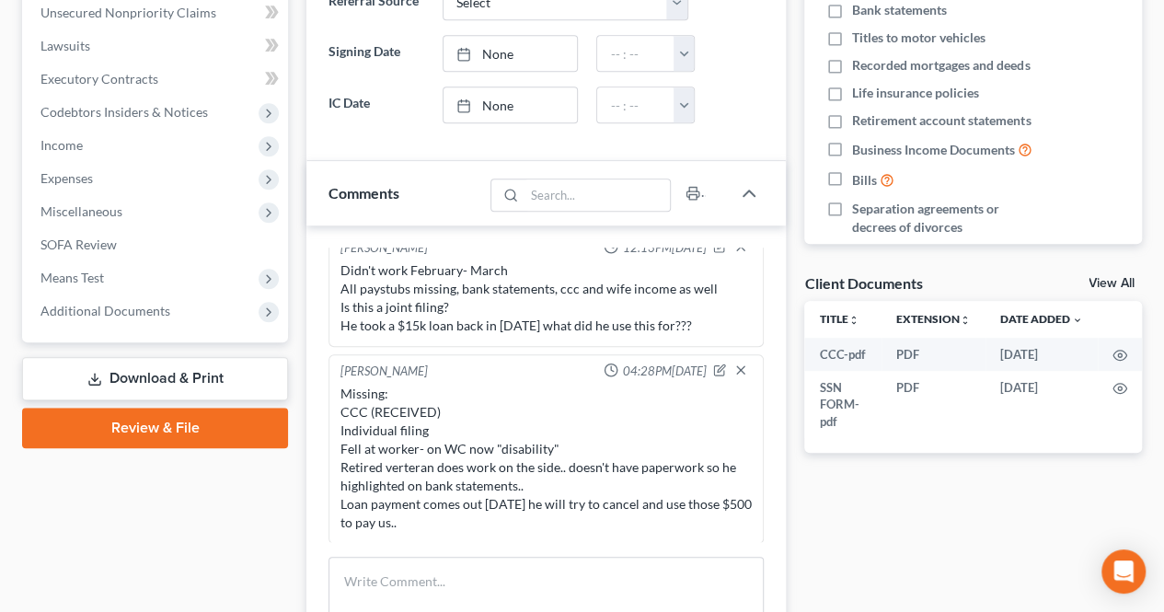
drag, startPoint x: 433, startPoint y: 422, endPoint x: 418, endPoint y: 432, distance: 17.4
click at [433, 422] on div "Missing: CCC (RECEIVED) Individual filing Fell at worker- on WC now "disability…" at bounding box center [546, 458] width 411 height 147
drag, startPoint x: 444, startPoint y: 446, endPoint x: 534, endPoint y: 468, distance: 92.0
click at [576, 439] on div "Missing: CCC (RECEIVED) Individual filing Fell at worker- on WC now "disability…" at bounding box center [546, 458] width 411 height 147
click at [576, 440] on div "Missing: CCC (RECEIVED) Individual filing Fell at worker- on WC now "disability…" at bounding box center [546, 458] width 411 height 147
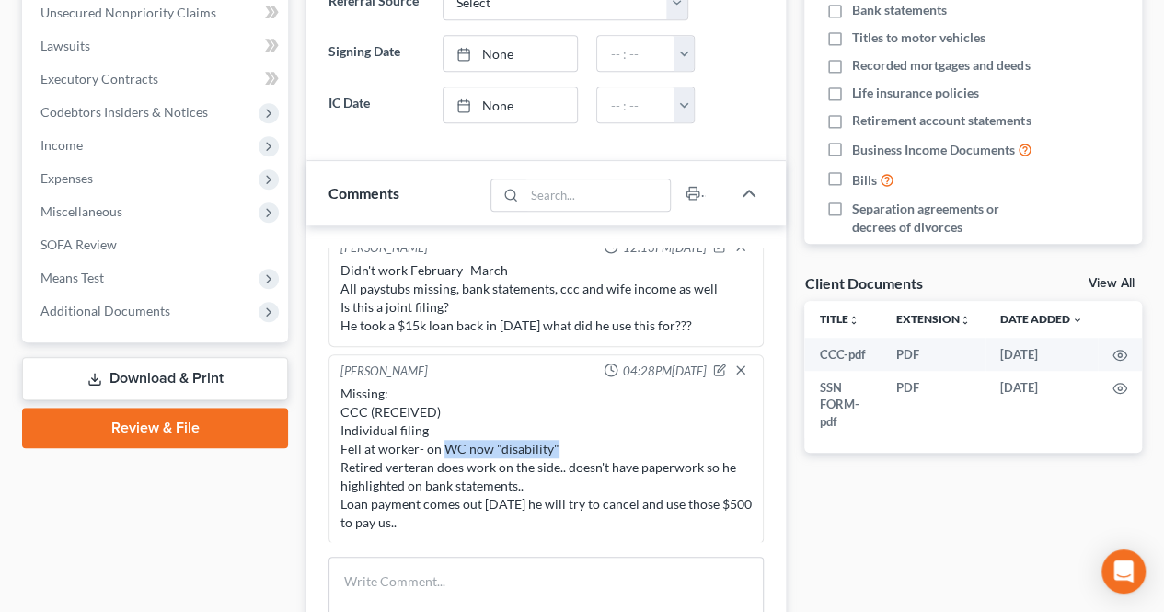
click at [546, 465] on div "Missing: CCC (RECEIVED) Individual filing Fell at worker- on WC now "disability…" at bounding box center [546, 458] width 411 height 147
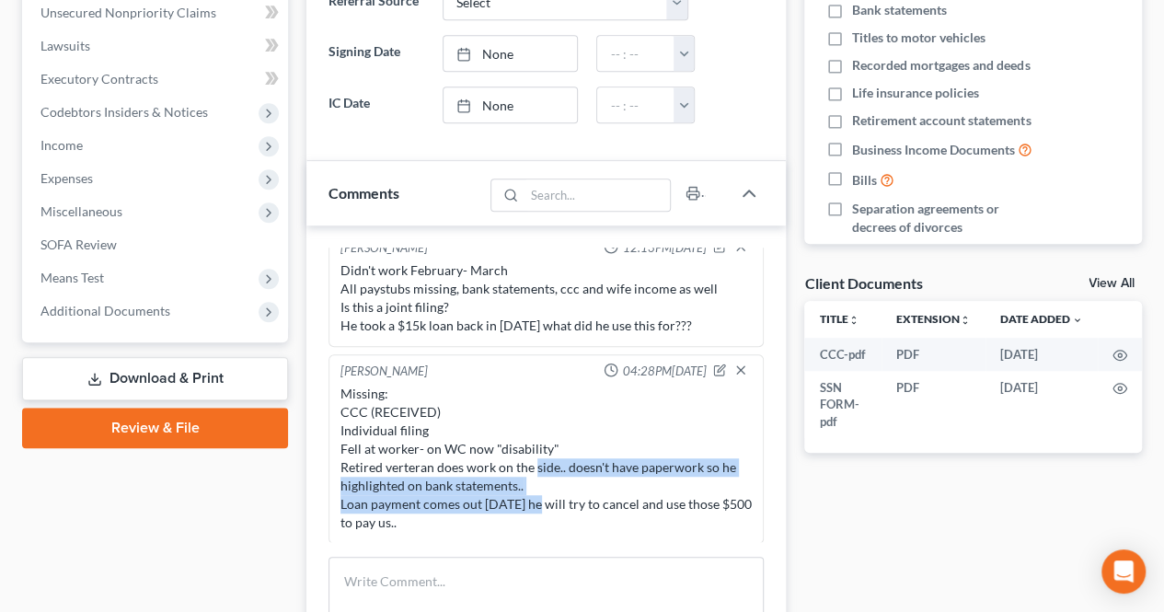
drag, startPoint x: 534, startPoint y: 468, endPoint x: 541, endPoint y: 504, distance: 36.6
click at [541, 504] on div "Missing: CCC (RECEIVED) Individual filing Fell at worker- on WC now "disability…" at bounding box center [546, 458] width 411 height 147
click at [540, 511] on div "Missing: CCC (RECEIVED) Individual filing Fell at worker- on WC now "disability…" at bounding box center [546, 458] width 411 height 147
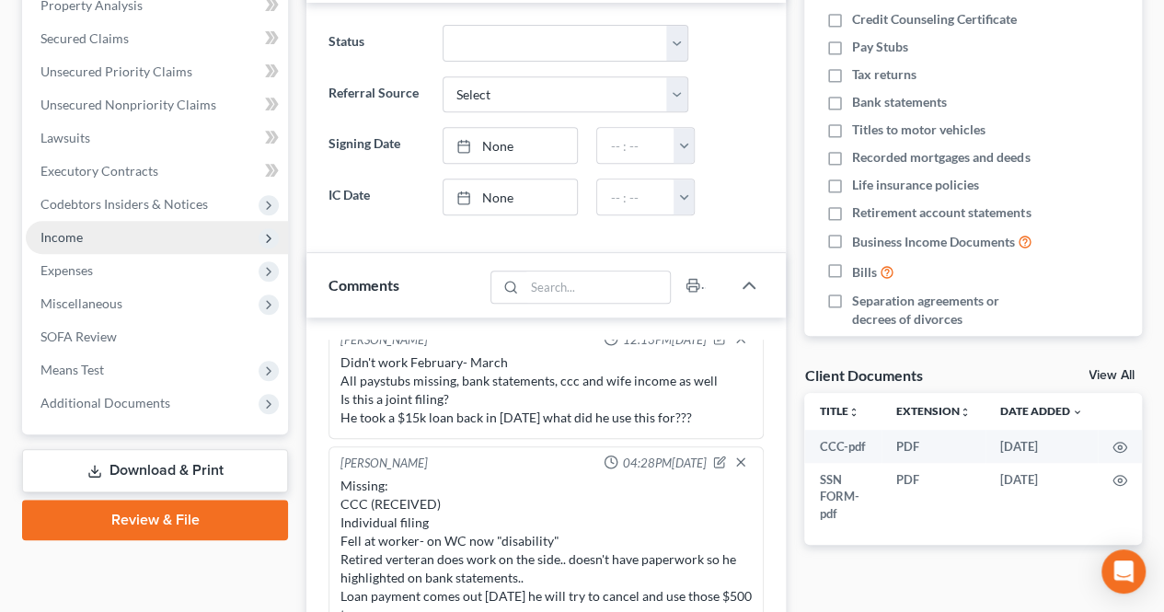
scroll to position [0, 0]
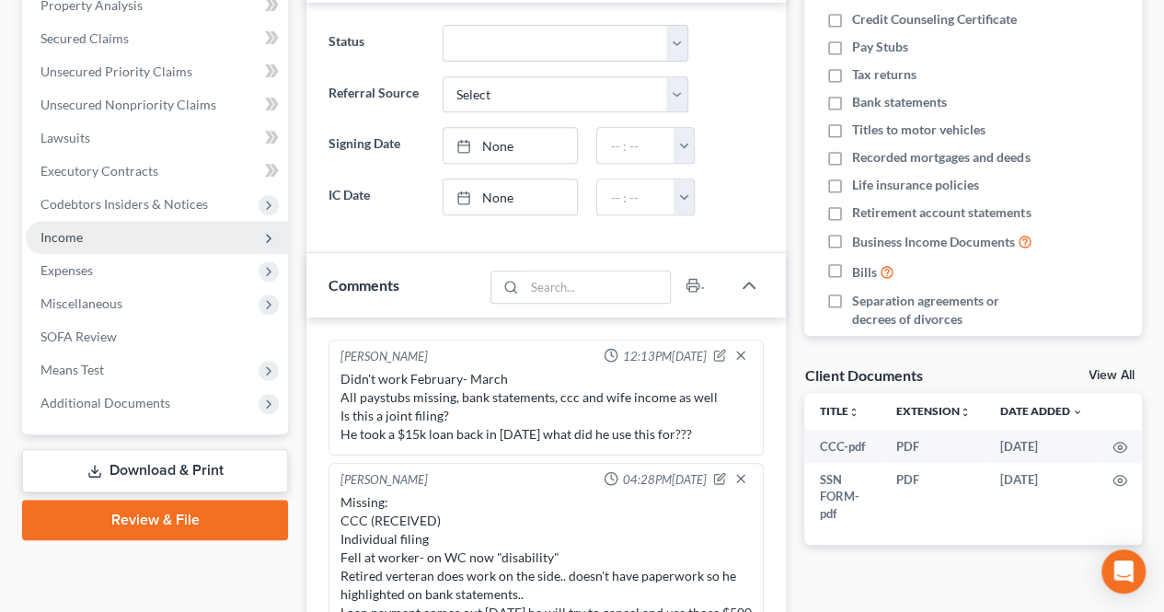
click at [151, 248] on span "Income" at bounding box center [157, 237] width 262 height 33
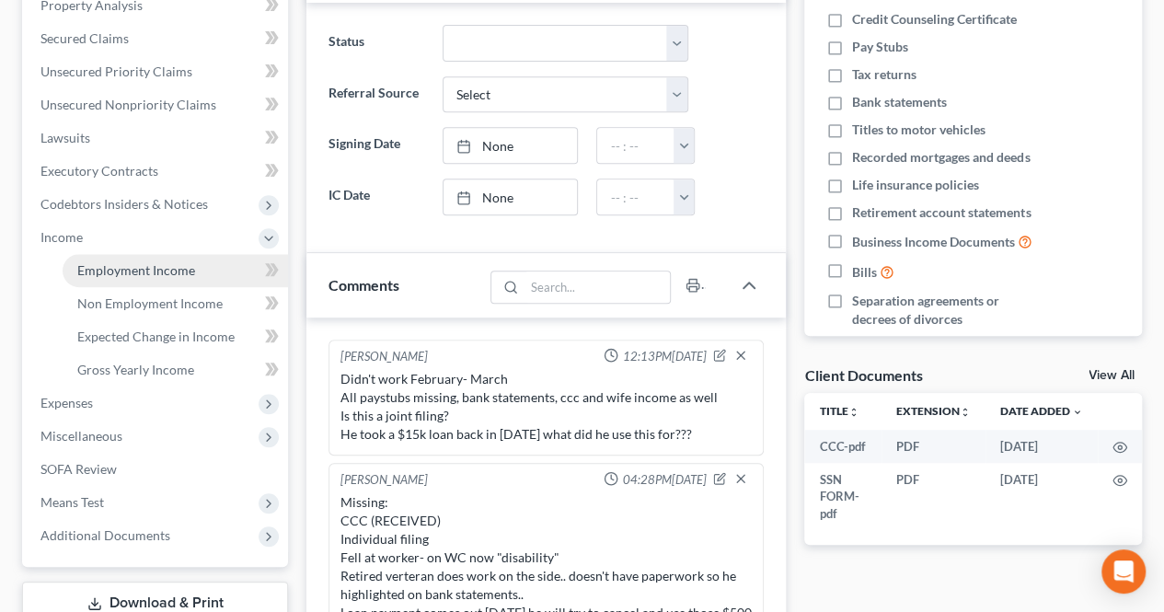
click at [152, 271] on span "Employment Income" at bounding box center [136, 270] width 118 height 16
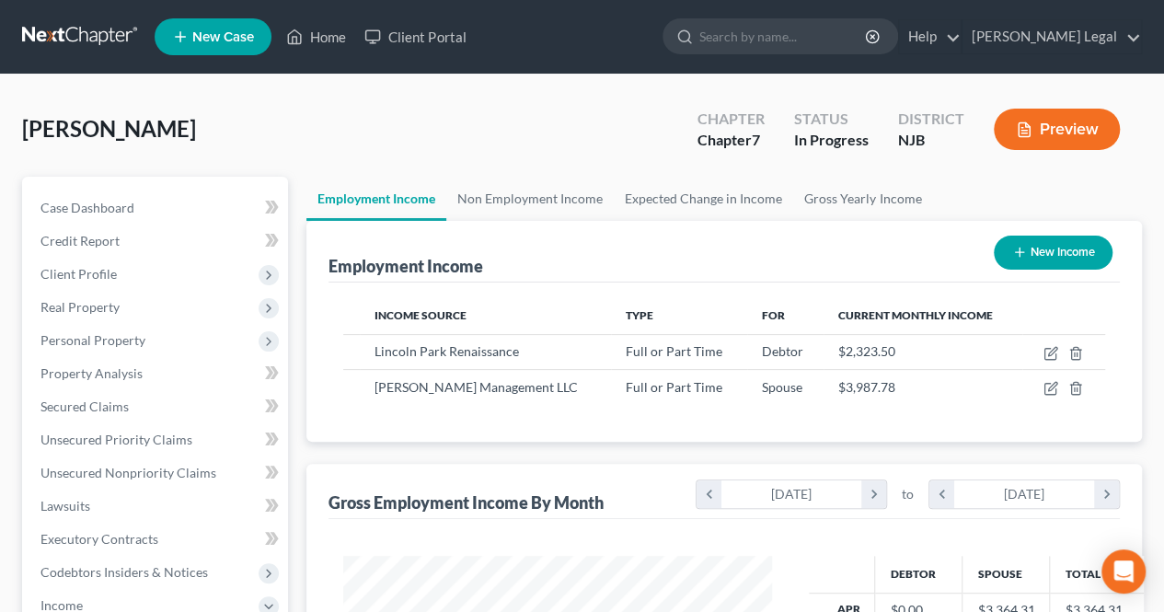
scroll to position [328, 466]
click at [339, 45] on link "Home" at bounding box center [316, 36] width 78 height 33
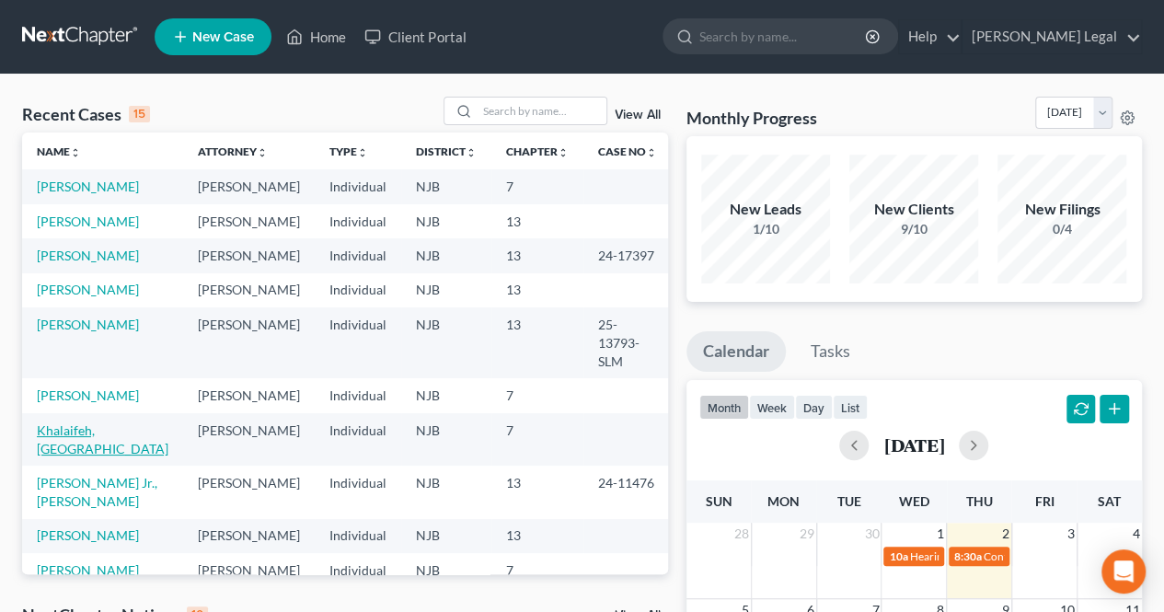
click at [98, 456] on link "Khalaifeh, [GEOGRAPHIC_DATA]" at bounding box center [103, 439] width 132 height 34
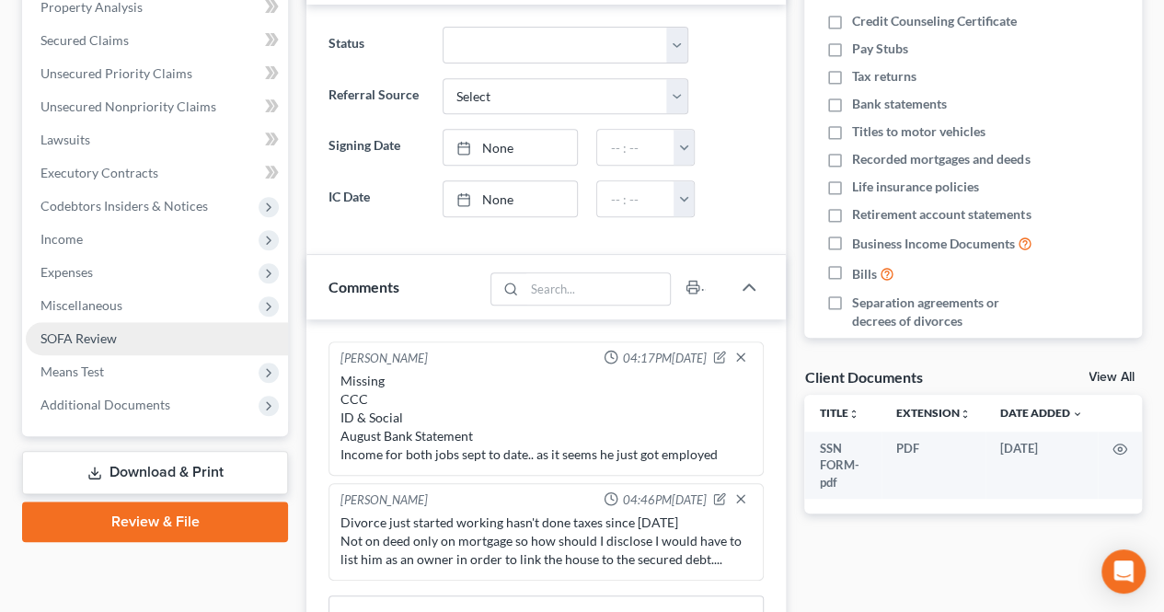
scroll to position [368, 0]
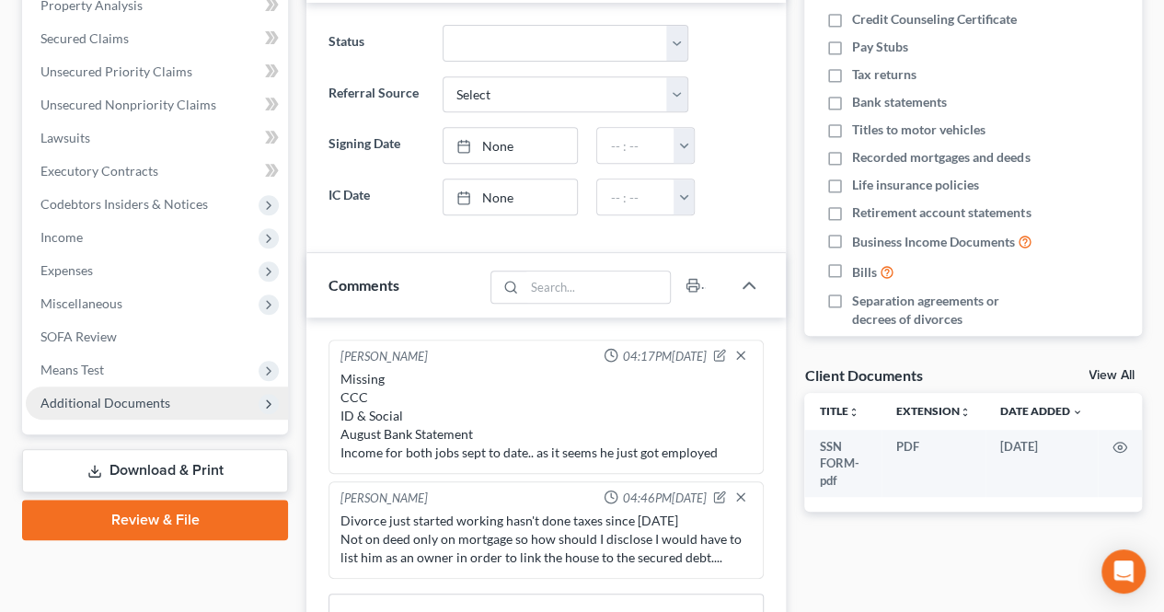
click at [176, 402] on span "Additional Documents" at bounding box center [157, 403] width 262 height 33
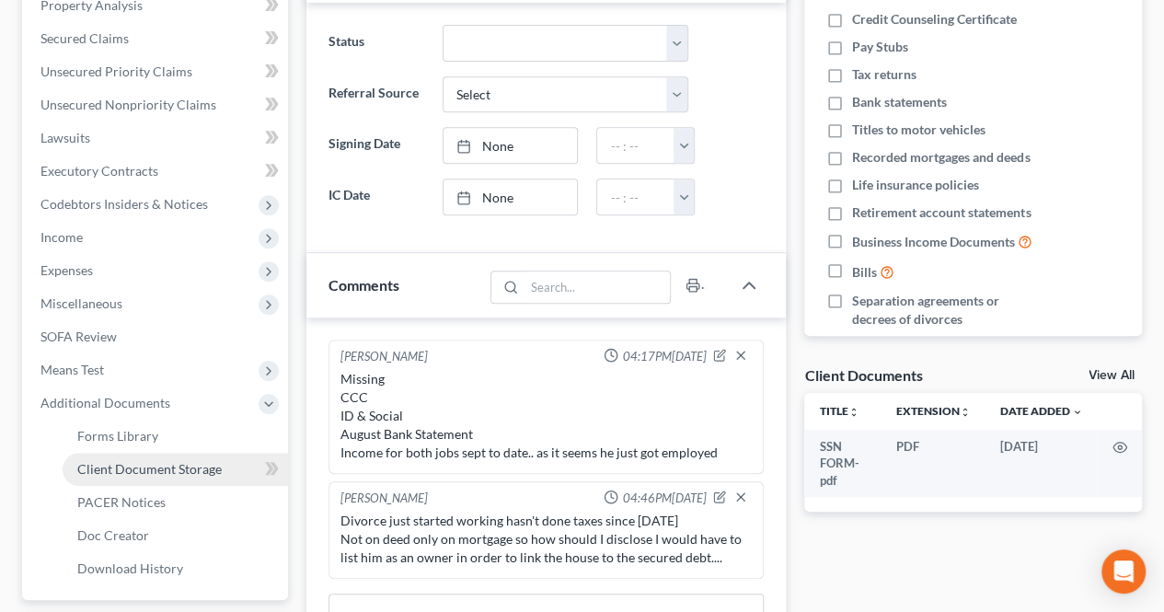
click at [177, 476] on span "Client Document Storage" at bounding box center [149, 469] width 144 height 16
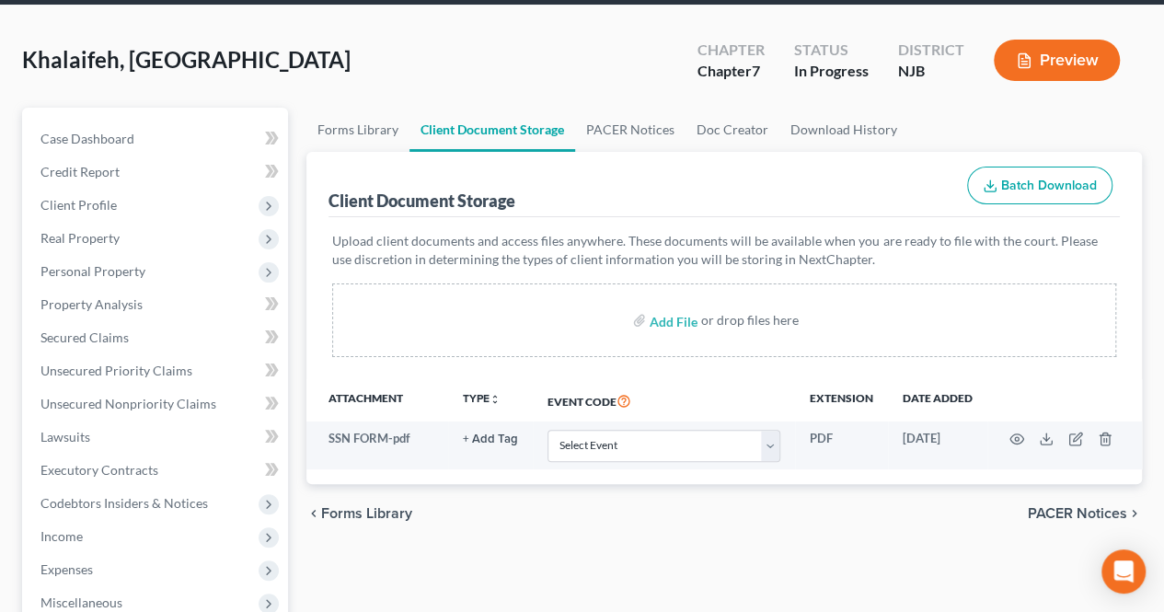
scroll to position [184, 0]
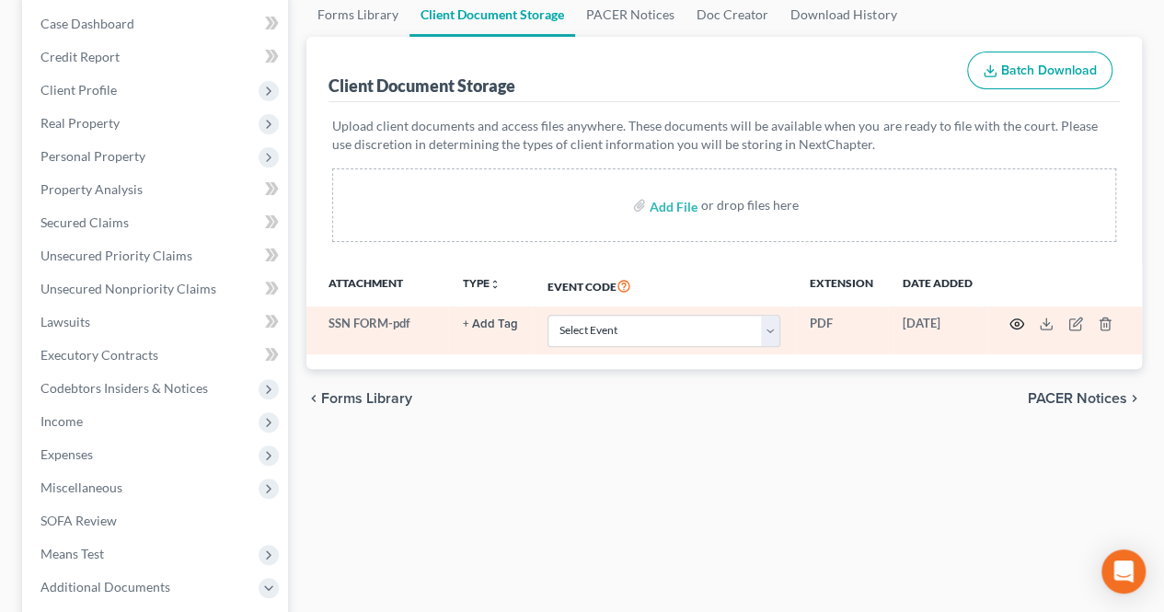
click at [1020, 317] on icon "button" at bounding box center [1017, 324] width 15 height 15
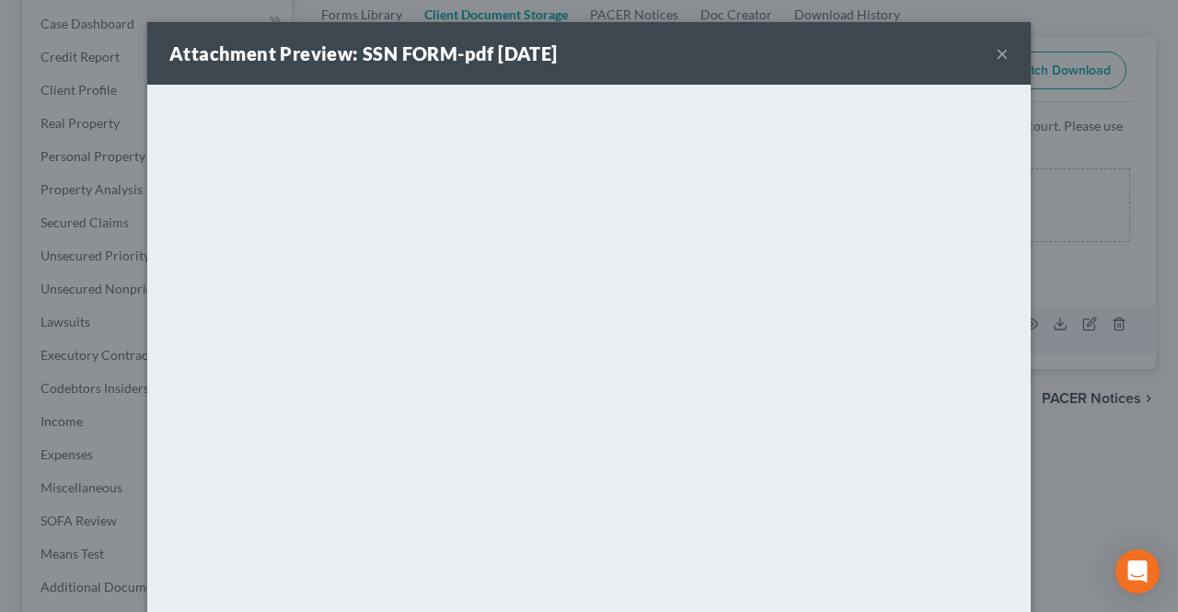
drag, startPoint x: 993, startPoint y: 52, endPoint x: 962, endPoint y: 86, distance: 45.6
click at [996, 52] on button "×" at bounding box center [1002, 53] width 13 height 22
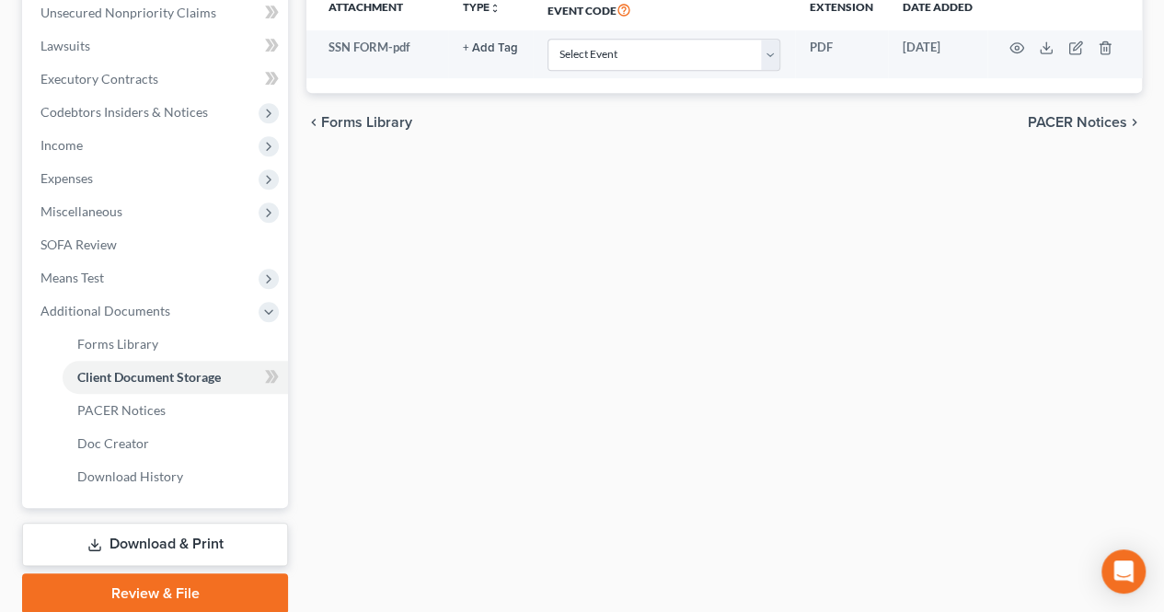
scroll to position [529, 0]
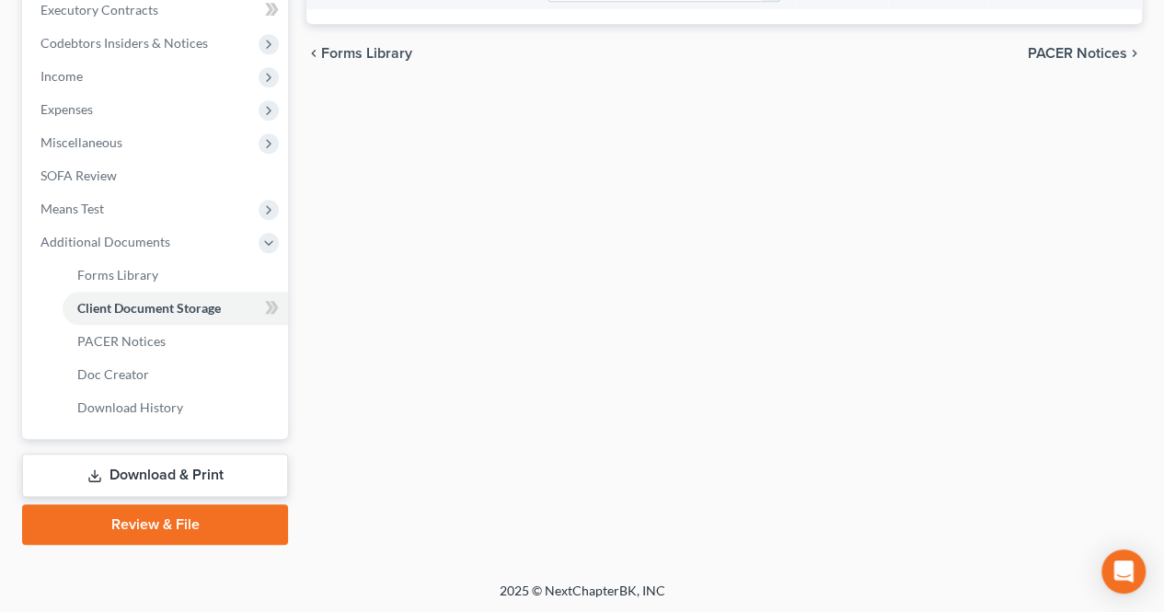
click at [217, 481] on link "Download & Print" at bounding box center [155, 475] width 266 height 43
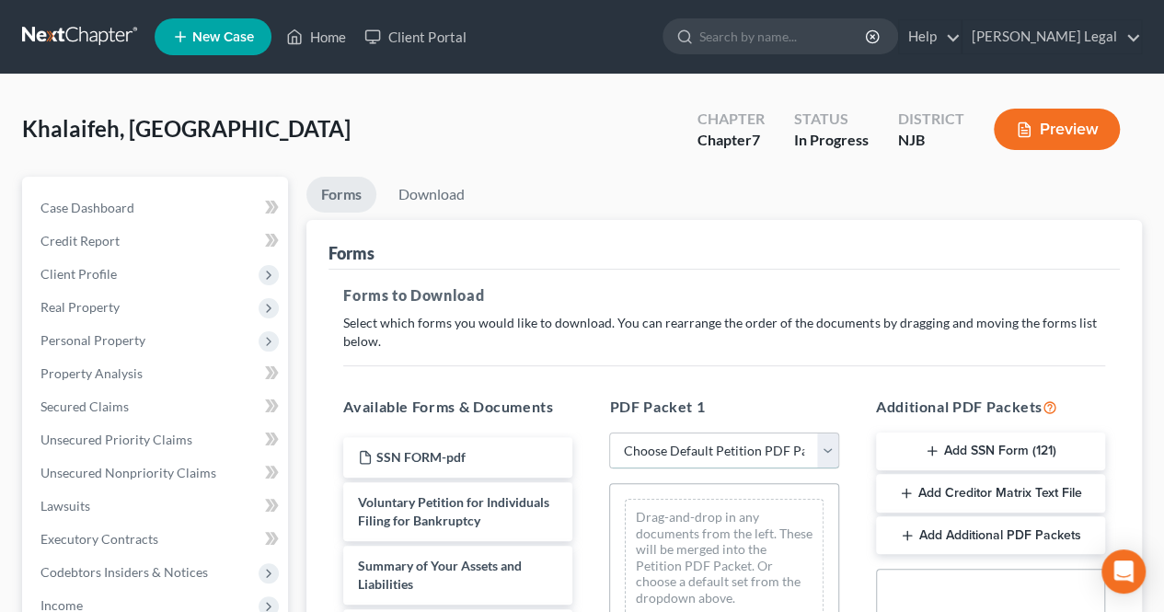
click at [701, 454] on select "Choose Default Petition PDF Packet Complete Bankruptcy Petition (all forms and …" at bounding box center [723, 451] width 229 height 37
click at [617, 433] on select "Choose Default Petition PDF Packet Complete Bankruptcy Petition (all forms and …" at bounding box center [723, 451] width 229 height 37
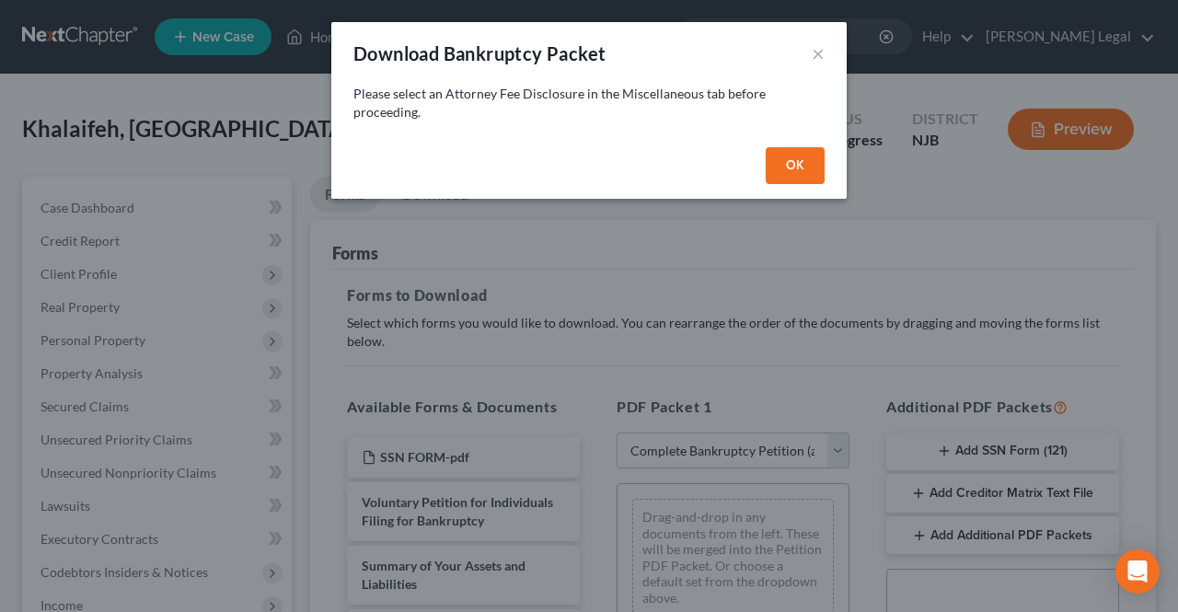
click at [784, 171] on button "OK" at bounding box center [795, 165] width 59 height 37
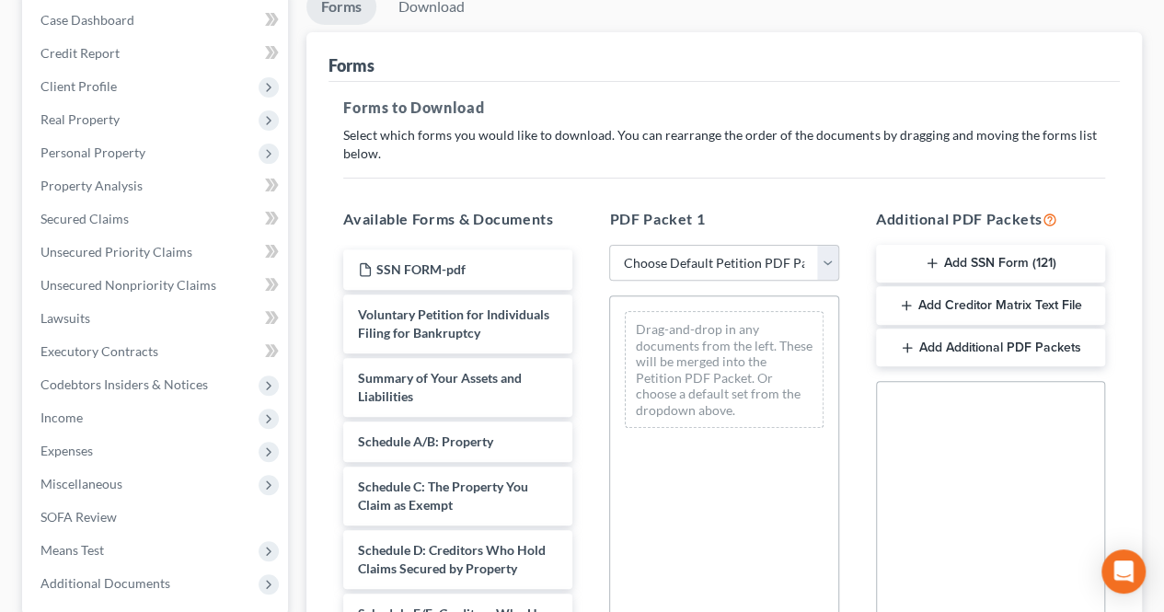
scroll to position [173, 0]
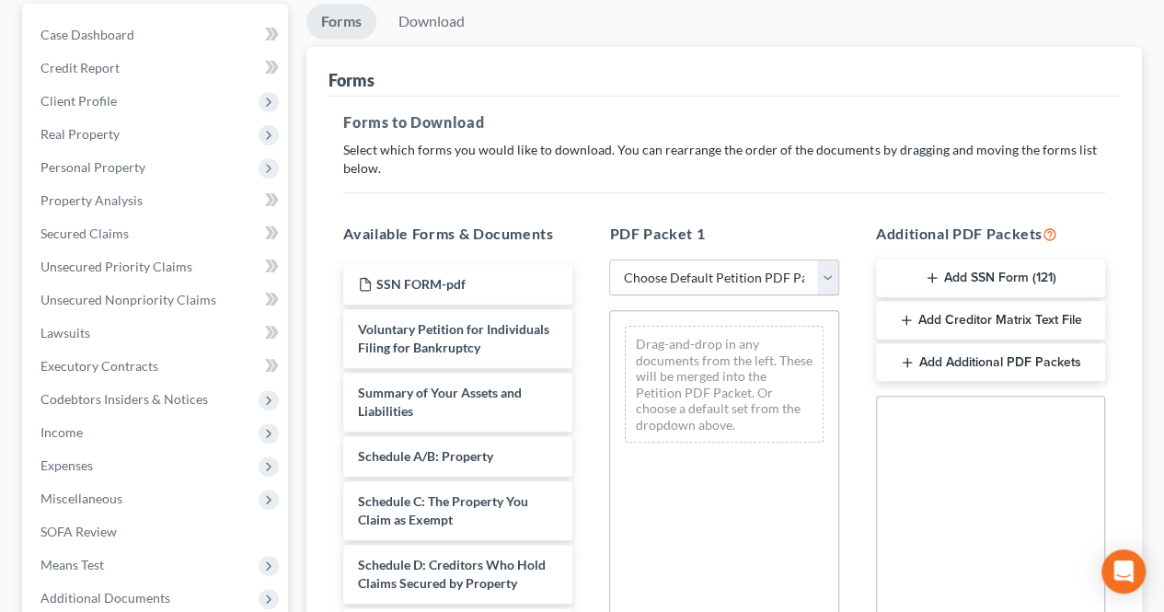
click at [687, 279] on select "Choose Default Petition PDF Packet Complete Bankruptcy Petition (all forms and …" at bounding box center [723, 278] width 229 height 37
click at [617, 260] on select "Choose Default Petition PDF Packet Complete Bankruptcy Petition (all forms and …" at bounding box center [723, 278] width 229 height 37
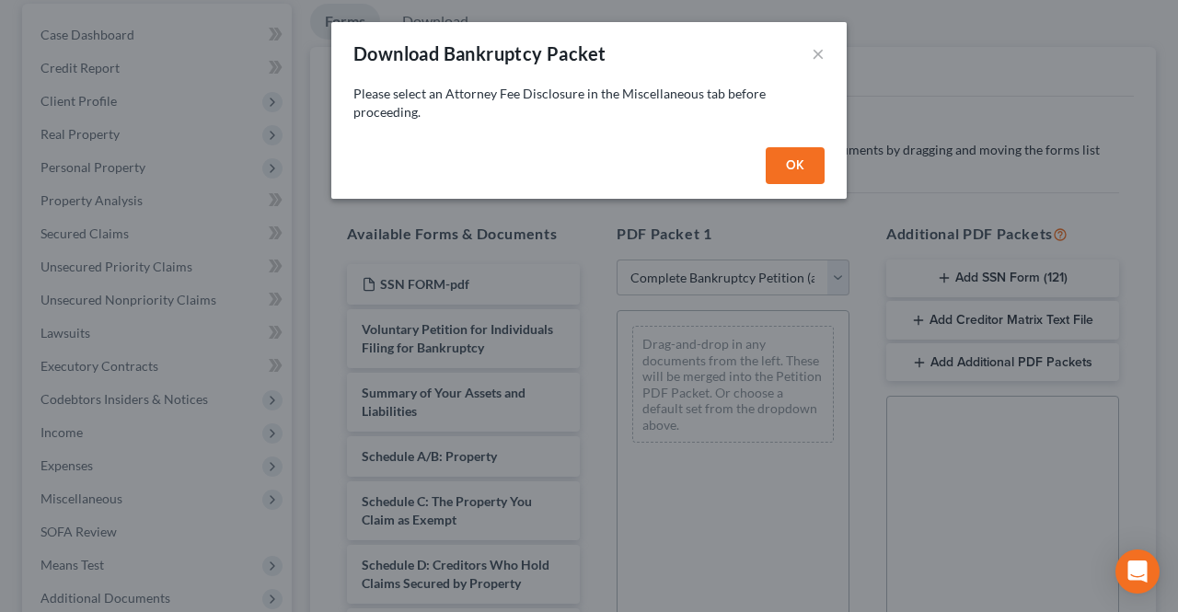
click at [808, 170] on button "OK" at bounding box center [795, 165] width 59 height 37
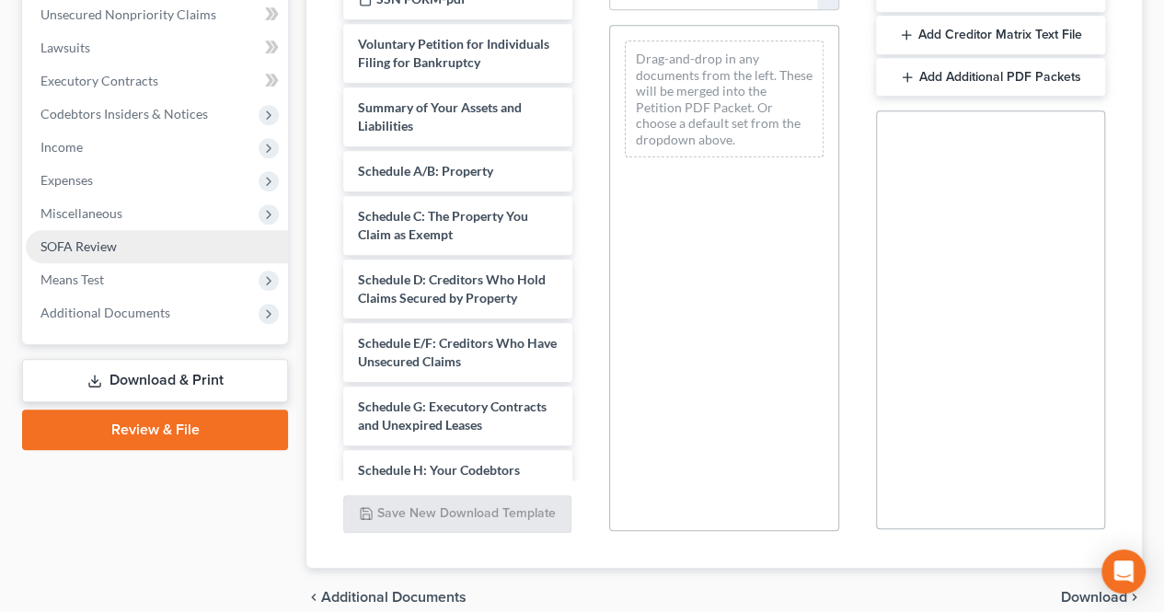
scroll to position [460, 0]
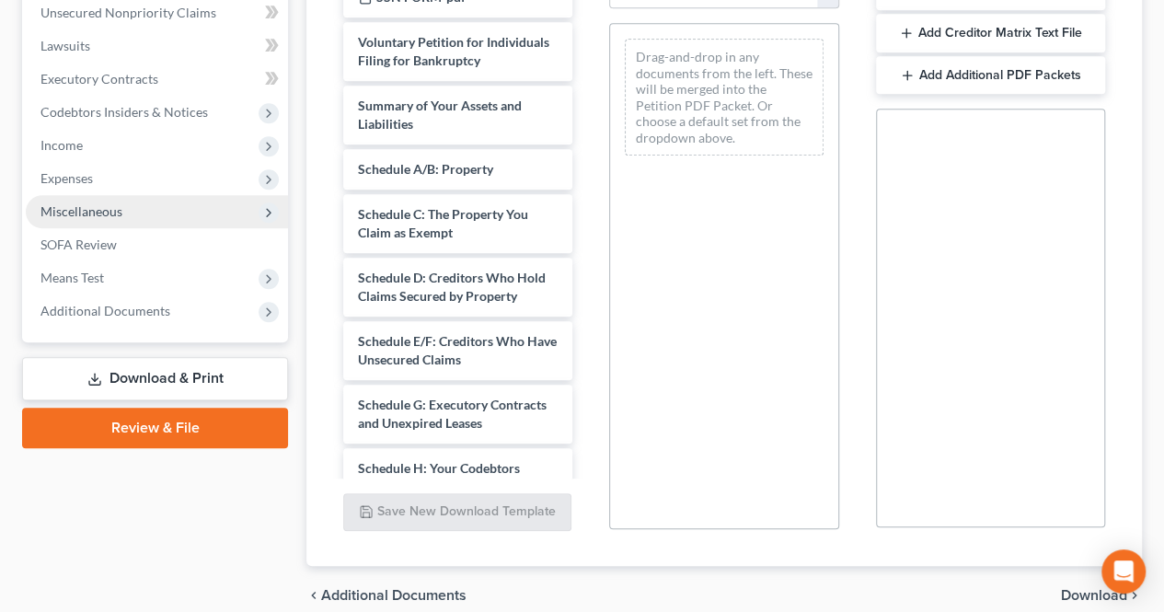
click at [123, 213] on span "Miscellaneous" at bounding box center [157, 211] width 262 height 33
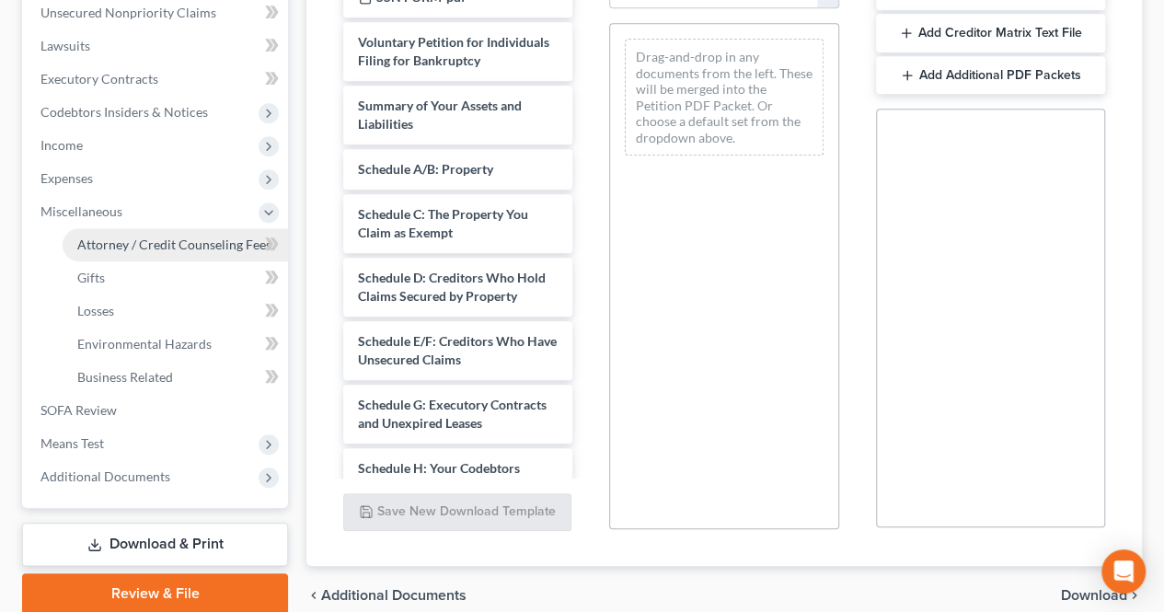
click at [127, 237] on span "Attorney / Credit Counseling Fees" at bounding box center [174, 245] width 194 height 16
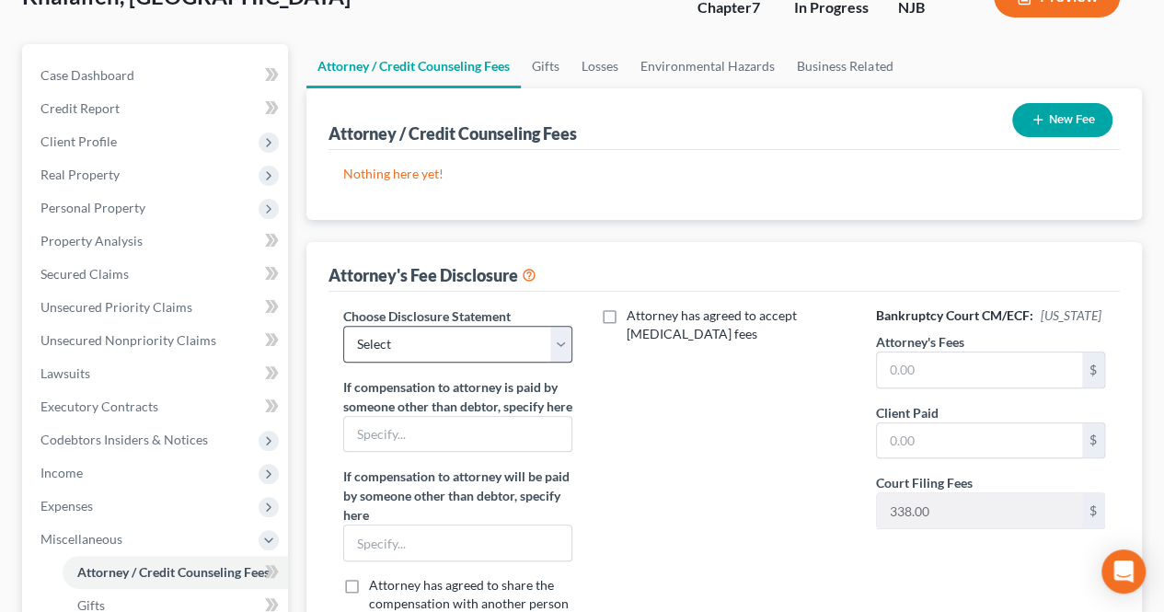
scroll to position [184, 0]
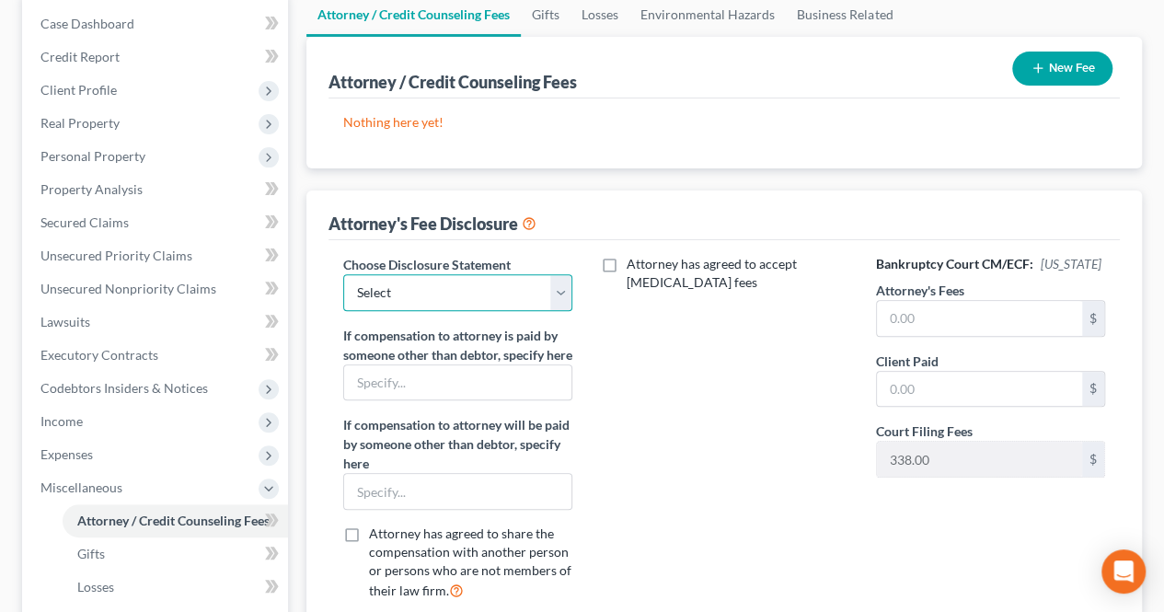
drag, startPoint x: 466, startPoint y: 285, endPoint x: 451, endPoint y: 306, distance: 25.8
click at [466, 285] on select "Select Fee Disclosure" at bounding box center [457, 292] width 229 height 37
click at [343, 274] on select "Select Fee Disclosure" at bounding box center [457, 292] width 229 height 37
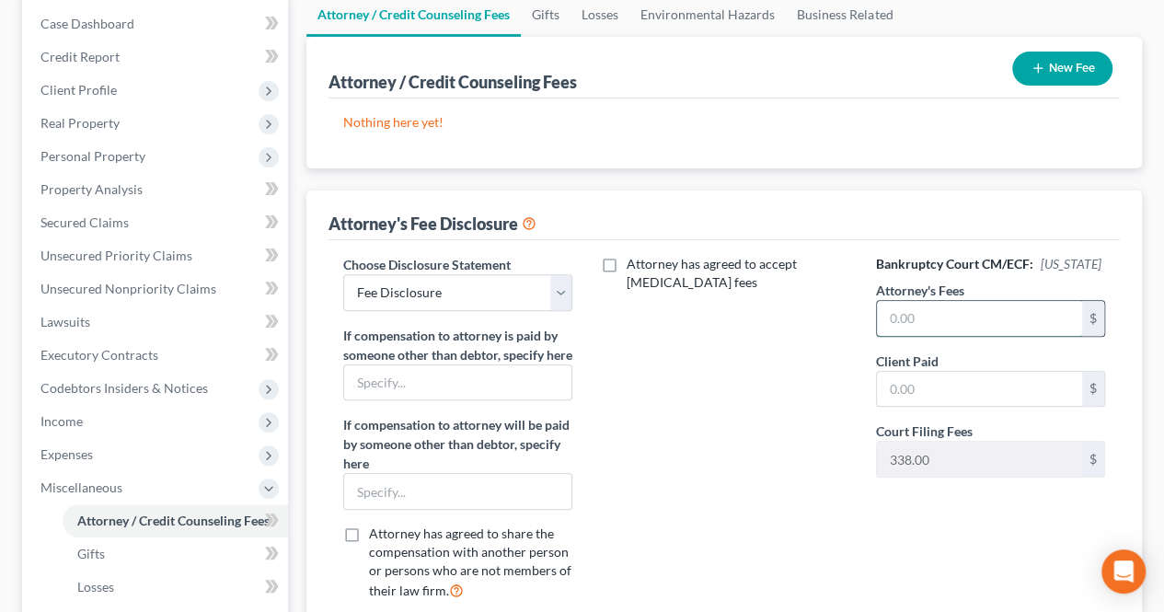
click at [896, 316] on input "text" at bounding box center [979, 318] width 205 height 35
click at [906, 377] on input "text" at bounding box center [979, 389] width 205 height 35
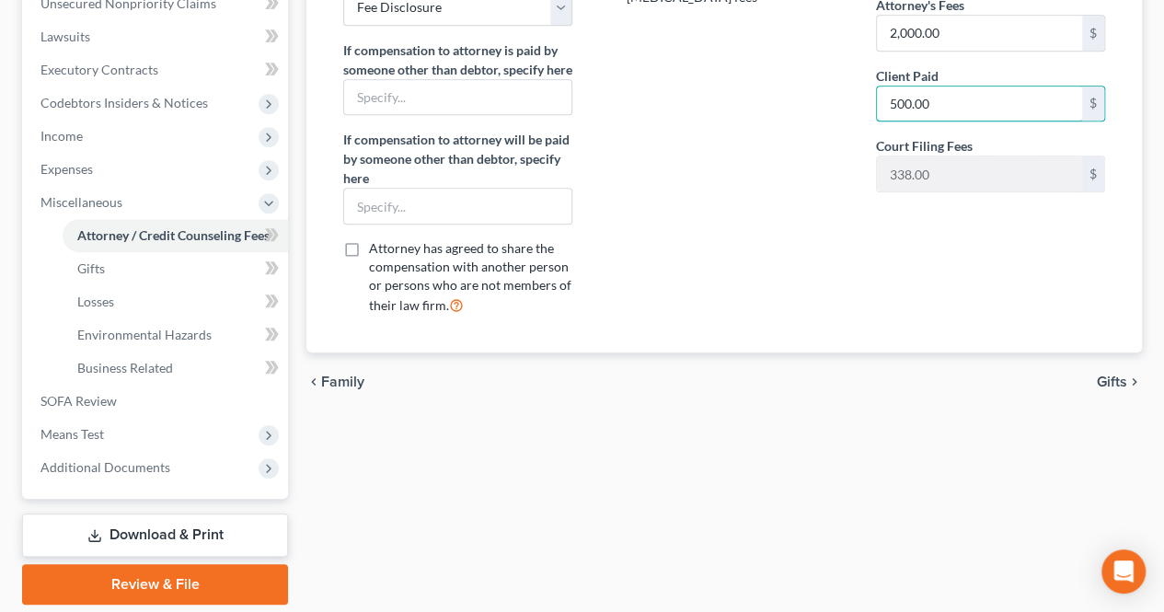
scroll to position [529, 0]
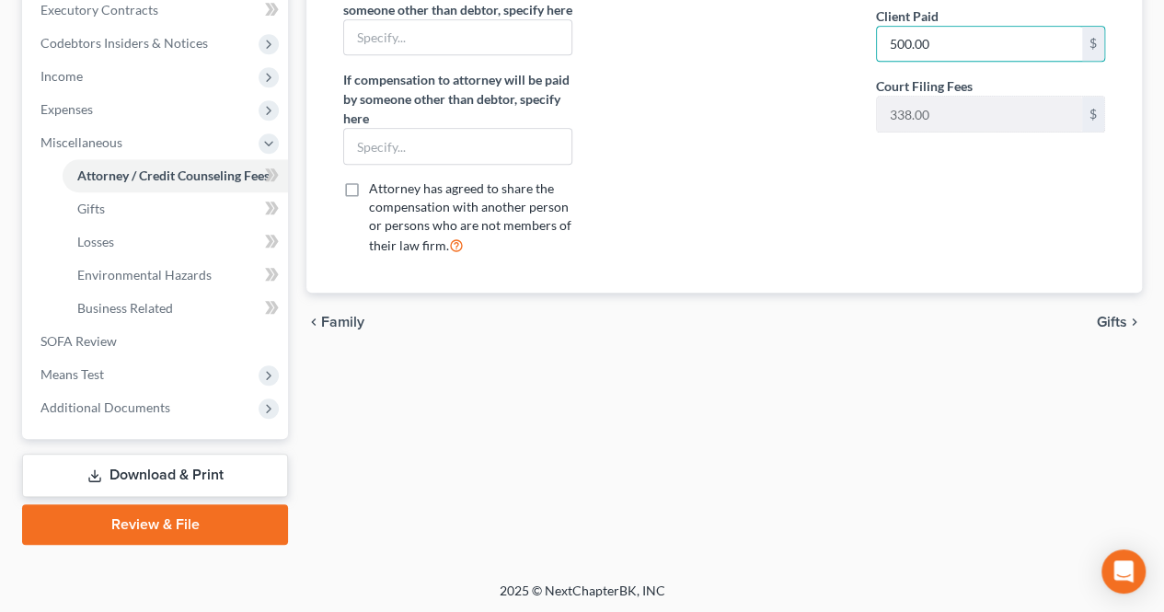
click at [1105, 329] on span "Gifts" at bounding box center [1112, 322] width 30 height 15
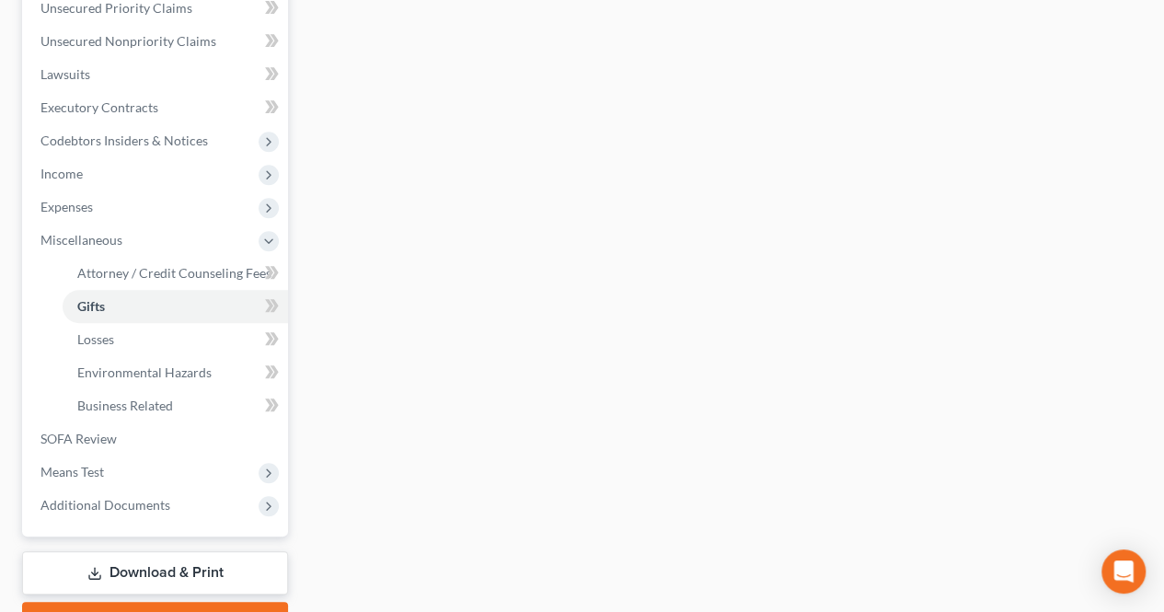
scroll to position [460, 0]
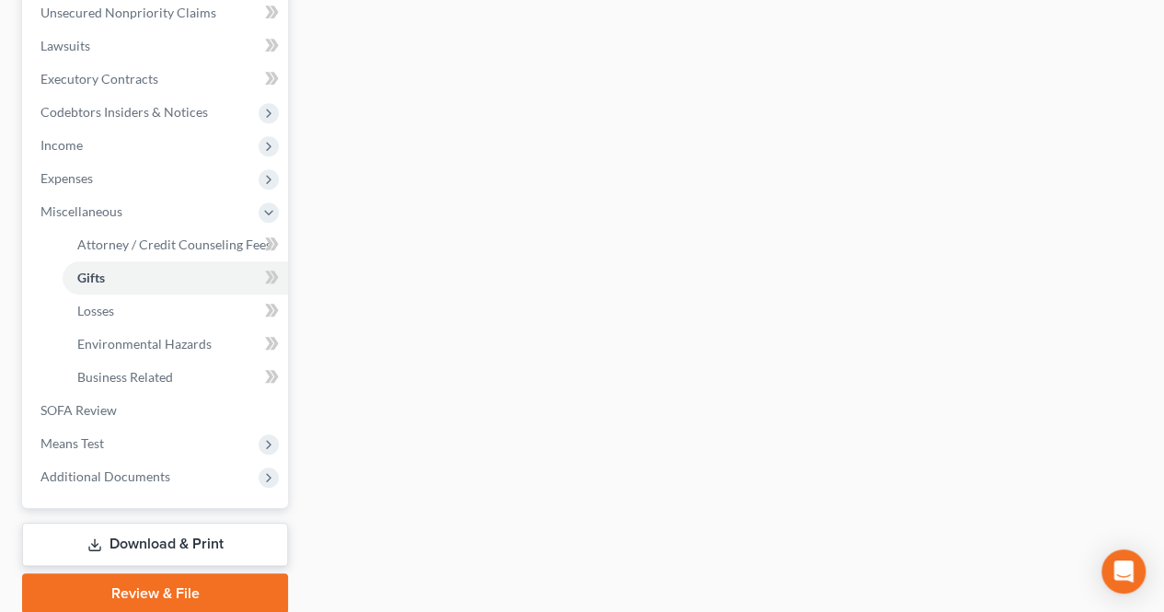
click at [172, 539] on link "Download & Print" at bounding box center [155, 544] width 266 height 43
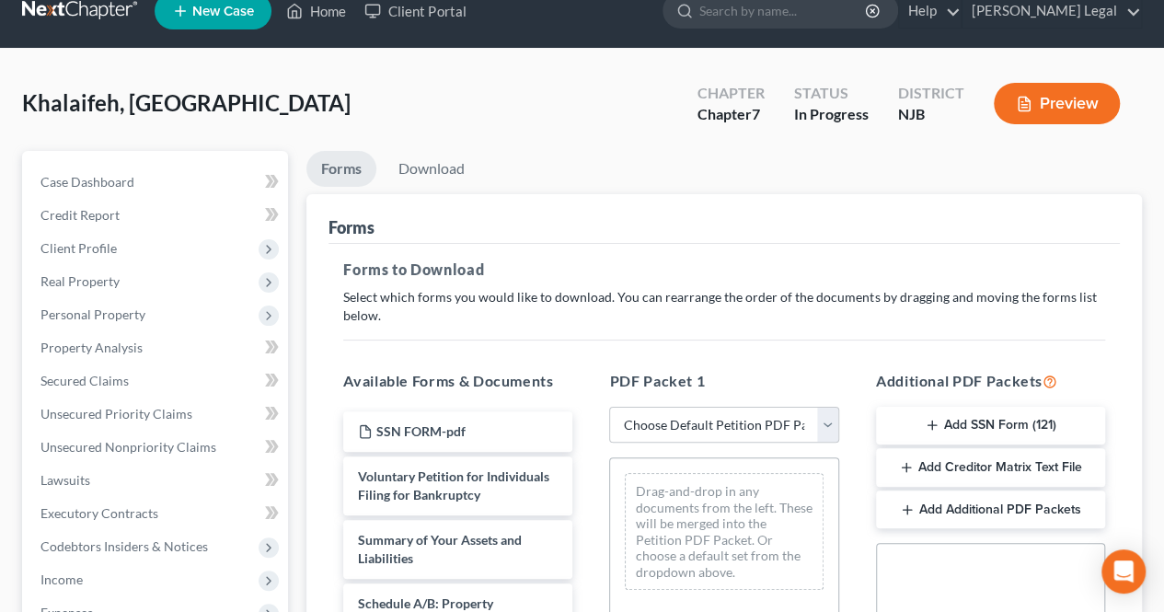
scroll to position [92, 0]
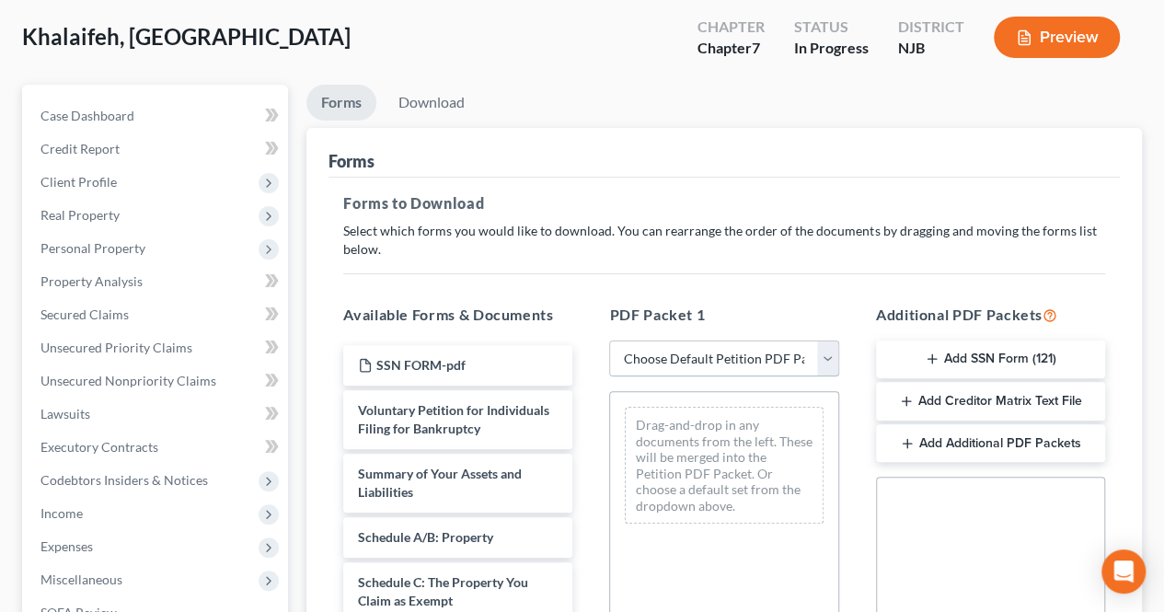
drag, startPoint x: 747, startPoint y: 364, endPoint x: 742, endPoint y: 374, distance: 10.7
click at [747, 364] on select "Choose Default Petition PDF Packet Complete Bankruptcy Petition (all forms and …" at bounding box center [723, 359] width 229 height 37
click at [609, 341] on select "Choose Default Petition PDF Packet Complete Bankruptcy Petition (all forms and …" at bounding box center [723, 359] width 229 height 37
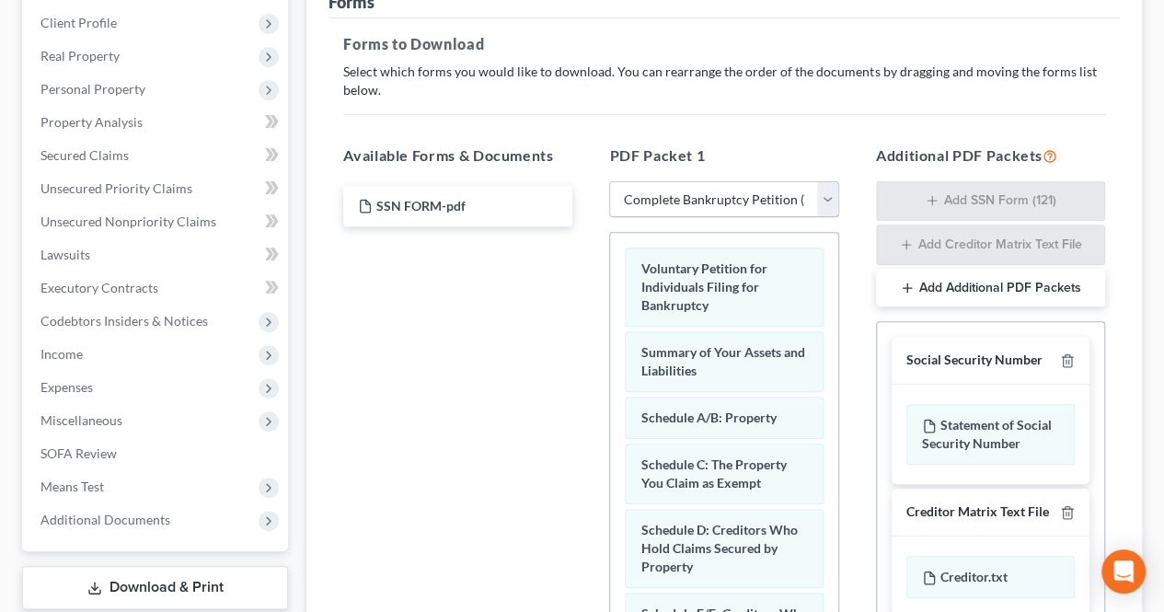
scroll to position [542, 0]
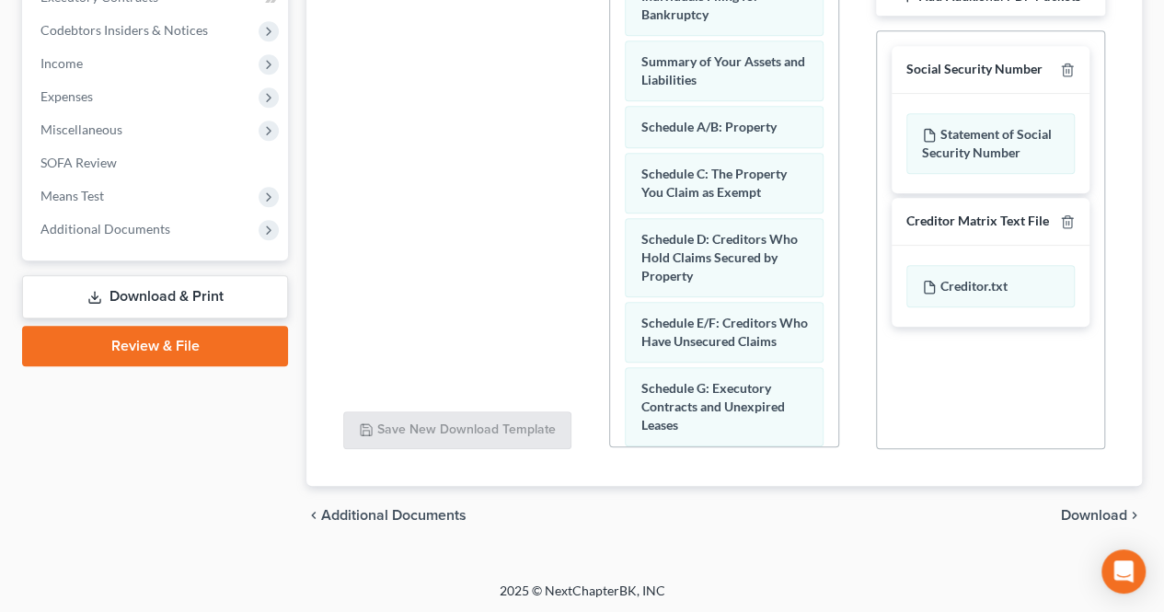
click at [1071, 513] on span "Download" at bounding box center [1094, 515] width 66 height 15
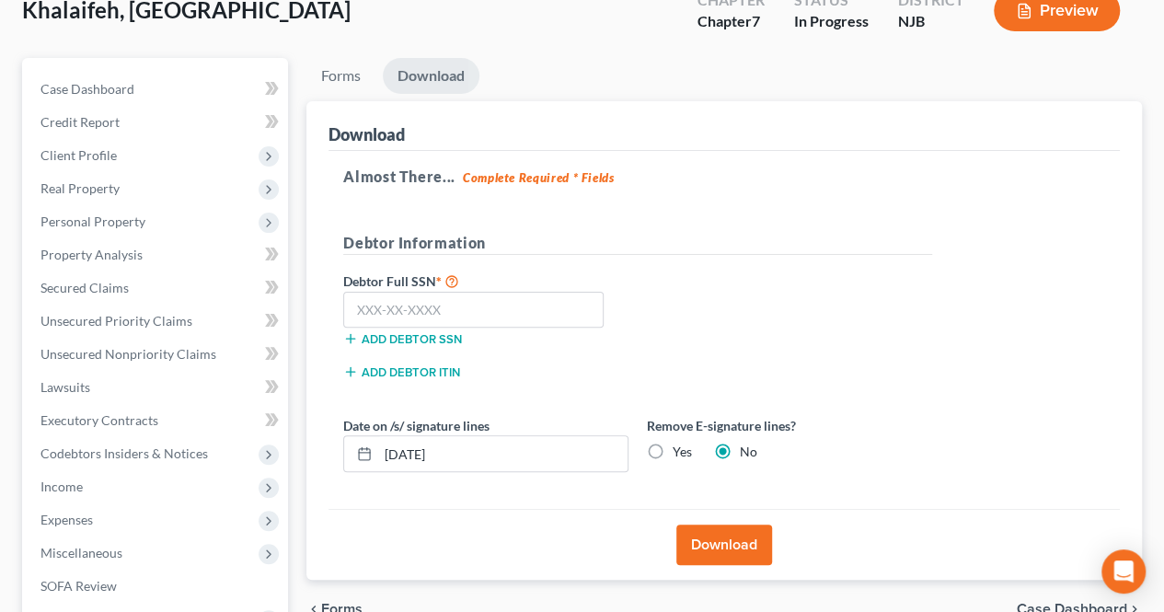
scroll to position [87, 0]
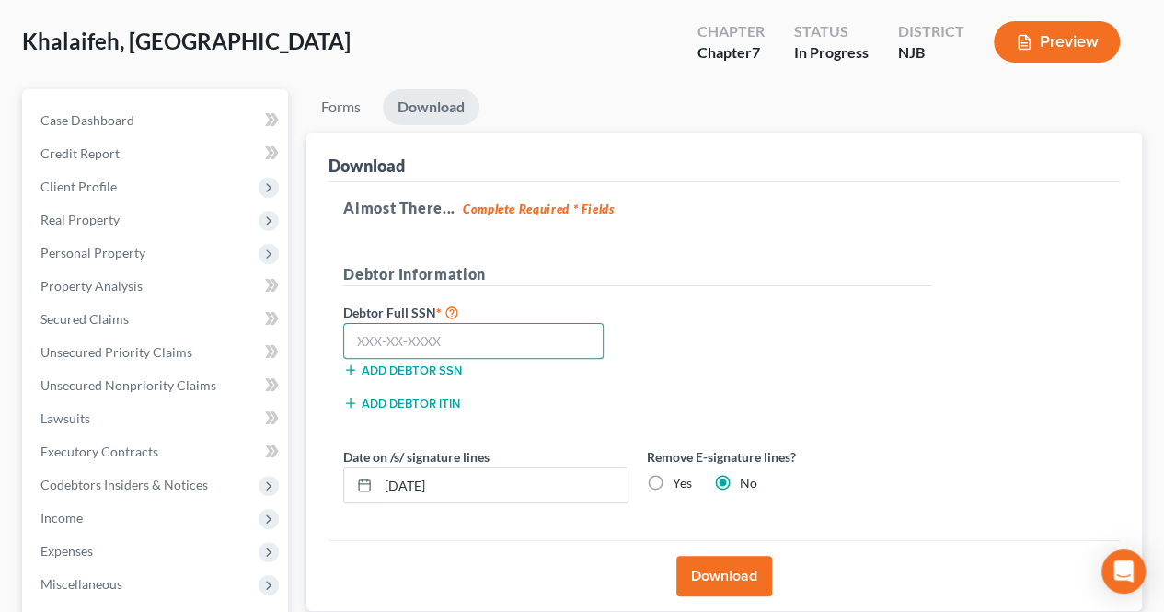
paste input "152-86-8457"
click at [736, 560] on button "Download" at bounding box center [724, 576] width 96 height 40
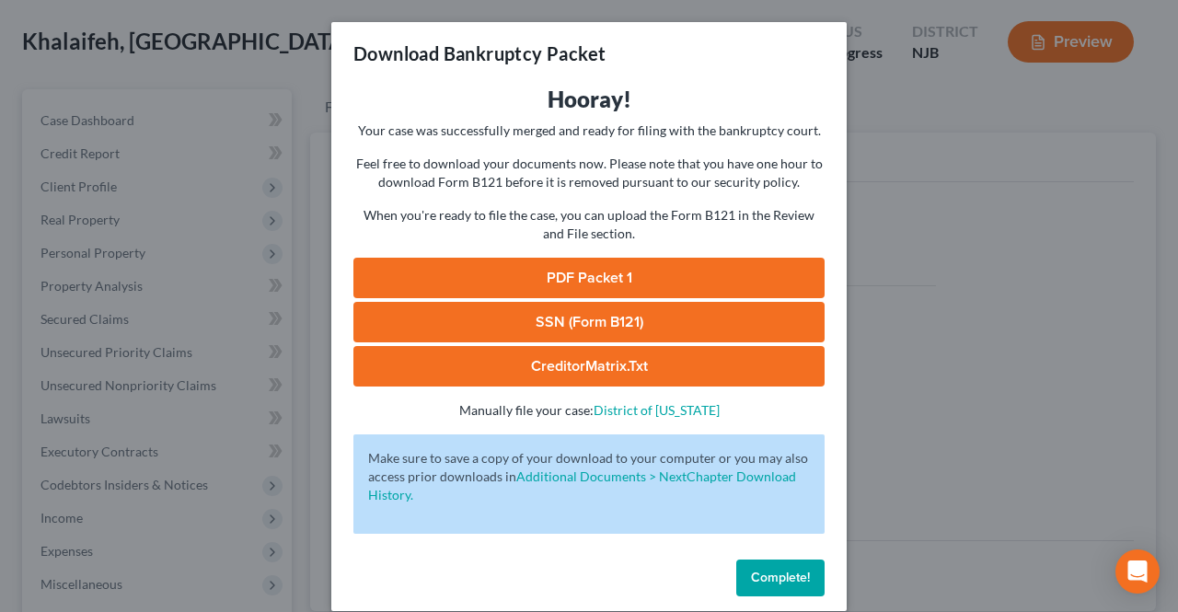
click at [640, 281] on link "PDF Packet 1" at bounding box center [588, 278] width 471 height 40
drag, startPoint x: 797, startPoint y: 603, endPoint x: 792, endPoint y: 588, distance: 15.4
click at [797, 603] on div "Complete!" at bounding box center [588, 581] width 515 height 59
click at [792, 588] on button "Complete!" at bounding box center [780, 578] width 88 height 37
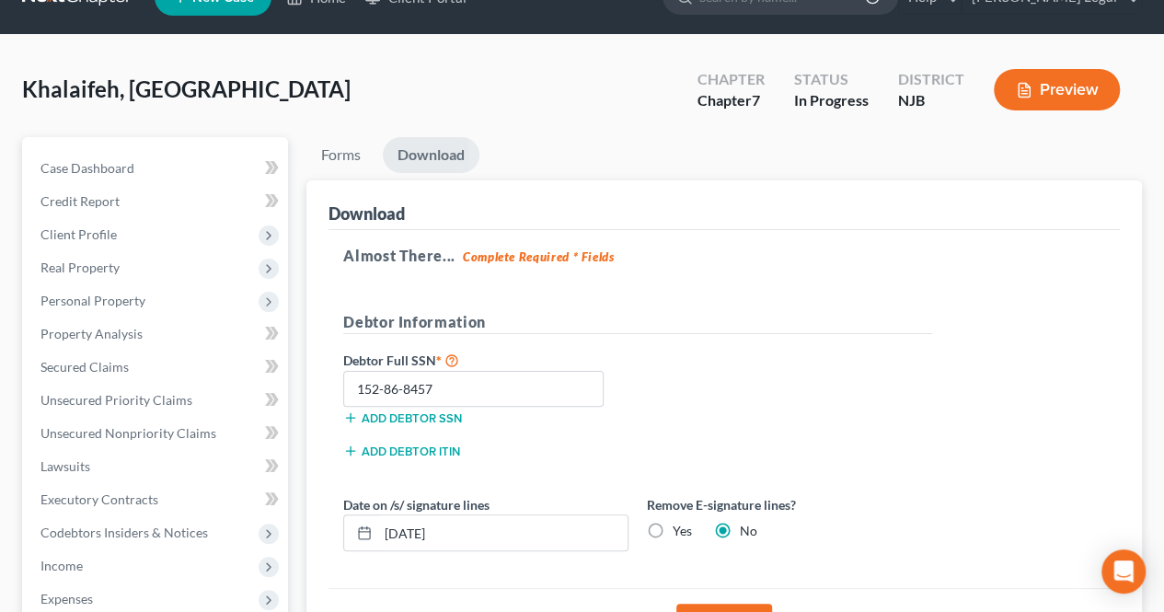
scroll to position [0, 0]
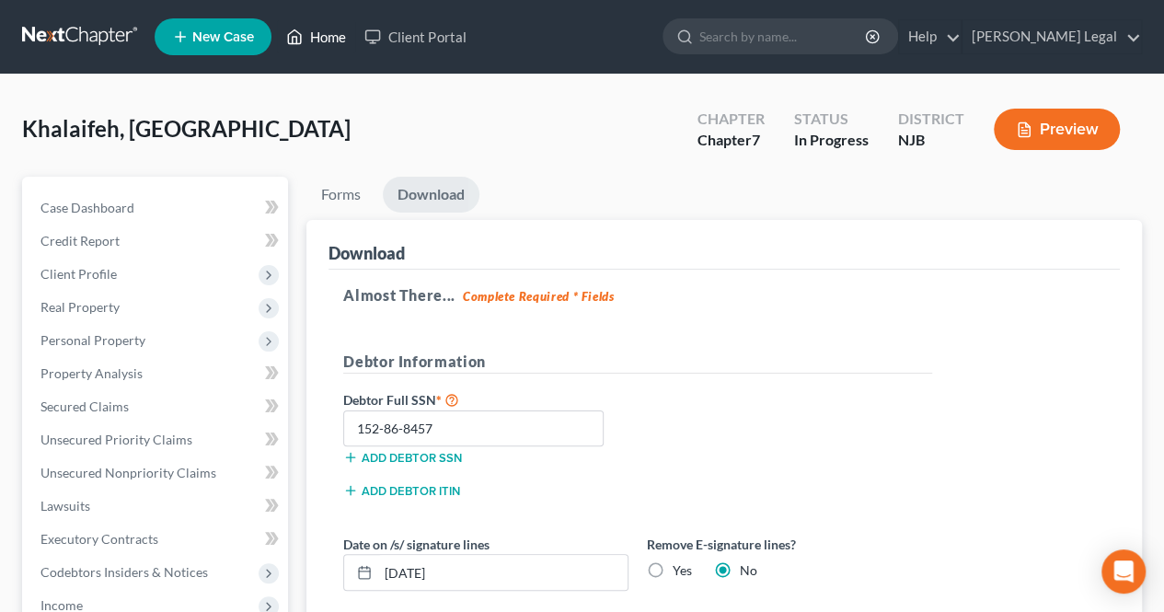
click at [317, 32] on link "Home" at bounding box center [316, 36] width 78 height 33
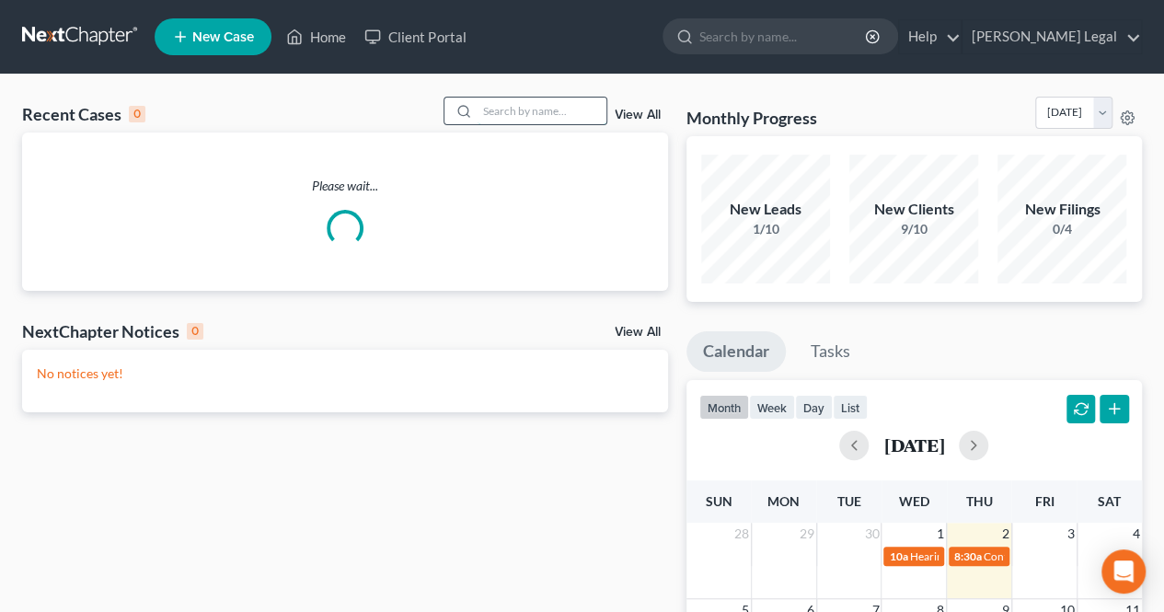
click at [502, 100] on input "search" at bounding box center [542, 111] width 129 height 27
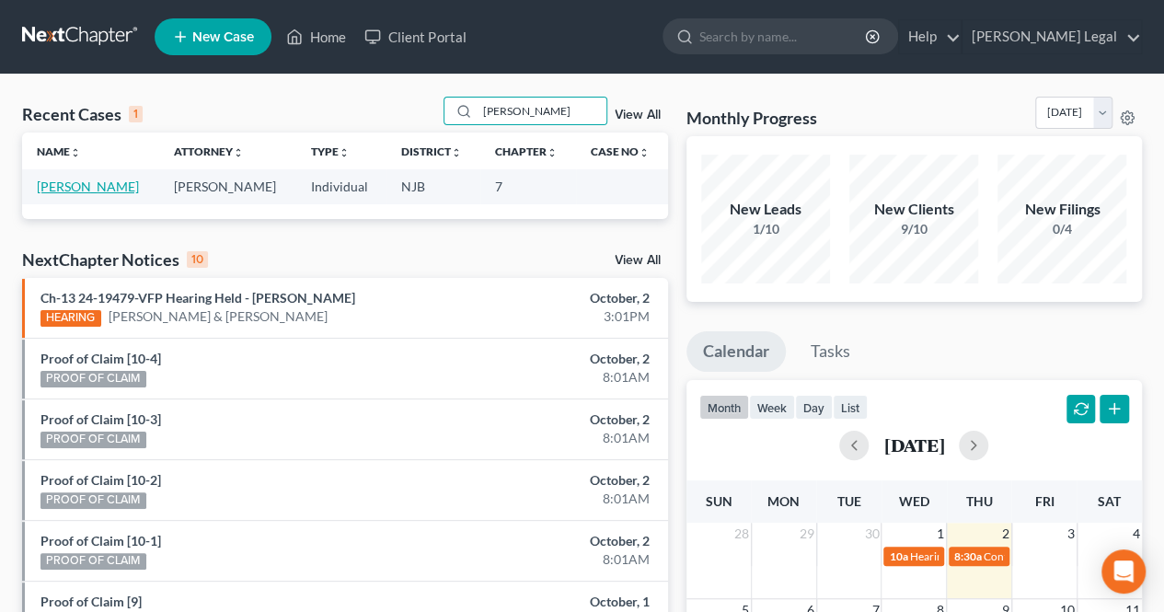
click at [97, 187] on link "[PERSON_NAME]" at bounding box center [88, 187] width 102 height 16
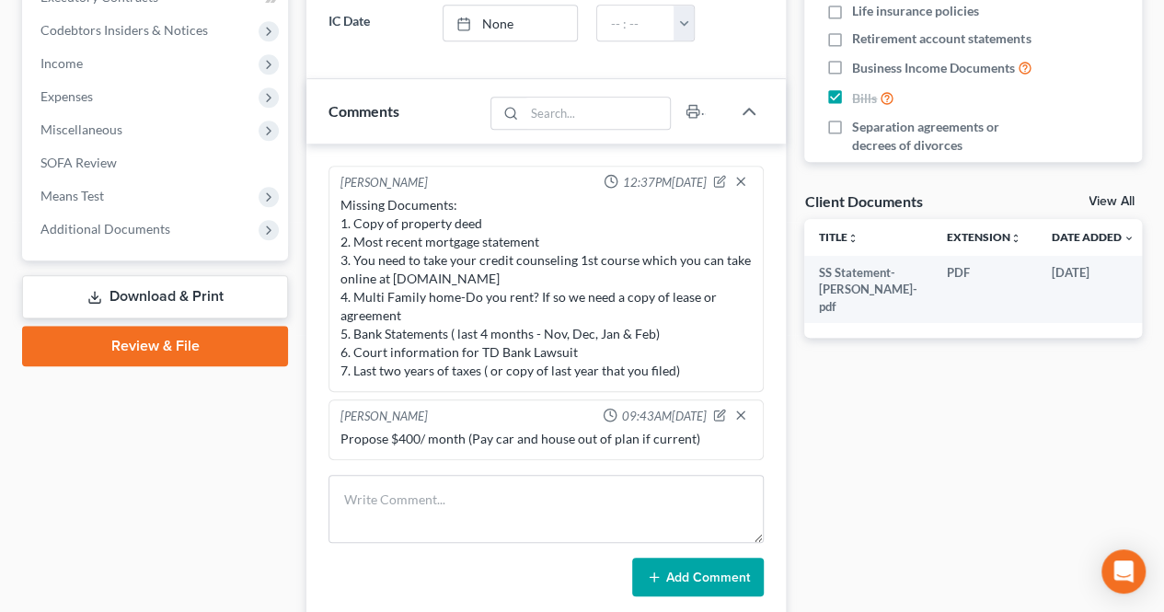
scroll to position [552, 0]
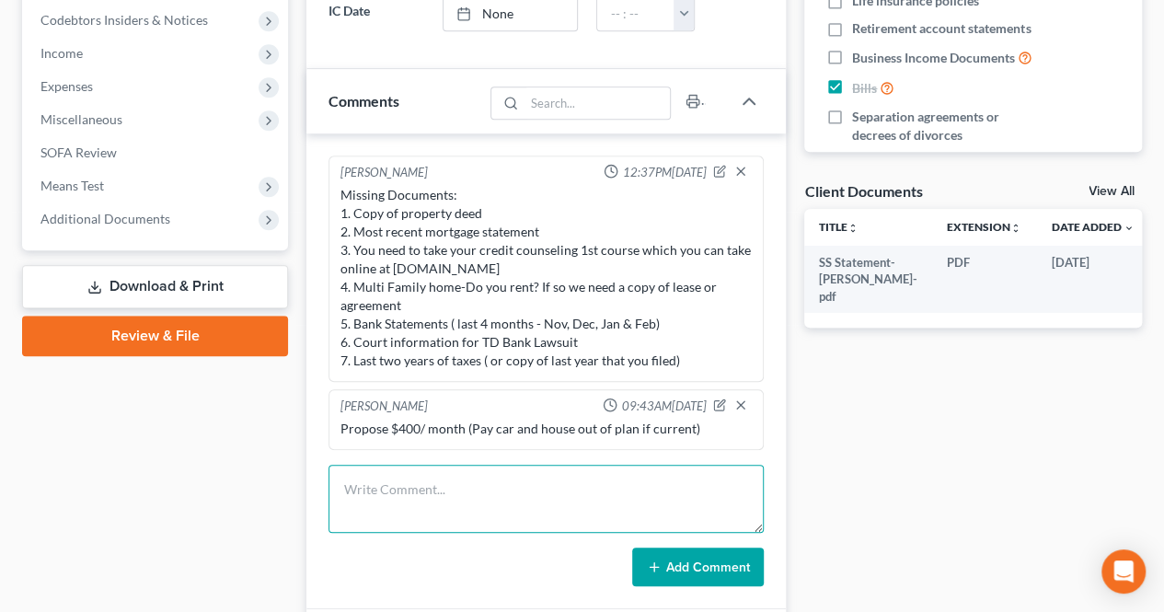
click at [543, 489] on textarea at bounding box center [546, 499] width 435 height 68
drag, startPoint x: 665, startPoint y: 564, endPoint x: 609, endPoint y: 481, distance: 100.1
click at [665, 564] on button "Add Comment" at bounding box center [698, 567] width 132 height 39
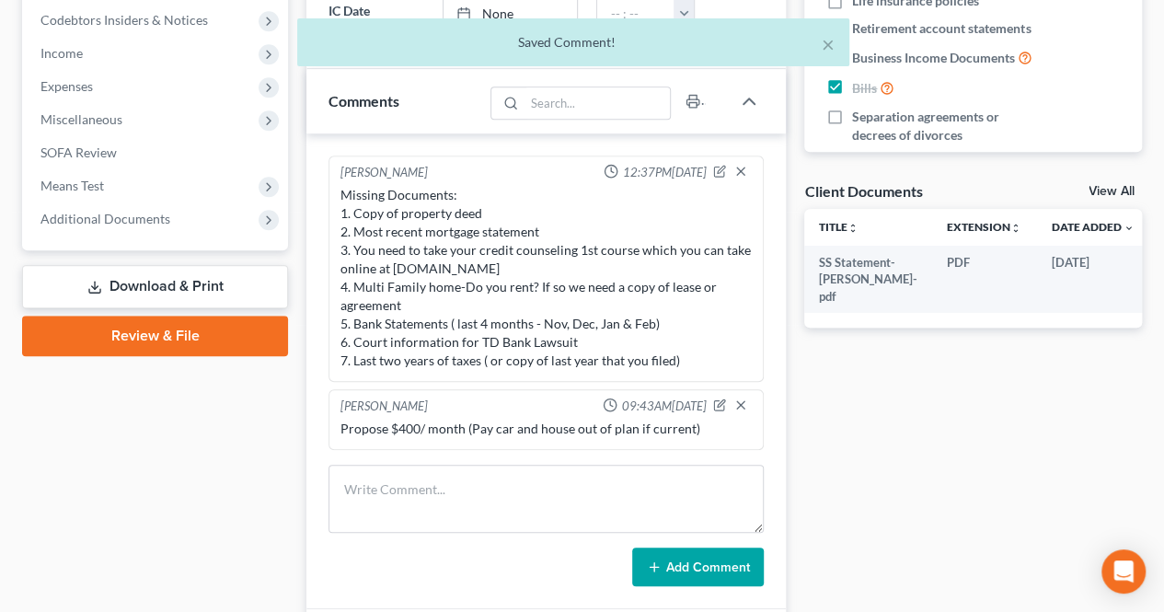
scroll to position [121, 0]
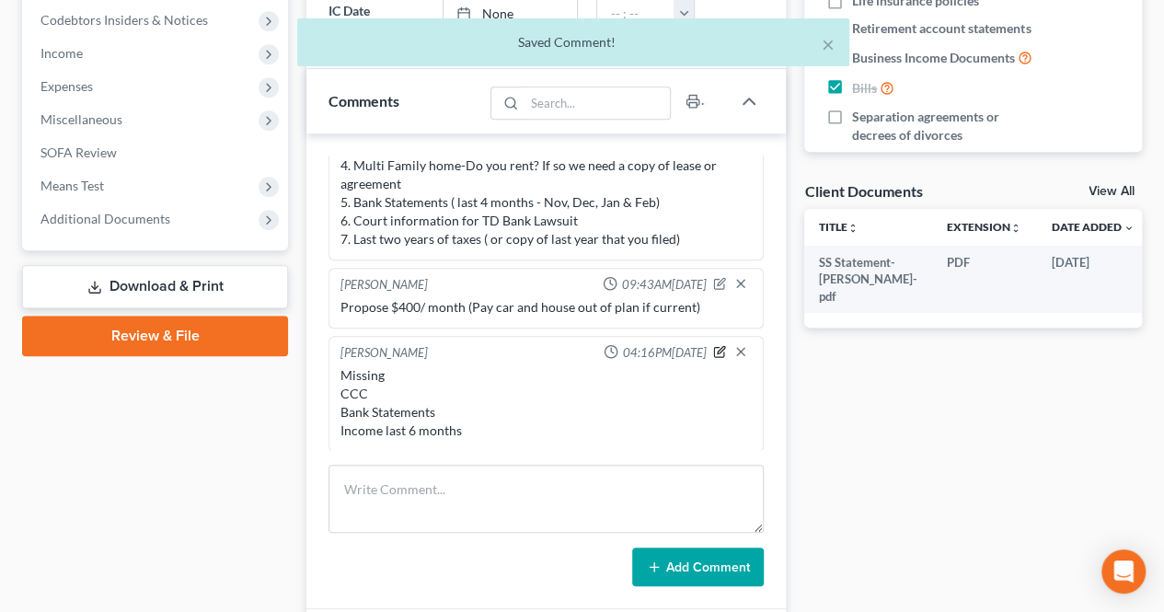
click at [713, 345] on icon "button" at bounding box center [719, 351] width 13 height 13
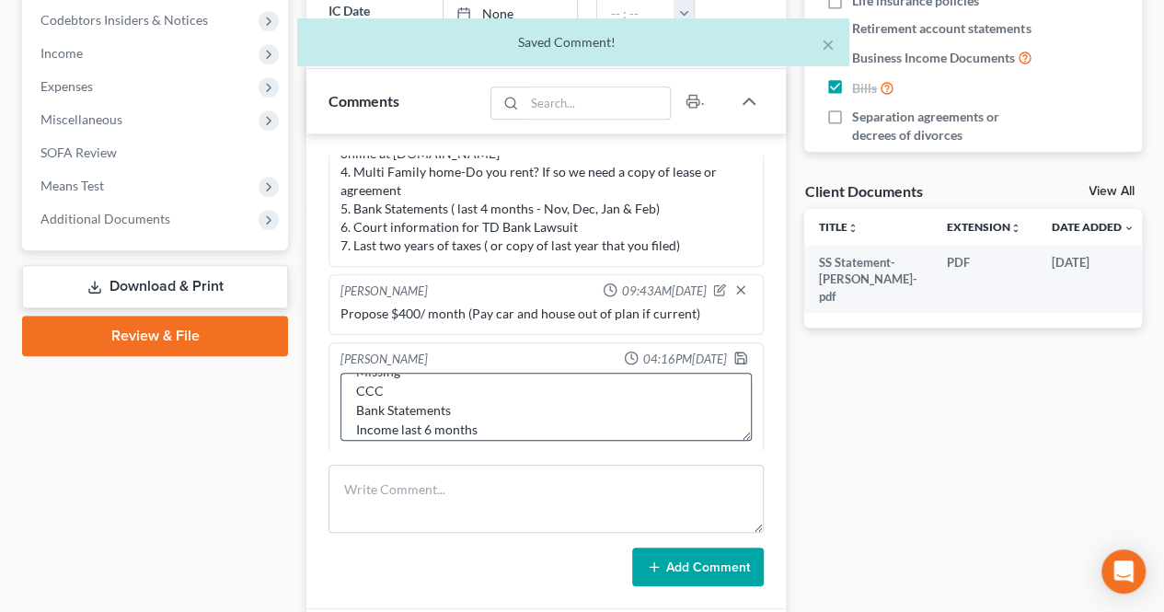
scroll to position [39, 0]
click at [486, 419] on textarea "Missing CCC Bank Statements Income last 6 months" at bounding box center [546, 407] width 411 height 68
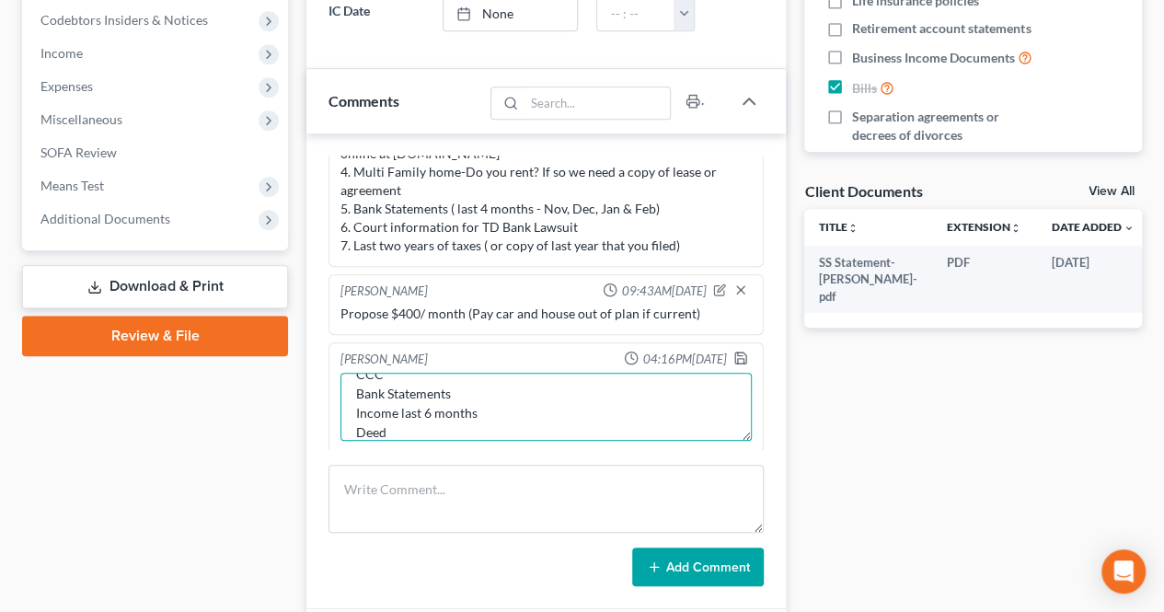
scroll to position [0, 0]
drag, startPoint x: 486, startPoint y: 419, endPoint x: 376, endPoint y: 385, distance: 114.7
click at [345, 373] on textarea "Missing CCC Bank Statements Income last 6 months Deed" at bounding box center [546, 407] width 411 height 68
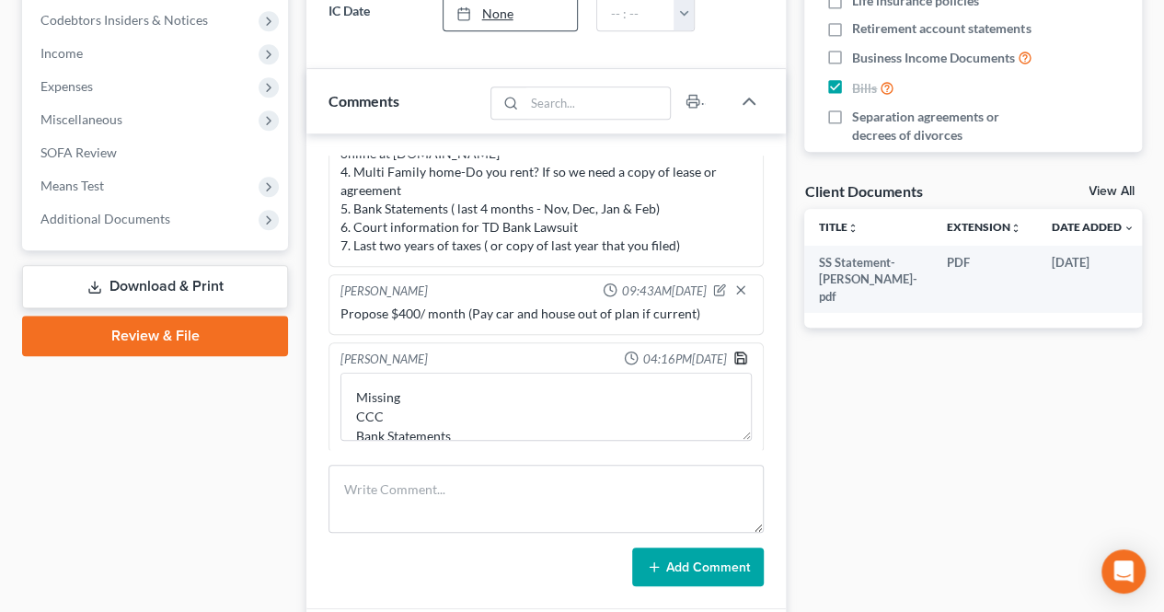
click at [733, 352] on icon "button" at bounding box center [740, 358] width 15 height 15
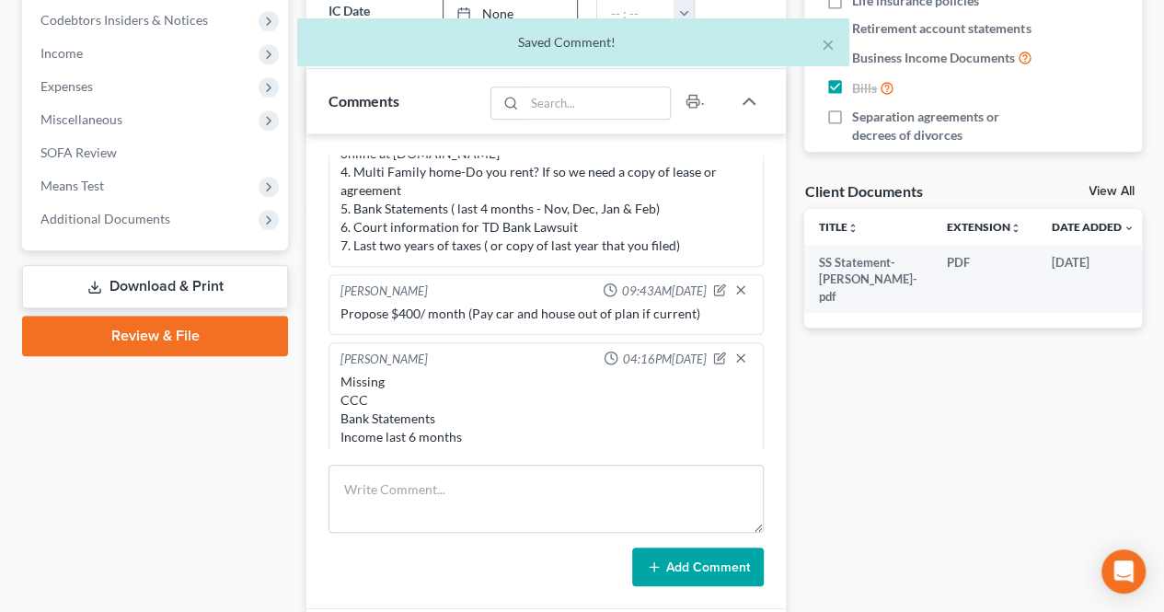
scroll to position [140, 0]
